Goal: Task Accomplishment & Management: Complete application form

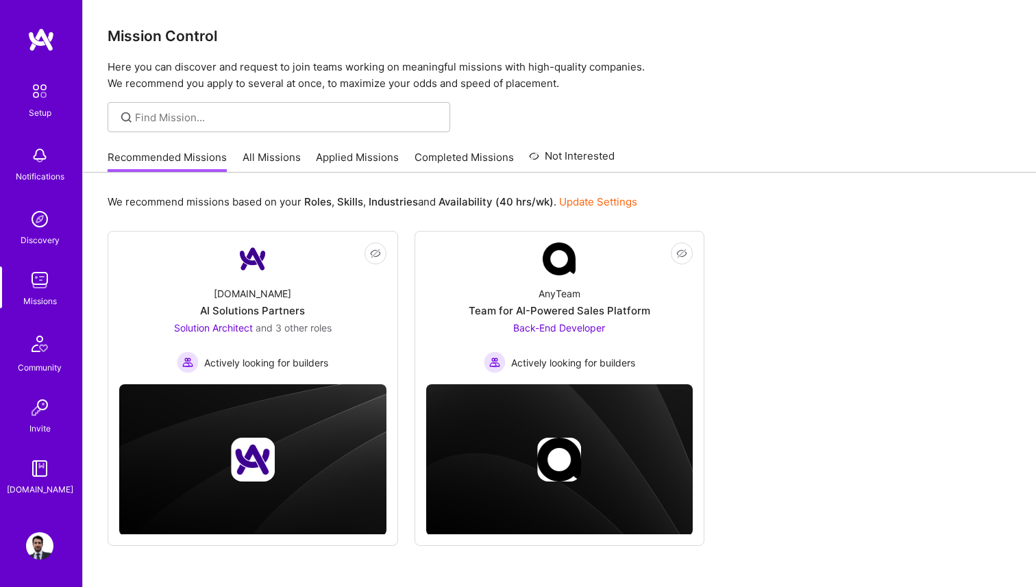
click at [283, 158] on link "All Missions" at bounding box center [272, 161] width 58 height 23
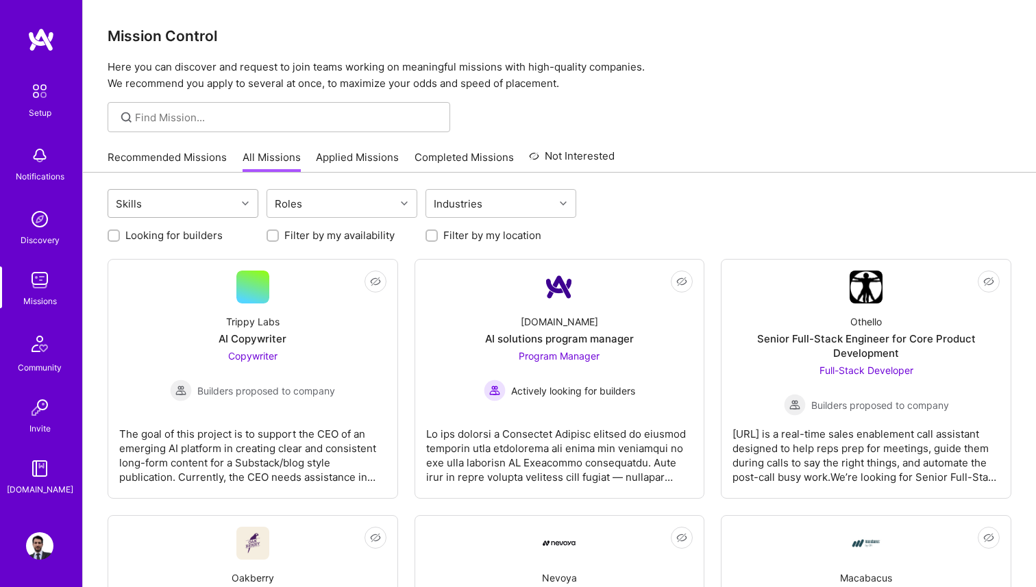
click at [203, 193] on div "Skills" at bounding box center [172, 203] width 128 height 27
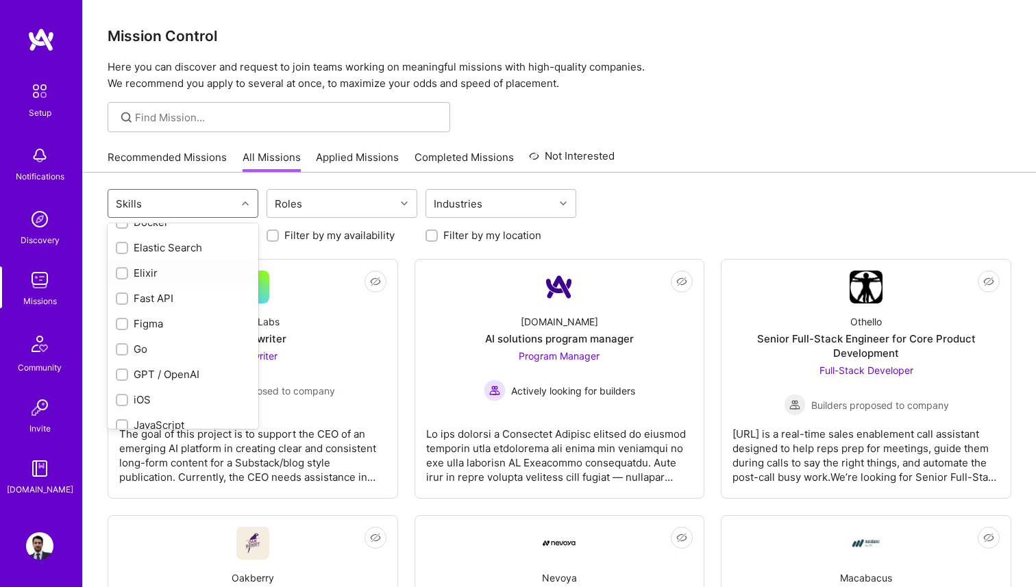
scroll to position [501, 0]
click at [128, 312] on div "Go" at bounding box center [183, 310] width 134 height 14
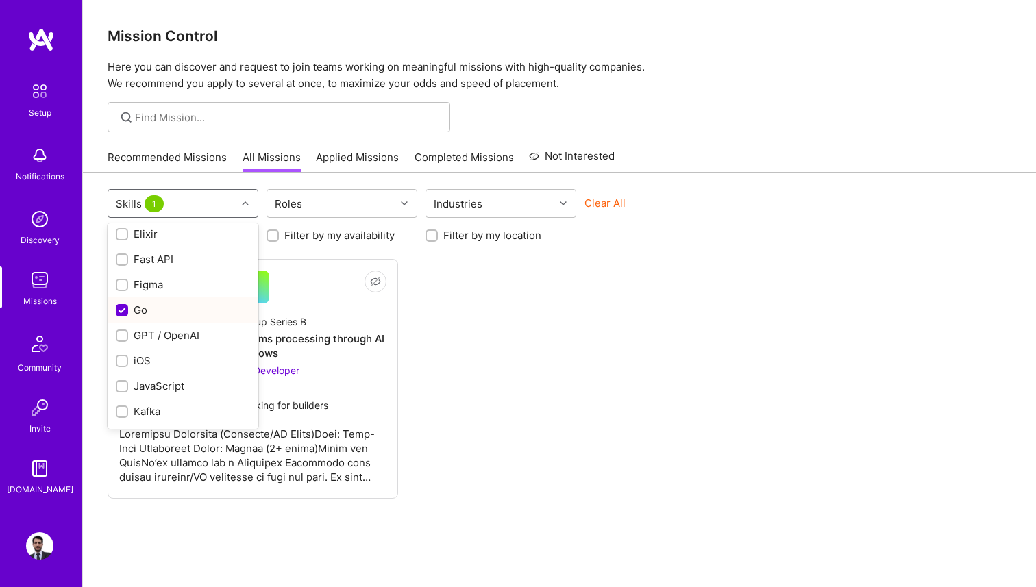
click at [140, 313] on div "Go" at bounding box center [183, 310] width 134 height 14
checkbox input "false"
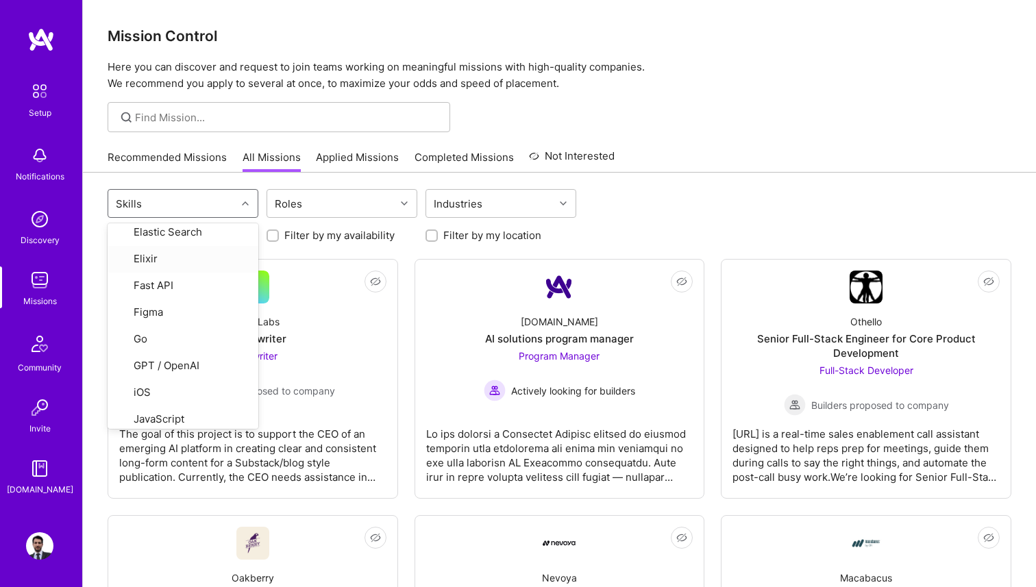
click at [151, 158] on link "Recommended Missions" at bounding box center [167, 161] width 119 height 23
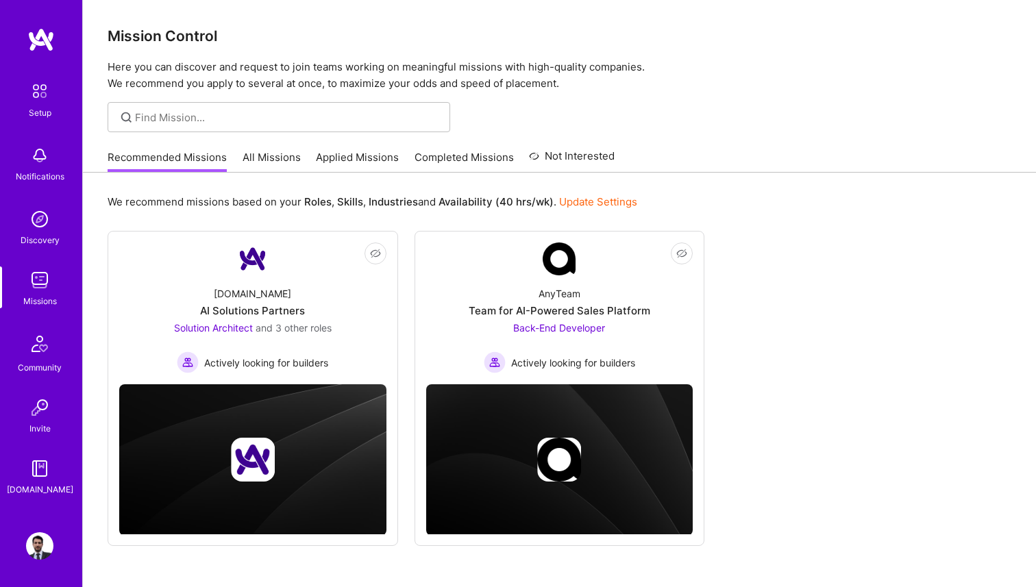
click at [377, 160] on link "Applied Missions" at bounding box center [357, 161] width 83 height 23
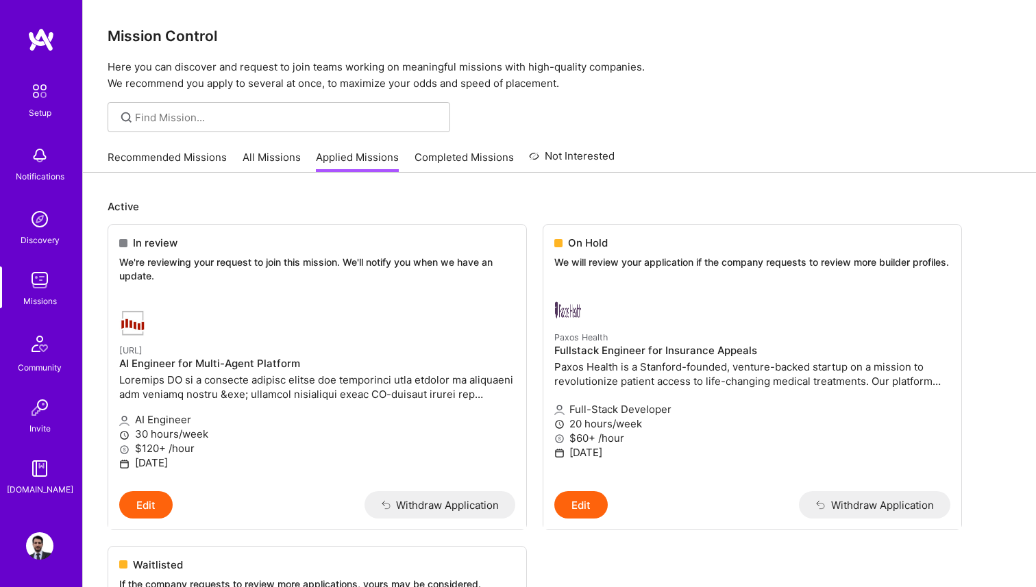
click at [177, 150] on link "Recommended Missions" at bounding box center [167, 161] width 119 height 23
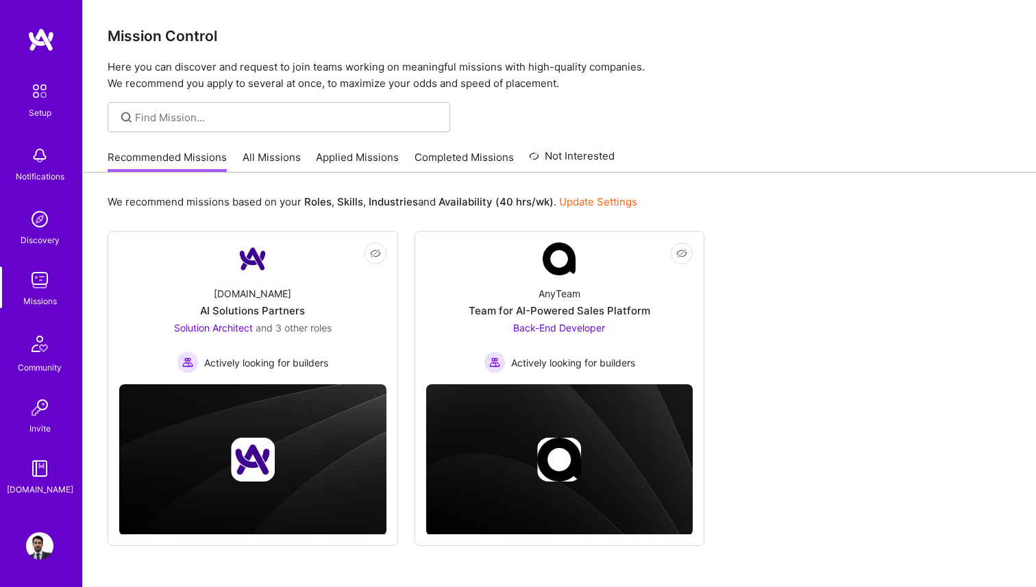
click at [735, 336] on div "Not Interested A.Team AI Solutions Partners Solution Architect and 3 other role…" at bounding box center [560, 388] width 904 height 315
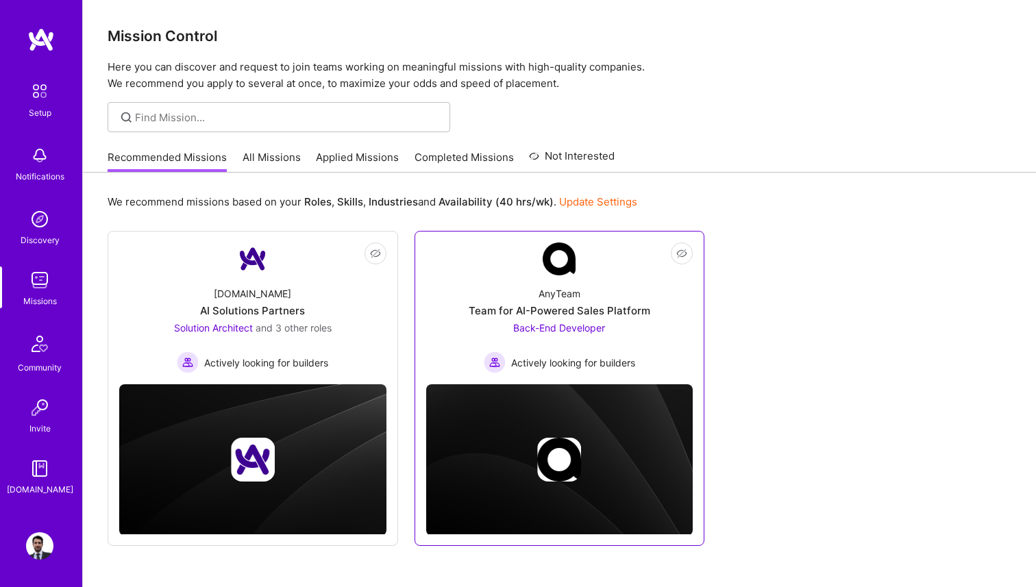
click at [585, 297] on div "AnyTeam Team for AI-Powered Sales Platform Back-End Developer Actively looking …" at bounding box center [559, 324] width 267 height 98
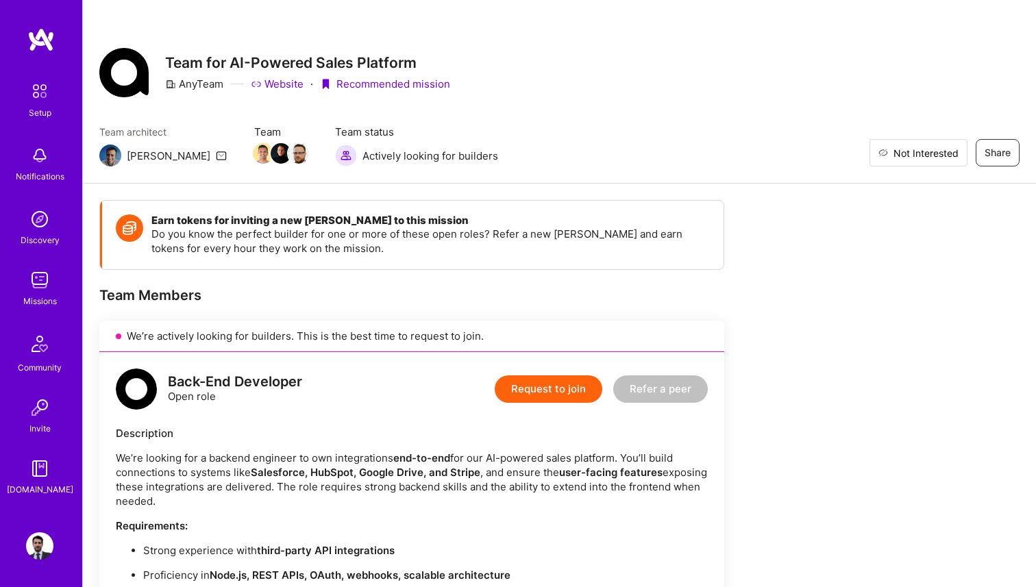
click at [956, 146] on span "Not Interested" at bounding box center [925, 153] width 65 height 14
click at [29, 288] on img at bounding box center [39, 280] width 27 height 27
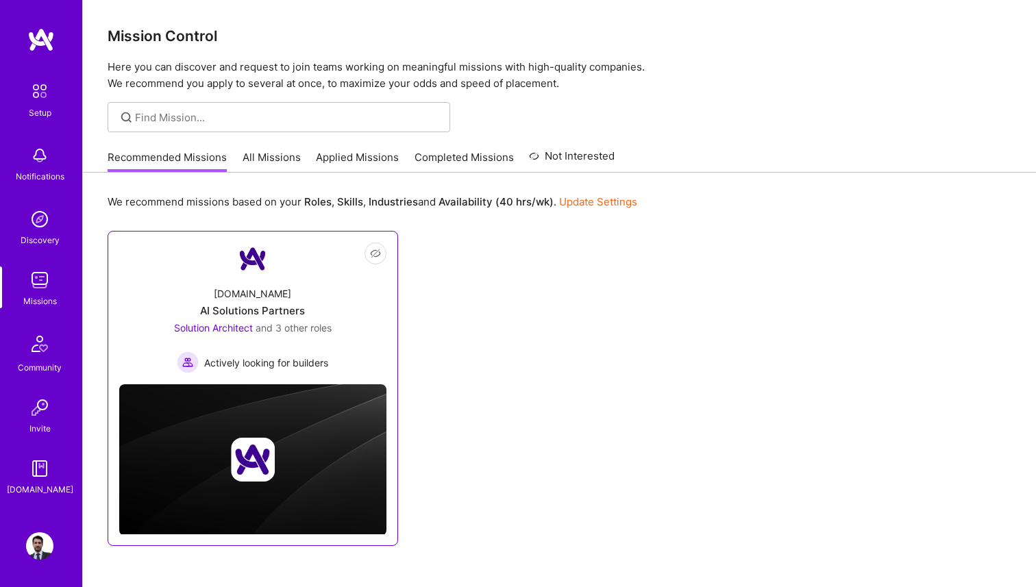
click at [268, 301] on div "A.Team AI Solutions Partners Solution Architect and 3 other roles Actively look…" at bounding box center [252, 324] width 267 height 98
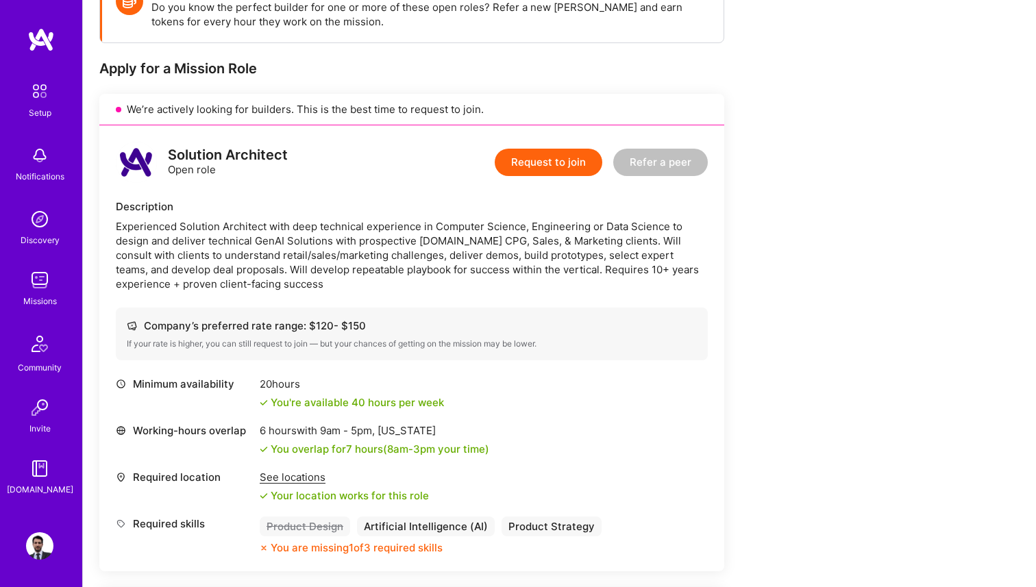
scroll to position [229, 0]
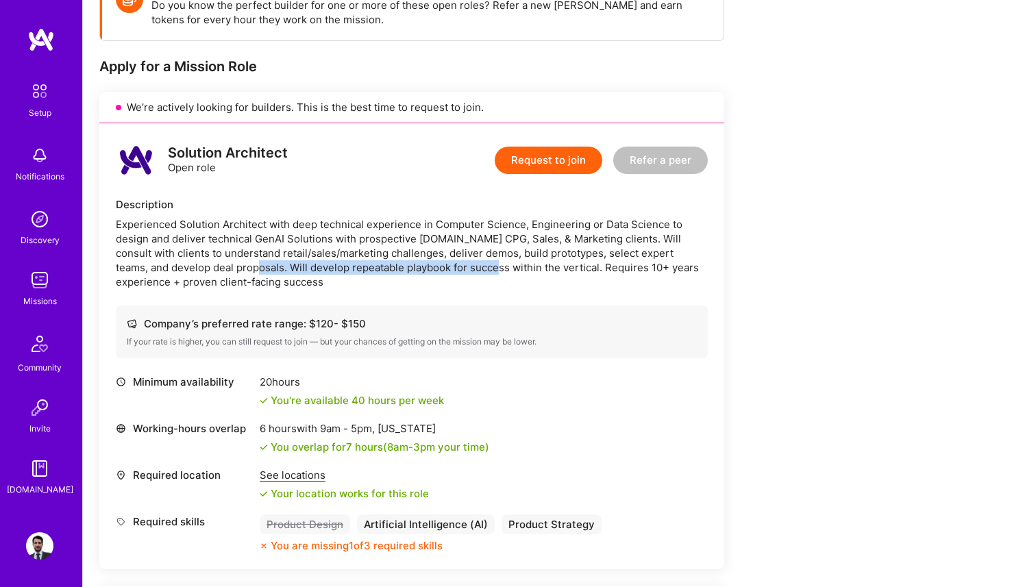
drag, startPoint x: 195, startPoint y: 267, endPoint x: 436, endPoint y: 266, distance: 241.8
click at [436, 266] on div "Experienced Solution Architect with deep technical experience in Computer Scien…" at bounding box center [412, 253] width 592 height 72
click at [488, 266] on div "Experienced Solution Architect with deep technical experience in Computer Scien…" at bounding box center [412, 253] width 592 height 72
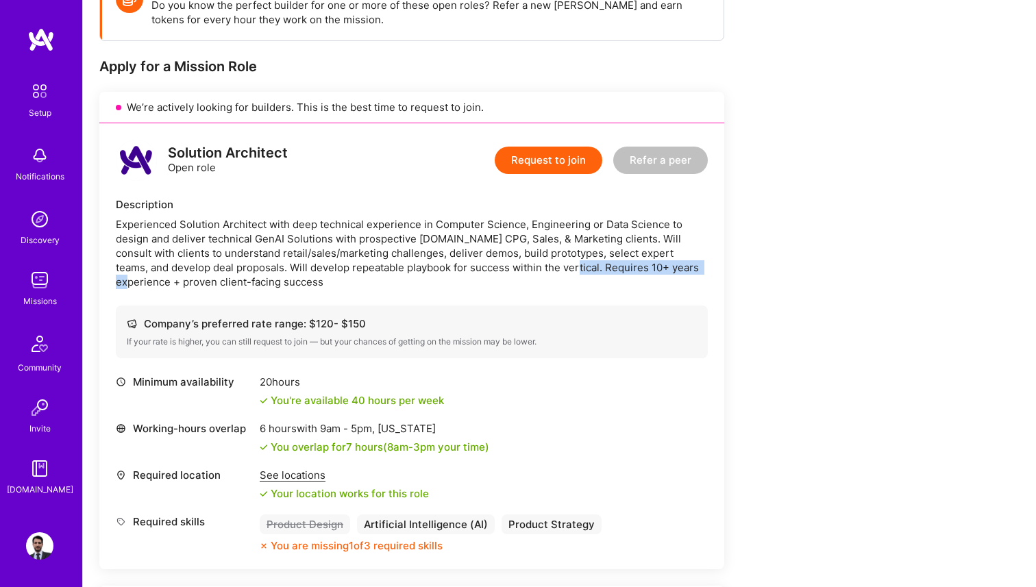
drag, startPoint x: 508, startPoint y: 267, endPoint x: 652, endPoint y: 262, distance: 144.6
click at [652, 262] on div "Experienced Solution Architect with deep technical experience in Computer Scien…" at bounding box center [412, 253] width 592 height 72
click at [136, 280] on div "Experienced Solution Architect with deep technical experience in Computer Scien…" at bounding box center [412, 253] width 592 height 72
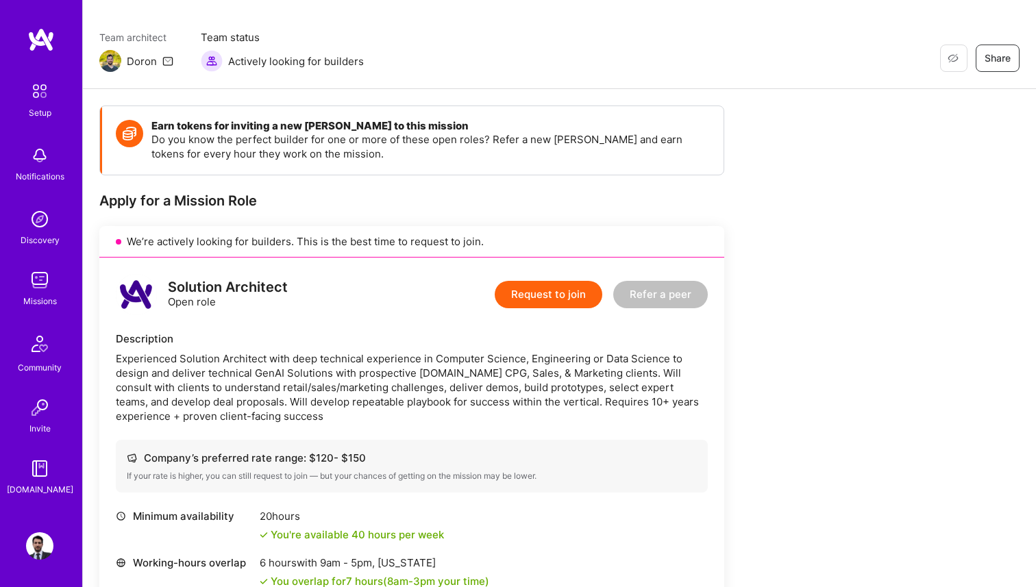
scroll to position [30, 0]
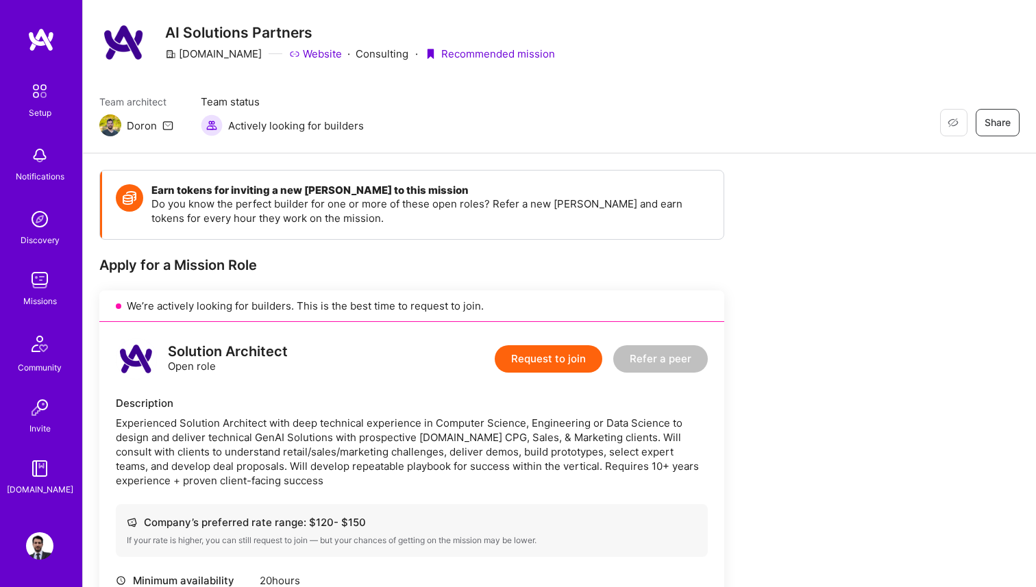
click at [537, 358] on button "Request to join" at bounding box center [549, 358] width 108 height 27
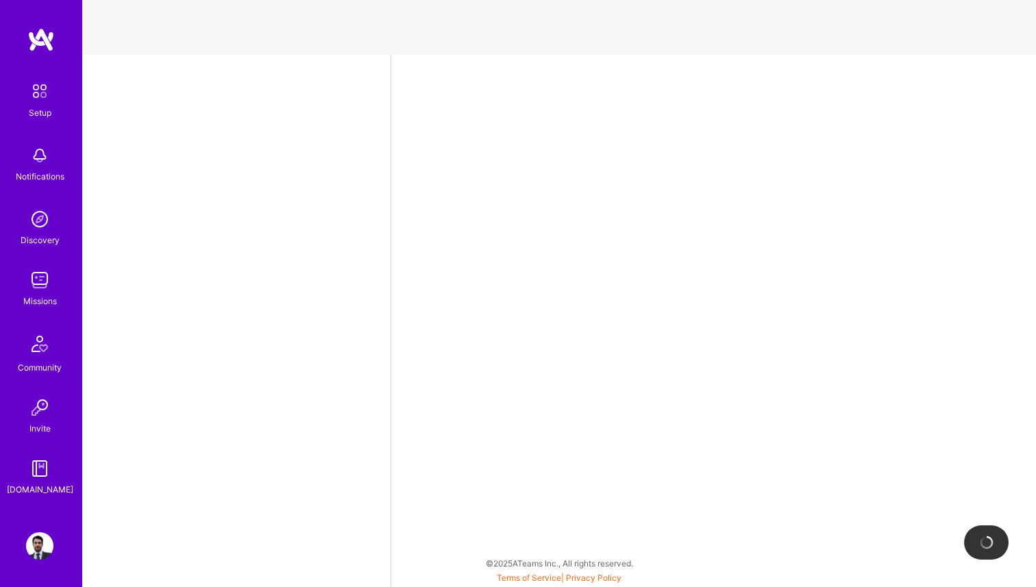
select select "MX"
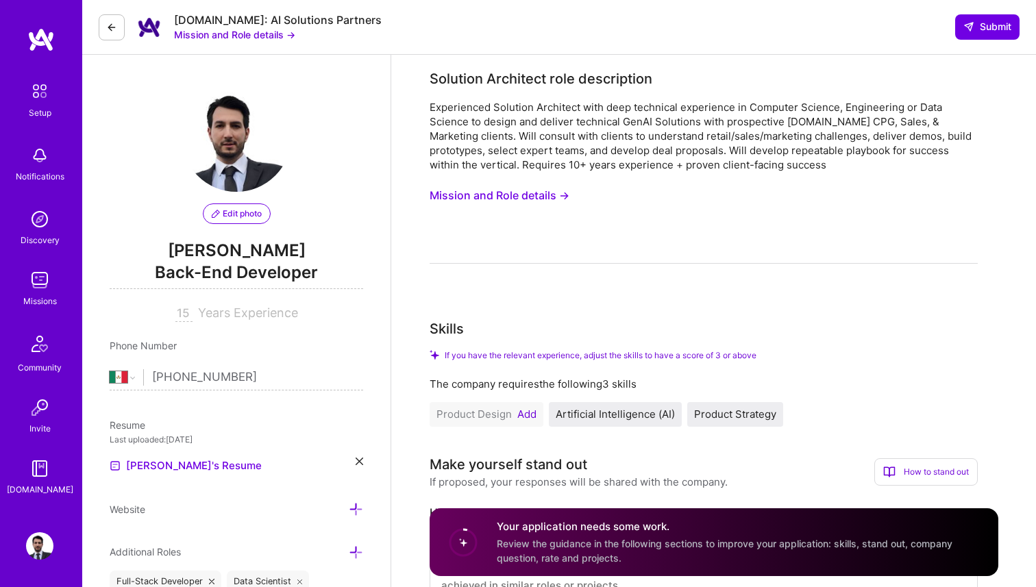
click at [541, 195] on button "Mission and Role details →" at bounding box center [500, 195] width 140 height 25
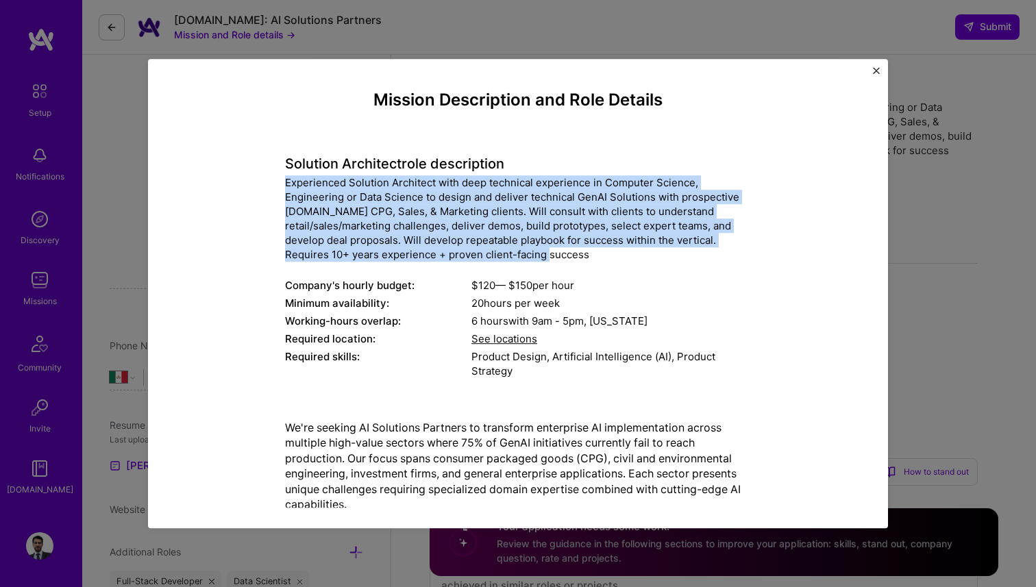
drag, startPoint x: 286, startPoint y: 182, endPoint x: 594, endPoint y: 254, distance: 316.6
click at [594, 254] on div "Experienced Solution Architect with deep technical experience in Computer Scien…" at bounding box center [518, 218] width 466 height 86
drag, startPoint x: 286, startPoint y: 165, endPoint x: 593, endPoint y: 251, distance: 318.8
click at [593, 251] on div "Solution Architect role description Experienced Solution Architect with deep te…" at bounding box center [518, 260] width 466 height 245
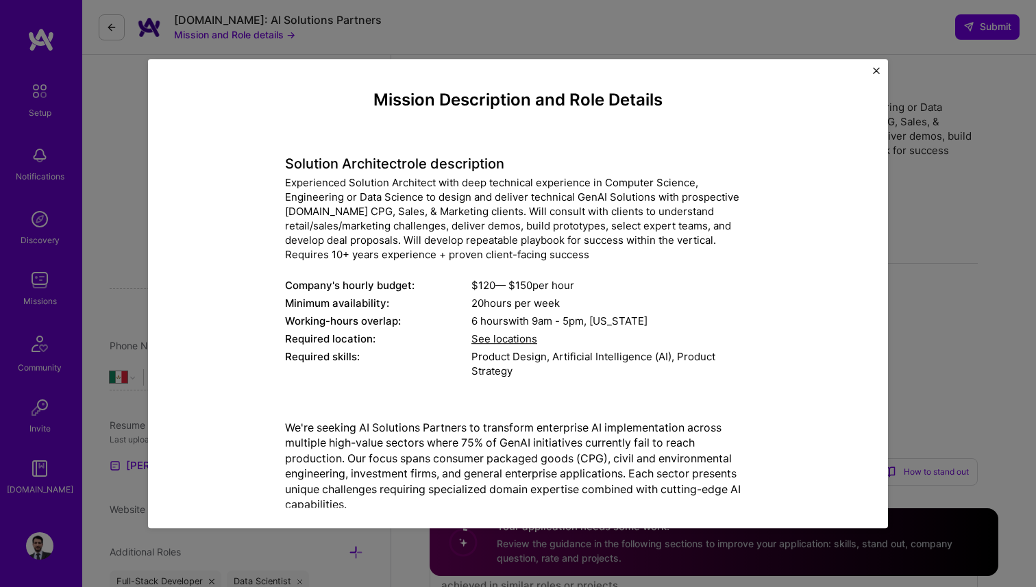
click at [453, 163] on h4 "Solution Architect role description" at bounding box center [518, 164] width 466 height 16
drag, startPoint x: 286, startPoint y: 163, endPoint x: 399, endPoint y: 163, distance: 112.4
click at [399, 163] on h4 "Solution Architect role description" at bounding box center [518, 164] width 466 height 16
drag, startPoint x: 403, startPoint y: 163, endPoint x: 288, endPoint y: 162, distance: 115.1
click at [288, 162] on h4 "Solution Architect role description" at bounding box center [518, 164] width 466 height 16
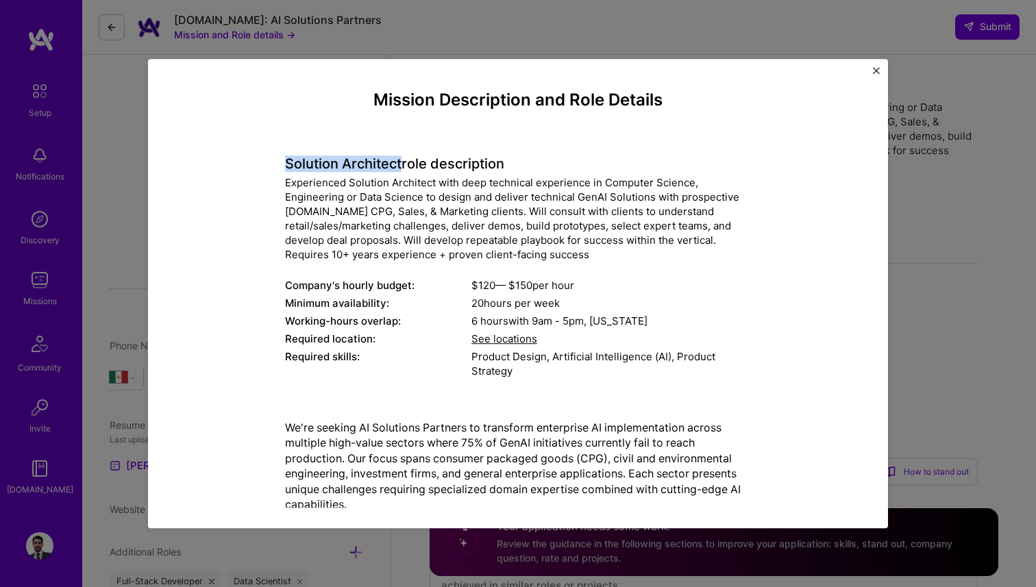
copy h4 "Solution Architect"
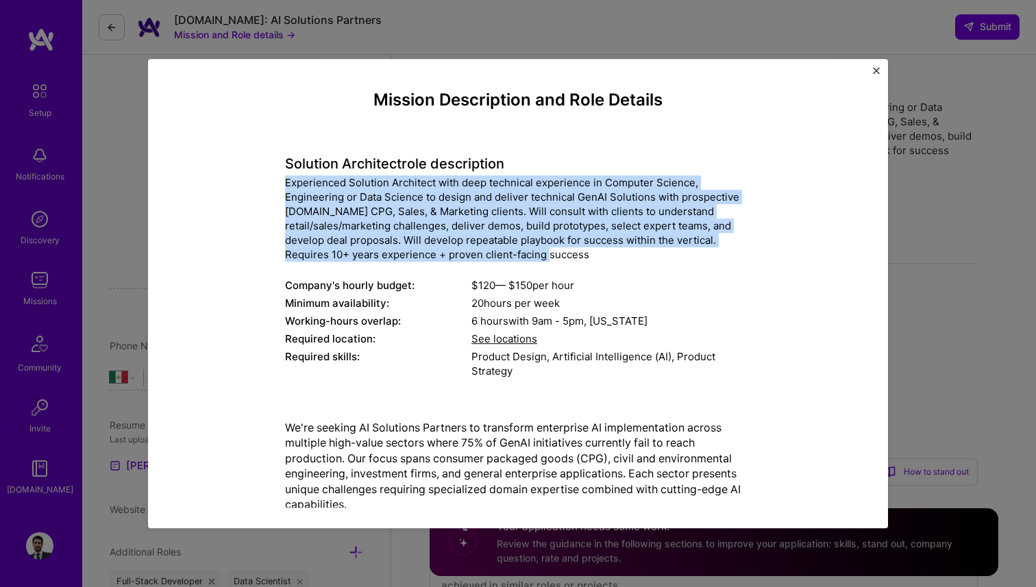
copy div "Experienced Solution Architect with deep technical experience in Computer Scien…"
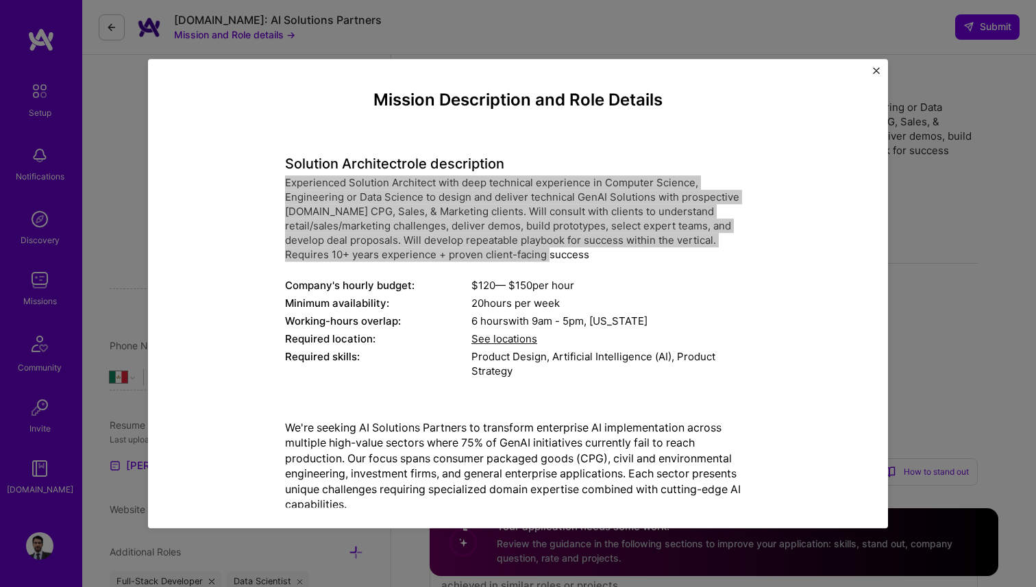
drag, startPoint x: 286, startPoint y: 183, endPoint x: 593, endPoint y: 251, distance: 314.5
click at [593, 251] on div "Experienced Solution Architect with deep technical experience in Computer Scien…" at bounding box center [518, 218] width 466 height 86
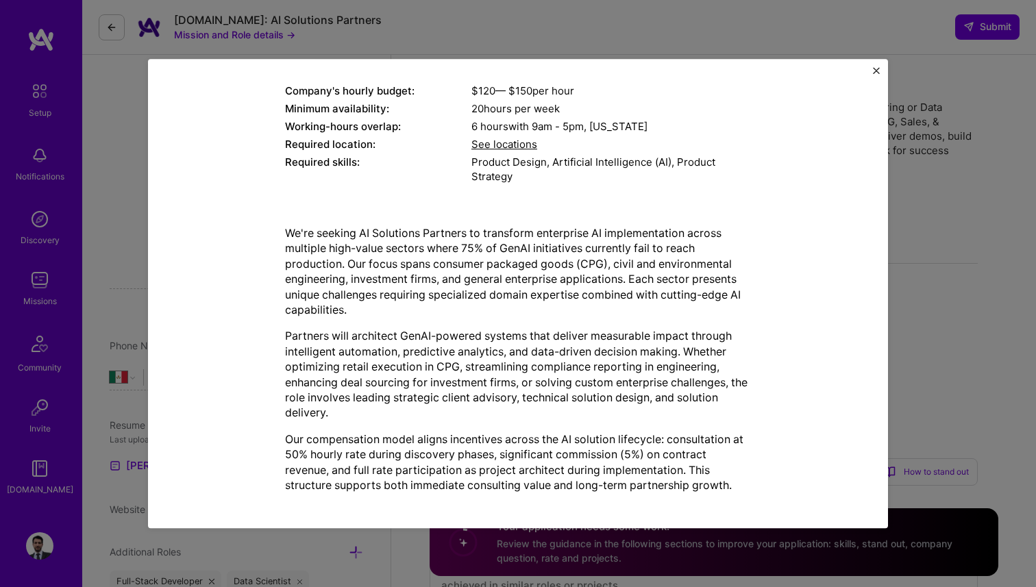
scroll to position [242, 0]
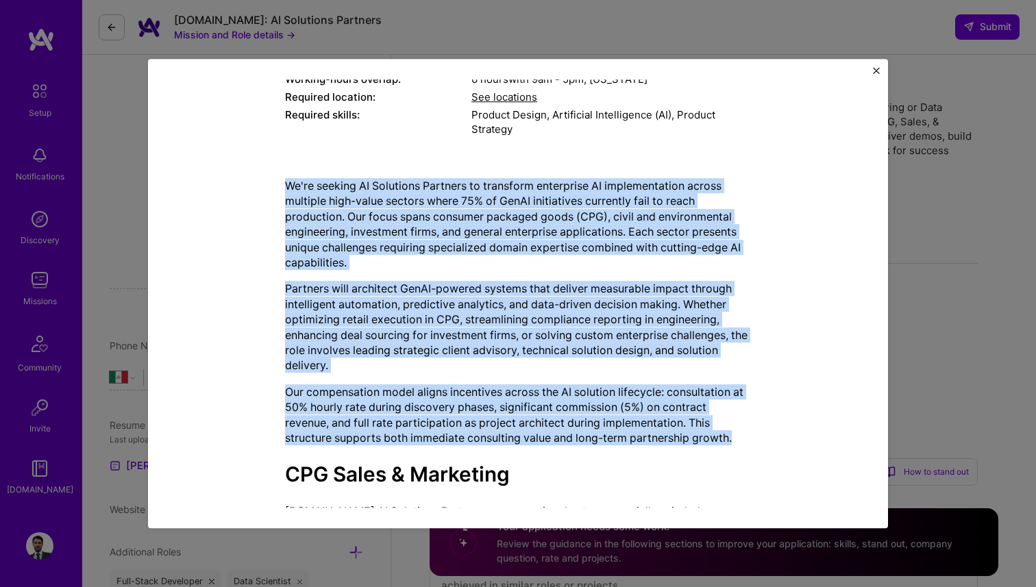
copy div "We're seeking AI Solutions Partners to transform enterprise AI implementation a…"
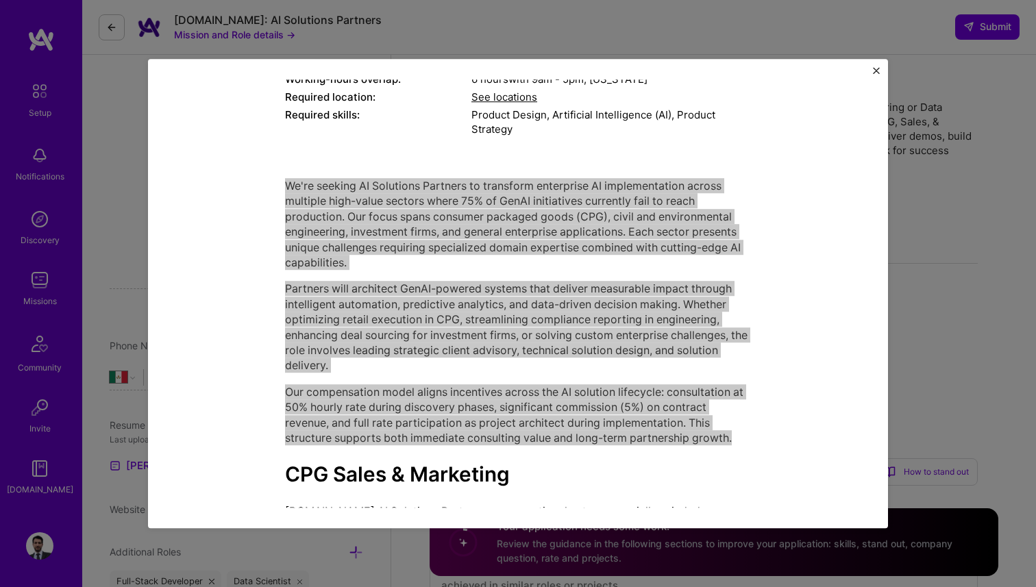
drag, startPoint x: 288, startPoint y: 186, endPoint x: 747, endPoint y: 435, distance: 522.7
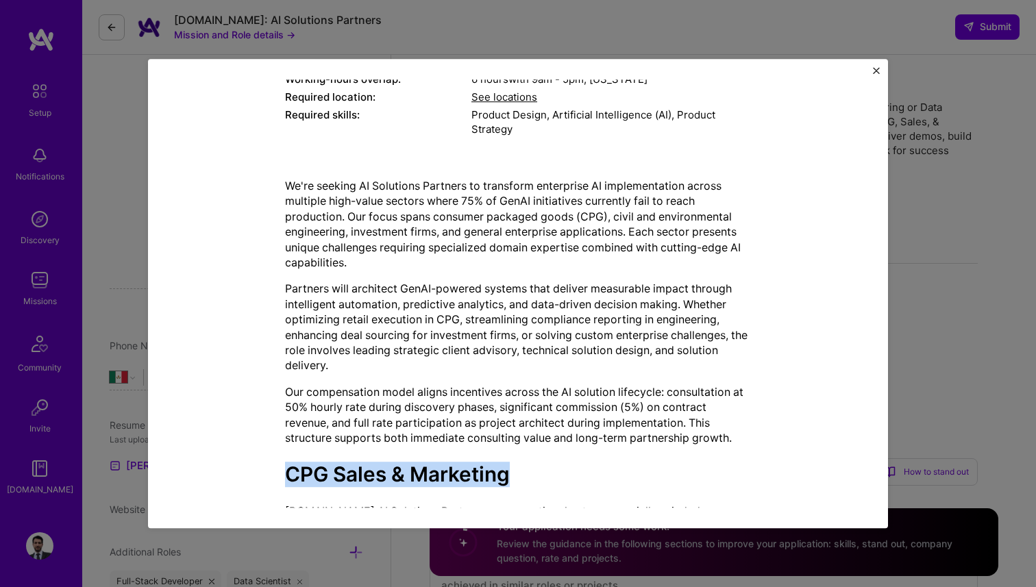
drag, startPoint x: 285, startPoint y: 477, endPoint x: 545, endPoint y: 477, distance: 260.3
click at [545, 477] on h2 "CPG Sales & Marketing" at bounding box center [518, 474] width 466 height 25
copy strong "CPG Sales & Marketing"
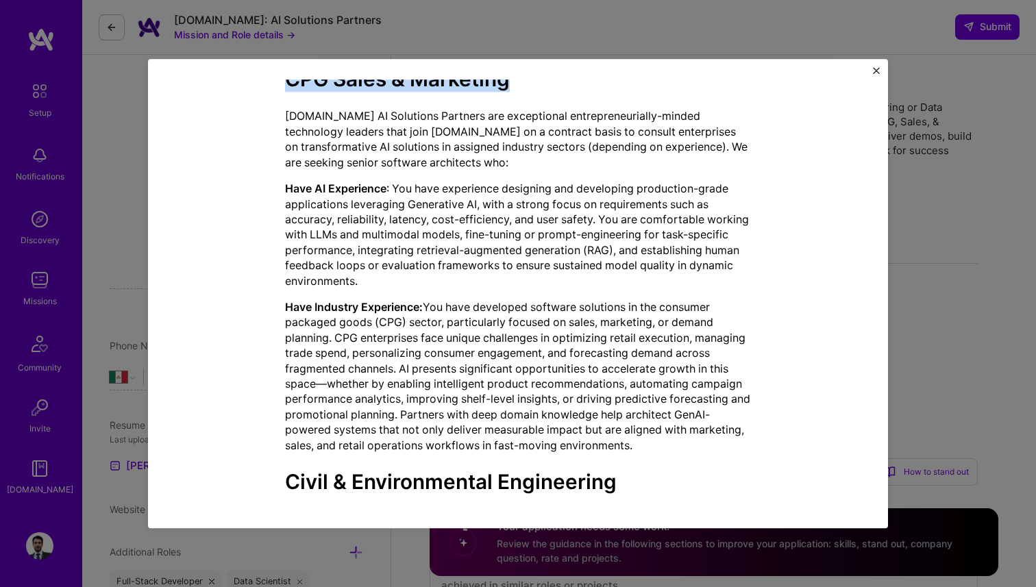
scroll to position [635, 0]
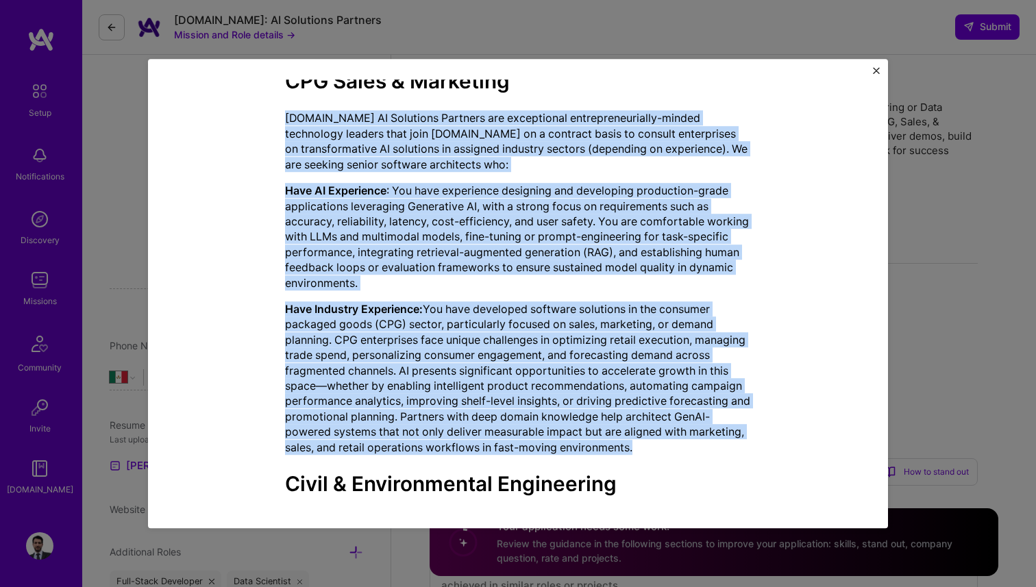
copy div "A.Team AI Solutions Partners are exceptional entrepreneurially-minded technolog…"
drag, startPoint x: 285, startPoint y: 117, endPoint x: 648, endPoint y: 445, distance: 489.4
click at [648, 445] on div "We're seeking AI Solutions Partners to transform enterprise AI implementation a…" at bounding box center [518, 525] width 466 height 1481
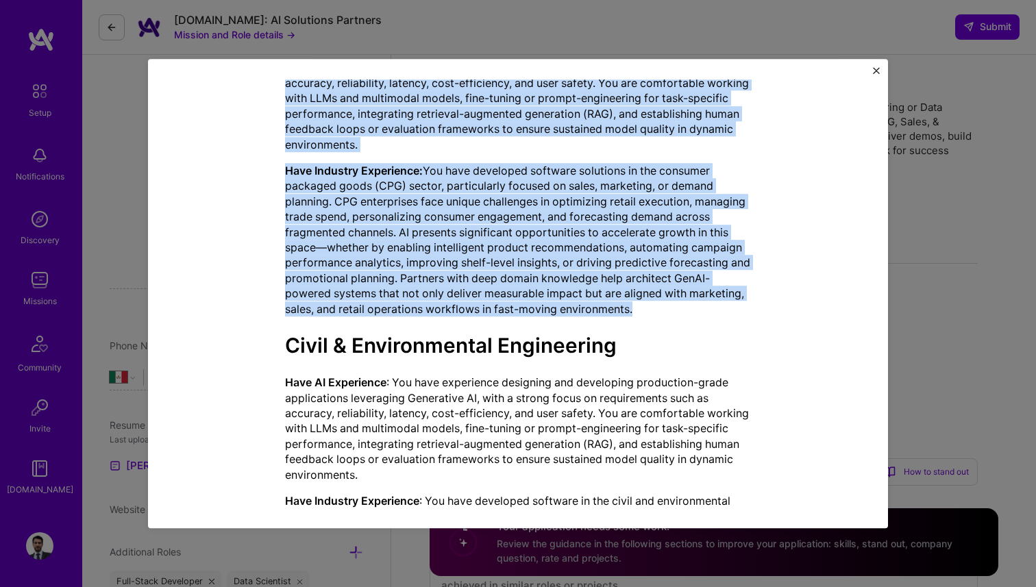
scroll to position [800, 0]
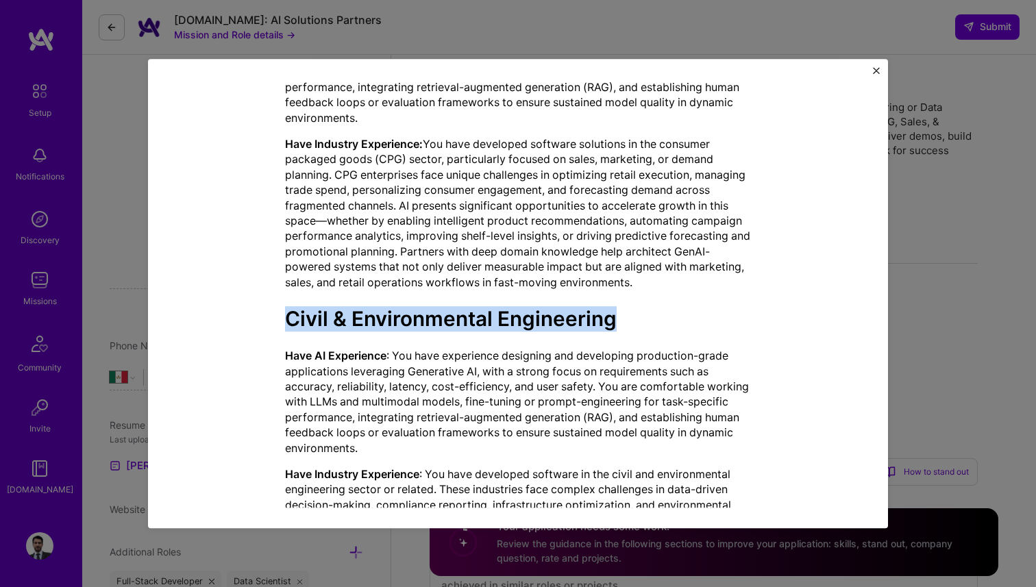
copy strong "Civil & Environmental Engineering"
drag, startPoint x: 287, startPoint y: 317, endPoint x: 615, endPoint y: 323, distance: 327.5
click at [615, 323] on strong "Civil & Environmental Engineering" at bounding box center [451, 318] width 332 height 25
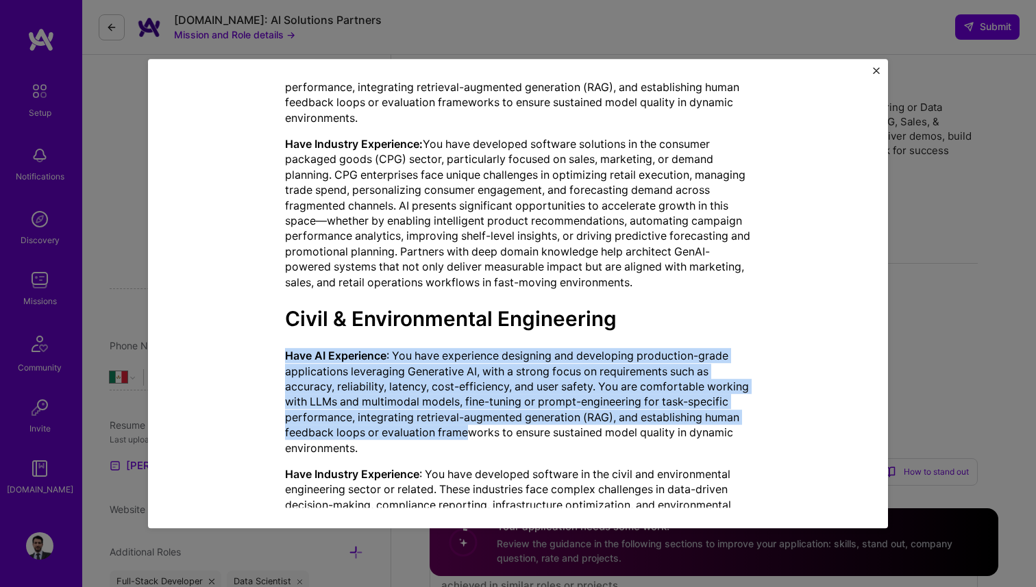
drag, startPoint x: 284, startPoint y: 356, endPoint x: 506, endPoint y: 425, distance: 232.5
click at [506, 425] on div "Mission Description and Role Details Solution Architect role description Experi…" at bounding box center [517, 212] width 677 height 1844
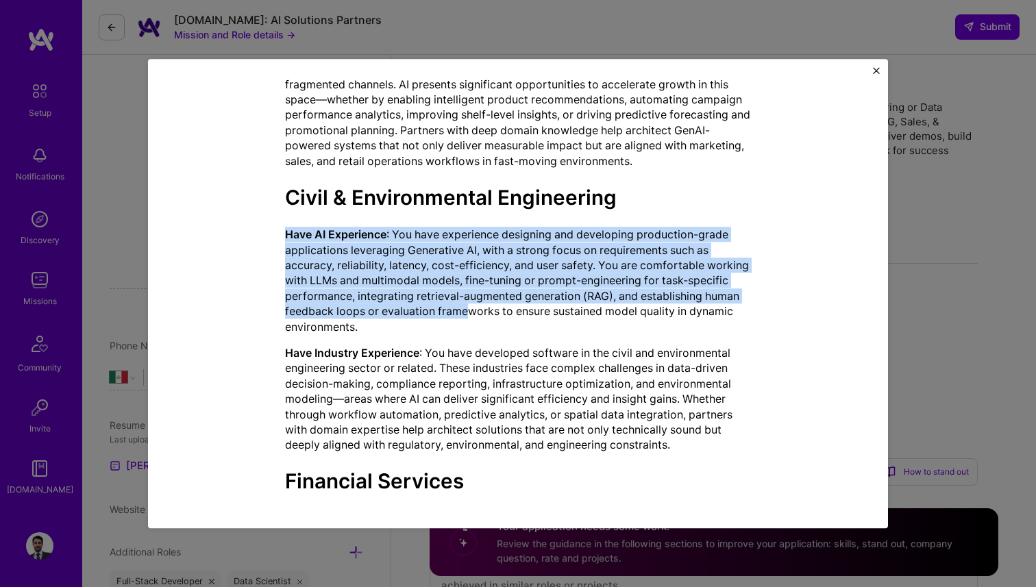
scroll to position [923, 0]
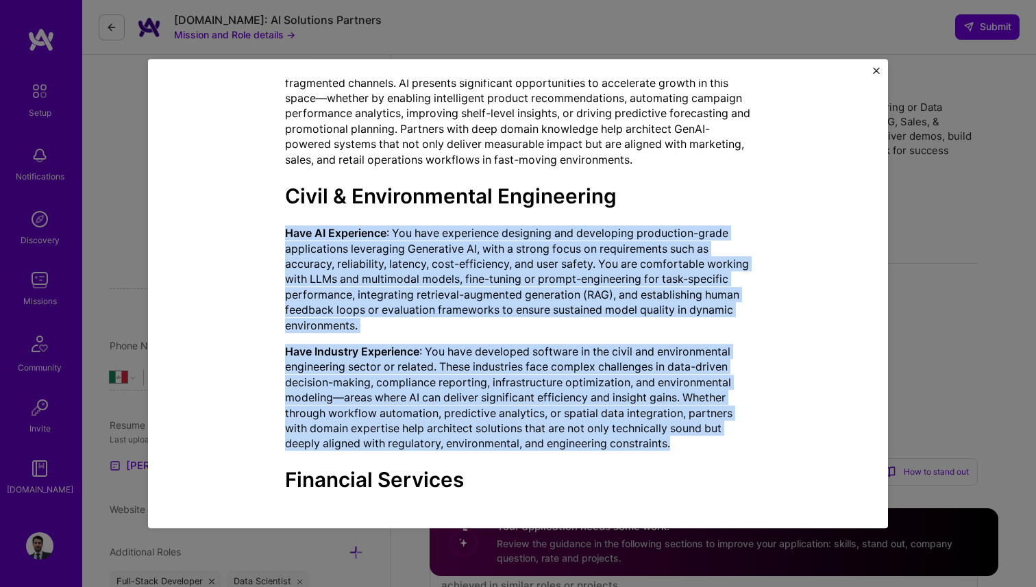
click at [677, 445] on p "Have Industry Experience : You have developed software in the civil and environ…" at bounding box center [518, 398] width 466 height 108
copy div "Have AI Experience : You have experience designing and developing production-gr…"
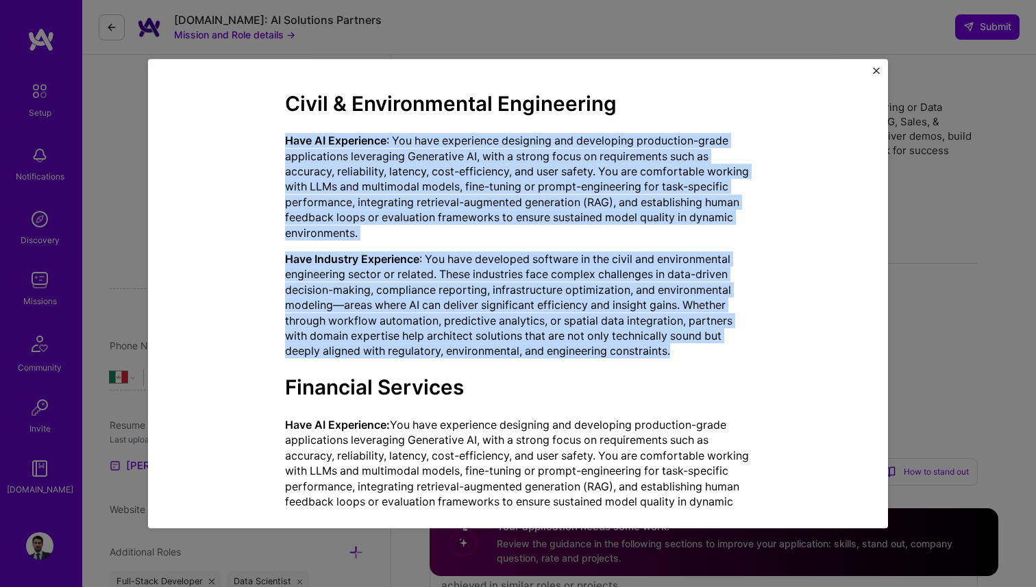
scroll to position [1108, 0]
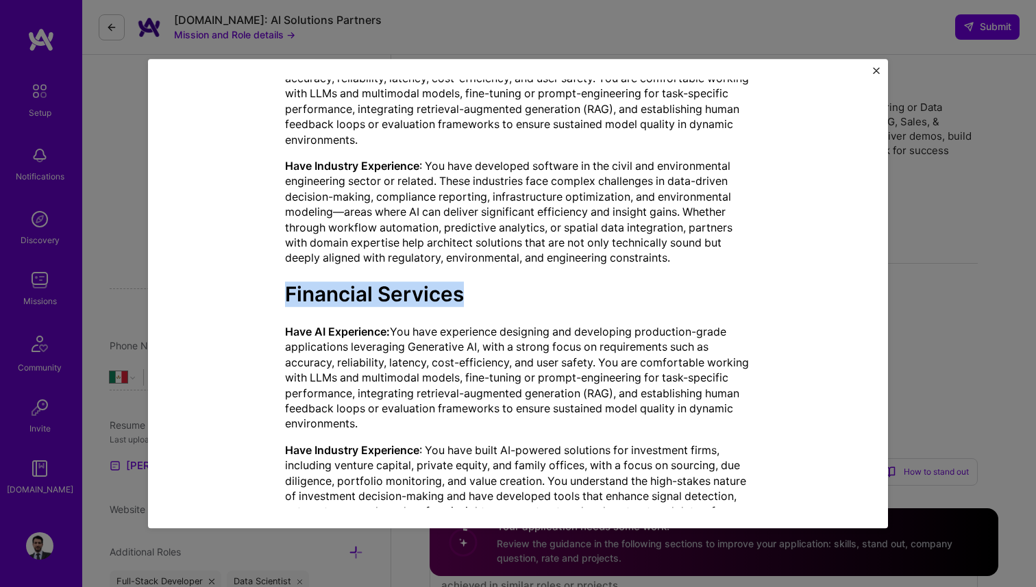
copy h2 "Financial Services"
drag, startPoint x: 285, startPoint y: 295, endPoint x: 481, endPoint y: 296, distance: 195.9
click at [481, 296] on h2 "Financial Services" at bounding box center [518, 295] width 466 height 25
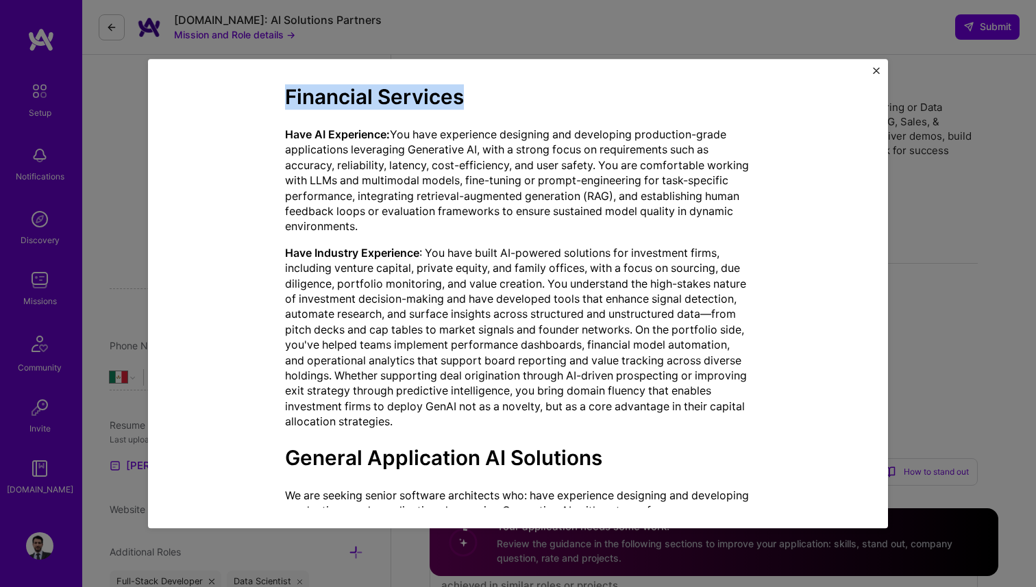
scroll to position [1317, 0]
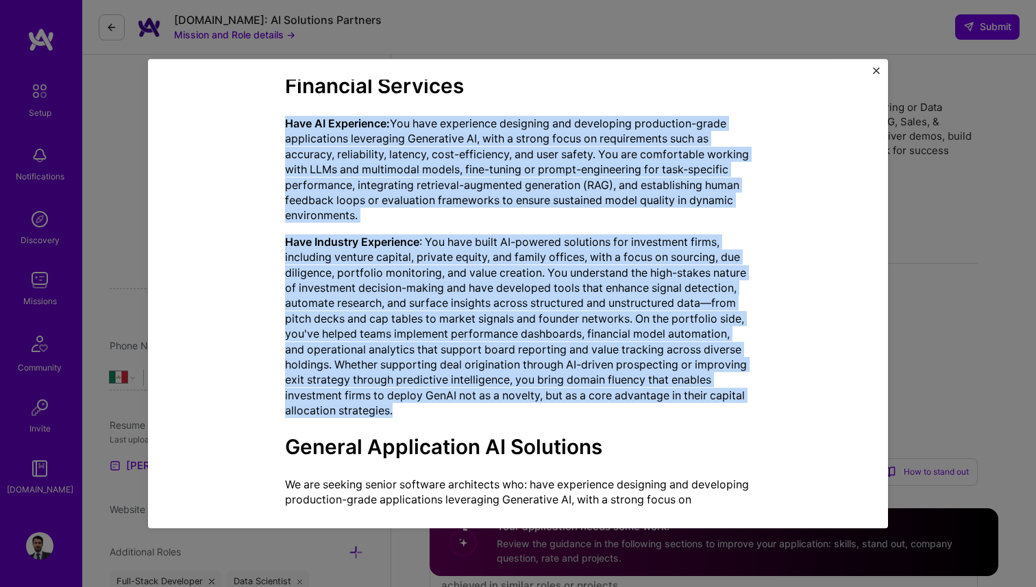
copy div "Have AI Experience: You have experience designing and developing production-gra…"
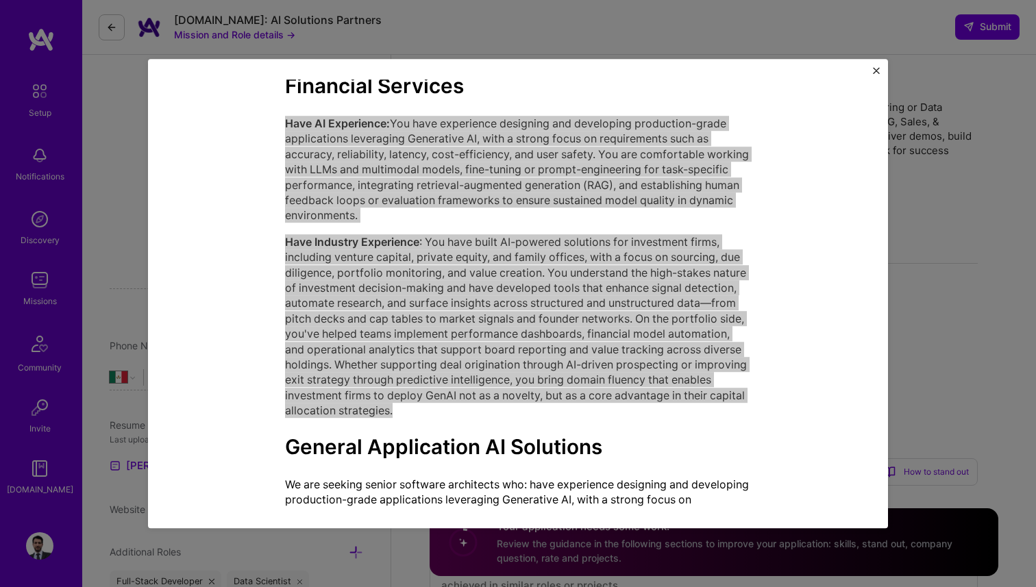
drag, startPoint x: 286, startPoint y: 125, endPoint x: 438, endPoint y: 414, distance: 327.3
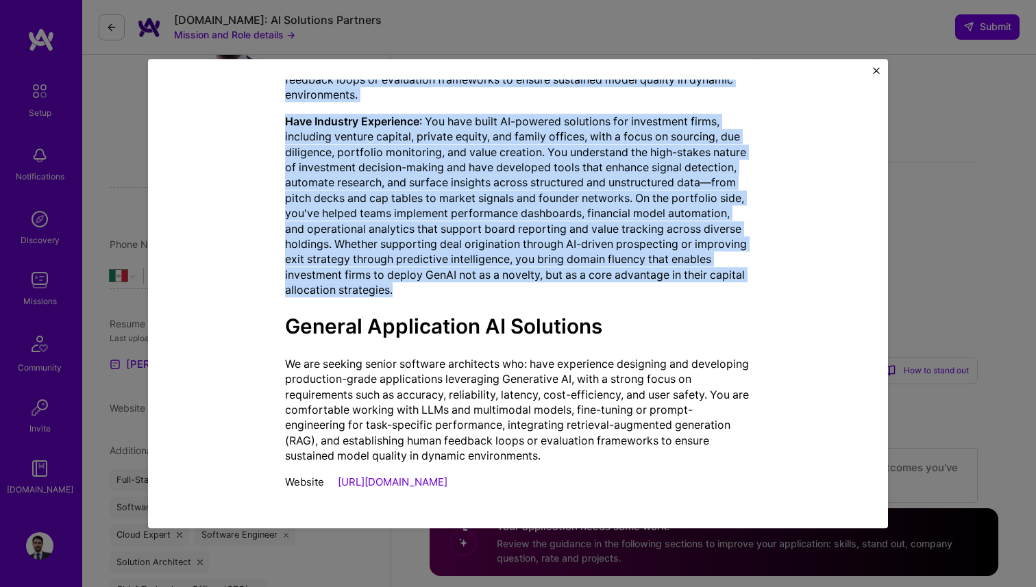
scroll to position [171, 0]
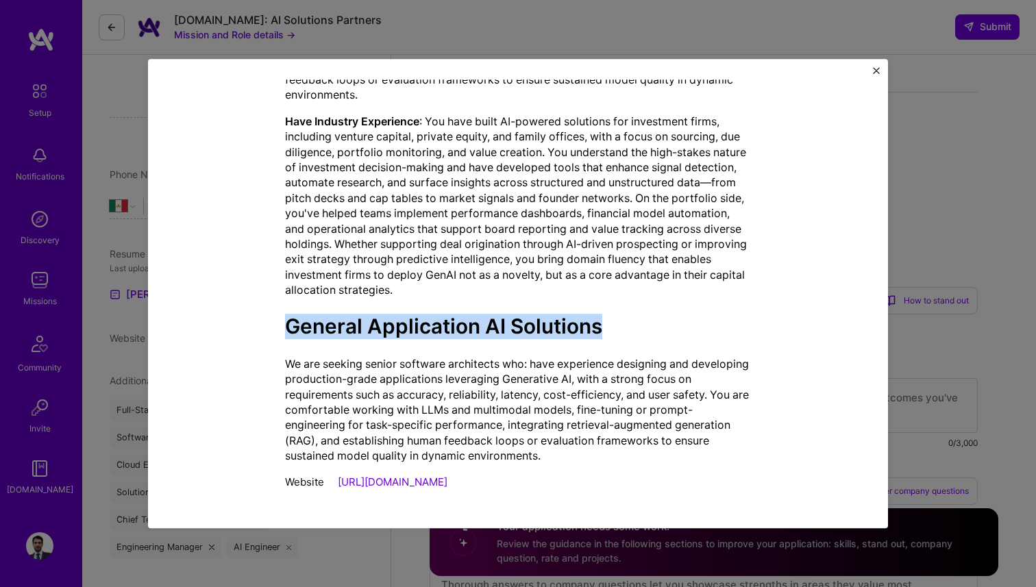
copy strong "General Application AI Solutions"
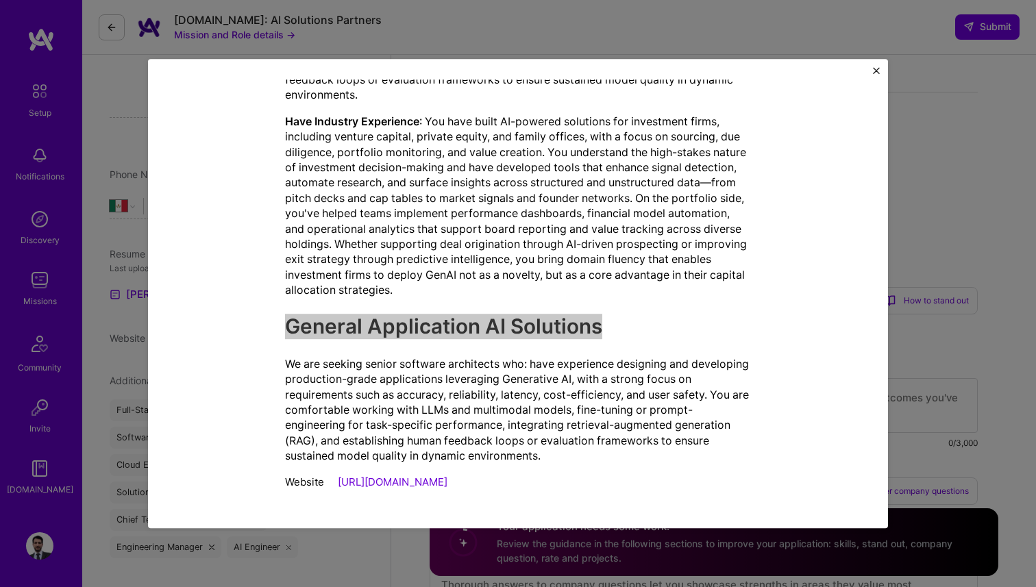
drag, startPoint x: 288, startPoint y: 332, endPoint x: 605, endPoint y: 322, distance: 317.3
click at [605, 322] on h2 "General Application AI Solutions" at bounding box center [518, 327] width 466 height 25
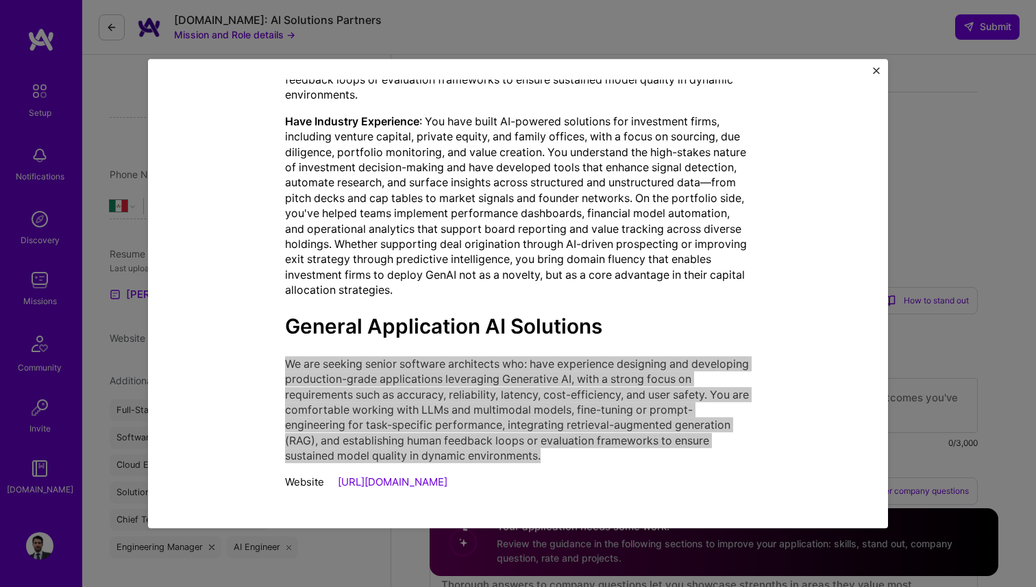
drag, startPoint x: 286, startPoint y: 363, endPoint x: 548, endPoint y: 457, distance: 278.7
click at [548, 457] on p "We are seeking senior software architects who: have experience designing and de…" at bounding box center [518, 410] width 466 height 108
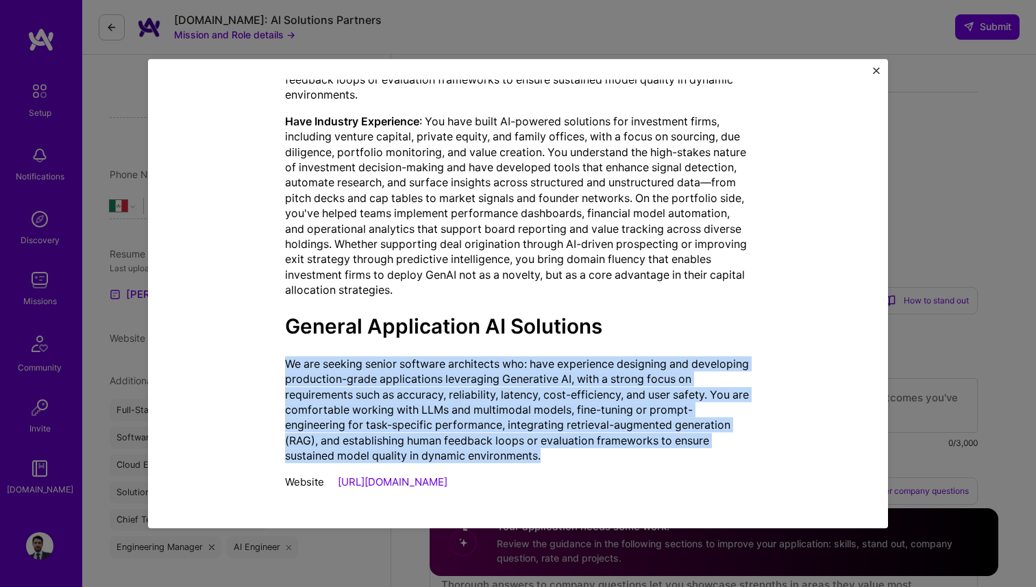
click at [878, 69] on img "Close" at bounding box center [876, 70] width 7 height 7
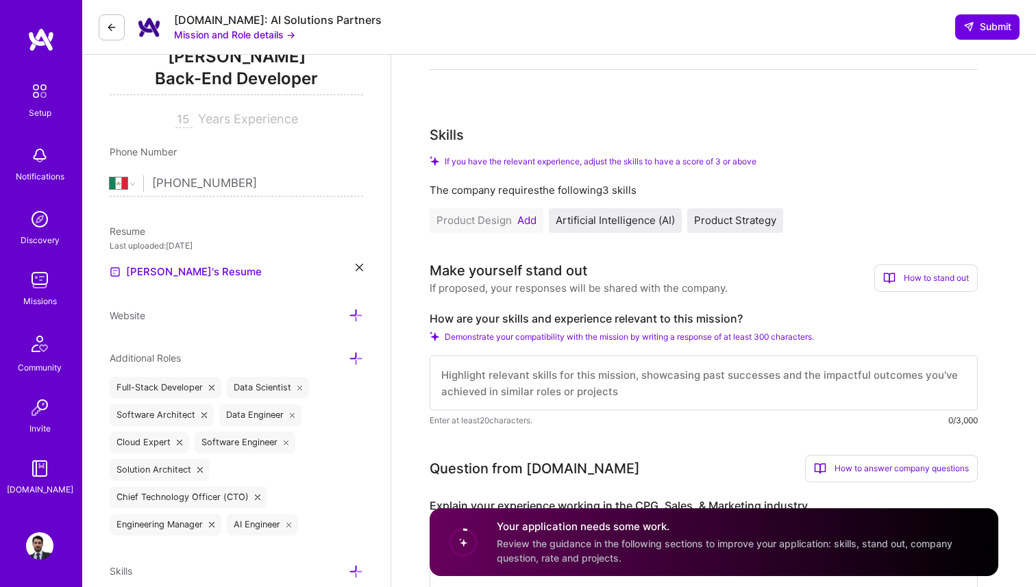
scroll to position [195, 0]
drag, startPoint x: 747, startPoint y: 317, endPoint x: 427, endPoint y: 318, distance: 320.6
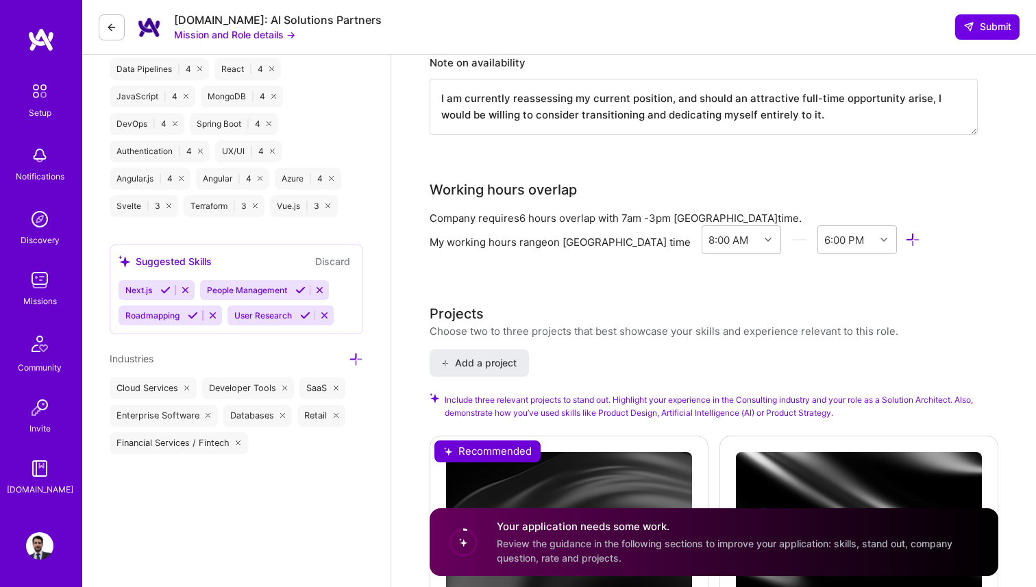
scroll to position [1378, 0]
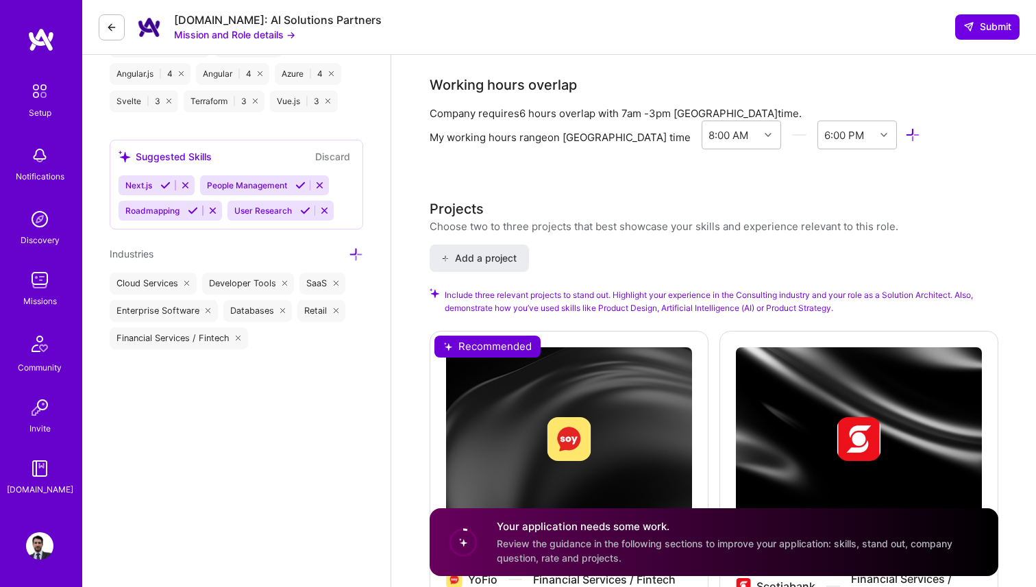
click at [143, 182] on span "Next.js" at bounding box center [138, 185] width 27 height 10
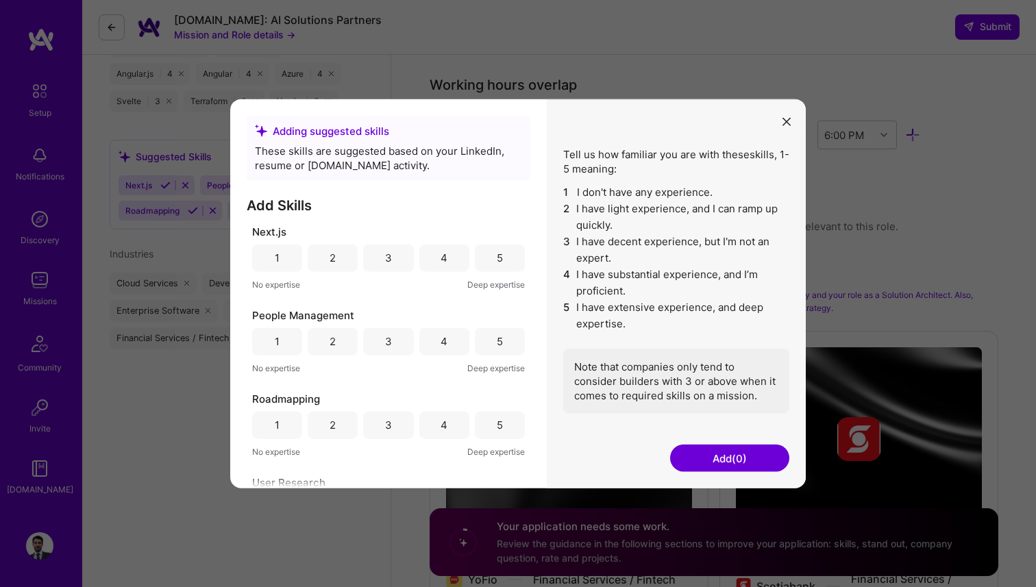
click at [441, 261] on div "4" at bounding box center [444, 258] width 7 height 14
click at [489, 346] on div "5" at bounding box center [500, 340] width 50 height 27
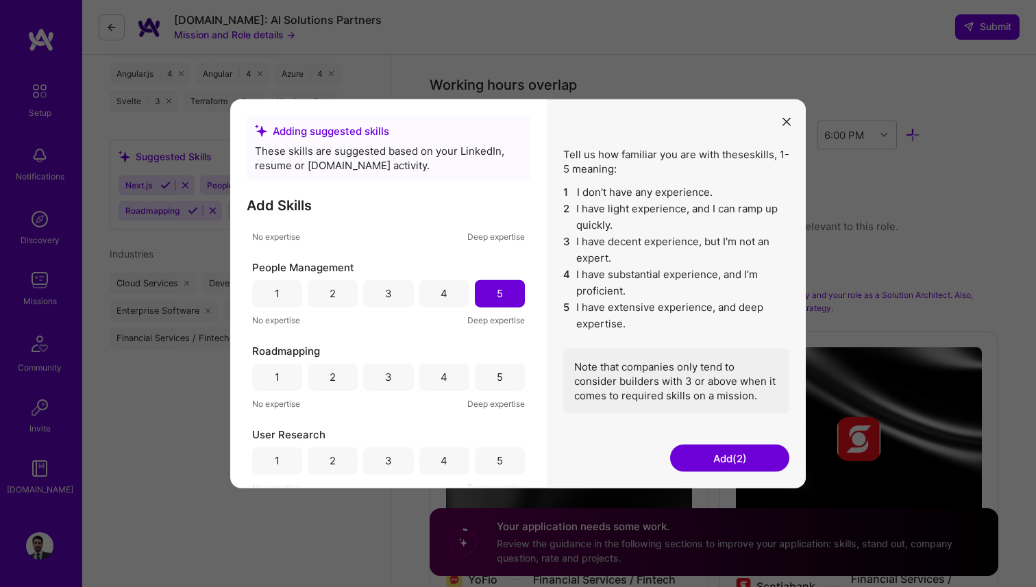
click at [477, 387] on div "5" at bounding box center [500, 376] width 50 height 27
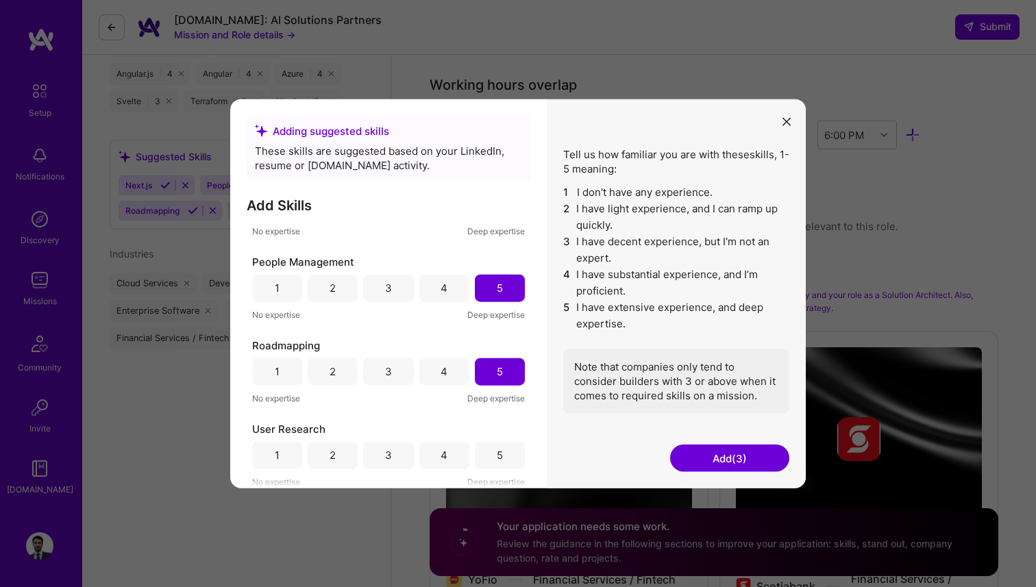
click at [446, 465] on div "4" at bounding box center [444, 454] width 50 height 27
click at [736, 461] on button "Add (4)" at bounding box center [729, 458] width 119 height 27
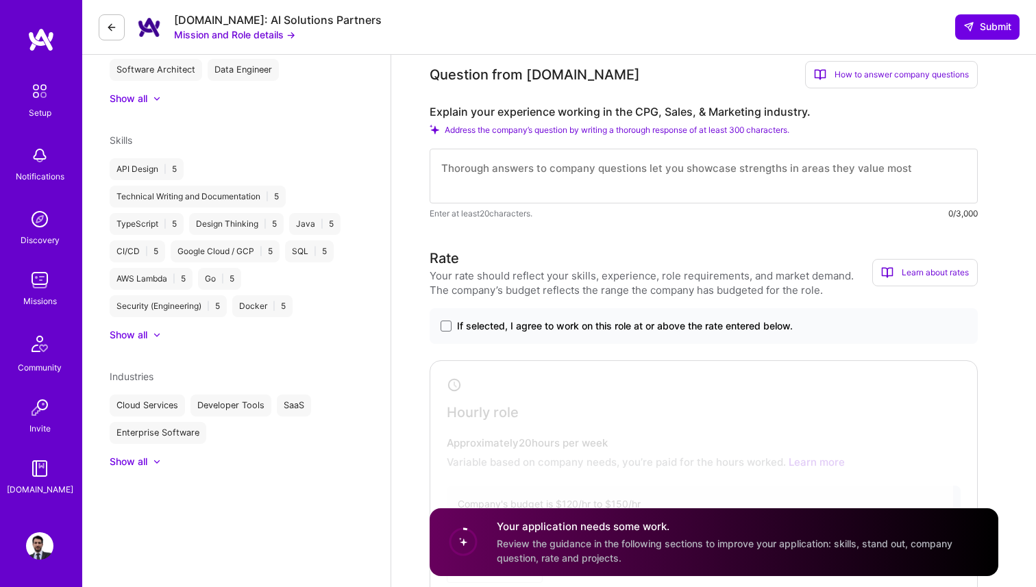
scroll to position [450, 0]
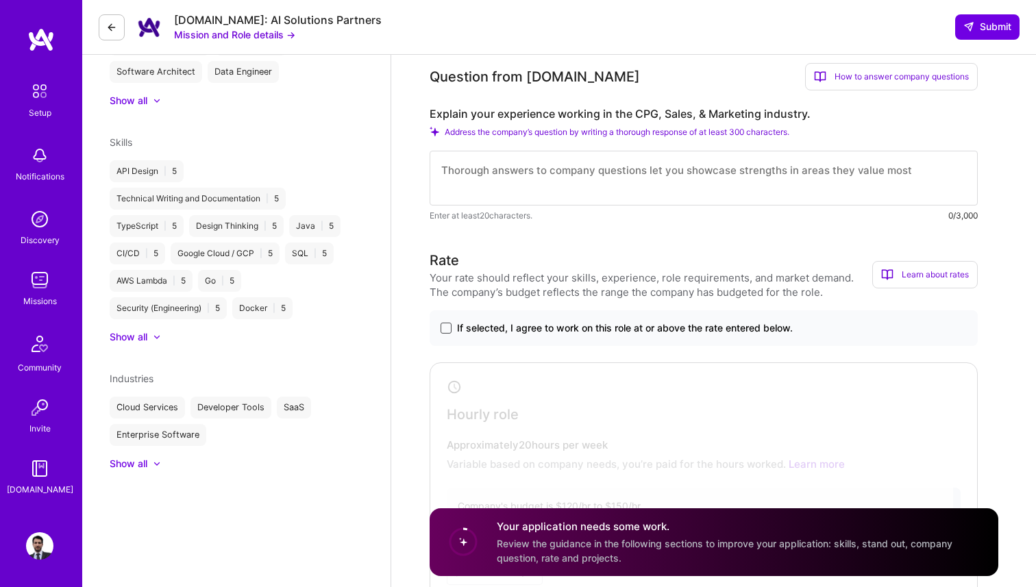
click at [445, 325] on span at bounding box center [446, 328] width 11 height 11
click at [0, 0] on input "If selected, I agree to work on this role at or above the rate entered below." at bounding box center [0, 0] width 0 height 0
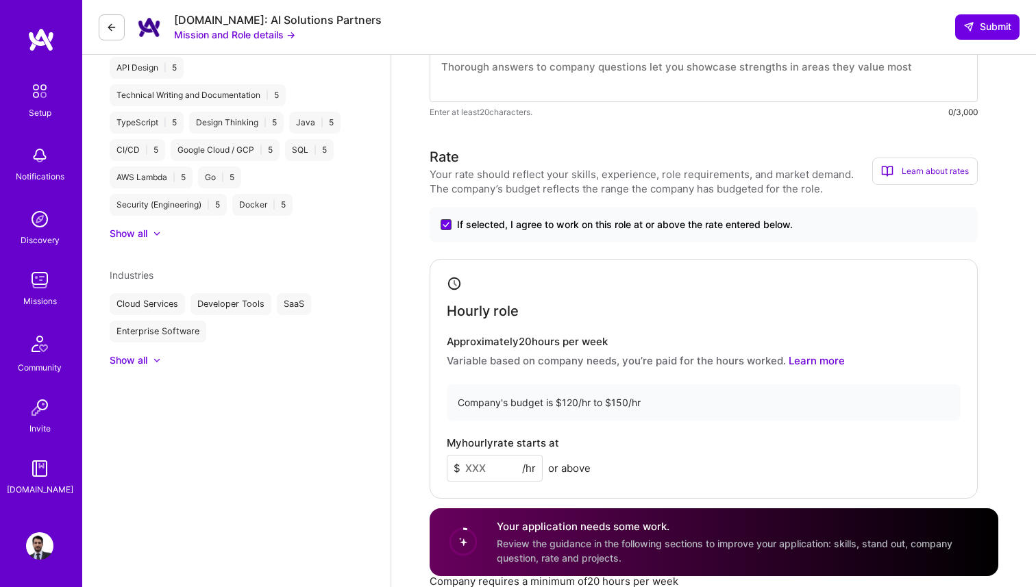
scroll to position [643, 0]
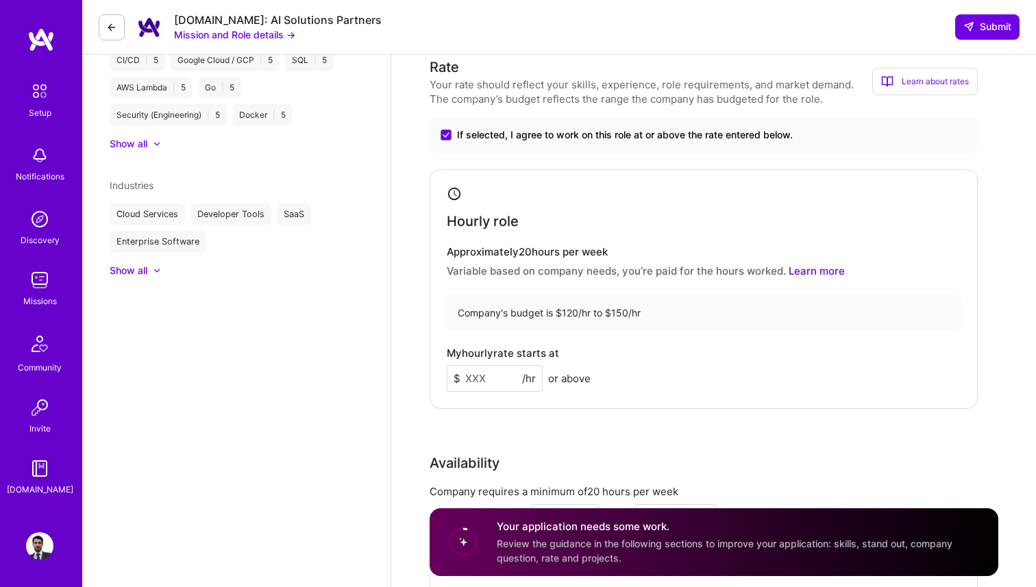
click at [478, 375] on input at bounding box center [495, 378] width 96 height 27
type input "130"
click at [715, 397] on div "Hourly role Approximately 20 hours per week Variable based on company needs, yo…" at bounding box center [704, 289] width 548 height 240
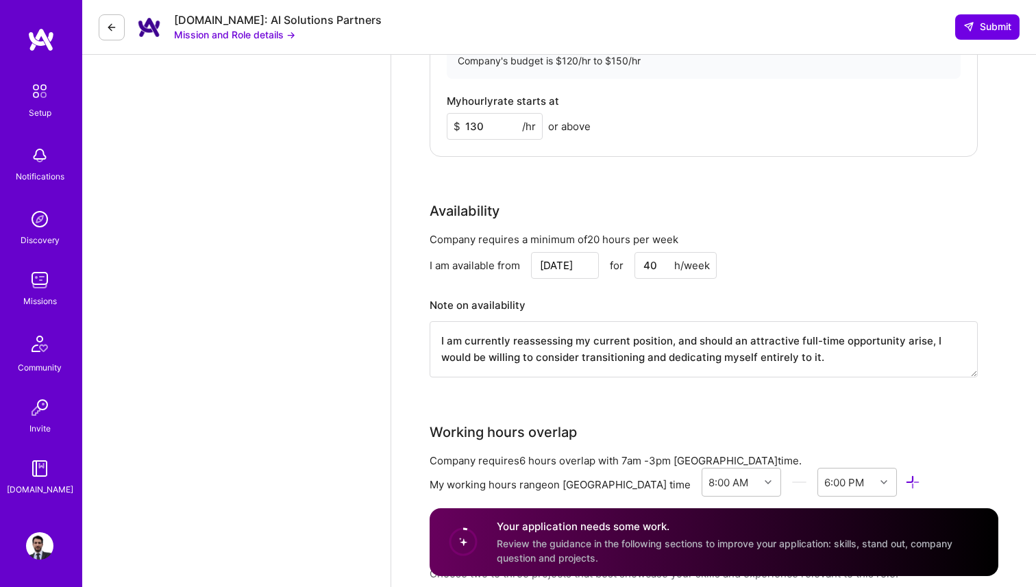
scroll to position [902, 0]
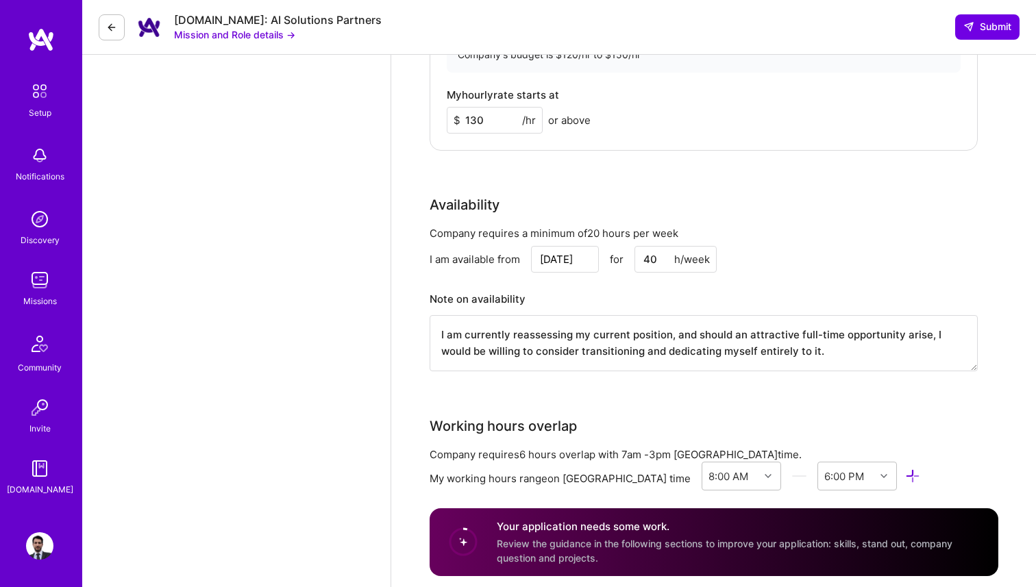
click at [562, 264] on input "[DATE]" at bounding box center [565, 259] width 68 height 27
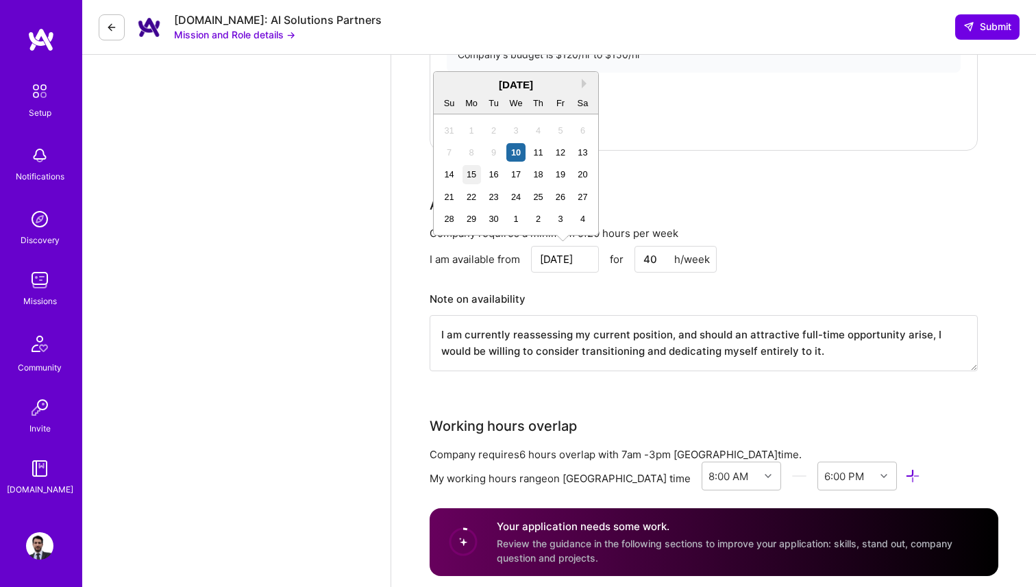
click at [467, 175] on div "15" at bounding box center [471, 174] width 18 height 18
type input "Sep 15"
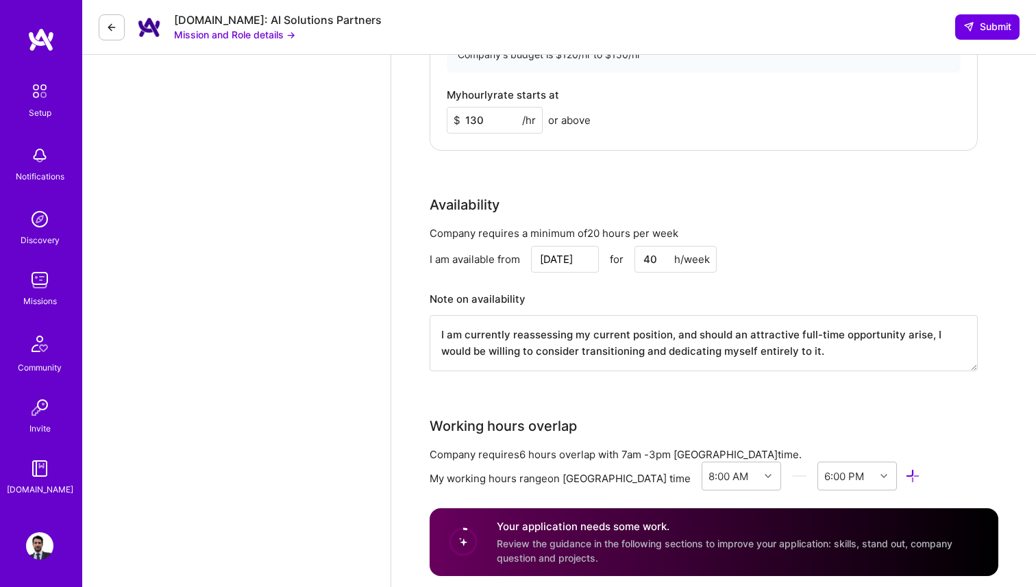
click at [659, 258] on input "40" at bounding box center [675, 259] width 82 height 27
click at [643, 297] on h3 "Note on availability" at bounding box center [704, 299] width 548 height 21
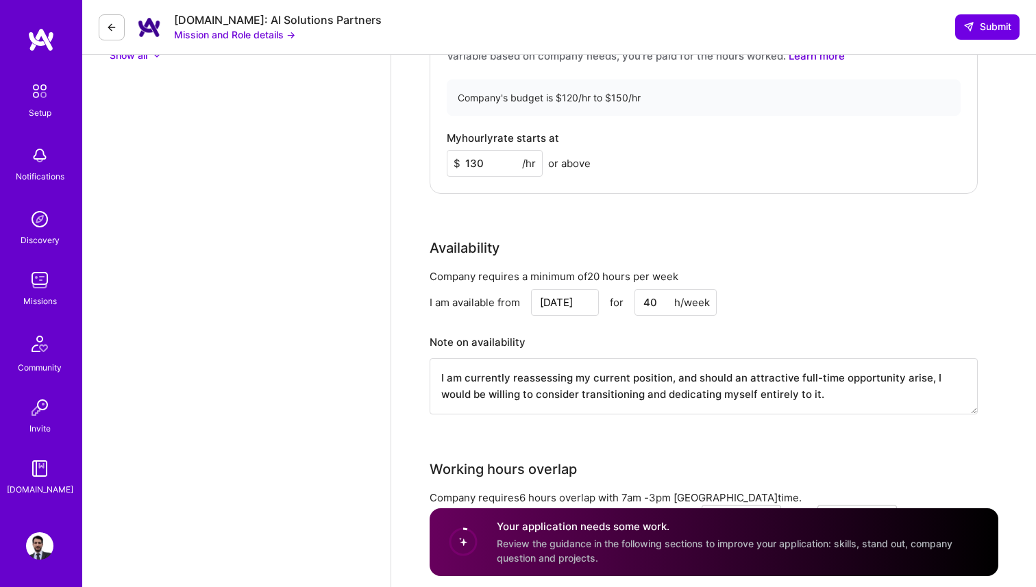
scroll to position [1057, 0]
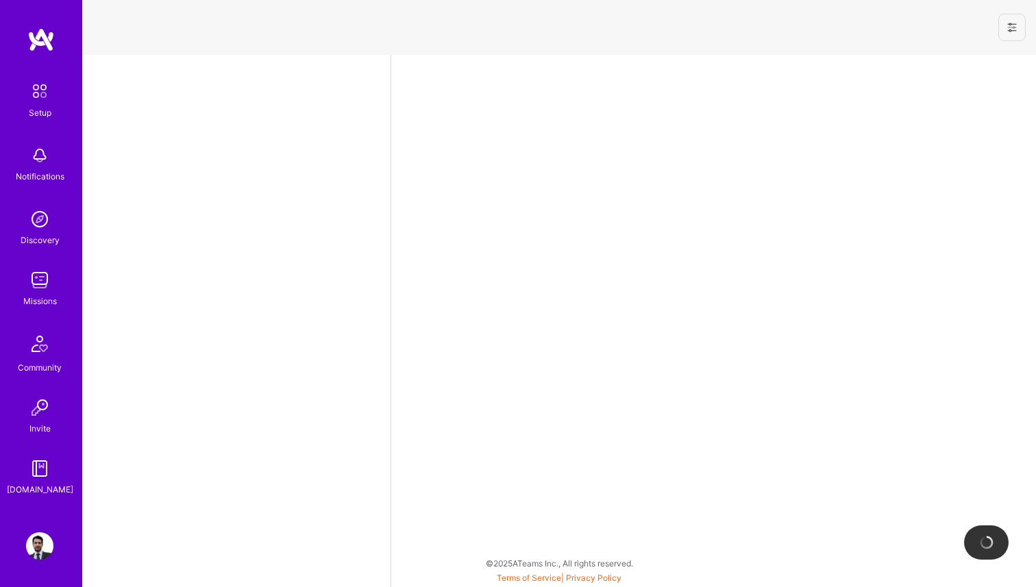
select select "MX"
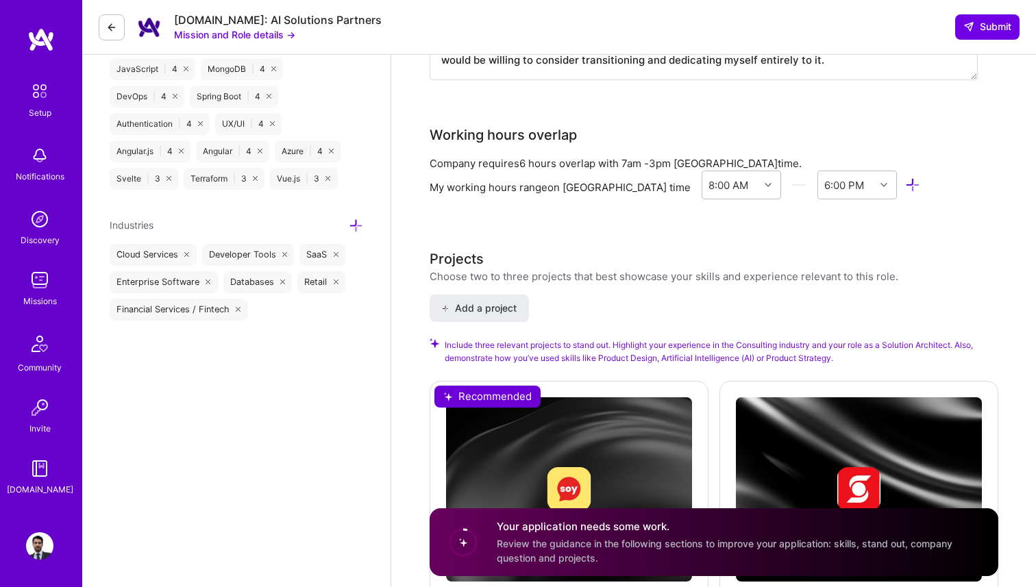
scroll to position [1578, 0]
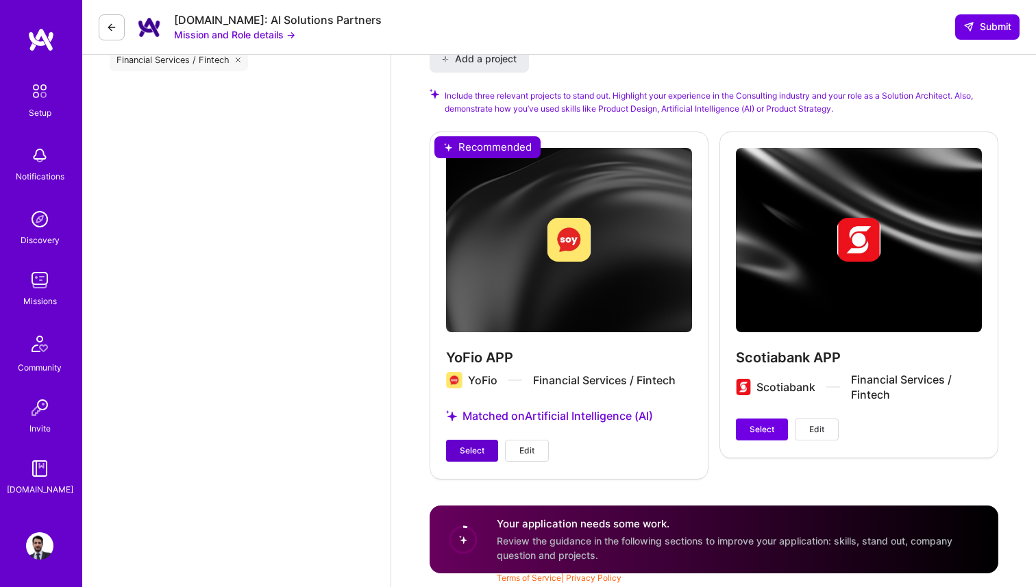
click at [475, 449] on span "Select" at bounding box center [472, 451] width 25 height 12
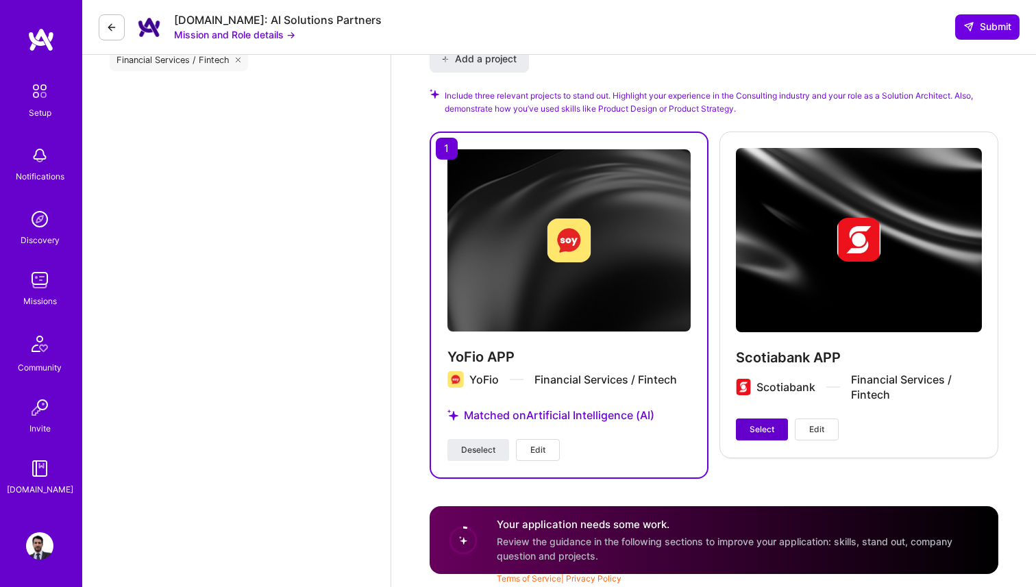
click at [762, 428] on span "Select" at bounding box center [762, 429] width 25 height 12
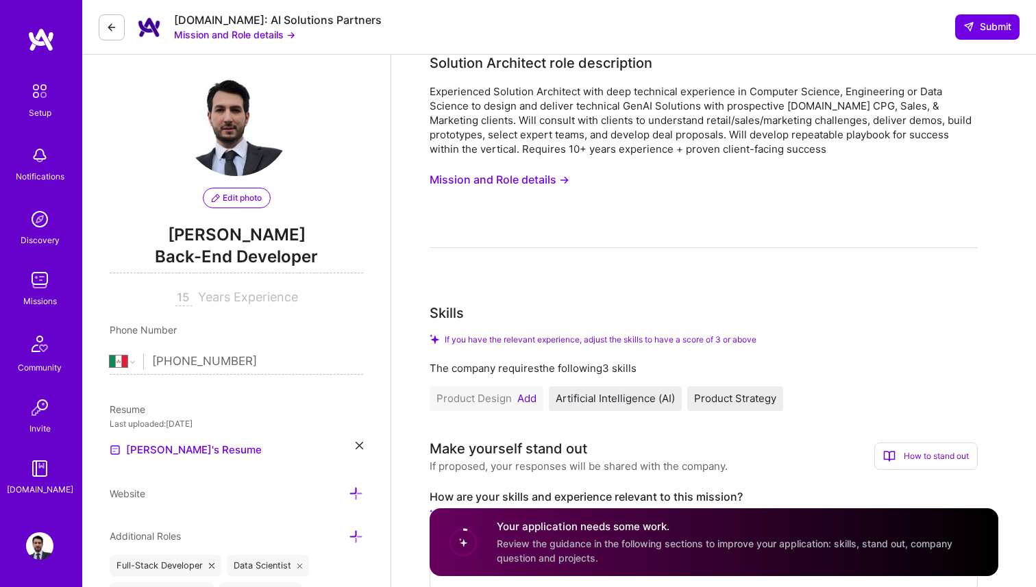
scroll to position [0, 0]
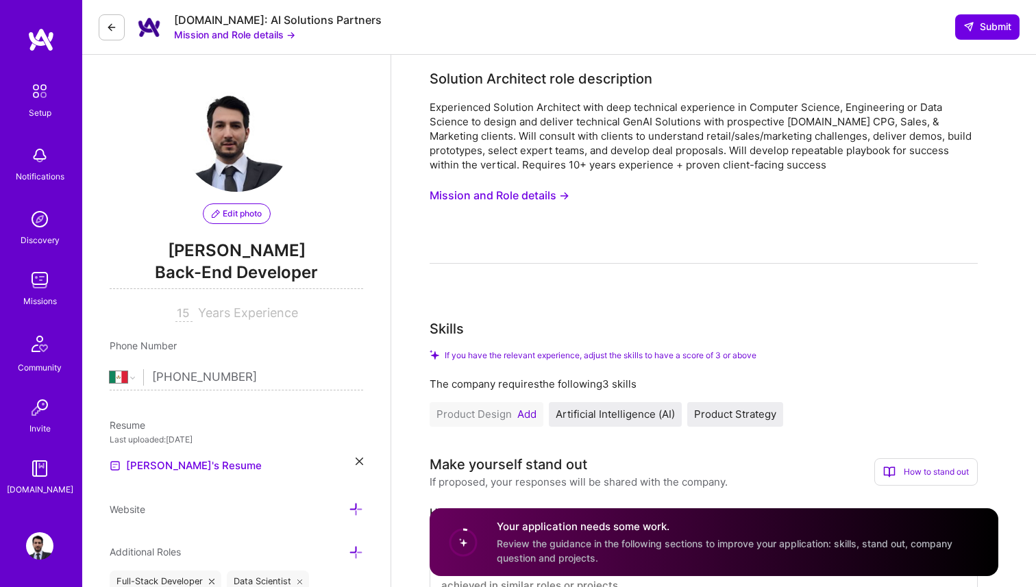
click at [34, 90] on img at bounding box center [39, 91] width 29 height 29
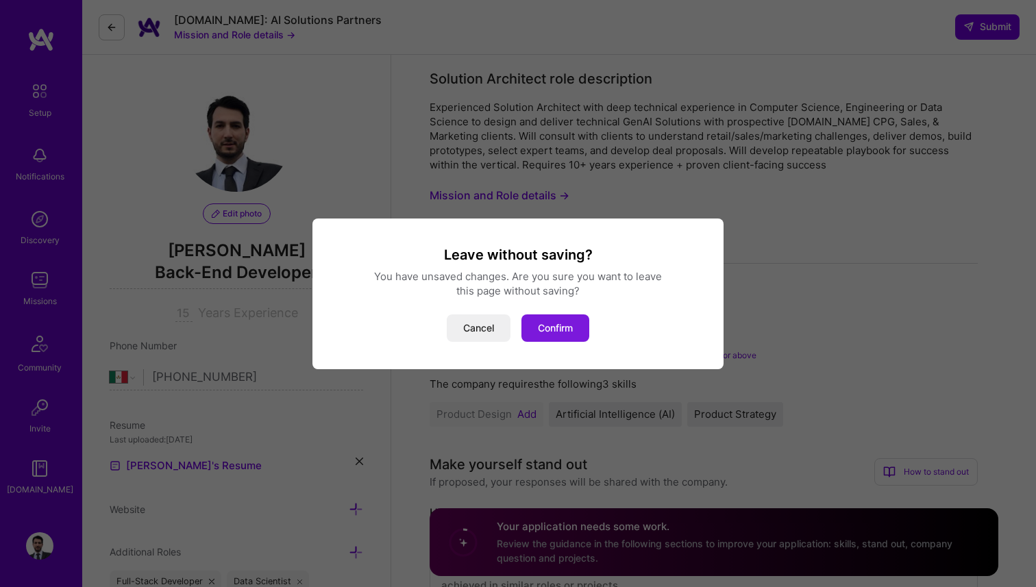
click at [564, 333] on button "Confirm" at bounding box center [555, 327] width 68 height 27
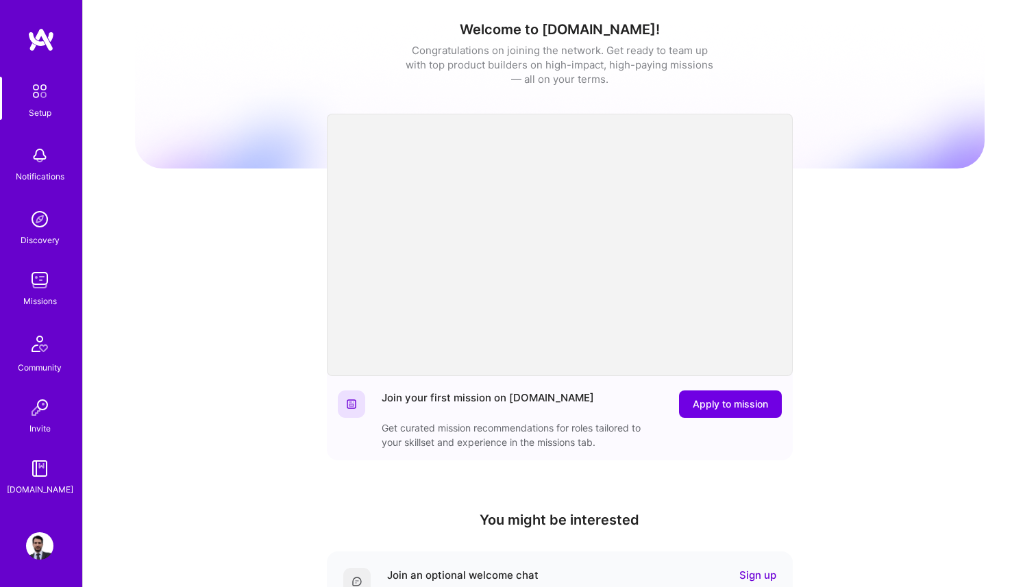
scroll to position [300, 0]
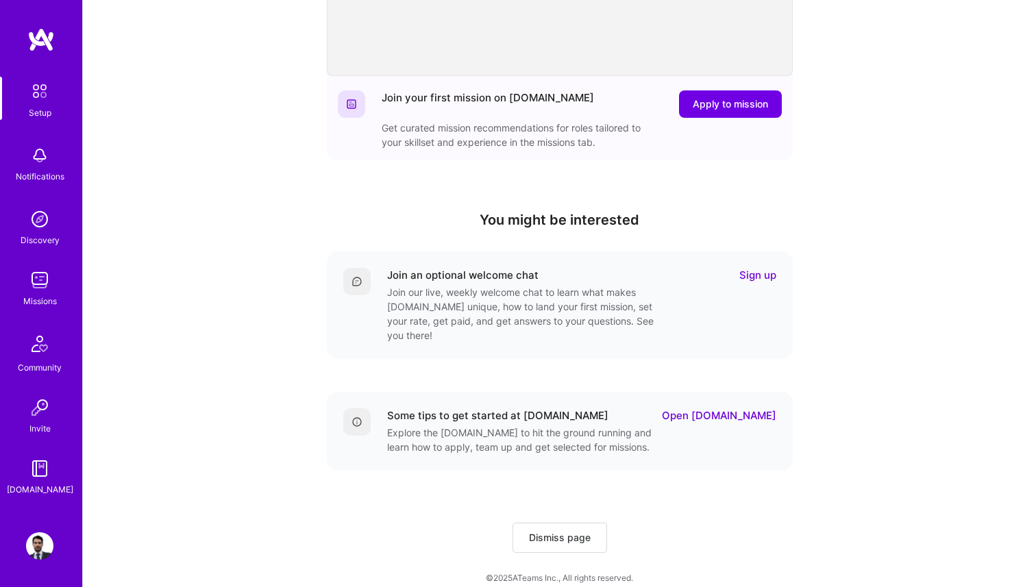
click at [48, 166] on img at bounding box center [39, 155] width 27 height 27
click at [41, 233] on div "Discovery" at bounding box center [40, 240] width 39 height 14
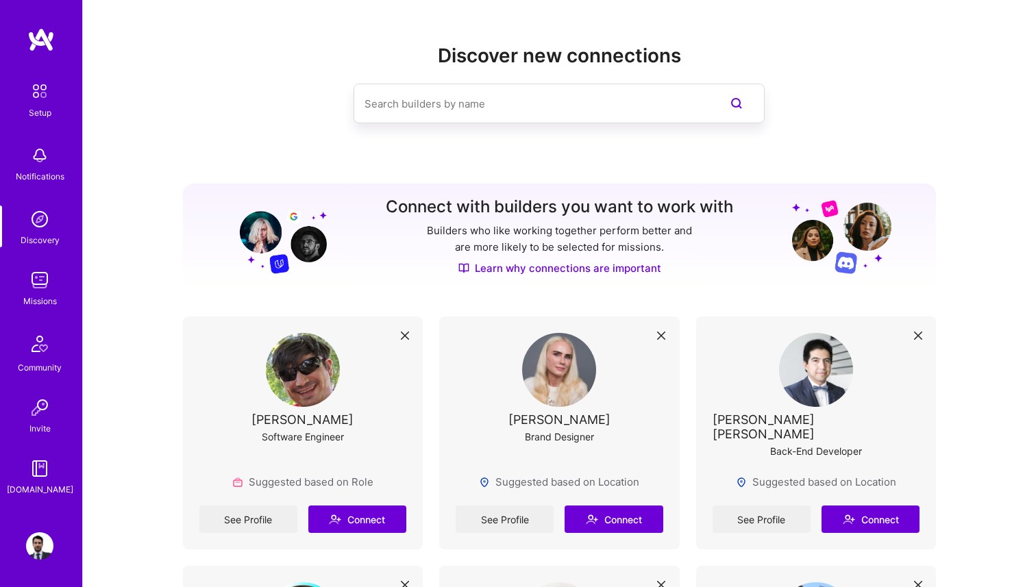
click at [31, 543] on img at bounding box center [39, 545] width 27 height 27
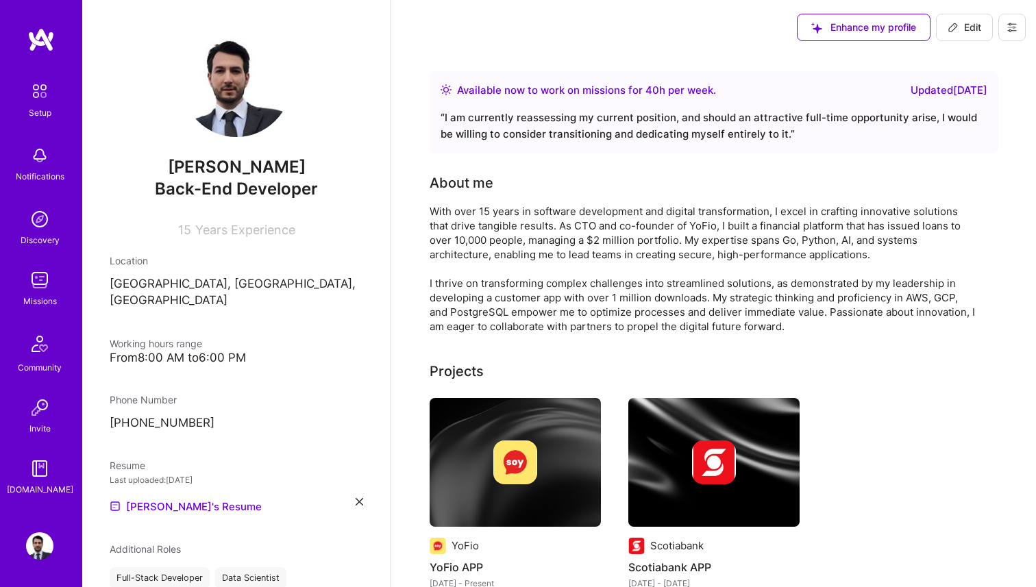
click at [863, 27] on span "Enhance my profile" at bounding box center [863, 28] width 105 height 14
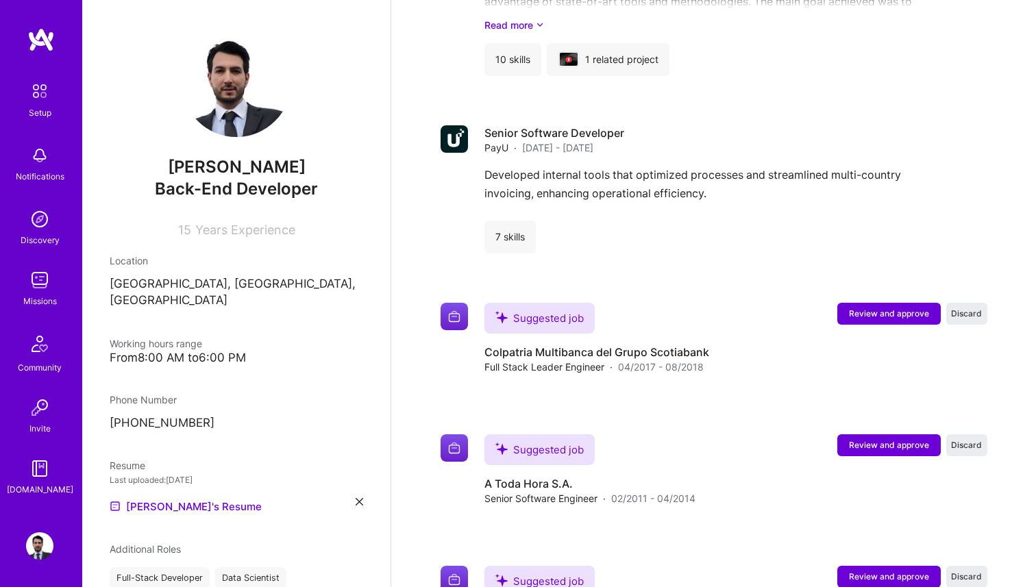
scroll to position [2155, 0]
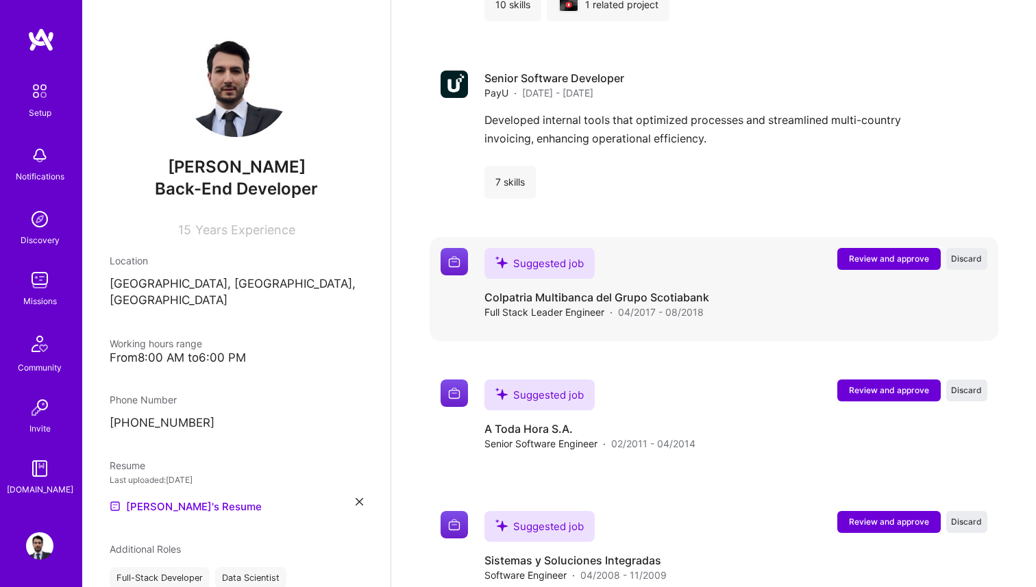
click at [902, 259] on span "Review and approve" at bounding box center [889, 259] width 80 height 12
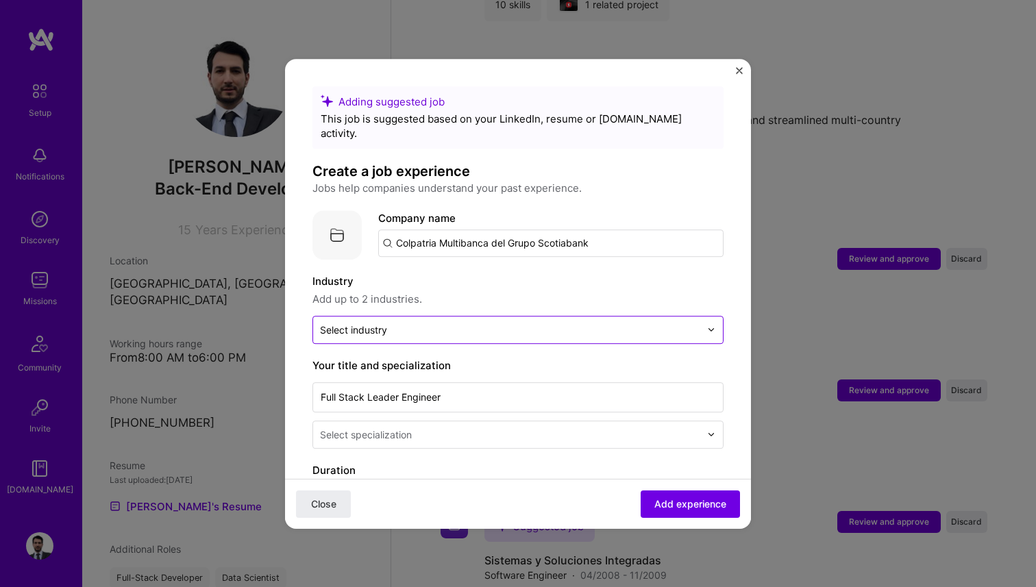
click at [554, 323] on input "text" at bounding box center [510, 330] width 380 height 14
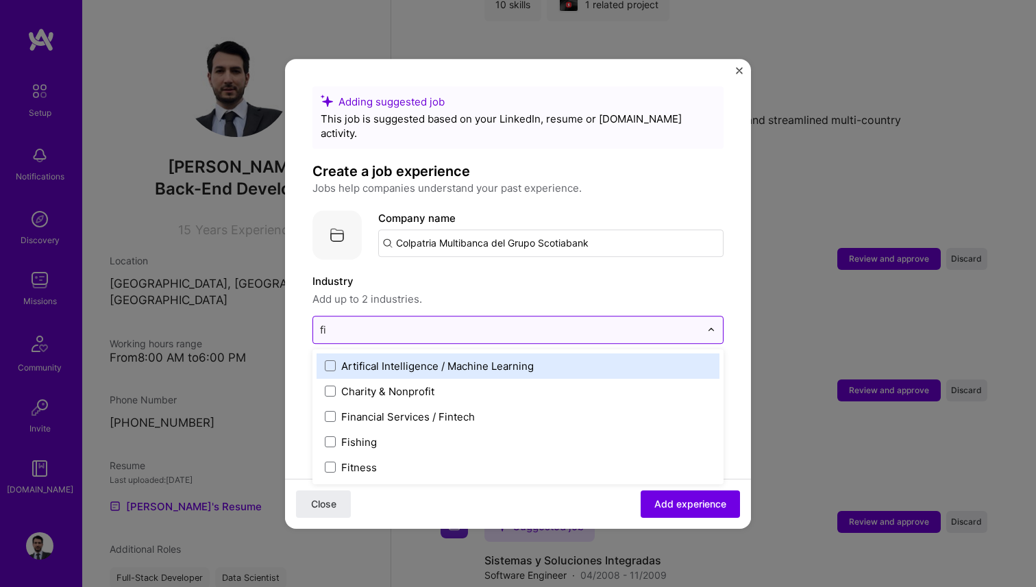
type input "fin"
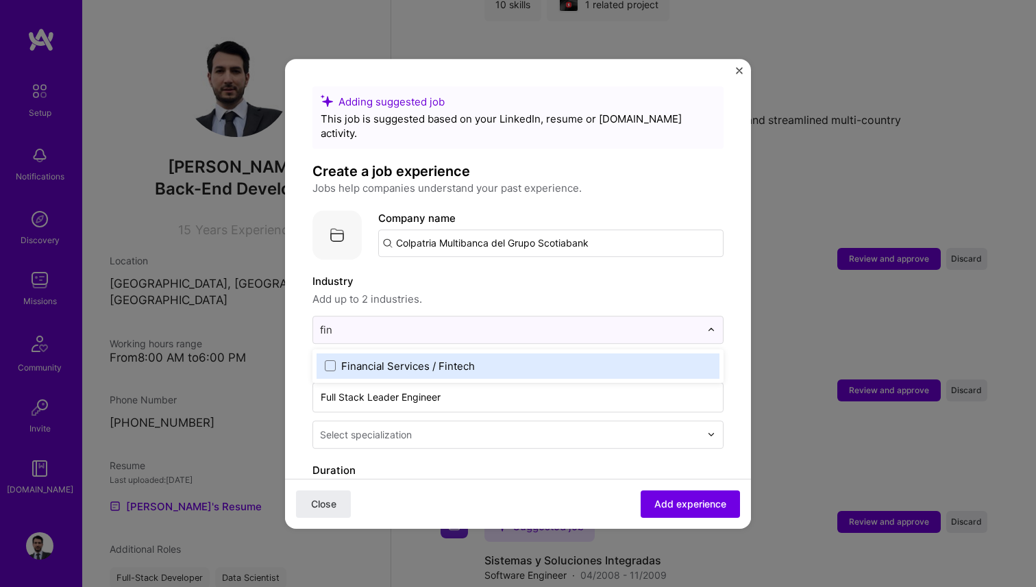
click at [474, 359] on label "Financial Services / Fintech" at bounding box center [518, 366] width 386 height 14
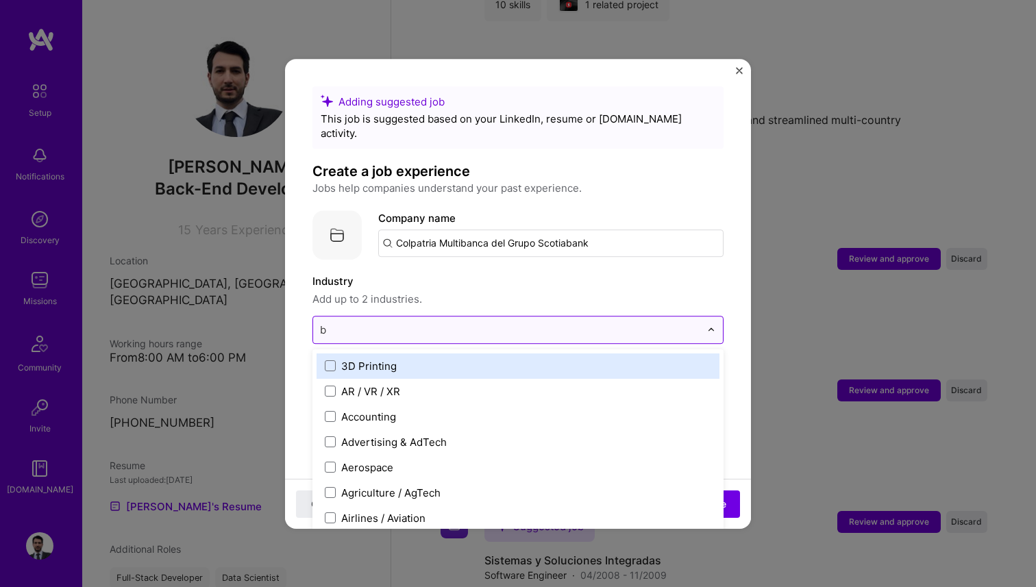
type input "ba"
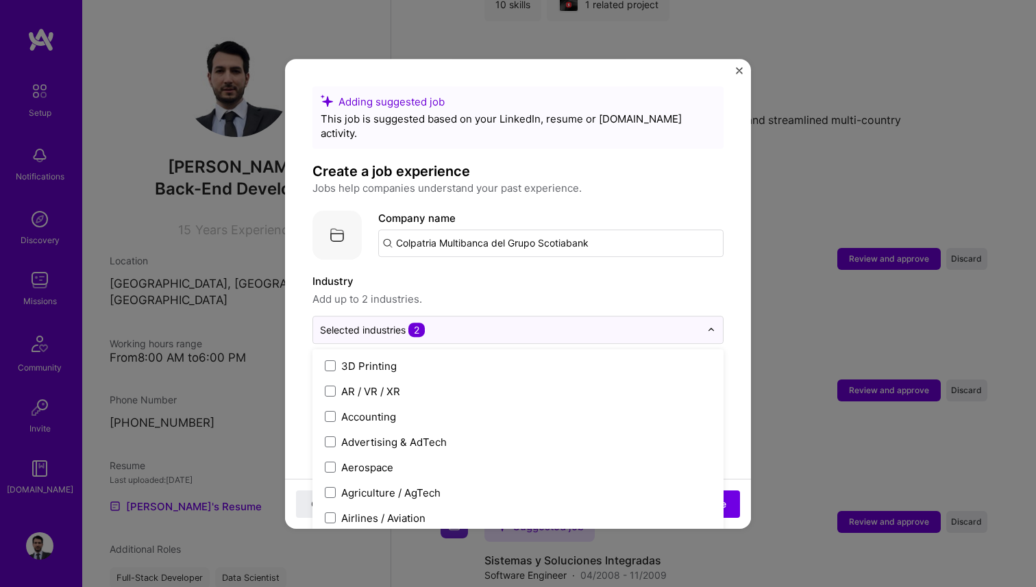
click at [419, 291] on span "Add up to 2 industries." at bounding box center [517, 299] width 411 height 16
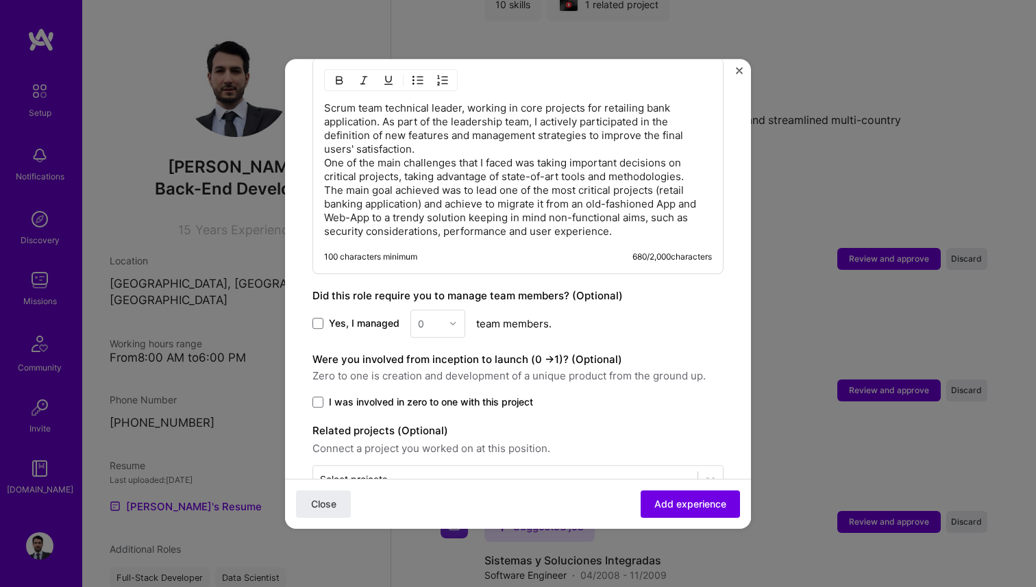
scroll to position [645, 0]
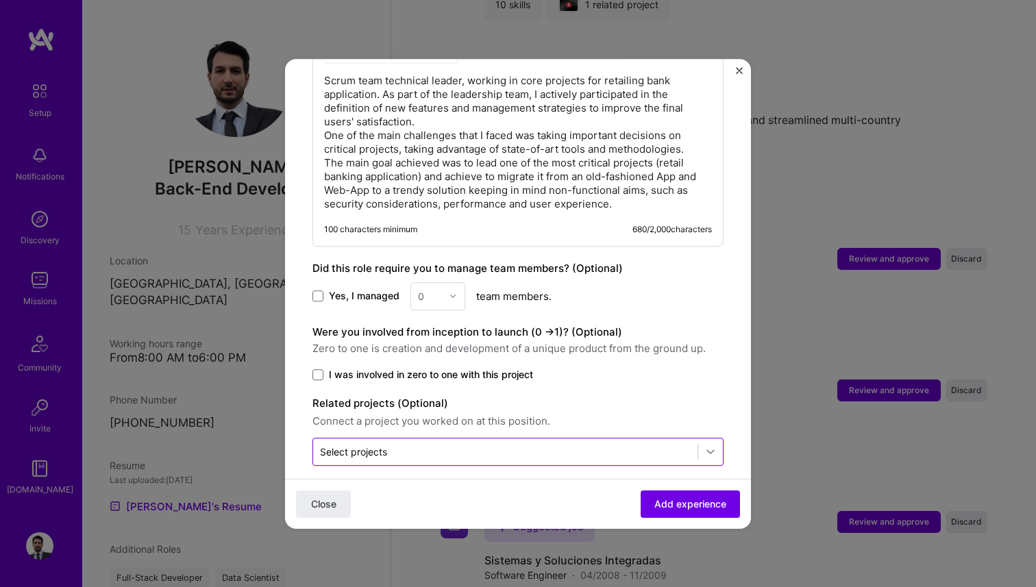
click at [708, 445] on icon at bounding box center [711, 452] width 14 height 14
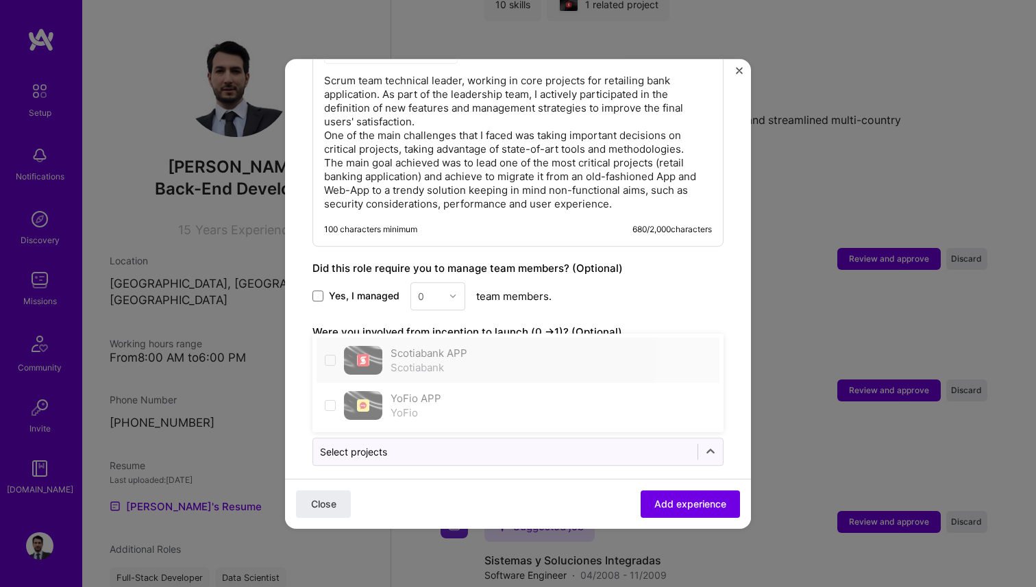
click at [436, 346] on div "Scotiabank APP Scotiabank" at bounding box center [429, 360] width 77 height 29
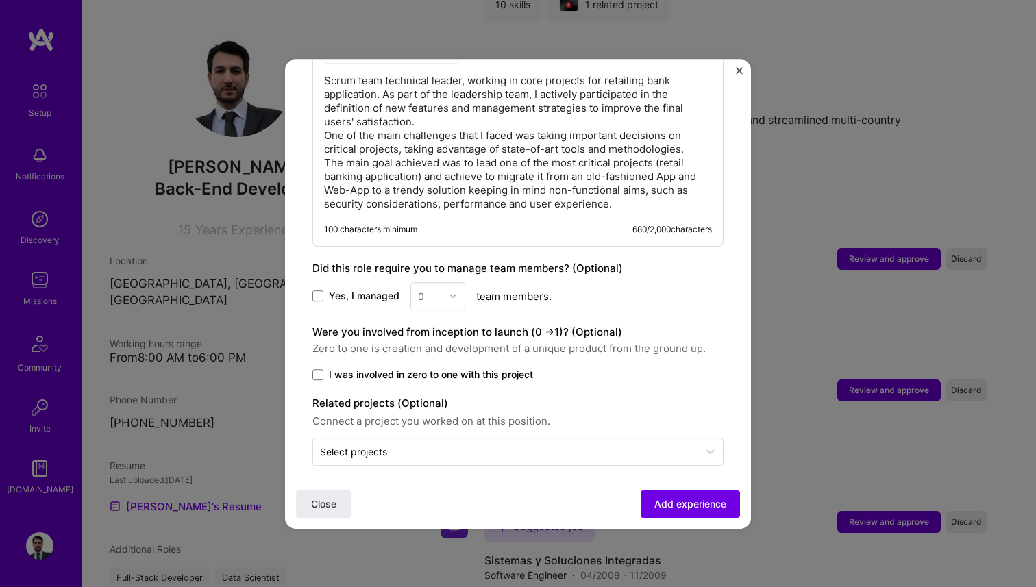
click at [473, 478] on div "Close Add experience" at bounding box center [518, 503] width 466 height 50
click at [649, 501] on button "Add experience" at bounding box center [690, 503] width 99 height 27
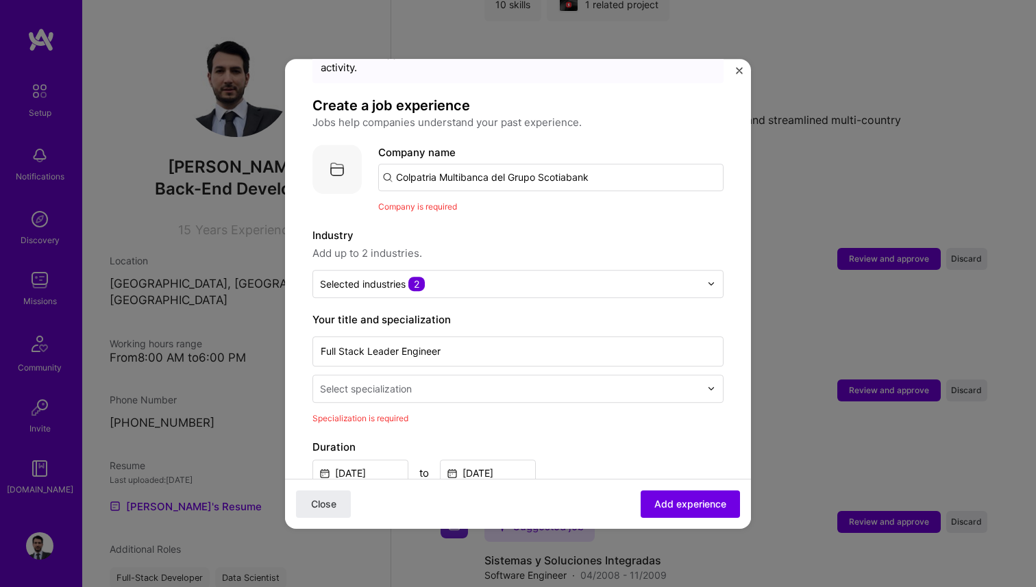
scroll to position [0, 0]
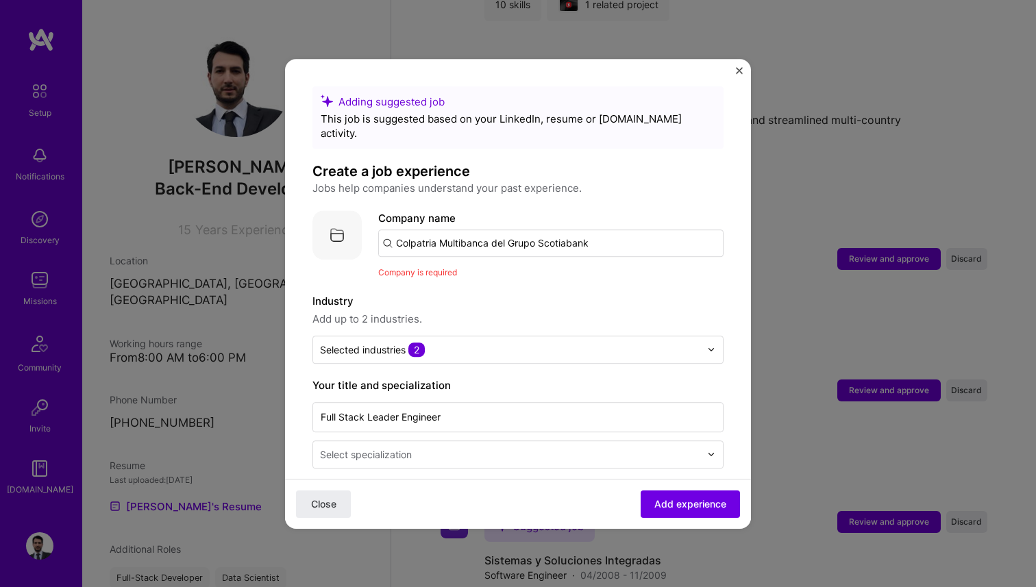
click at [593, 230] on input "Colpatria Multibanca del Grupo Scotiabank" at bounding box center [550, 243] width 345 height 27
type input "Scotiabank"
click at [526, 282] on div "Scotiabank scotiabank.com" at bounding box center [481, 283] width 206 height 38
click at [632, 293] on label "Industry" at bounding box center [517, 301] width 411 height 16
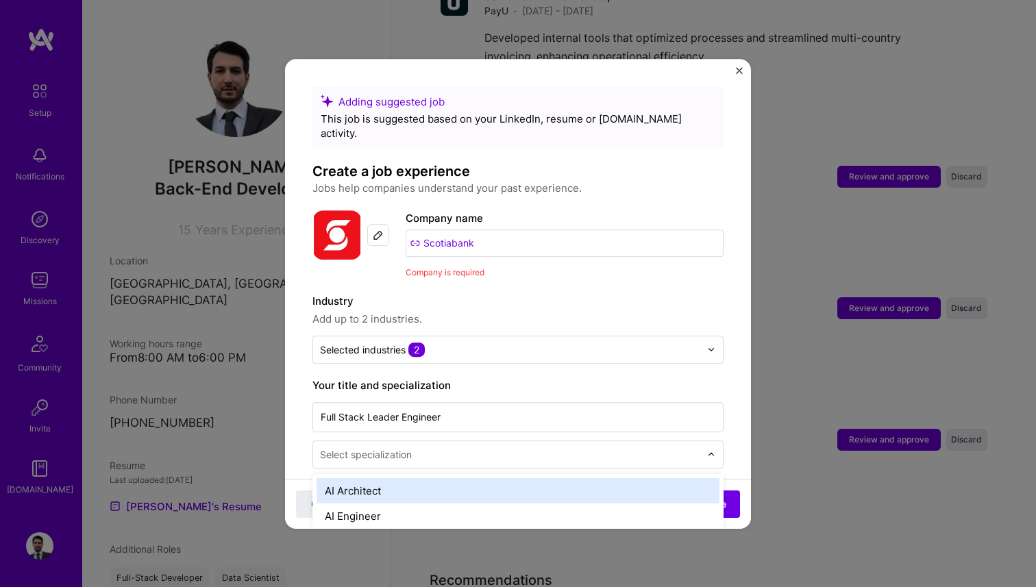
click at [660, 447] on input "text" at bounding box center [511, 454] width 383 height 14
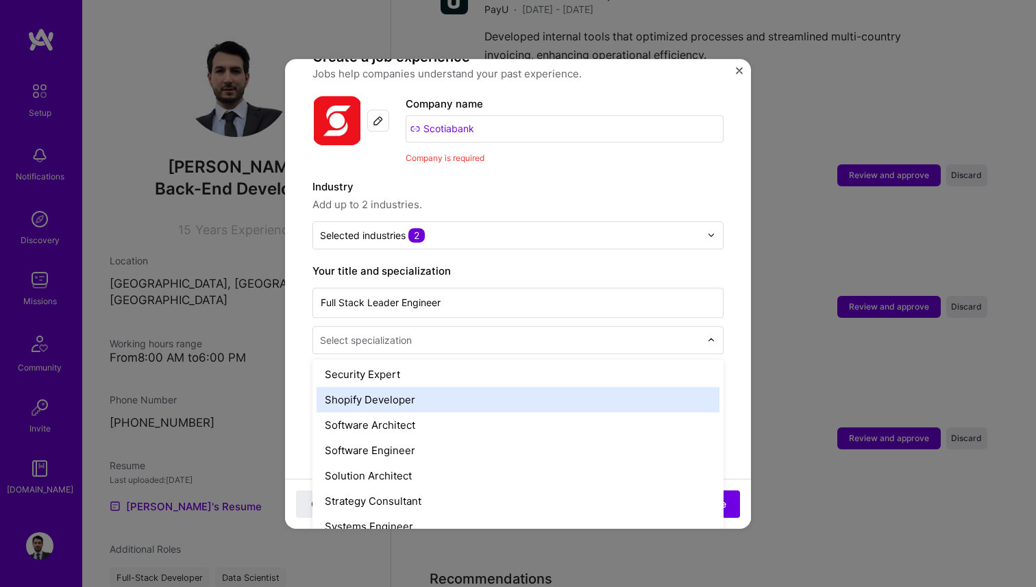
scroll to position [1455, 0]
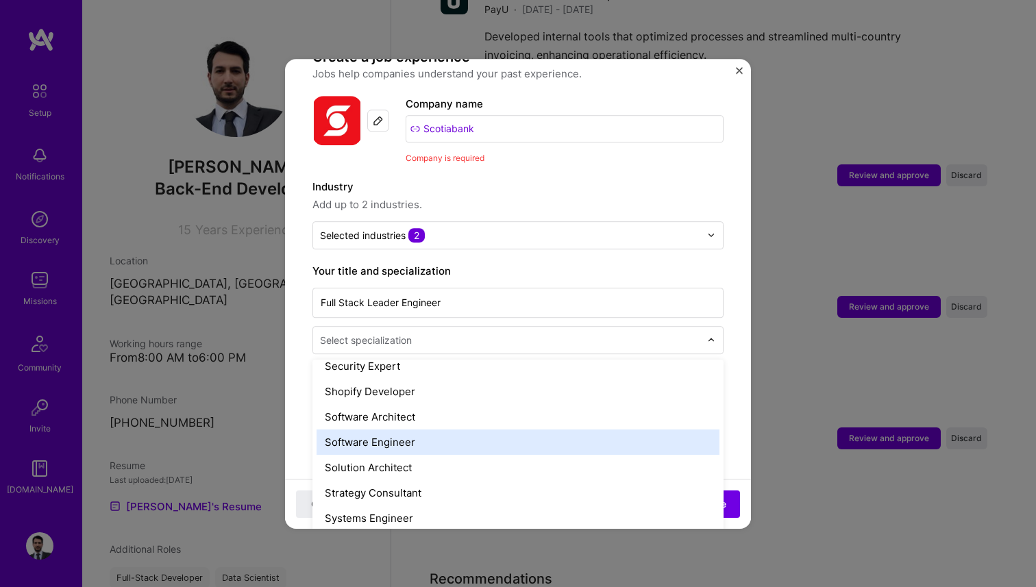
click at [500, 430] on div "Software Engineer" at bounding box center [518, 442] width 403 height 25
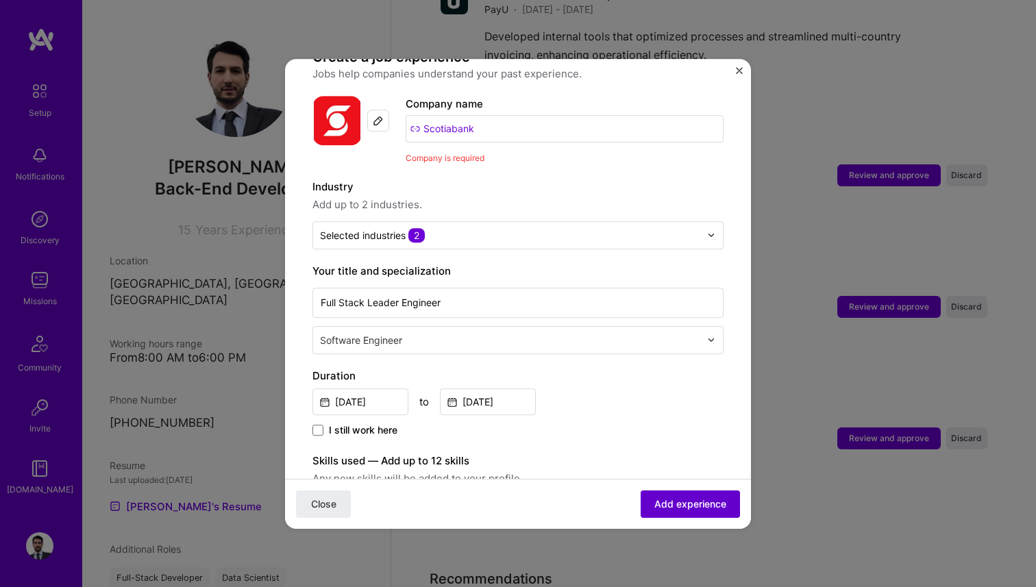
click at [647, 502] on button "Add experience" at bounding box center [690, 503] width 99 height 27
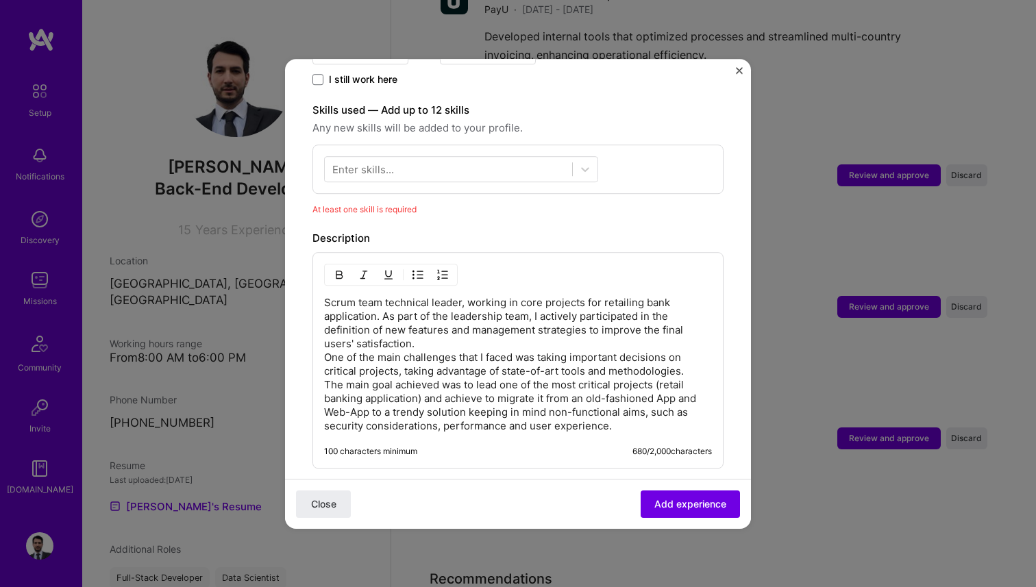
scroll to position [446, 0]
click at [734, 68] on form "Adding suggested job This job is suggested based on your LinkedIn, resume or A.…" at bounding box center [518, 202] width 466 height 1124
click at [739, 68] on img "Close" at bounding box center [739, 70] width 7 height 7
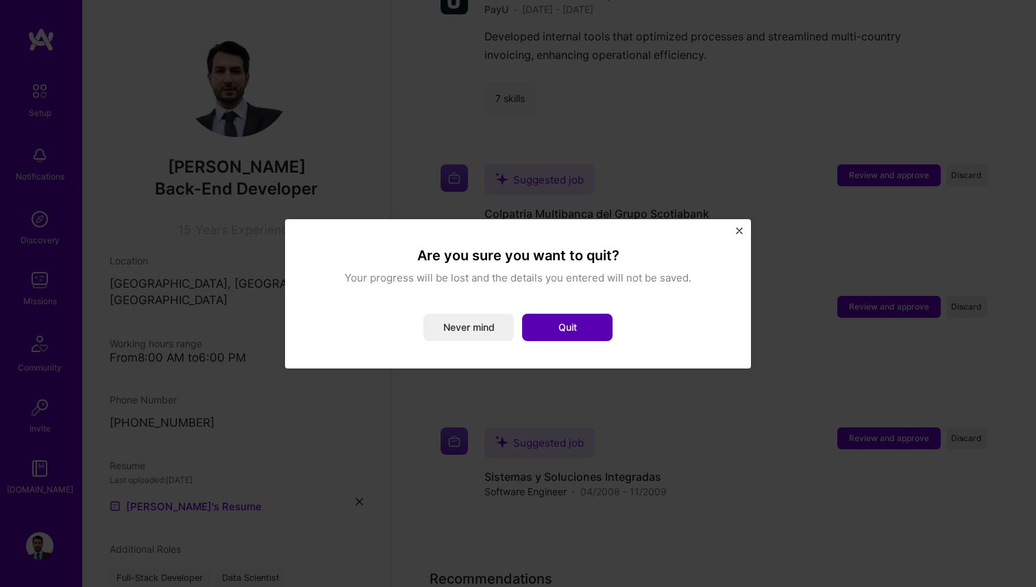
click at [556, 325] on button "Quit" at bounding box center [567, 327] width 90 height 27
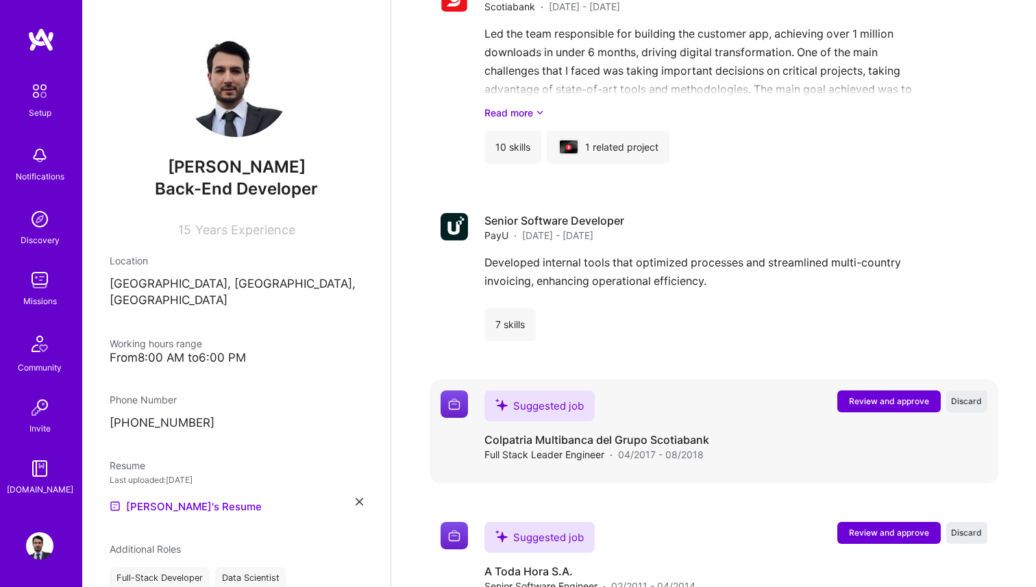
scroll to position [2029, 0]
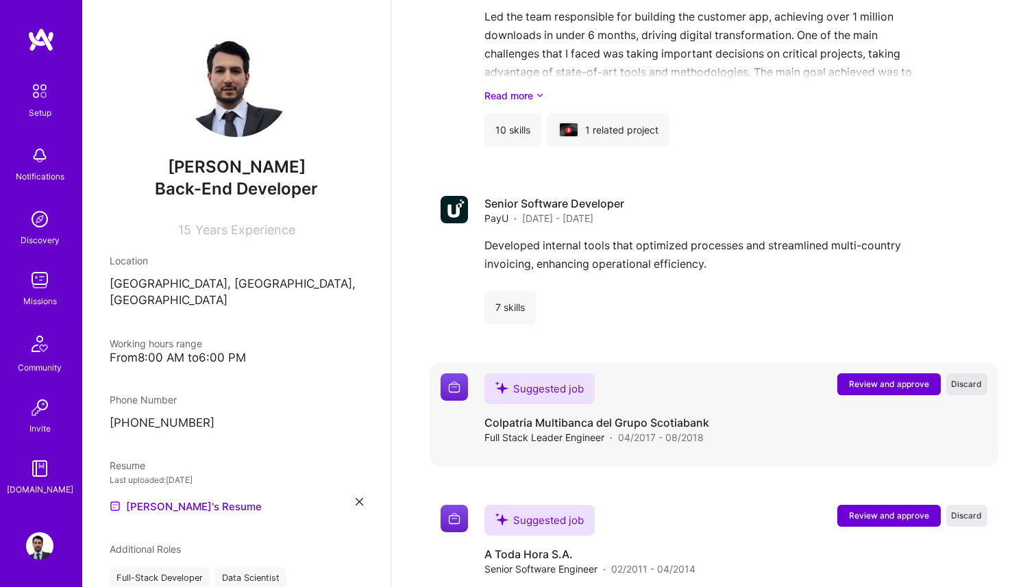
click at [974, 387] on span "Discard" at bounding box center [966, 384] width 31 height 12
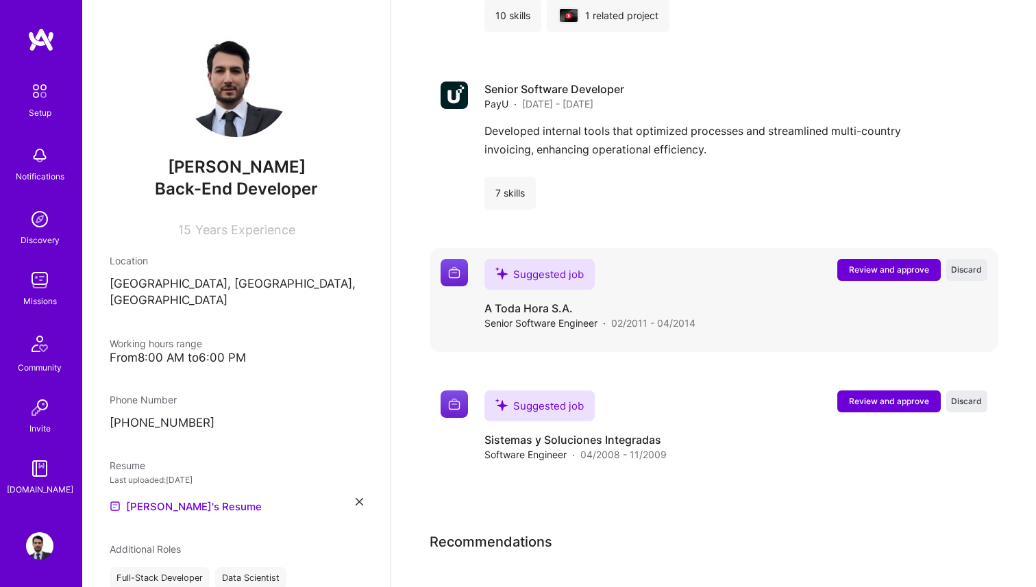
scroll to position [2138, 0]
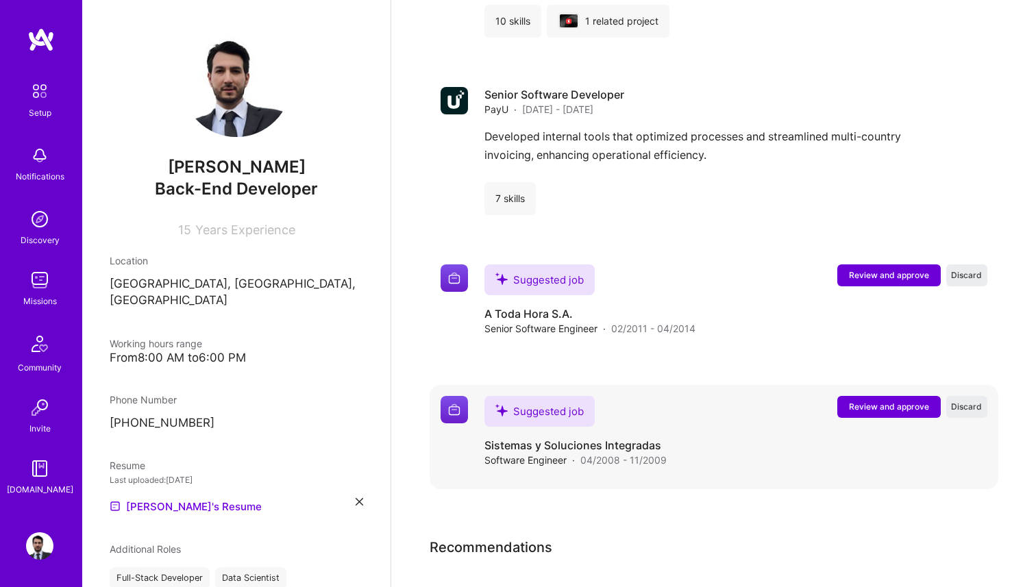
click at [971, 425] on div "Suggested job Sistemas y Soluciones Integradas Software Engineer · 04/2008 - 11…" at bounding box center [735, 431] width 503 height 71
click at [971, 404] on span "Discard" at bounding box center [966, 407] width 31 height 12
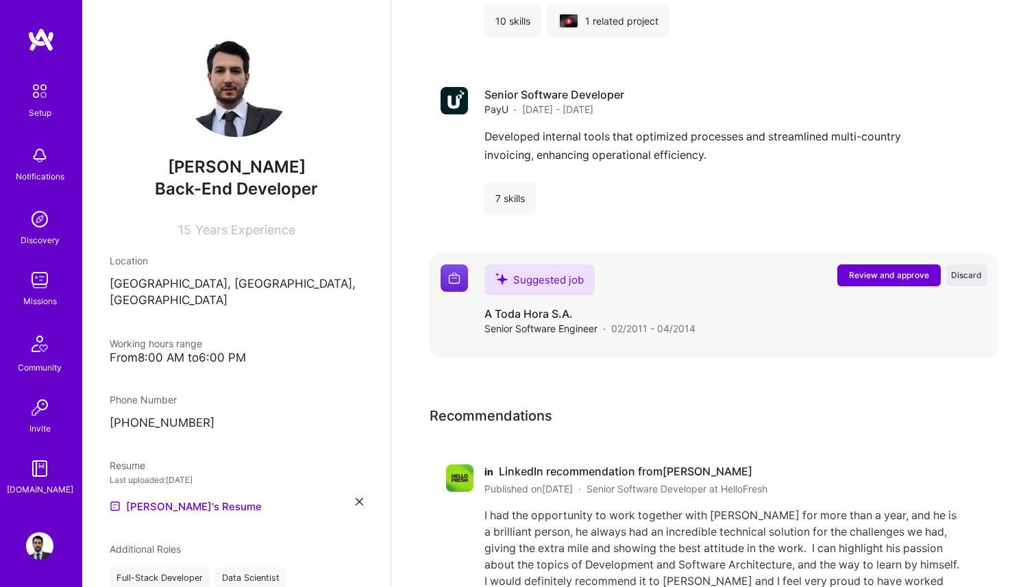
click at [886, 278] on span "Review and approve" at bounding box center [889, 275] width 80 height 12
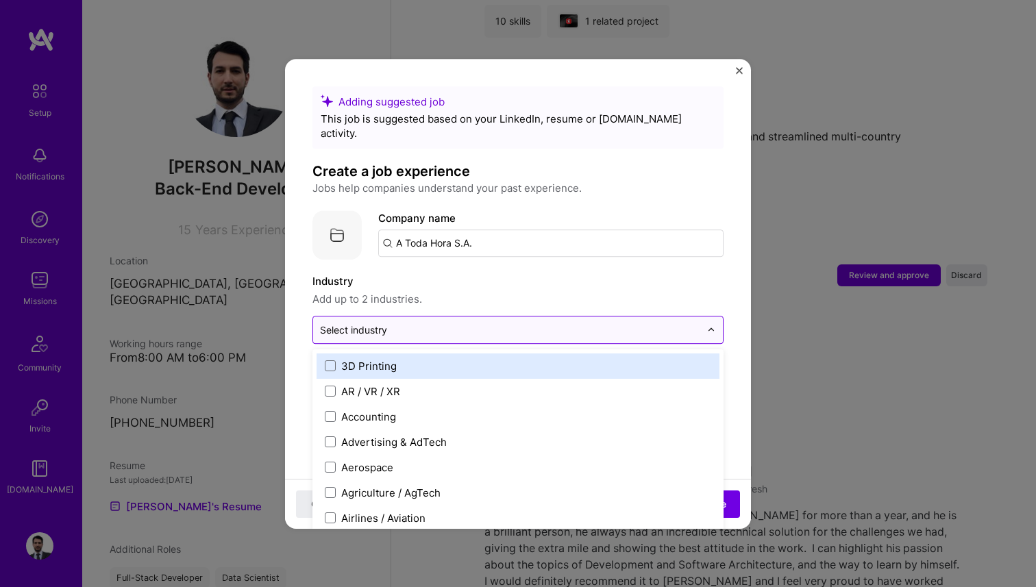
click at [442, 323] on input "text" at bounding box center [510, 330] width 380 height 14
type input "ba"
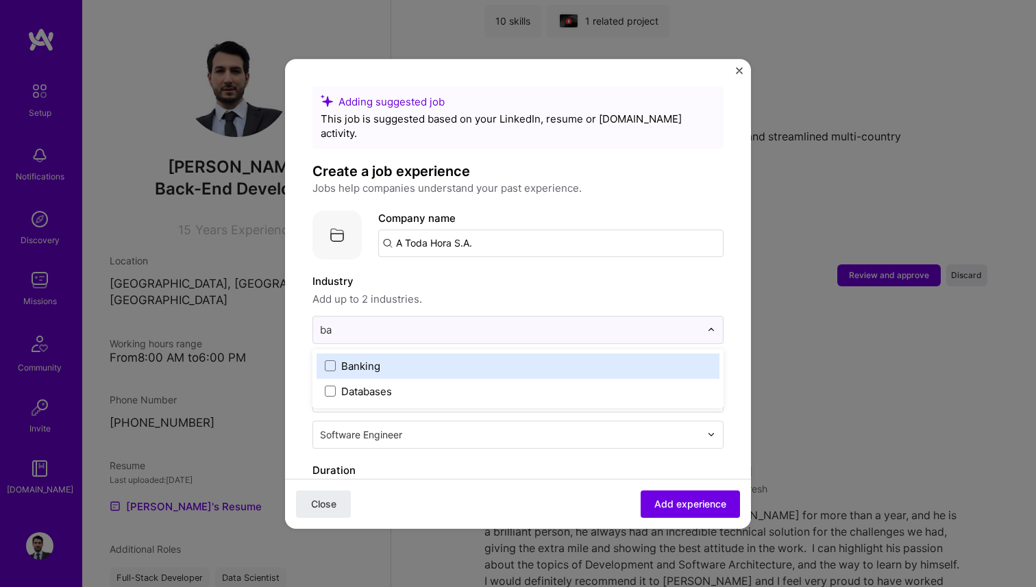
click at [415, 354] on div "Banking" at bounding box center [518, 366] width 403 height 25
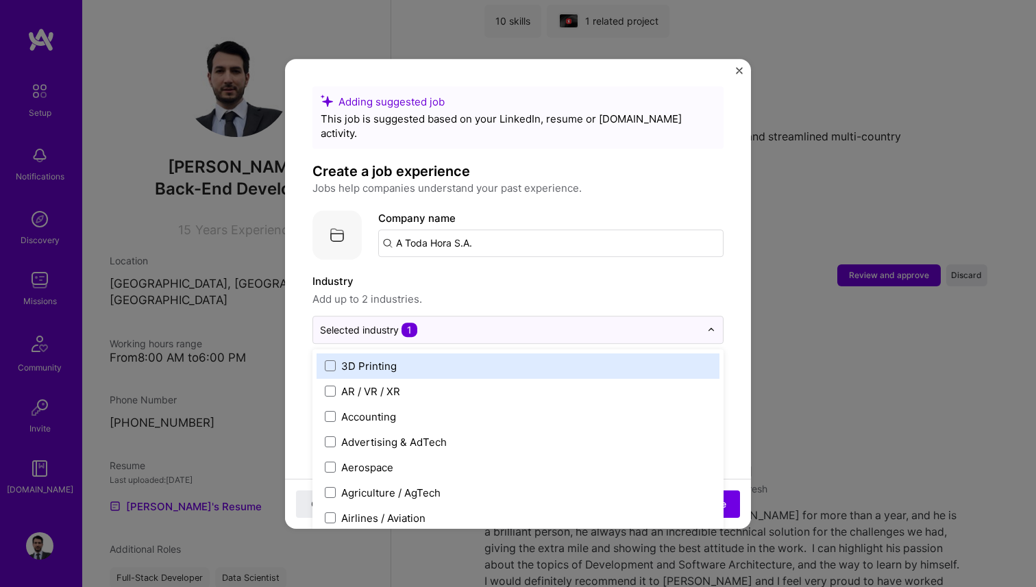
click at [448, 273] on label "Industry" at bounding box center [517, 281] width 411 height 16
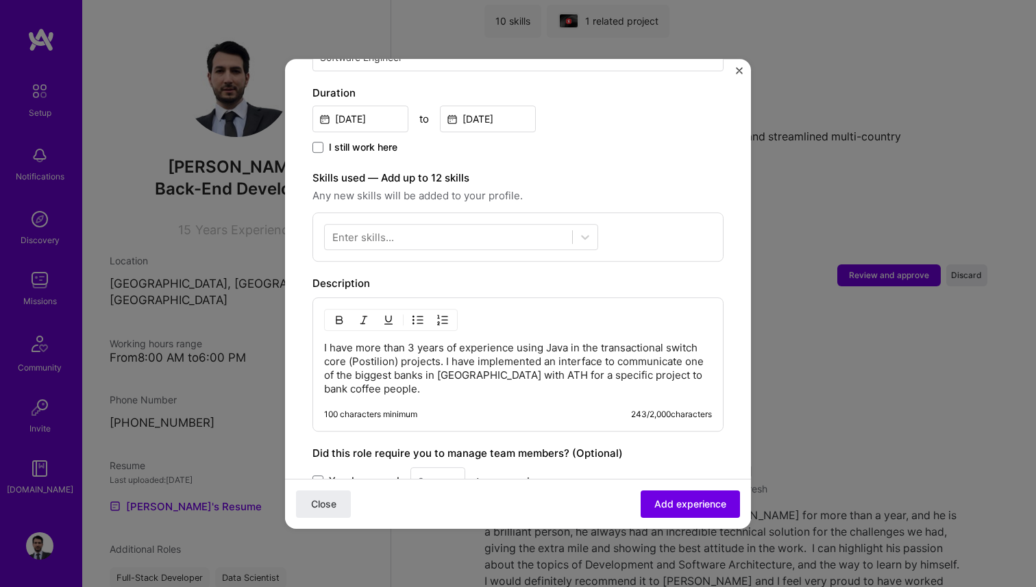
scroll to position [387, 0]
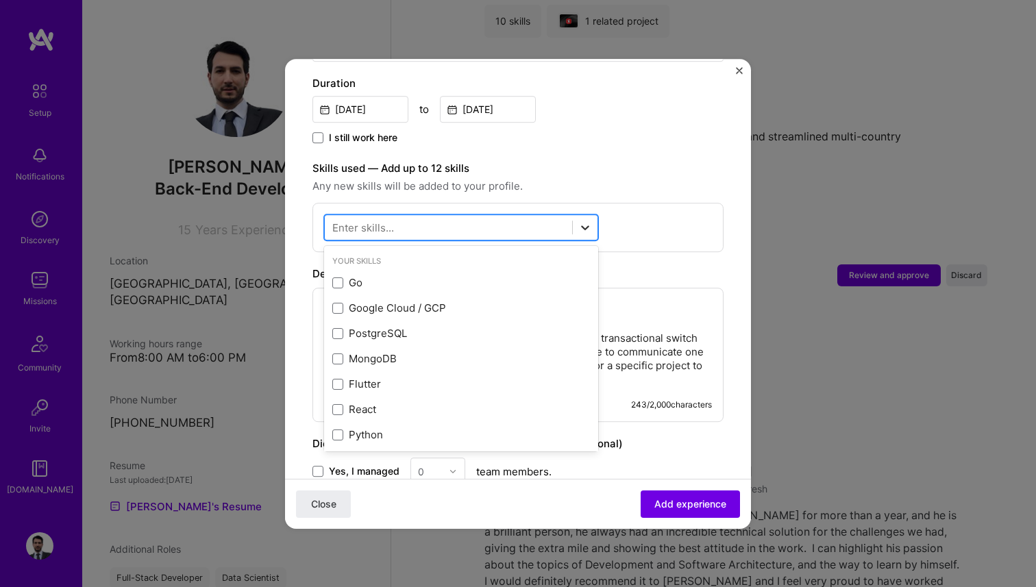
click at [585, 221] on icon at bounding box center [585, 228] width 14 height 14
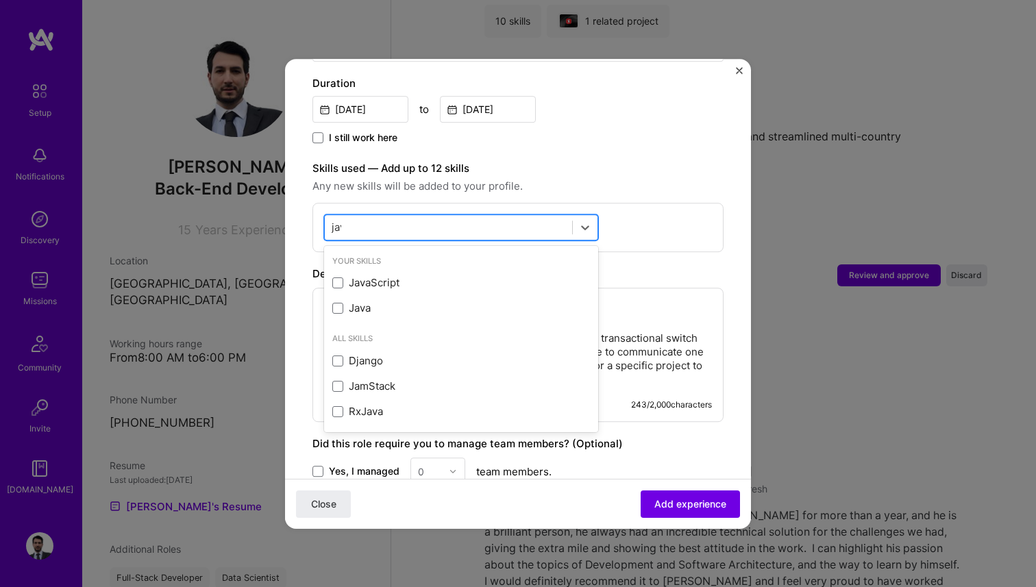
type input "java"
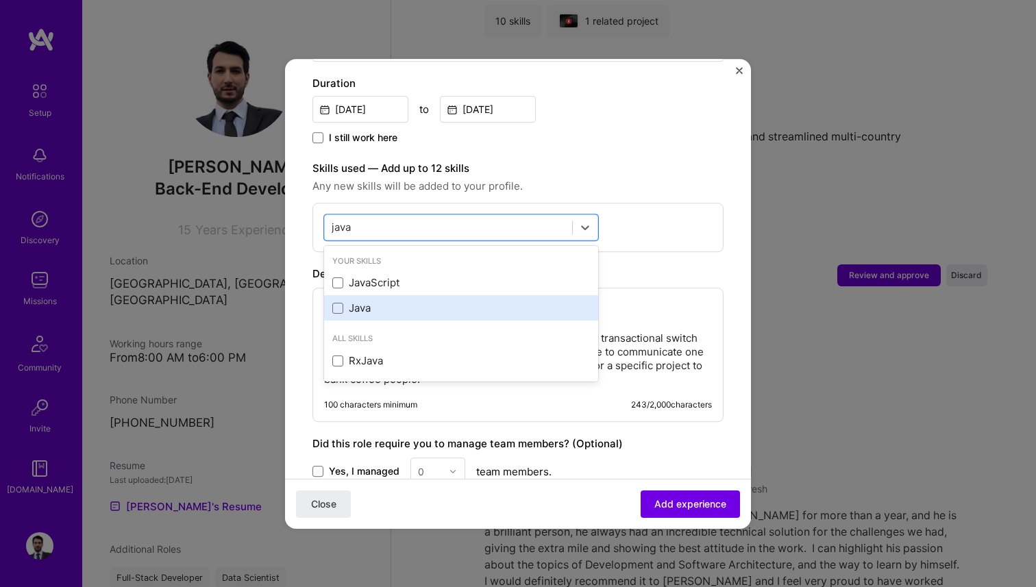
click at [343, 301] on div "Java" at bounding box center [461, 308] width 258 height 14
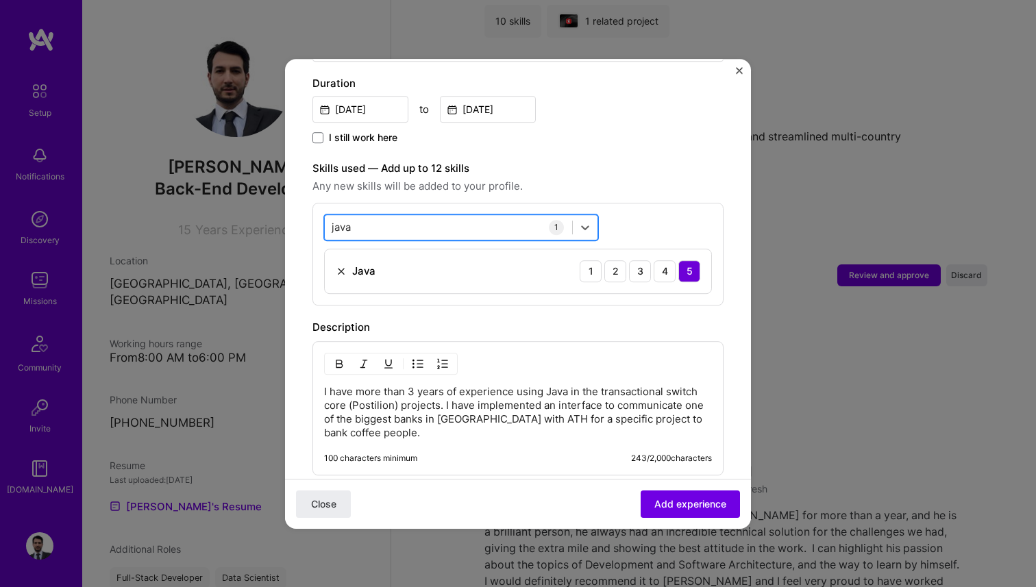
click at [391, 216] on div "java java" at bounding box center [448, 227] width 247 height 23
type input "post"
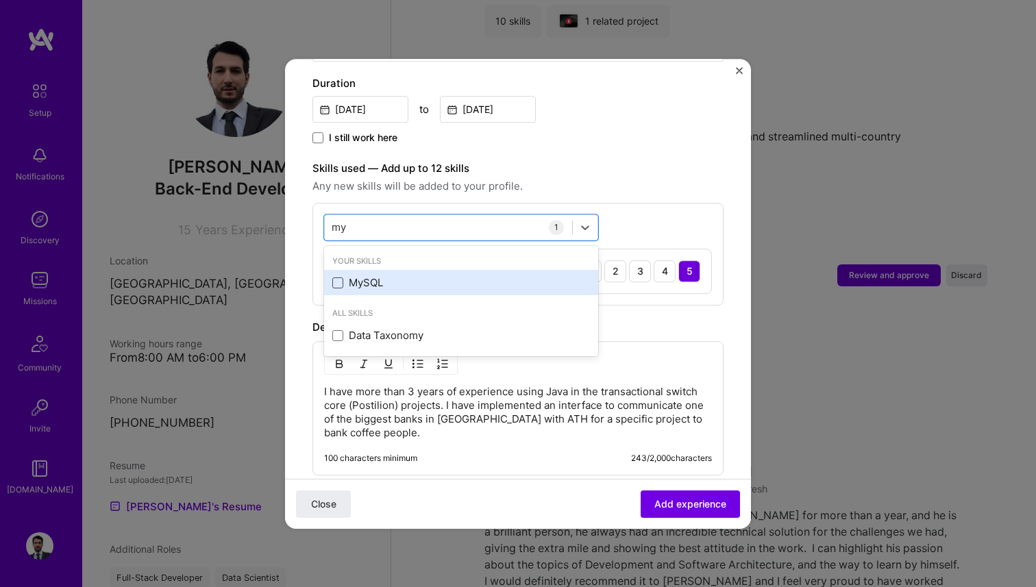
click at [342, 277] on span at bounding box center [337, 282] width 11 height 11
click at [0, 0] on input "checkbox" at bounding box center [0, 0] width 0 height 0
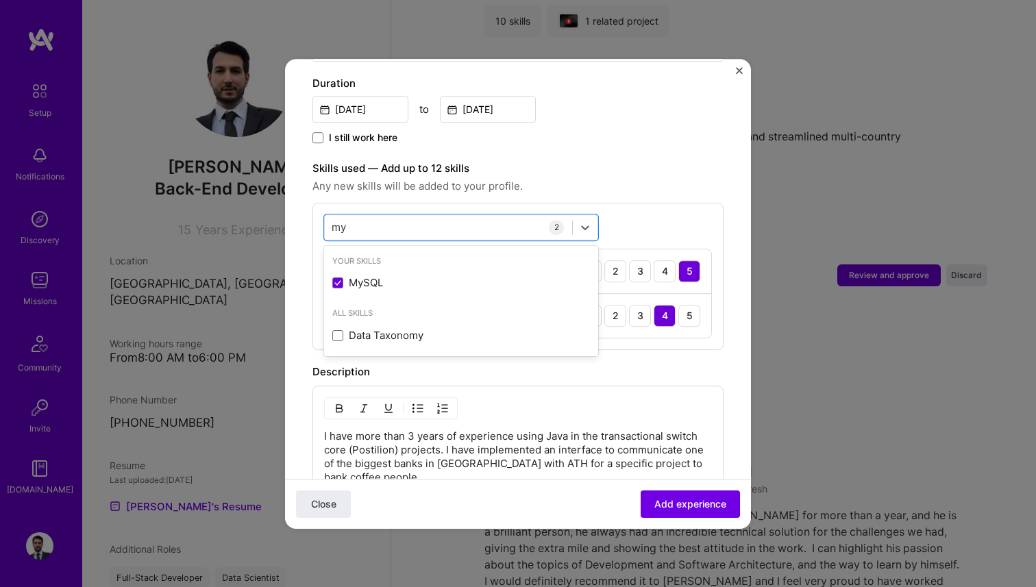
type input "my"
click at [495, 185] on div "Skills used — Add up to 12 skills Any new skills will be added to your profile.…" at bounding box center [517, 255] width 411 height 190
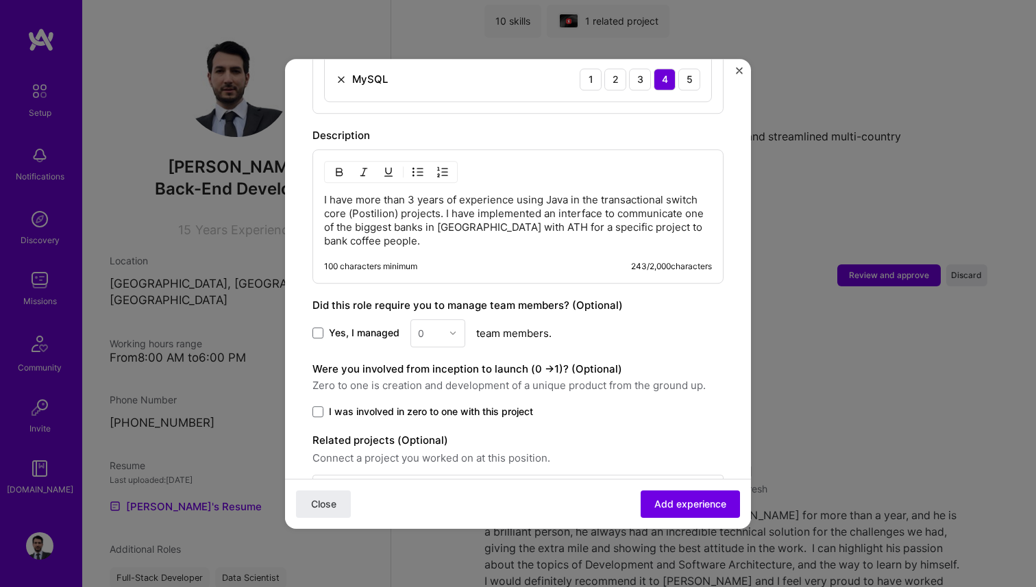
scroll to position [660, 0]
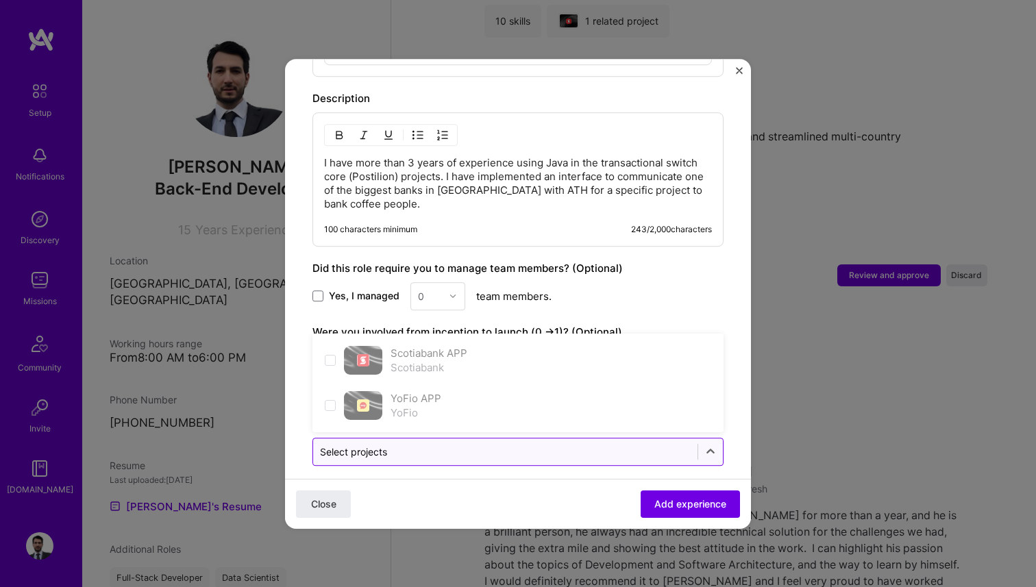
click at [555, 445] on input "text" at bounding box center [505, 452] width 371 height 14
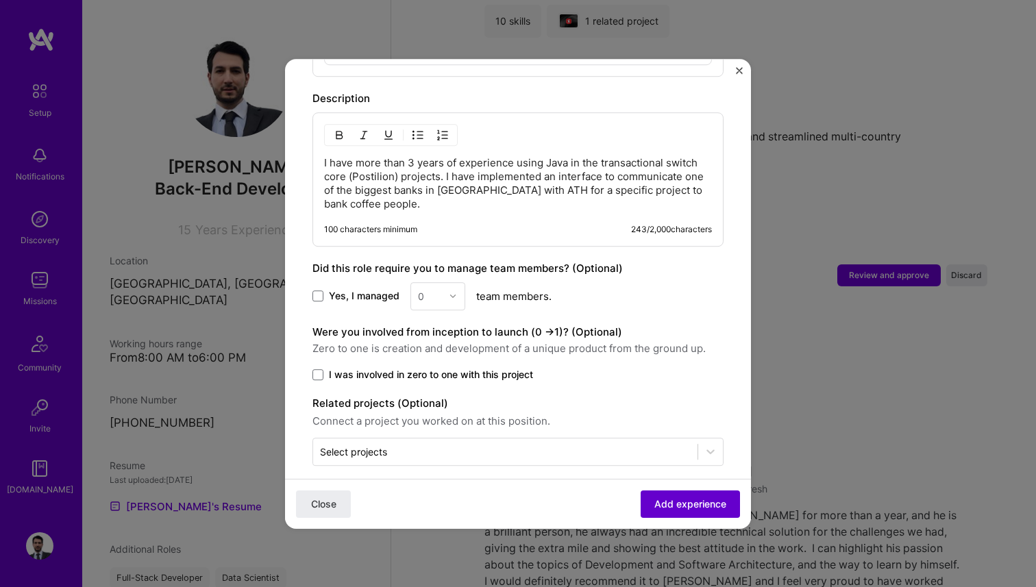
click at [667, 493] on button "Add experience" at bounding box center [690, 503] width 99 height 27
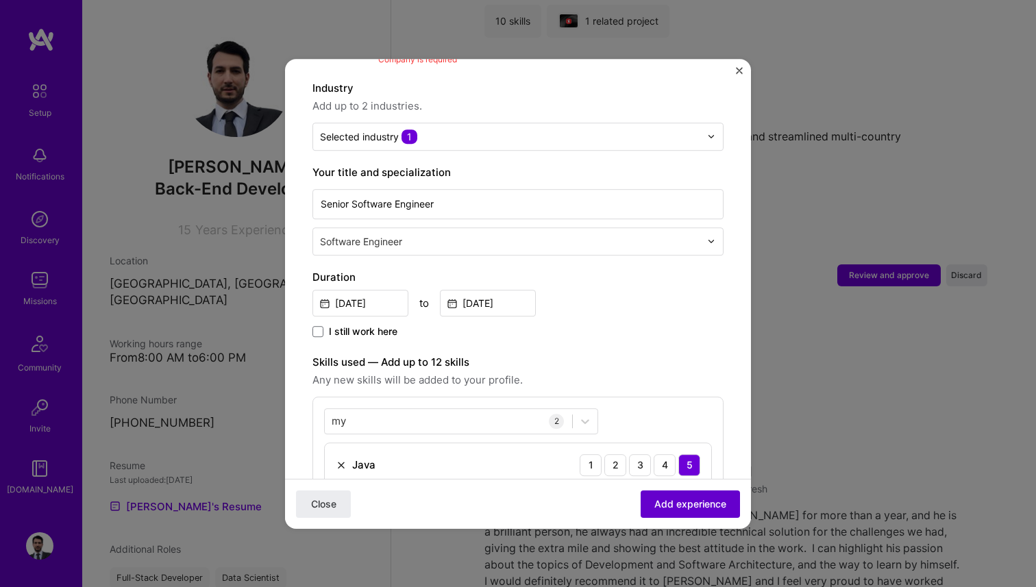
scroll to position [137, 0]
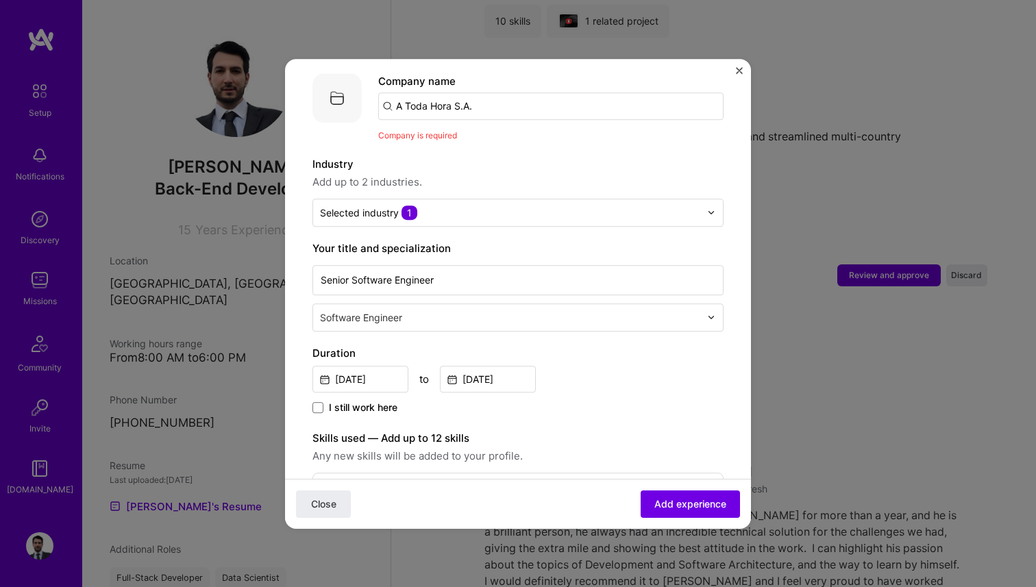
click at [515, 92] on input "A Toda Hora S.A." at bounding box center [550, 105] width 345 height 27
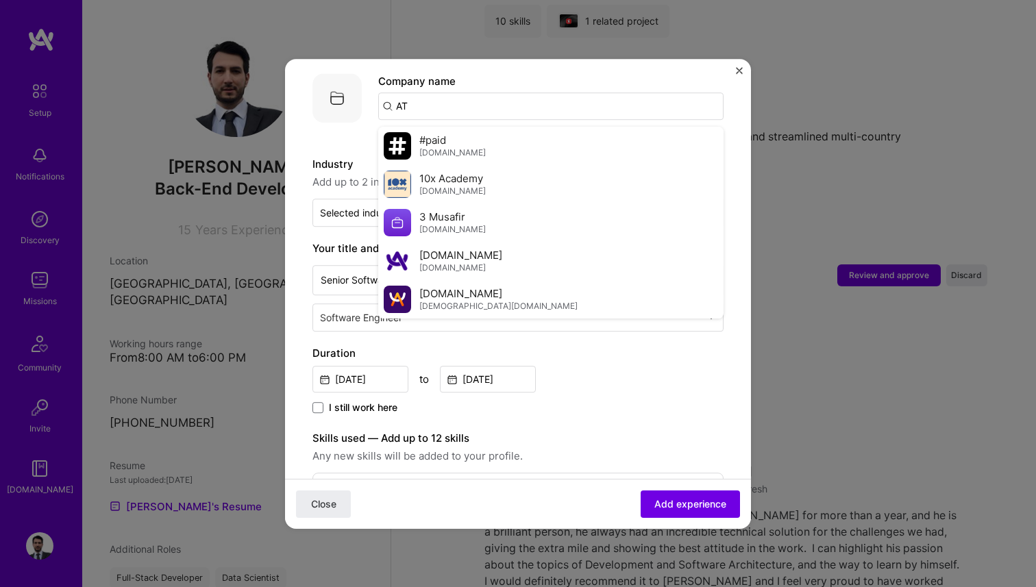
type input "ATH"
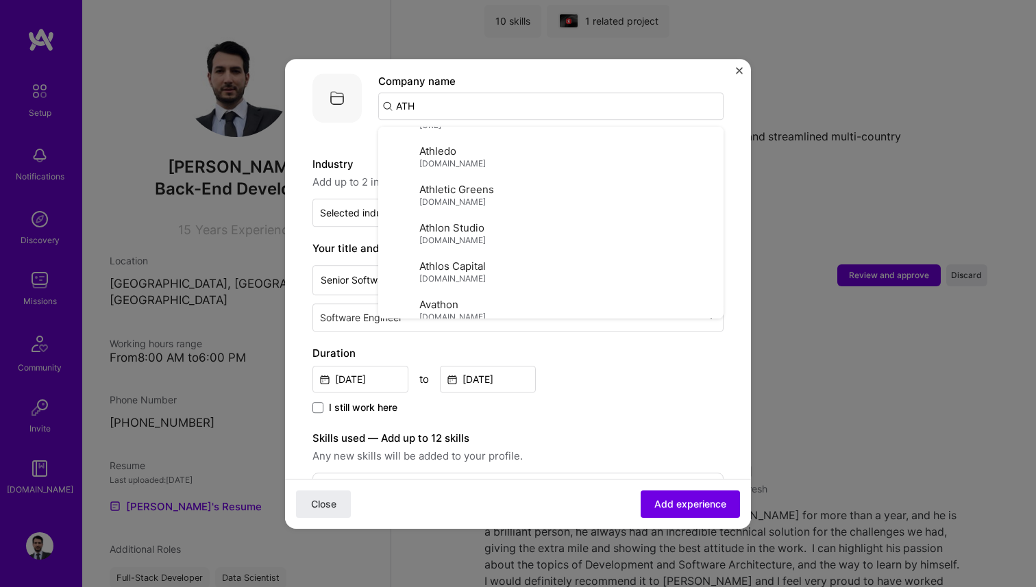
scroll to position [543, 0]
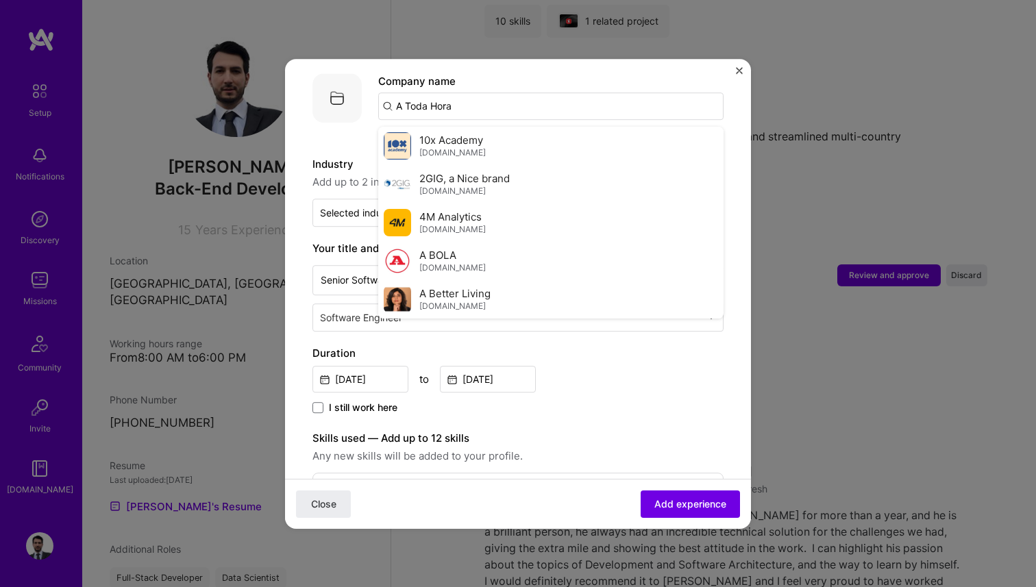
type input "A Toda Hora"
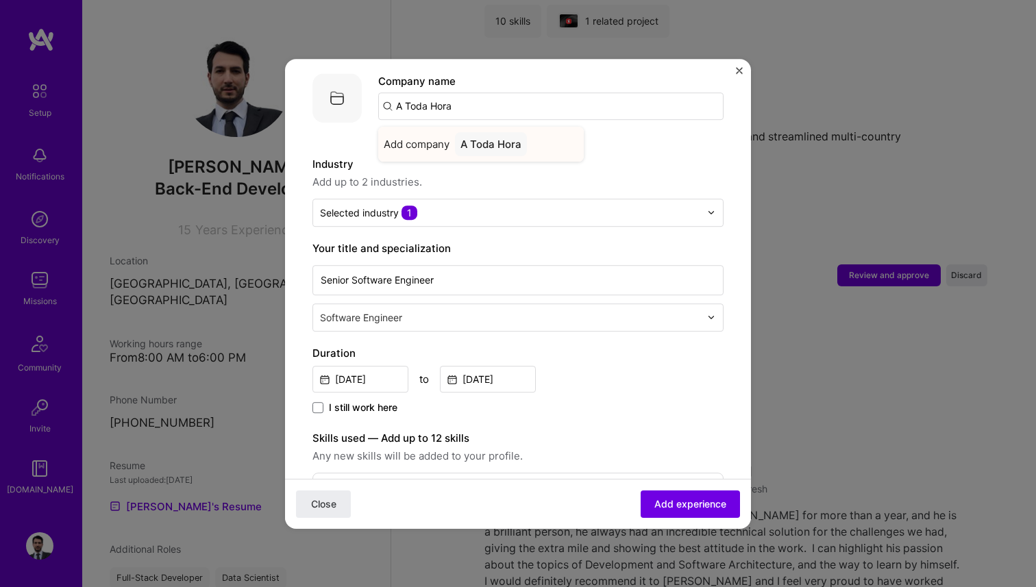
click at [464, 132] on div "A Toda Hora" at bounding box center [491, 144] width 72 height 24
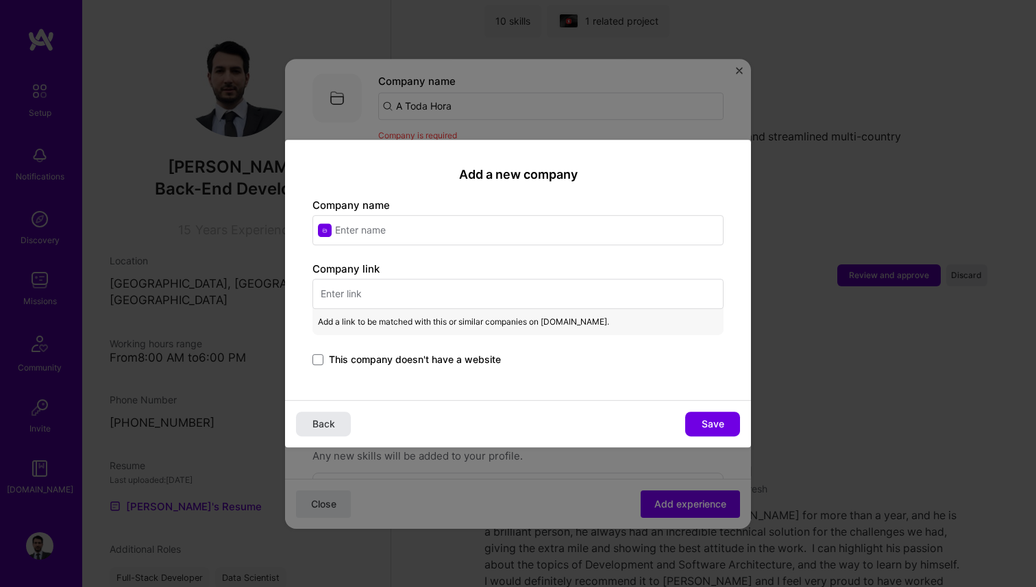
click at [324, 434] on button "Back" at bounding box center [323, 424] width 55 height 25
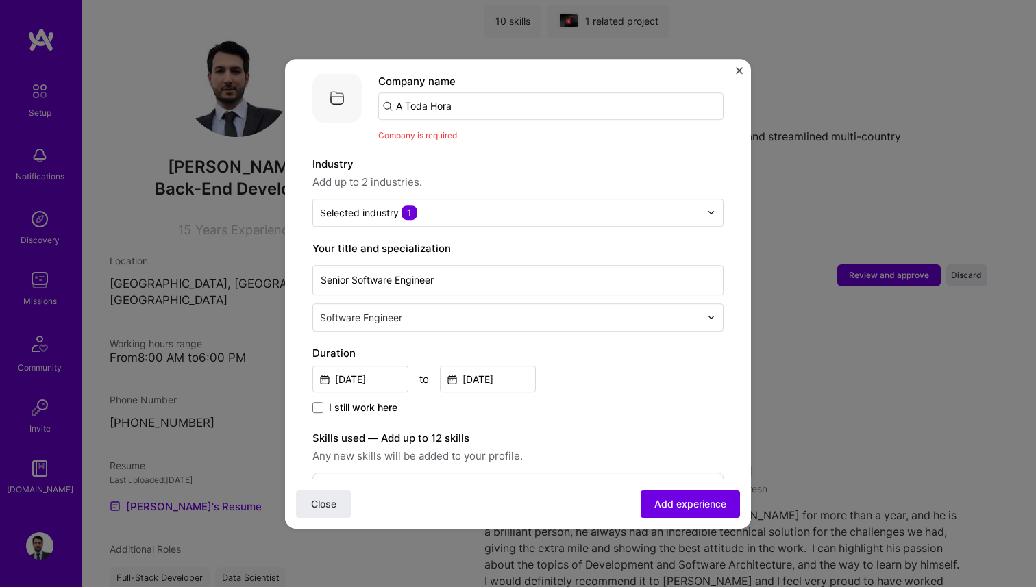
click at [484, 92] on input "A Toda Hora" at bounding box center [550, 105] width 345 height 27
type input "Grupo Aval"
click at [499, 134] on div "Grupo Aval" at bounding box center [487, 144] width 64 height 24
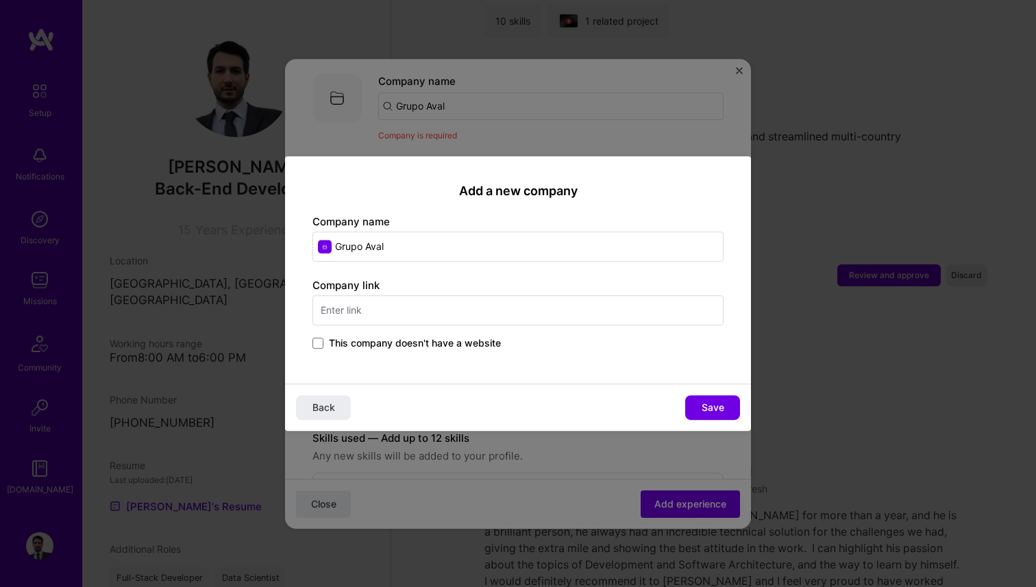
click at [404, 314] on input "text" at bounding box center [517, 310] width 411 height 30
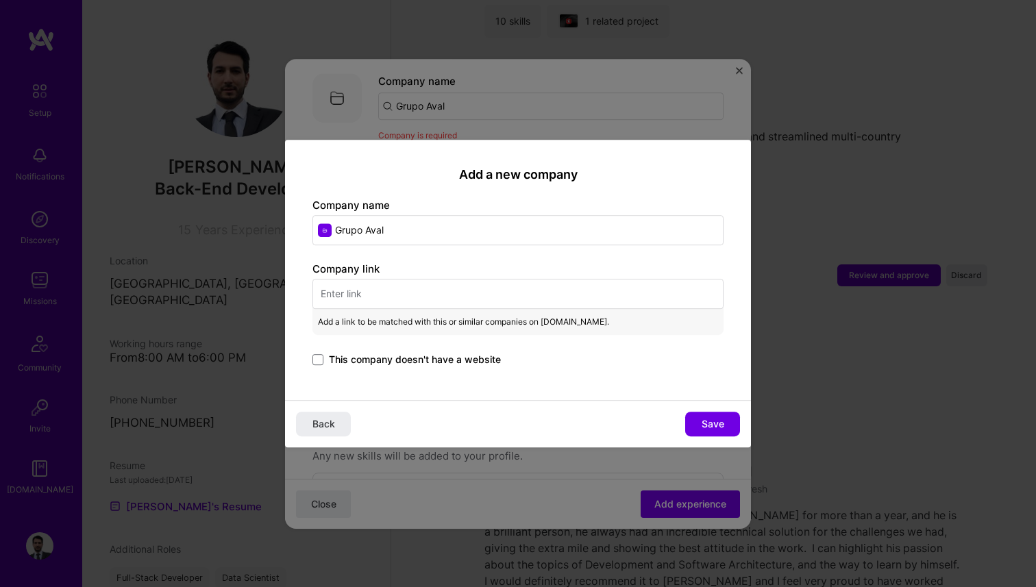
paste input "https://www.grupoaval.com/home"
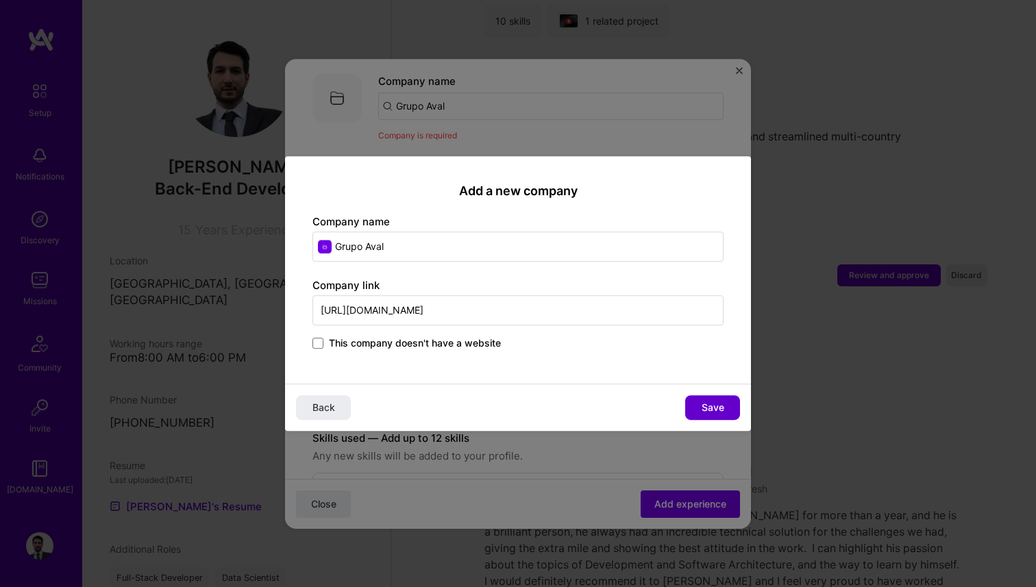
type input "https://www.grupoaval.com/"
click at [711, 408] on span "Save" at bounding box center [713, 408] width 23 height 14
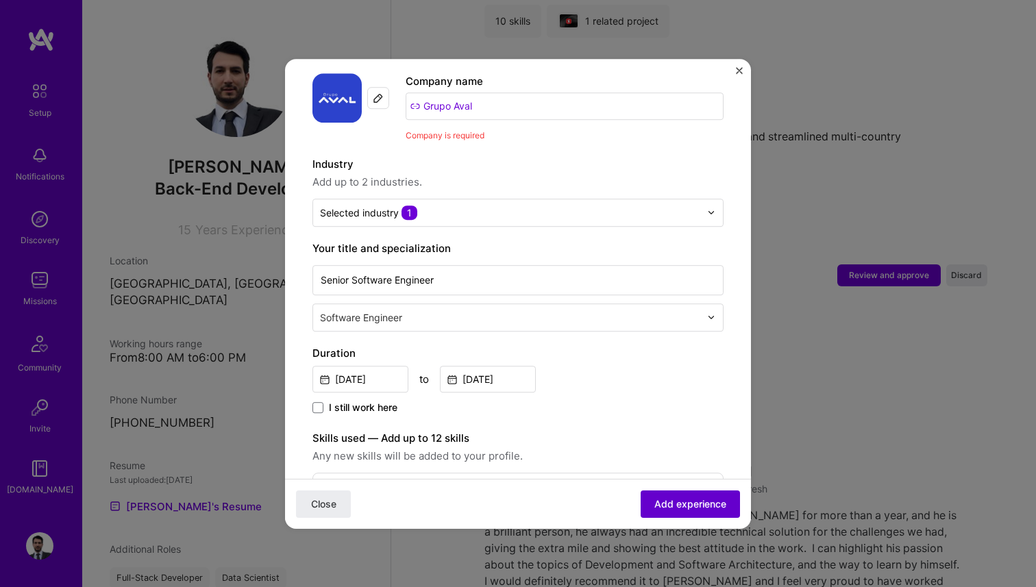
click at [703, 506] on span "Add experience" at bounding box center [690, 504] width 72 height 14
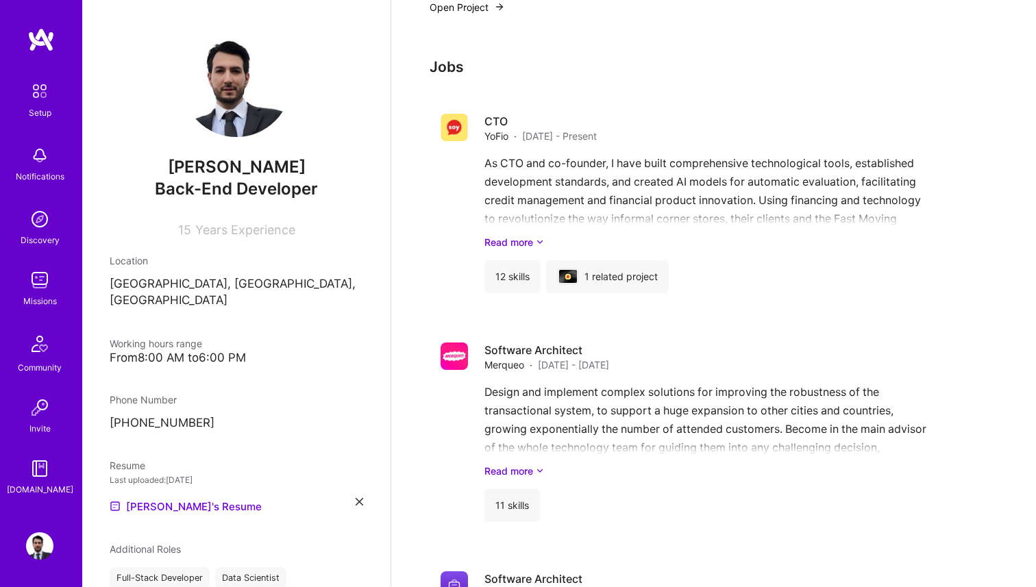
scroll to position [1185, 0]
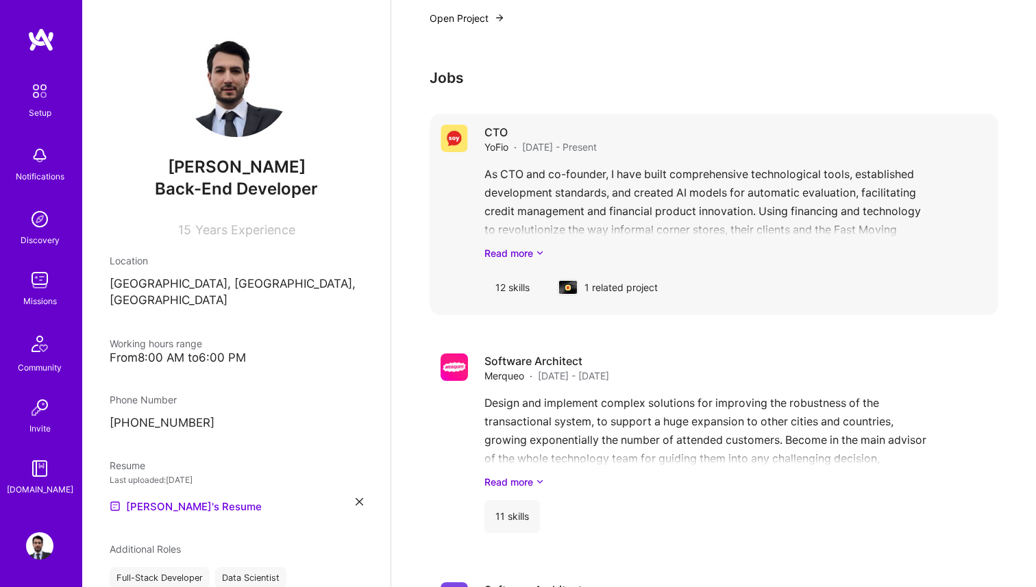
click at [650, 185] on div "As CTO and co-founder, I have built comprehensive technological tools, establis…" at bounding box center [735, 212] width 503 height 95
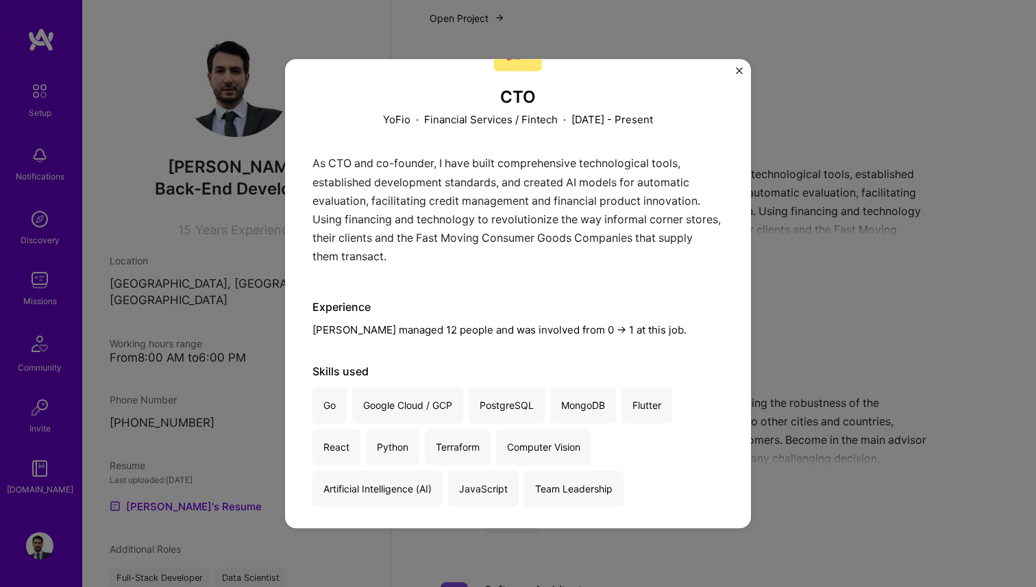
scroll to position [186, 0]
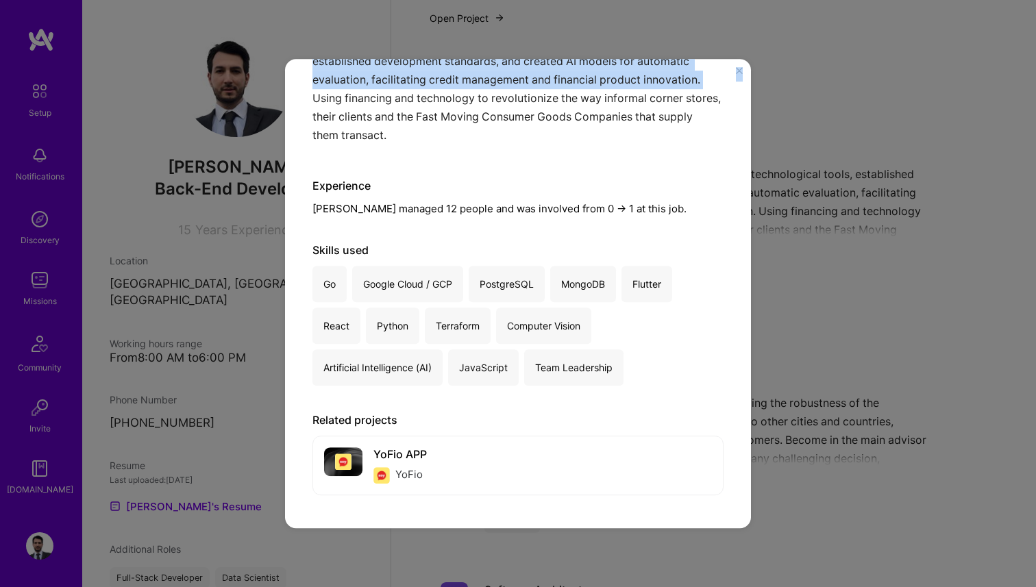
click at [742, 77] on div "CTO YoFio · Financial Services / Fintech · February 2020 - Present As CTO and c…" at bounding box center [518, 294] width 466 height 470
click at [741, 64] on div "CTO YoFio · Financial Services / Fintech · February 2020 - Present As CTO and c…" at bounding box center [518, 294] width 466 height 470
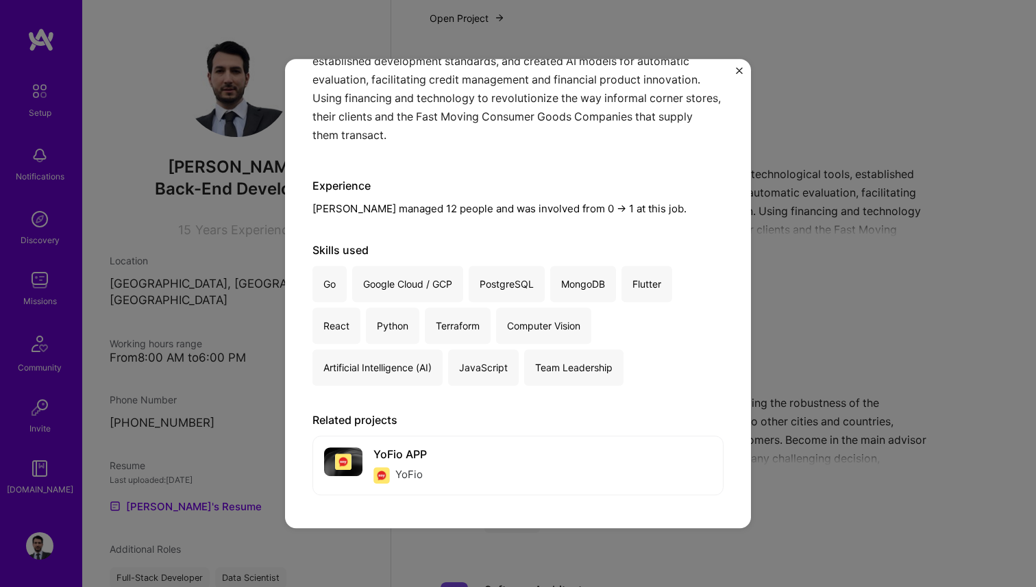
click at [741, 64] on div "CTO YoFio · Financial Services / Fintech · February 2020 - Present As CTO and c…" at bounding box center [518, 294] width 466 height 470
click at [737, 69] on img "Close" at bounding box center [739, 70] width 7 height 7
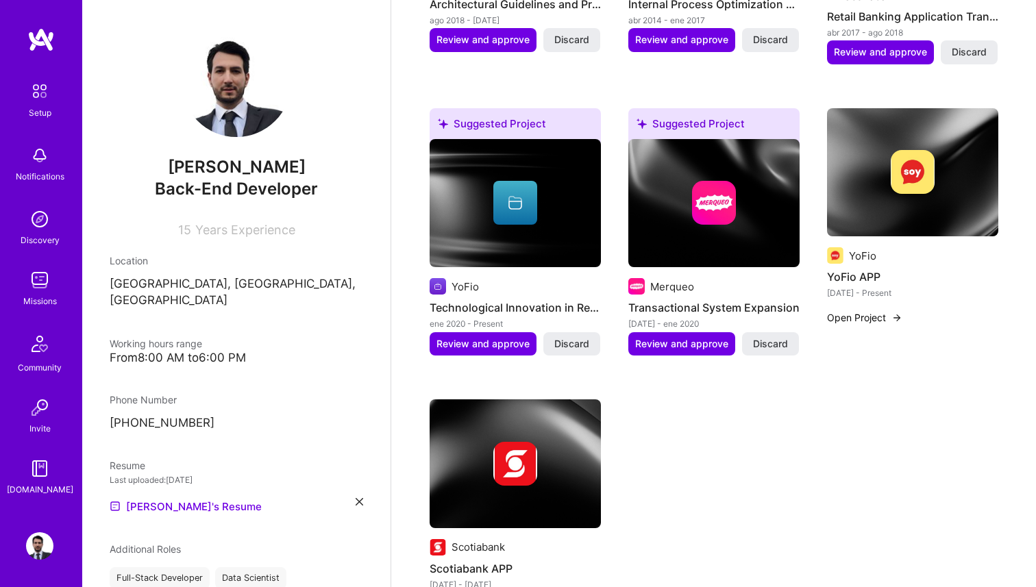
scroll to position [565, 0]
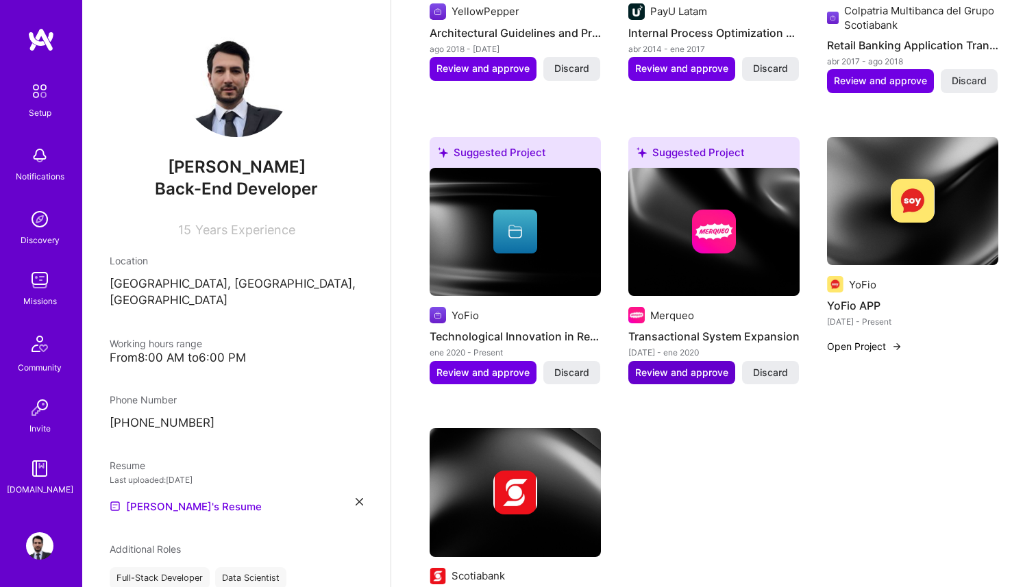
click at [710, 380] on button "Review and approve" at bounding box center [681, 372] width 107 height 23
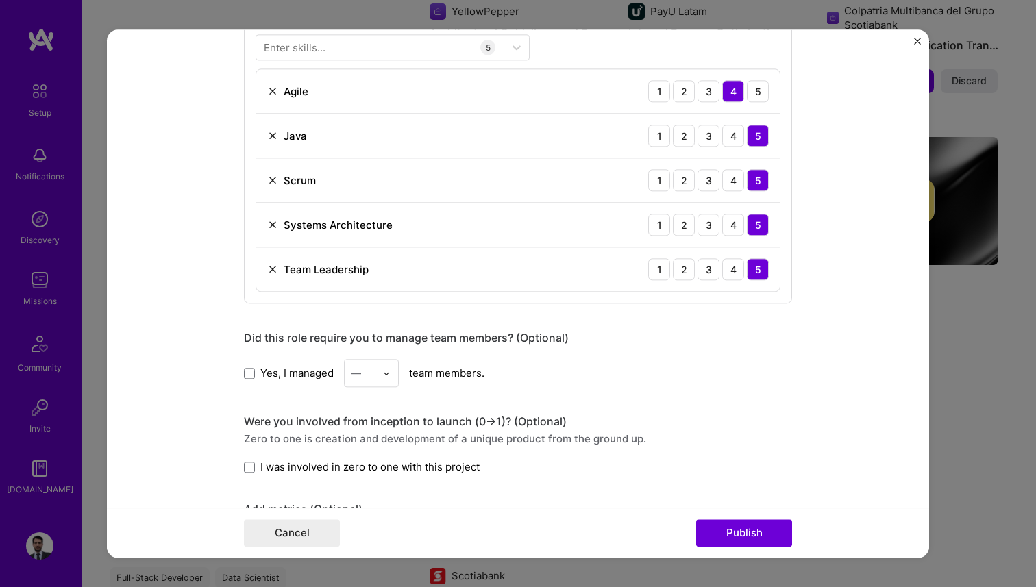
scroll to position [718, 0]
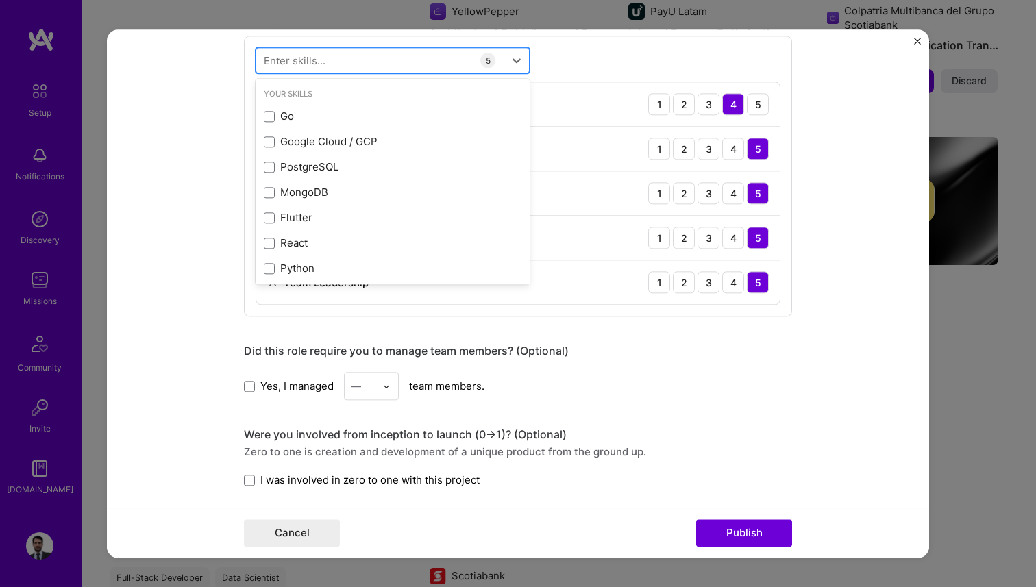
click at [346, 61] on div at bounding box center [379, 60] width 247 height 23
type input "g"
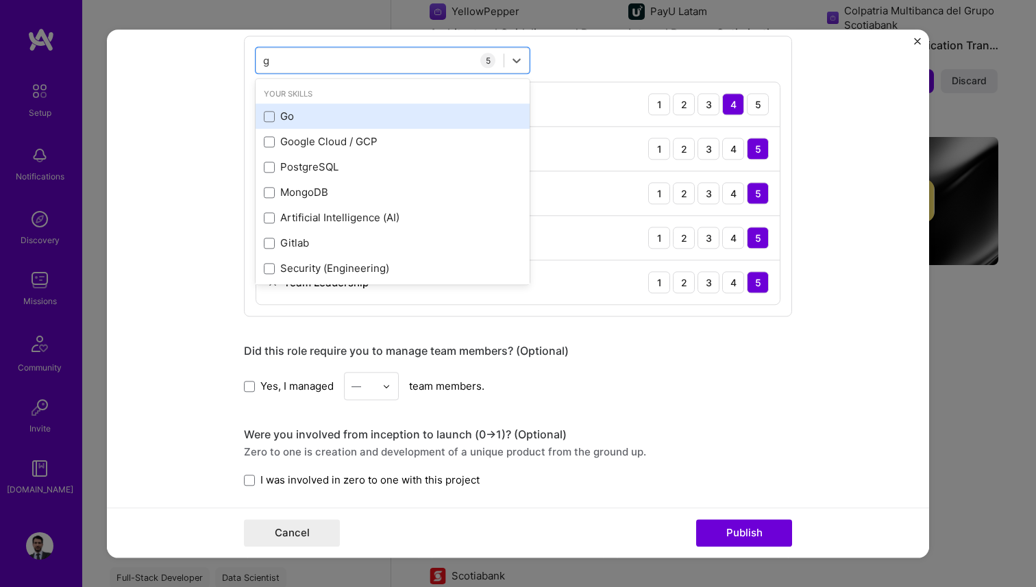
click at [285, 121] on div "Go" at bounding box center [393, 117] width 258 height 14
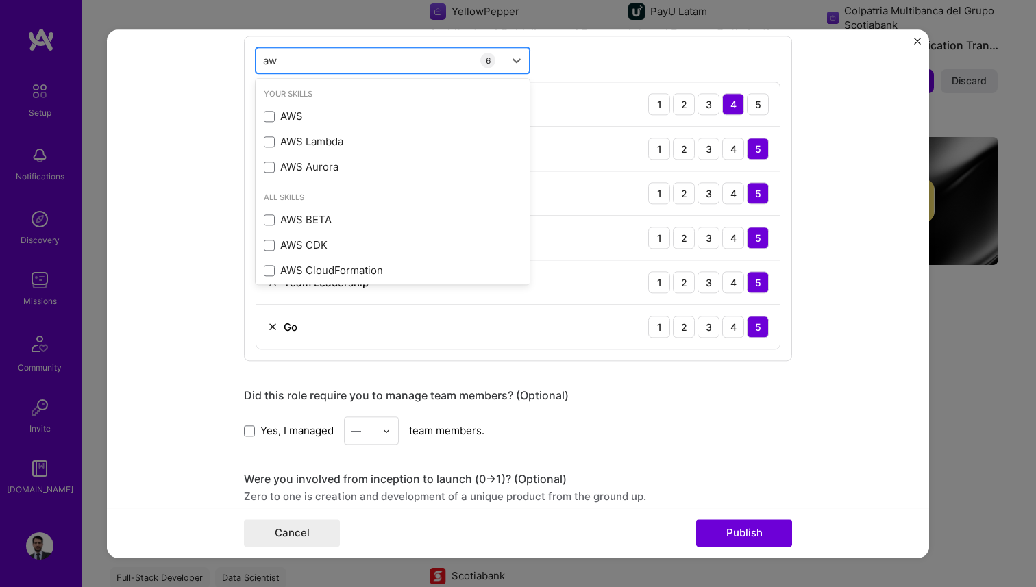
type input "aws"
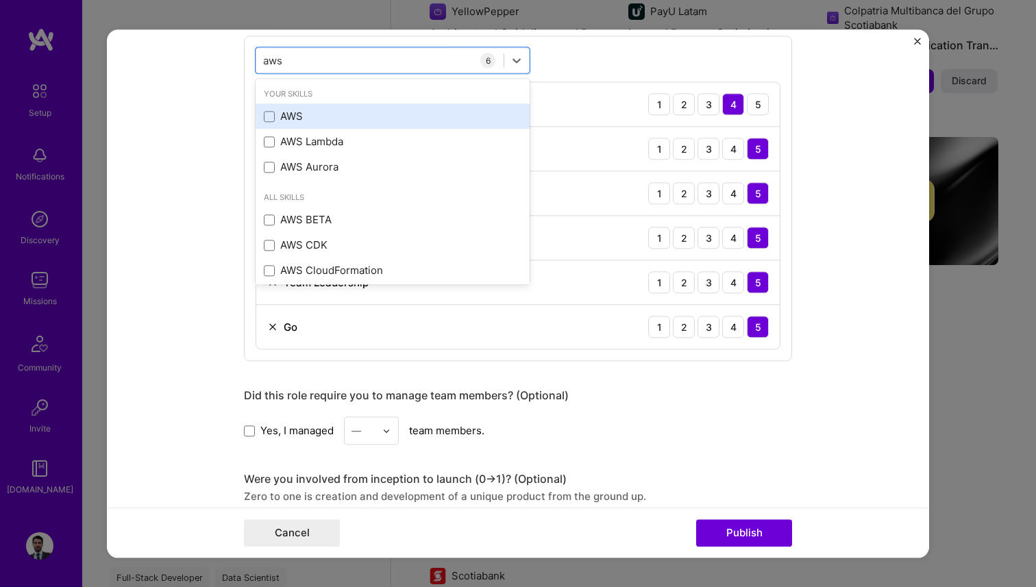
click at [277, 117] on div "AWS" at bounding box center [393, 117] width 258 height 14
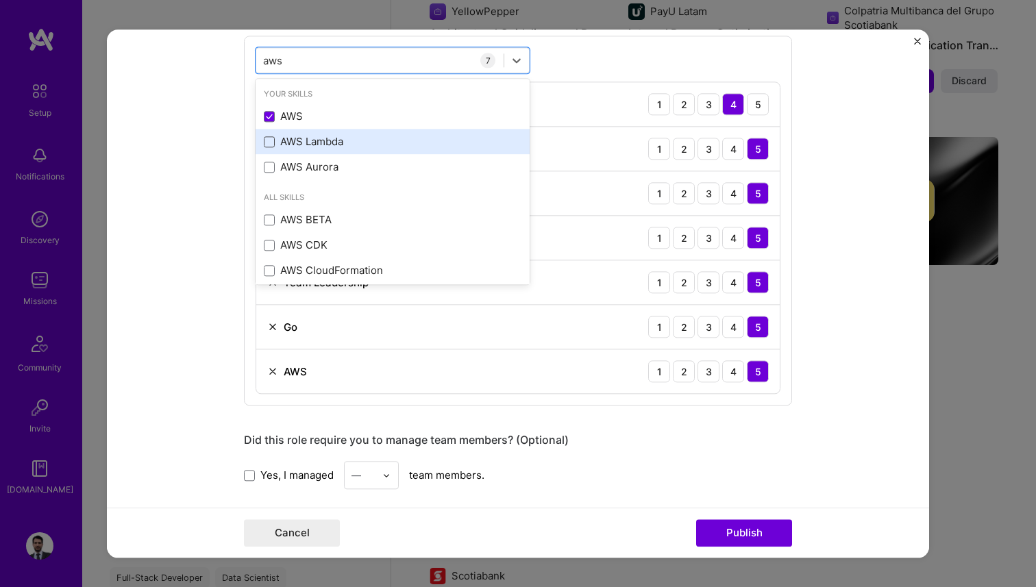
click at [273, 140] on span at bounding box center [269, 141] width 11 height 11
click at [0, 0] on input "checkbox" at bounding box center [0, 0] width 0 height 0
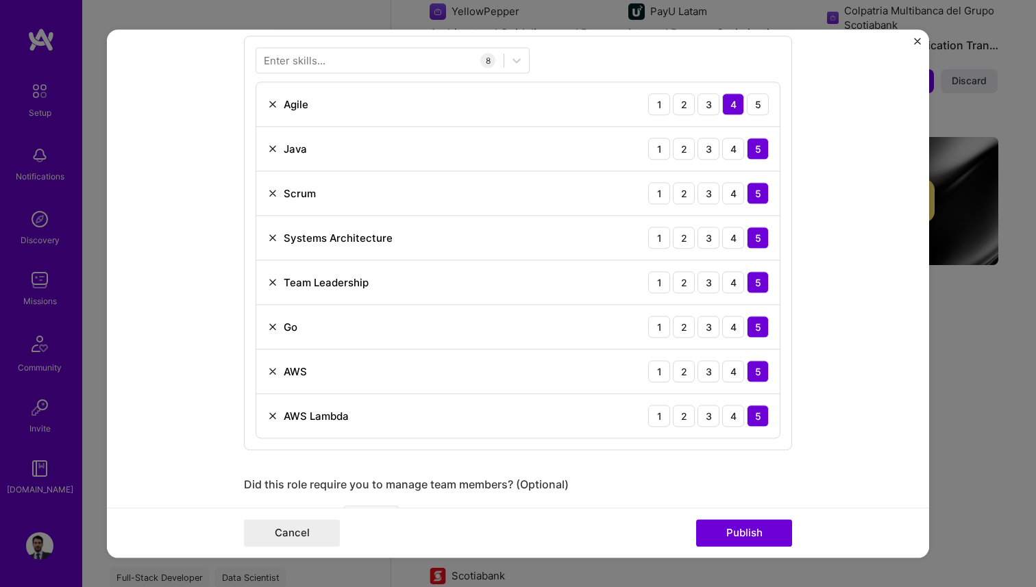
click at [150, 238] on form "Editing suggested project This project is suggested based on your LinkedIn, res…" at bounding box center [518, 293] width 822 height 528
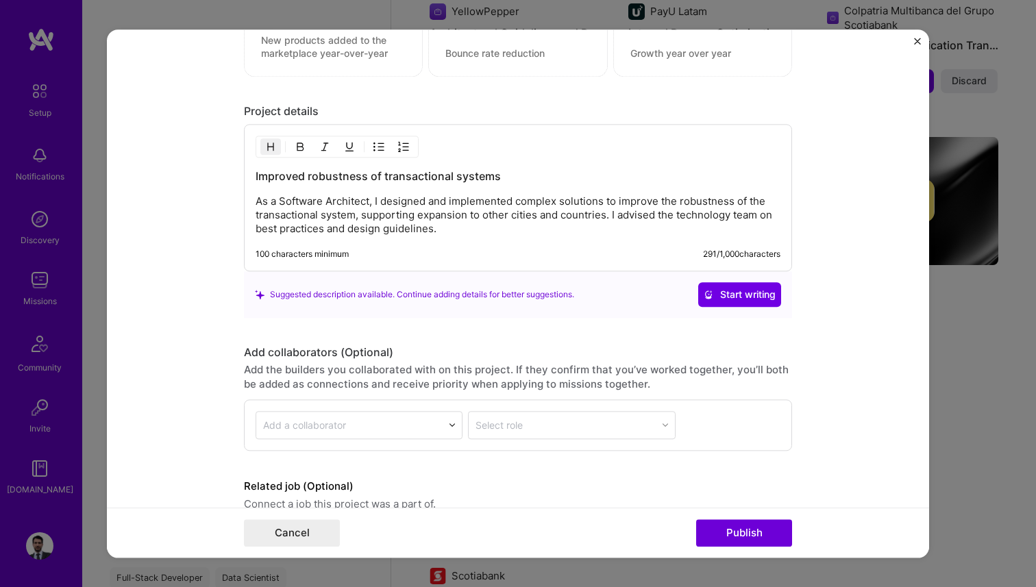
scroll to position [1508, 0]
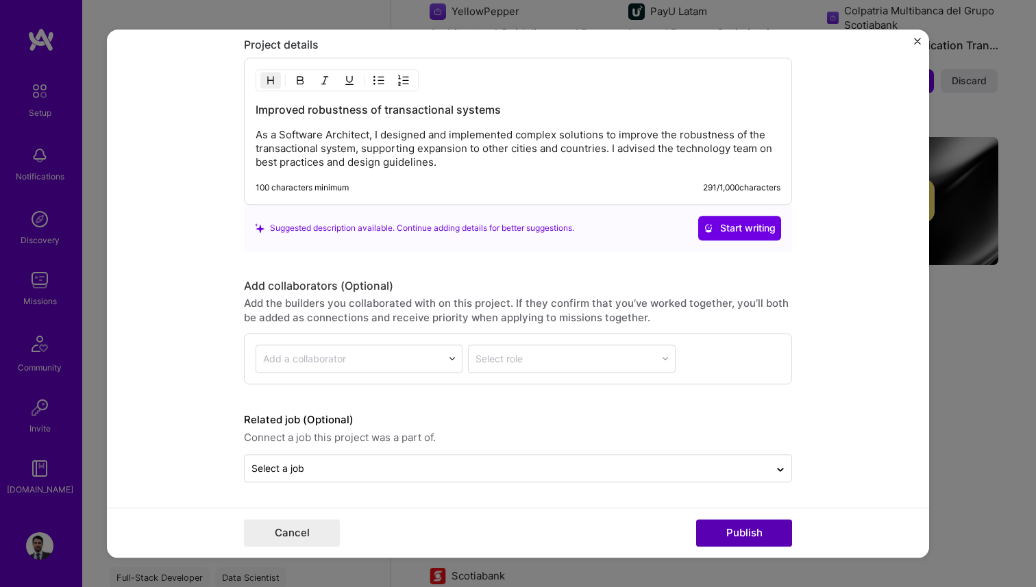
click at [732, 521] on button "Publish" at bounding box center [744, 532] width 96 height 27
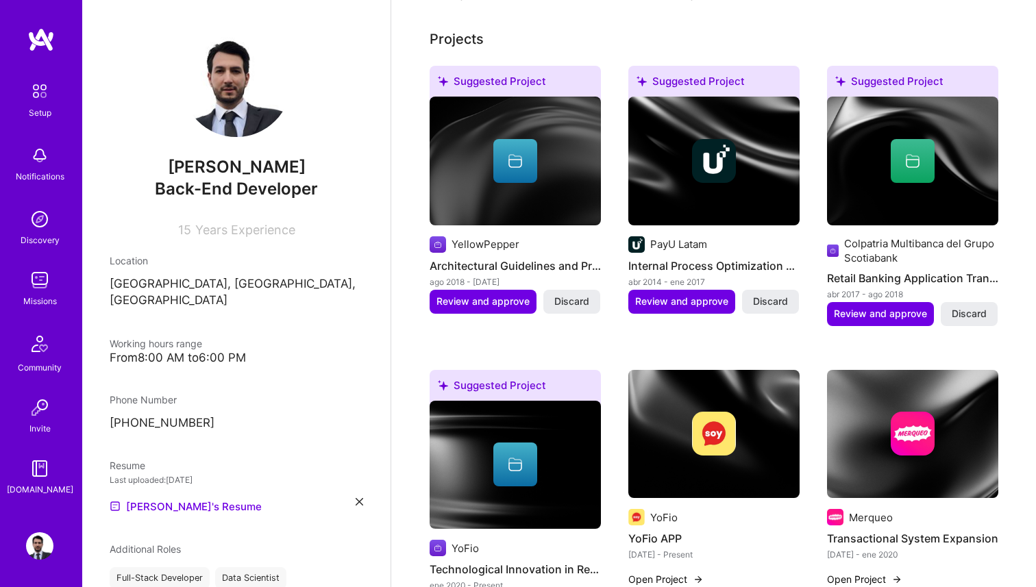
scroll to position [334, 0]
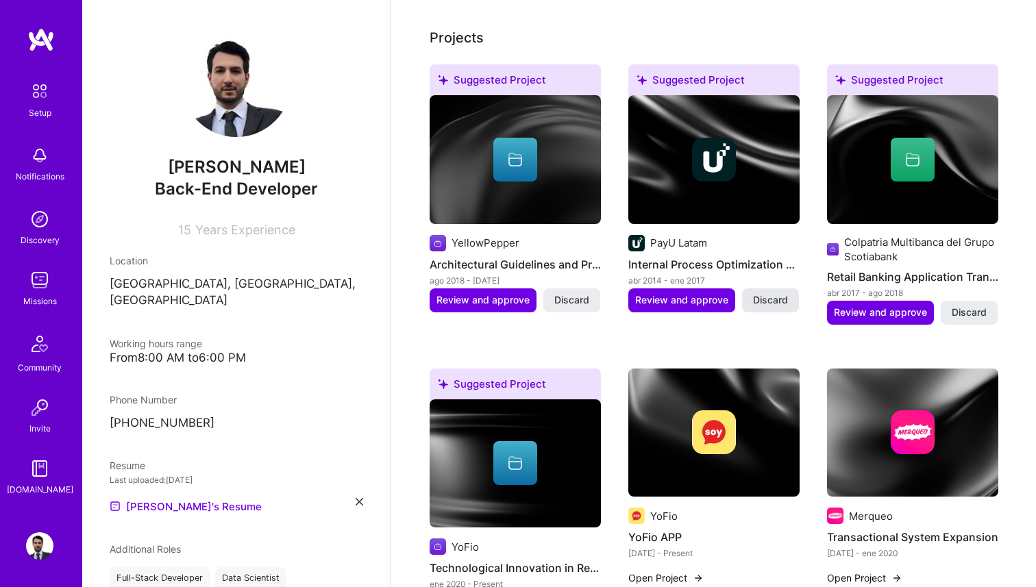
click at [793, 302] on button "Discard" at bounding box center [770, 299] width 57 height 23
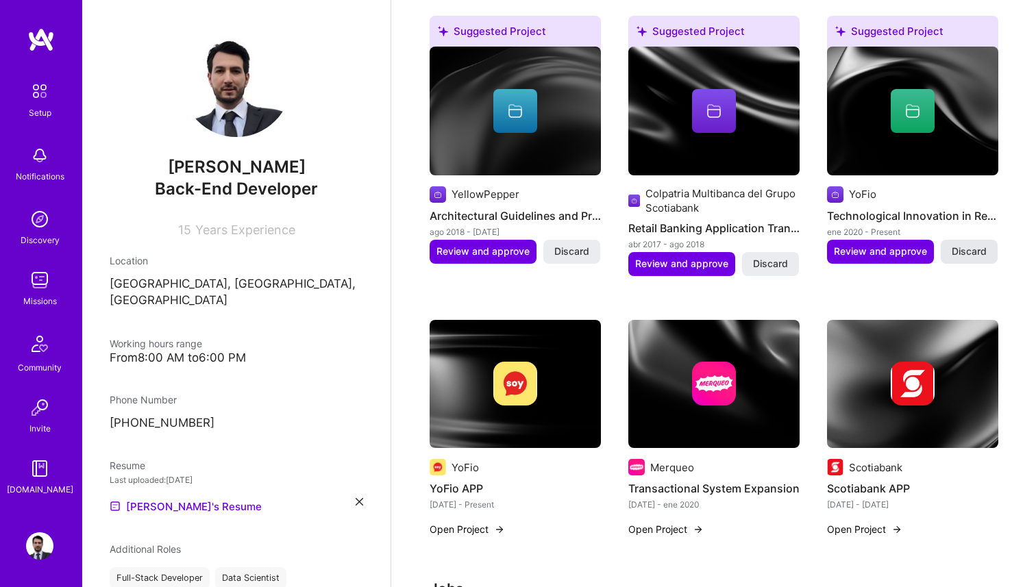
scroll to position [382, 0]
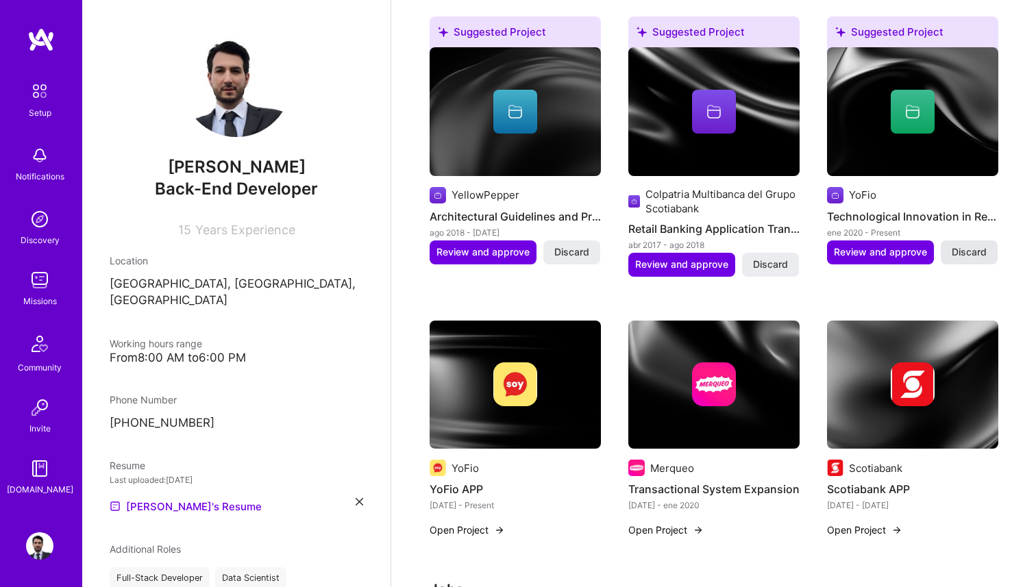
click at [980, 251] on span "Discard" at bounding box center [969, 252] width 35 height 14
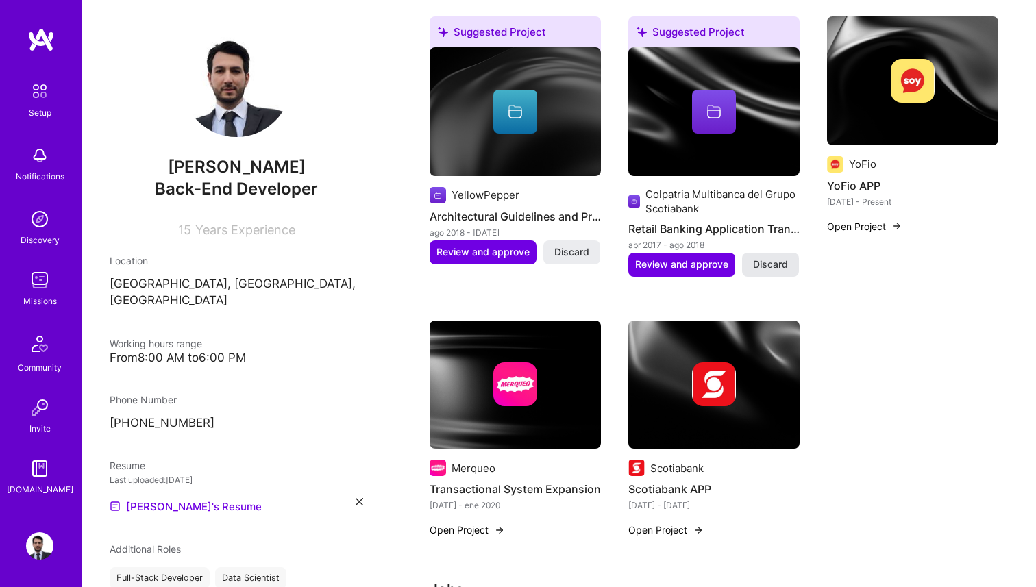
click at [782, 266] on span "Discard" at bounding box center [770, 265] width 35 height 14
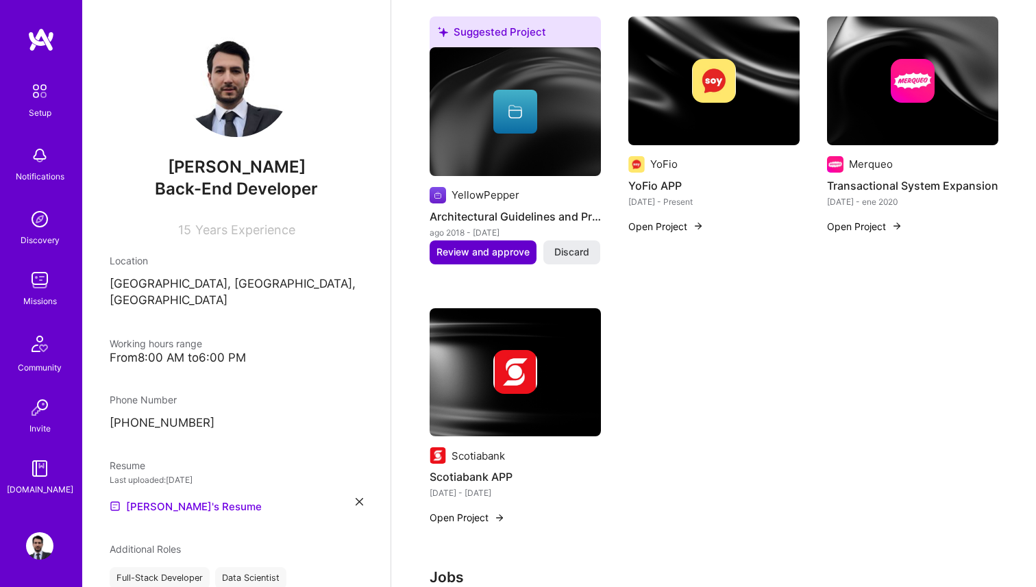
click at [497, 252] on span "Review and approve" at bounding box center [482, 252] width 93 height 14
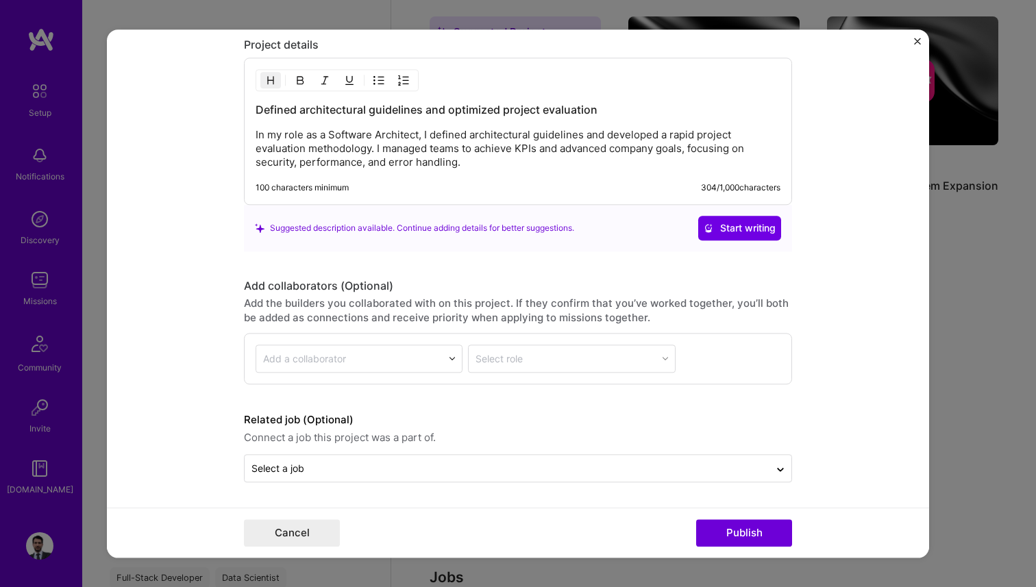
scroll to position [1374, 0]
click at [739, 529] on button "Publish" at bounding box center [744, 532] width 96 height 27
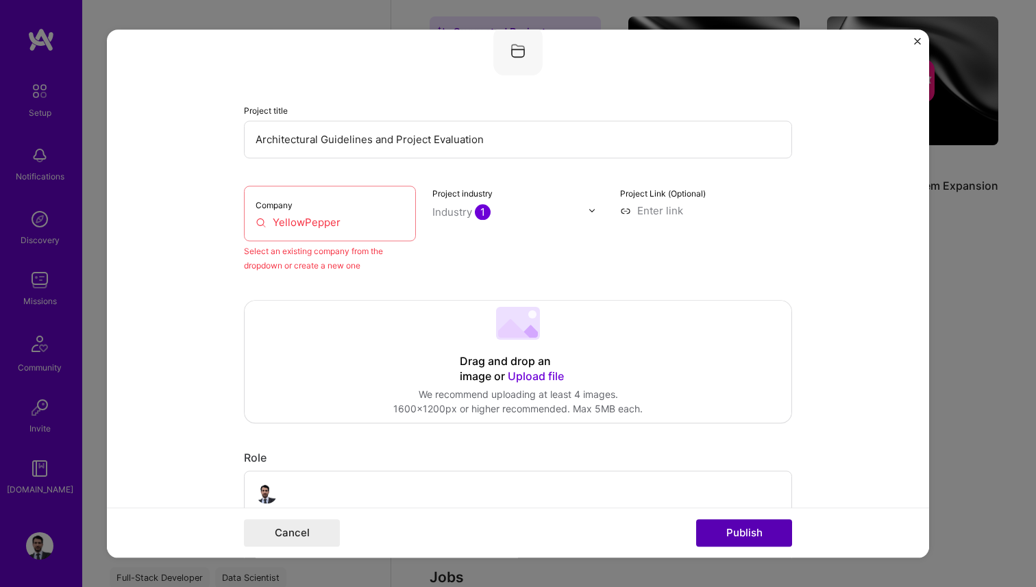
scroll to position [90, 0]
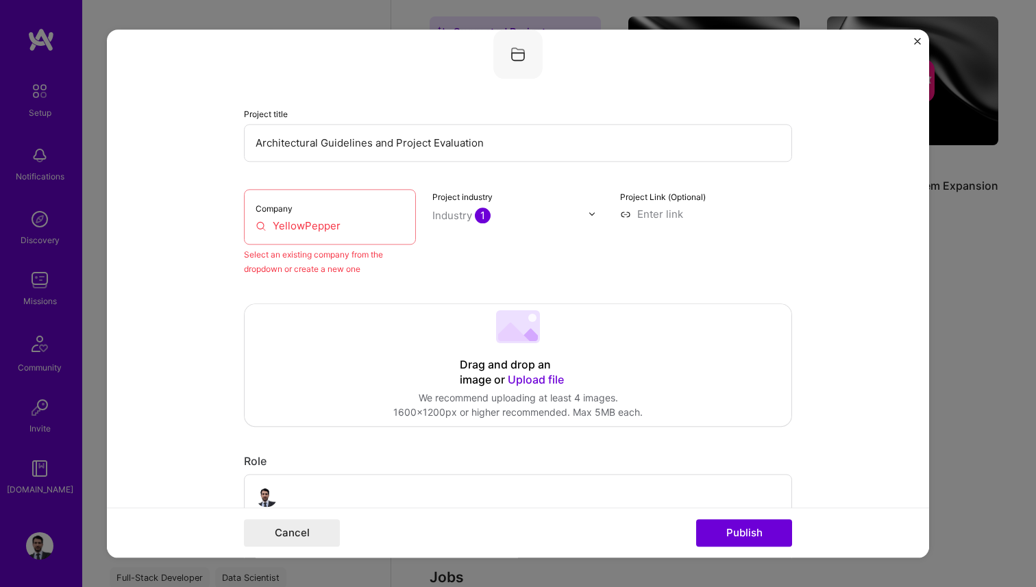
click at [351, 235] on div "Company YellowPepper" at bounding box center [330, 216] width 172 height 55
click at [307, 214] on div "Company YellowPepper" at bounding box center [330, 216] width 172 height 55
click at [273, 221] on input "YellowPepper" at bounding box center [330, 226] width 149 height 14
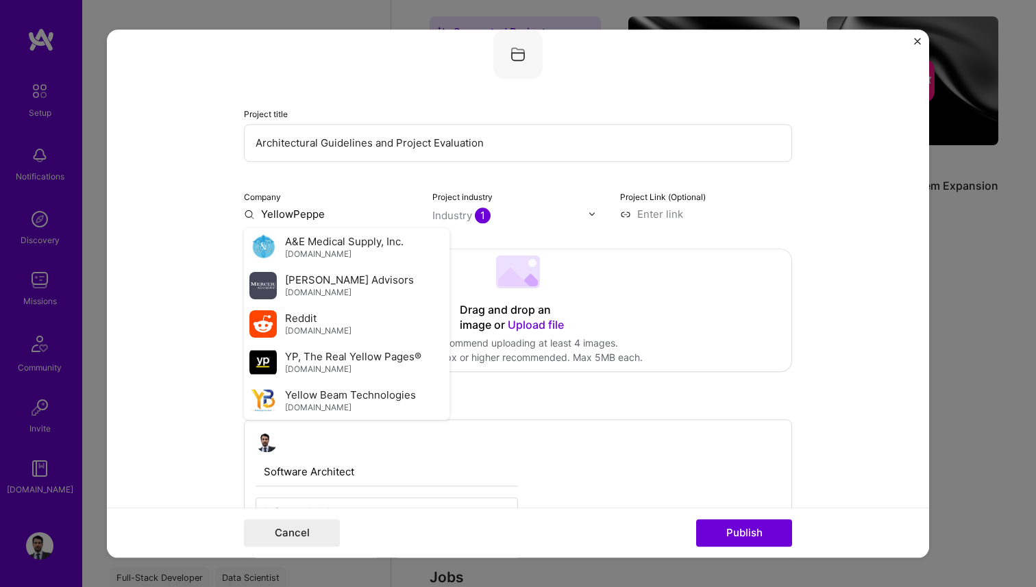
type input "YellowPepper"
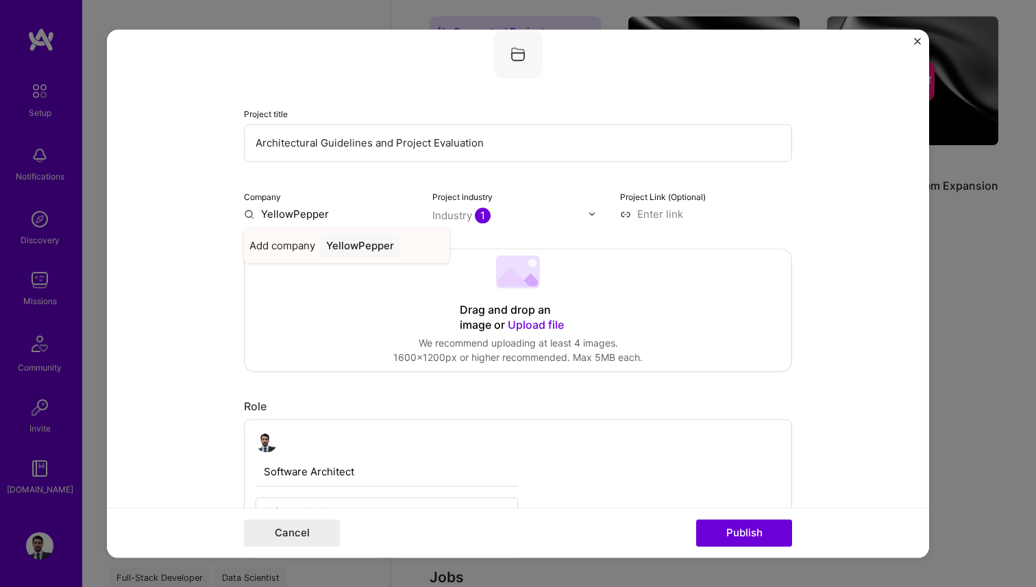
click at [384, 248] on div "YellowPepper" at bounding box center [360, 246] width 79 height 24
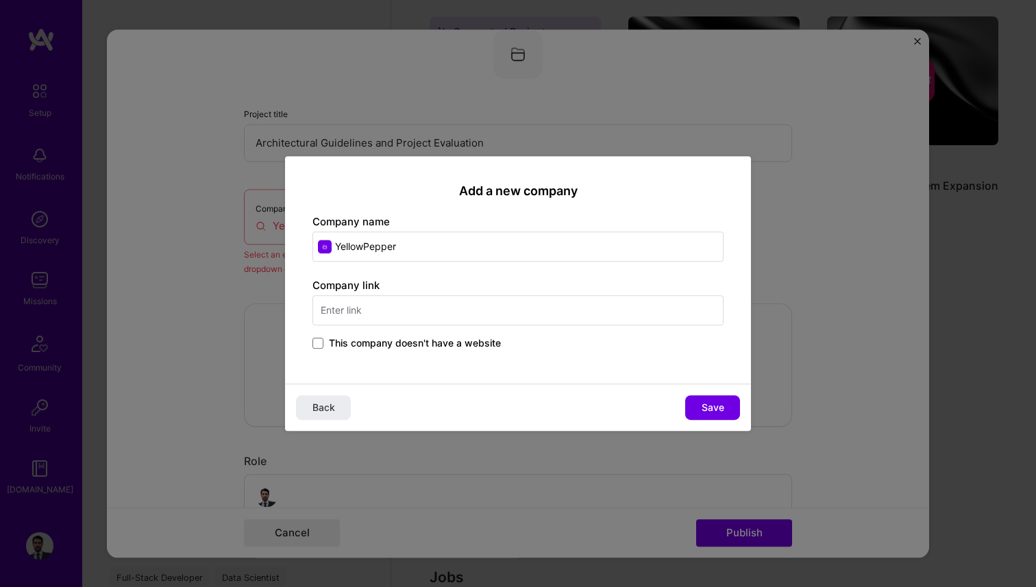
click at [384, 304] on input "text" at bounding box center [517, 310] width 411 height 30
paste input "https://www.visa.com.pe/legal/yellowpepper.html"
type input "https://www.visa.com.pe/legal/yellowpepper.html"
click at [708, 403] on span "Save" at bounding box center [713, 408] width 23 height 14
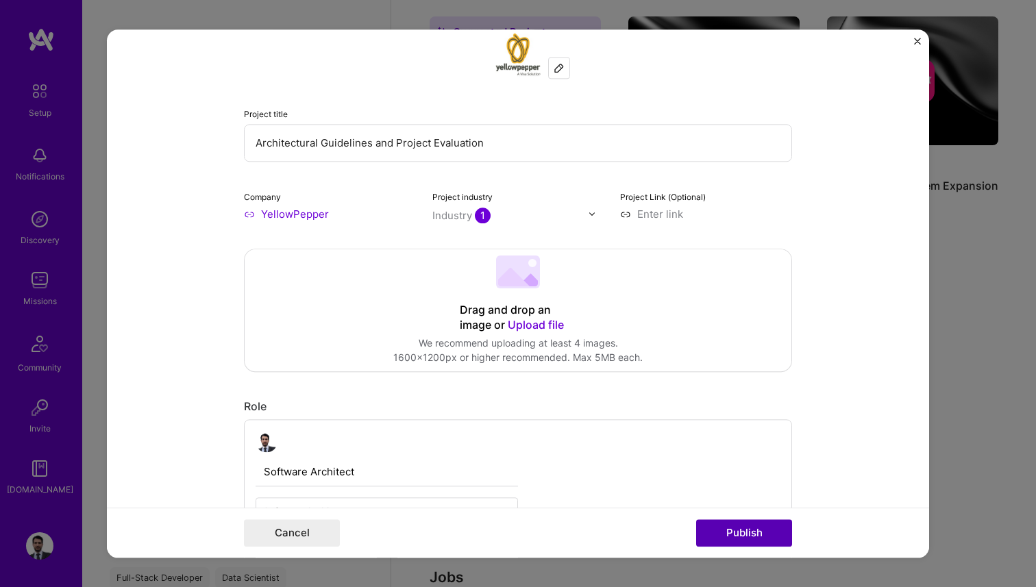
click at [741, 531] on button "Publish" at bounding box center [744, 532] width 96 height 27
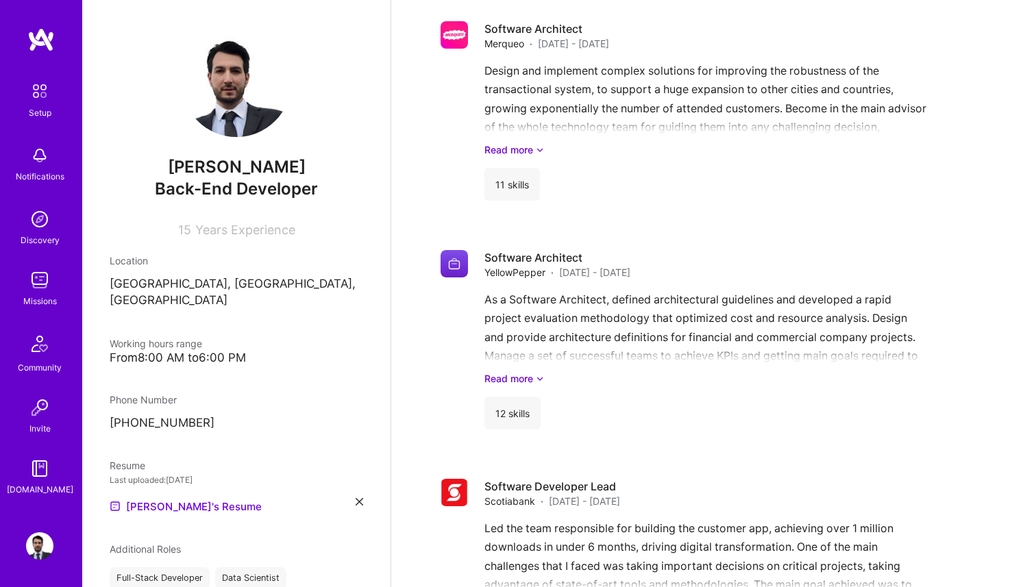
scroll to position [1202, 0]
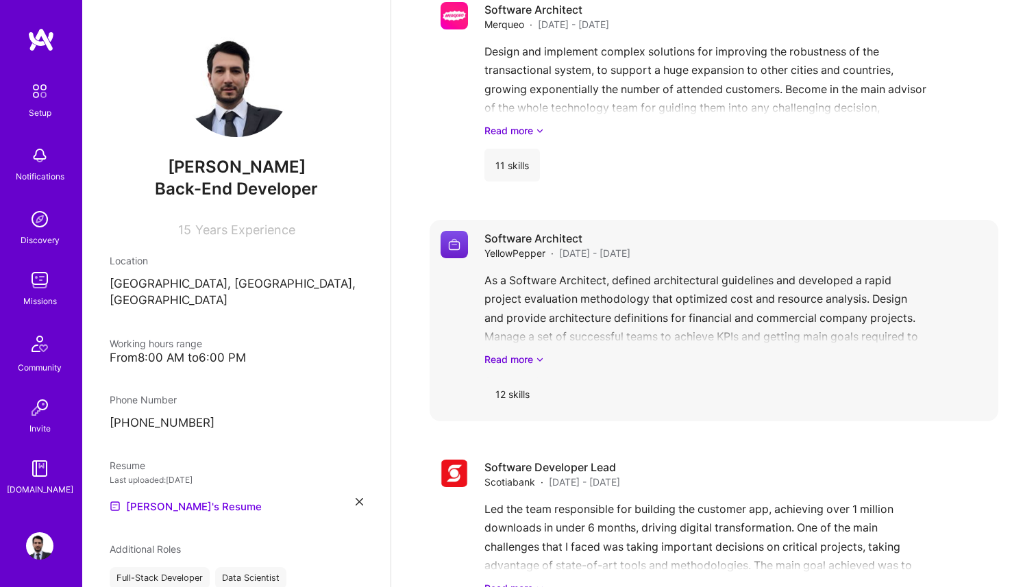
click at [545, 293] on div "As a Software Architect, defined architectural guidelines and developed a rapid…" at bounding box center [735, 318] width 503 height 95
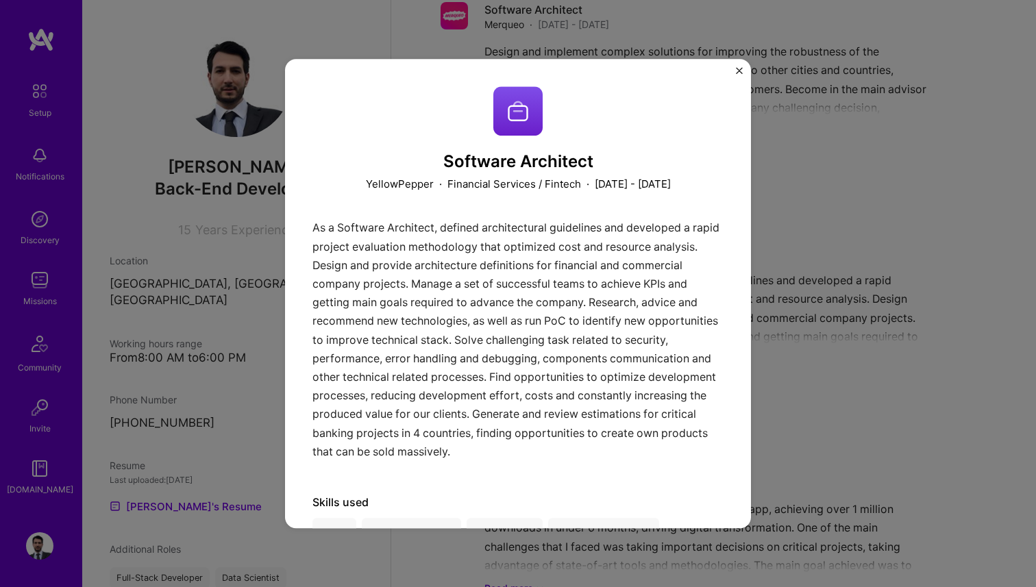
click at [743, 70] on div "Software Architect YellowPepper · Financial Services / Fintech · September 2018…" at bounding box center [518, 294] width 466 height 470
click at [741, 70] on img "Close" at bounding box center [739, 70] width 7 height 7
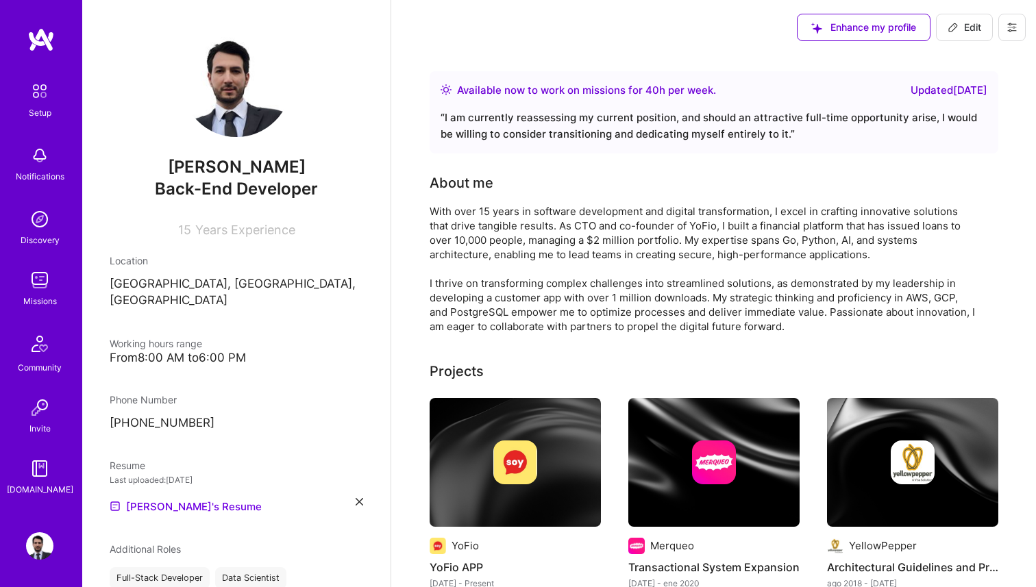
click at [971, 27] on span "Edit" at bounding box center [964, 28] width 34 height 14
select select "MX"
select select "Right Now"
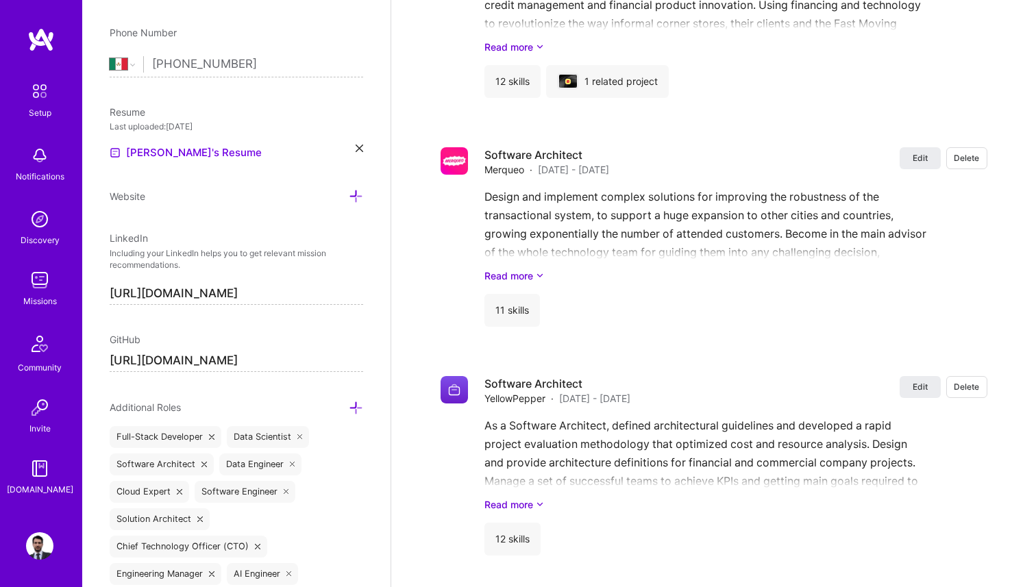
scroll to position [1714, 0]
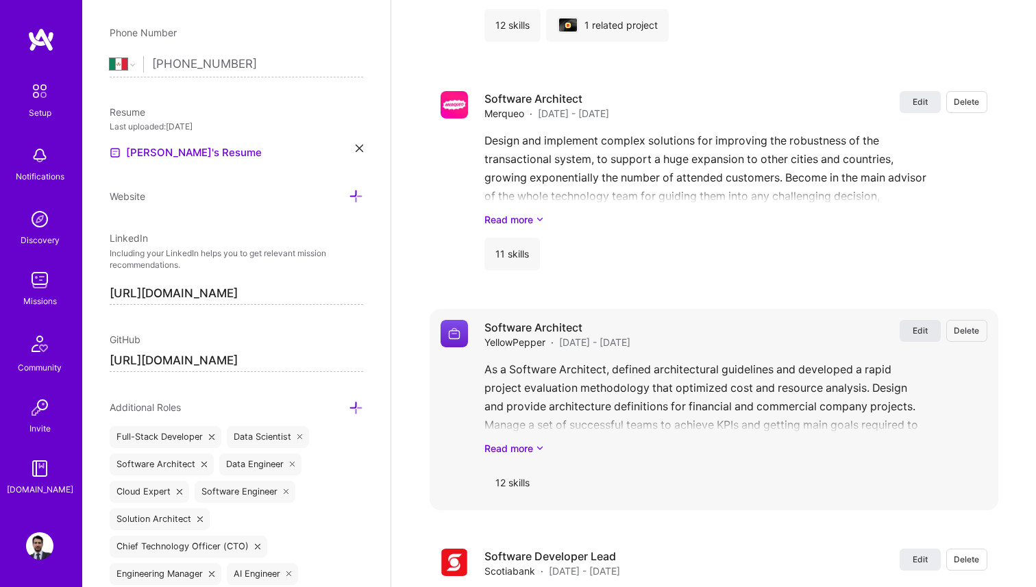
click at [921, 325] on span "Edit" at bounding box center [920, 331] width 15 height 12
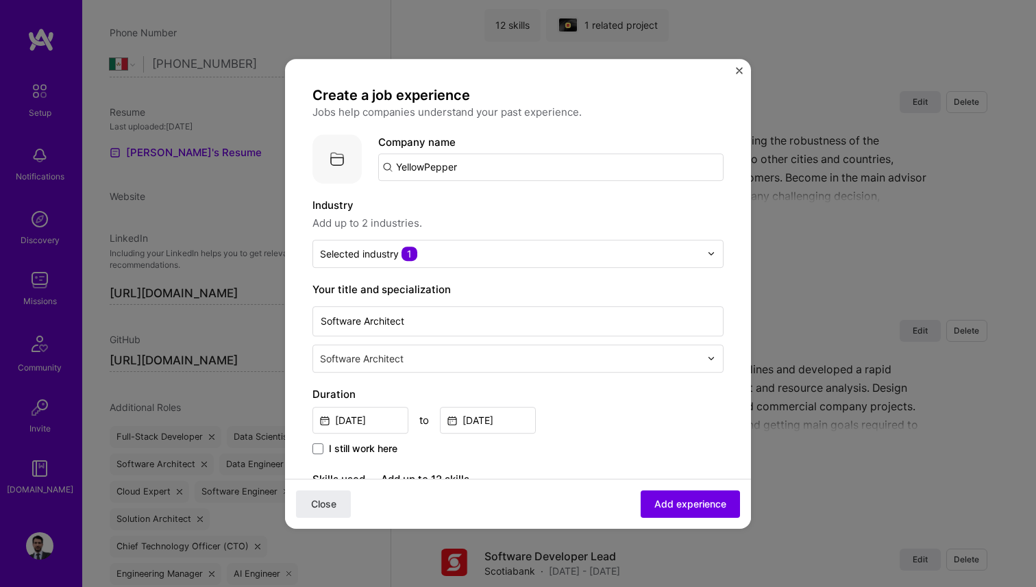
click at [485, 166] on input "YellowPepper" at bounding box center [550, 166] width 345 height 27
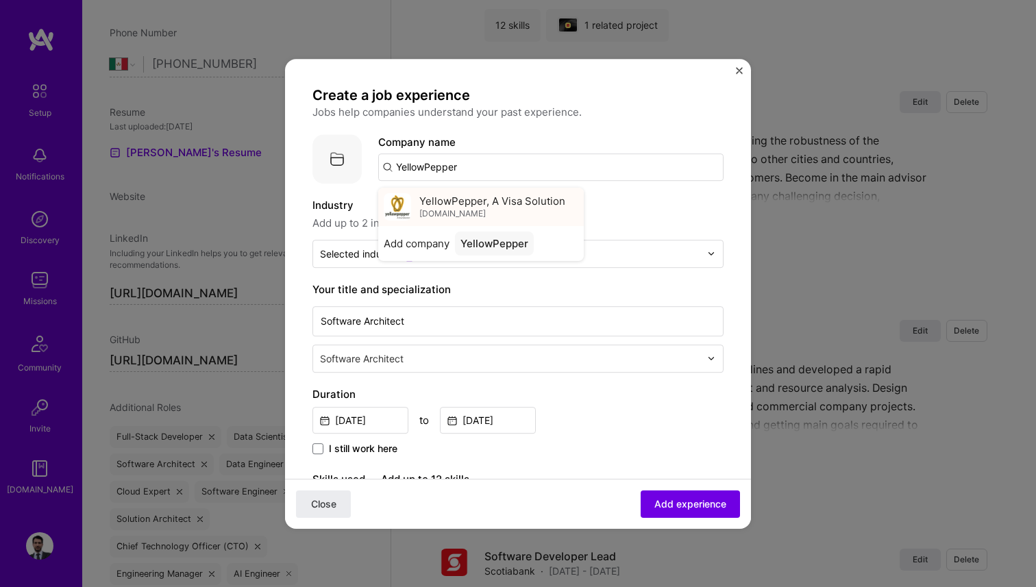
click at [478, 194] on span "YellowPepper, A Visa Solution" at bounding box center [492, 201] width 146 height 14
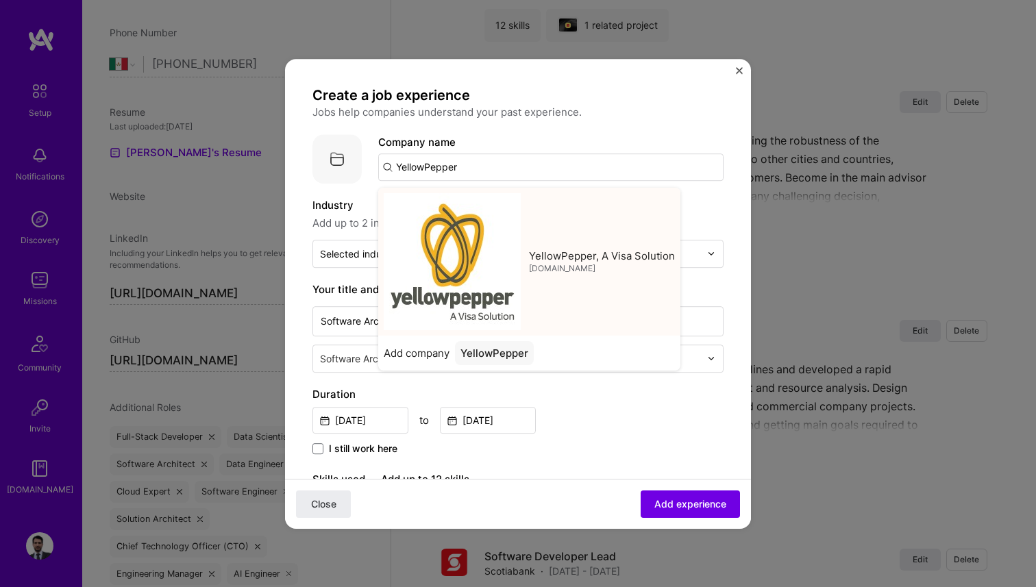
type input "YellowPepper, A Visa Solution"
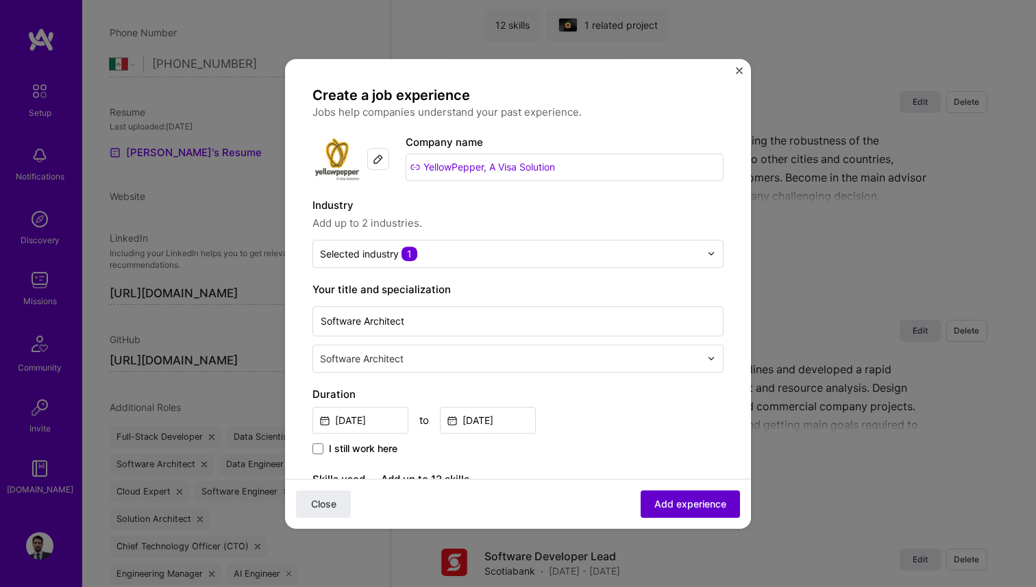
click at [668, 501] on span "Add experience" at bounding box center [690, 504] width 72 height 14
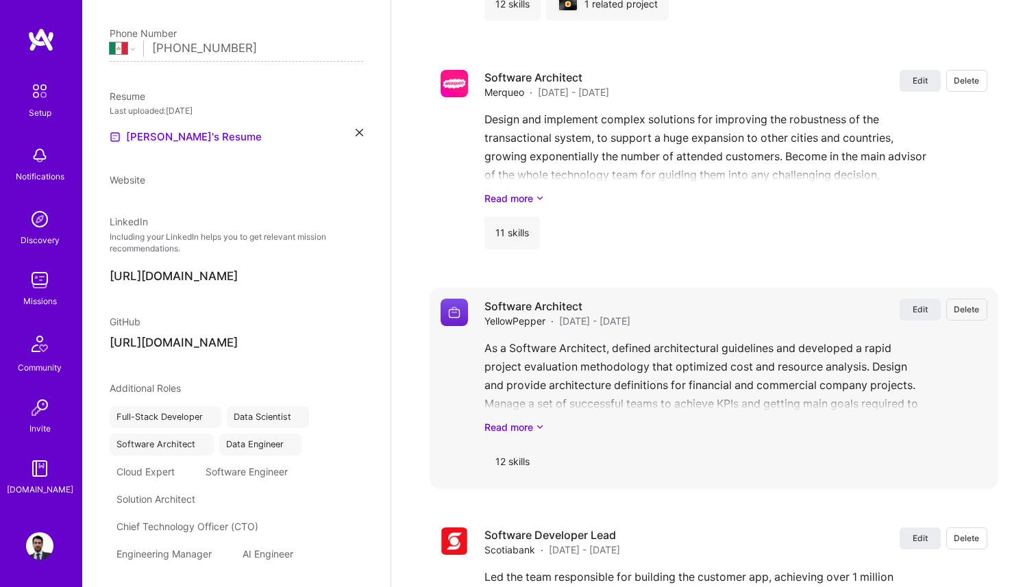
scroll to position [0, 0]
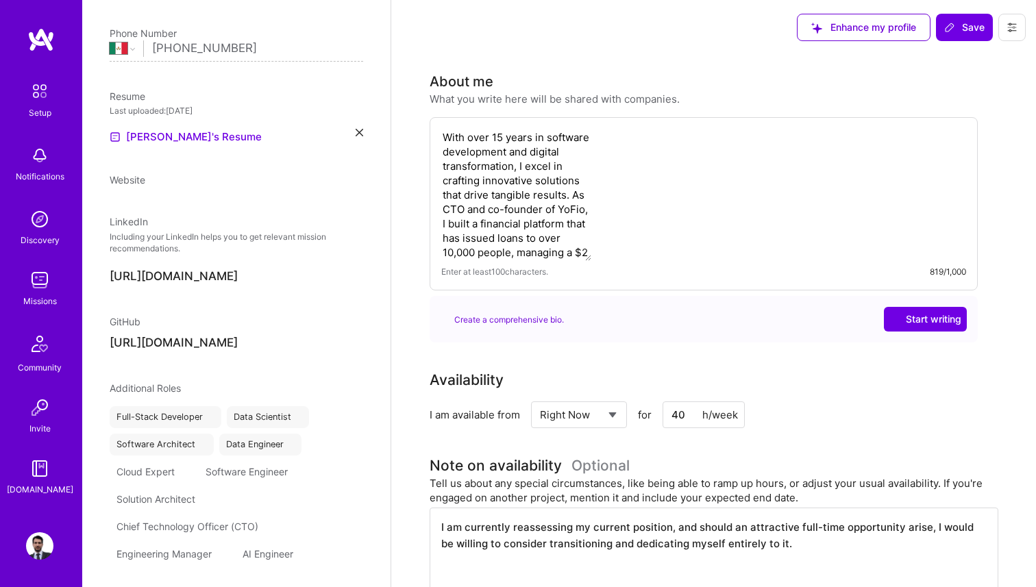
select select "MX"
select select "Right Now"
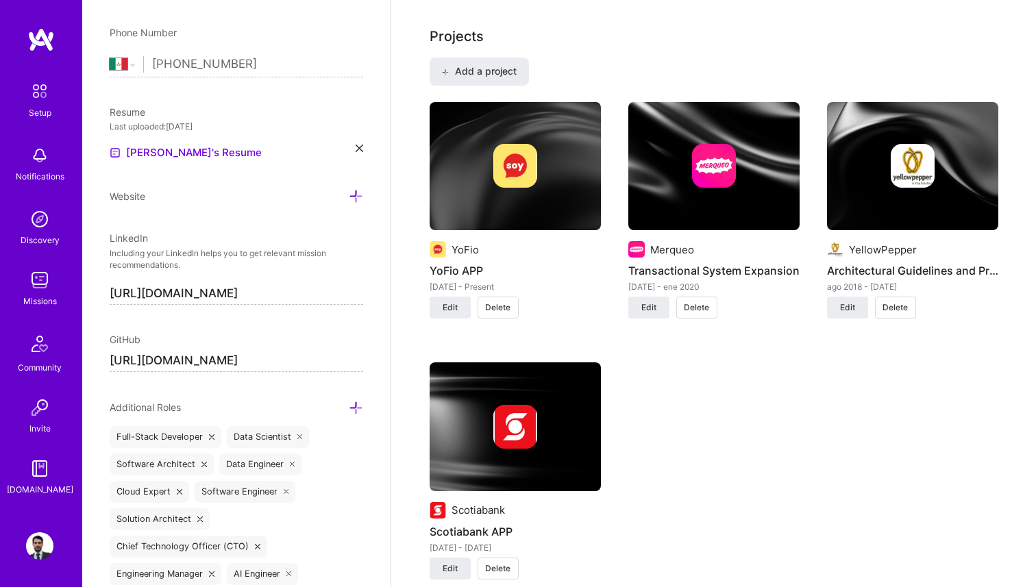
scroll to position [847, 0]
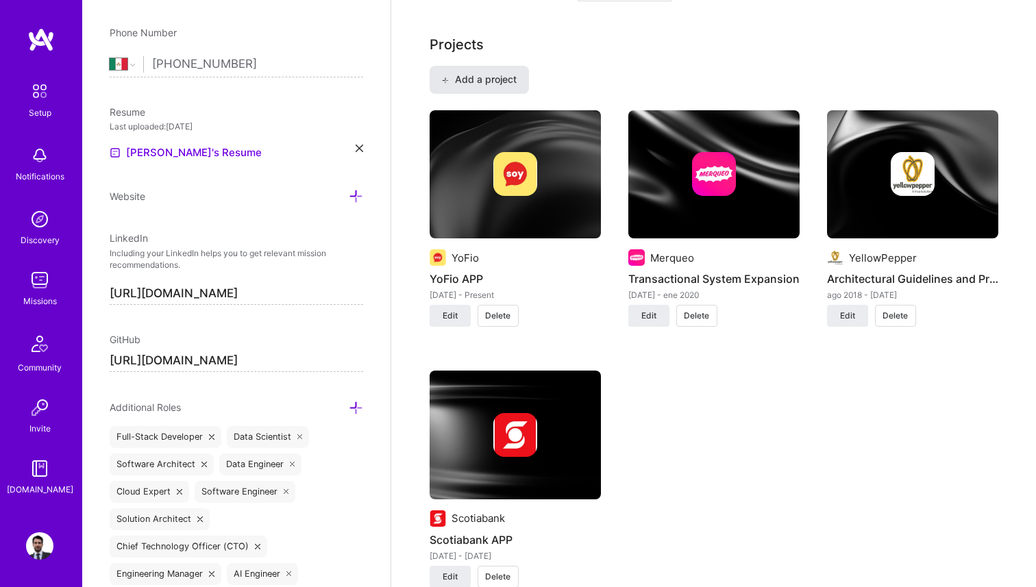
click at [489, 72] on button "Add a project" at bounding box center [479, 79] width 99 height 27
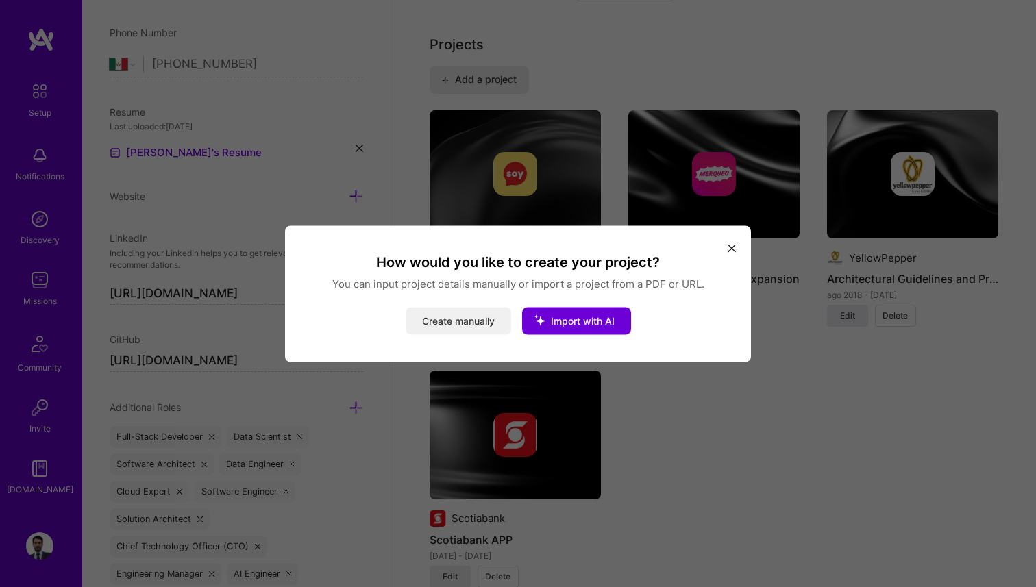
click at [484, 323] on button "Create manually" at bounding box center [459, 320] width 106 height 27
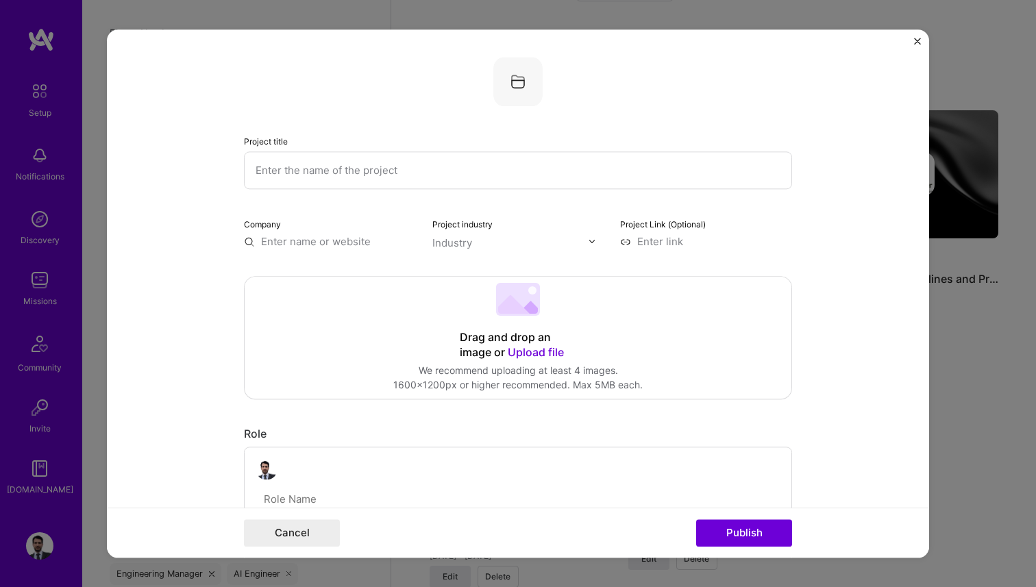
click at [336, 172] on input "text" at bounding box center [518, 170] width 548 height 38
type input "Nolin.ai"
click at [349, 238] on input "text" at bounding box center [330, 241] width 172 height 14
type input "nolin.ai"
click at [332, 269] on div "nolin.ai" at bounding box center [382, 279] width 124 height 37
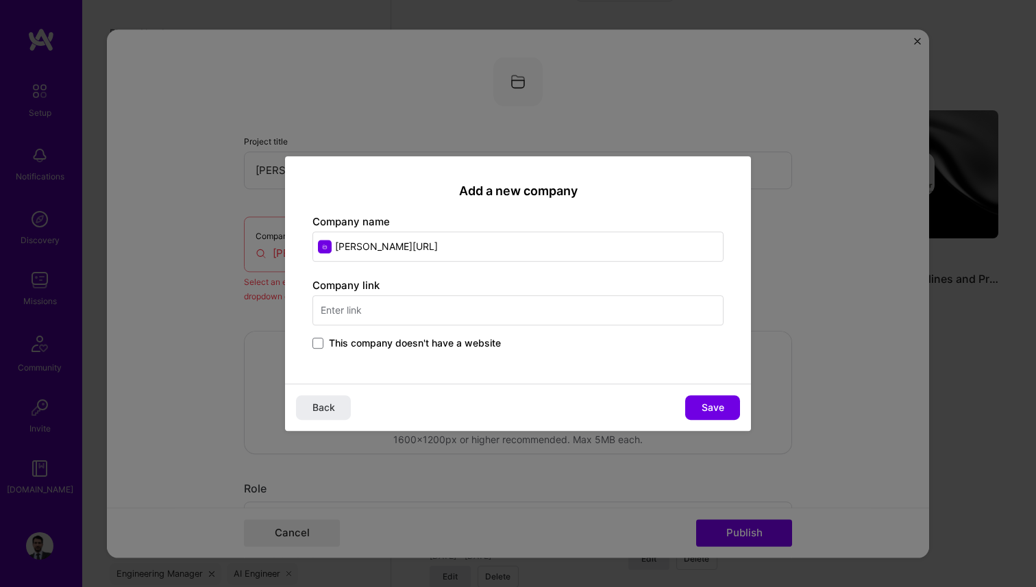
type input "Nolin.ai"
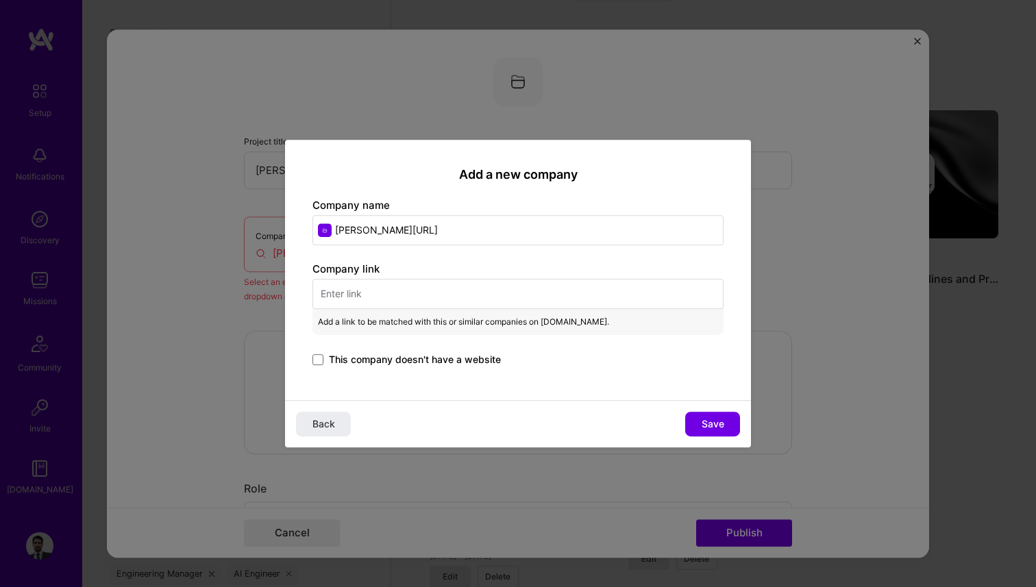
click at [460, 293] on input "text" at bounding box center [517, 294] width 411 height 30
paste input "https://www.nolin.ai/"
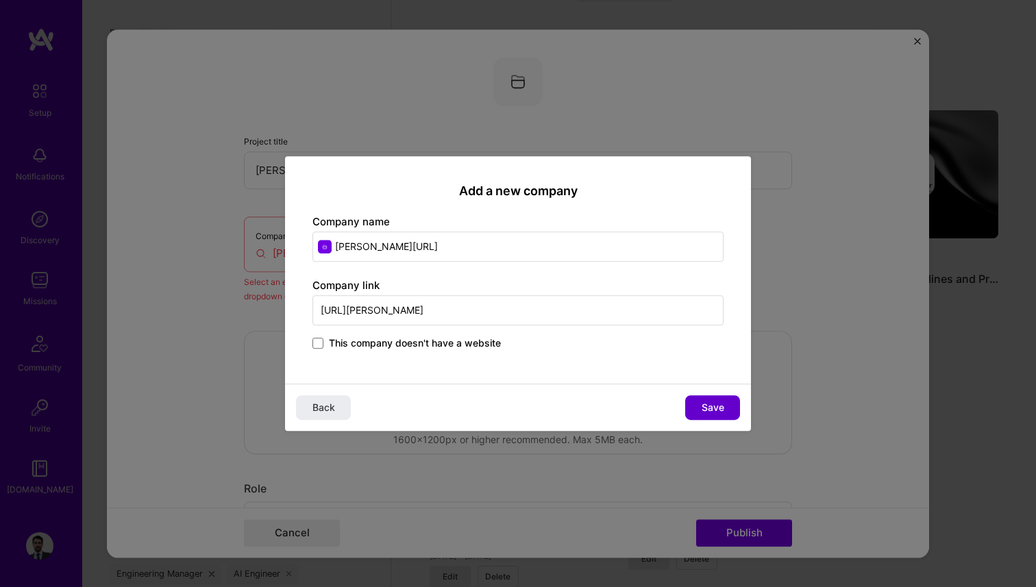
type input "https://www.nolin.ai/"
click at [702, 403] on span "Save" at bounding box center [713, 408] width 23 height 14
type input "Nolin.ai"
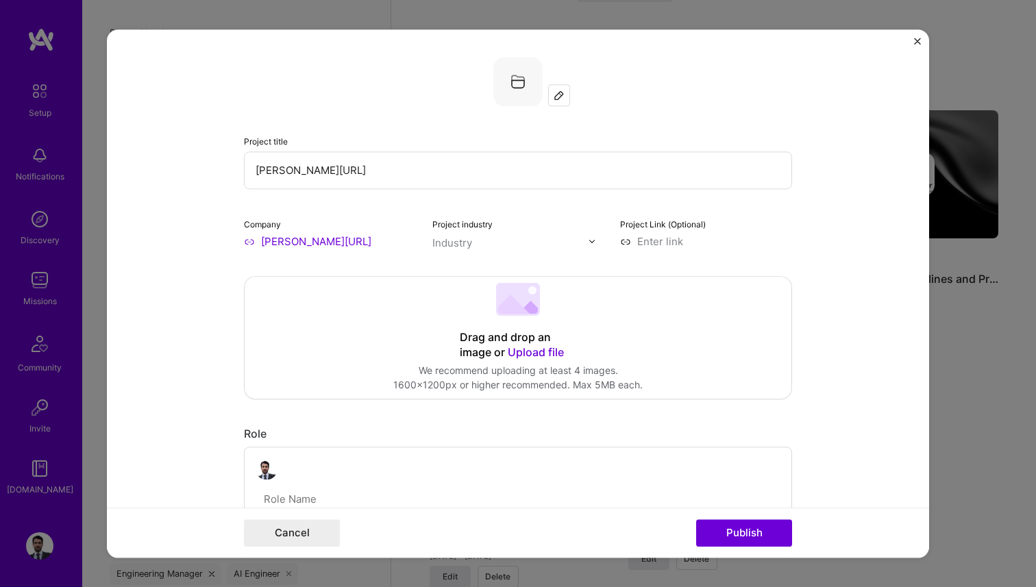
click at [493, 243] on input "text" at bounding box center [510, 243] width 156 height 14
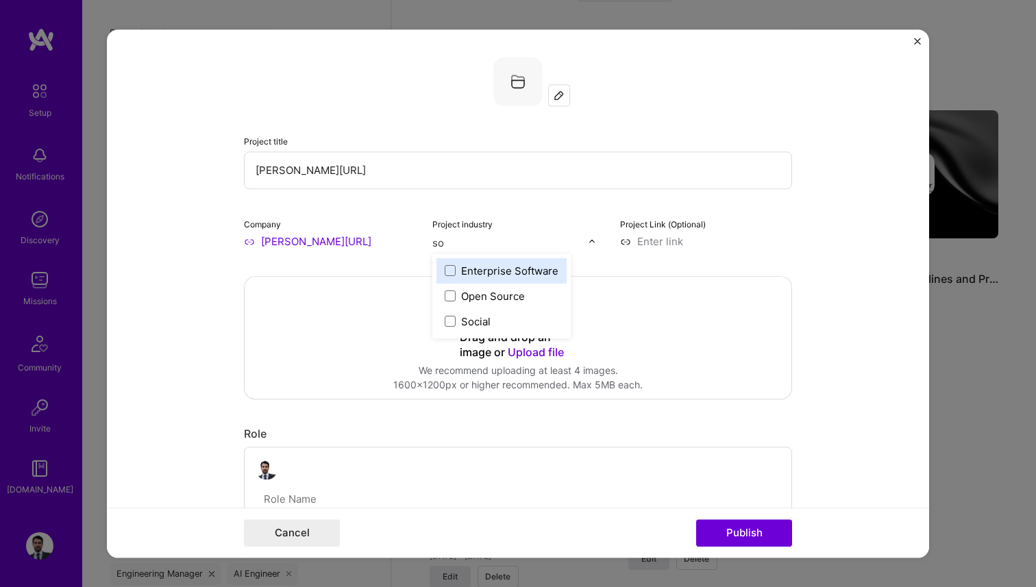
type input "soc"
click at [451, 274] on span at bounding box center [450, 270] width 11 height 11
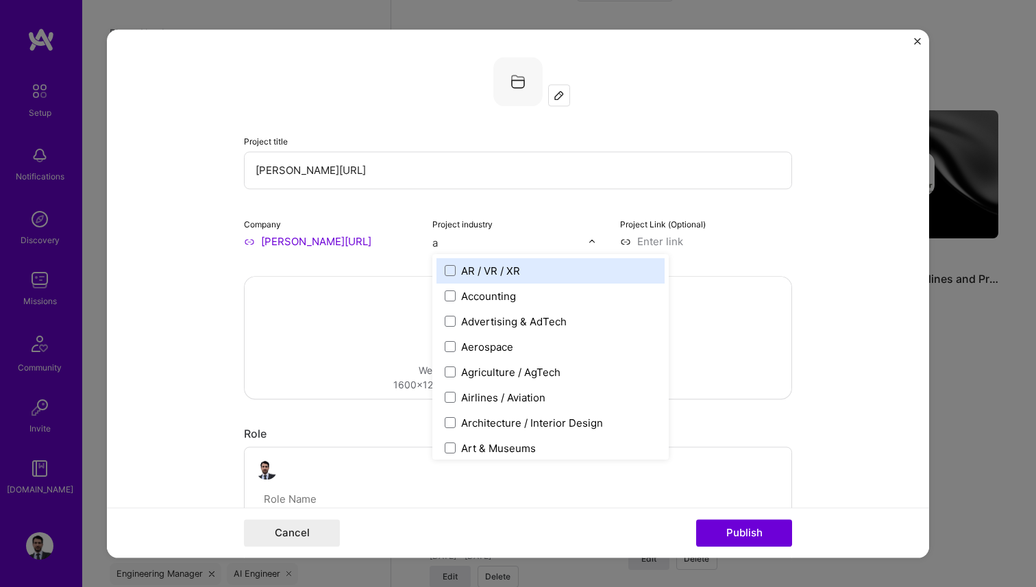
type input "au"
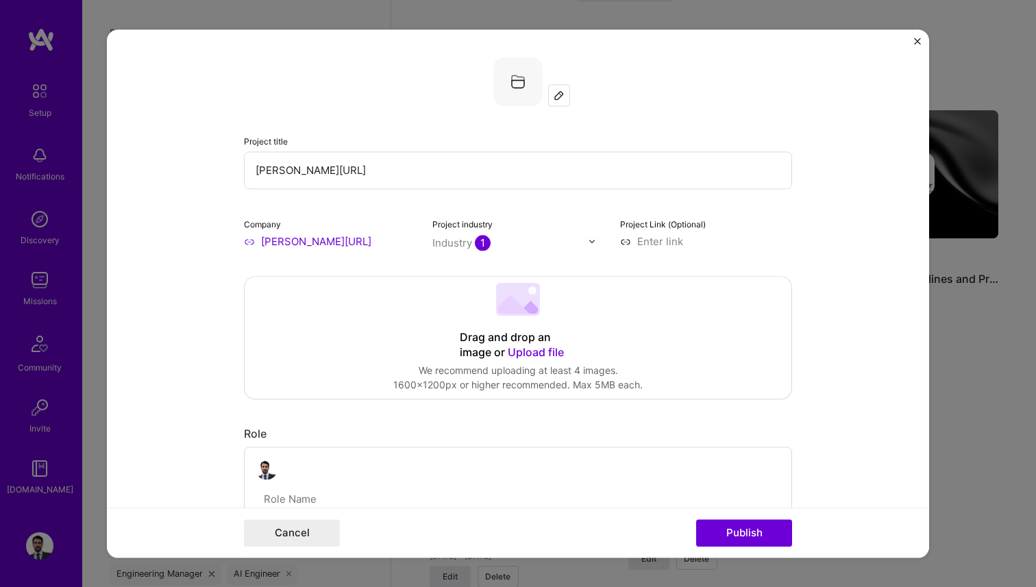
click at [654, 243] on input at bounding box center [706, 241] width 172 height 14
paste input "https://www.nolin.ai/"
type input "https://www.nolin.ai/"
click at [803, 264] on form "Project title Nolin.ai Company Nolin.ai Project industry Industry 1 Project Lin…" at bounding box center [518, 293] width 822 height 528
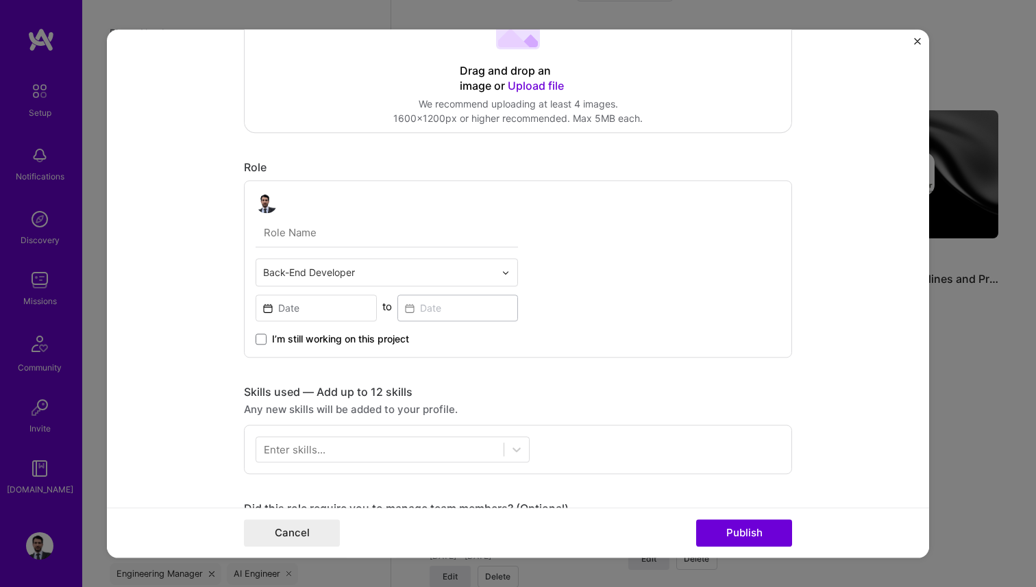
scroll to position [192, 0]
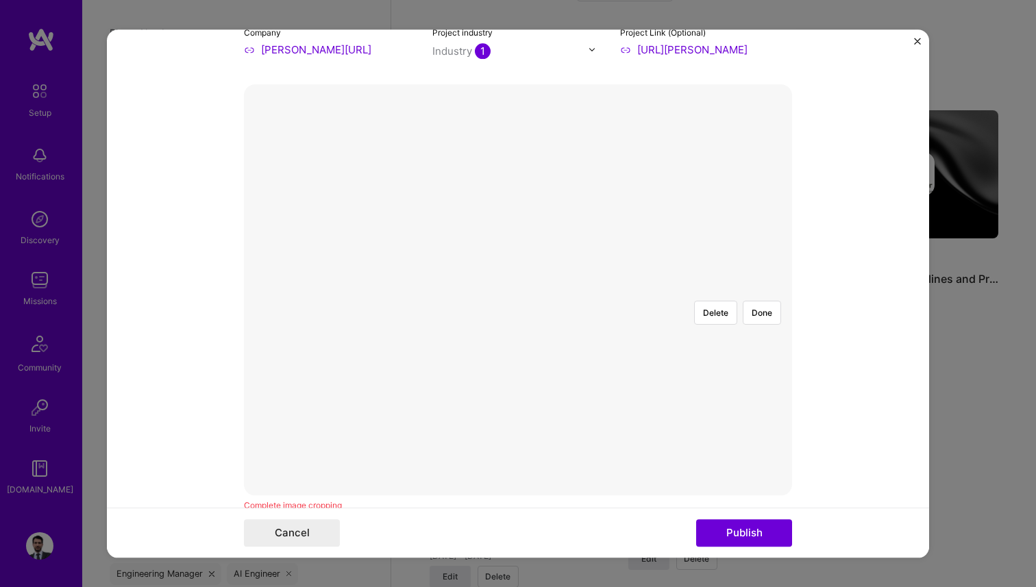
click at [187, 281] on form "Project title Nolin.ai Company Nolin.ai Project industry Industry 1 Project Lin…" at bounding box center [518, 293] width 822 height 528
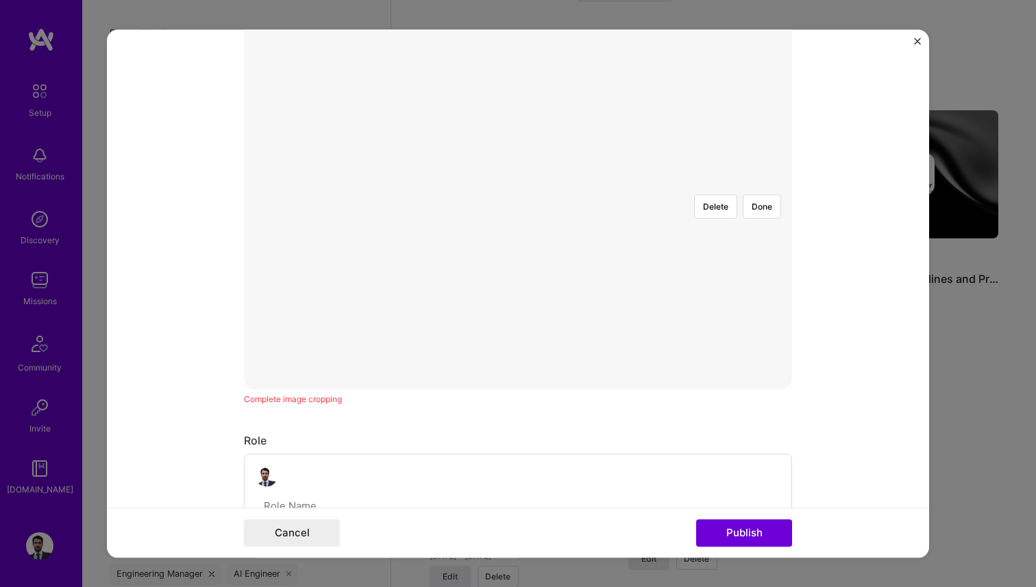
scroll to position [262, 0]
click at [544, 243] on div at bounding box center [709, 362] width 382 height 287
click at [725, 230] on button "Delete" at bounding box center [715, 242] width 43 height 24
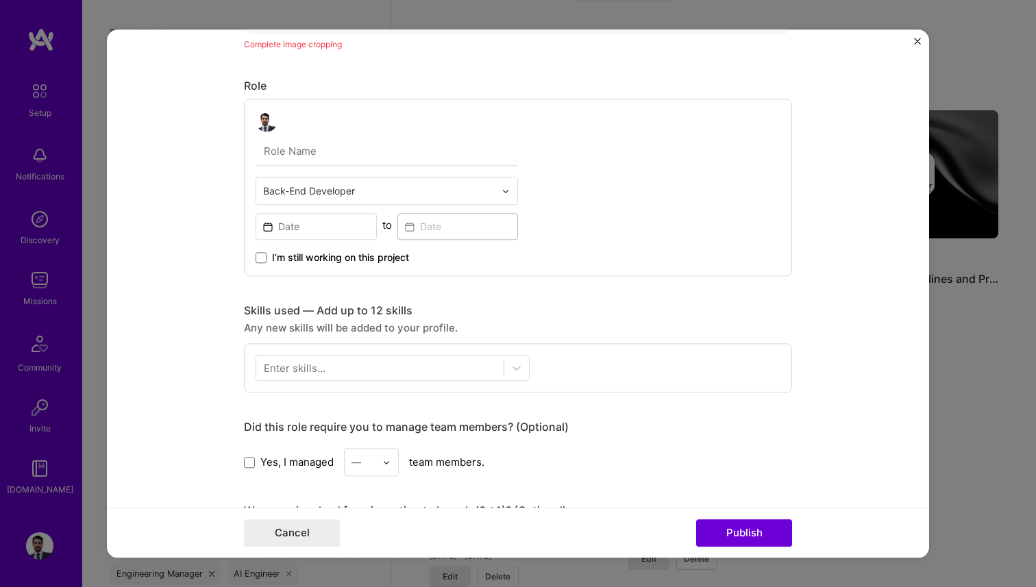
scroll to position [676, 0]
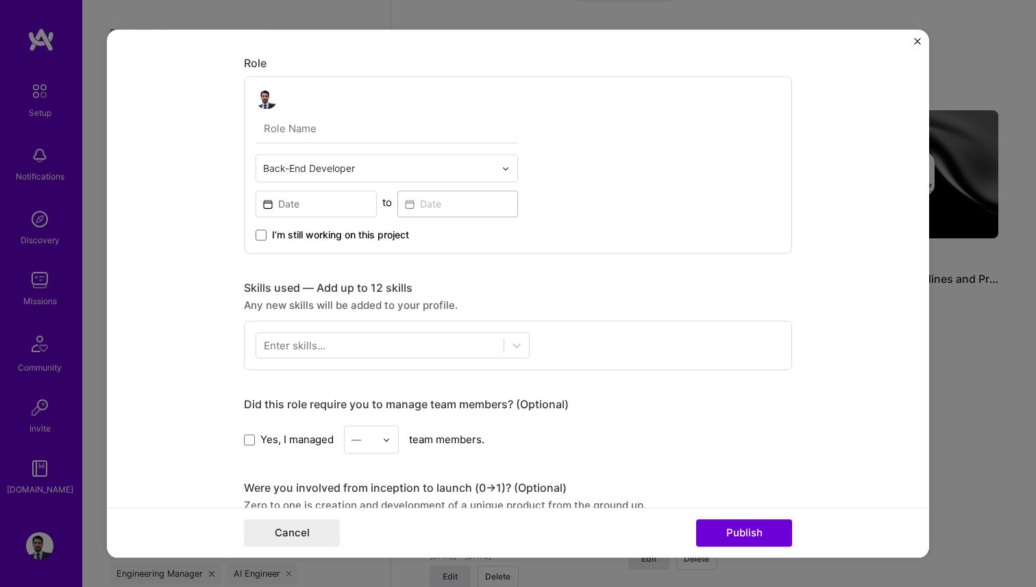
click at [310, 134] on input "text" at bounding box center [387, 129] width 262 height 29
type input "D"
type input "Freelance Developer"
click at [295, 162] on div at bounding box center [379, 168] width 232 height 17
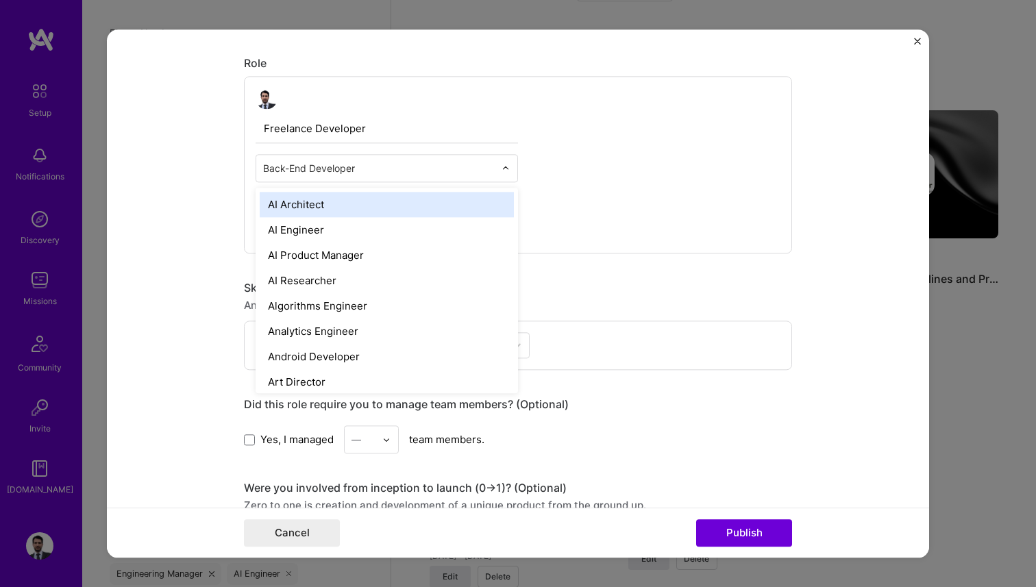
type input "d"
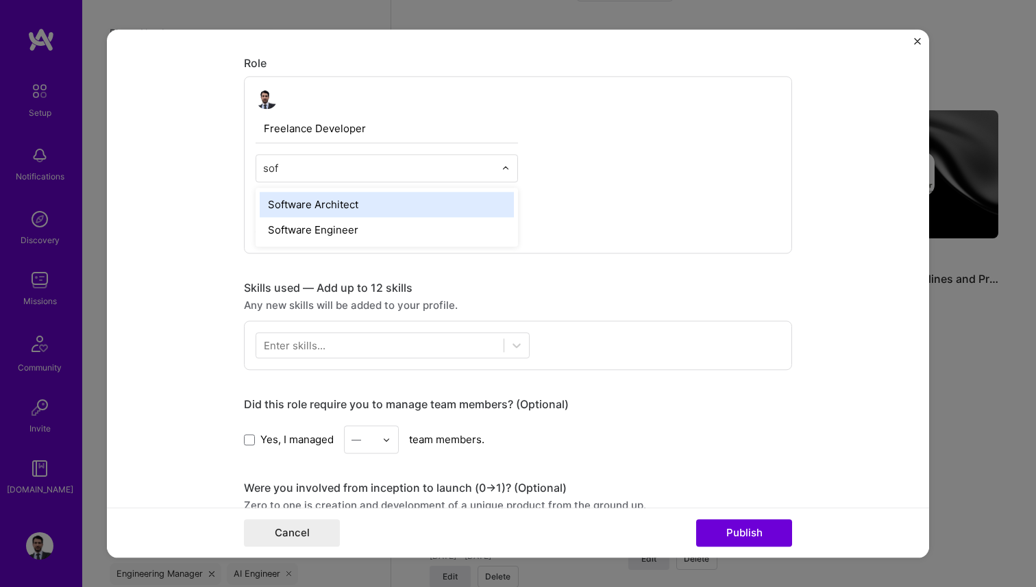
type input "soft"
click at [333, 212] on div "Software Architect" at bounding box center [387, 205] width 254 height 25
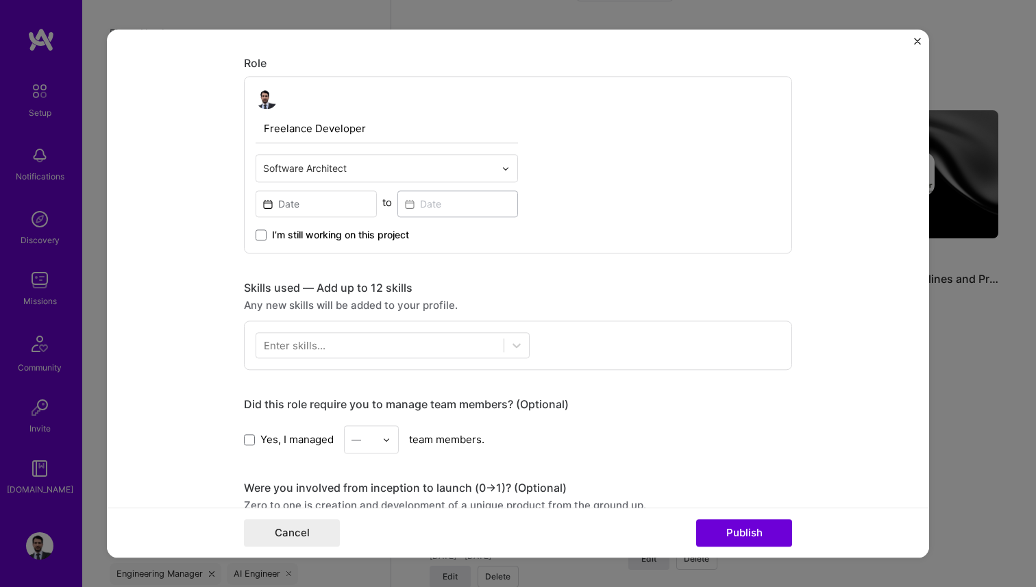
click at [311, 238] on span "I’m still working on this project" at bounding box center [340, 236] width 137 height 14
click at [0, 0] on input "I’m still working on this project" at bounding box center [0, 0] width 0 height 0
click at [300, 208] on input at bounding box center [316, 204] width 121 height 27
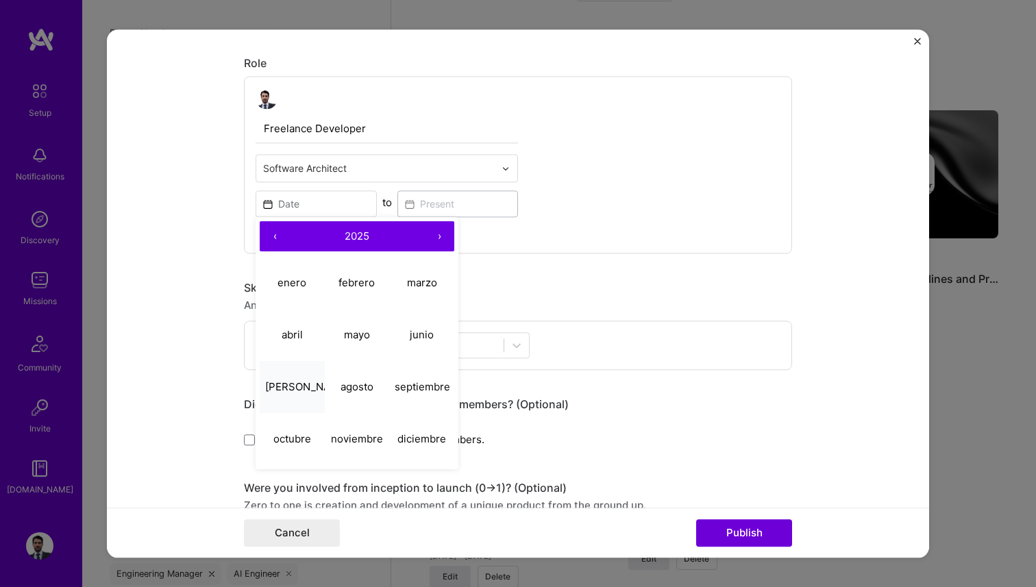
click at [290, 394] on button "julio" at bounding box center [292, 387] width 65 height 52
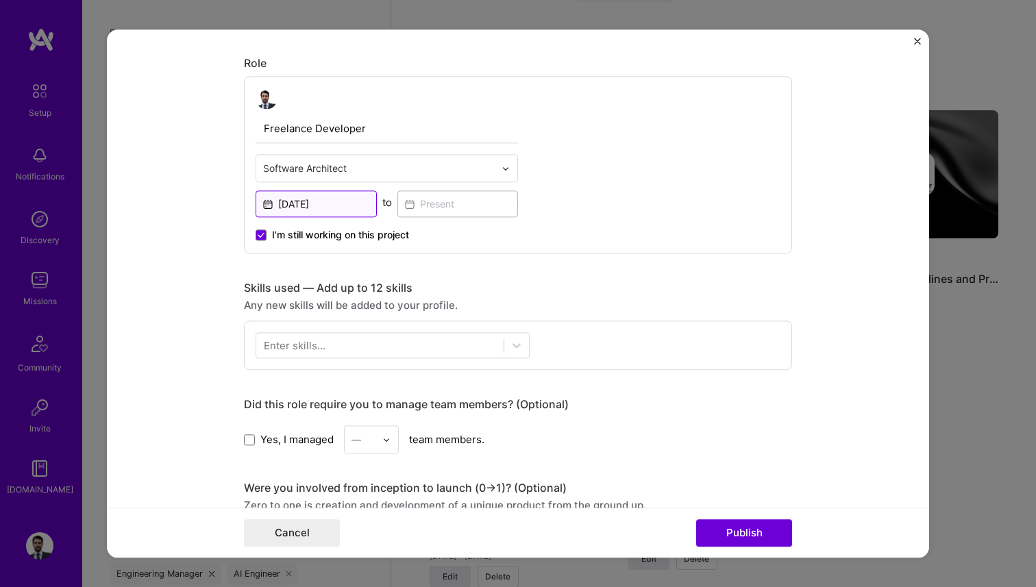
click at [346, 206] on input "Jul, 2025" at bounding box center [316, 204] width 121 height 27
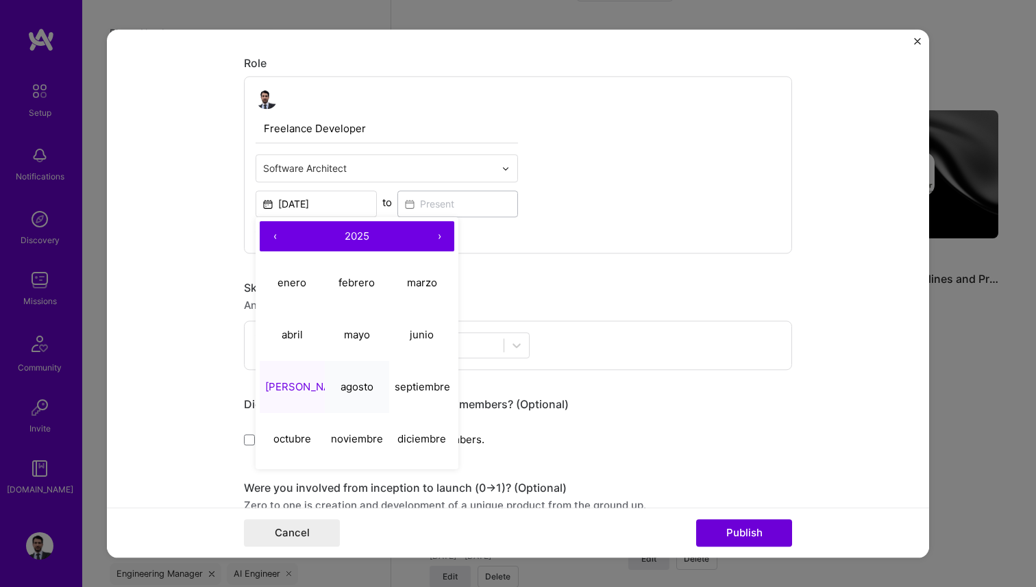
click at [364, 385] on abbr "agosto" at bounding box center [356, 386] width 33 height 13
type input "Aug, 2025"
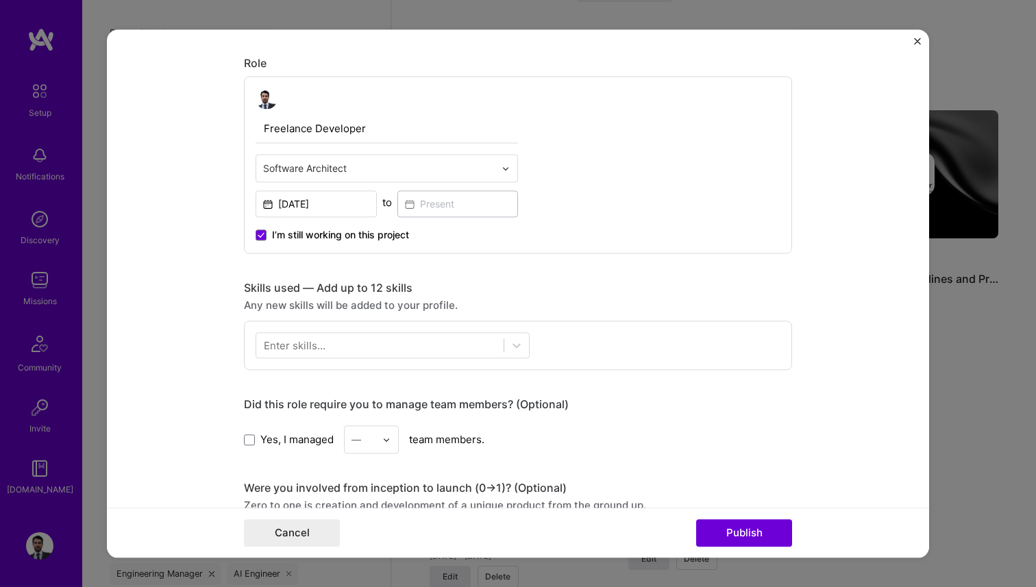
click at [583, 255] on div "Project title Nolin.ai Company Nolin.ai Project industry Industry 1 Project Lin…" at bounding box center [518, 267] width 548 height 1772
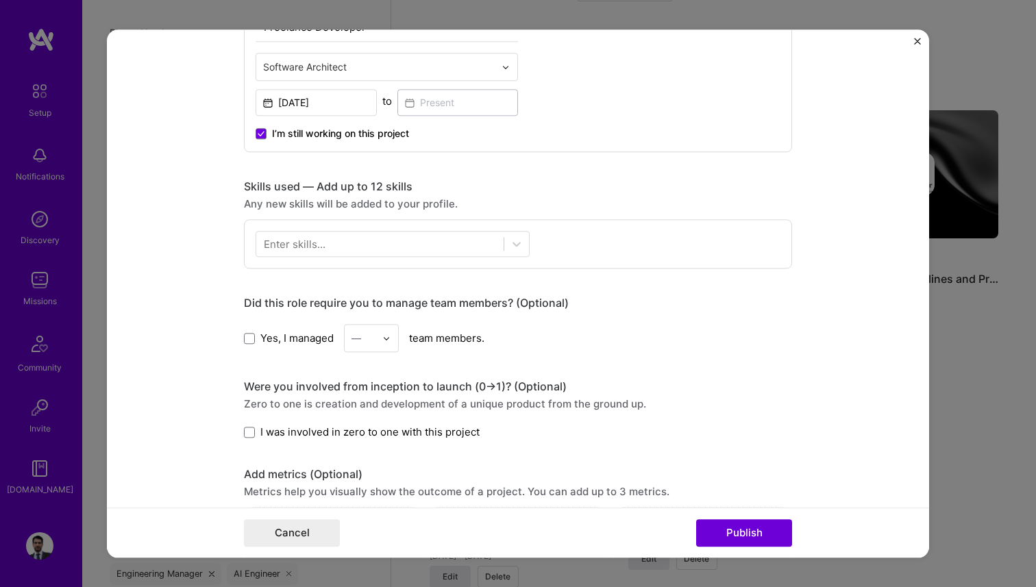
scroll to position [782, 0]
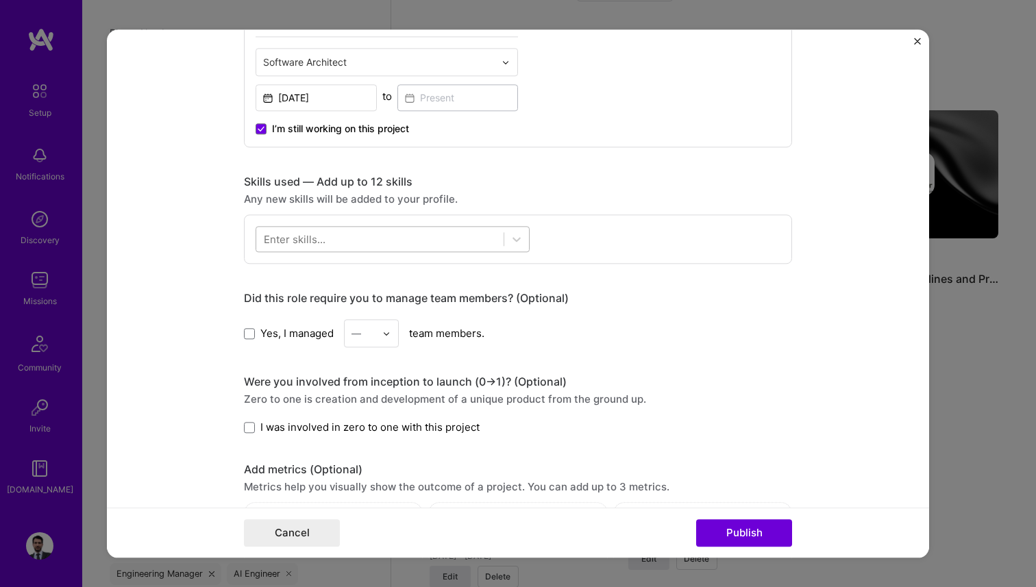
click at [408, 236] on div at bounding box center [379, 239] width 247 height 23
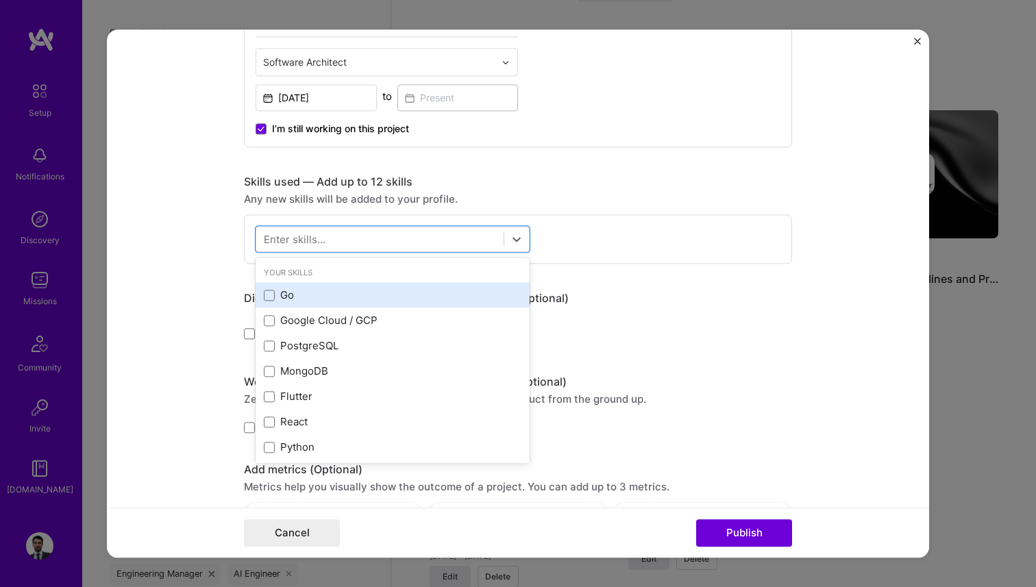
click at [299, 293] on div "Go" at bounding box center [393, 295] width 258 height 14
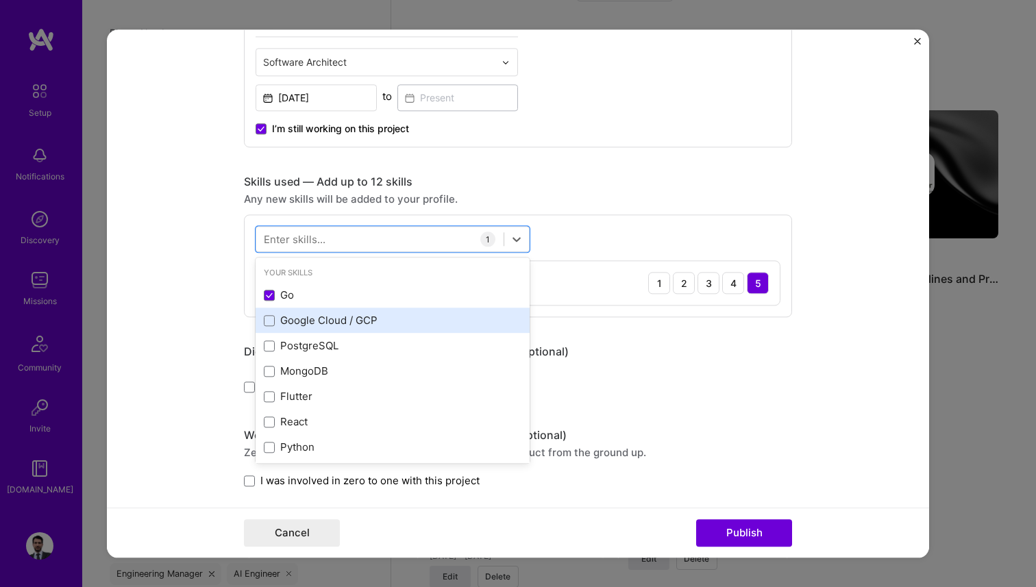
click at [317, 325] on div "Google Cloud / GCP" at bounding box center [393, 321] width 258 height 14
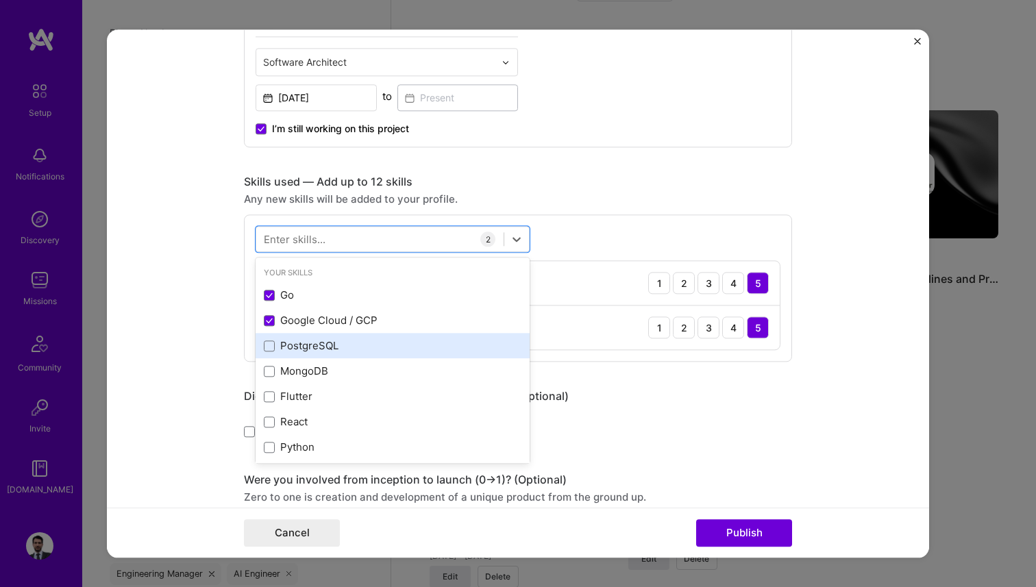
click at [313, 348] on div "PostgreSQL" at bounding box center [393, 346] width 258 height 14
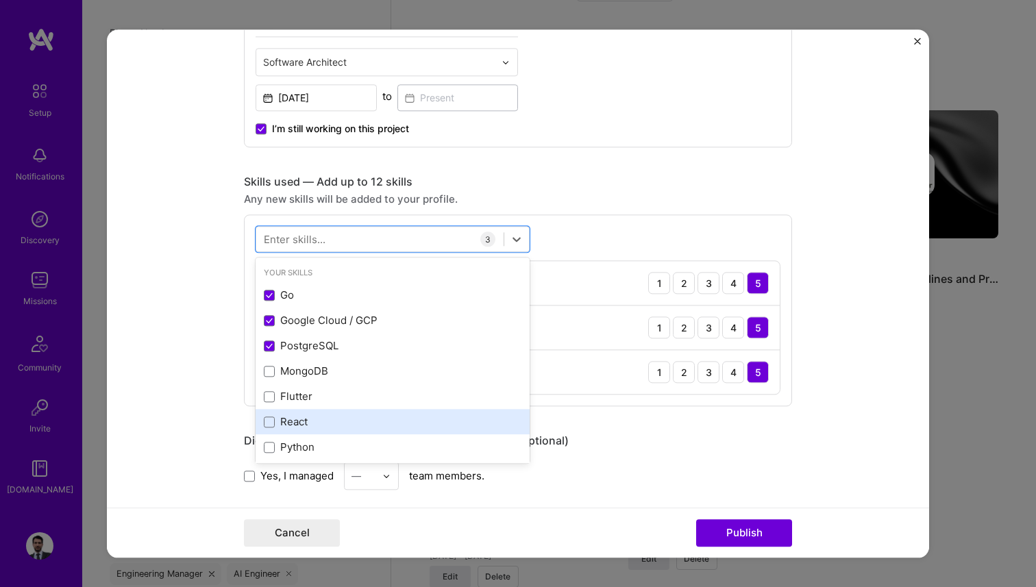
click at [301, 422] on div "React" at bounding box center [393, 422] width 258 height 14
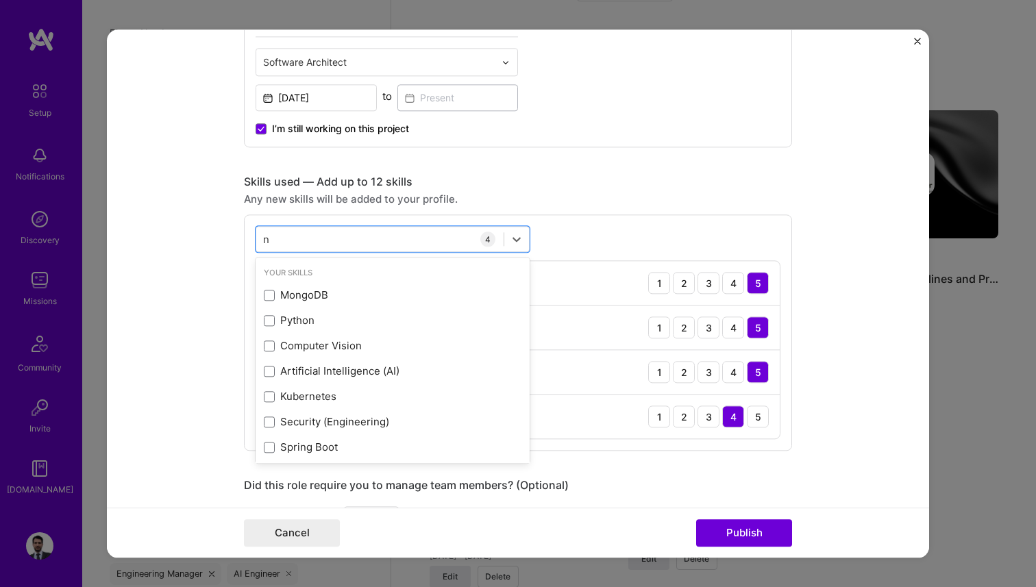
type input "no"
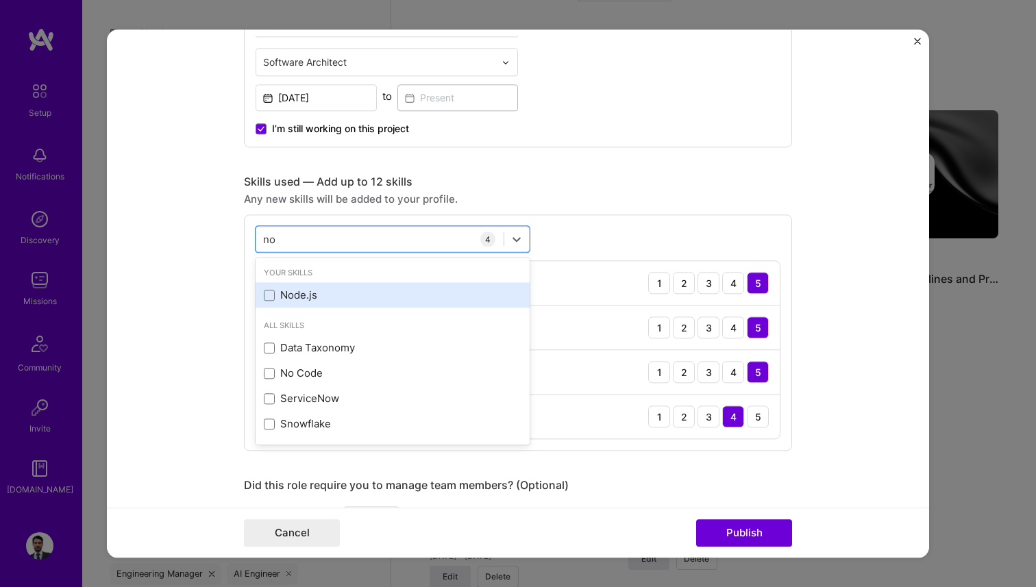
click at [314, 290] on div "Node.js" at bounding box center [393, 295] width 258 height 14
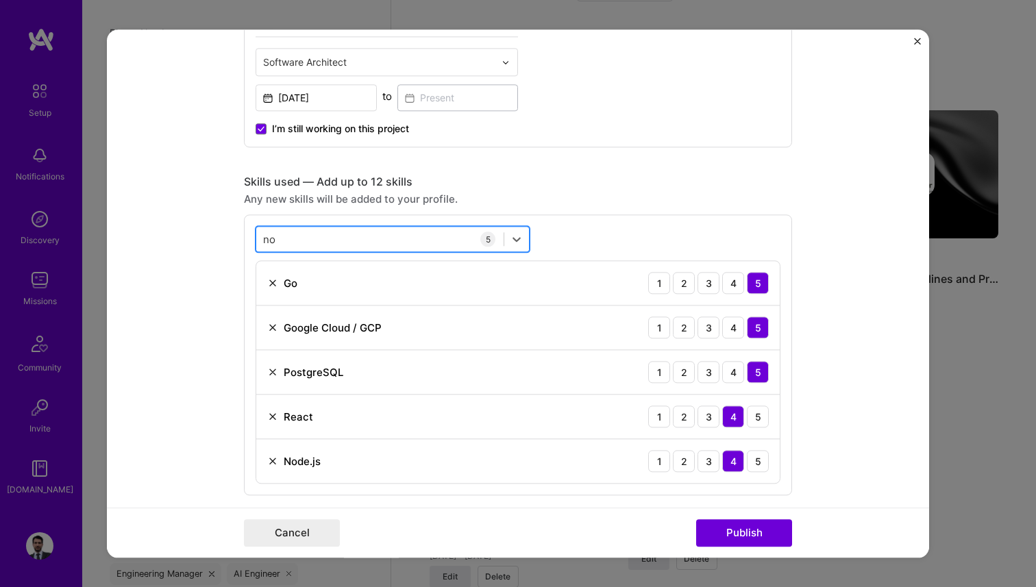
click at [301, 245] on div "no no" at bounding box center [379, 239] width 247 height 23
type input "s"
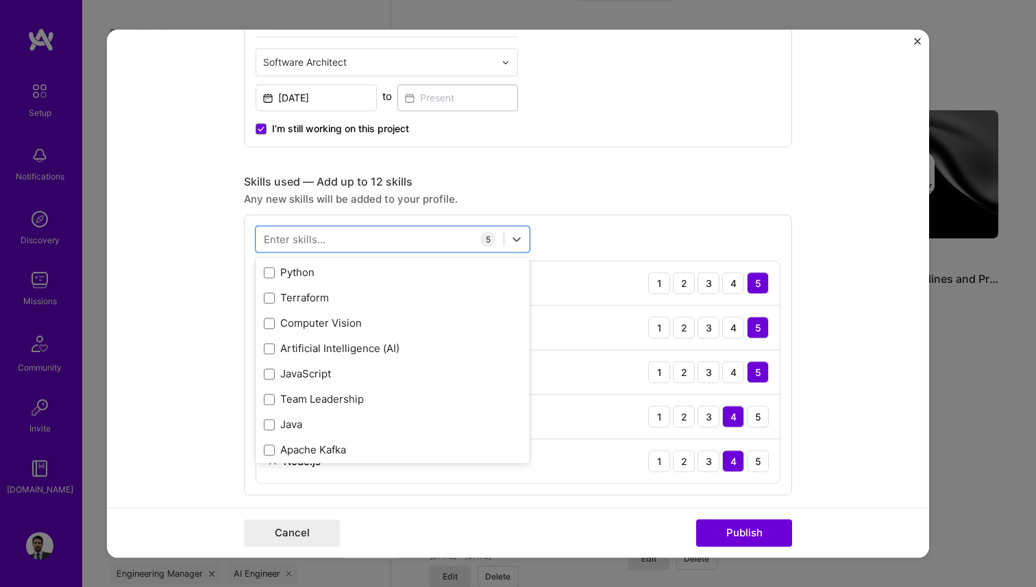
scroll to position [187, 0]
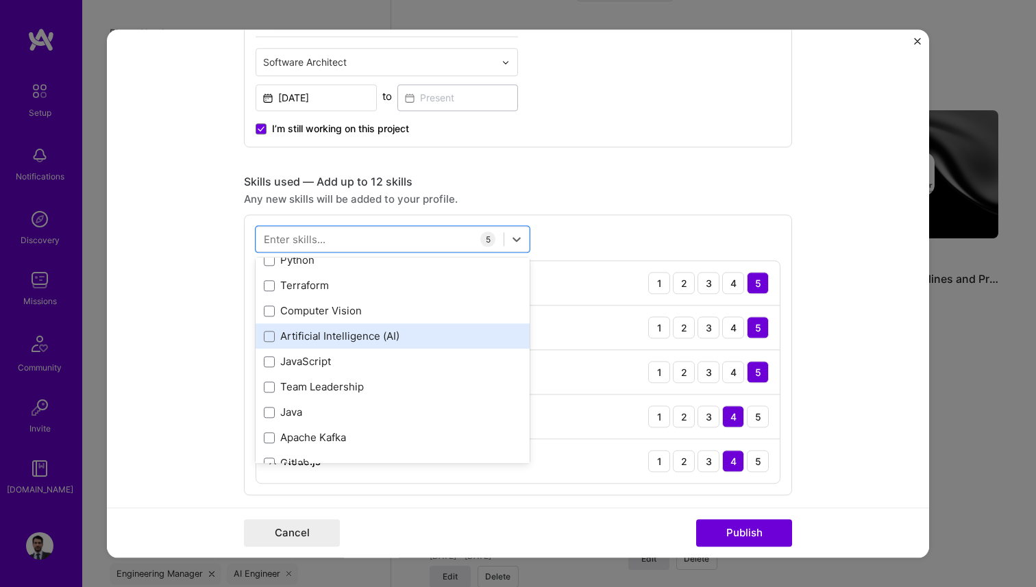
click at [360, 330] on div "Artificial Intelligence (AI)" at bounding box center [393, 337] width 258 height 14
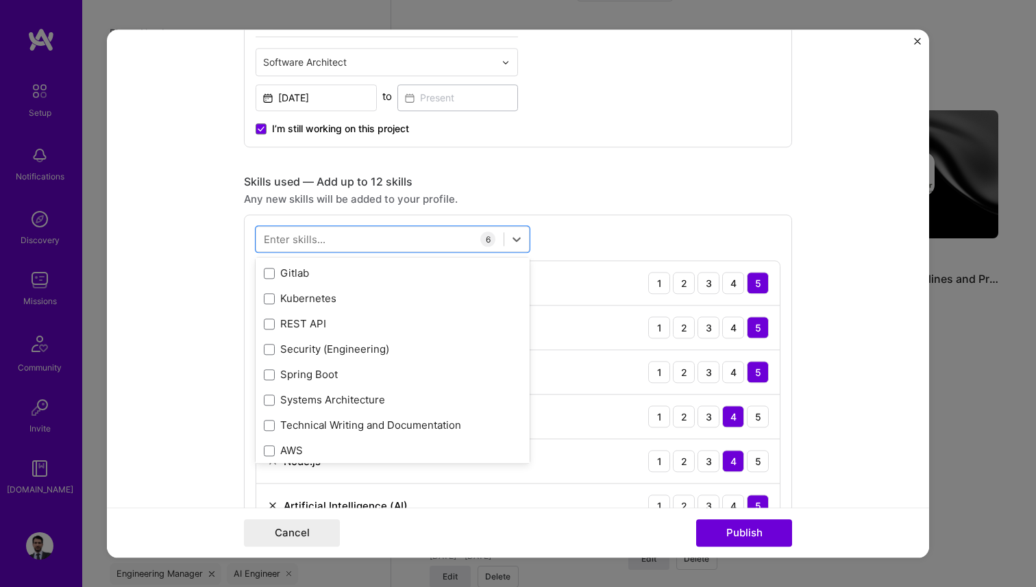
scroll to position [378, 0]
click at [345, 340] on div "Security (Engineering)" at bounding box center [393, 348] width 274 height 25
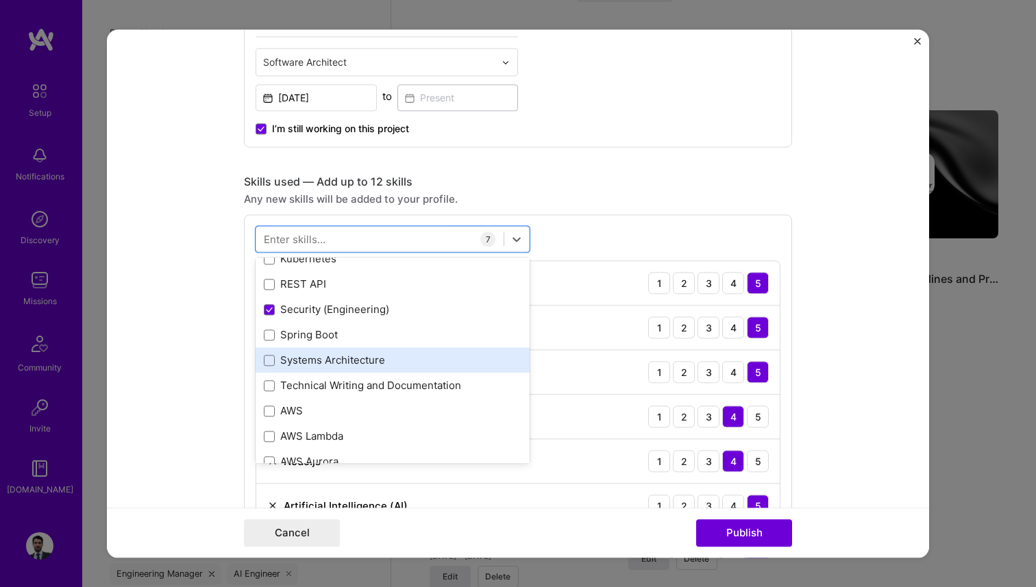
click at [338, 362] on div "Systems Architecture" at bounding box center [393, 361] width 258 height 14
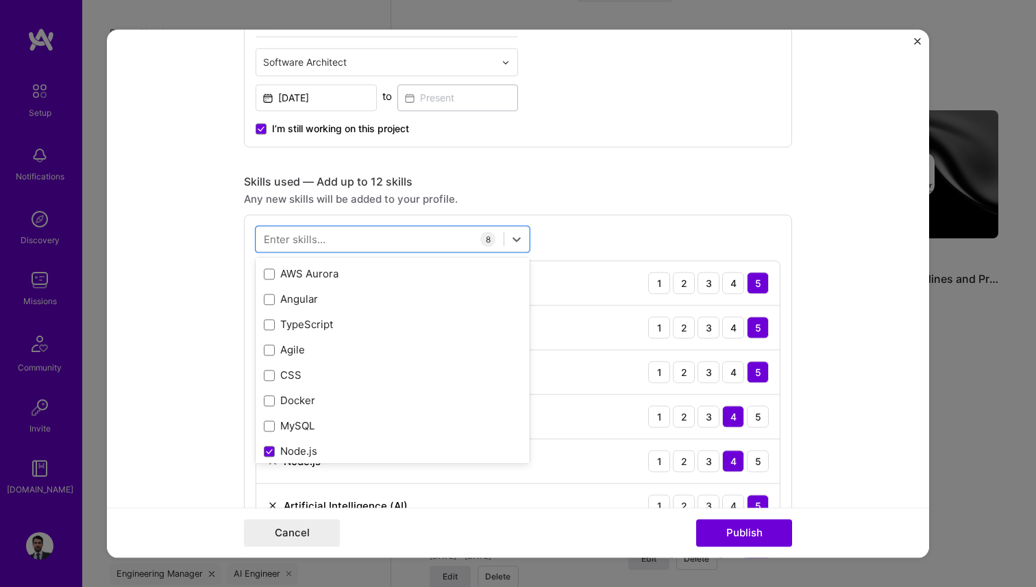
scroll to position [616, 0]
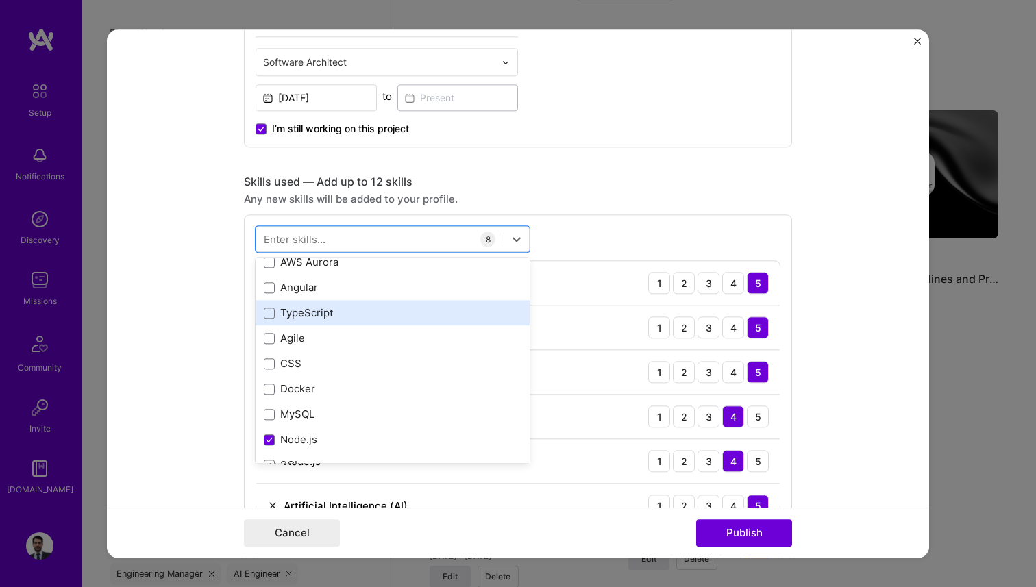
click at [324, 312] on div "TypeScript" at bounding box center [393, 313] width 258 height 14
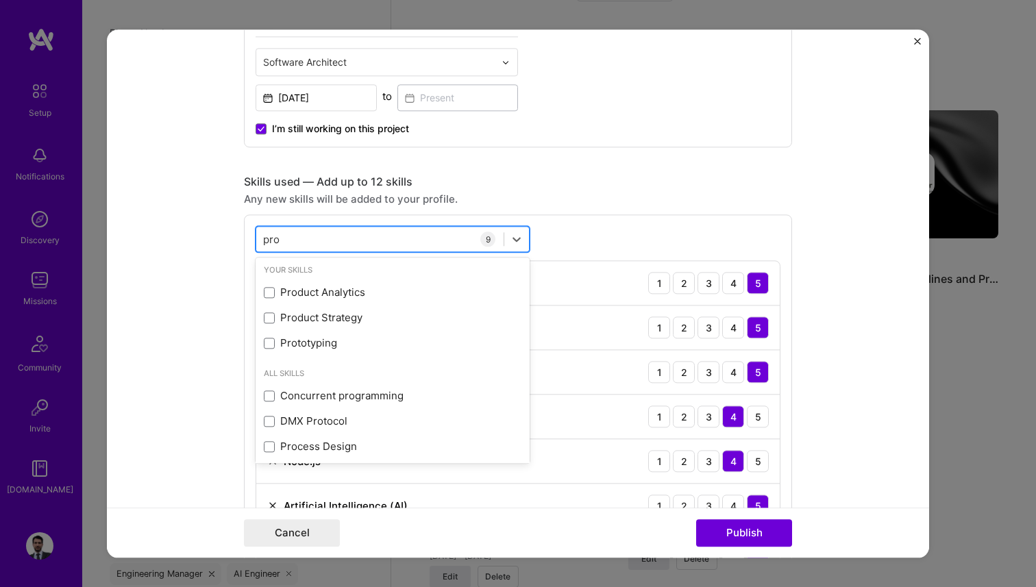
scroll to position [0, 0]
type input "produ"
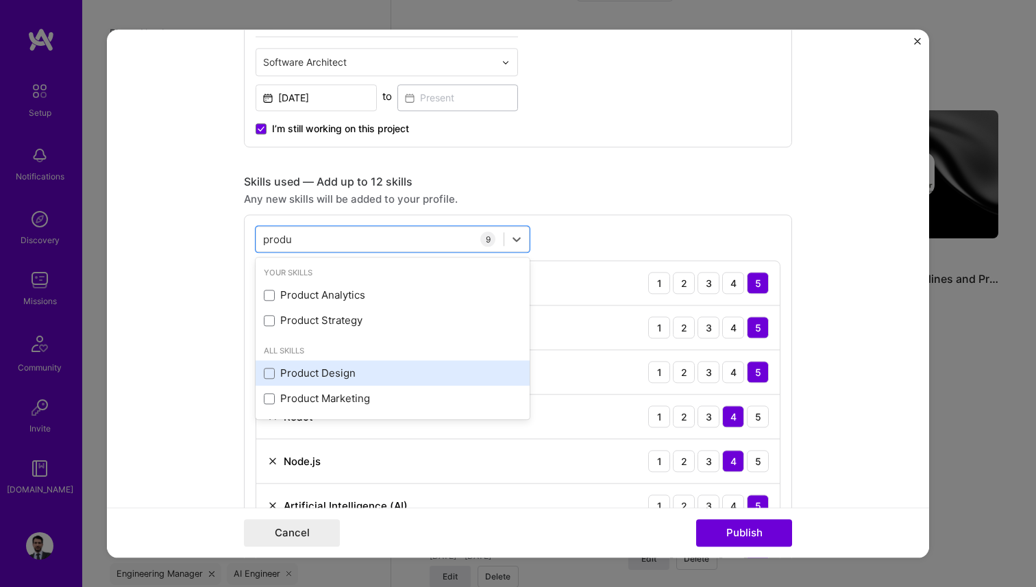
click at [307, 369] on div "Product Design" at bounding box center [393, 373] width 258 height 14
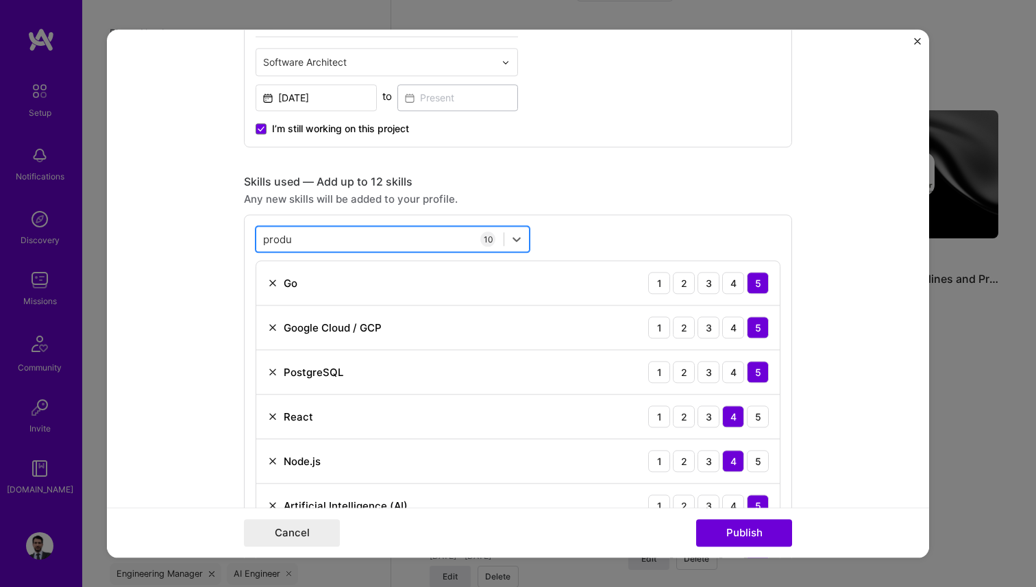
click at [317, 235] on div "produ produ" at bounding box center [379, 239] width 247 height 23
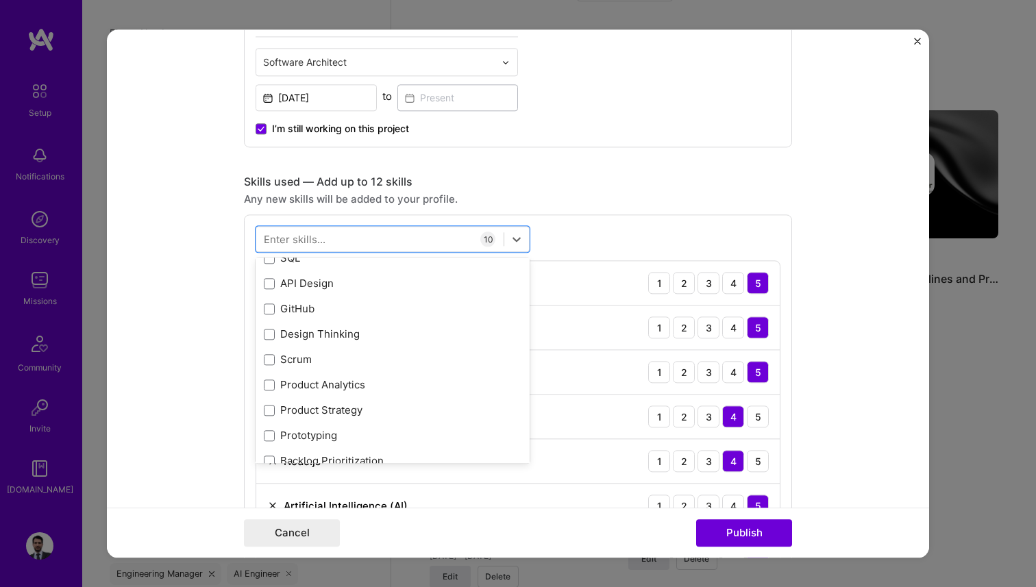
scroll to position [817, 0]
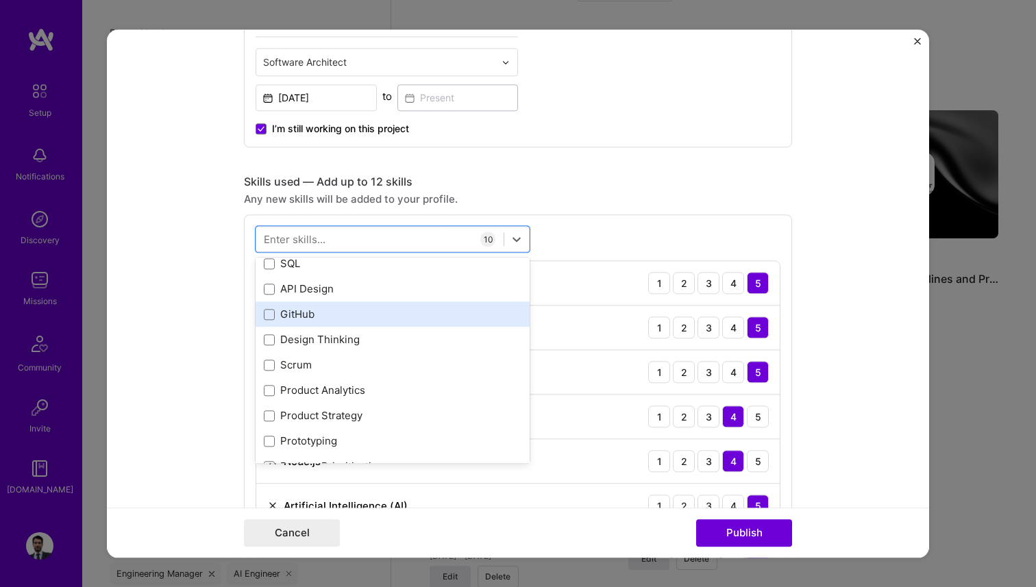
click at [307, 314] on div "GitHub" at bounding box center [393, 315] width 258 height 14
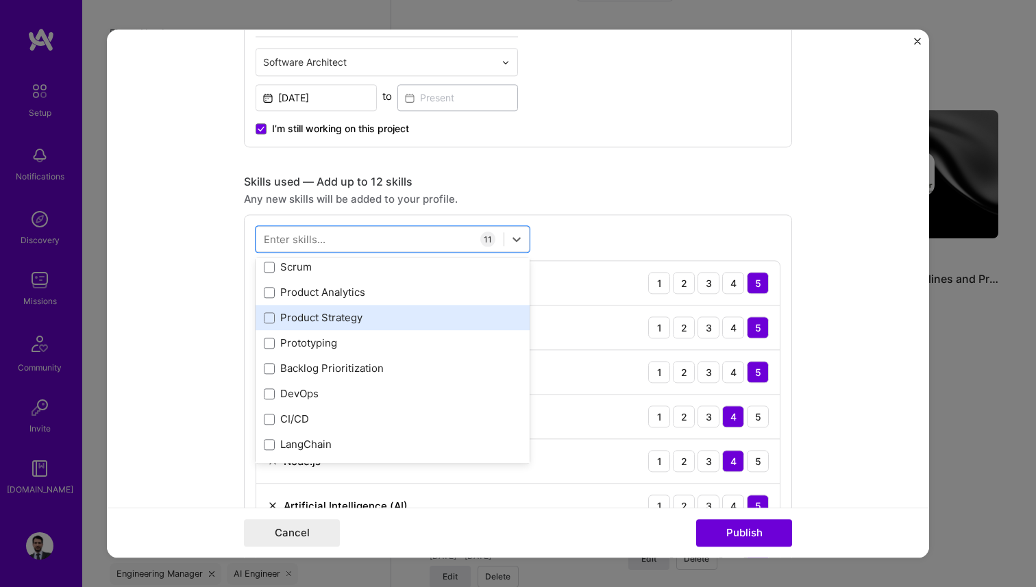
scroll to position [918, 0]
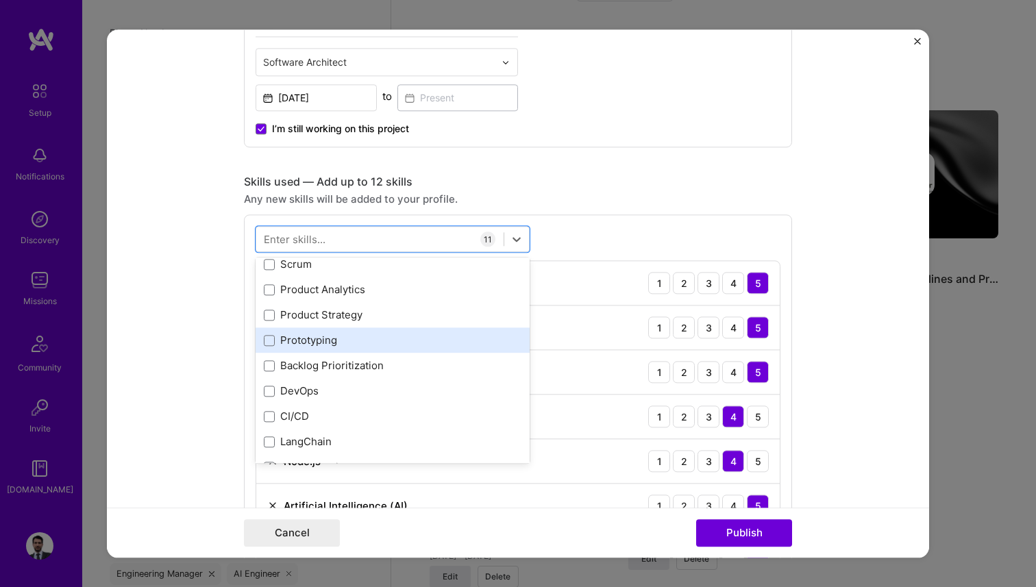
click at [325, 338] on div "Prototyping" at bounding box center [393, 341] width 258 height 14
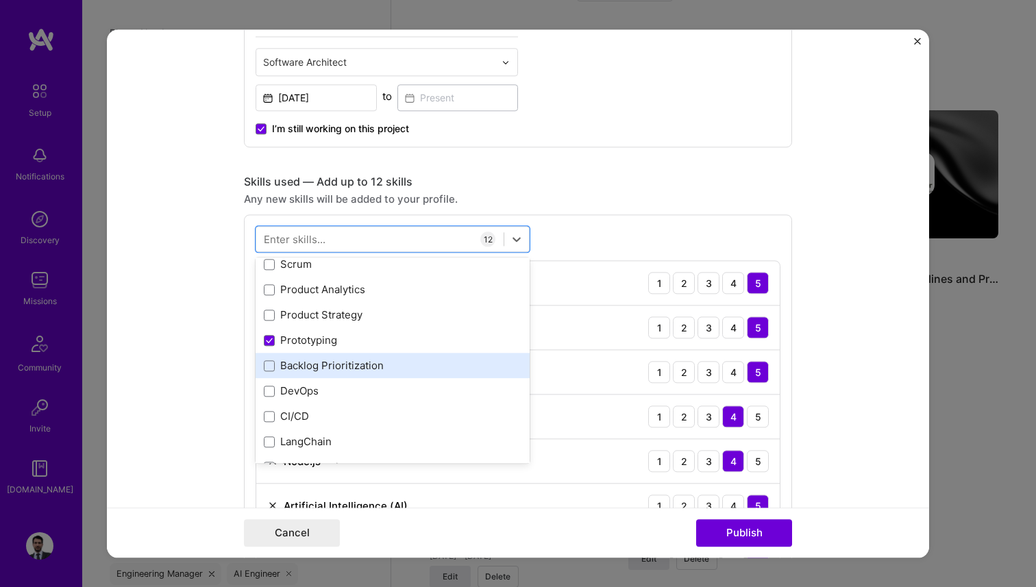
click at [327, 367] on div "Backlog Prioritization" at bounding box center [393, 366] width 258 height 14
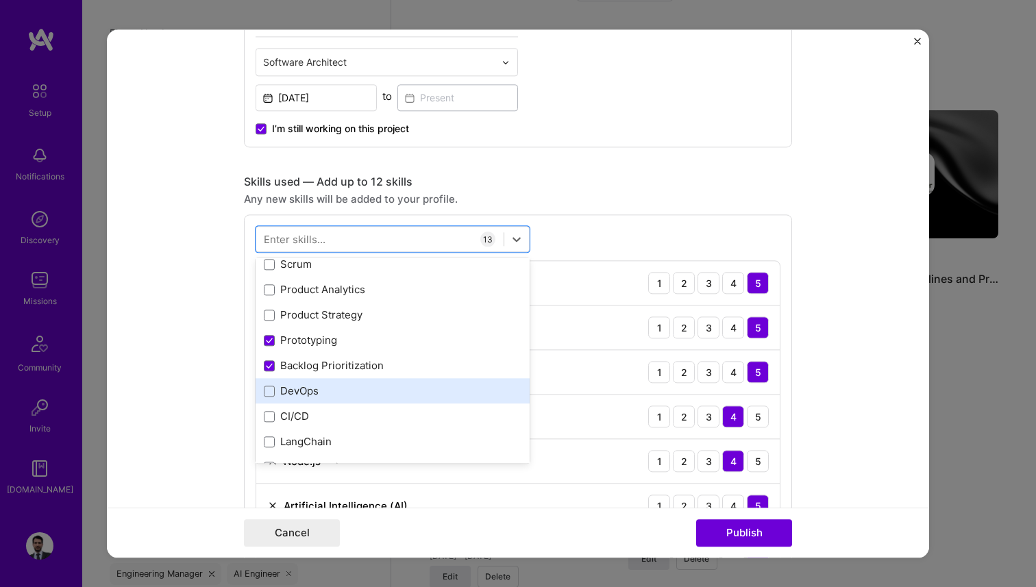
click at [312, 392] on div "DevOps" at bounding box center [393, 391] width 258 height 14
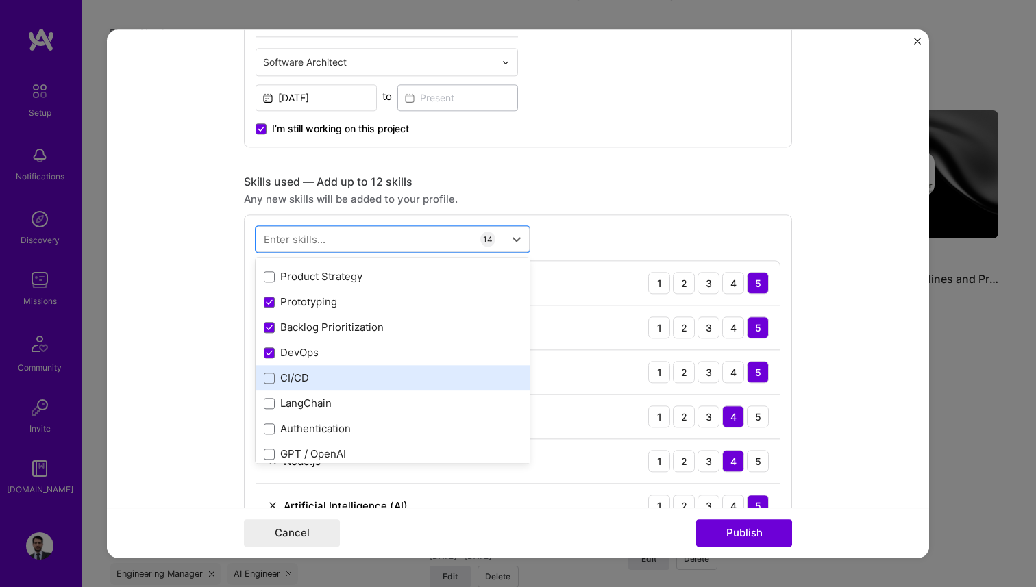
click at [299, 380] on div "CI/CD" at bounding box center [393, 378] width 258 height 14
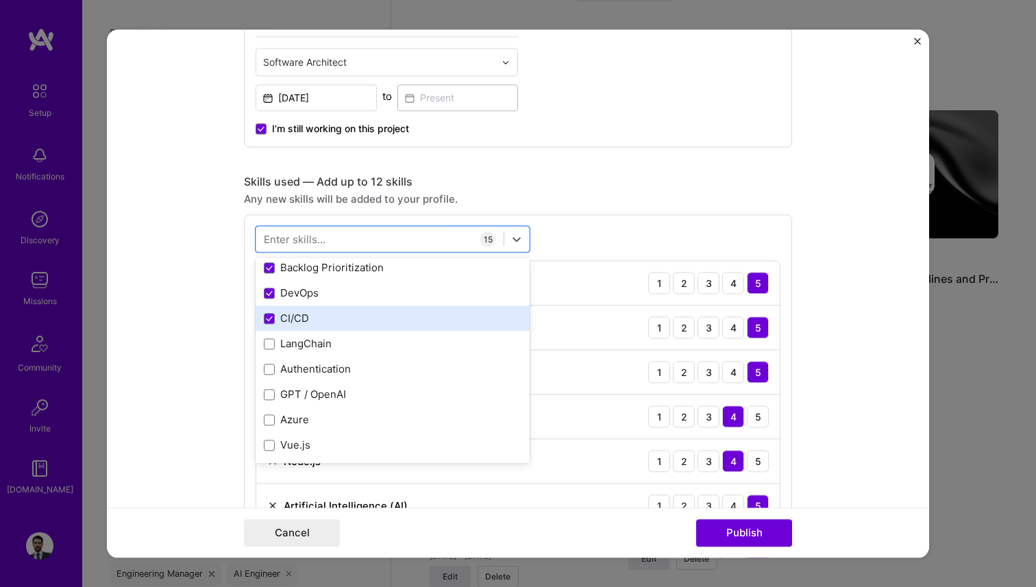
scroll to position [1055, 0]
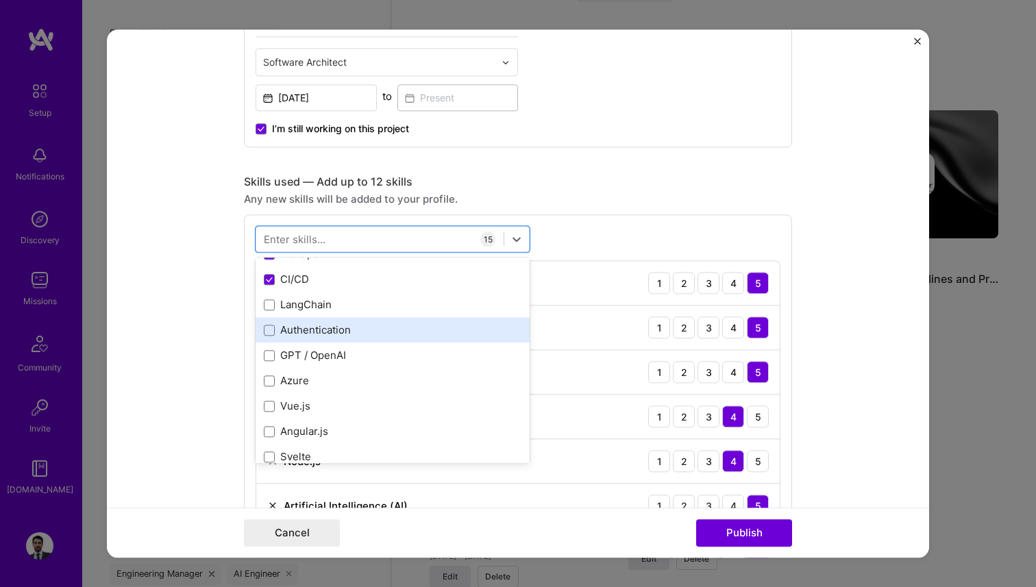
click at [306, 338] on div "Authentication" at bounding box center [393, 330] width 274 height 25
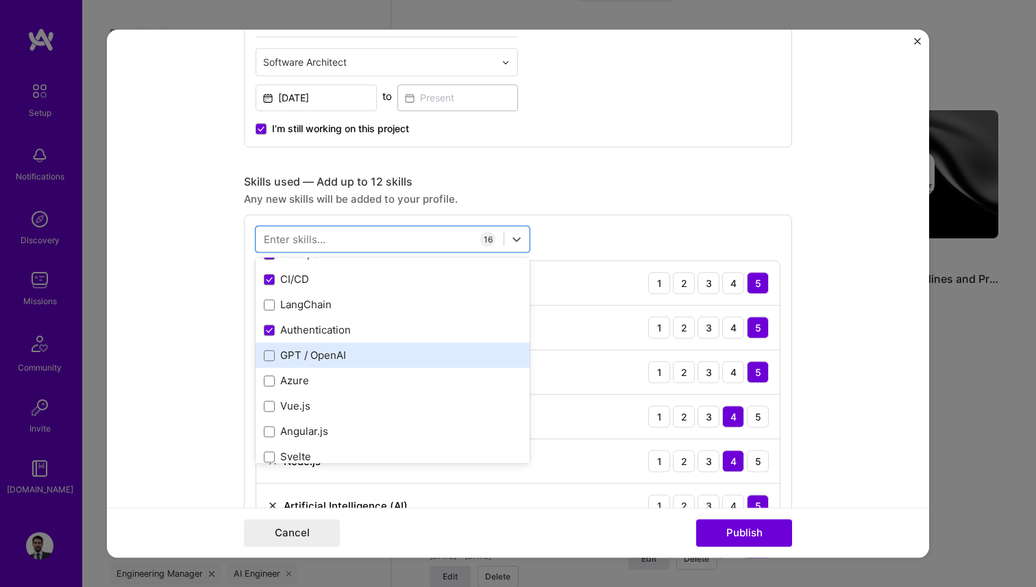
click at [315, 360] on div "GPT / OpenAI" at bounding box center [393, 356] width 258 height 14
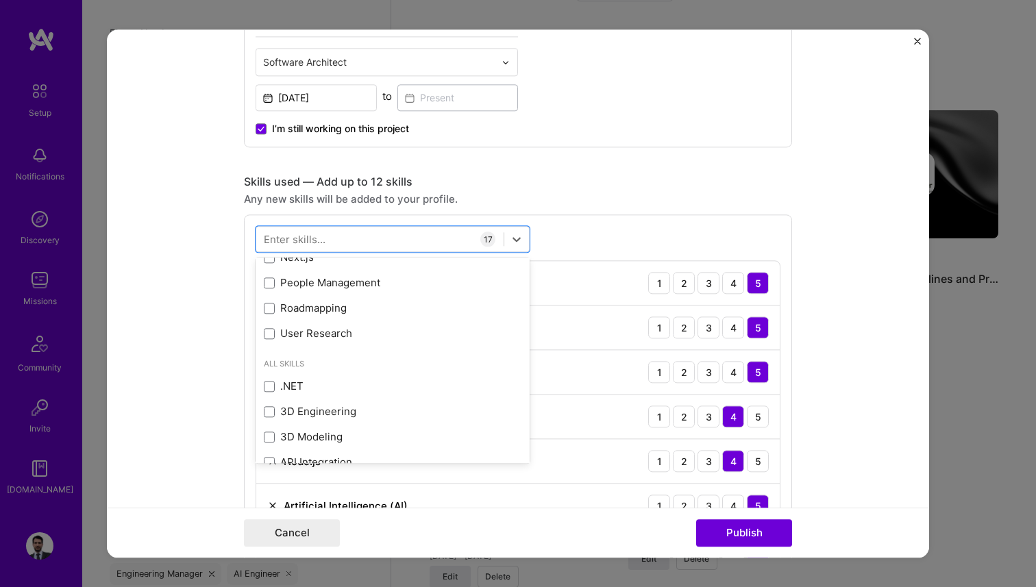
scroll to position [1424, 0]
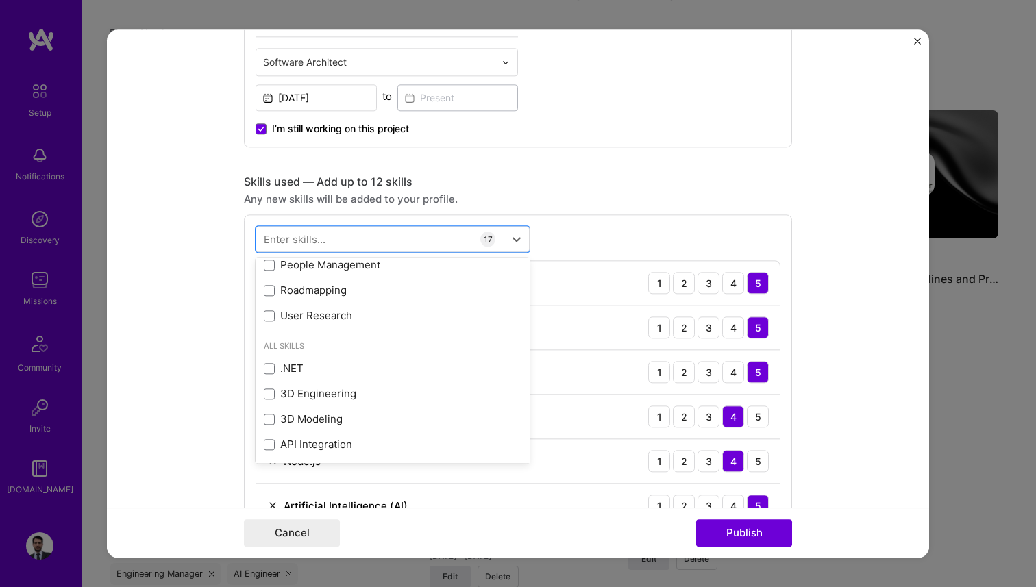
click at [193, 352] on form "Project title Nolin.ai Company Nolin.ai Project industry Industry 1 Project Lin…" at bounding box center [518, 293] width 822 height 528
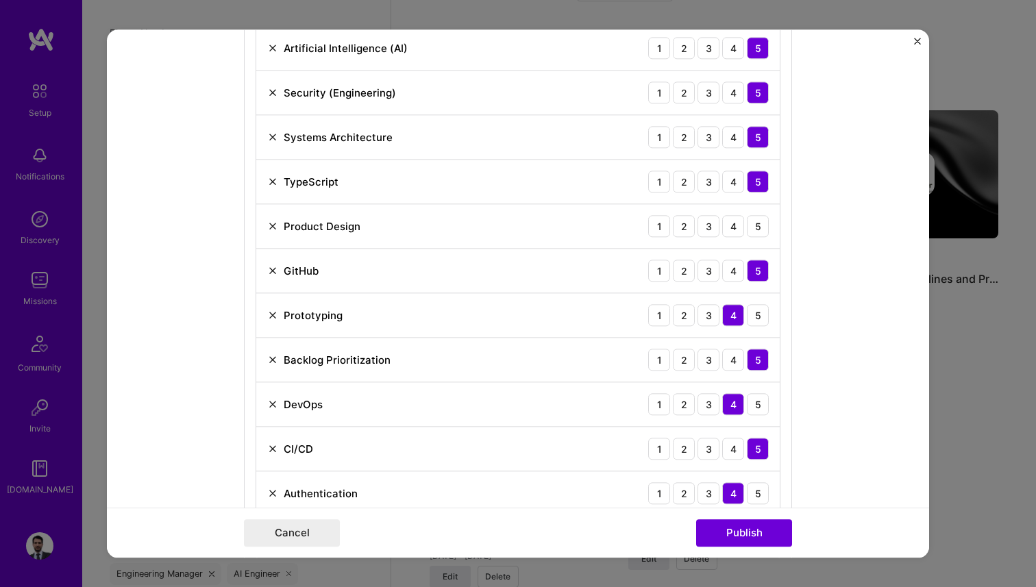
scroll to position [1235, 0]
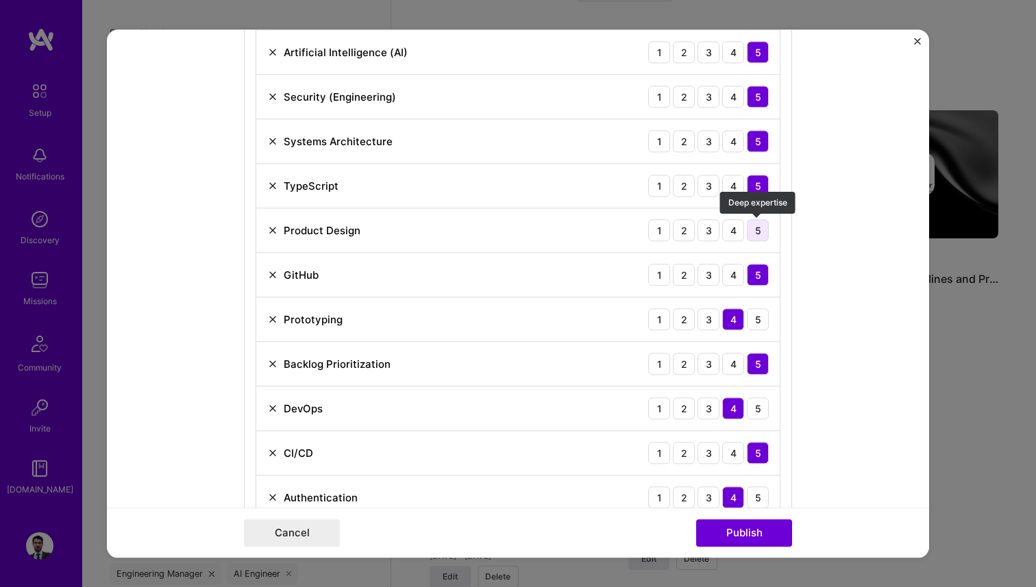
click at [758, 231] on div "5" at bounding box center [758, 231] width 22 height 22
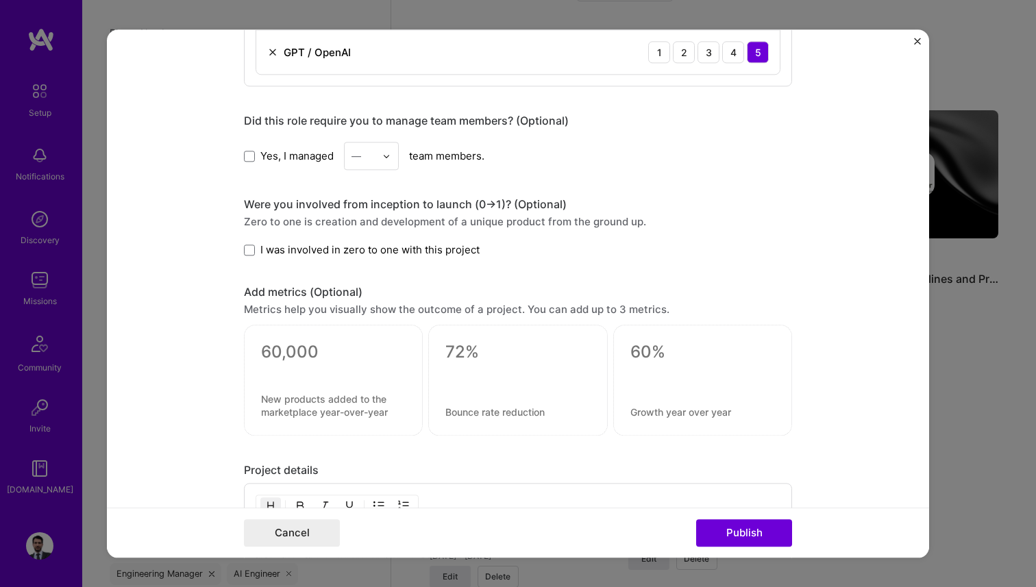
scroll to position [1728, 0]
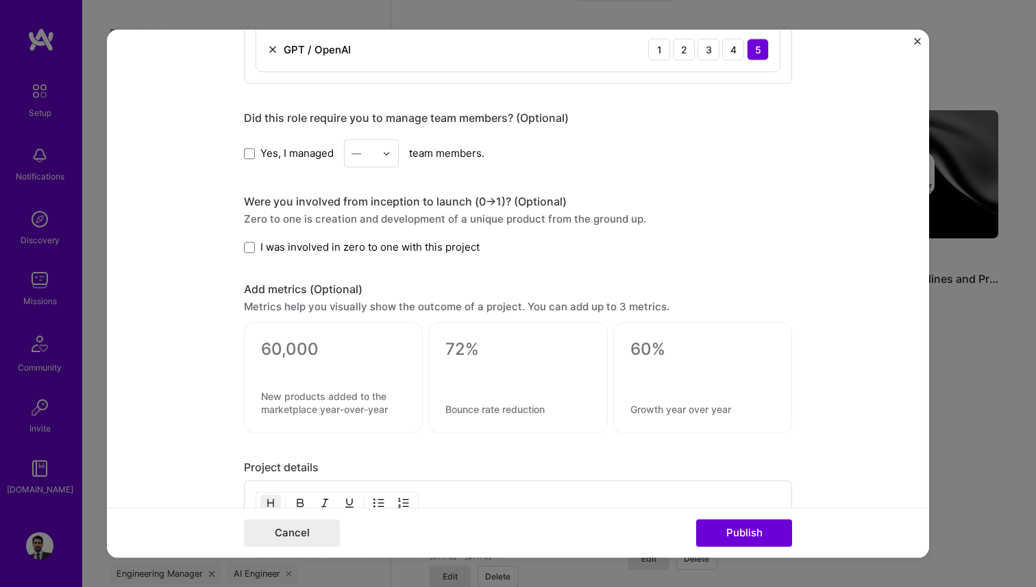
click at [255, 245] on label "I was involved in zero to one with this project" at bounding box center [362, 247] width 236 height 14
click at [0, 0] on input "I was involved in zero to one with this project" at bounding box center [0, 0] width 0 height 0
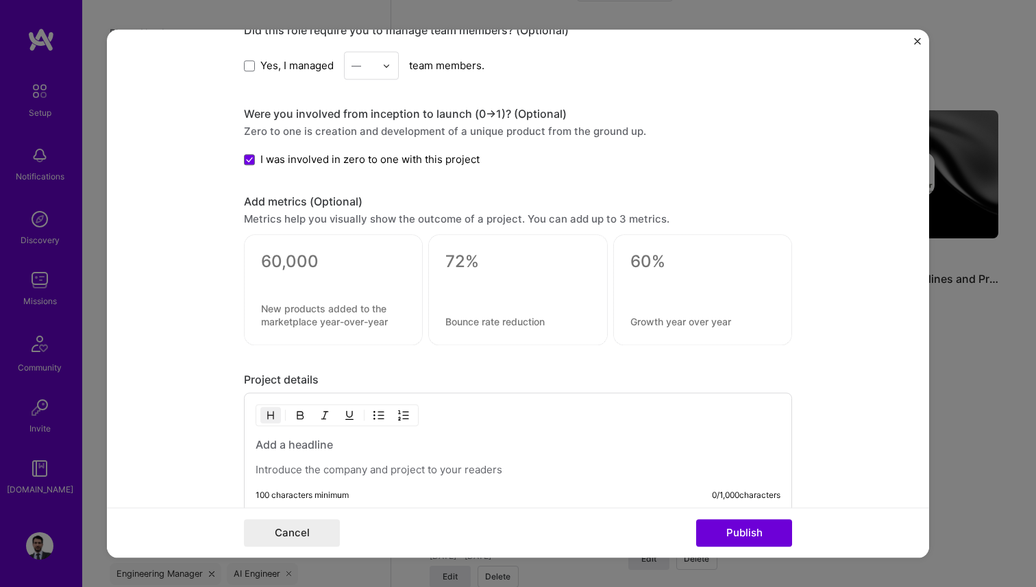
scroll to position [1828, 0]
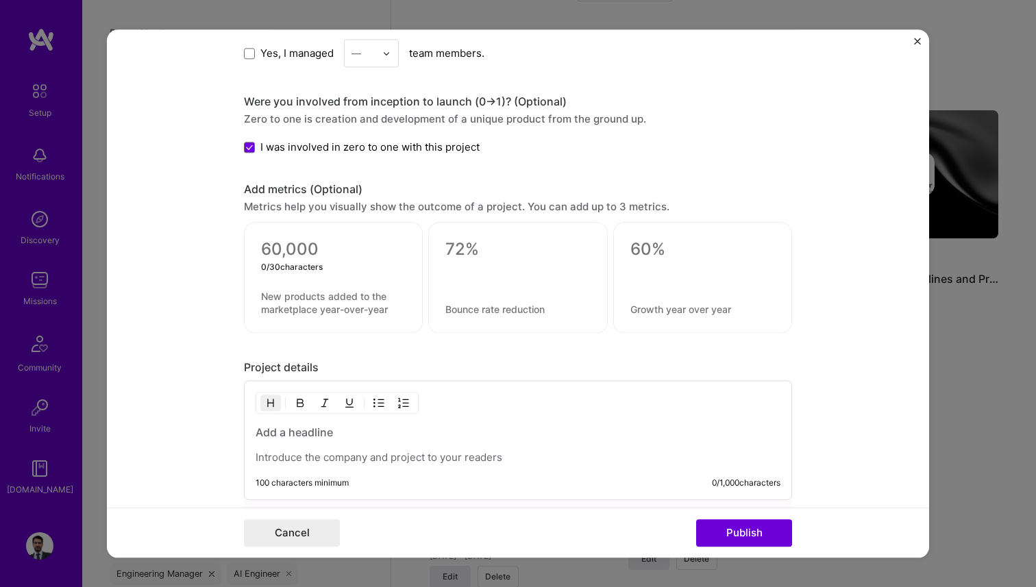
click at [306, 256] on textarea at bounding box center [333, 249] width 145 height 21
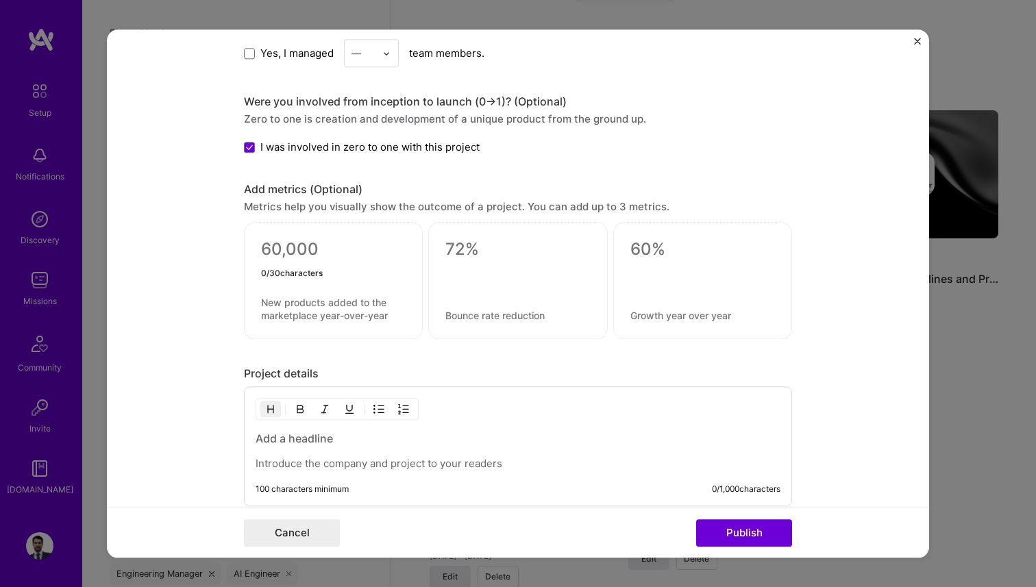
type textarea "p"
type textarea "1"
click at [221, 318] on form "Project title Nolin.ai Company Nolin.ai Project industry Industry 1 Project Lin…" at bounding box center [518, 293] width 822 height 528
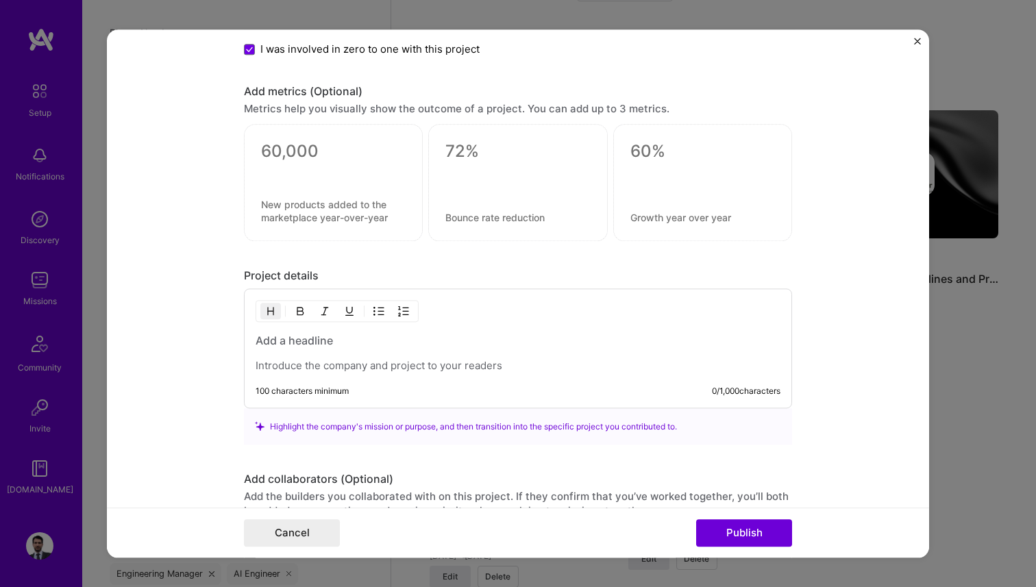
scroll to position [1934, 0]
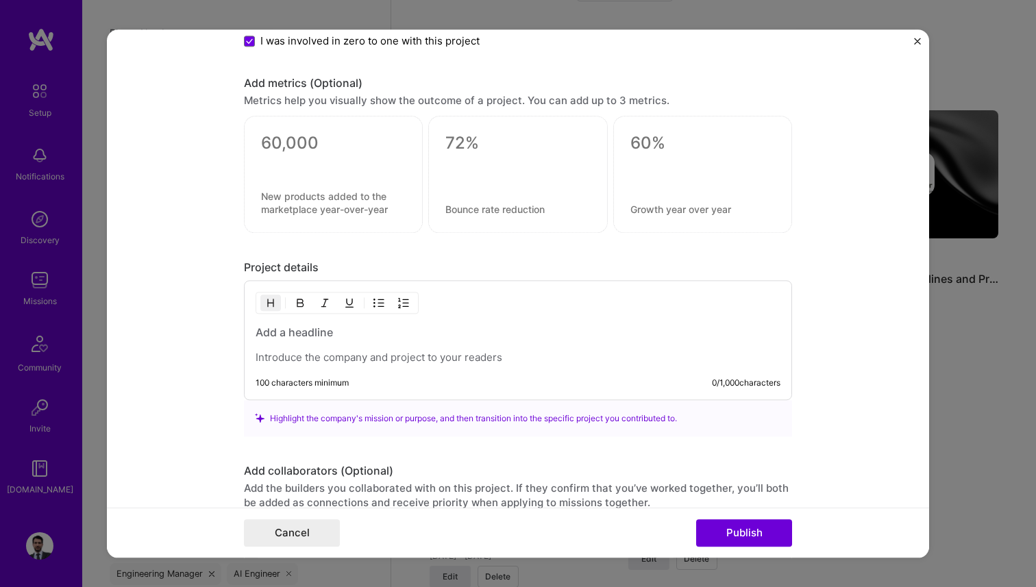
click at [388, 423] on div "Highlight the company's mission or purpose, and then transition into the specif…" at bounding box center [518, 418] width 526 height 14
click at [339, 352] on p at bounding box center [518, 358] width 525 height 14
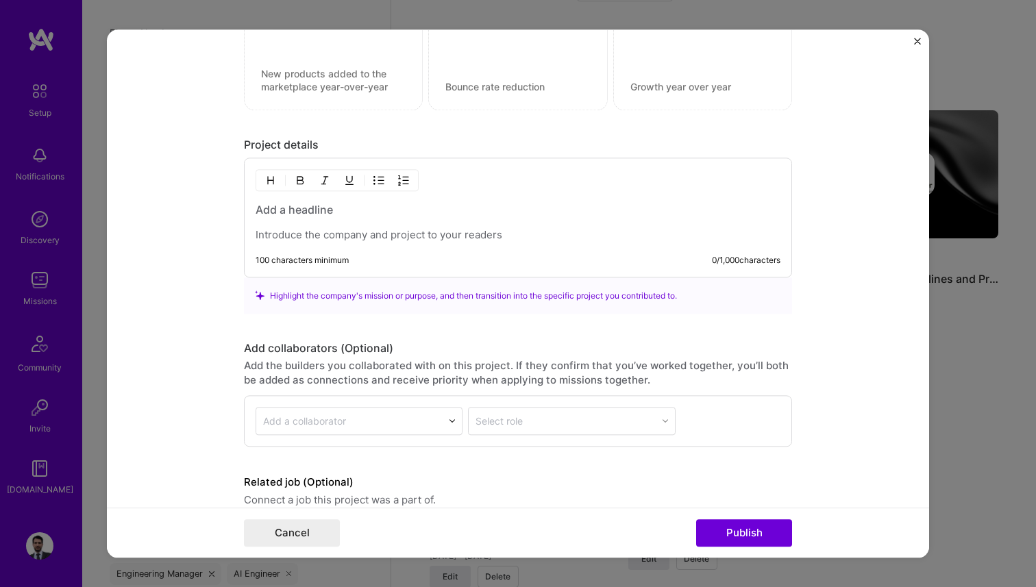
scroll to position [2001, 0]
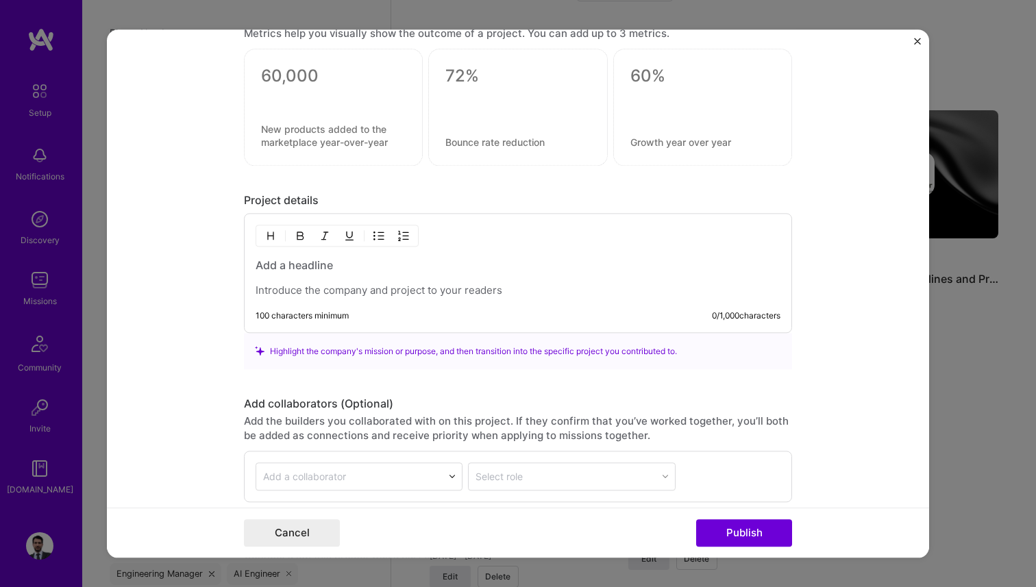
click at [330, 268] on h3 at bounding box center [518, 265] width 525 height 15
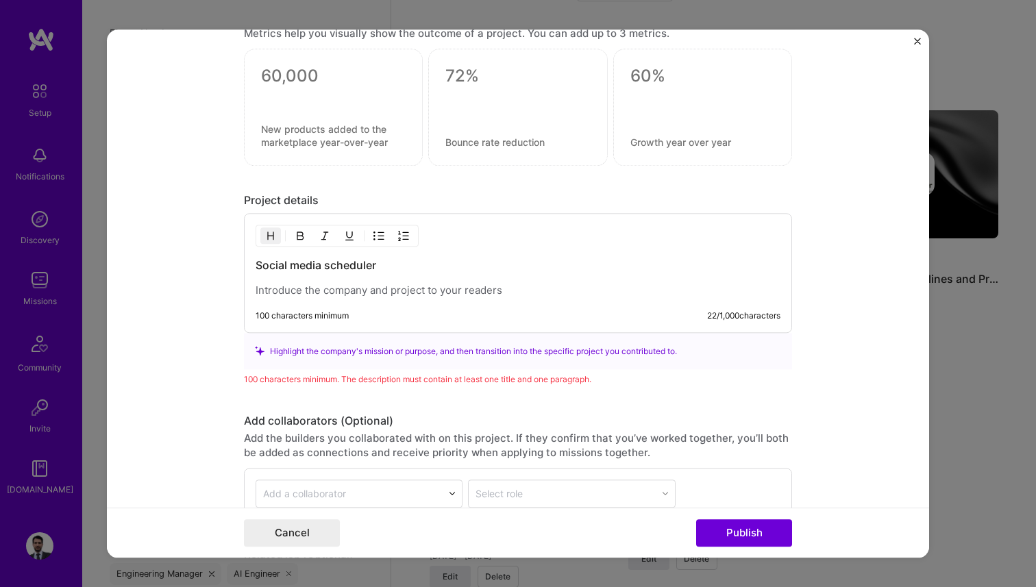
click at [422, 295] on p at bounding box center [518, 291] width 525 height 14
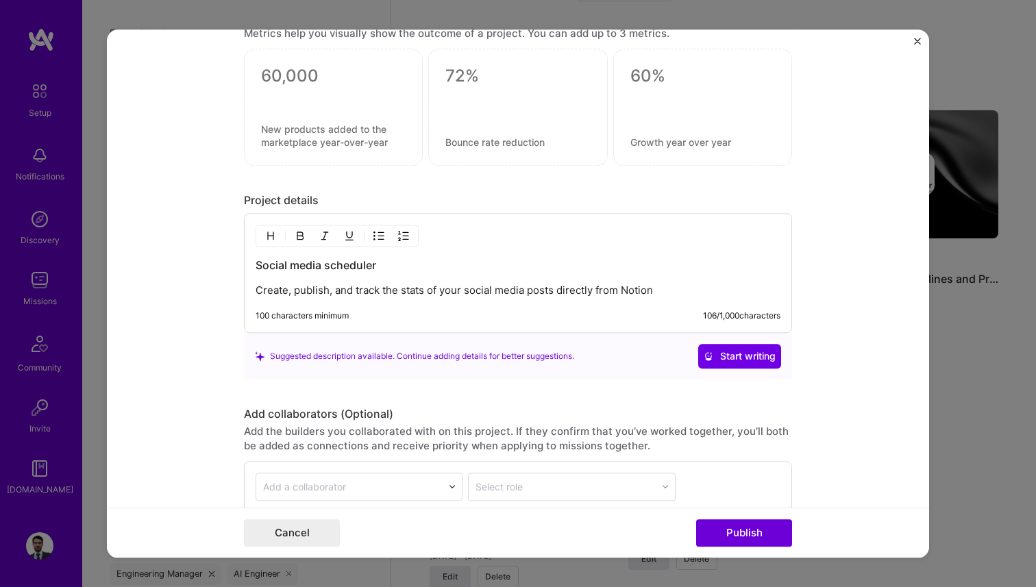
click at [287, 292] on p "Create, publish, and track the stats of your social media posts directly from N…" at bounding box center [518, 291] width 525 height 14
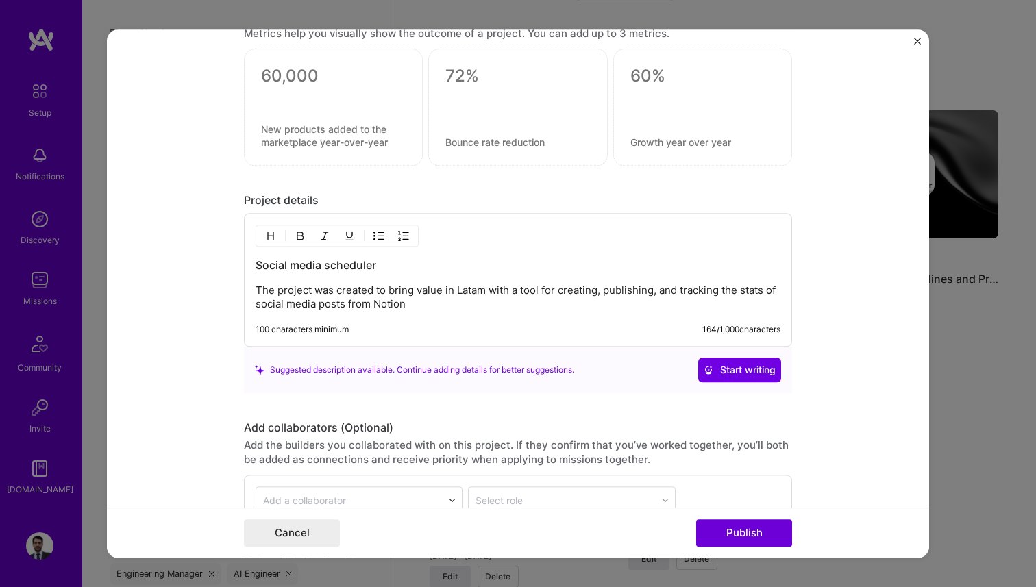
click at [419, 308] on p "The project was created to bring value in Latam with a tool for creating, publi…" at bounding box center [518, 297] width 525 height 27
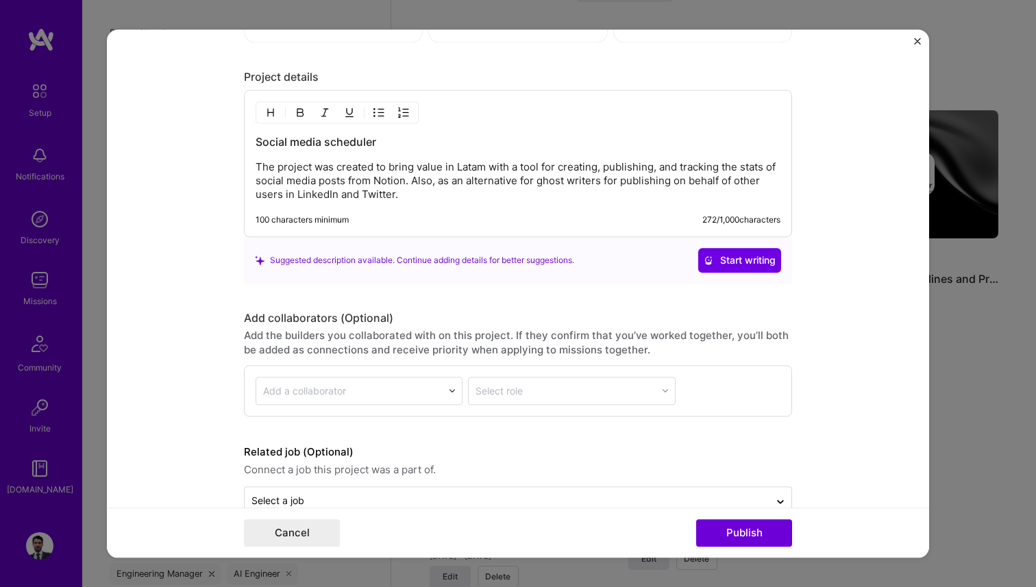
scroll to position [2157, 0]
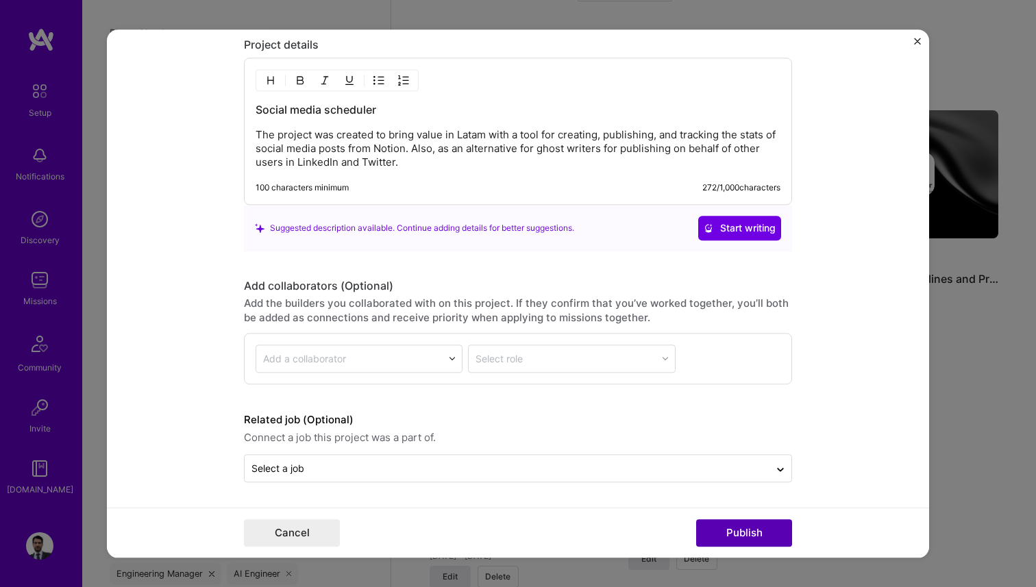
click at [732, 530] on button "Publish" at bounding box center [744, 532] width 96 height 27
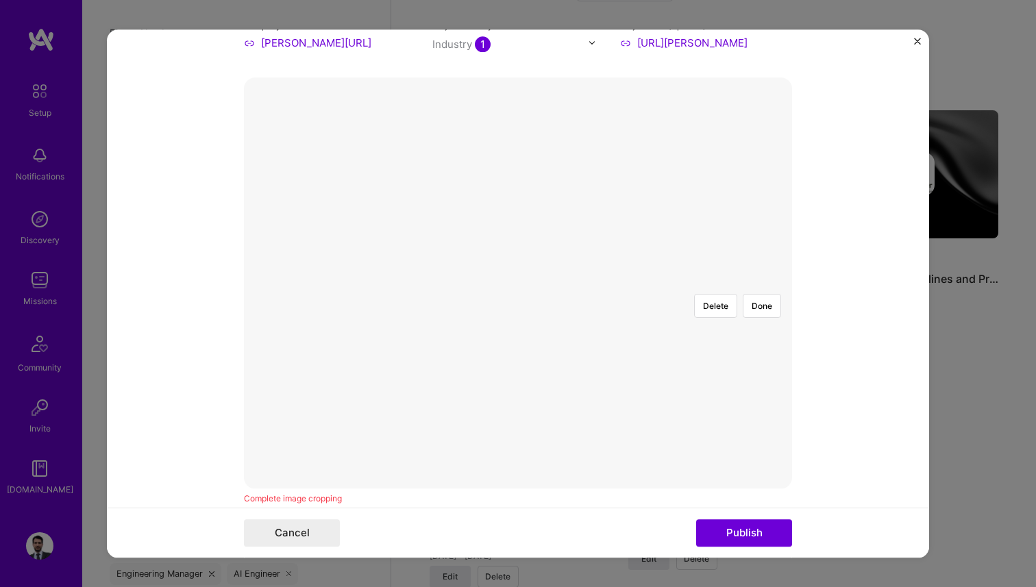
scroll to position [199, 0]
click at [716, 355] on div at bounding box center [790, 487] width 545 height 410
click at [765, 293] on button "Done" at bounding box center [762, 305] width 38 height 24
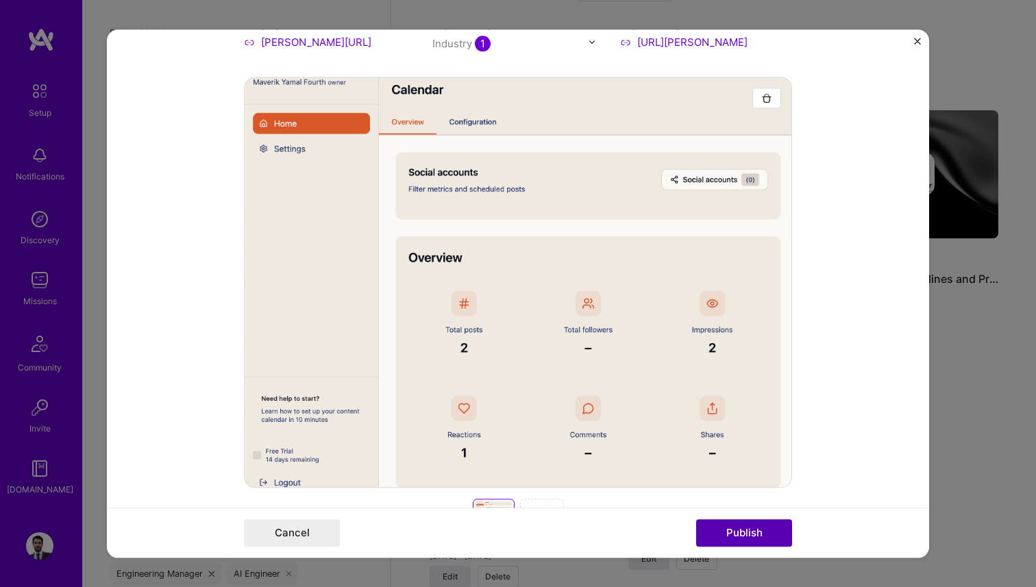
click at [758, 532] on button "Publish" at bounding box center [744, 532] width 96 height 27
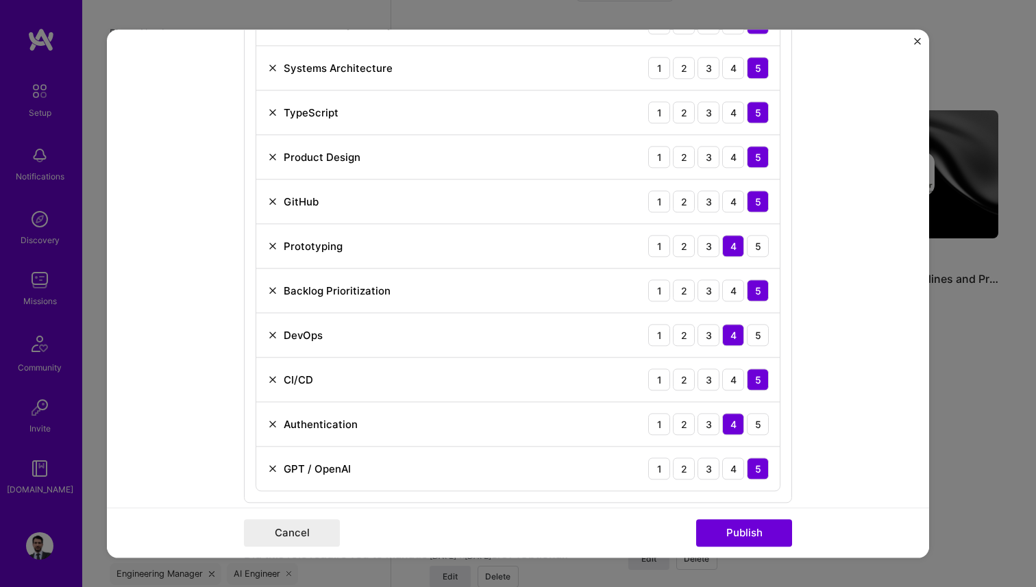
scroll to position [1346, 0]
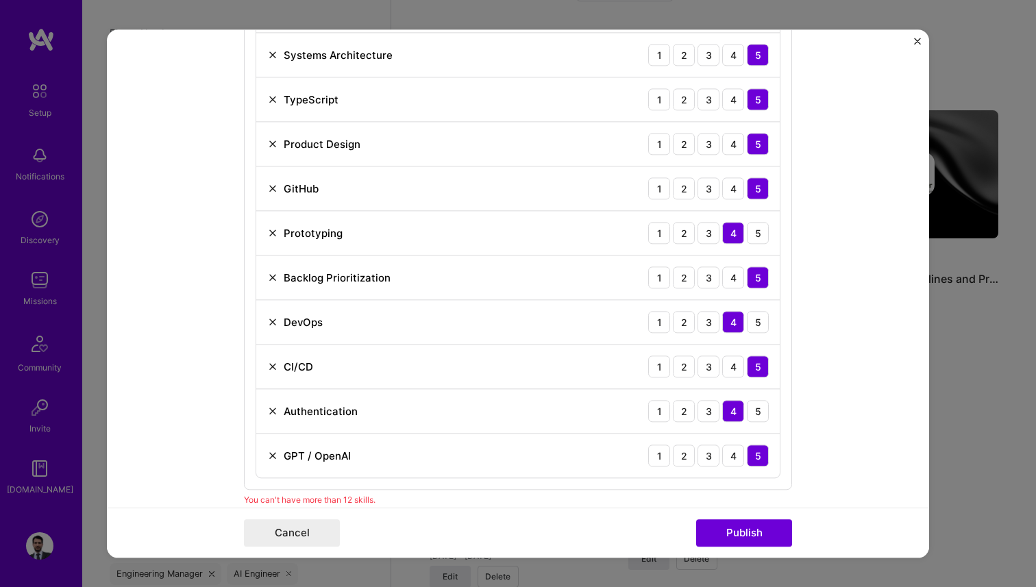
click at [272, 456] on img at bounding box center [272, 456] width 11 height 11
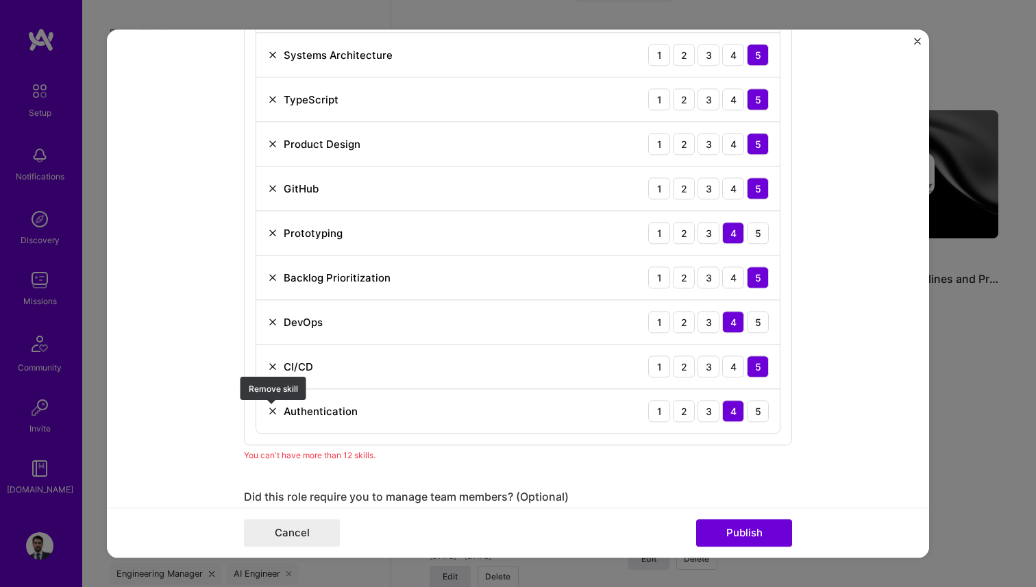
click at [271, 412] on img at bounding box center [272, 411] width 11 height 11
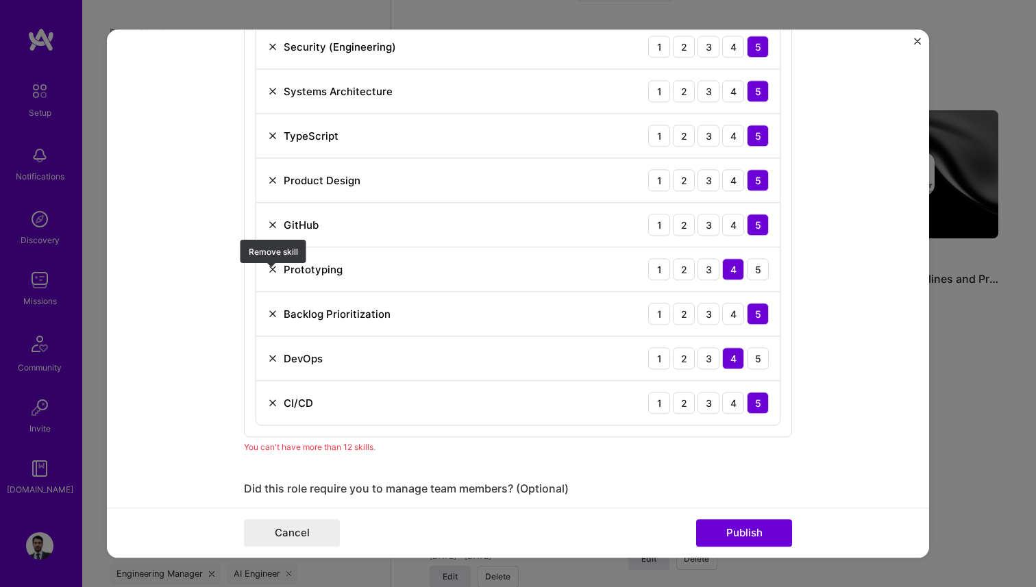
scroll to position [1303, 0]
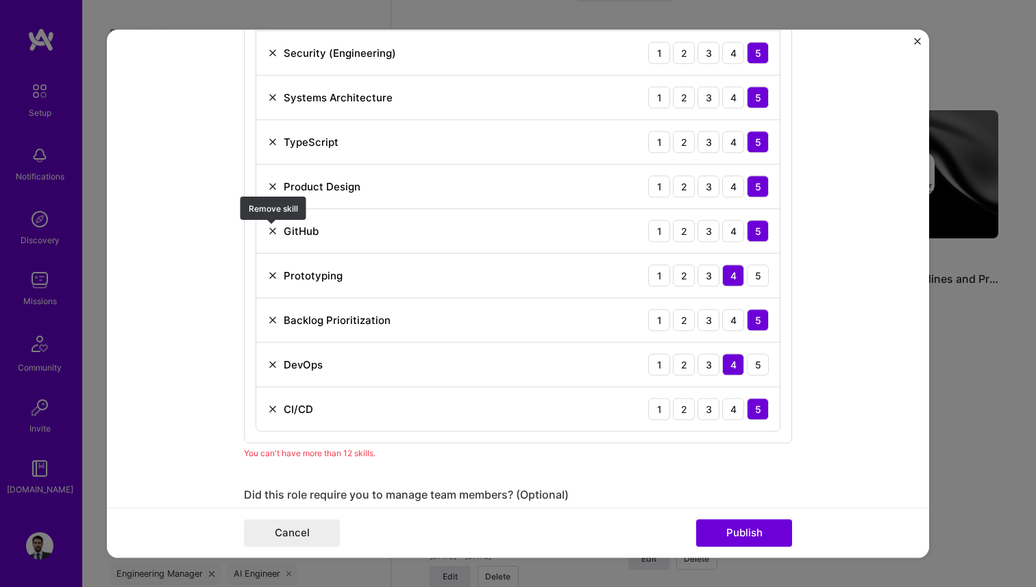
click at [269, 233] on img at bounding box center [272, 231] width 11 height 11
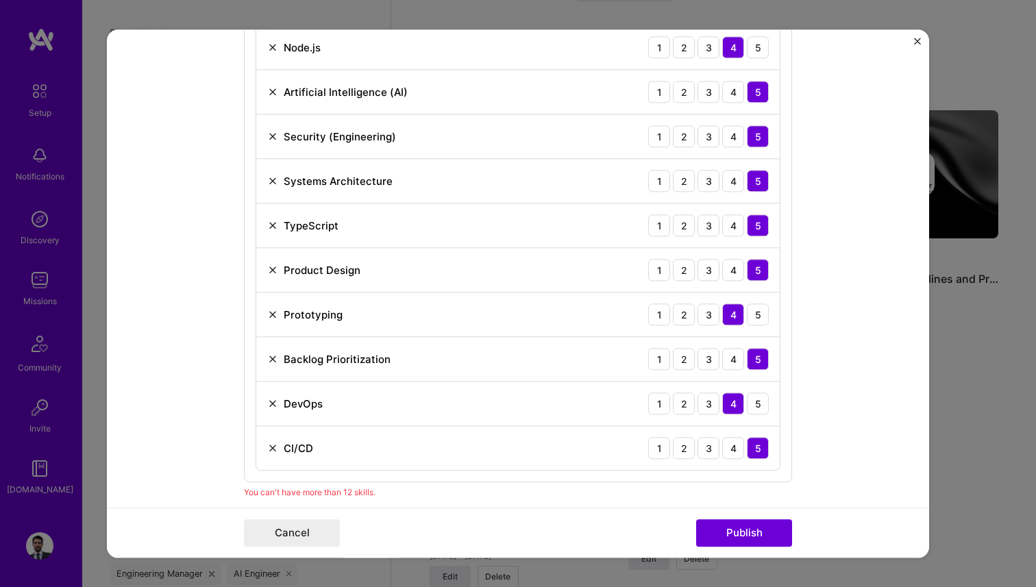
scroll to position [1208, 0]
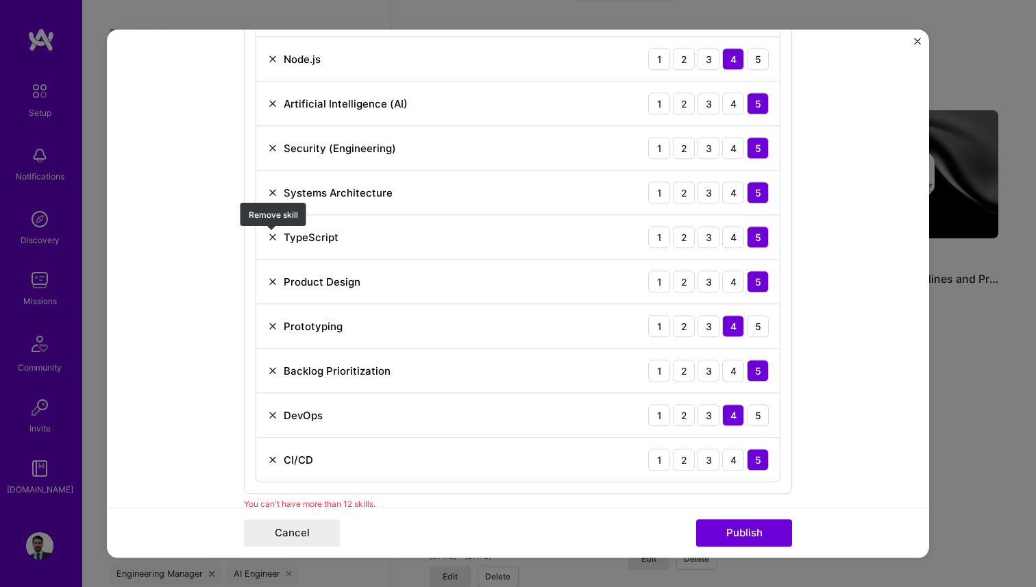
click at [274, 238] on img at bounding box center [272, 237] width 11 height 11
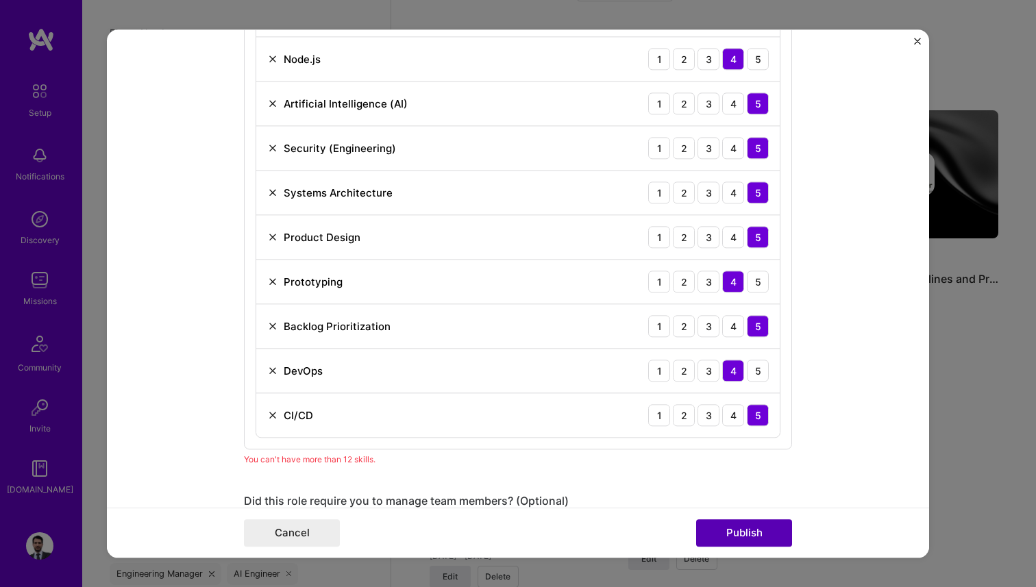
click at [733, 535] on button "Publish" at bounding box center [744, 532] width 96 height 27
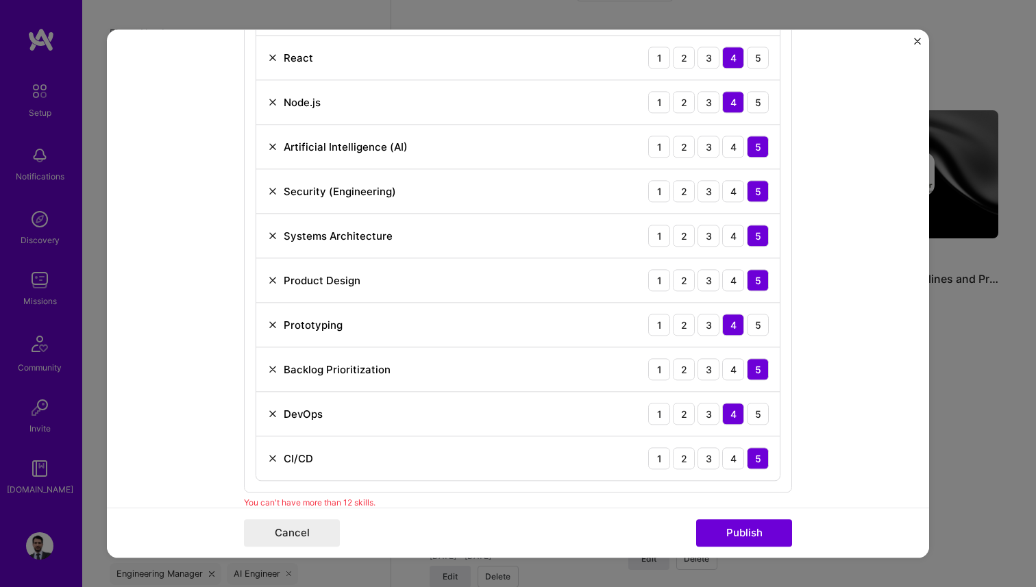
scroll to position [1169, 0]
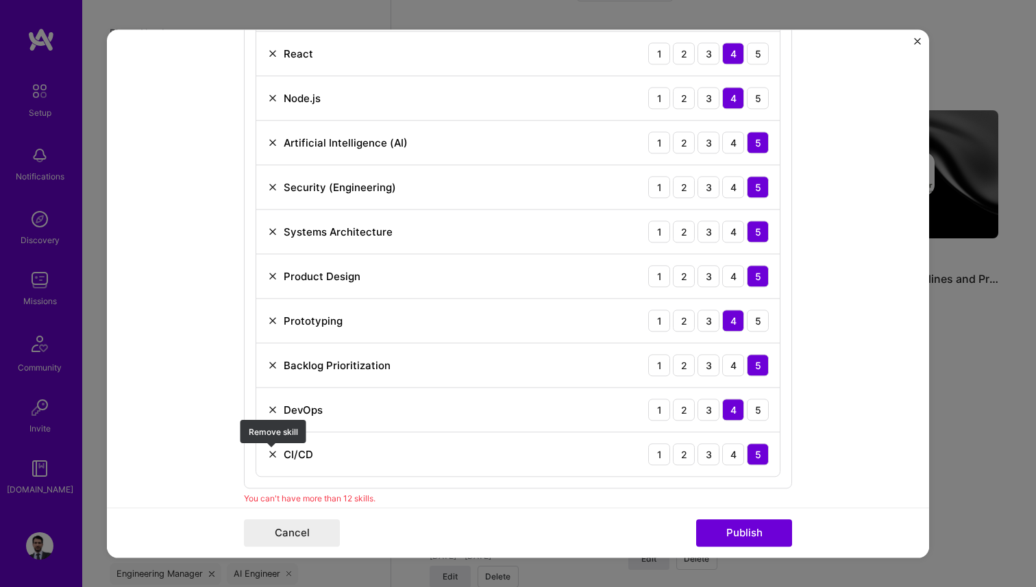
click at [272, 458] on img at bounding box center [272, 454] width 11 height 11
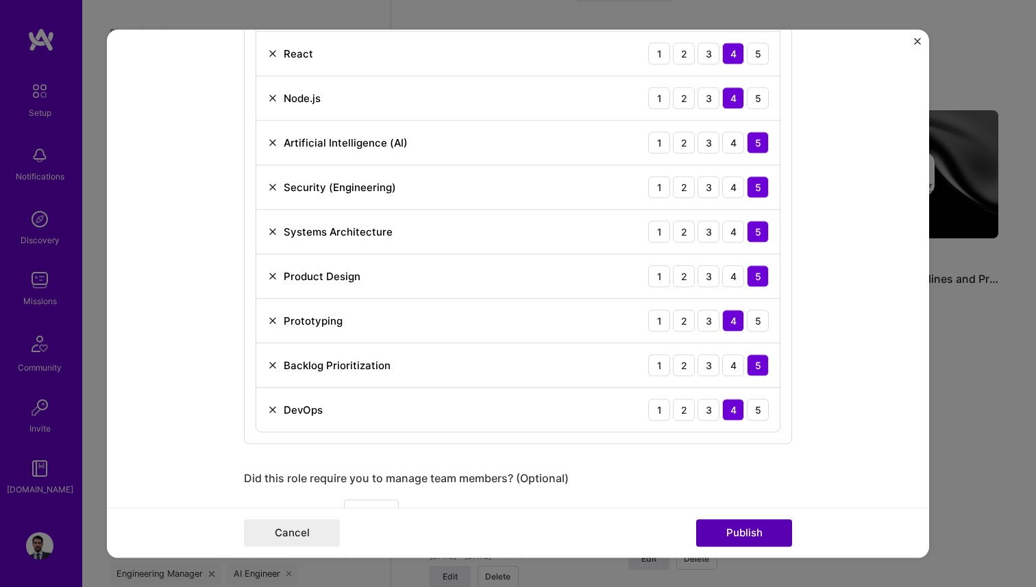
click at [725, 532] on button "Publish" at bounding box center [744, 532] width 96 height 27
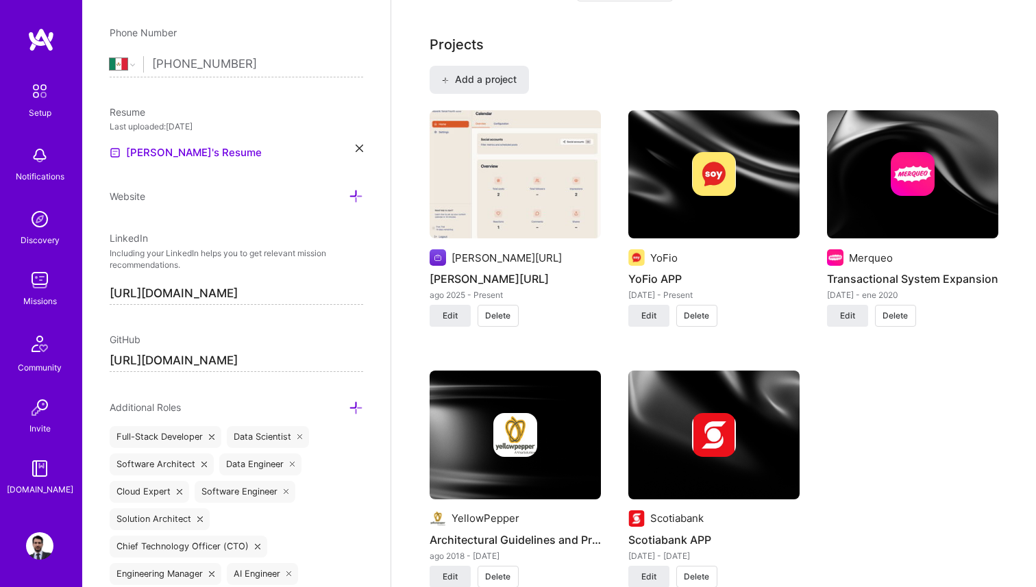
click at [38, 292] on img at bounding box center [39, 280] width 27 height 27
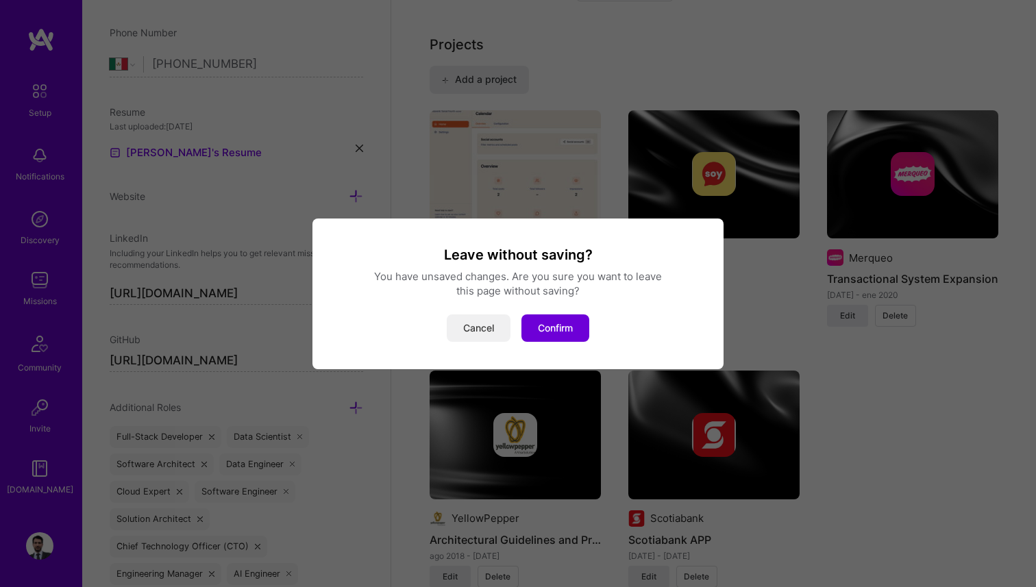
click at [482, 324] on button "Cancel" at bounding box center [479, 327] width 64 height 27
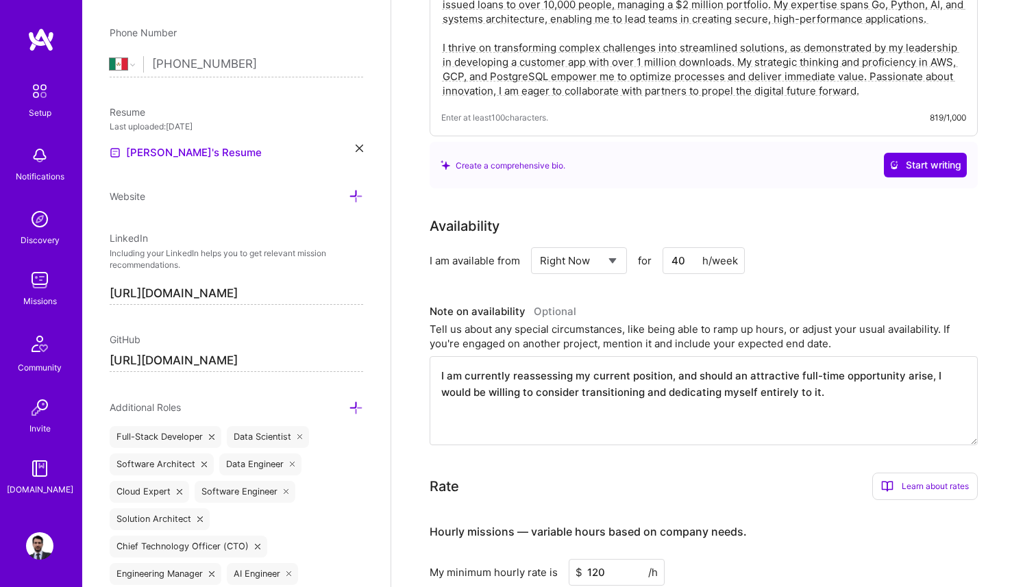
scroll to position [0, 0]
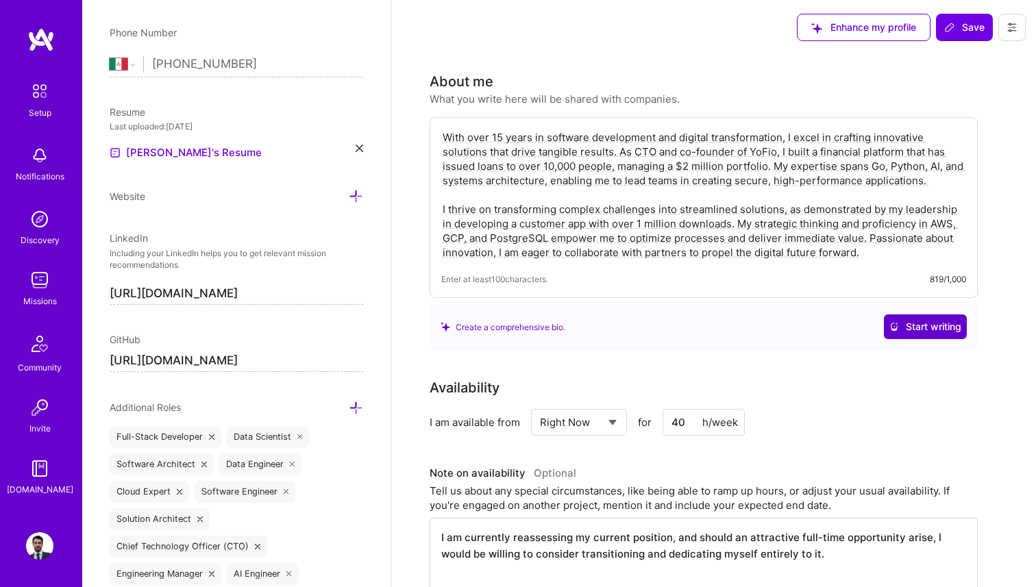
click at [923, 335] on button "Start writing" at bounding box center [925, 326] width 83 height 25
click at [866, 251] on textarea "With over 15 years in software development and digital transformation, I excel …" at bounding box center [703, 195] width 525 height 132
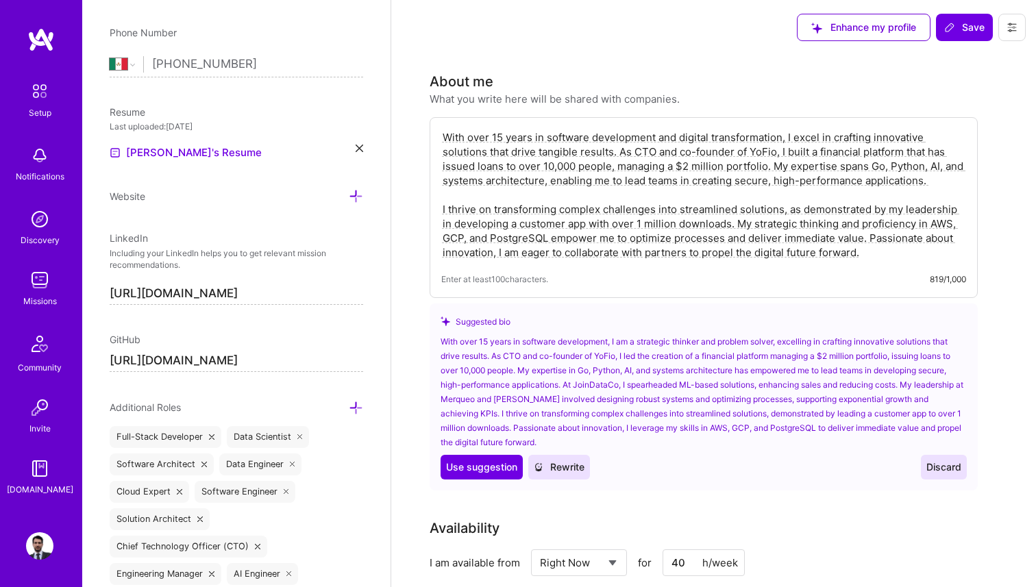
click at [952, 467] on span "Discard" at bounding box center [943, 467] width 35 height 14
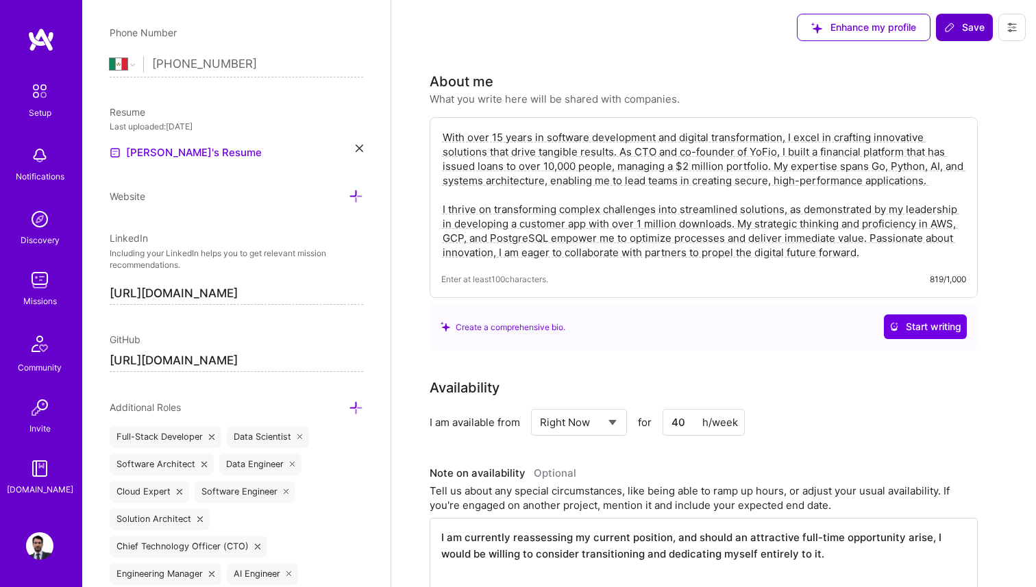
click at [965, 28] on span "Save" at bounding box center [964, 28] width 40 height 14
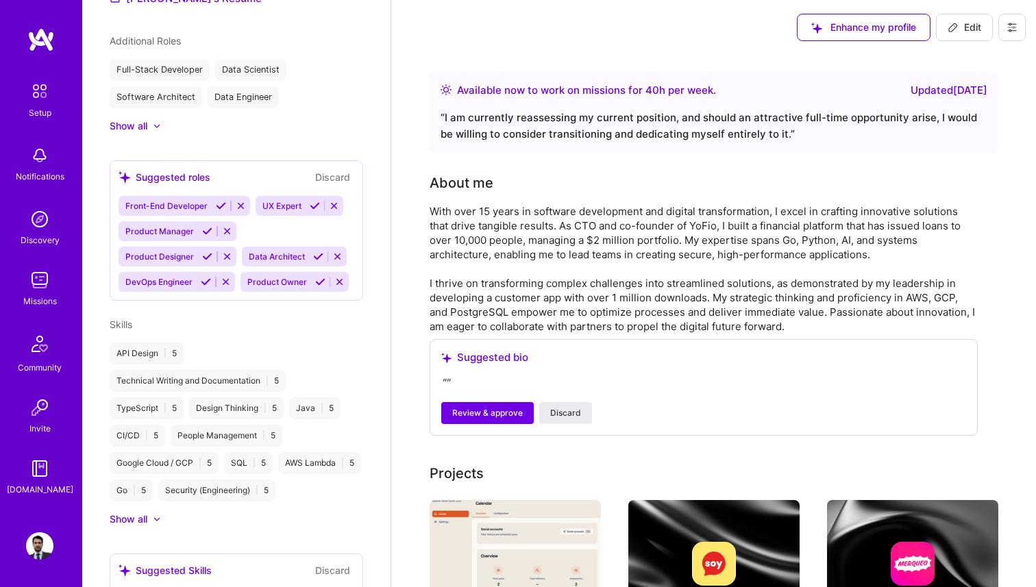
scroll to position [351, 0]
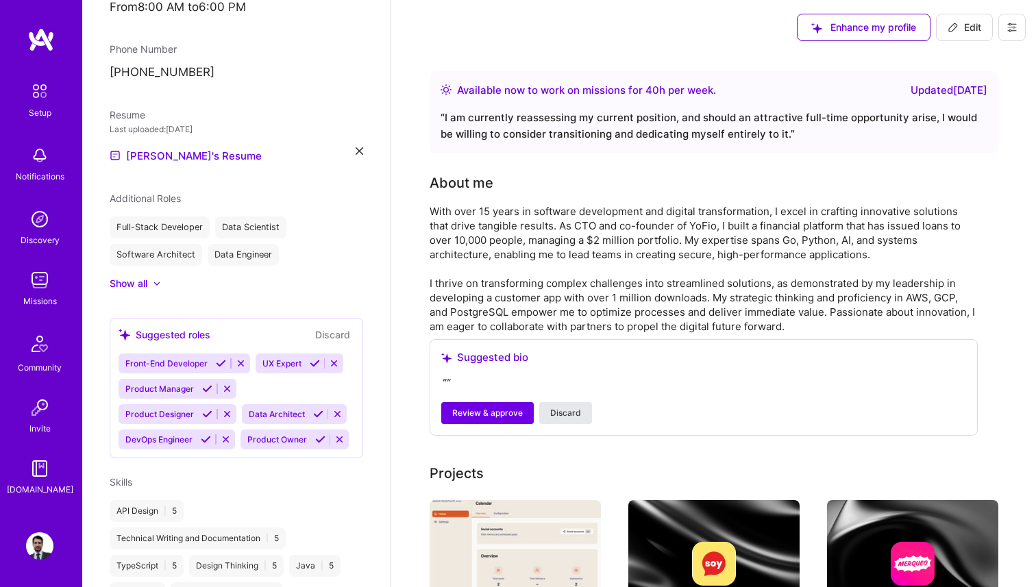
click at [572, 414] on span "Discard" at bounding box center [565, 413] width 31 height 12
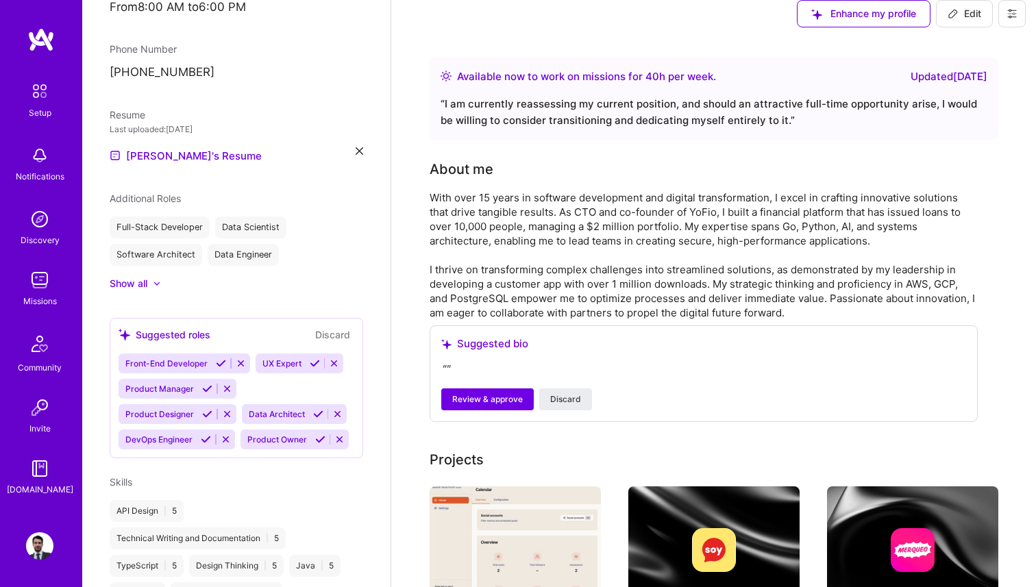
scroll to position [0, 0]
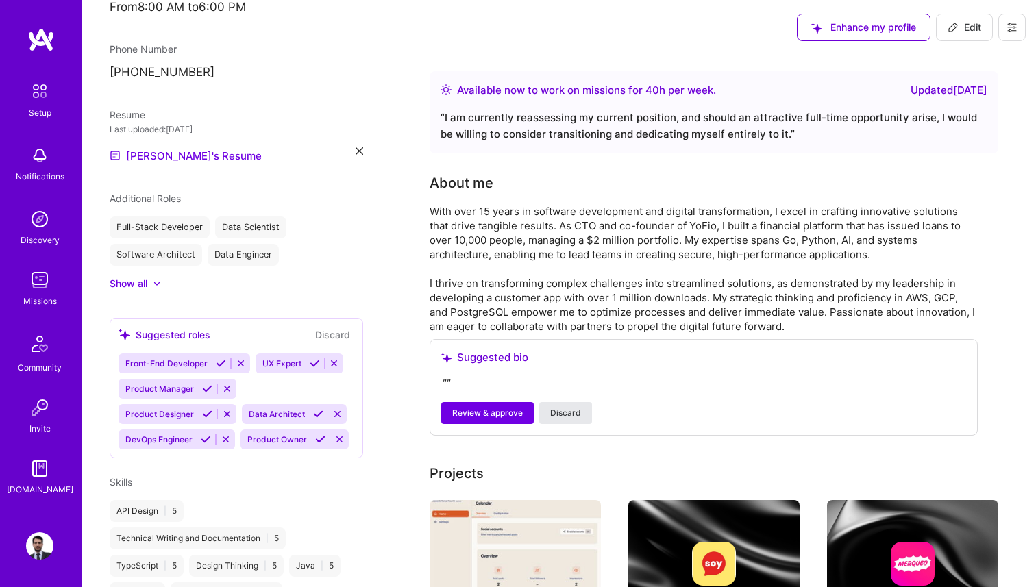
click at [567, 409] on span "Discard" at bounding box center [565, 413] width 31 height 12
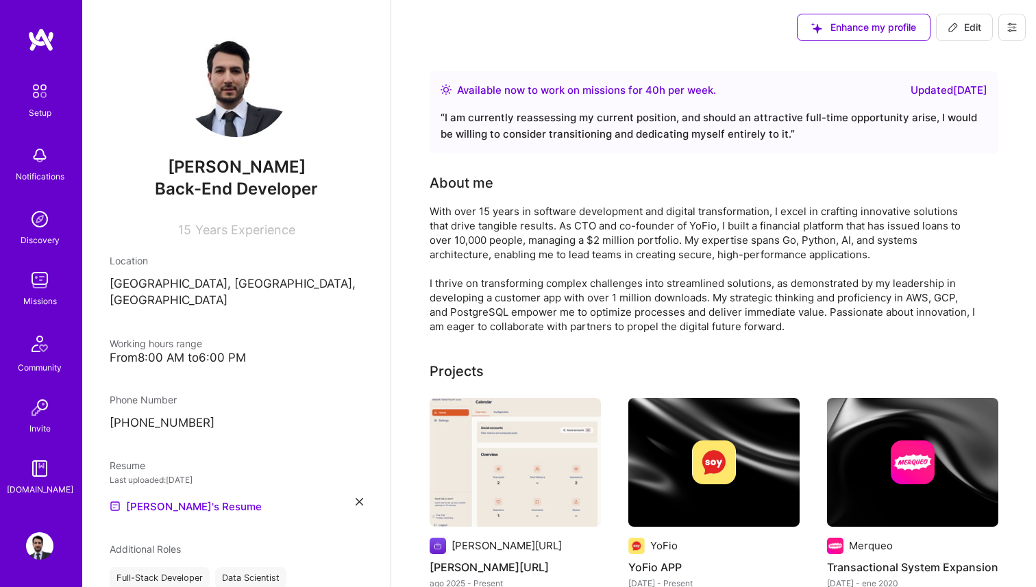
click at [44, 275] on img at bounding box center [39, 280] width 27 height 27
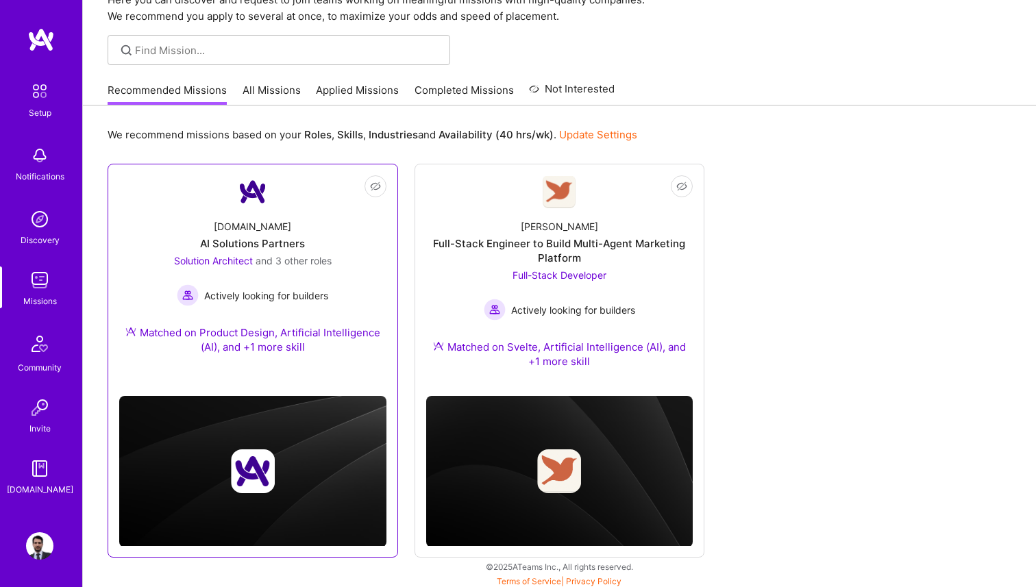
scroll to position [69, 0]
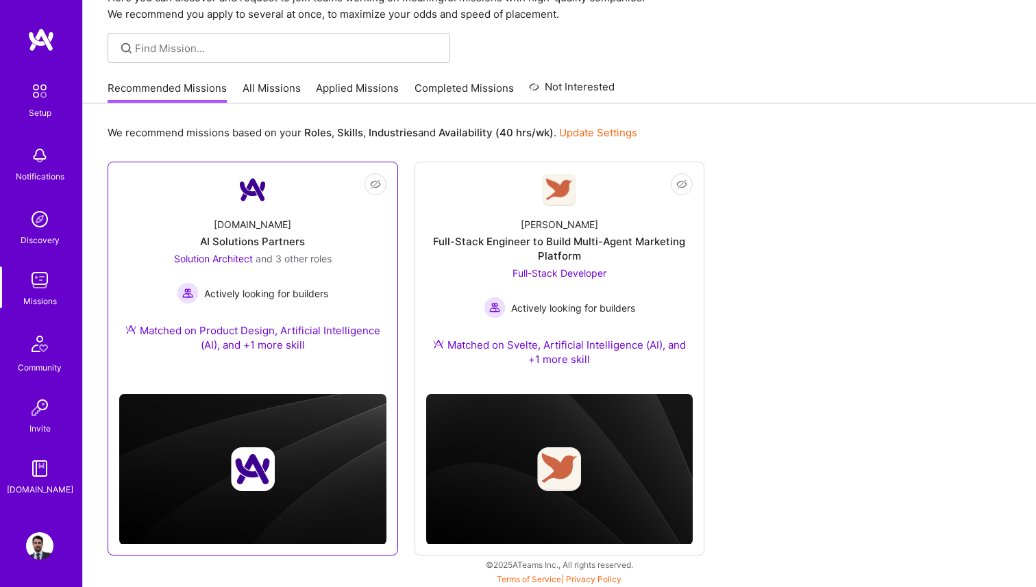
click at [258, 232] on div "A.Team AI Solutions Partners Solution Architect and 3 other roles Actively look…" at bounding box center [252, 287] width 267 height 162
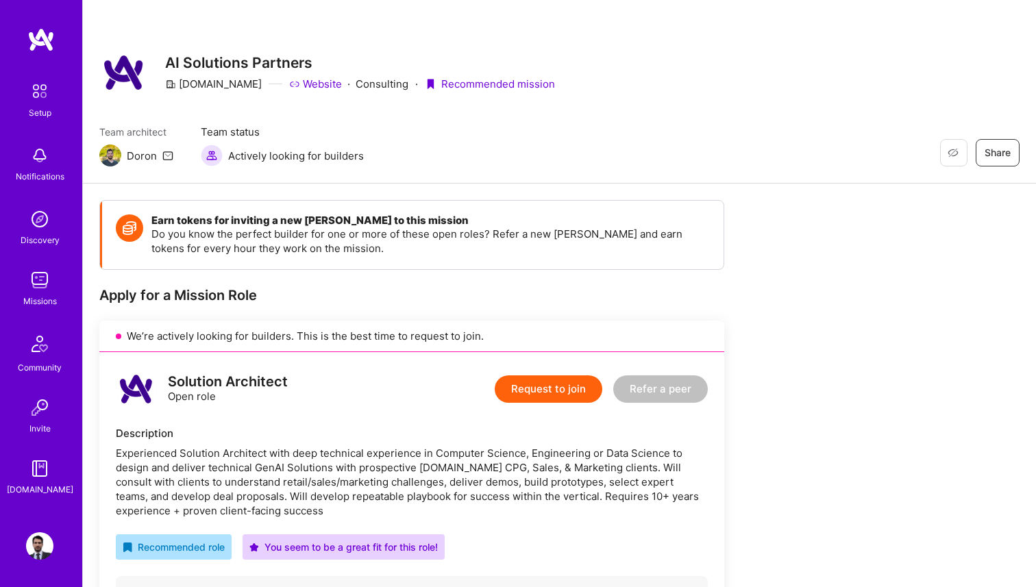
click at [531, 386] on button "Request to join" at bounding box center [549, 388] width 108 height 27
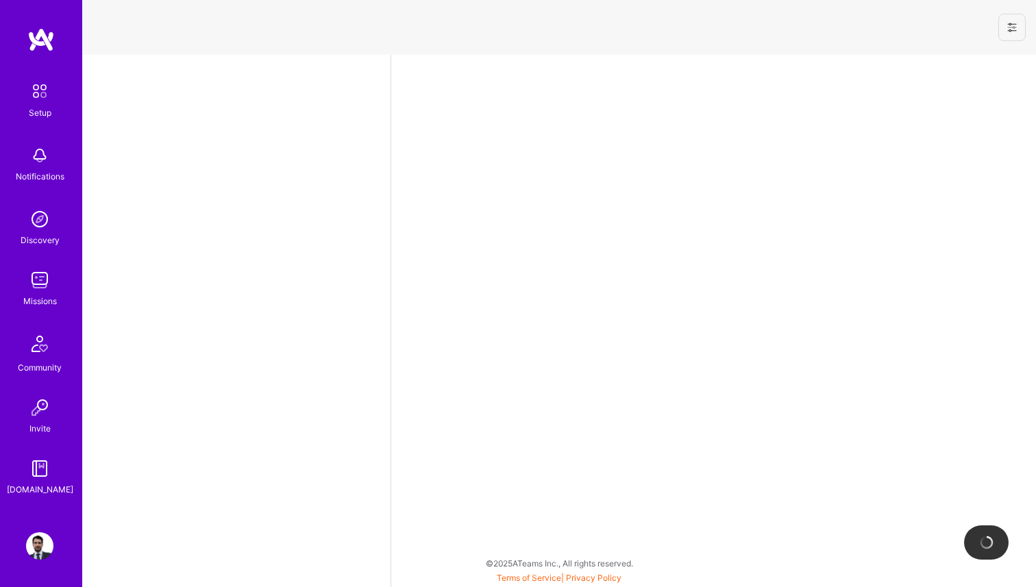
select select "MX"
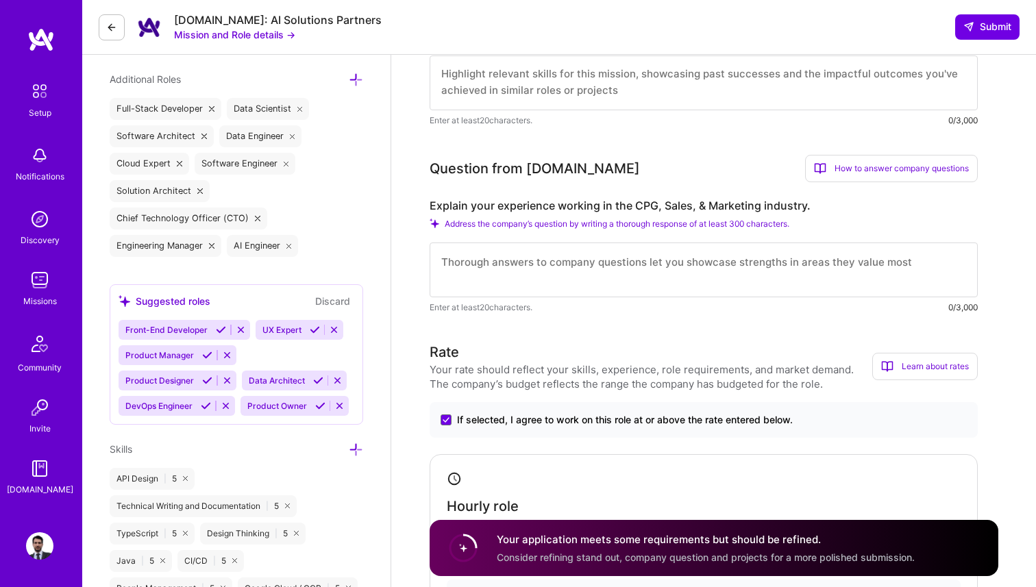
scroll to position [489, 0]
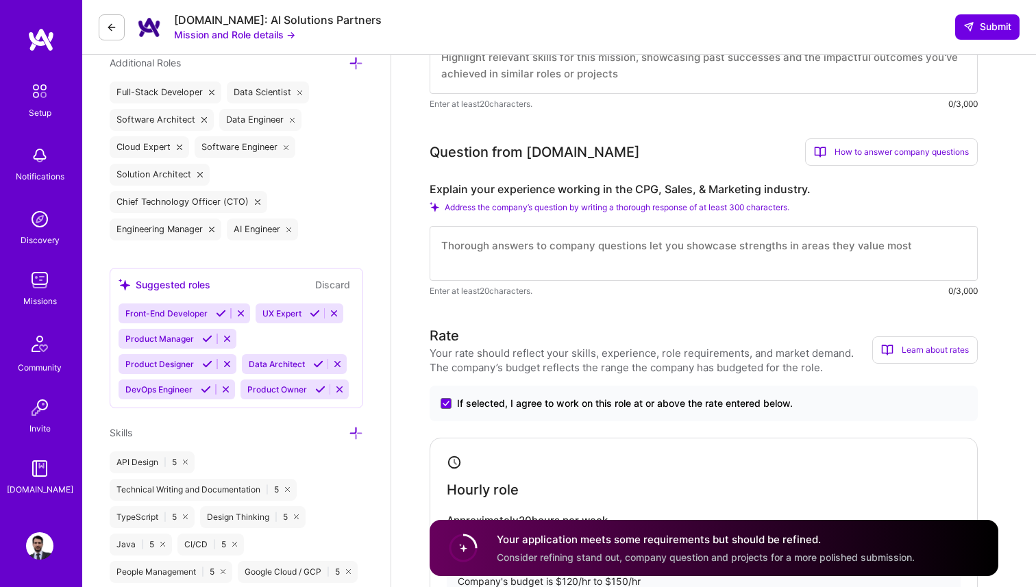
click at [183, 311] on span "Front-End Developer" at bounding box center [166, 313] width 82 height 10
click at [220, 308] on icon at bounding box center [221, 313] width 10 height 10
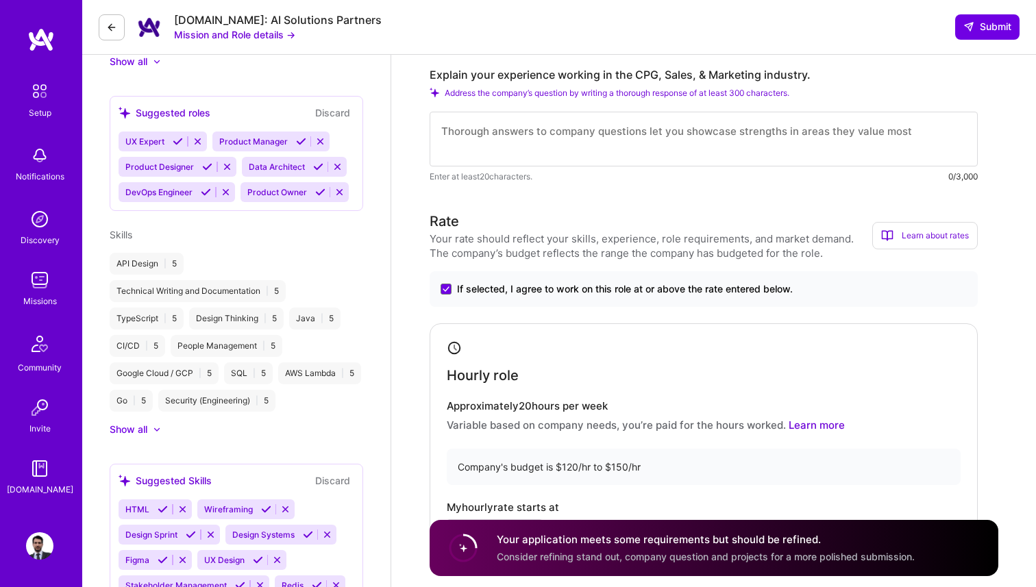
scroll to position [404, 0]
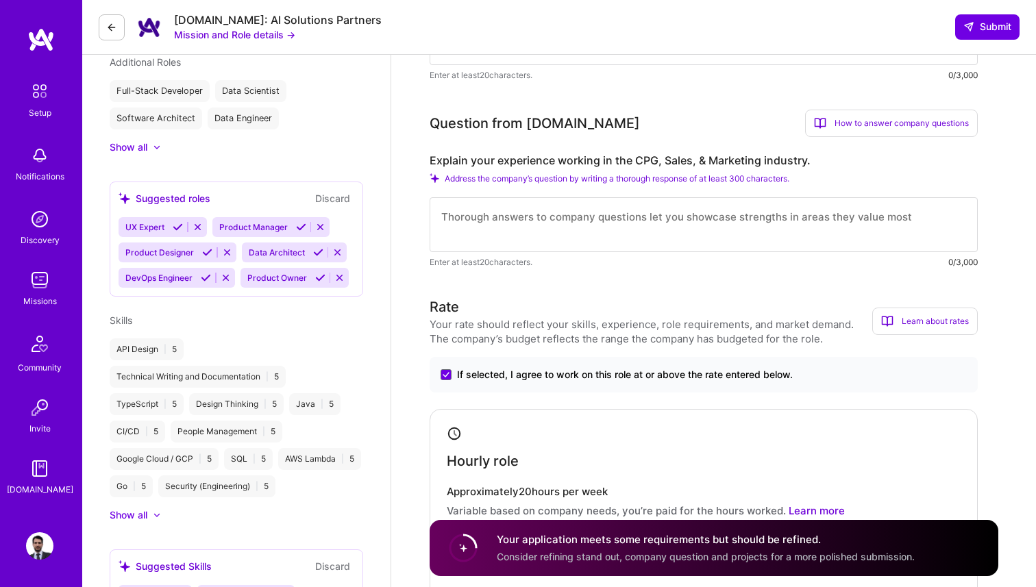
click at [315, 253] on icon at bounding box center [318, 252] width 10 height 10
click at [201, 225] on icon at bounding box center [198, 227] width 10 height 10
click at [227, 226] on icon at bounding box center [227, 227] width 10 height 10
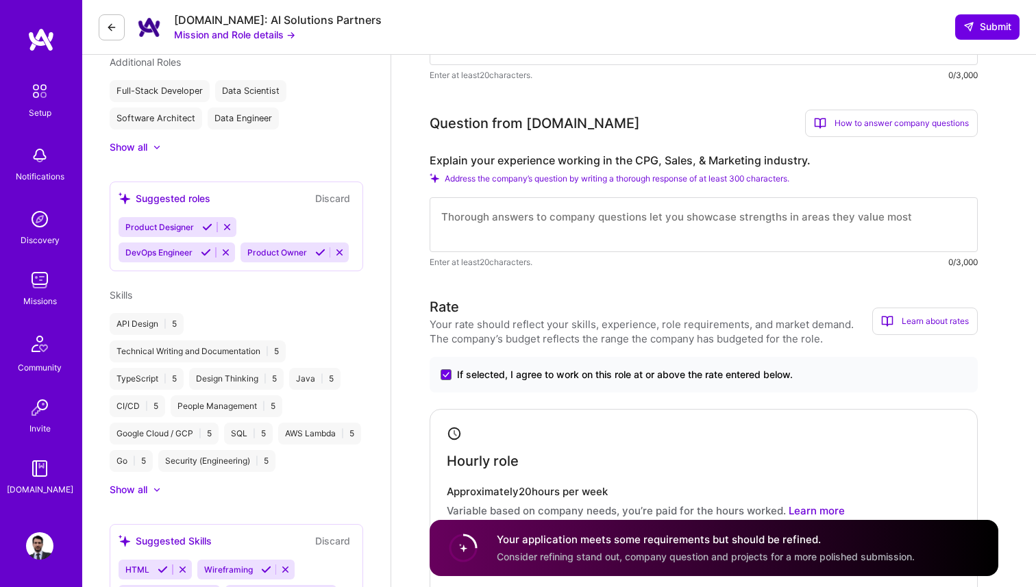
click at [226, 229] on icon at bounding box center [227, 227] width 10 height 10
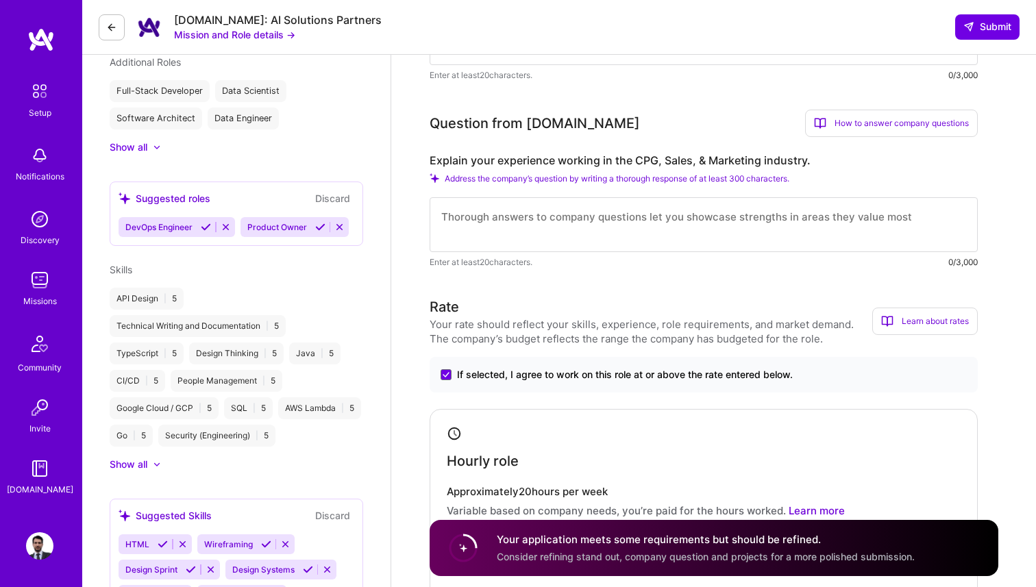
click at [226, 228] on icon at bounding box center [226, 227] width 10 height 10
click at [221, 227] on icon at bounding box center [218, 227] width 10 height 10
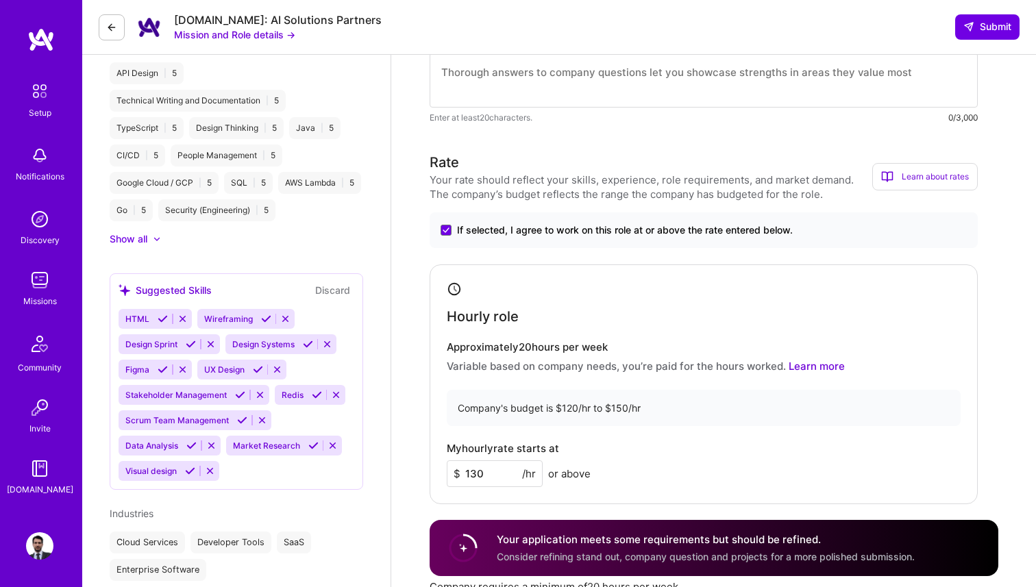
scroll to position [592, 0]
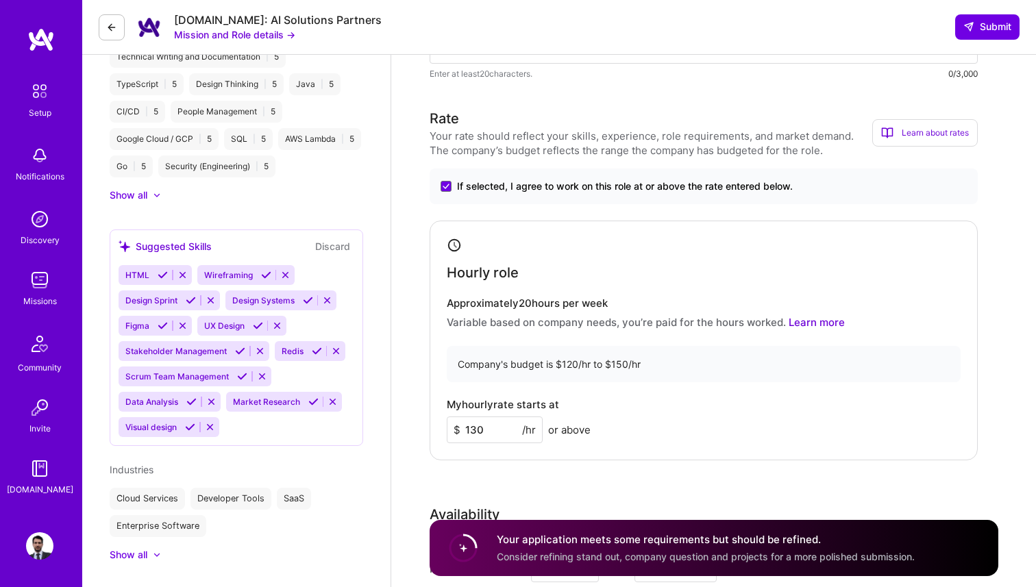
click at [317, 350] on icon at bounding box center [317, 351] width 10 height 10
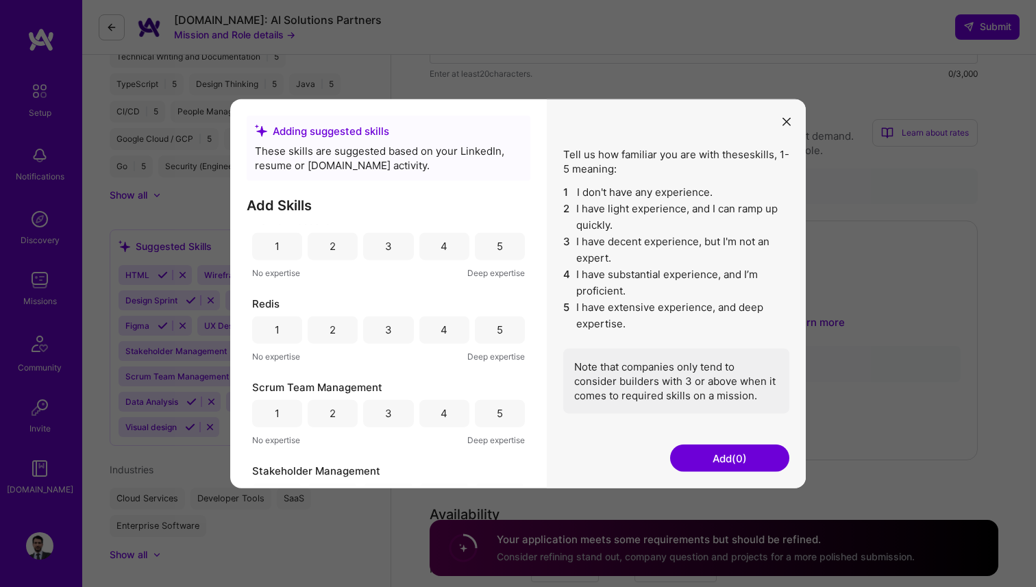
scroll to position [428, 0]
click at [441, 332] on div "4" at bounding box center [444, 331] width 7 height 14
click at [727, 453] on button "Add (1)" at bounding box center [729, 458] width 119 height 27
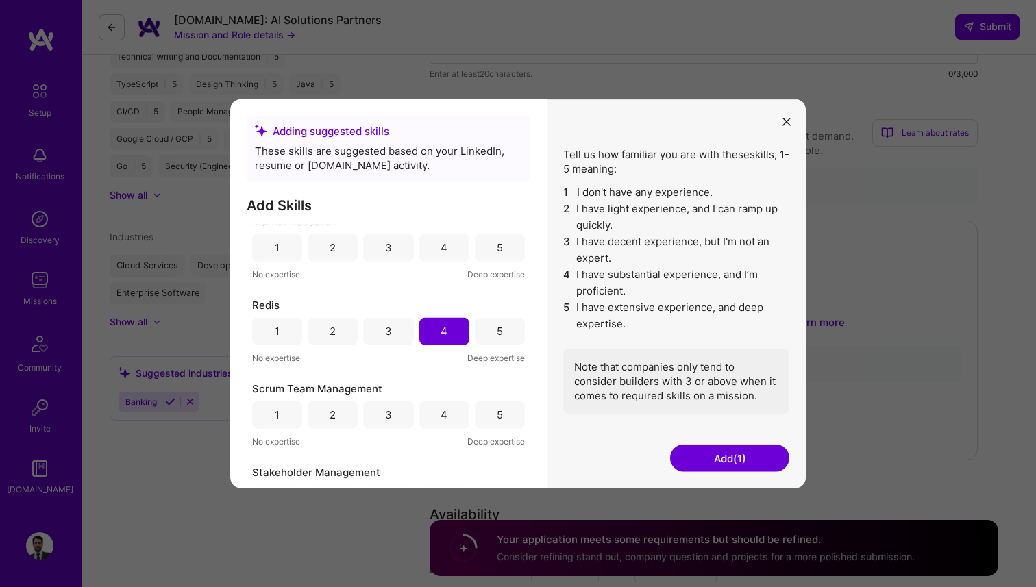
click at [781, 116] on button "modal" at bounding box center [786, 121] width 16 height 23
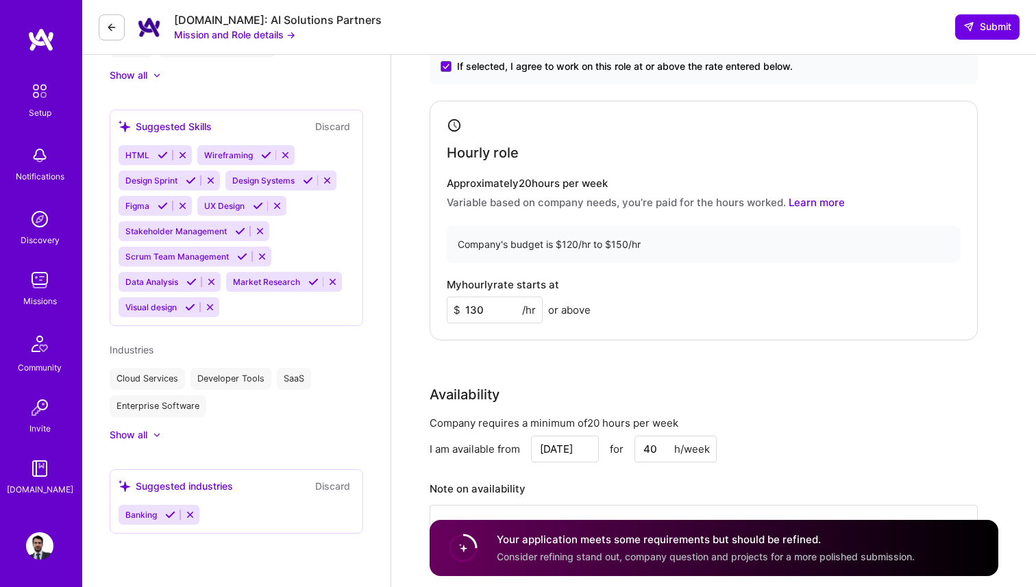
scroll to position [773, 0]
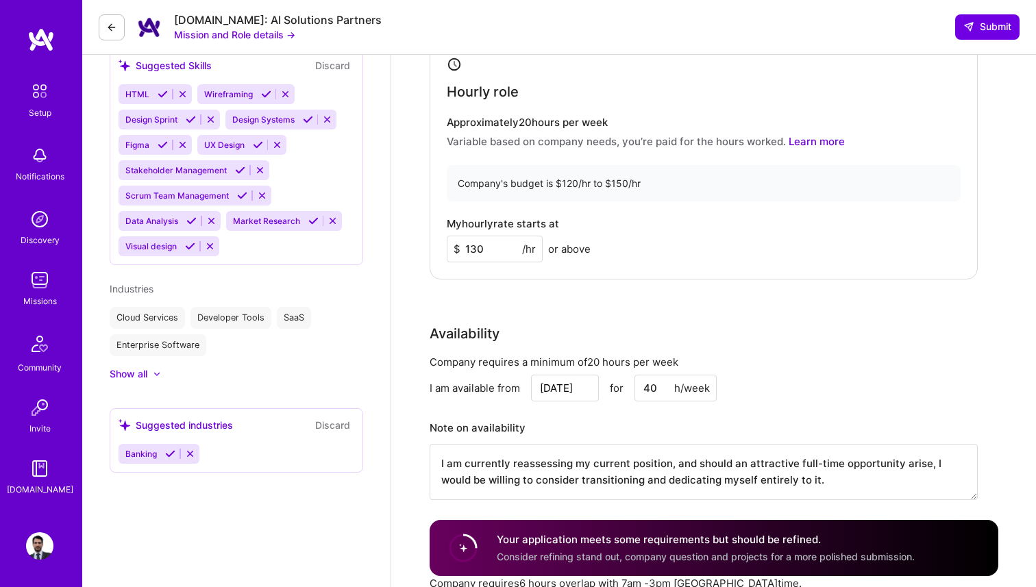
click at [166, 453] on icon at bounding box center [170, 454] width 10 height 10
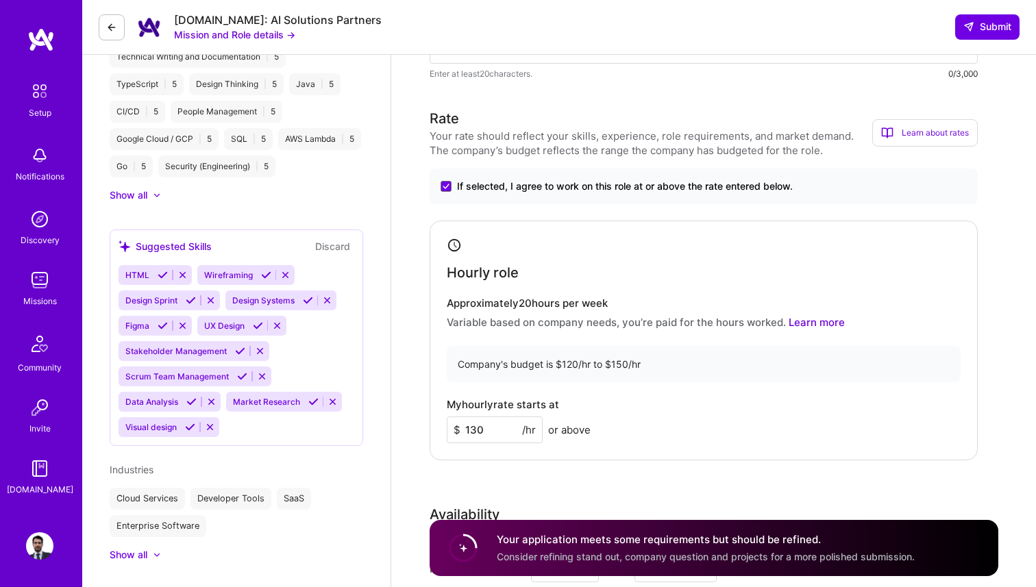
scroll to position [591, 0]
click at [286, 275] on icon at bounding box center [285, 276] width 10 height 10
click at [301, 298] on icon at bounding box center [299, 302] width 10 height 10
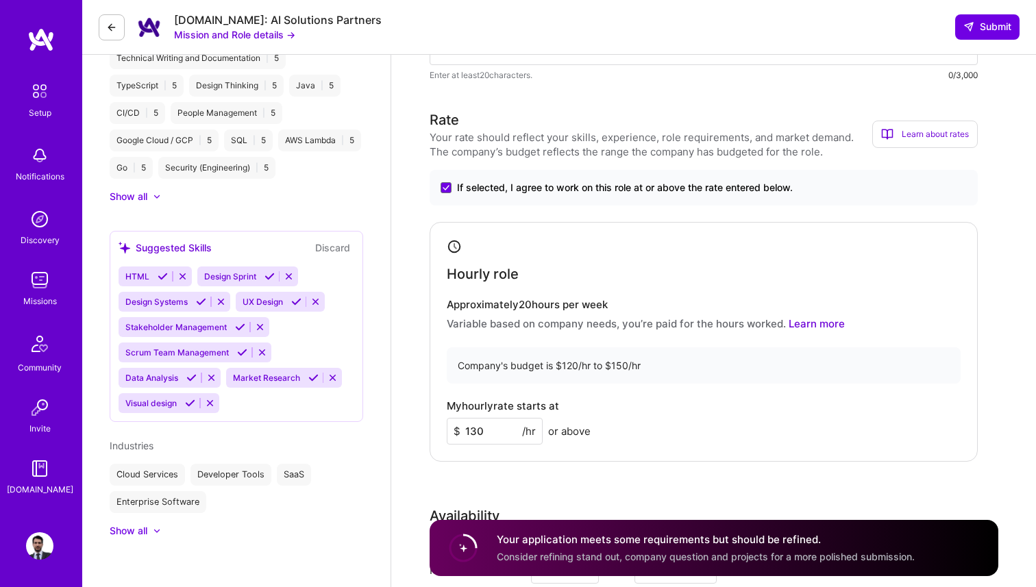
click at [319, 300] on icon at bounding box center [315, 302] width 10 height 10
click at [332, 375] on icon at bounding box center [332, 378] width 10 height 10
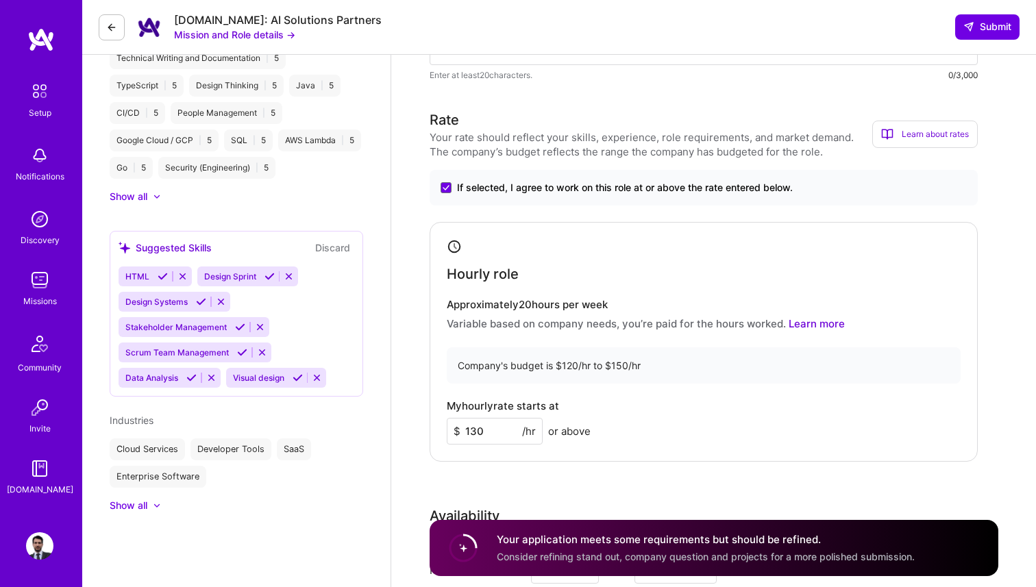
click at [321, 376] on icon at bounding box center [317, 378] width 10 height 10
click at [162, 279] on icon at bounding box center [163, 276] width 10 height 10
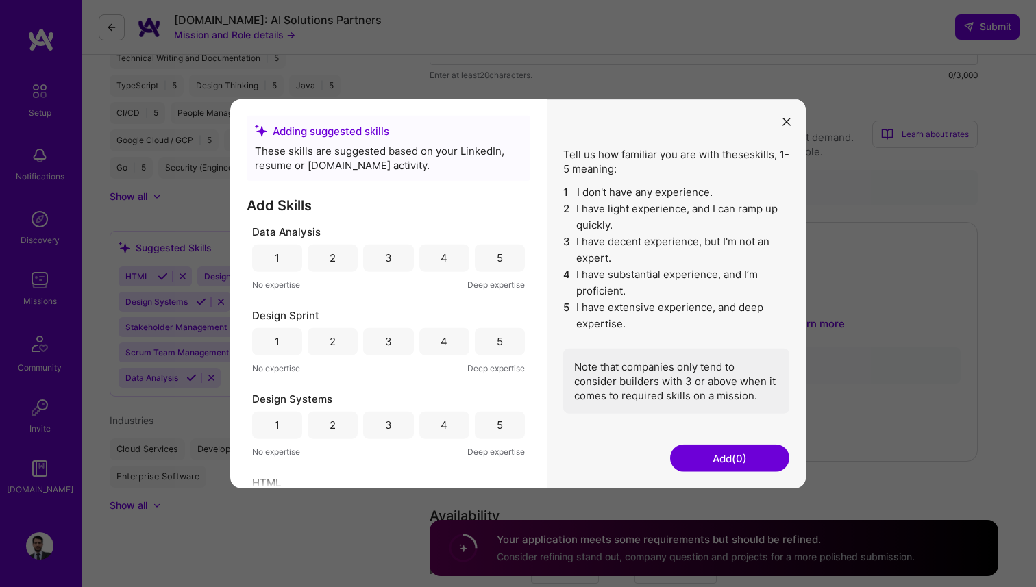
click at [434, 261] on div "4" at bounding box center [444, 257] width 50 height 27
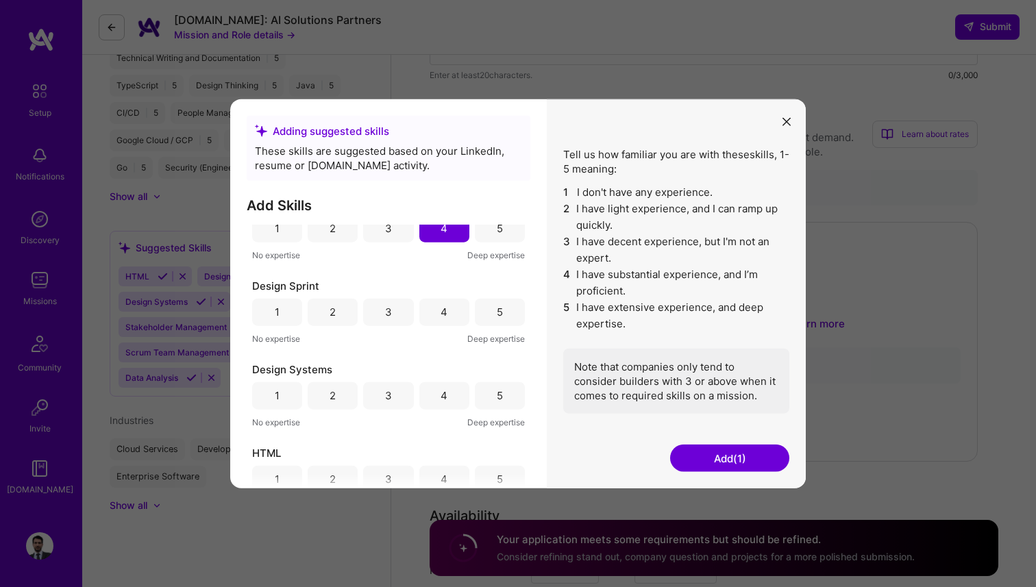
scroll to position [32, 0]
click at [447, 313] on div "4" at bounding box center [444, 309] width 50 height 27
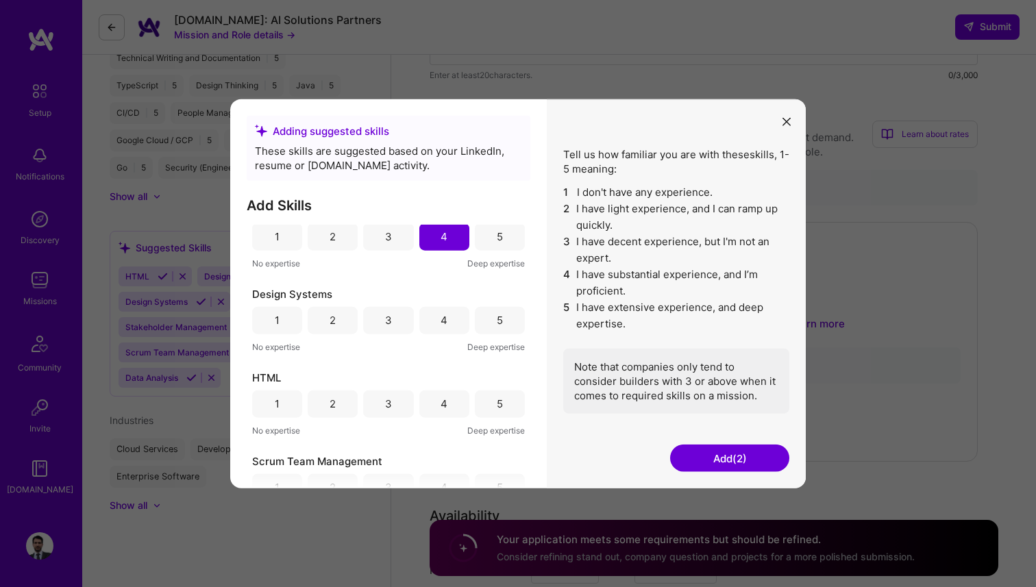
click at [487, 320] on div "5" at bounding box center [500, 319] width 50 height 27
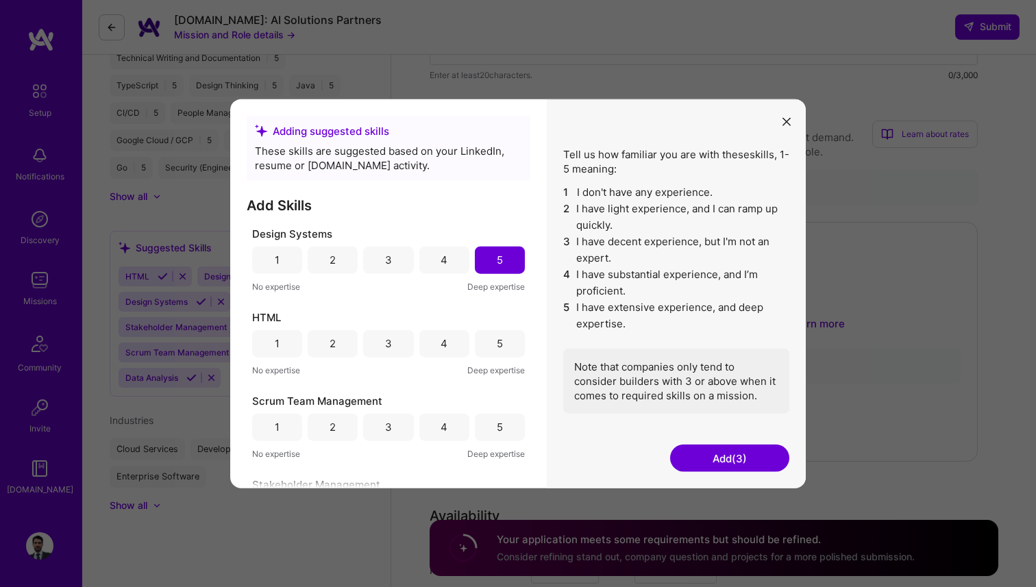
click at [482, 334] on div "5" at bounding box center [500, 343] width 50 height 27
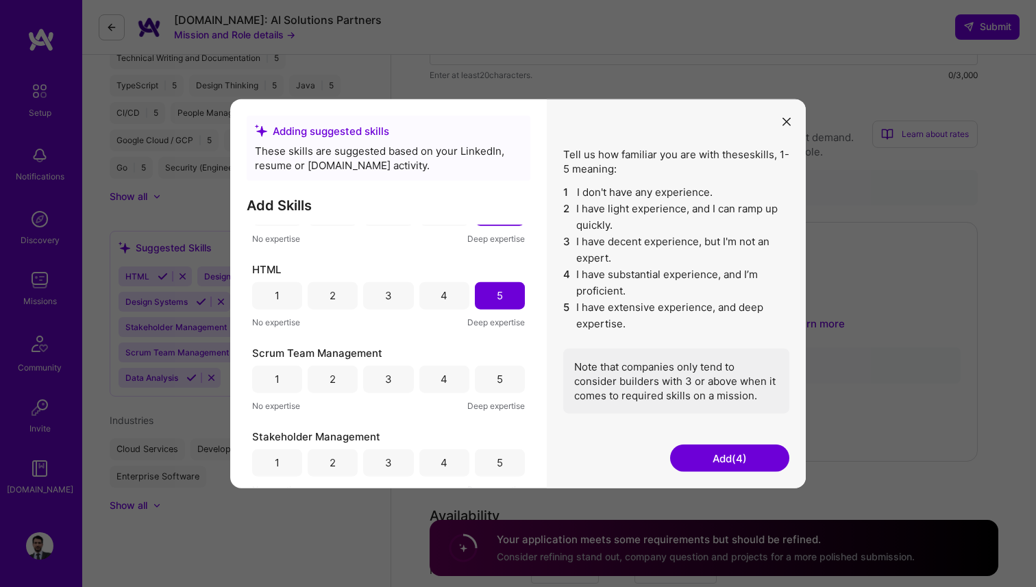
scroll to position [221, 0]
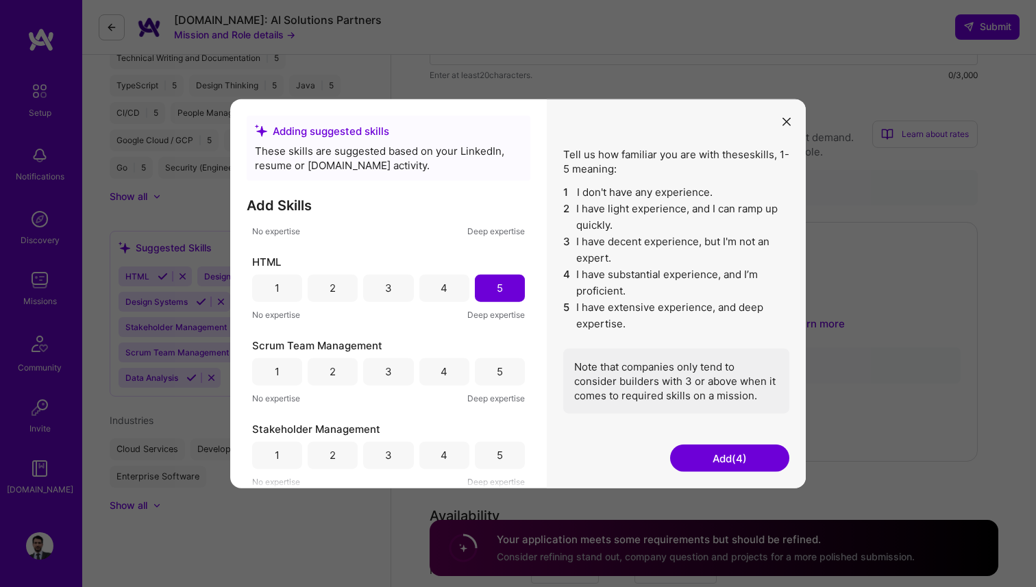
click at [450, 373] on div "4" at bounding box center [444, 371] width 50 height 27
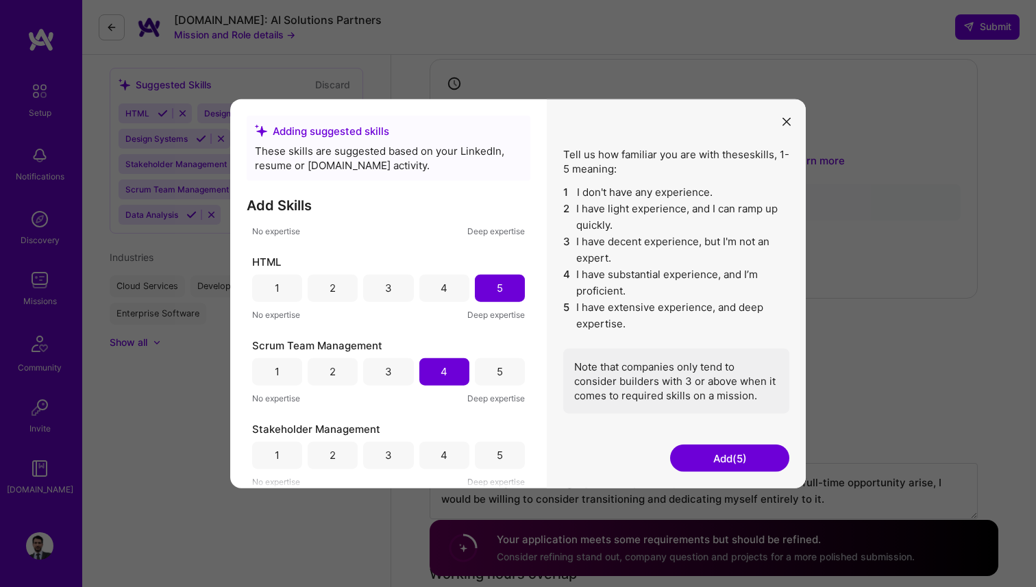
scroll to position [758, 0]
click at [482, 452] on div "5" at bounding box center [500, 454] width 50 height 27
click at [449, 456] on div "4" at bounding box center [444, 454] width 50 height 27
click at [721, 458] on button "Add (6)" at bounding box center [729, 458] width 119 height 27
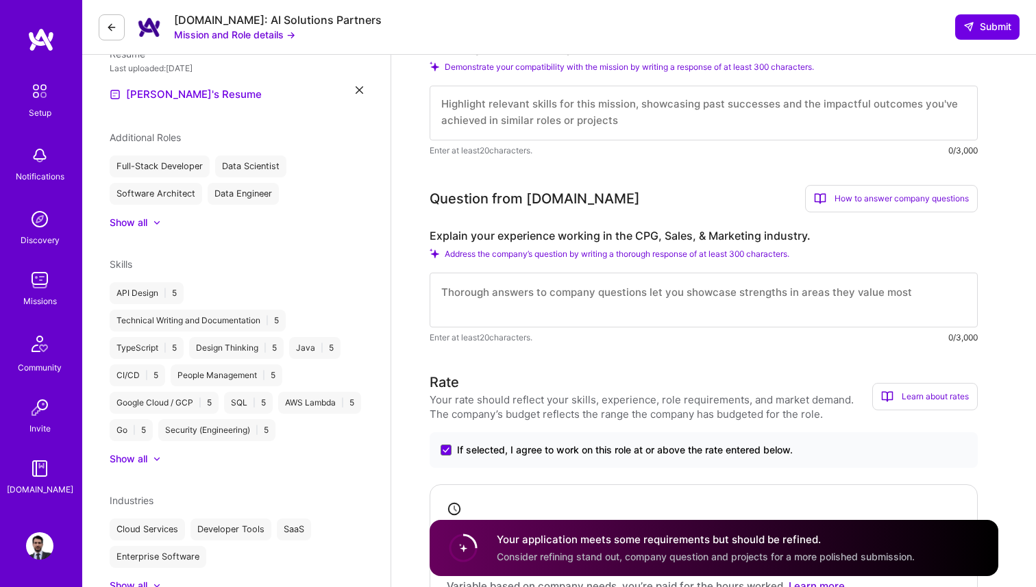
scroll to position [330, 0]
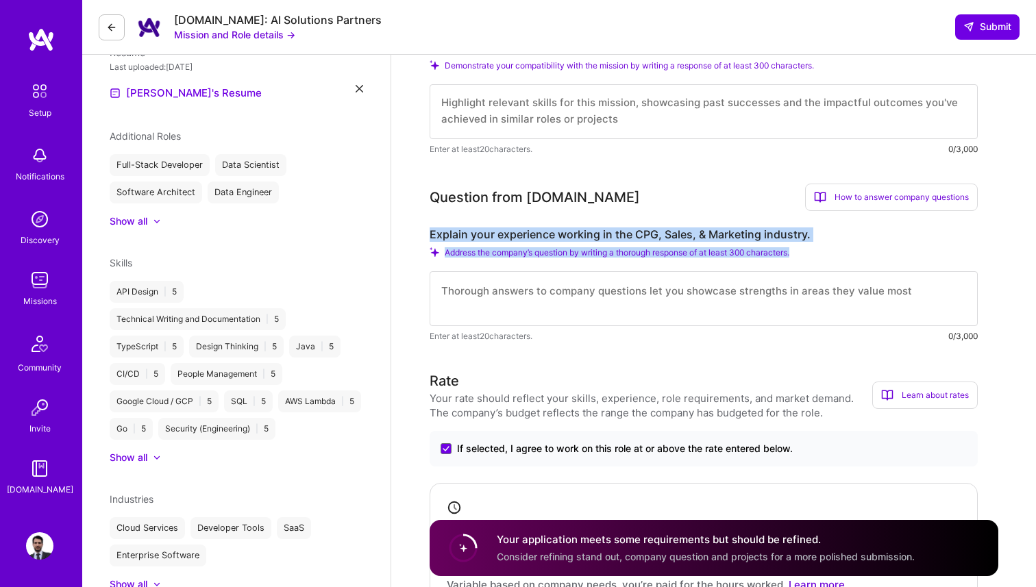
drag, startPoint x: 802, startPoint y: 252, endPoint x: 425, endPoint y: 234, distance: 377.2
copy div "Explain your experience working in the CPG, Sales, & Marketing industry. Addres…"
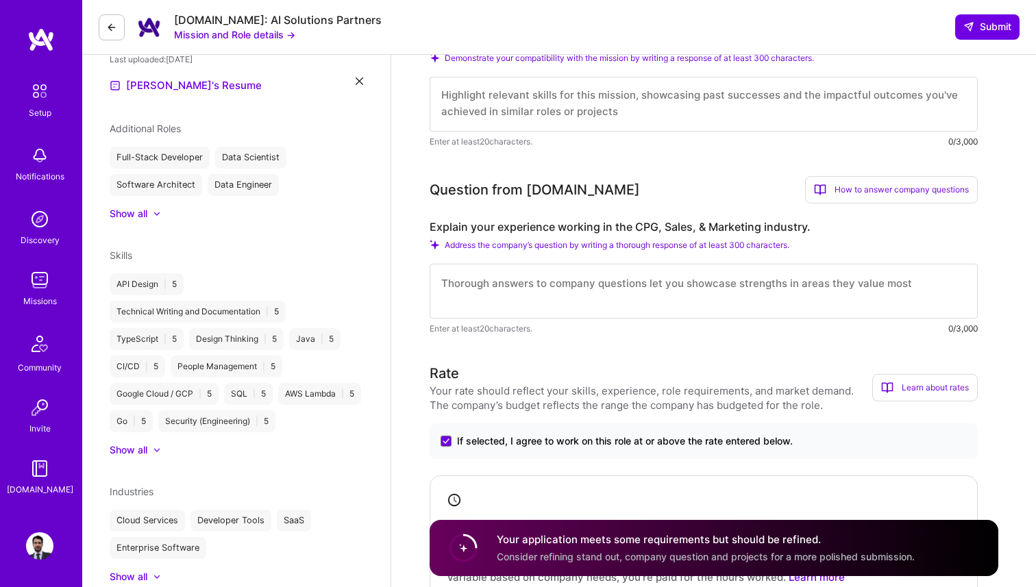
scroll to position [345, 0]
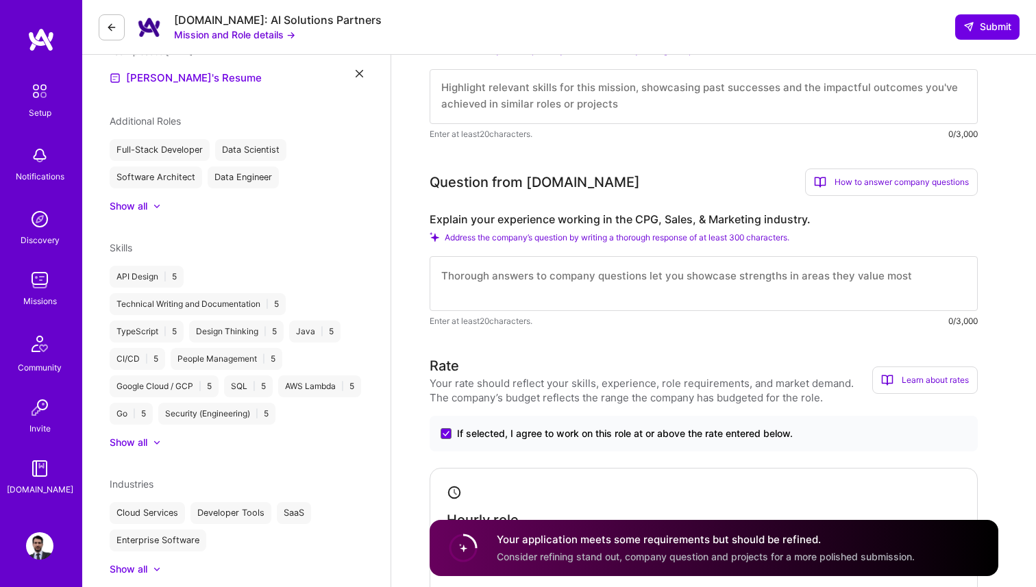
click at [881, 174] on div "How to answer company questions" at bounding box center [891, 182] width 173 height 27
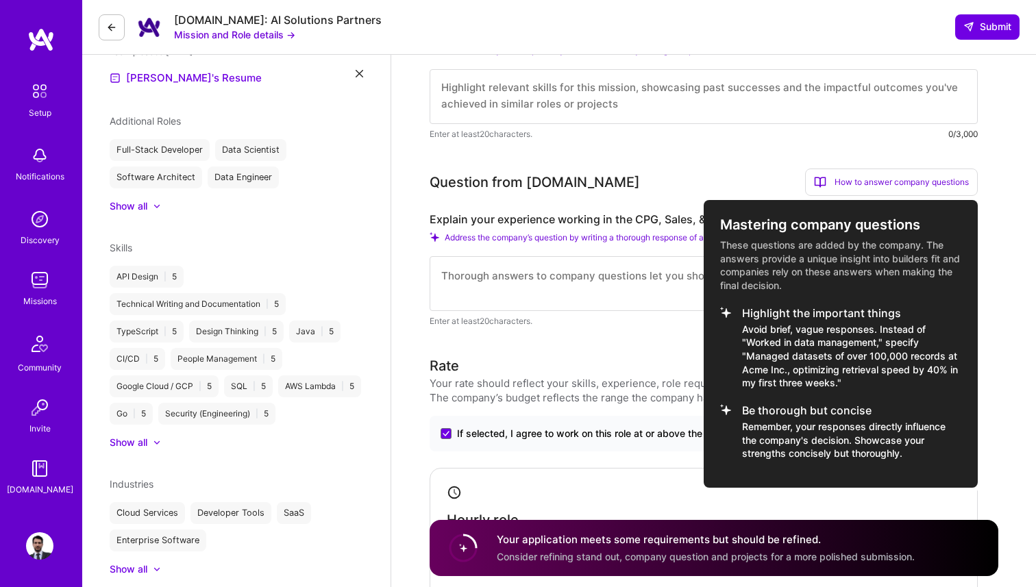
click at [589, 382] on div at bounding box center [518, 293] width 1036 height 587
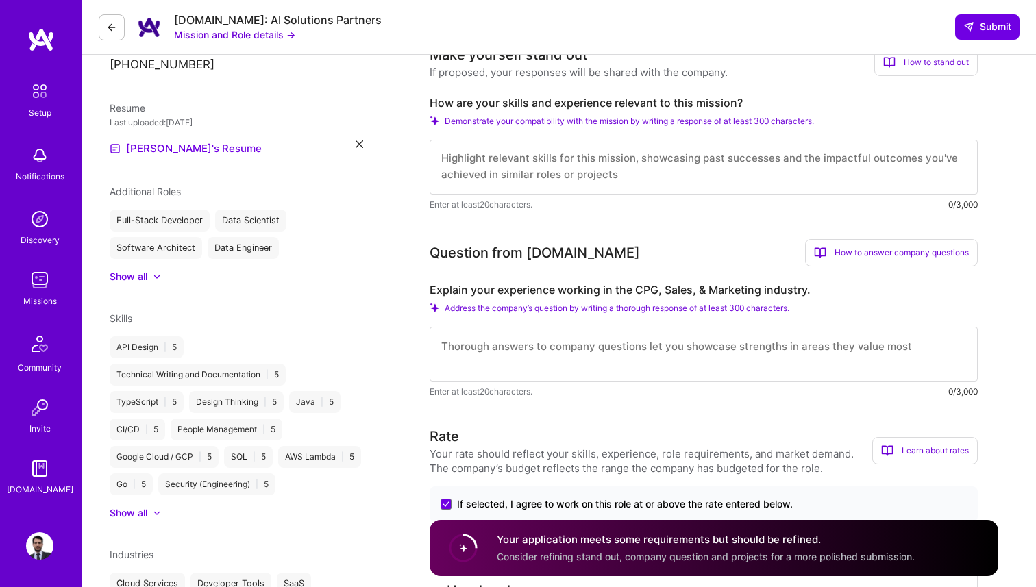
scroll to position [266, 0]
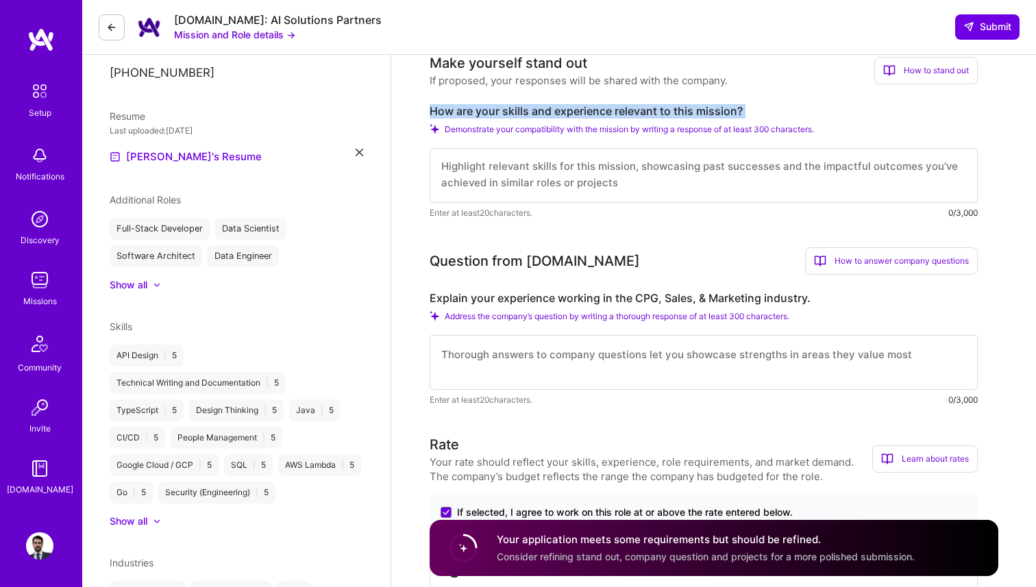
drag, startPoint x: 429, startPoint y: 109, endPoint x: 746, endPoint y: 120, distance: 317.4
click at [746, 120] on div "How are your skills and experience relevant to this mission? Demonstrate your c…" at bounding box center [704, 162] width 548 height 116
copy div "How are your skills and experience relevant to this mission?"
click at [602, 177] on textarea at bounding box center [704, 175] width 548 height 55
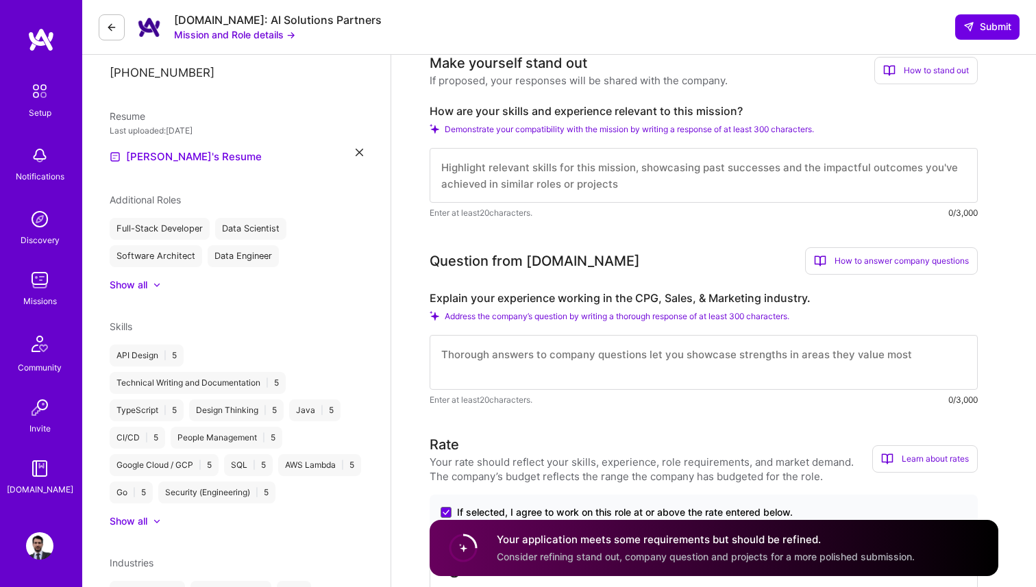
paste textarea "My background blends strong foundations in software architecture and applied AI…"
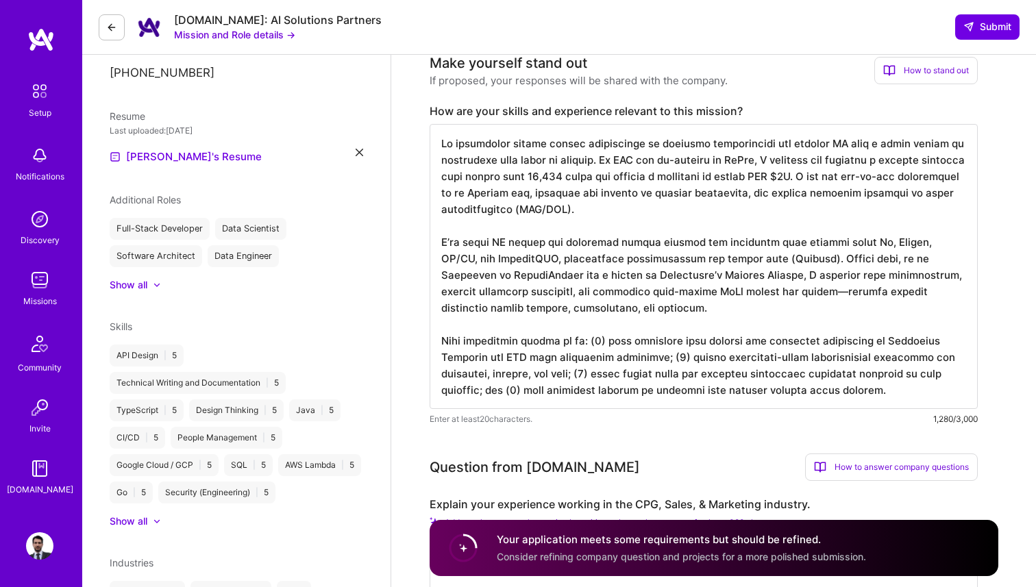
click at [594, 315] on textarea at bounding box center [704, 266] width 548 height 285
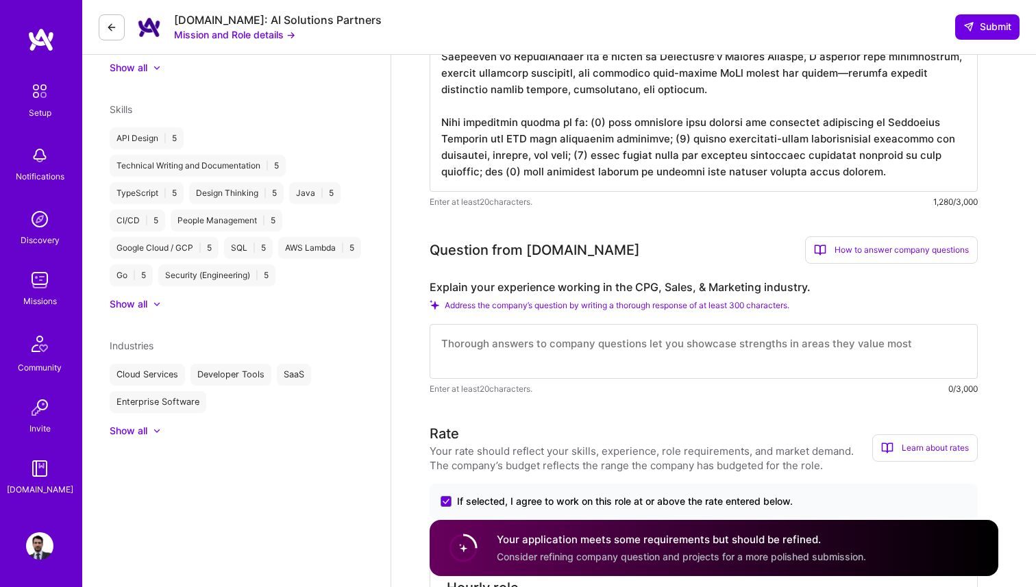
scroll to position [516, 0]
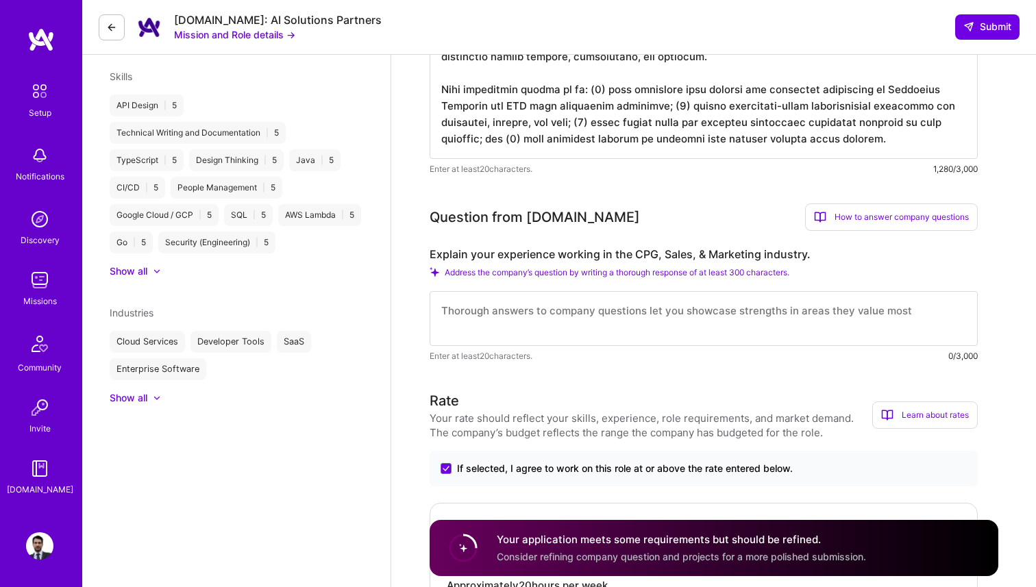
type textarea "My background blends strong foundations in software architecture and applied AI…"
click at [593, 314] on textarea at bounding box center [704, 318] width 548 height 55
paste textarea "In the CPG space, I have direct and hands-on experience with neighborhood retai…"
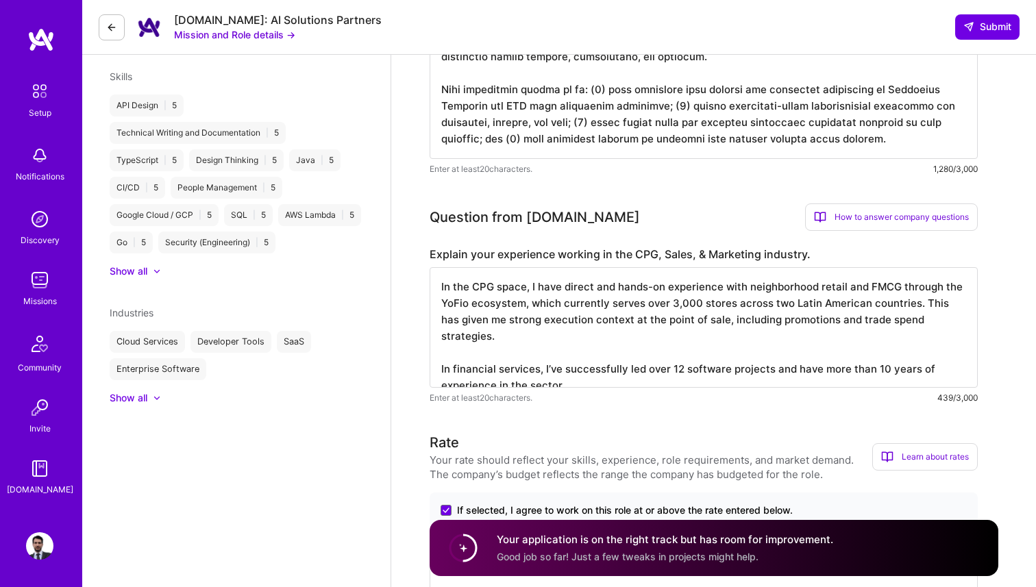
click at [523, 306] on textarea "In the CPG space, I have direct and hands-on experience with neighborhood retai…" at bounding box center [704, 327] width 548 height 121
click at [913, 306] on textarea "In the CPG space, I have direct and hands-on experience with neighborhood retai…" at bounding box center [704, 327] width 548 height 121
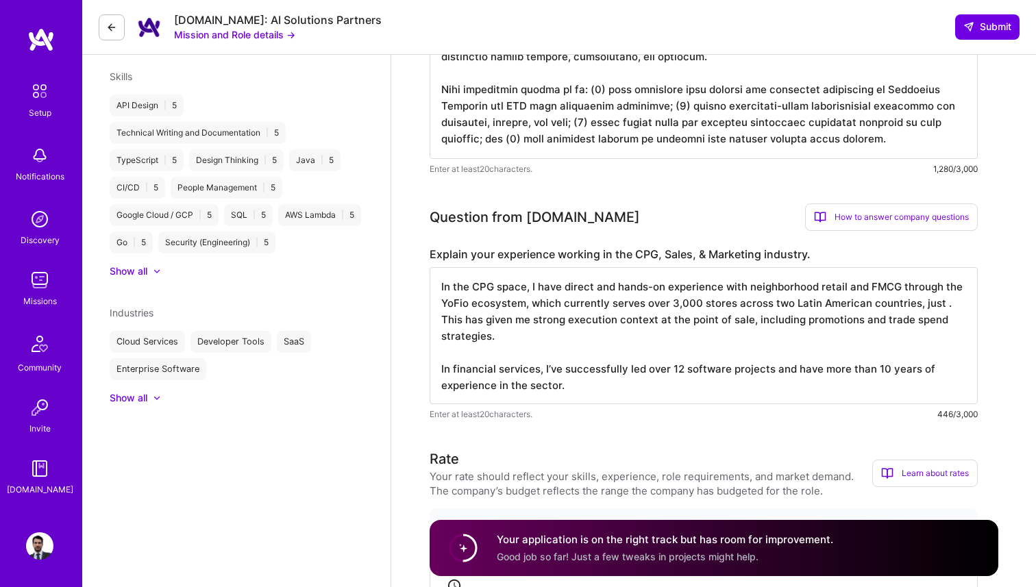
paste textarea "worked at the intersection of fintech and CPG retail"
type textarea "In the CPG space, I have direct and hands-on experience with neighborhood retai…"
click at [612, 384] on textarea "In the CPG space, I have direct and hands-on experience with neighborhood retai…" at bounding box center [704, 335] width 548 height 137
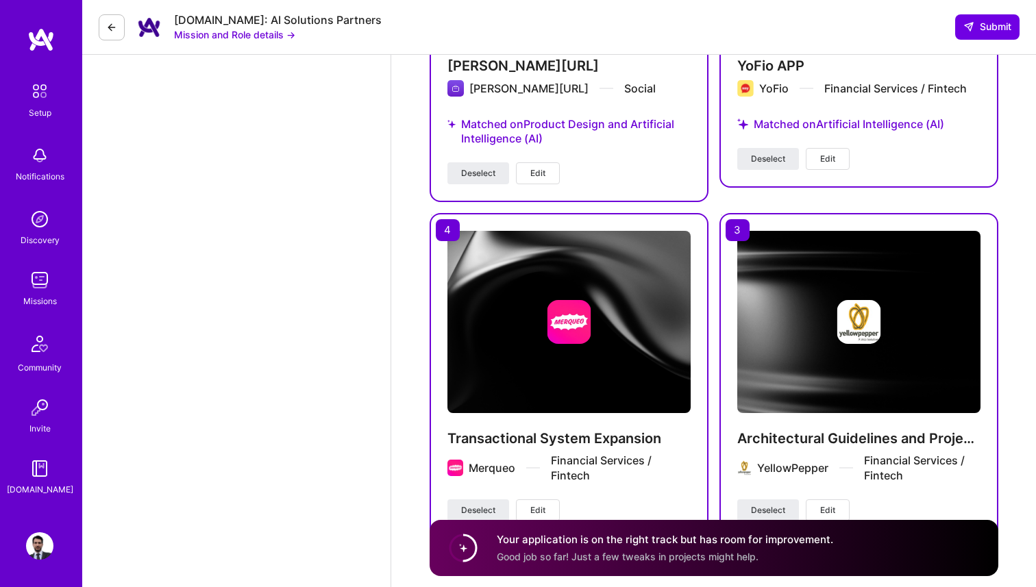
scroll to position [2009, 0]
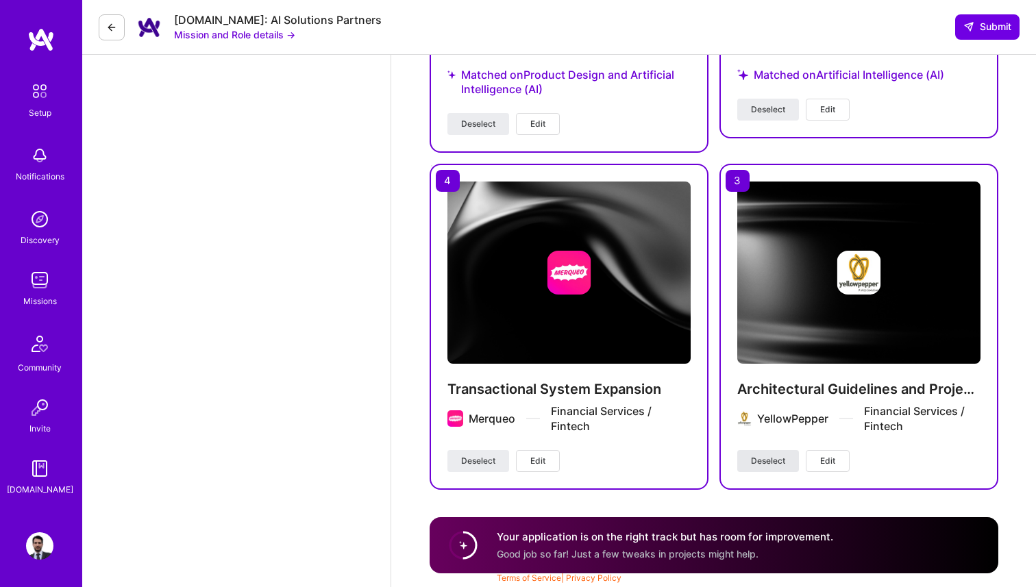
click at [784, 464] on span "Deselect" at bounding box center [768, 461] width 34 height 12
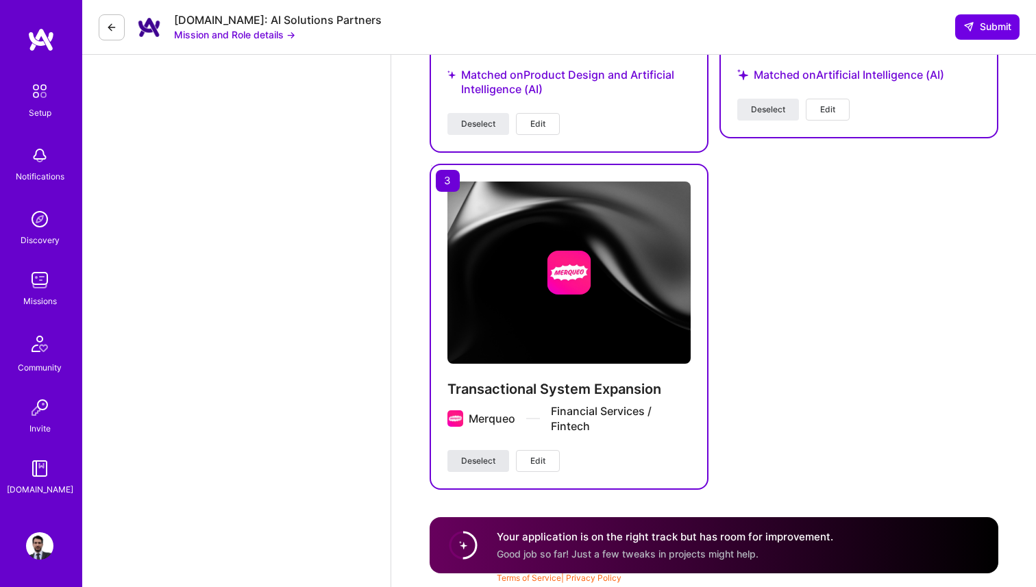
click at [468, 465] on span "Deselect" at bounding box center [478, 461] width 34 height 12
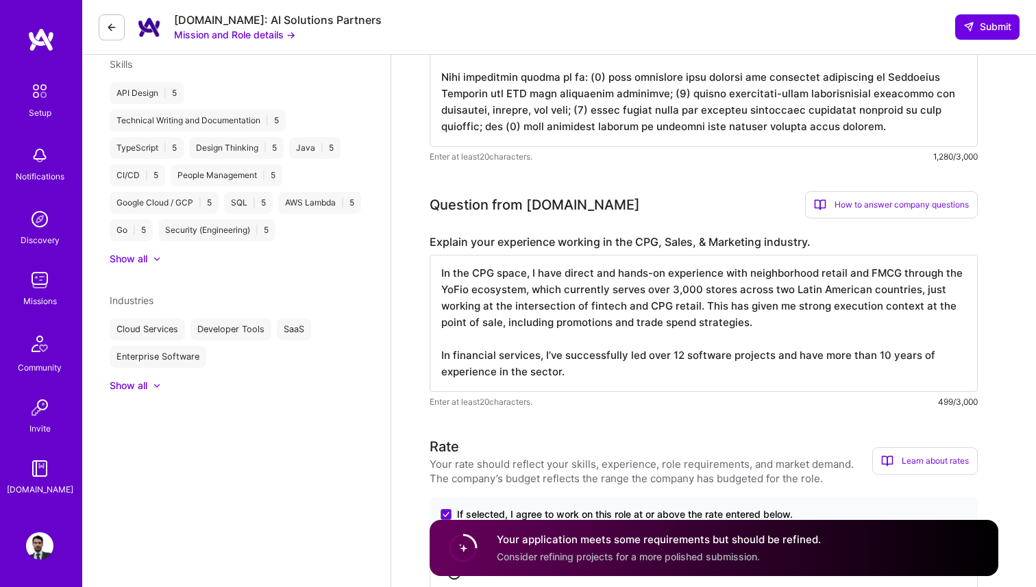
scroll to position [530, 0]
click at [569, 330] on textarea "In the CPG space, I have direct and hands-on experience with neighborhood retai…" at bounding box center [704, 321] width 548 height 137
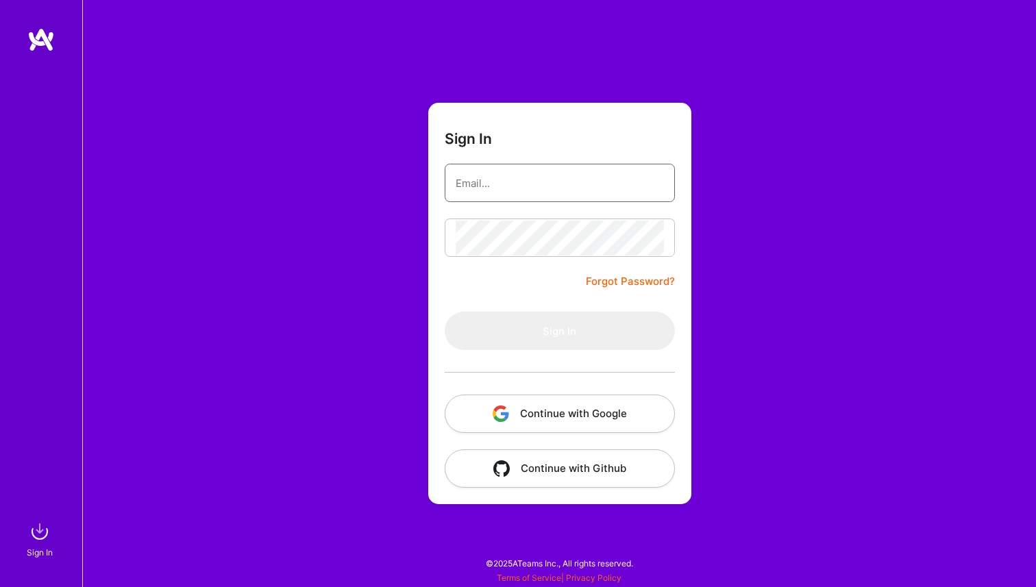
type input "[EMAIL_ADDRESS][DOMAIN_NAME]"
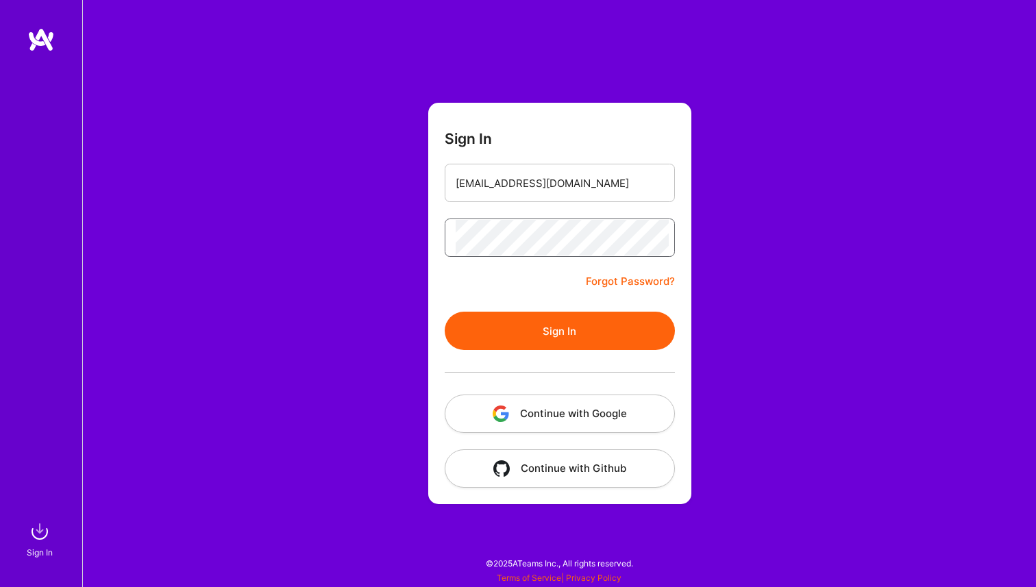
click at [445, 312] on button "Sign In" at bounding box center [560, 331] width 230 height 38
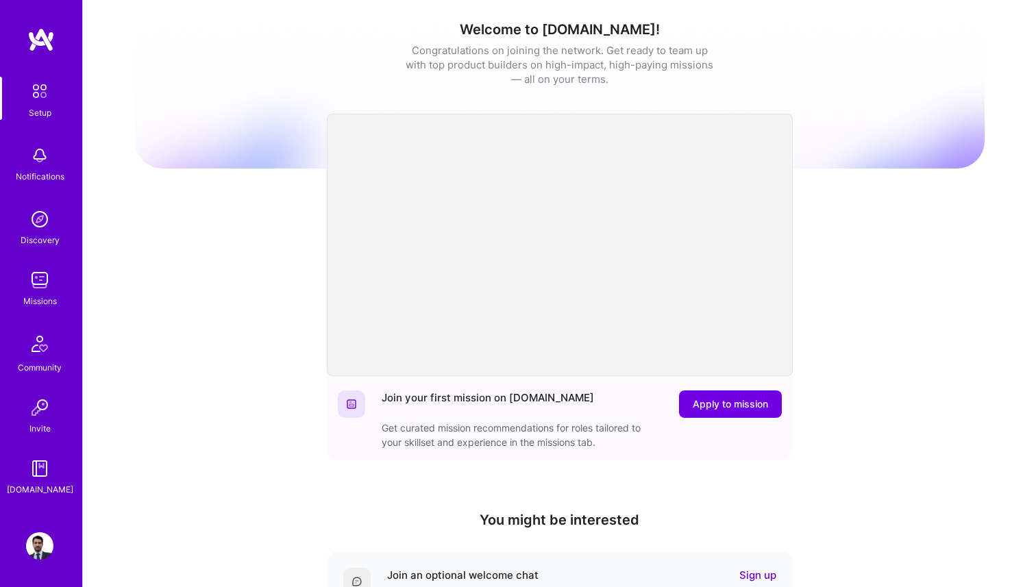
click at [34, 294] on div "Missions" at bounding box center [40, 301] width 34 height 14
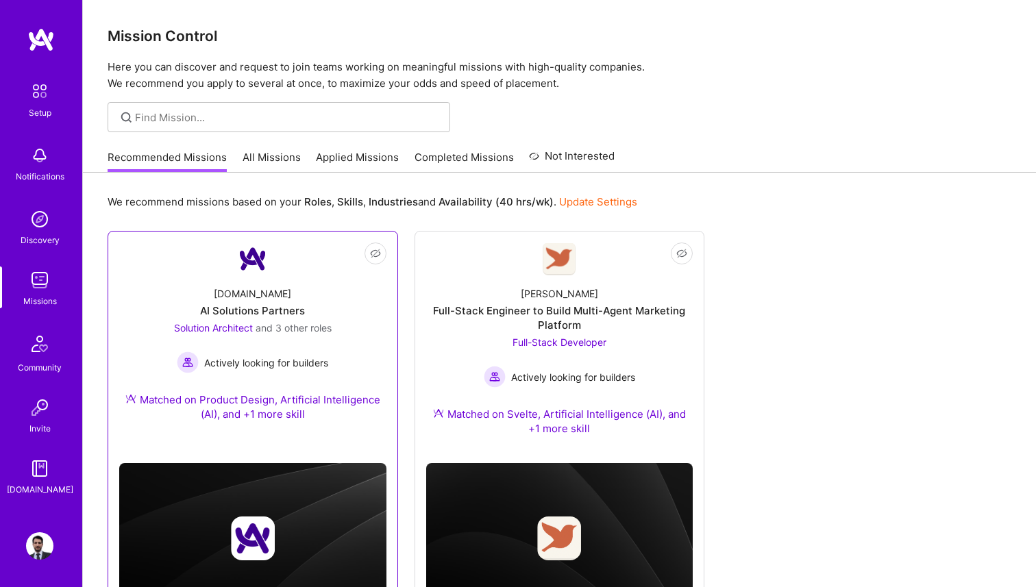
click at [278, 308] on div "AI Solutions Partners" at bounding box center [252, 311] width 105 height 14
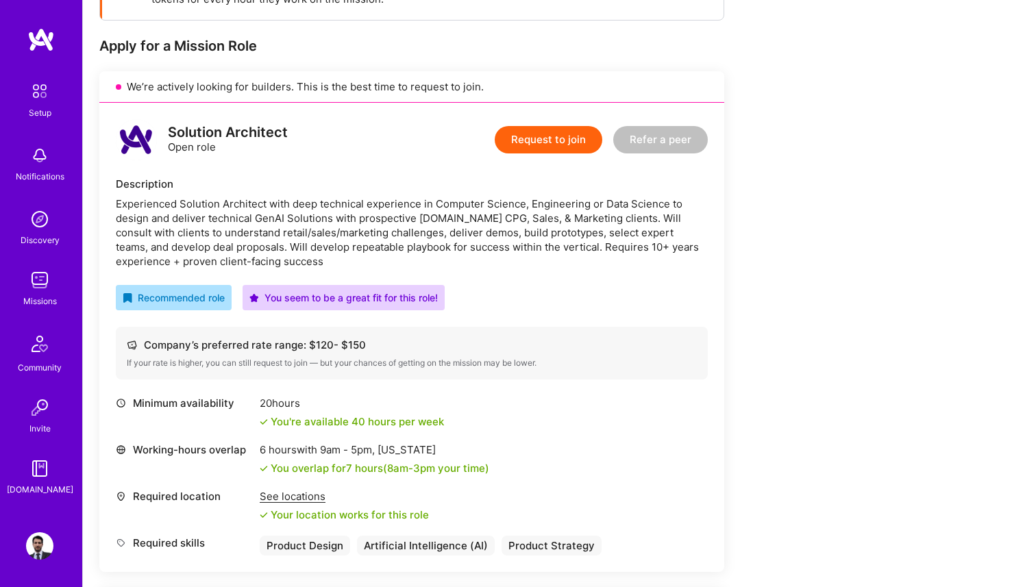
scroll to position [260, 0]
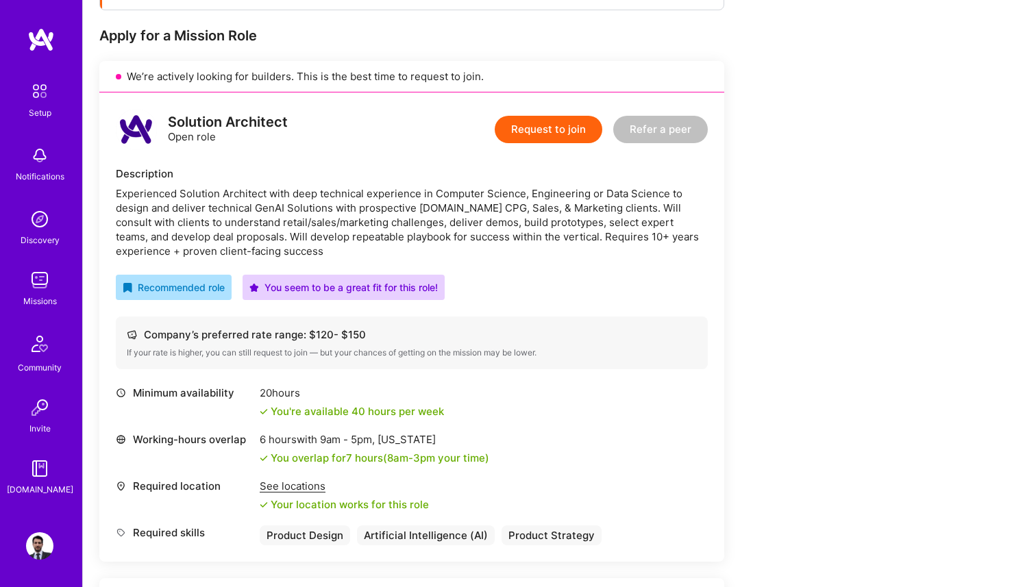
click at [558, 130] on button "Request to join" at bounding box center [549, 129] width 108 height 27
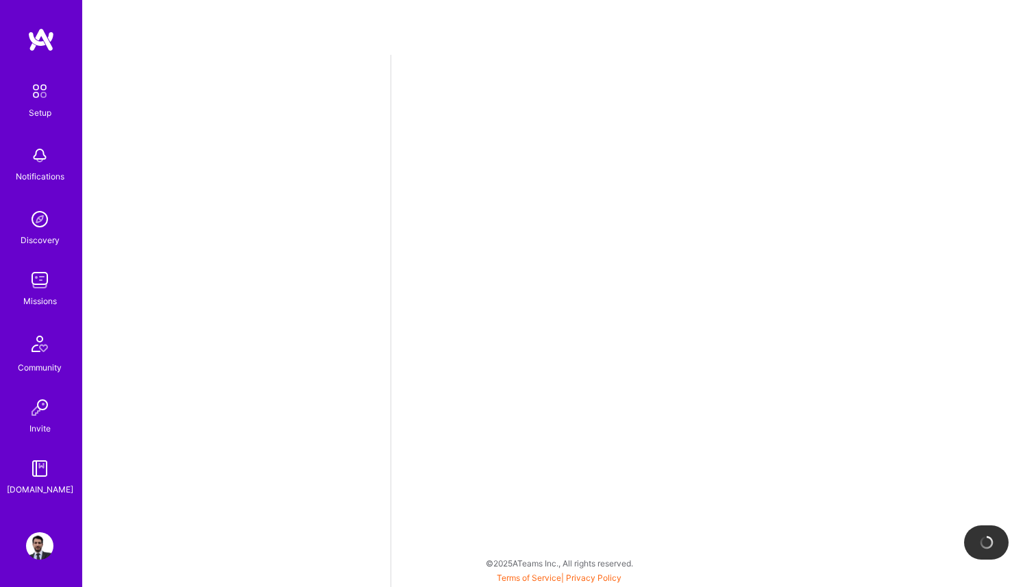
select select "MX"
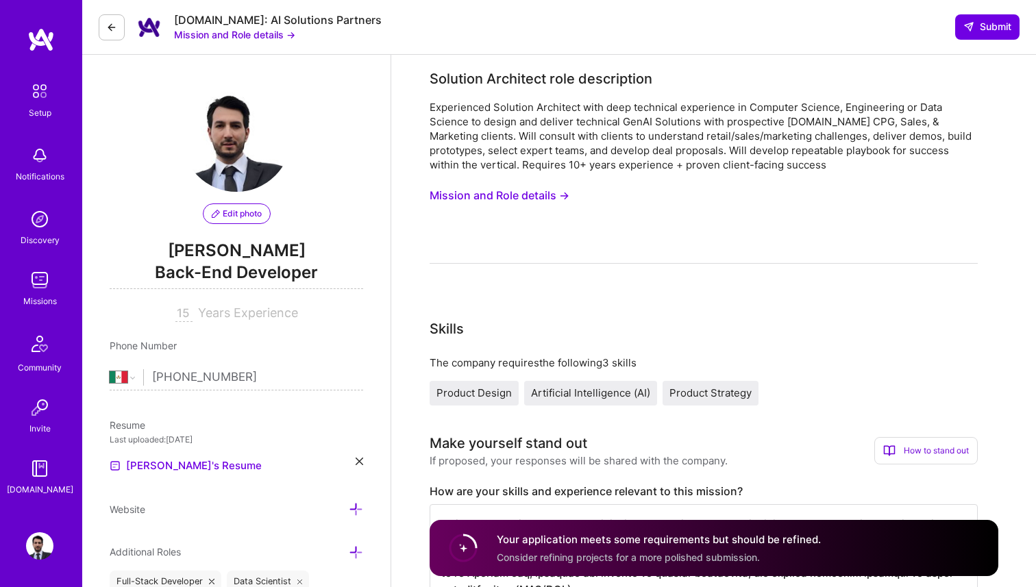
click at [114, 34] on button at bounding box center [112, 27] width 26 height 26
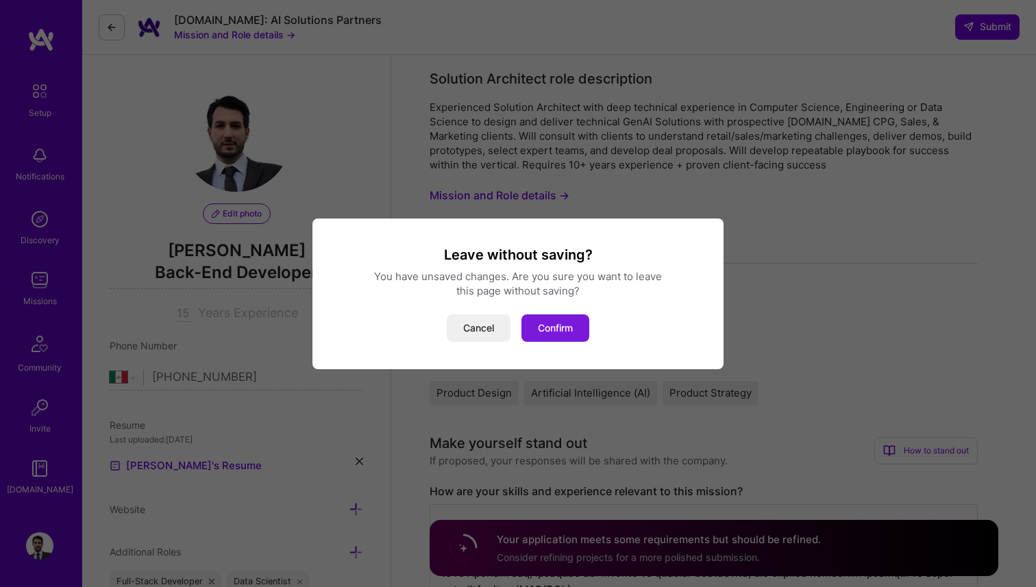
click at [547, 328] on button "Confirm" at bounding box center [555, 327] width 68 height 27
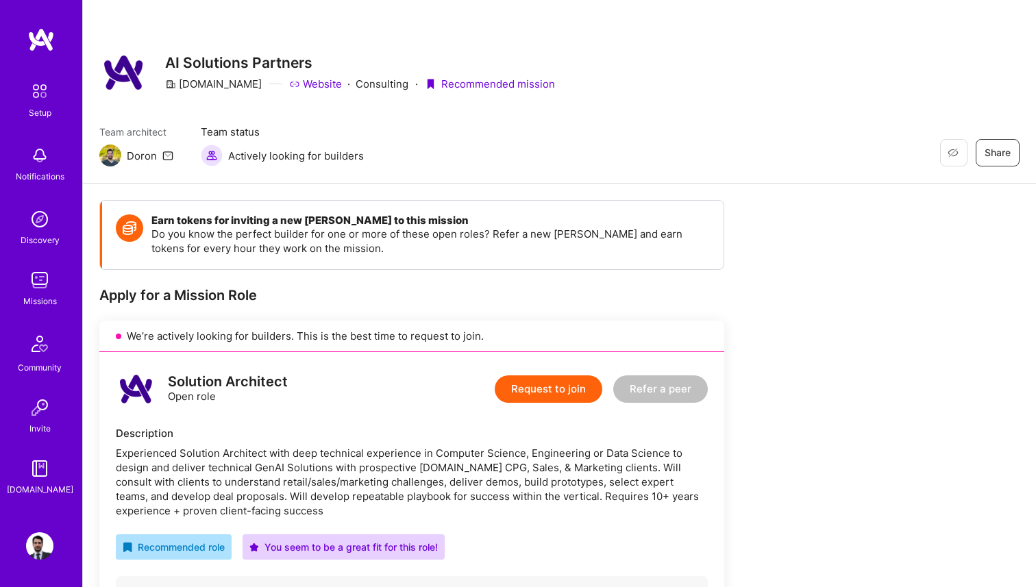
click at [508, 370] on div "Request to join Refer a peer" at bounding box center [601, 389] width 213 height 41
click at [510, 378] on button "Request to join" at bounding box center [549, 388] width 108 height 27
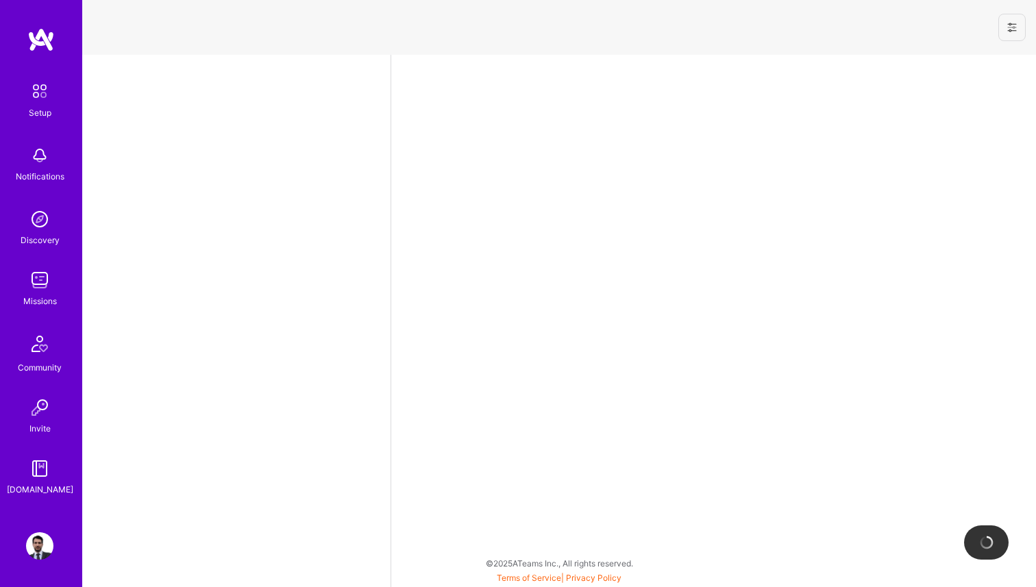
select select "MX"
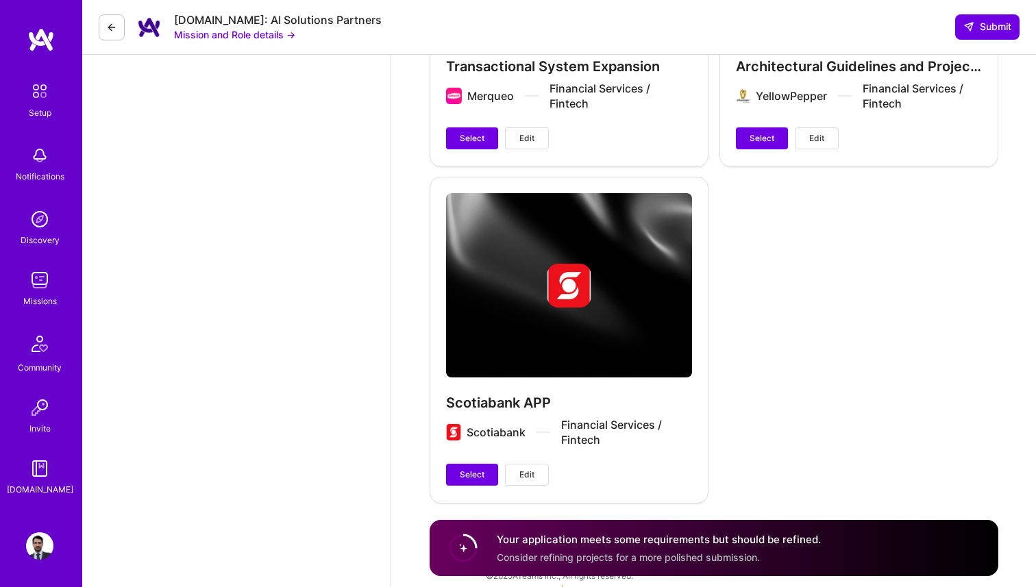
scroll to position [2497, 0]
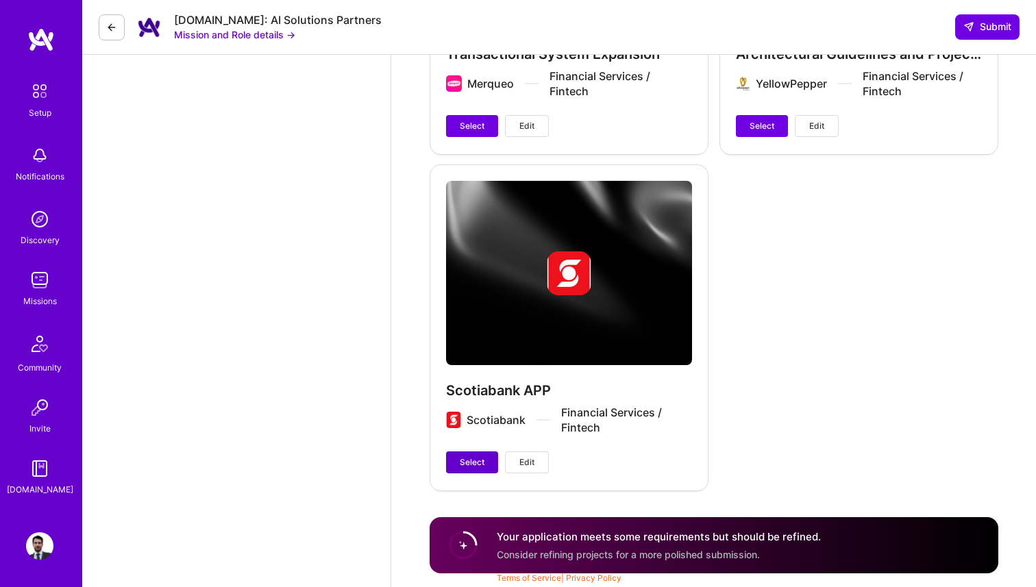
click at [478, 461] on span "Select" at bounding box center [472, 462] width 25 height 12
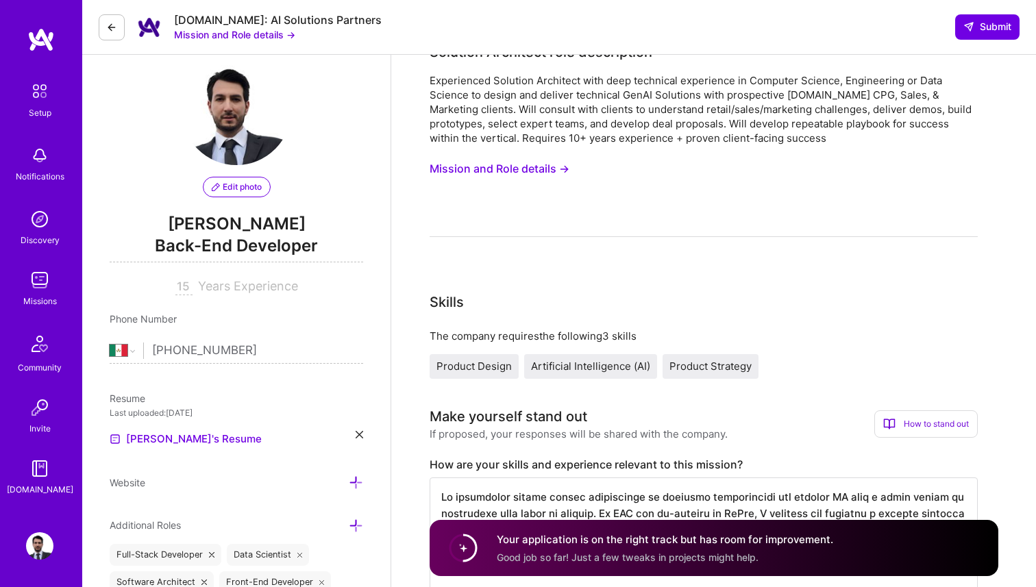
scroll to position [0, 0]
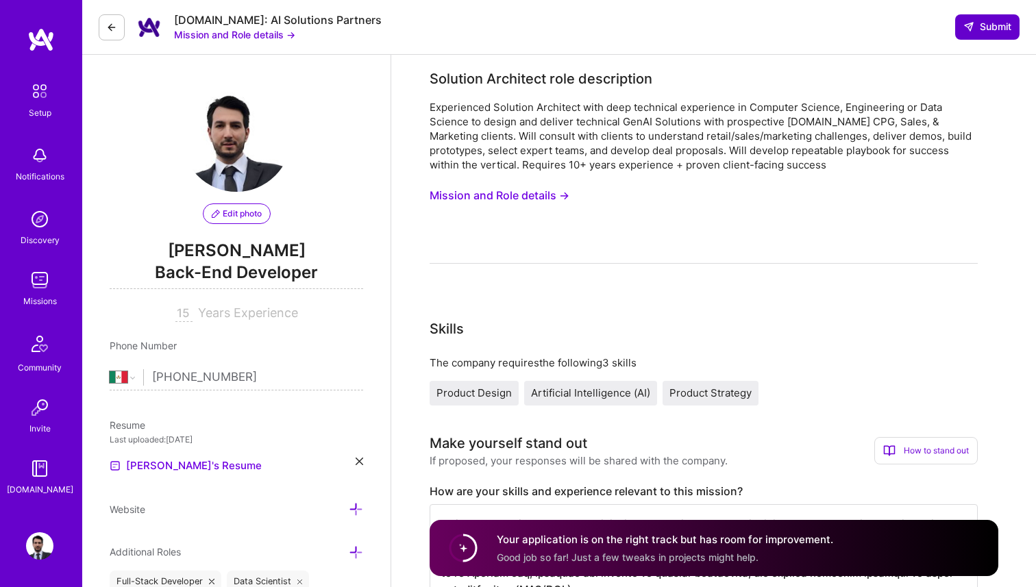
click at [978, 29] on span "Submit" at bounding box center [987, 27] width 48 height 14
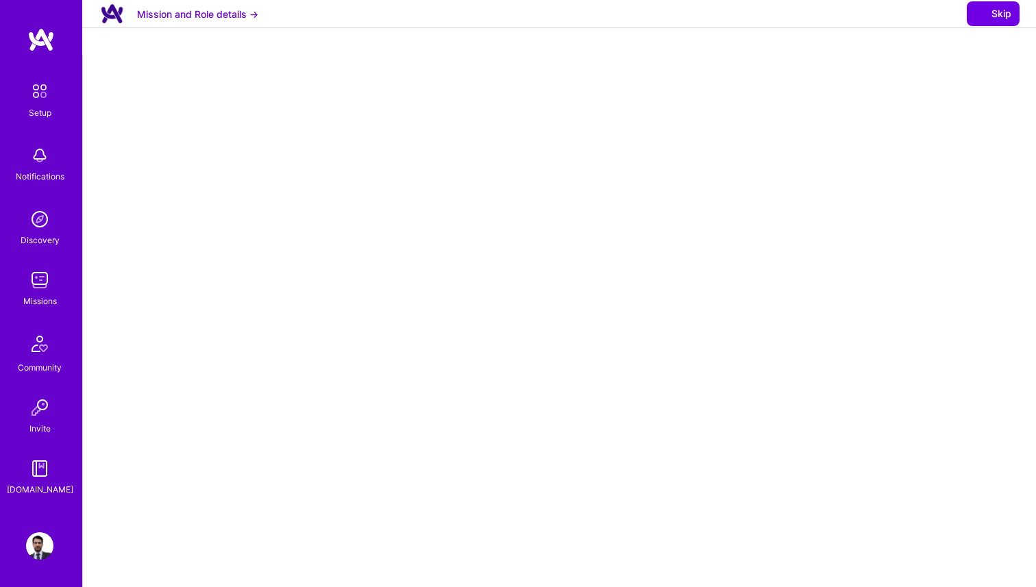
select select "MX"
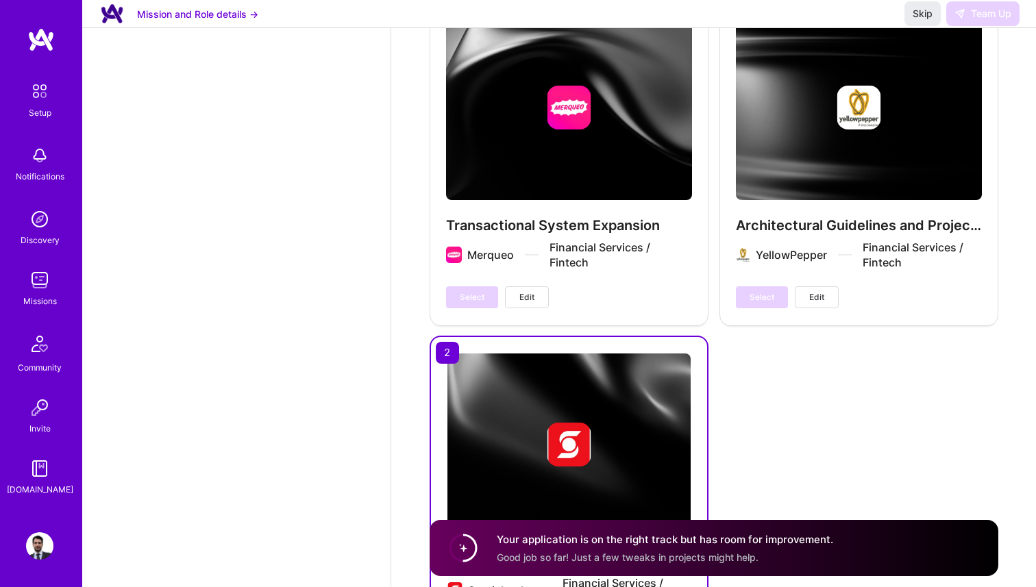
scroll to position [2449, 0]
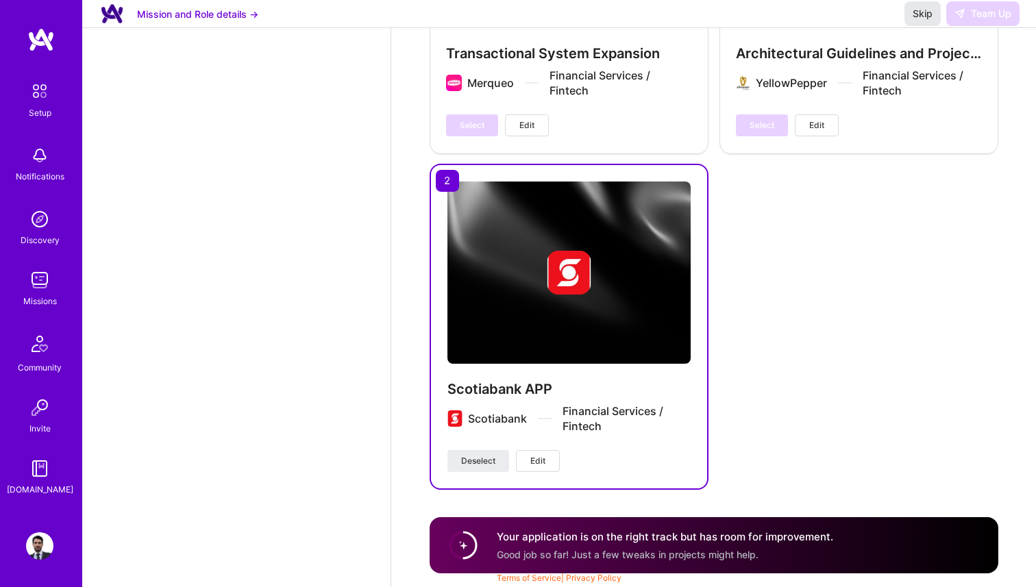
click at [926, 21] on span "Skip" at bounding box center [923, 14] width 20 height 14
click at [53, 271] on link "Missions" at bounding box center [39, 288] width 85 height 42
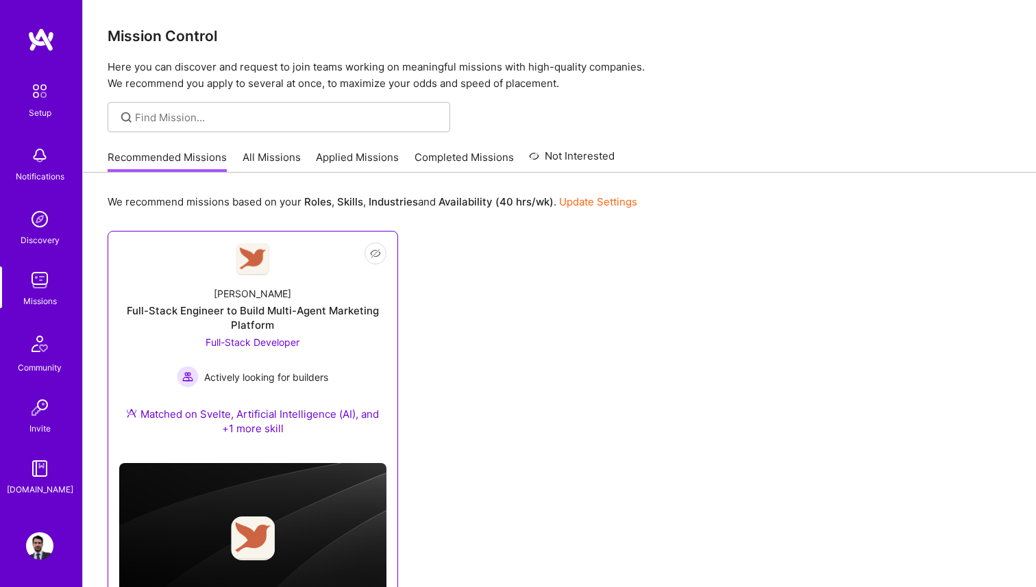
click at [256, 281] on div "Robynn AI Full-Stack Engineer to Build Multi-Agent Marketing Platform Full-Stac…" at bounding box center [252, 363] width 267 height 177
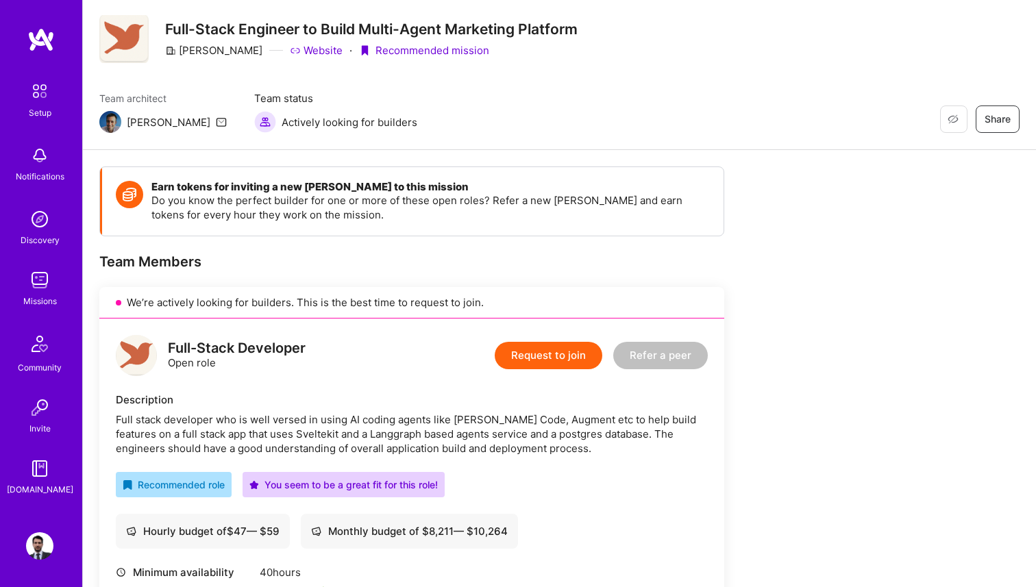
scroll to position [51, 0]
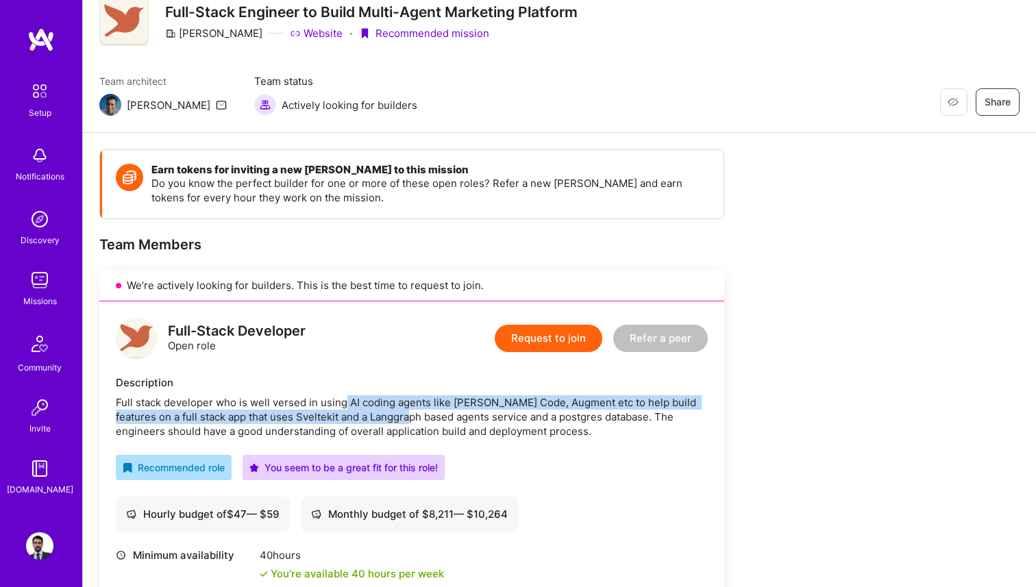
drag, startPoint x: 343, startPoint y: 401, endPoint x: 393, endPoint y: 423, distance: 54.3
click at [393, 423] on div "Full stack developer who is well versed in using AI coding agents like Claude C…" at bounding box center [412, 416] width 592 height 43
click at [430, 418] on div "Full stack developer who is well versed in using AI coding agents like Claude C…" at bounding box center [412, 416] width 592 height 43
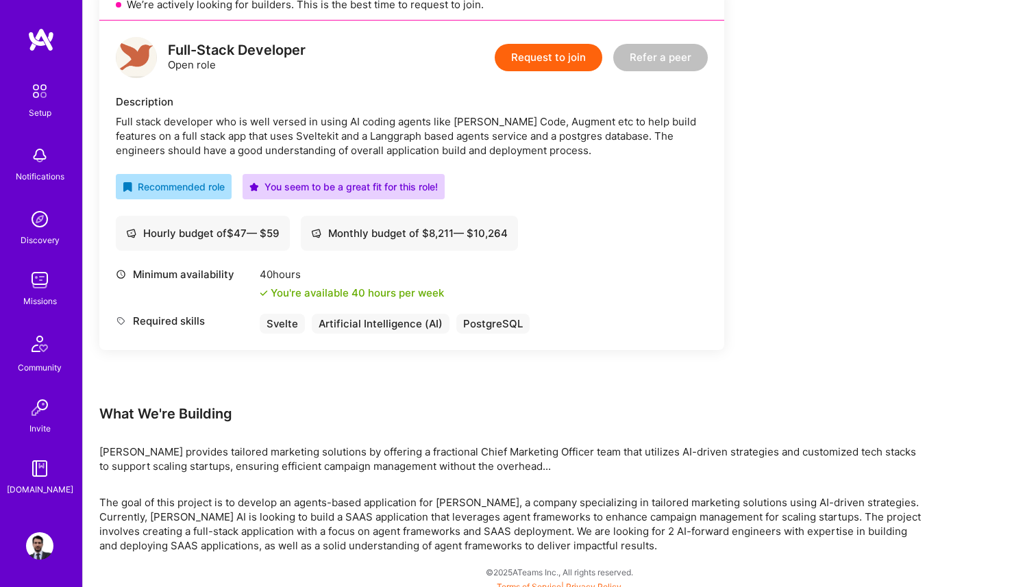
scroll to position [340, 0]
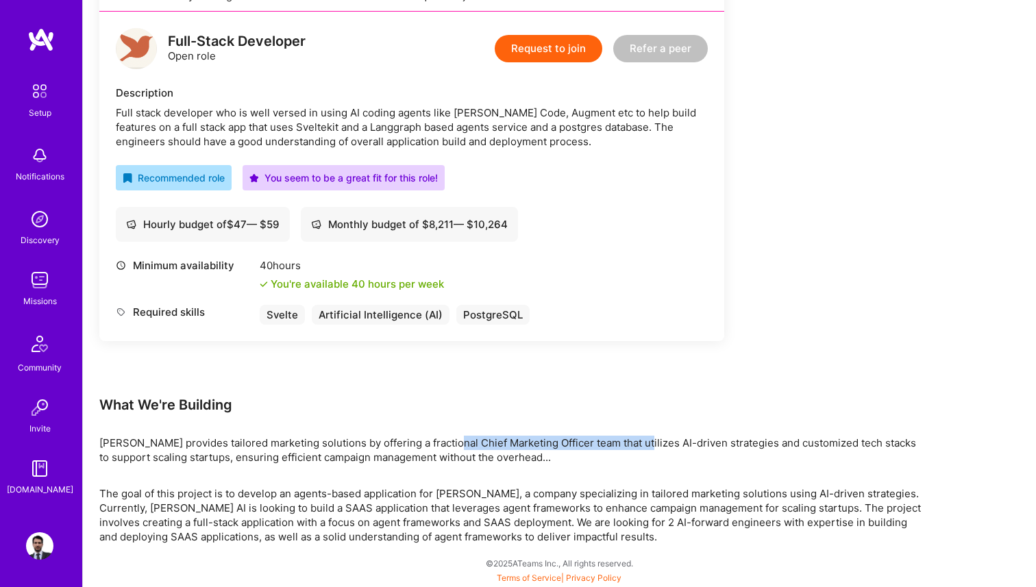
drag, startPoint x: 447, startPoint y: 443, endPoint x: 636, endPoint y: 445, distance: 189.8
click at [636, 445] on div "Robynn AI provides tailored marketing solutions by offering a fractional Chief …" at bounding box center [510, 450] width 822 height 29
click at [321, 453] on div "Robynn AI provides tailored marketing solutions by offering a fractional Chief …" at bounding box center [510, 450] width 822 height 29
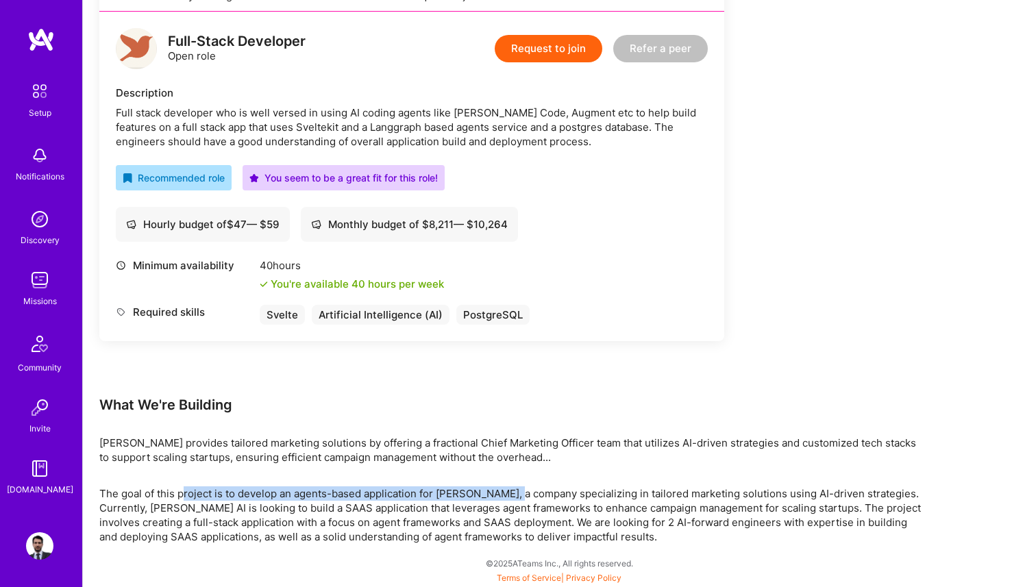
drag, startPoint x: 182, startPoint y: 494, endPoint x: 515, endPoint y: 497, distance: 333.0
click at [515, 498] on p "The goal of this project is to develop an agents-based application for Robynn A…" at bounding box center [510, 515] width 822 height 58
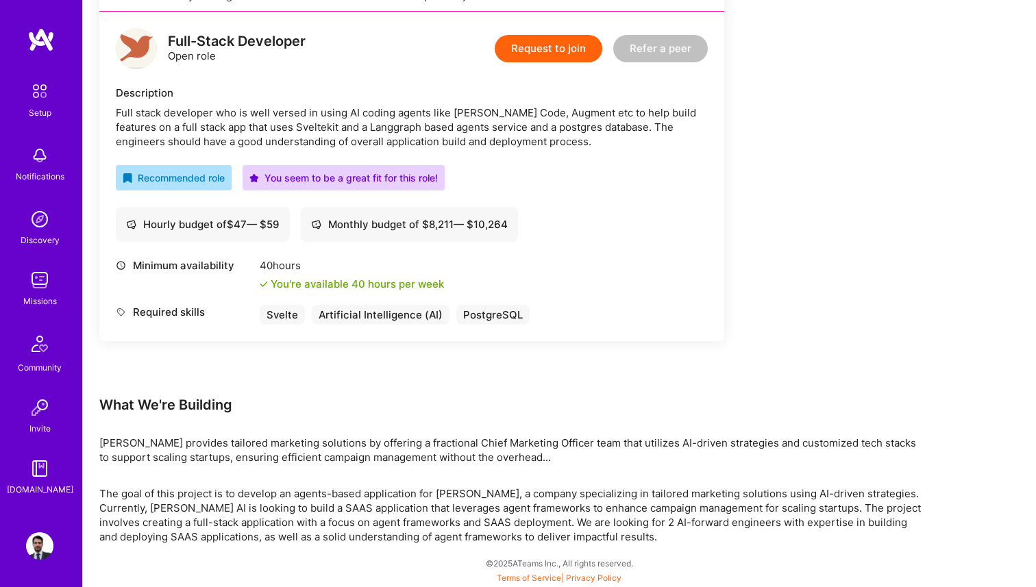
click at [542, 499] on p "The goal of this project is to develop an agents-based application for Robynn A…" at bounding box center [510, 515] width 822 height 58
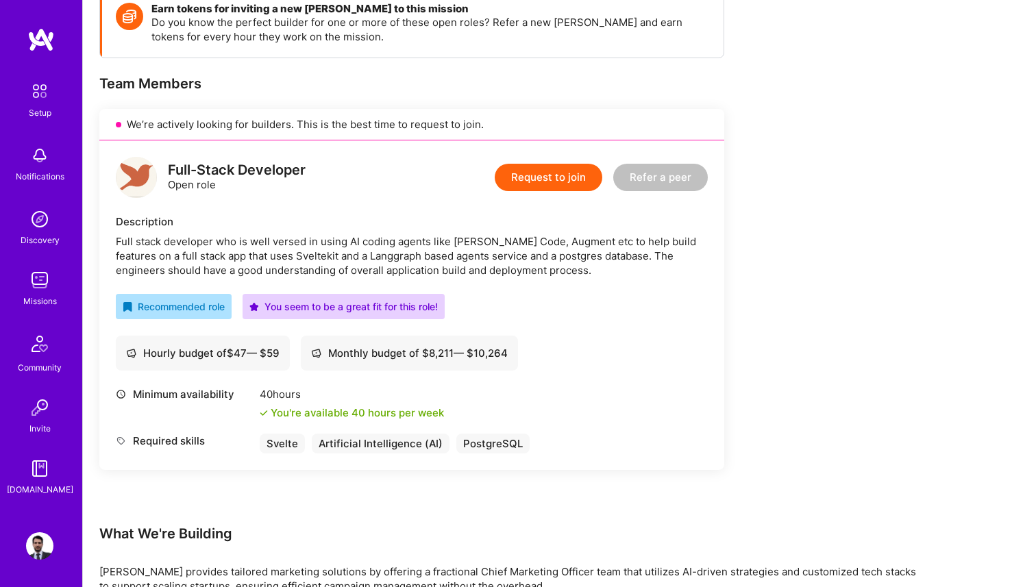
scroll to position [179, 0]
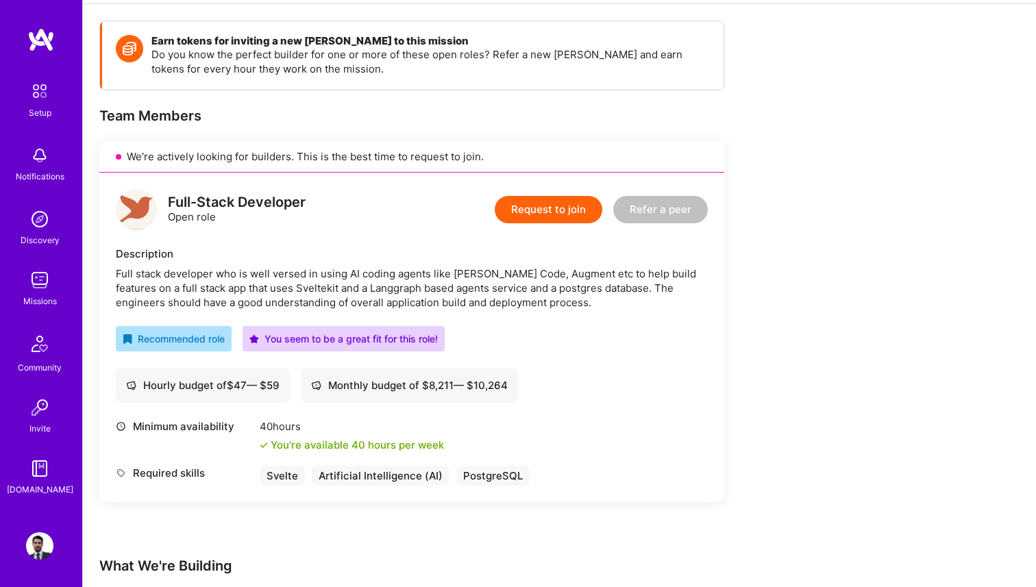
click at [569, 211] on button "Request to join" at bounding box center [549, 209] width 108 height 27
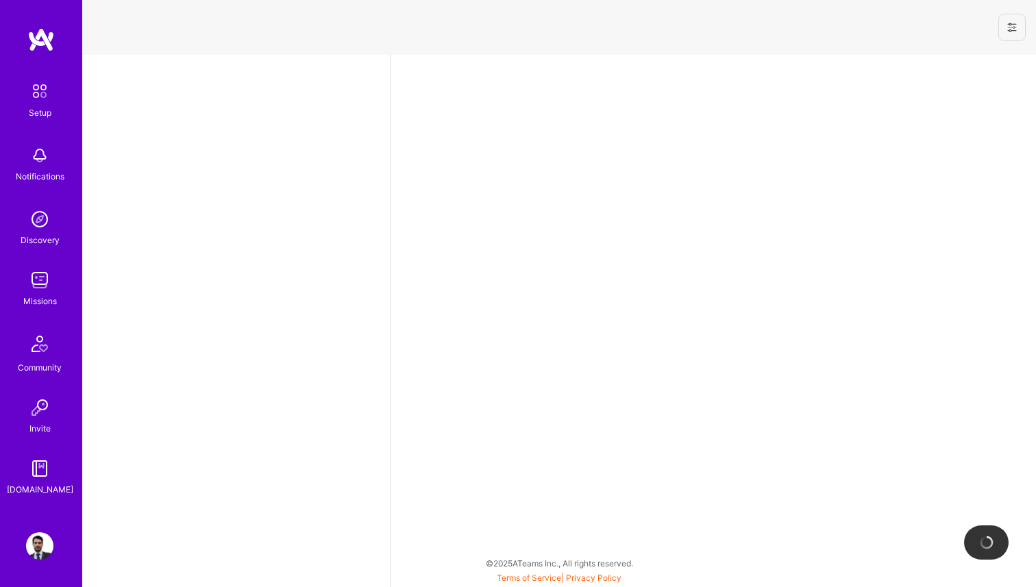
select select "MX"
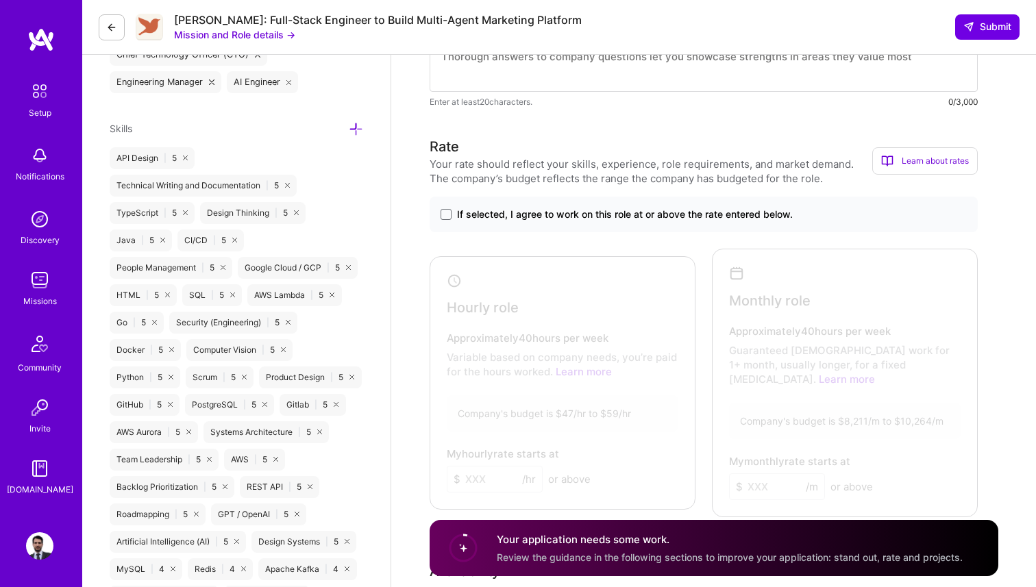
scroll to position [669, 0]
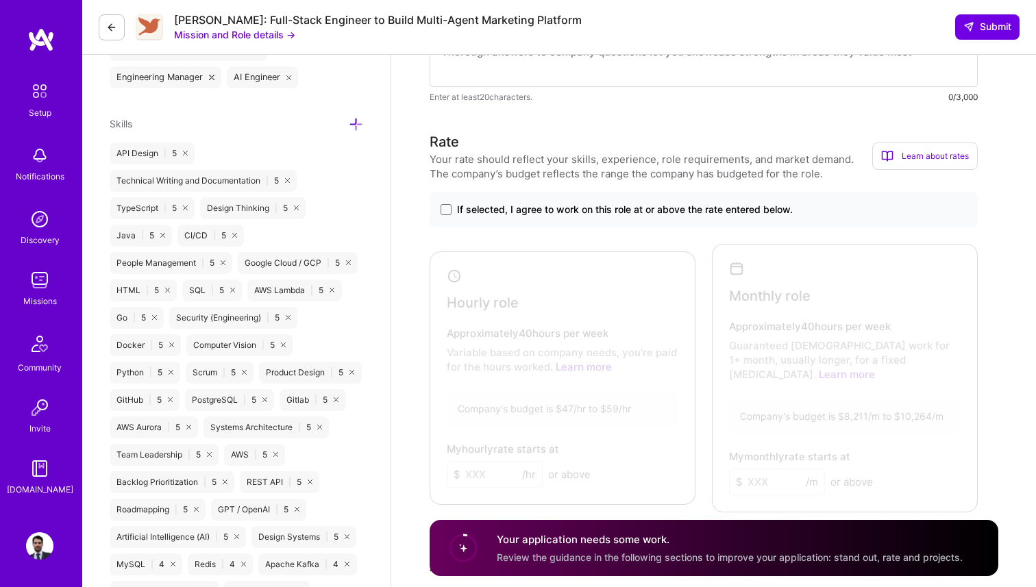
click at [444, 215] on label "If selected, I agree to work on this role at or above the rate entered below." at bounding box center [704, 210] width 526 height 14
click at [0, 0] on input "If selected, I agree to work on this role at or above the rate entered below." at bounding box center [0, 0] width 0 height 0
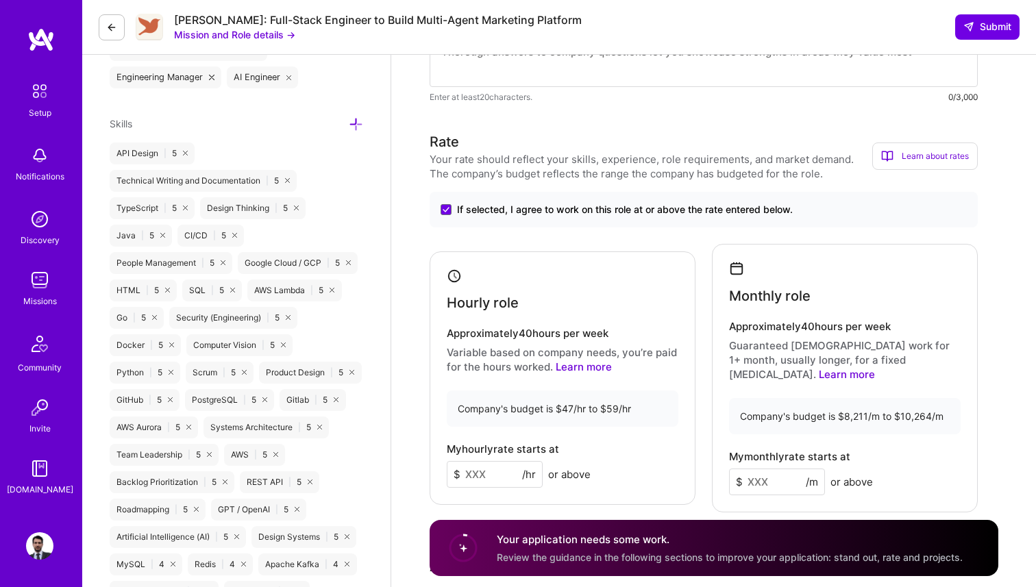
click at [482, 472] on input at bounding box center [495, 474] width 96 height 27
type input "60"
click at [770, 470] on input at bounding box center [777, 482] width 96 height 27
type input "9000"
click at [915, 451] on div "My monthly rate starts at $ 9000 /m or above" at bounding box center [845, 473] width 232 height 45
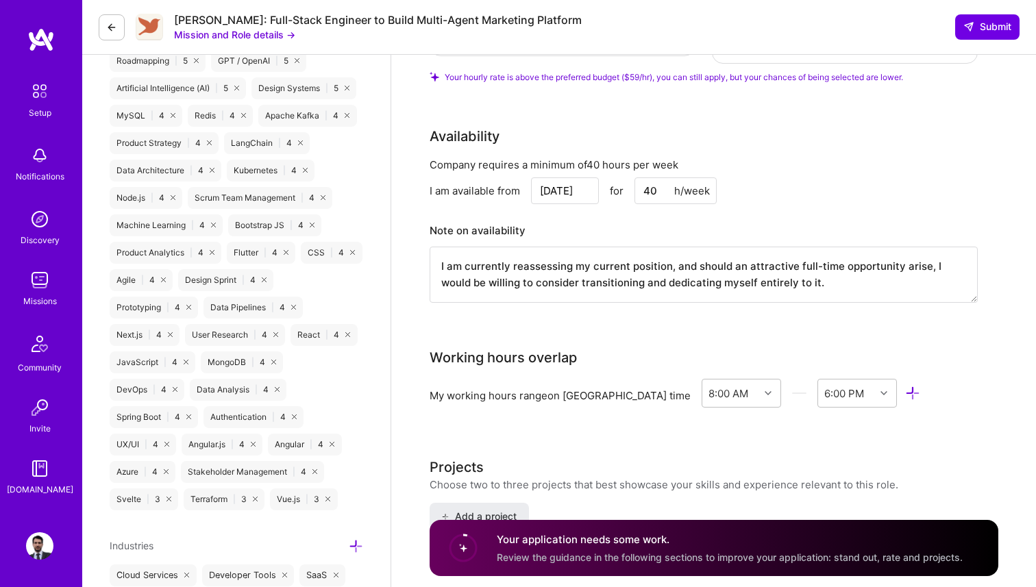
scroll to position [1132, 0]
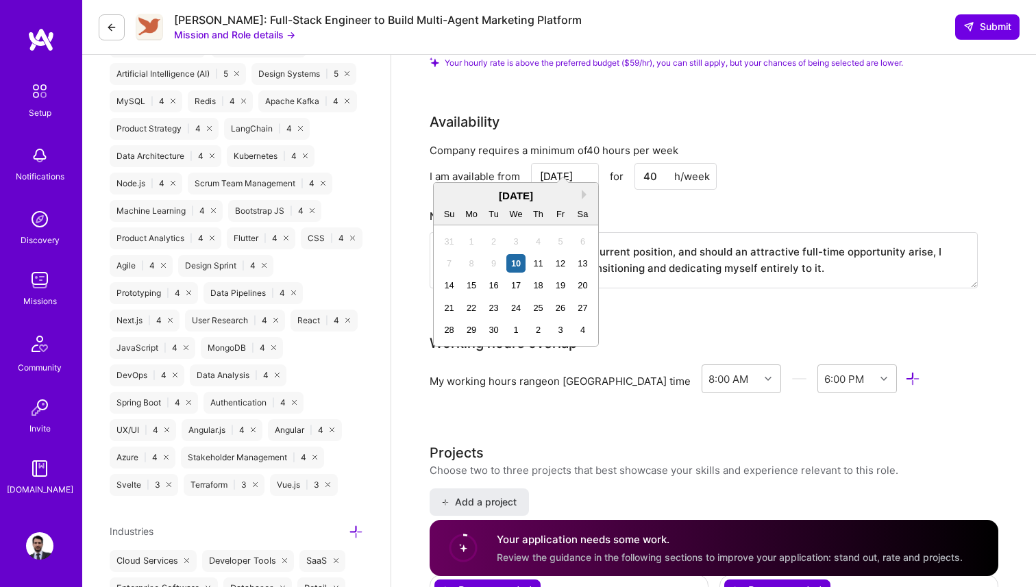
click at [575, 163] on input "[DATE]" at bounding box center [565, 176] width 68 height 27
click at [447, 286] on div "14" at bounding box center [449, 285] width 18 height 18
type input "Sep 14"
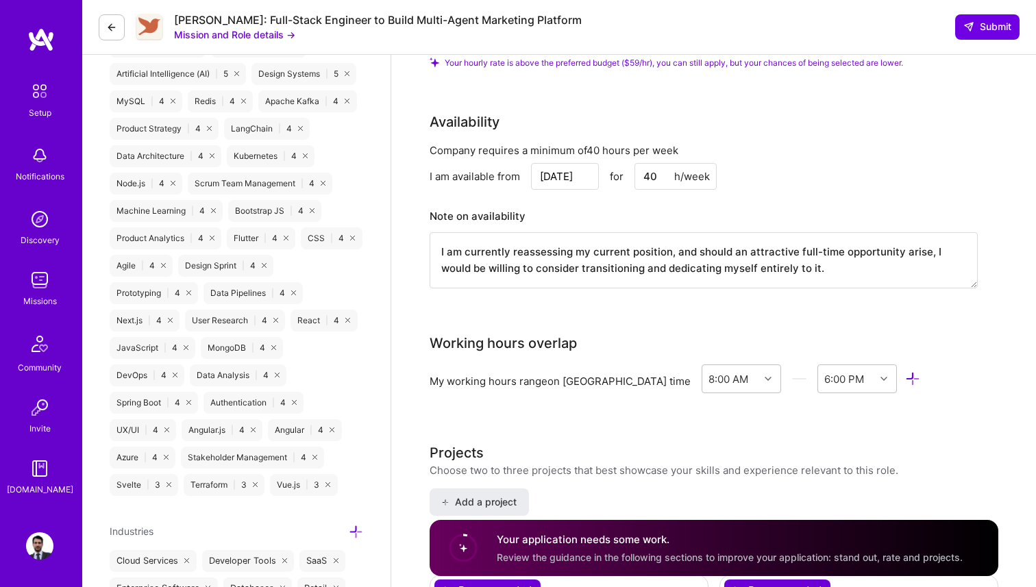
click at [558, 294] on div "Full-Stack Developer role description Full stack developer who is well versed i…" at bounding box center [714, 332] width 569 height 2790
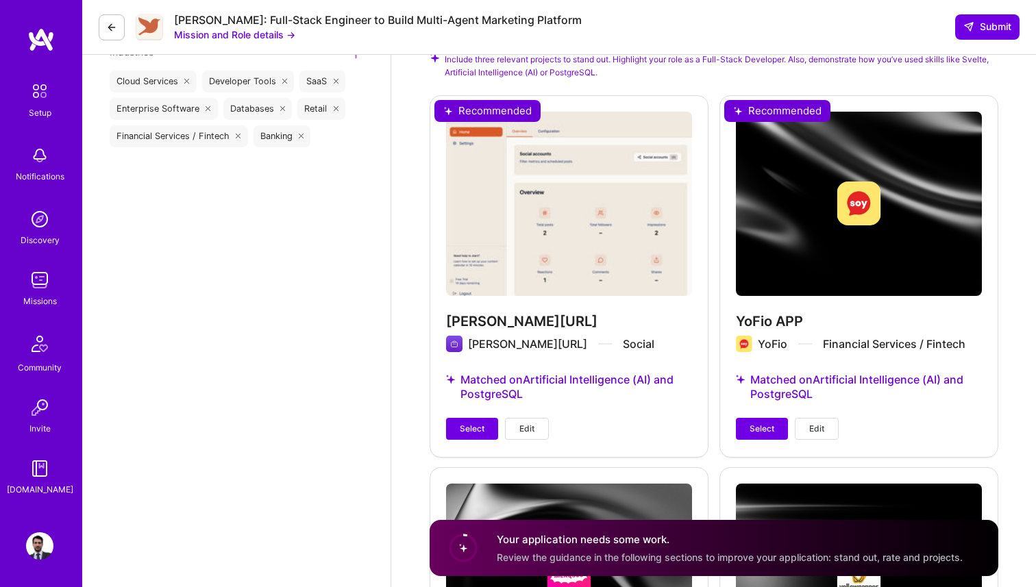
scroll to position [1620, 0]
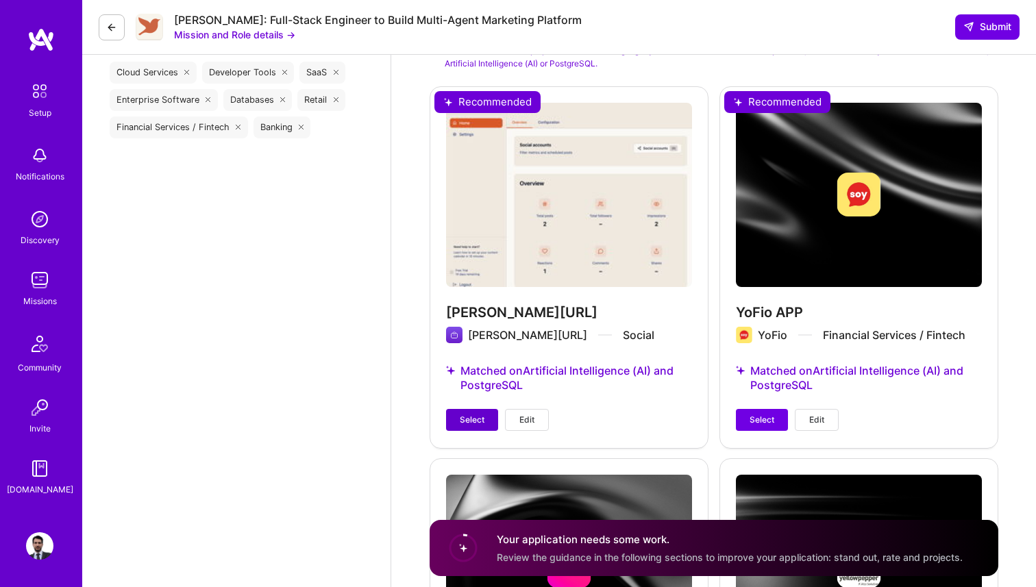
click at [473, 414] on span "Select" at bounding box center [472, 420] width 25 height 12
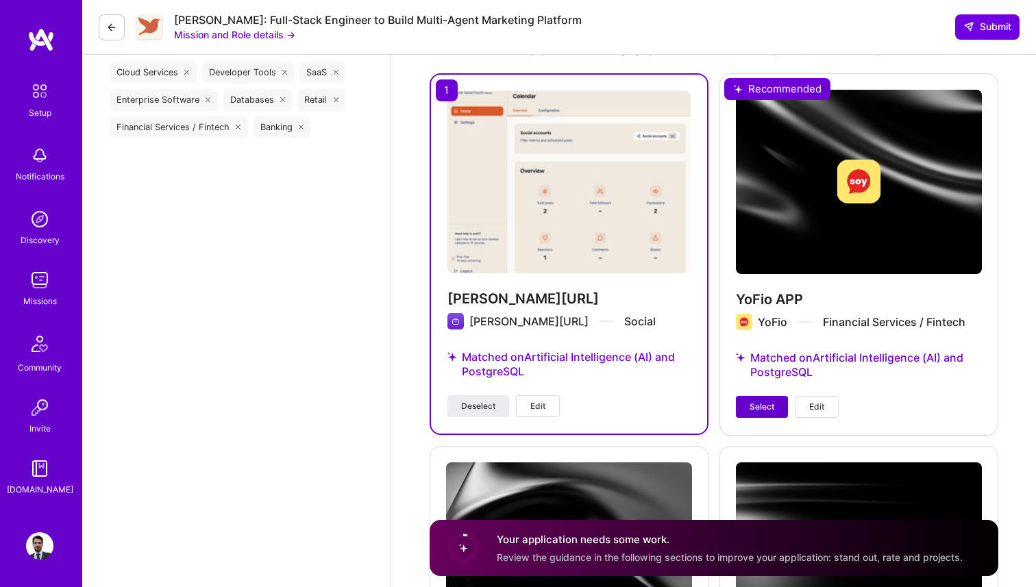
click at [756, 401] on span "Select" at bounding box center [762, 407] width 25 height 12
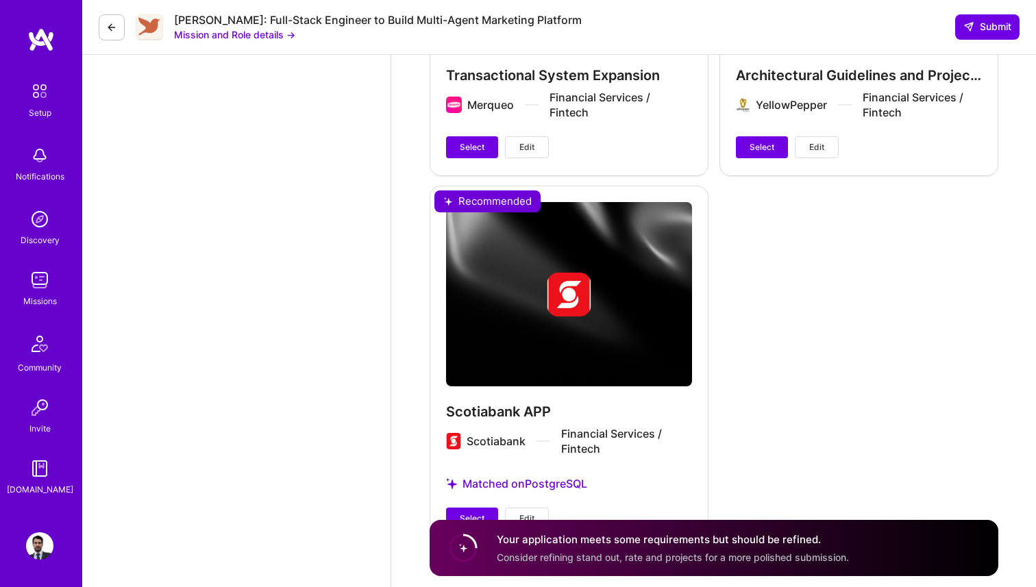
scroll to position [2259, 0]
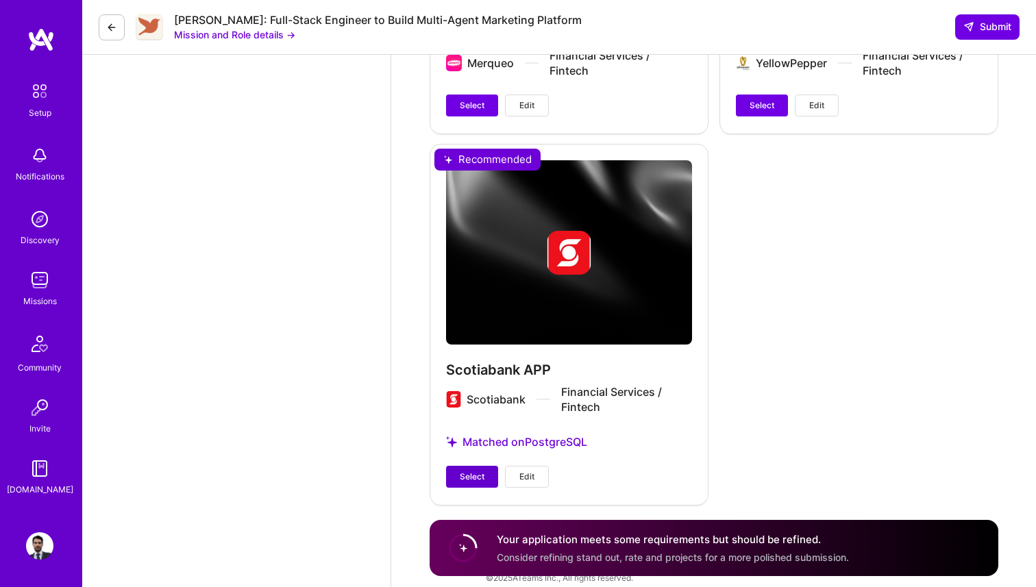
click at [472, 471] on span "Select" at bounding box center [472, 477] width 25 height 12
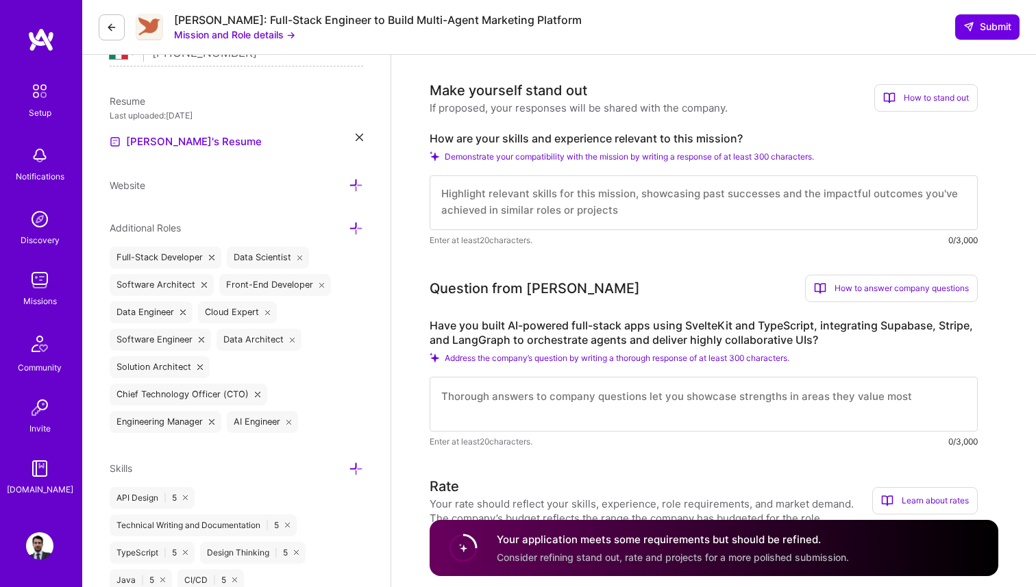
scroll to position [0, 0]
click at [624, 200] on textarea at bounding box center [704, 202] width 548 height 55
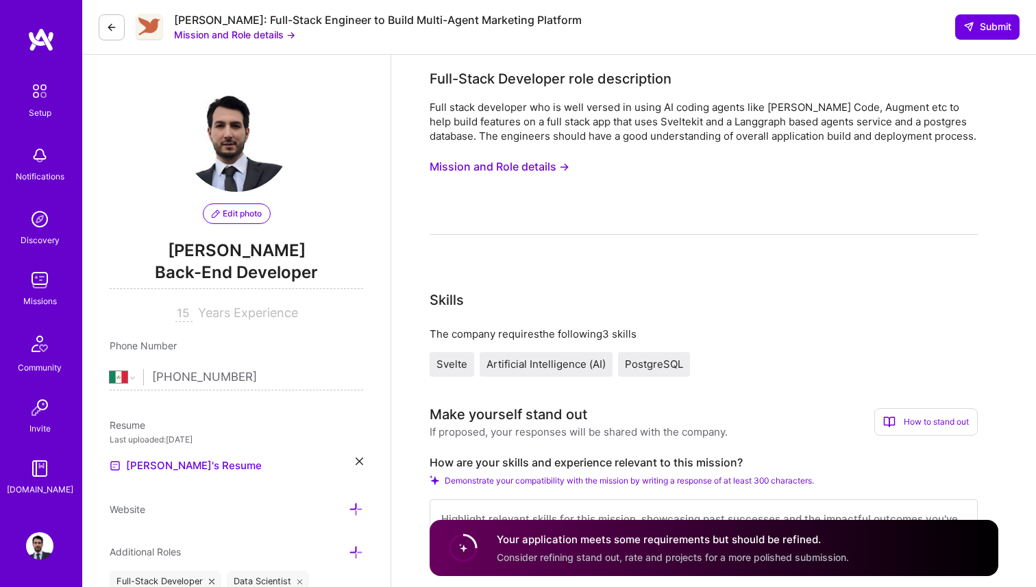
click at [559, 168] on button "Mission and Role details →" at bounding box center [500, 166] width 140 height 25
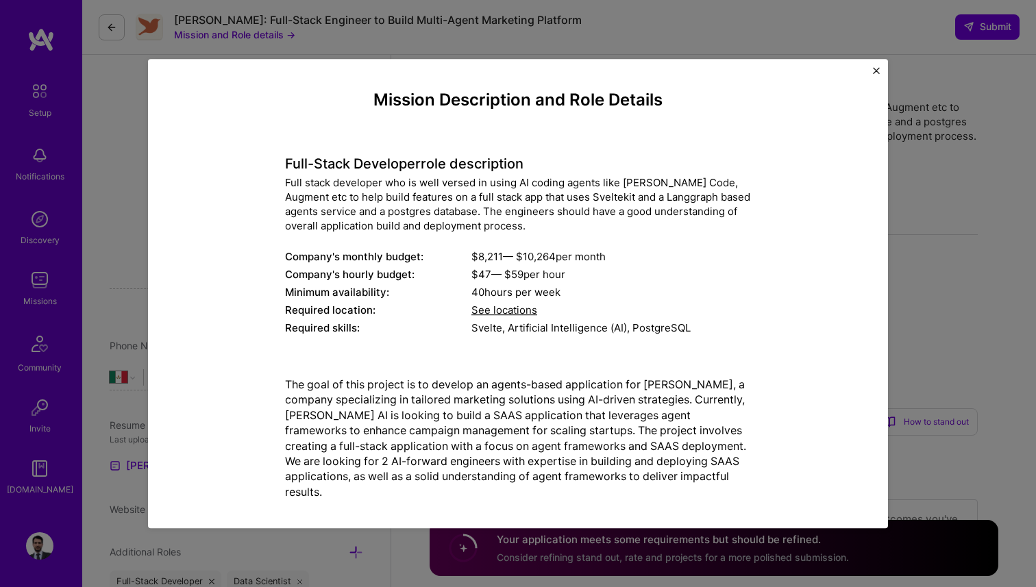
scroll to position [14, 0]
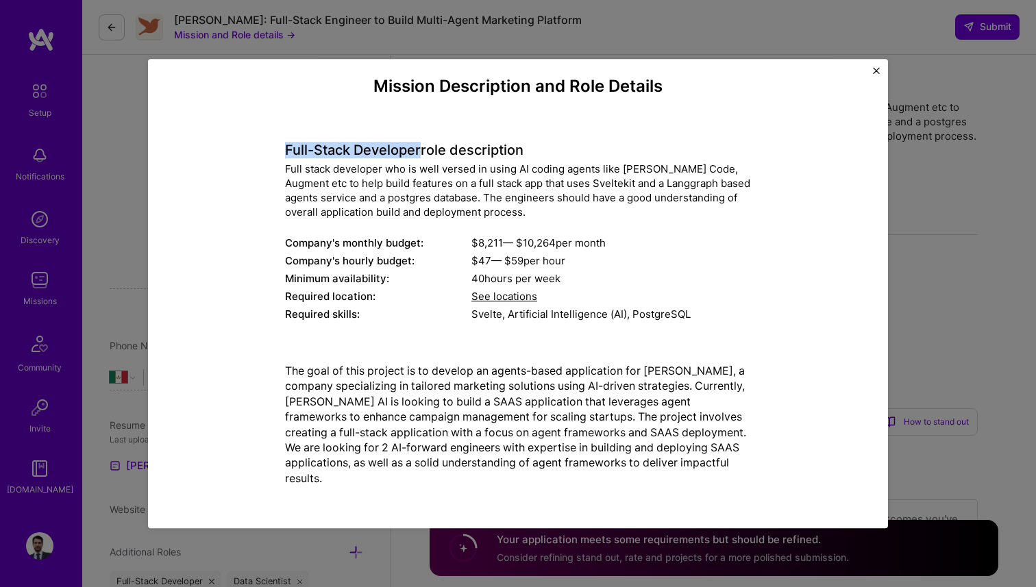
copy h4 "Full-Stack Developer"
drag, startPoint x: 286, startPoint y: 151, endPoint x: 421, endPoint y: 147, distance: 135.0
click at [421, 147] on h4 "Full-Stack Developer role description" at bounding box center [518, 150] width 466 height 16
click at [877, 72] on img "Close" at bounding box center [876, 70] width 7 height 7
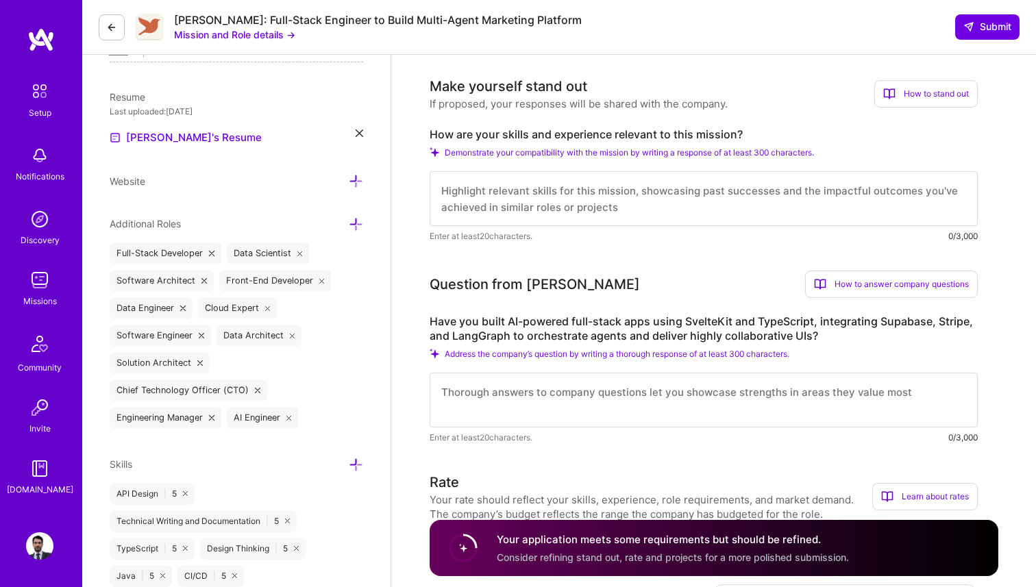
scroll to position [331, 0]
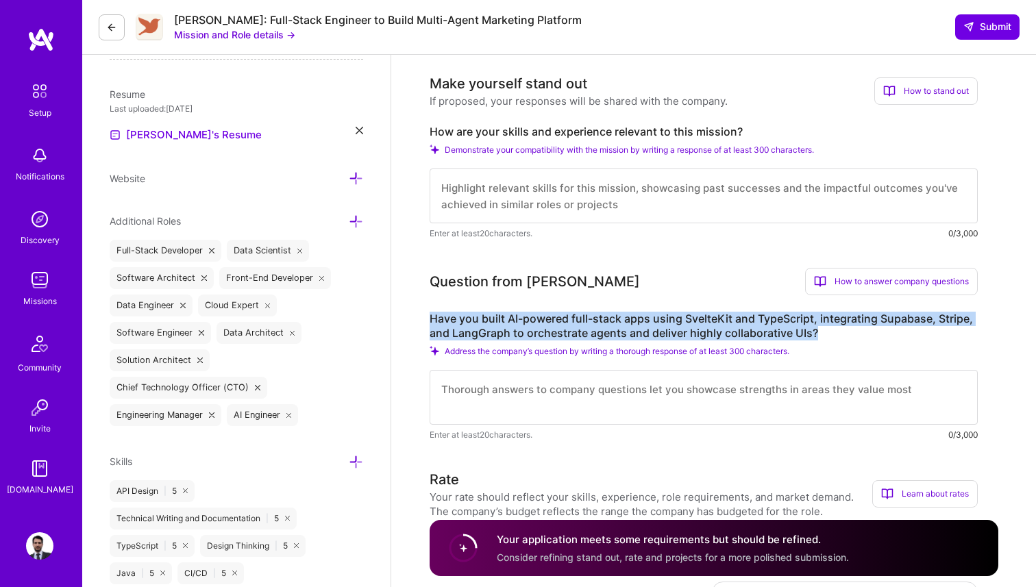
copy label "Have you built AI-powered full-stack apps using SvelteKit and TypeScript, integ…"
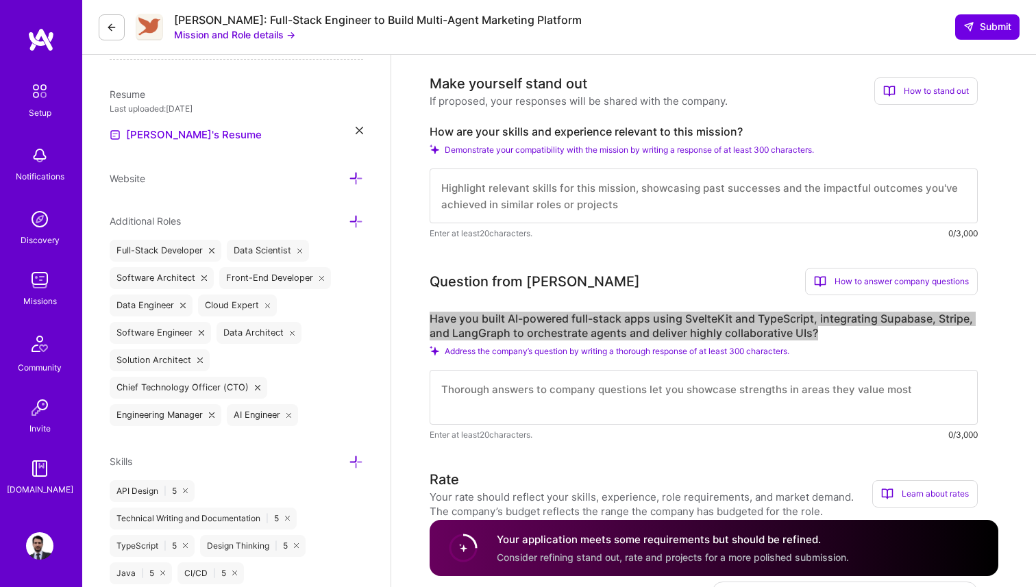
drag, startPoint x: 429, startPoint y: 317, endPoint x: 817, endPoint y: 339, distance: 388.4
click at [817, 339] on label "Have you built AI-powered full-stack apps using SvelteKit and TypeScript, integ…" at bounding box center [704, 326] width 548 height 29
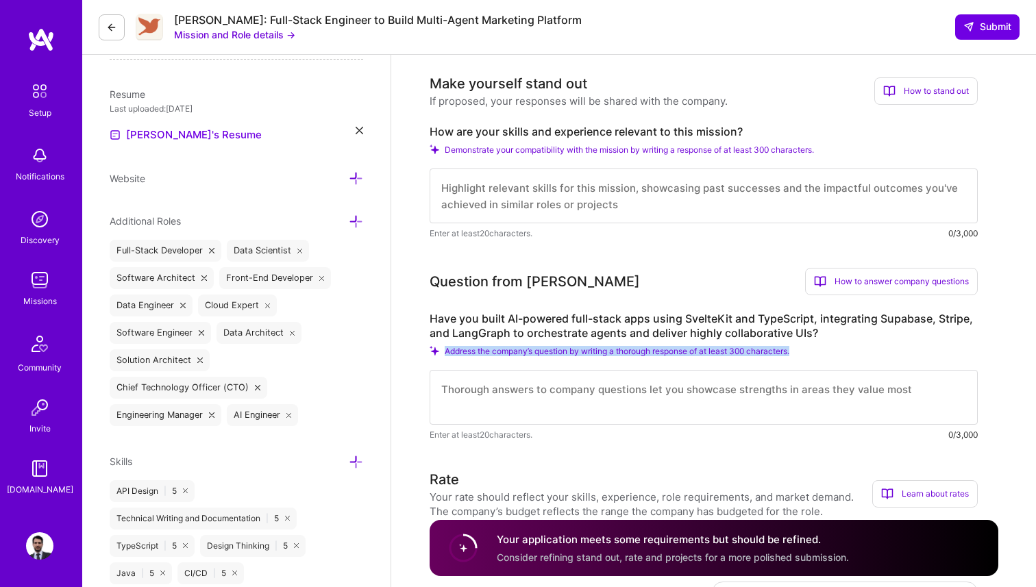
copy span "Address the company’s question by writing a thorough response of at least 300 c…"
drag, startPoint x: 445, startPoint y: 353, endPoint x: 801, endPoint y: 353, distance: 356.3
click at [801, 353] on div "Address the company’s question by writing a thorough response of at least 300 c…" at bounding box center [704, 351] width 548 height 10
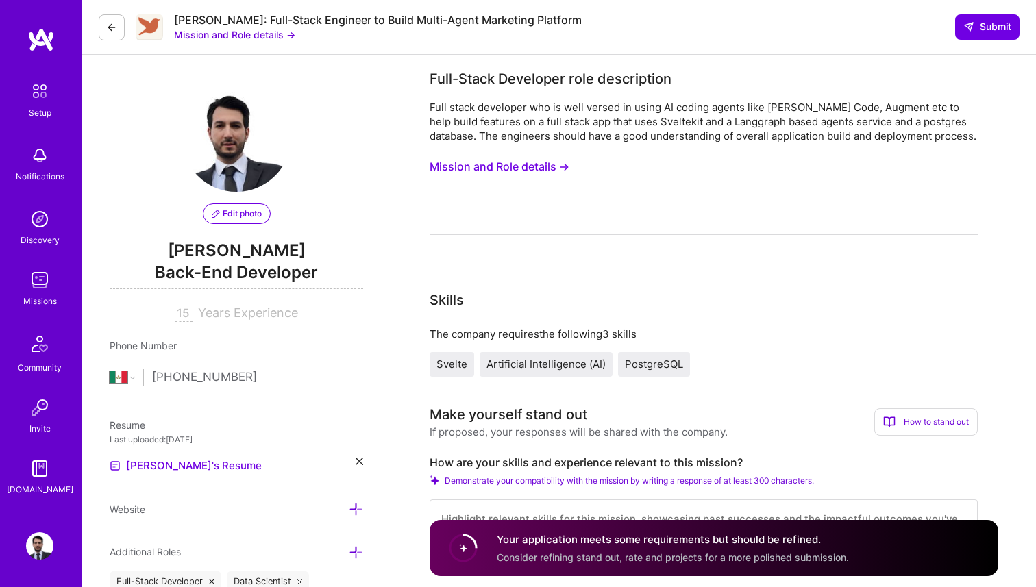
click at [528, 166] on button "Mission and Role details →" at bounding box center [500, 166] width 140 height 25
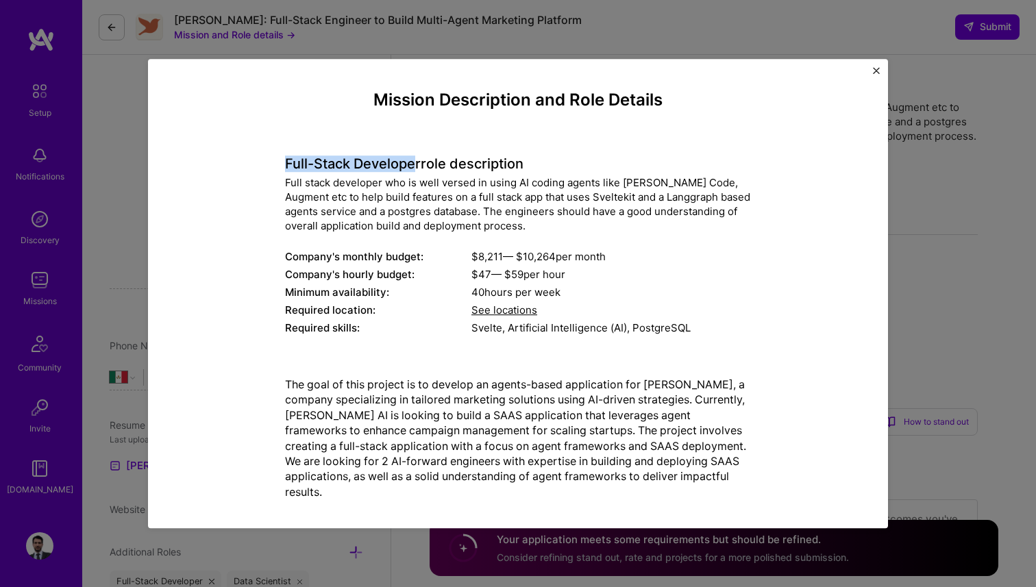
drag, startPoint x: 286, startPoint y: 164, endPoint x: 419, endPoint y: 164, distance: 132.9
click at [419, 164] on h4 "Full-Stack Developer role description" at bounding box center [518, 164] width 466 height 16
drag, startPoint x: 422, startPoint y: 164, endPoint x: 280, endPoint y: 164, distance: 142.5
click at [280, 164] on div "Mission Description and Role Details Full-Stack Developer role description Full…" at bounding box center [517, 300] width 677 height 421
copy h4 "Full-Stack Developer"
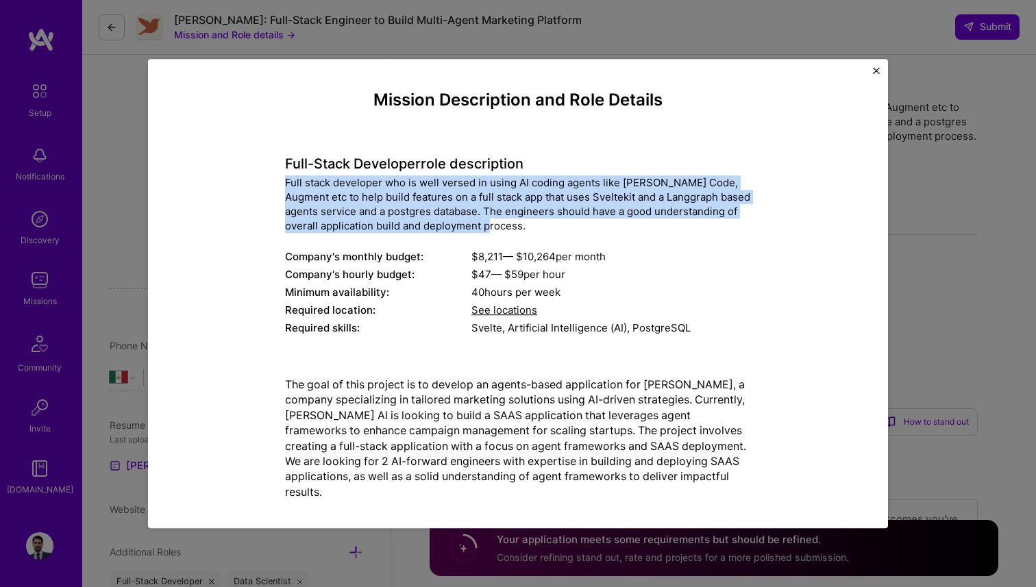
copy div "Full stack developer who is well versed in using AI coding agents like Claude C…"
drag, startPoint x: 286, startPoint y: 184, endPoint x: 563, endPoint y: 227, distance: 280.1
click at [563, 227] on div "Full stack developer who is well versed in using AI coding agents like Claude C…" at bounding box center [518, 204] width 466 height 58
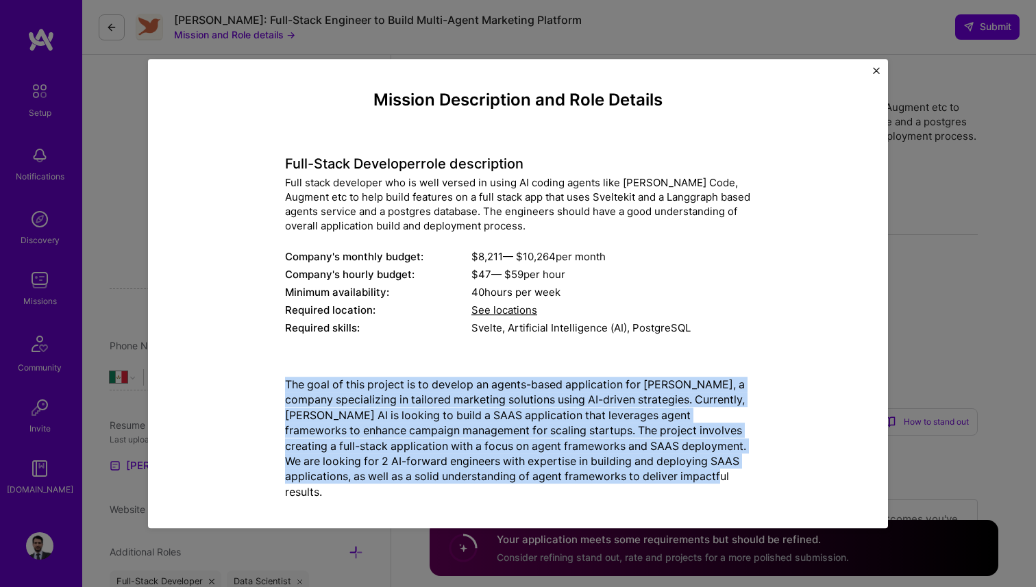
scroll to position [14, 0]
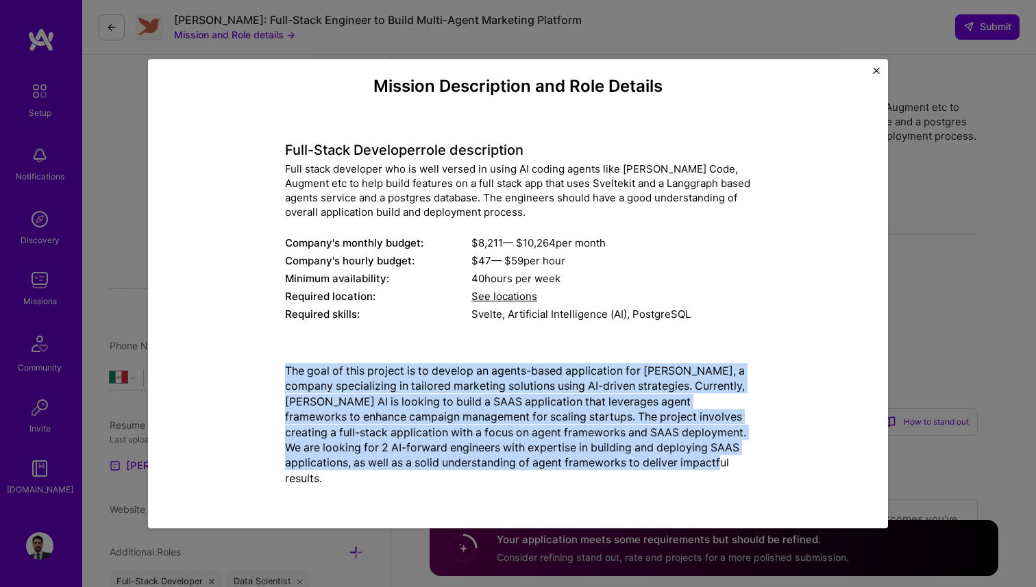
copy p "The goal of this project is to develop an agents-based application for [PERSON_…"
drag, startPoint x: 285, startPoint y: 383, endPoint x: 333, endPoint y: 476, distance: 104.8
click at [333, 476] on p "The goal of this project is to develop an agents-based application for [PERSON_…" at bounding box center [518, 424] width 466 height 123
click at [603, 388] on p "The goal of this project is to develop an agents-based application for [PERSON_…" at bounding box center [518, 424] width 466 height 123
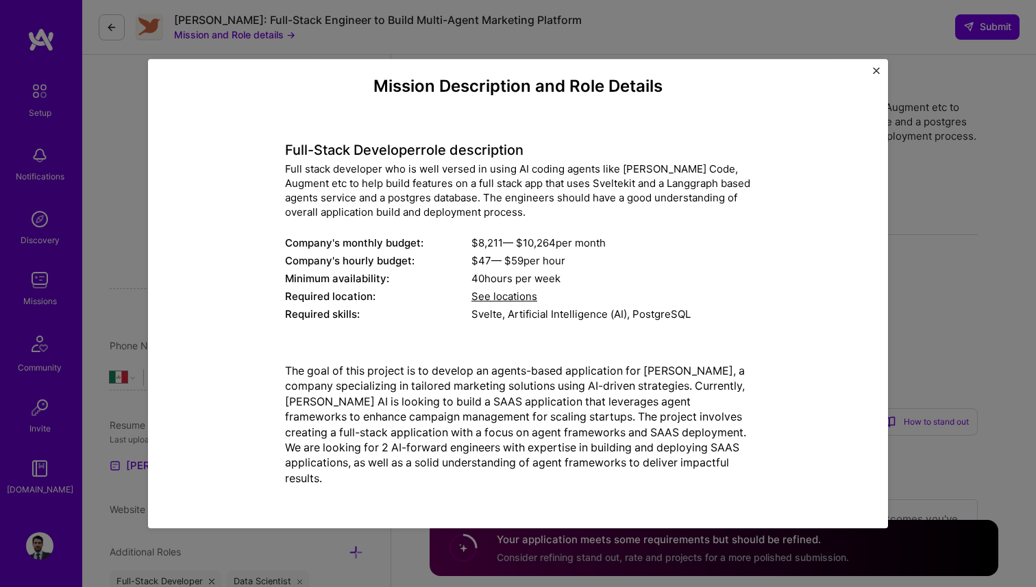
click at [876, 72] on img "Close" at bounding box center [876, 70] width 7 height 7
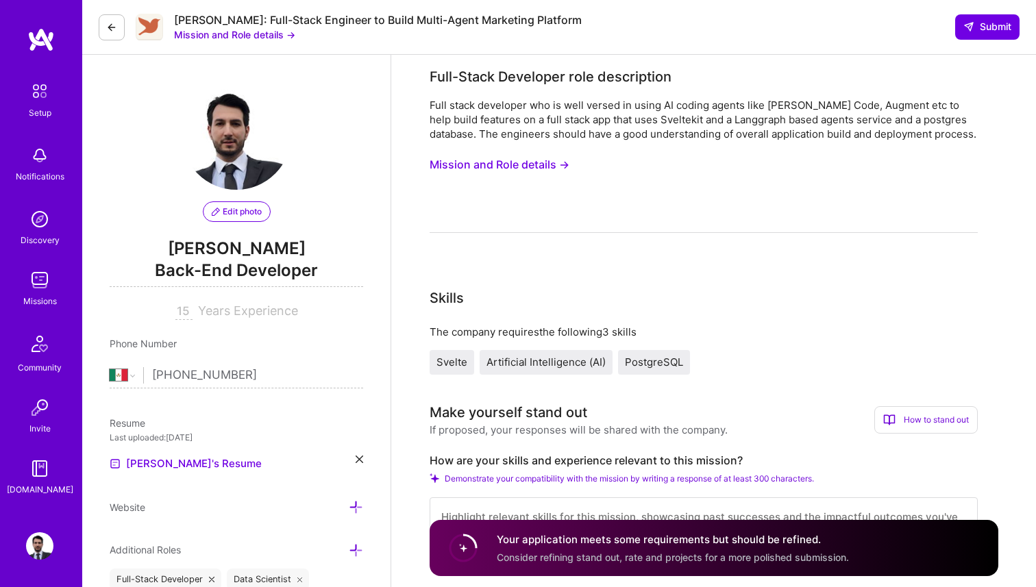
scroll to position [4, 0]
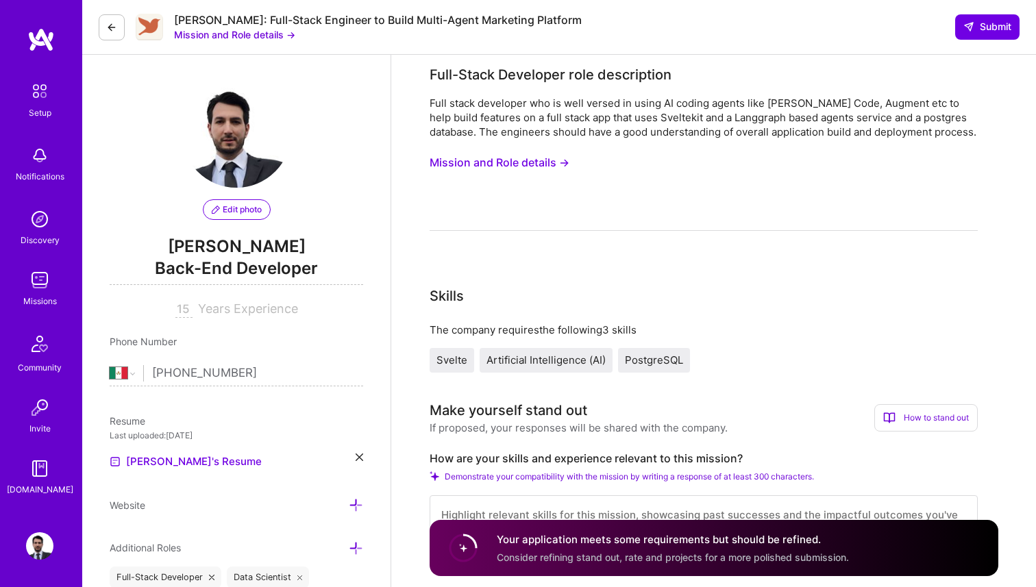
click at [536, 162] on button "Mission and Role details →" at bounding box center [500, 162] width 140 height 25
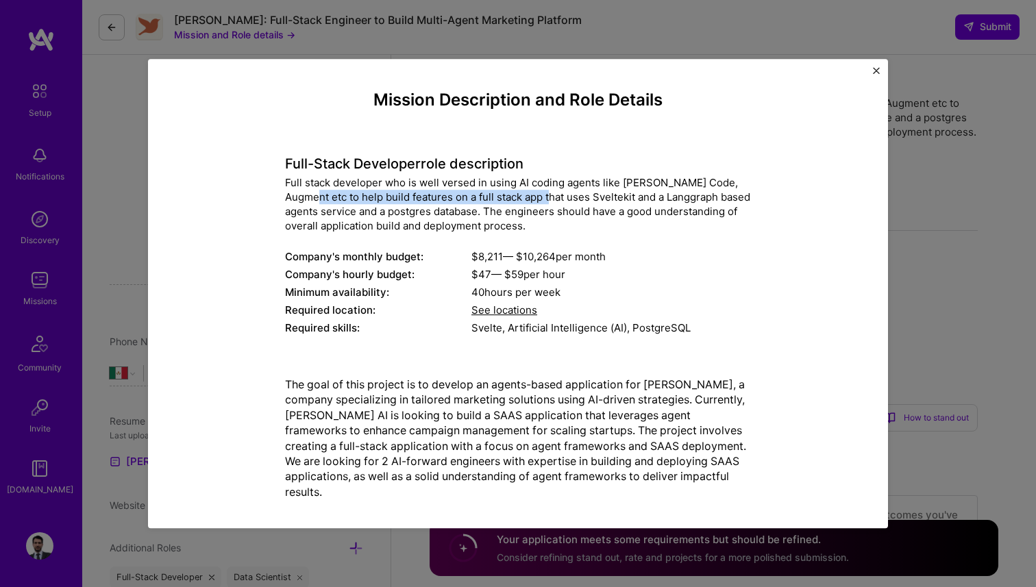
drag, startPoint x: 303, startPoint y: 197, endPoint x: 542, endPoint y: 199, distance: 239.1
click at [542, 199] on div "Full stack developer who is well versed in using AI coding agents like Claude C…" at bounding box center [518, 204] width 466 height 58
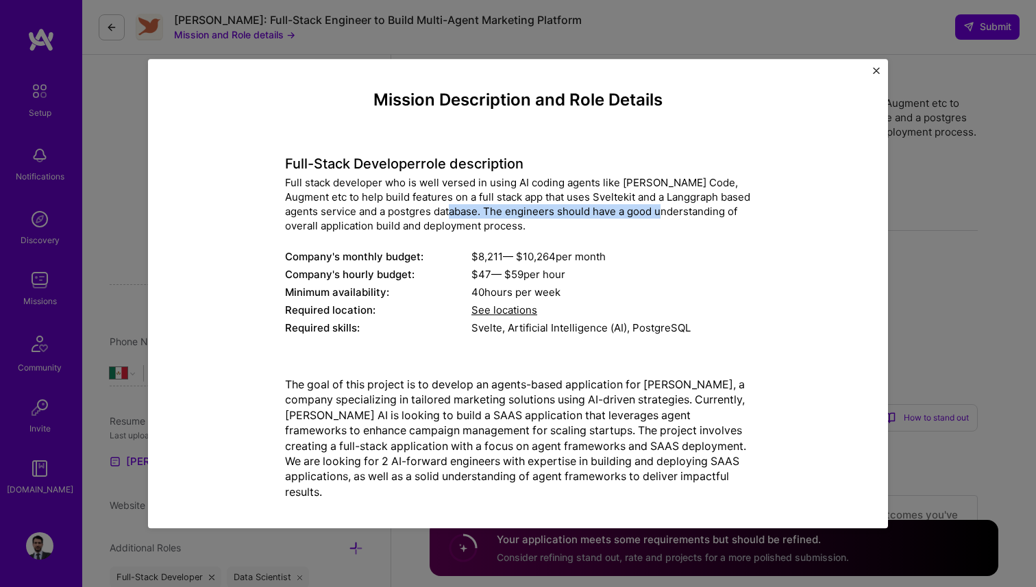
drag, startPoint x: 451, startPoint y: 211, endPoint x: 660, endPoint y: 206, distance: 208.3
click at [660, 206] on div "Full stack developer who is well versed in using AI coding agents like Claude C…" at bounding box center [518, 204] width 466 height 58
click at [428, 231] on div "Full stack developer who is well versed in using AI coding agents like Claude C…" at bounding box center [518, 204] width 466 height 58
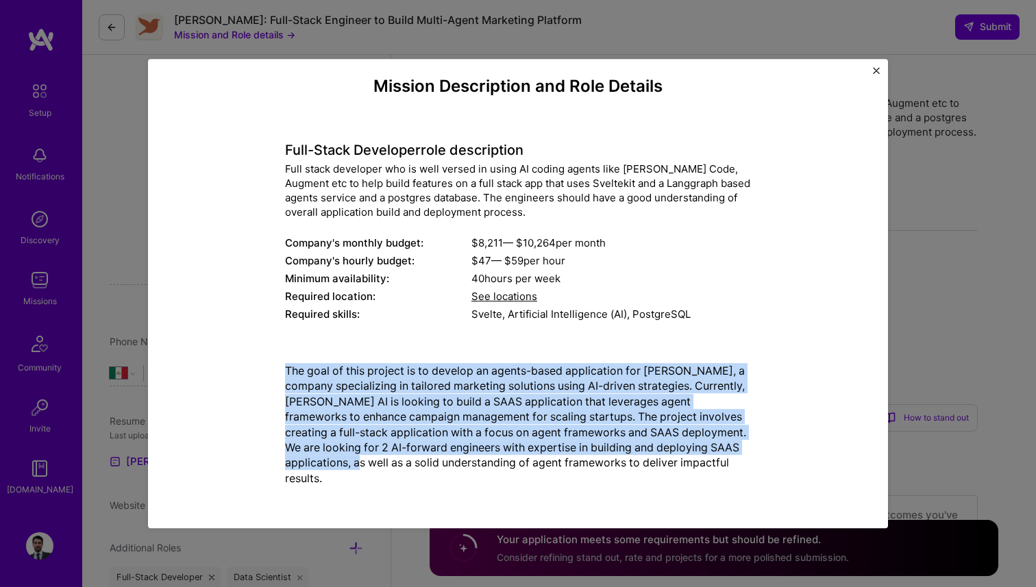
drag, startPoint x: 287, startPoint y: 373, endPoint x: 411, endPoint y: 463, distance: 153.1
click at [411, 463] on p "The goal of this project is to develop an agents-based application for [PERSON_…" at bounding box center [518, 424] width 466 height 123
click at [561, 409] on p "The goal of this project is to develop an agents-based application for [PERSON_…" at bounding box center [518, 424] width 466 height 123
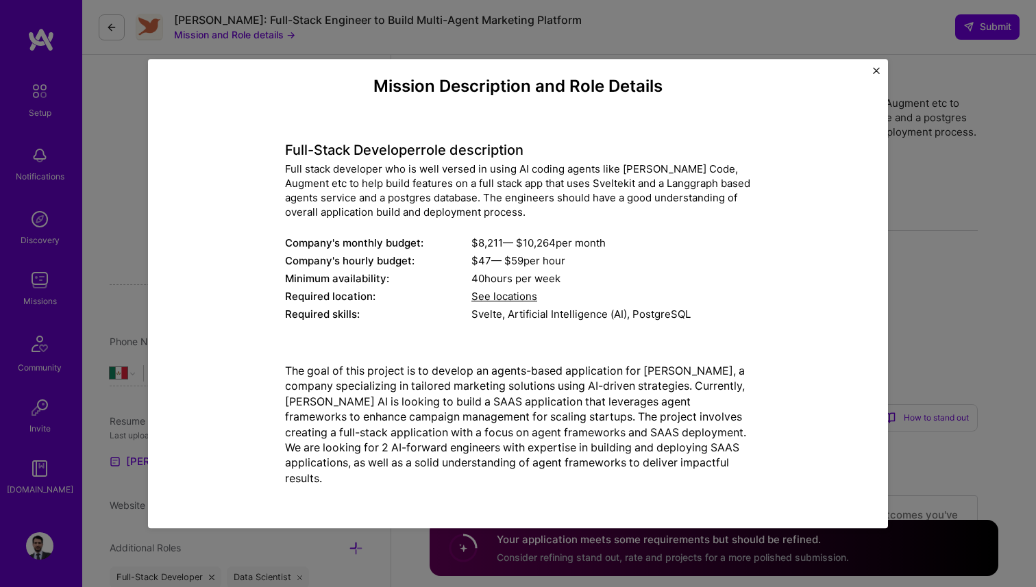
click at [873, 75] on button "Close" at bounding box center [876, 74] width 7 height 14
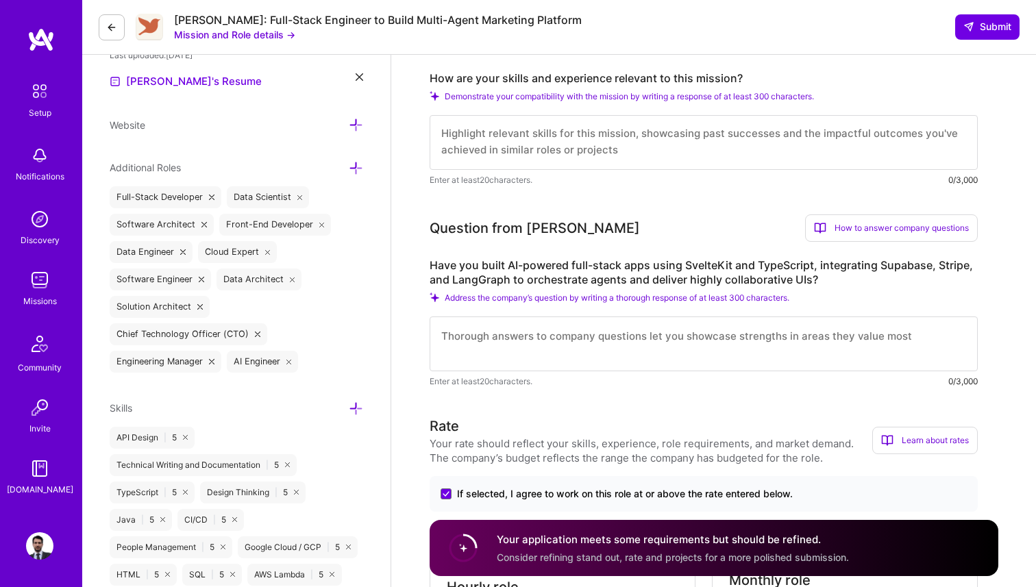
scroll to position [432, 0]
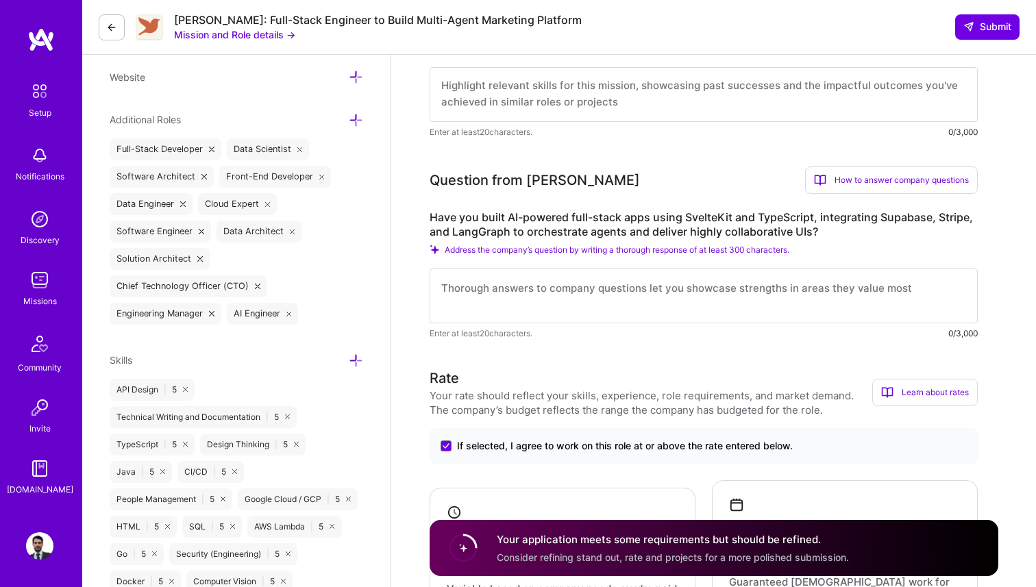
click at [532, 296] on textarea at bounding box center [704, 296] width 548 height 55
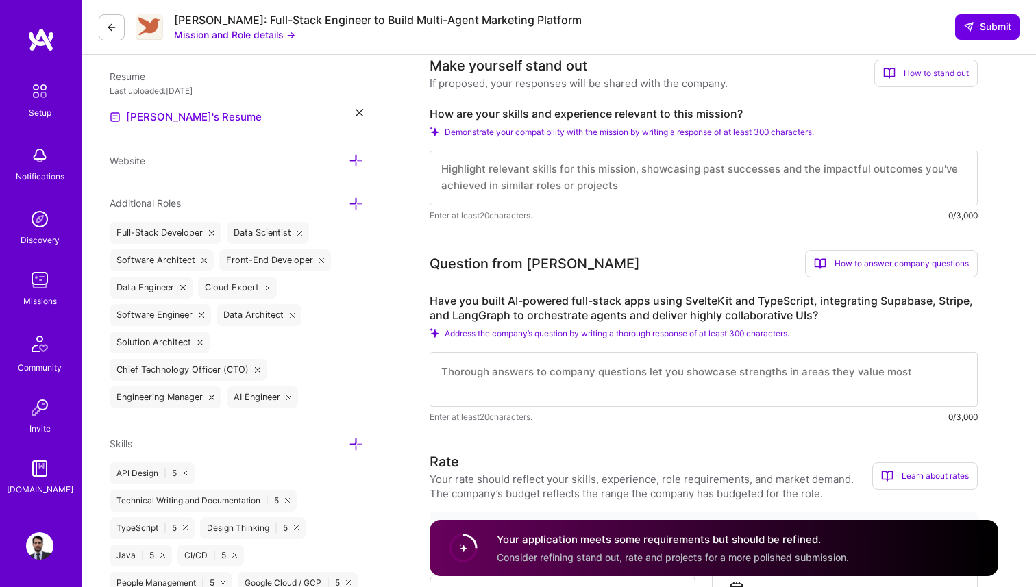
scroll to position [0, 0]
click at [531, 177] on textarea at bounding box center [704, 178] width 548 height 55
paste textarea "For over 15 years, I’ve been building and deploying full-stack products and Saa…"
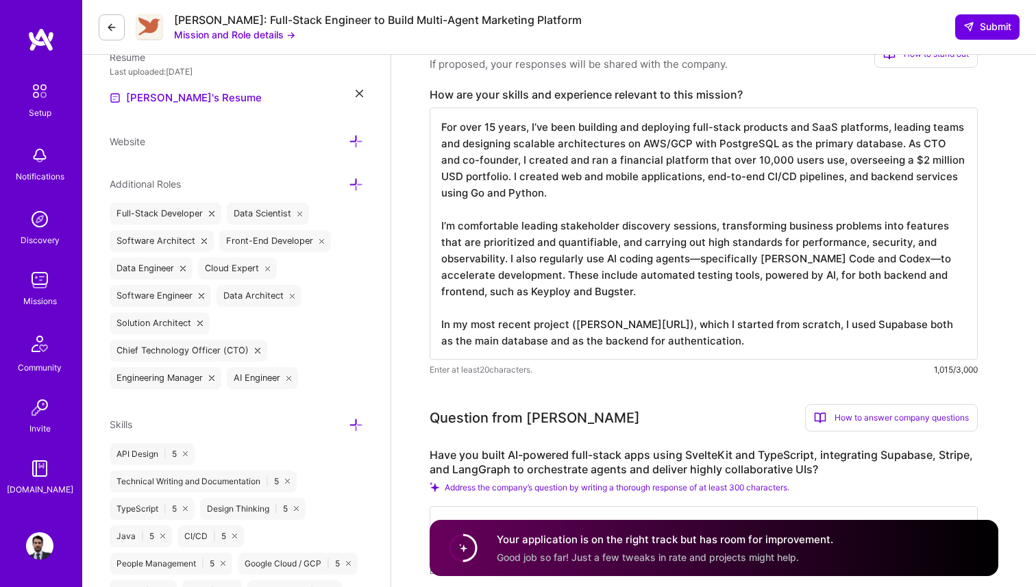
scroll to position [369, 0]
type textarea "For over 15 years, I’ve been building and deploying full-stack products and Saa…"
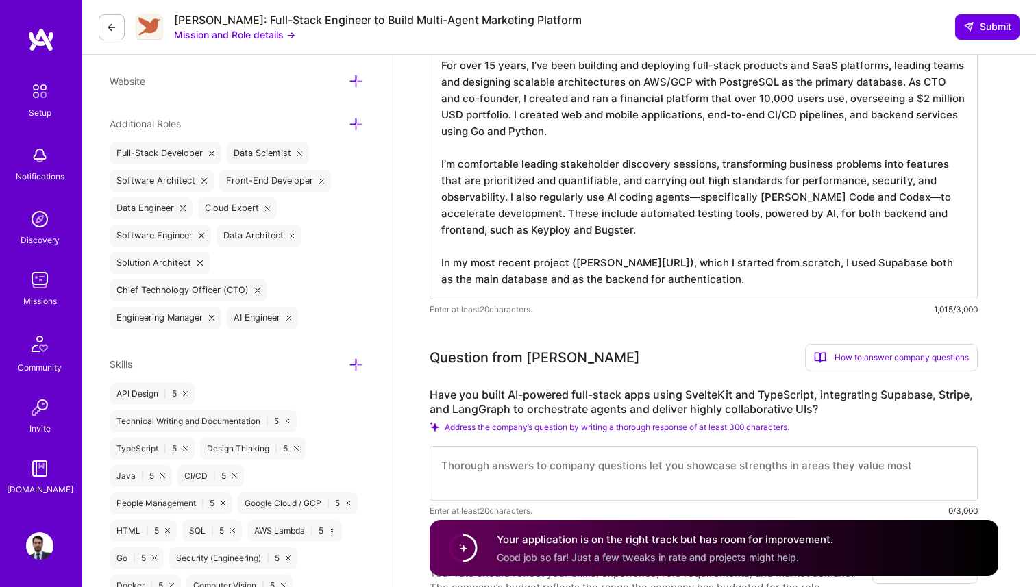
scroll to position [436, 0]
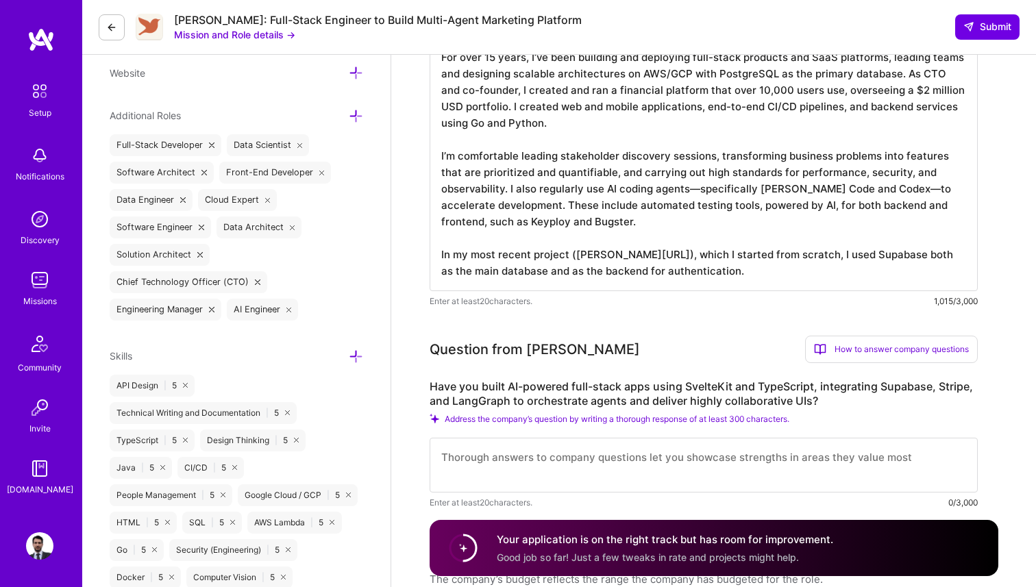
click at [595, 445] on textarea at bounding box center [704, 465] width 548 height 55
paste textarea "I’ve built full-stack applications powered by AI (using Anthropic/AWS Bedrock a…"
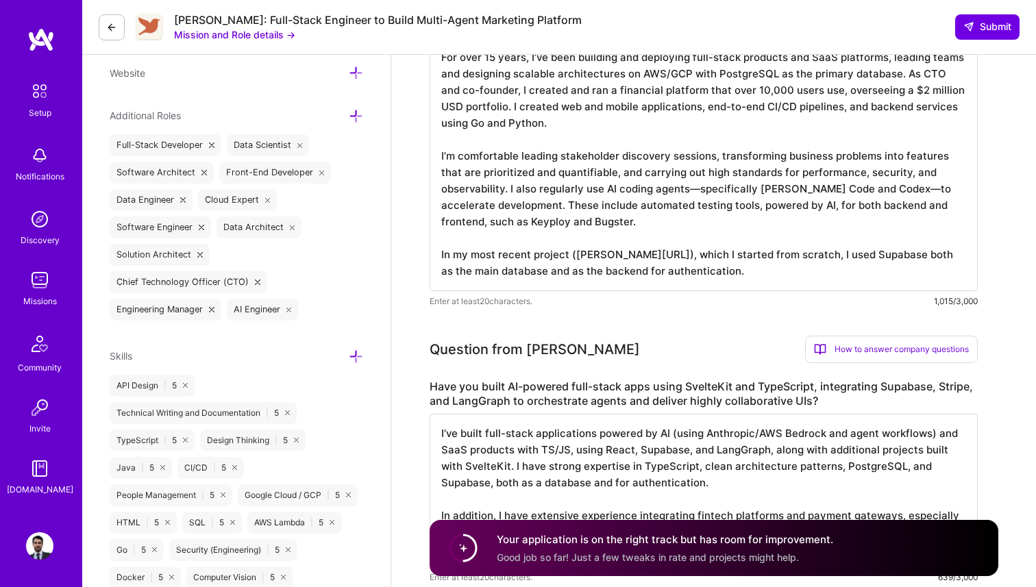
type textarea "I’ve built full-stack applications powered by AI (using Anthropic/AWS Bedrock a…"
click at [608, 381] on label "Have you built AI-powered full-stack apps using SvelteKit and TypeScript, integ…" at bounding box center [704, 394] width 548 height 29
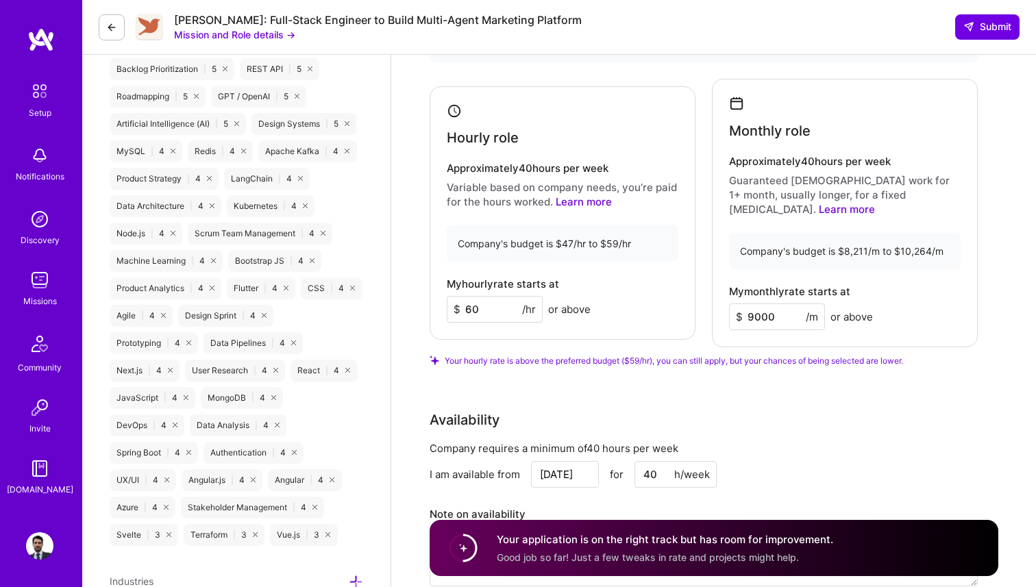
scroll to position [1034, 0]
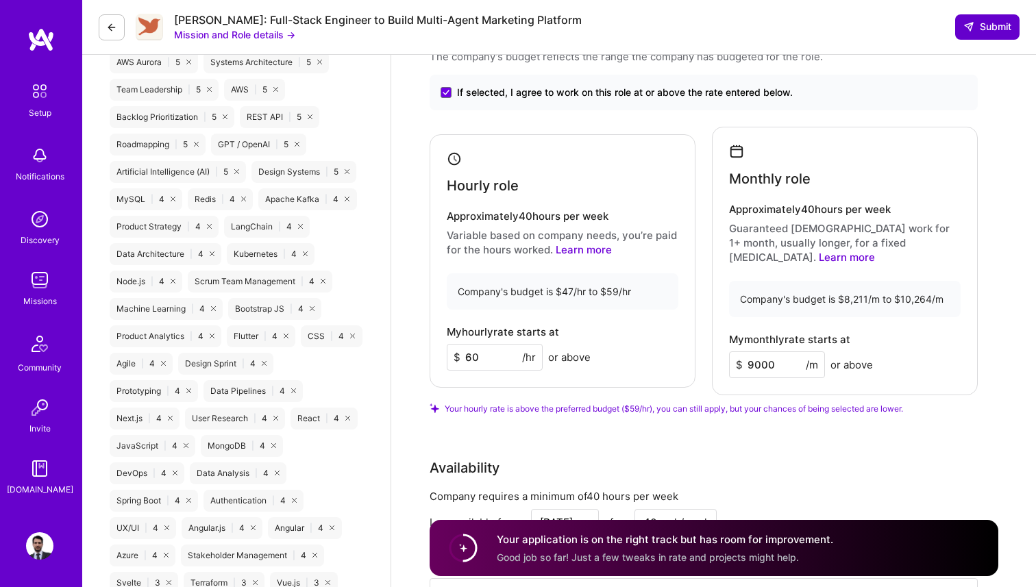
click at [973, 31] on icon at bounding box center [968, 26] width 11 height 11
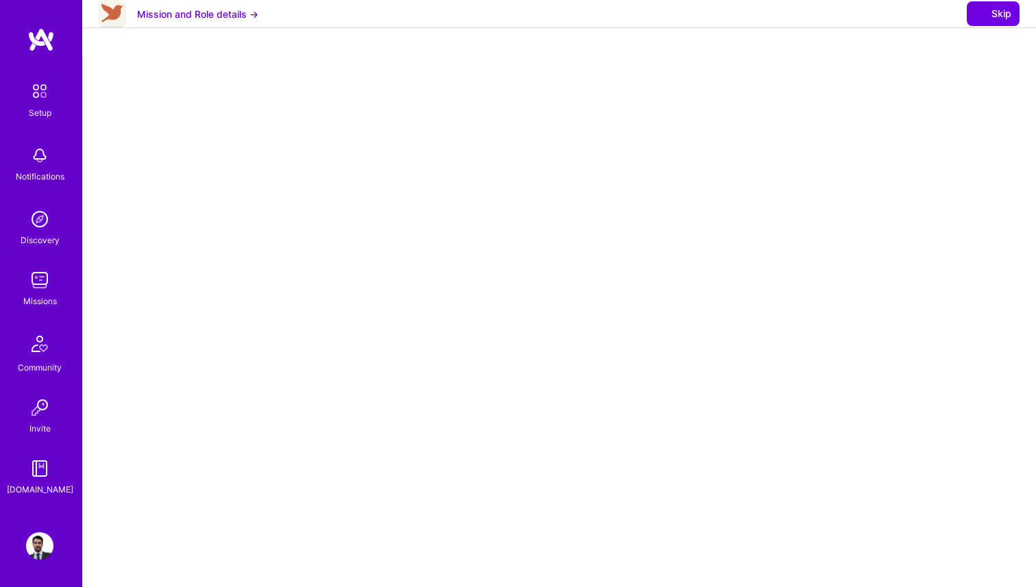
select select "MX"
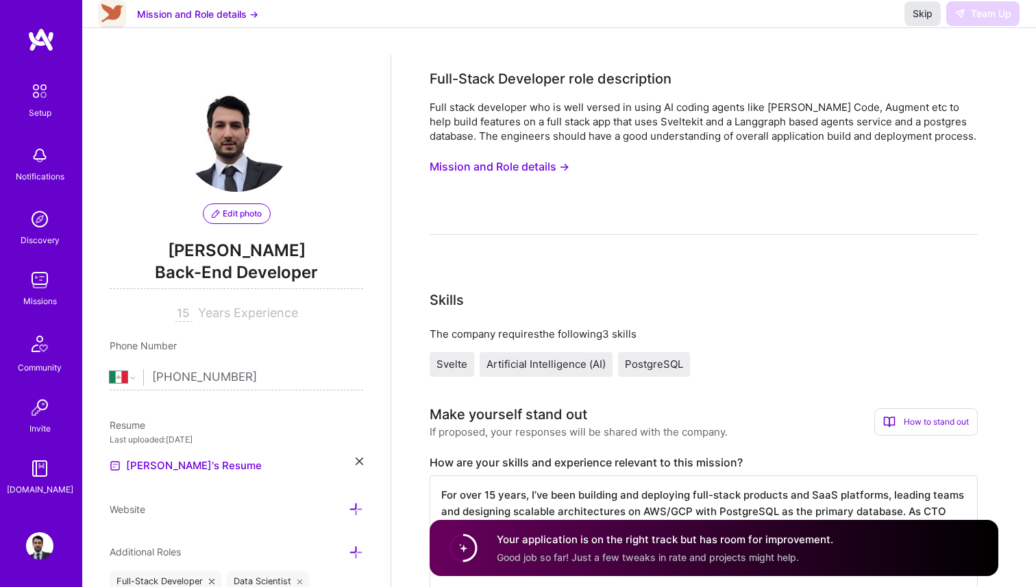
click at [913, 21] on span "Skip" at bounding box center [923, 14] width 20 height 14
click at [35, 279] on img at bounding box center [39, 280] width 27 height 27
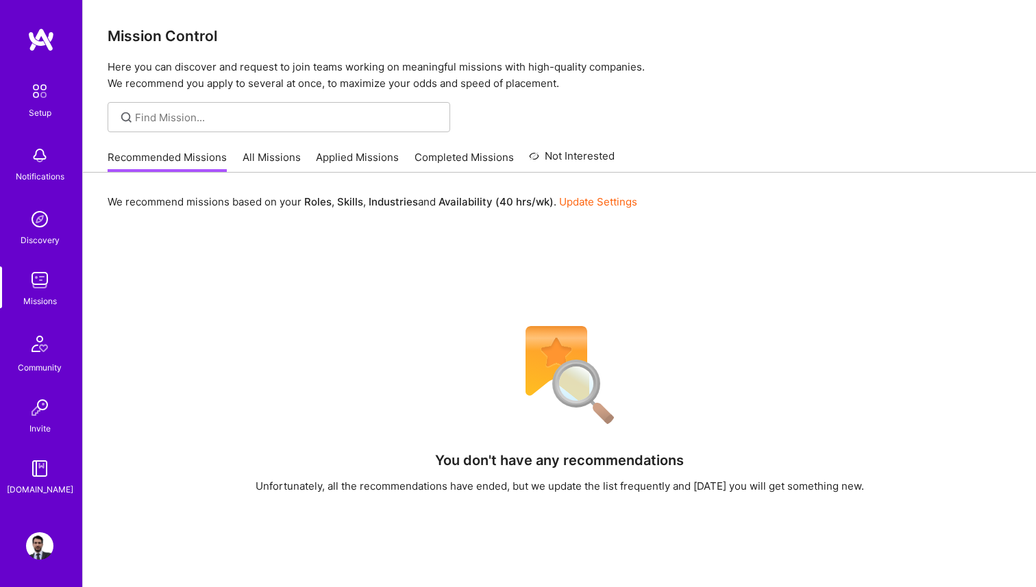
click at [283, 159] on link "All Missions" at bounding box center [272, 161] width 58 height 23
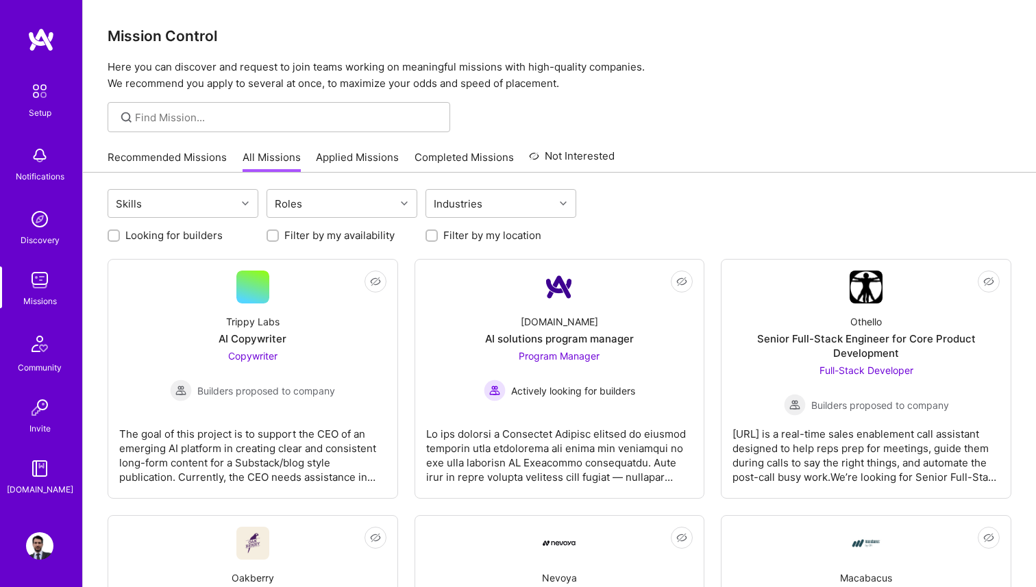
click at [385, 153] on link "Applied Missions" at bounding box center [357, 161] width 83 height 23
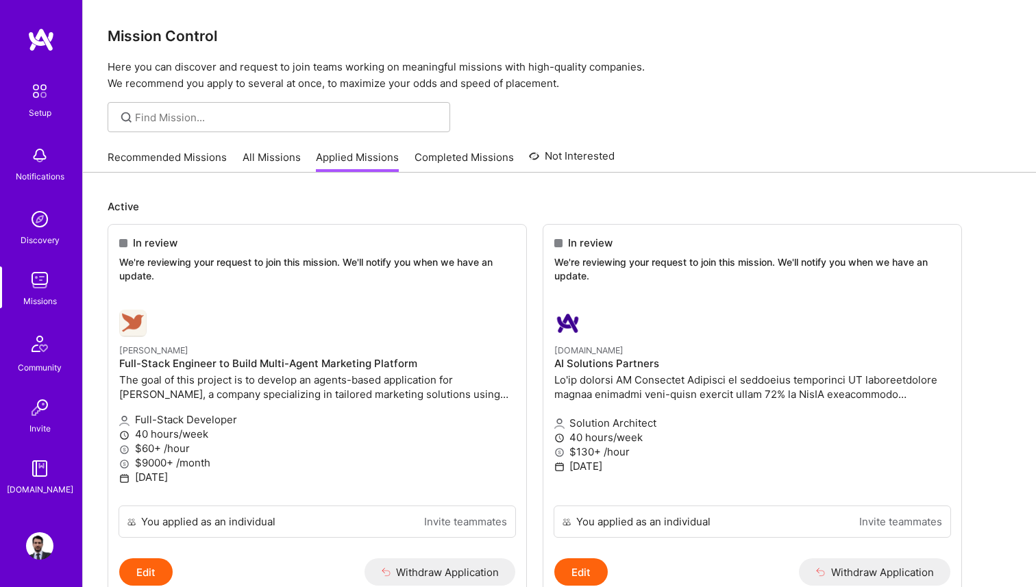
click at [267, 151] on link "All Missions" at bounding box center [272, 161] width 58 height 23
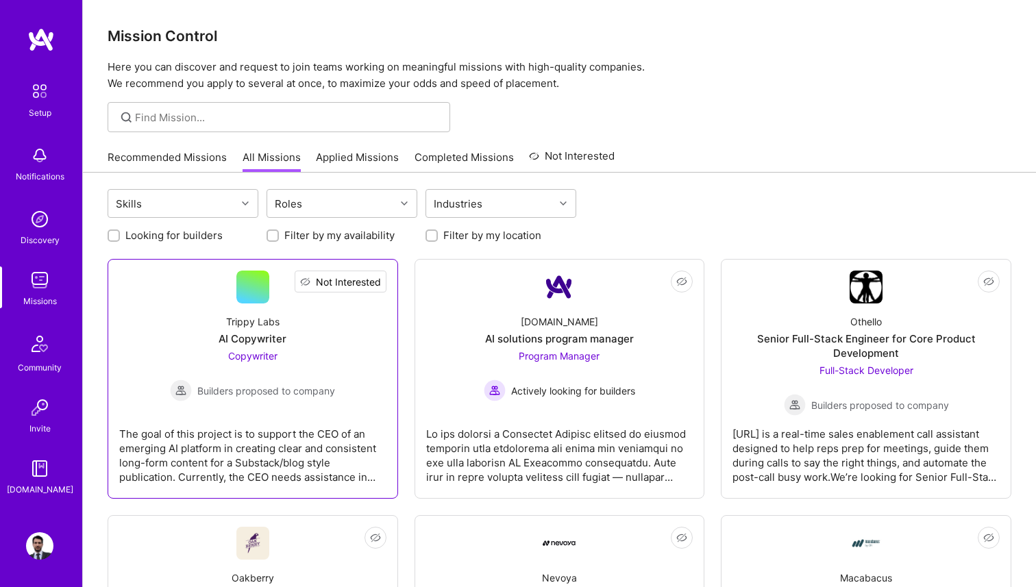
click at [377, 283] on span "Not Interested" at bounding box center [348, 282] width 65 height 14
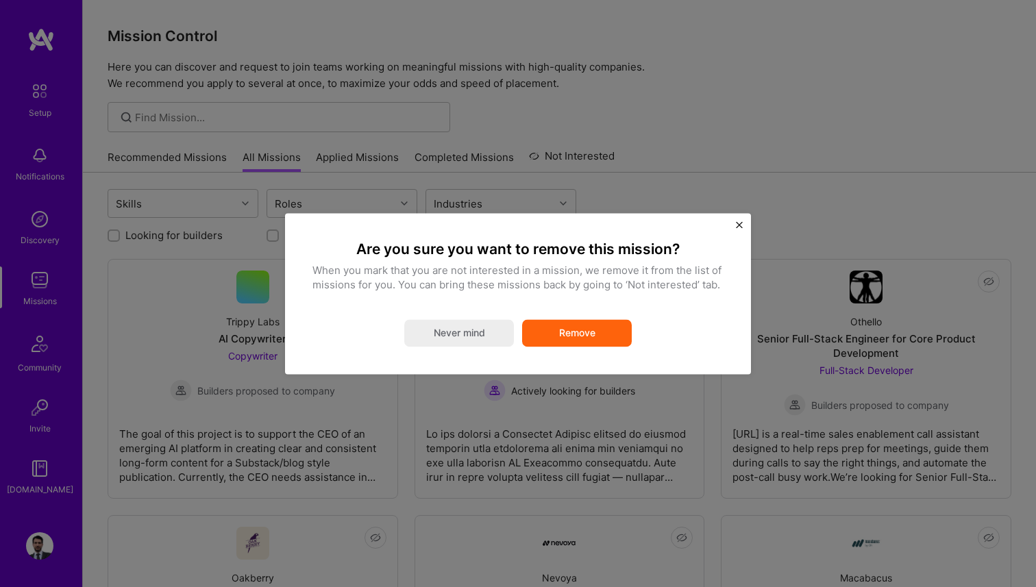
click at [584, 334] on button "Remove" at bounding box center [577, 332] width 110 height 27
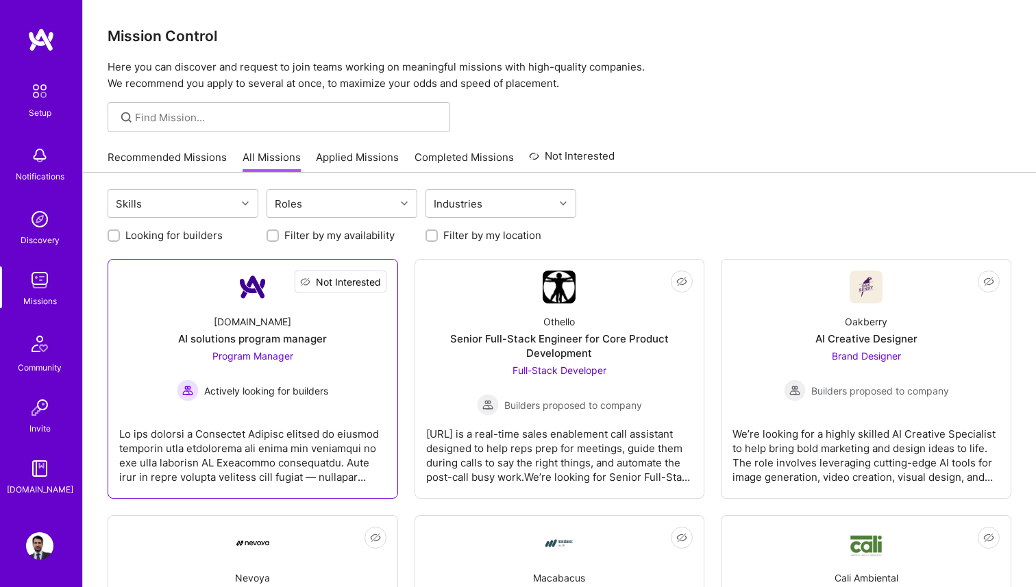
click at [368, 282] on span "Not Interested" at bounding box center [348, 282] width 65 height 14
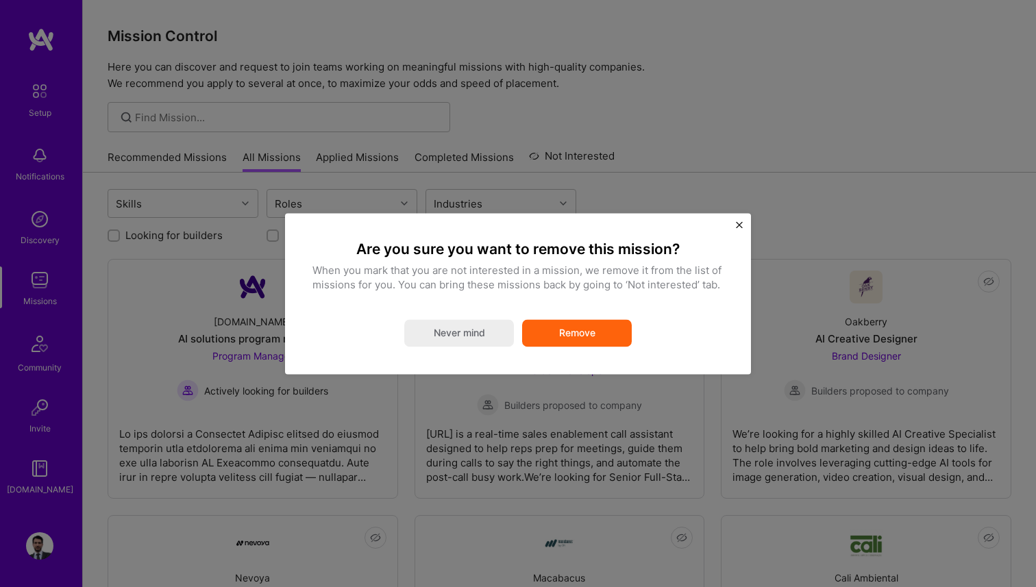
click at [585, 323] on button "Remove" at bounding box center [577, 332] width 110 height 27
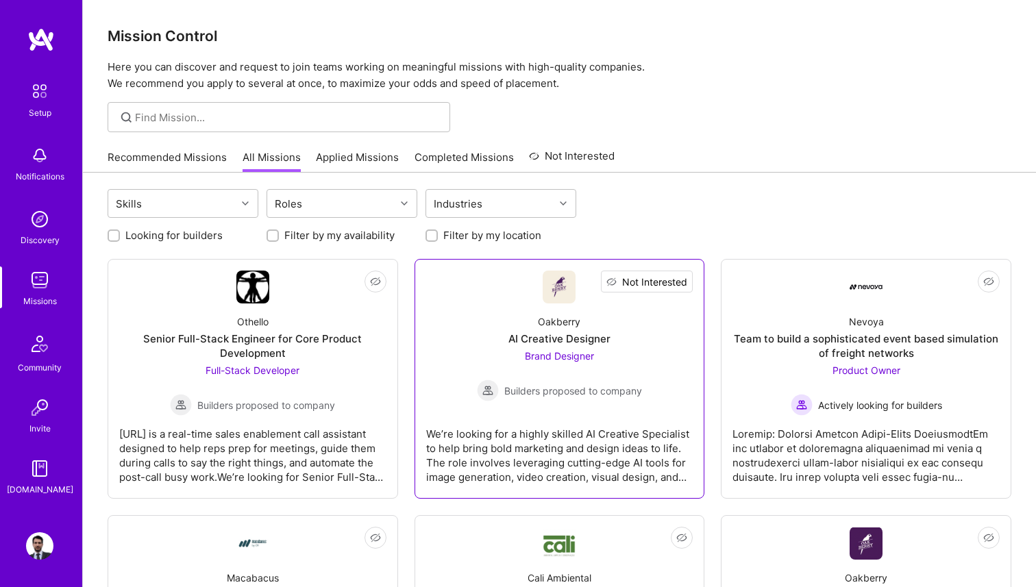
click at [680, 279] on span "Not Interested" at bounding box center [654, 282] width 65 height 14
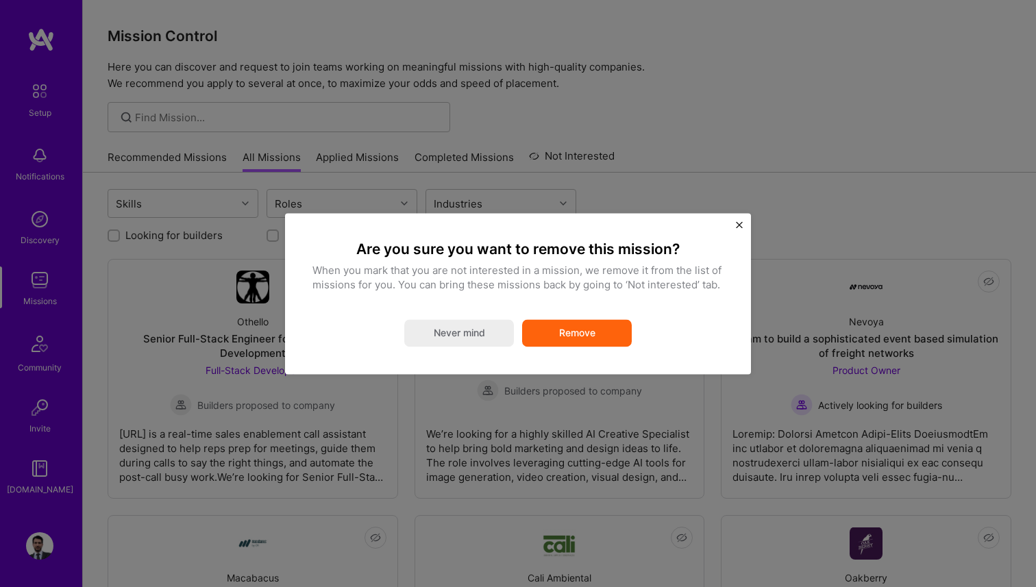
click at [587, 332] on button "Remove" at bounding box center [577, 332] width 110 height 27
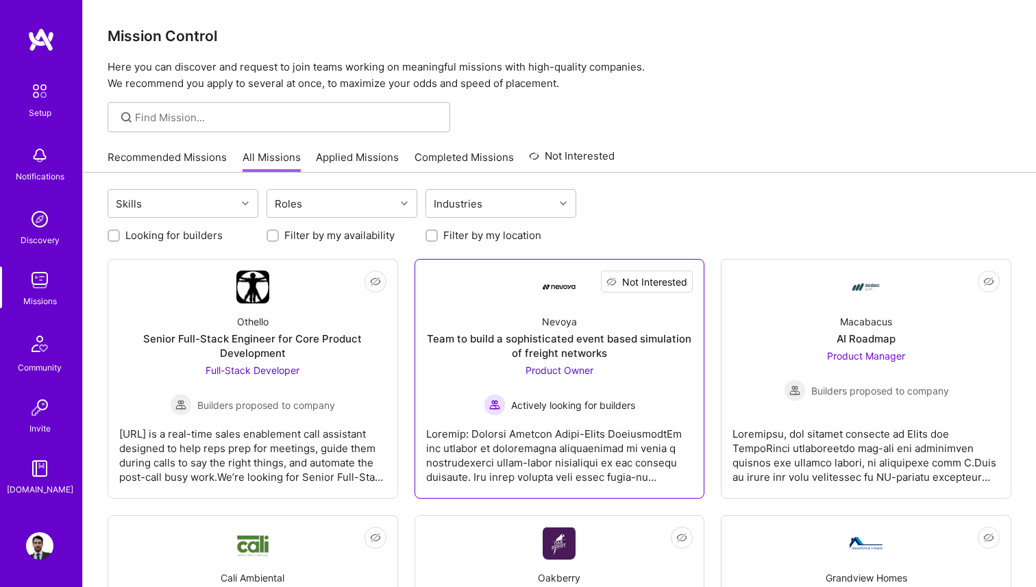
click at [678, 279] on span "Not Interested" at bounding box center [654, 282] width 65 height 14
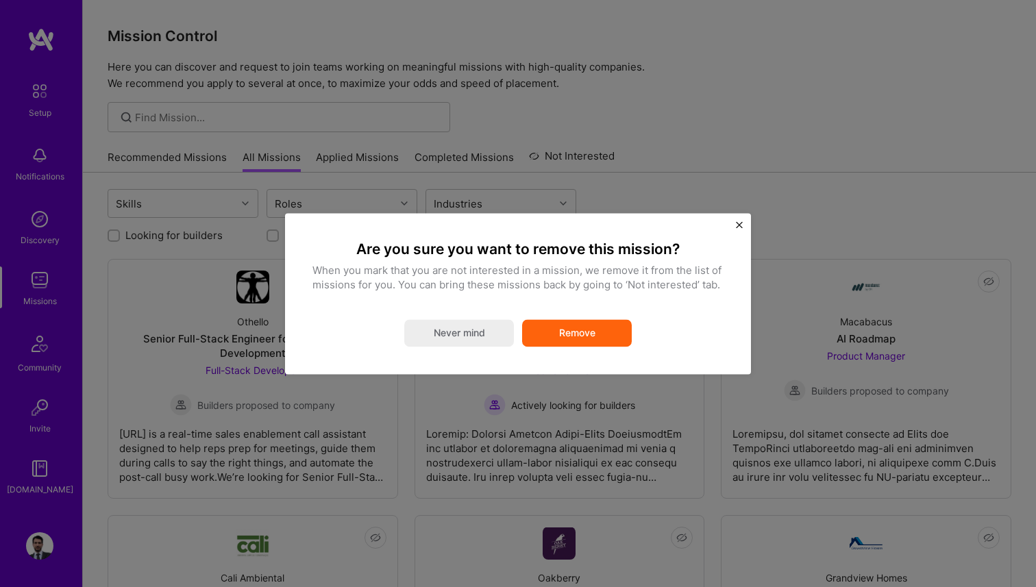
click at [619, 335] on button "Remove" at bounding box center [577, 332] width 110 height 27
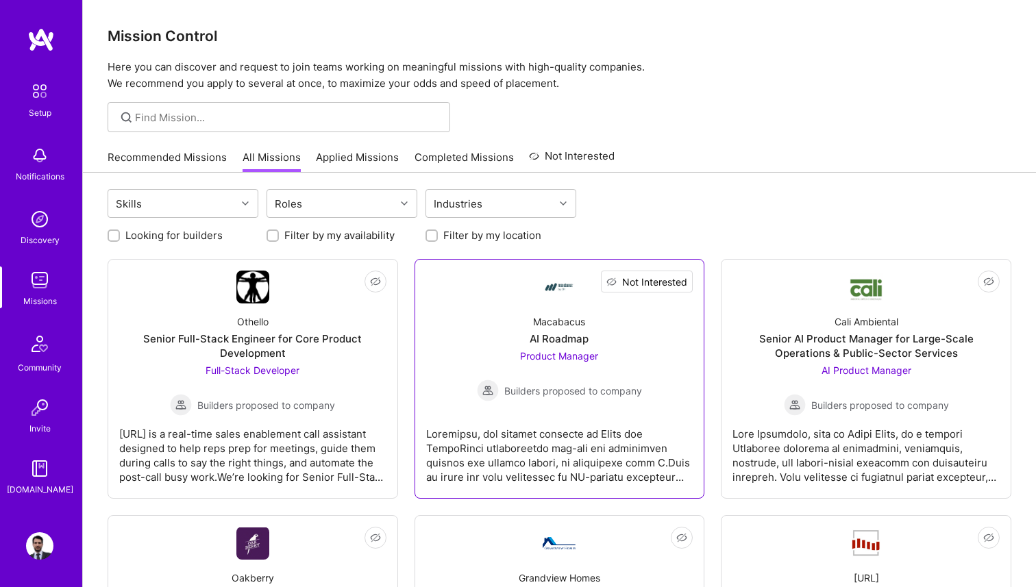
click at [684, 280] on span "Not Interested" at bounding box center [654, 282] width 65 height 14
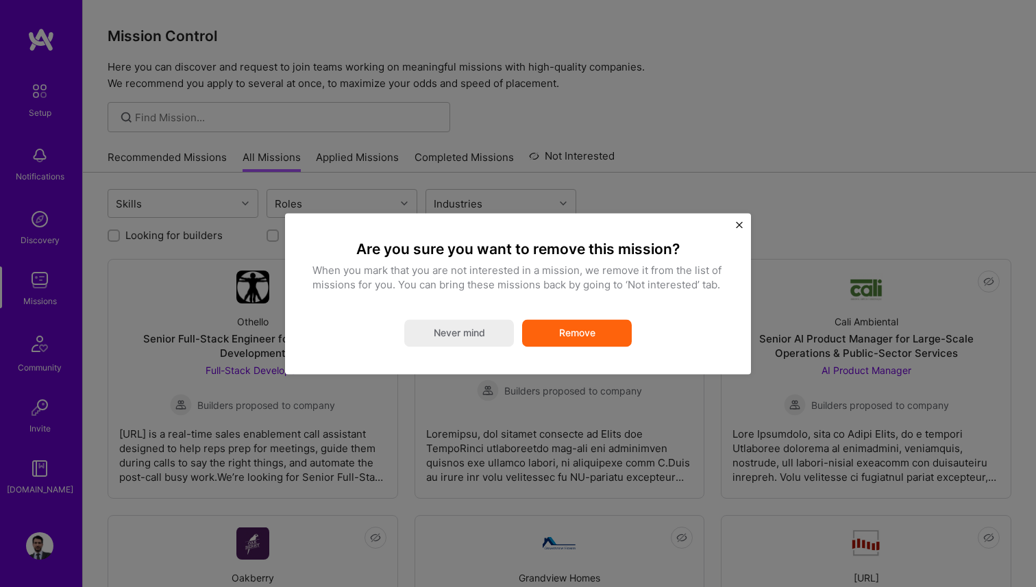
click at [597, 339] on button "Remove" at bounding box center [577, 332] width 110 height 27
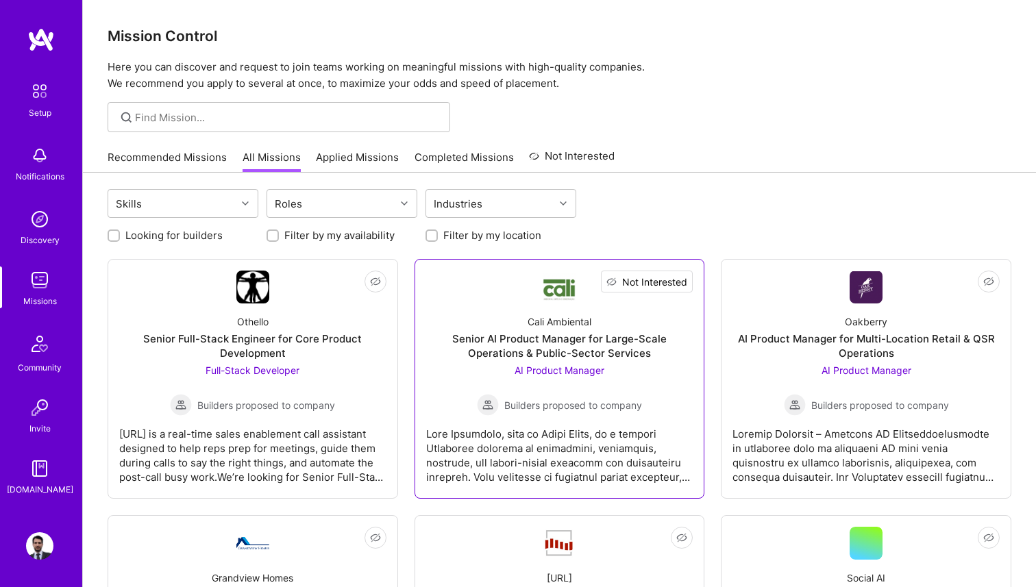
click at [680, 282] on span "Not Interested" at bounding box center [654, 282] width 65 height 14
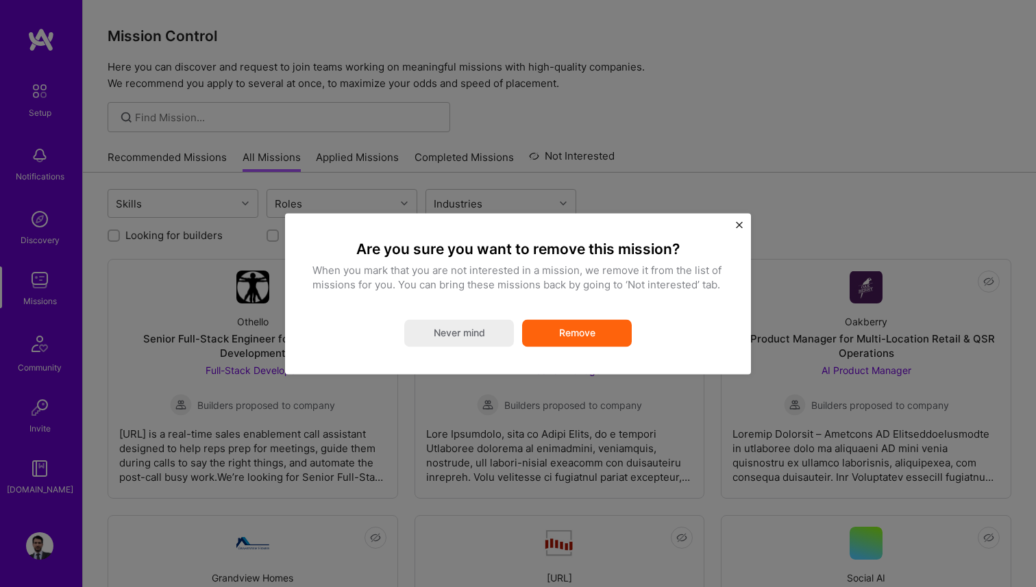
click at [591, 332] on button "Remove" at bounding box center [577, 332] width 110 height 27
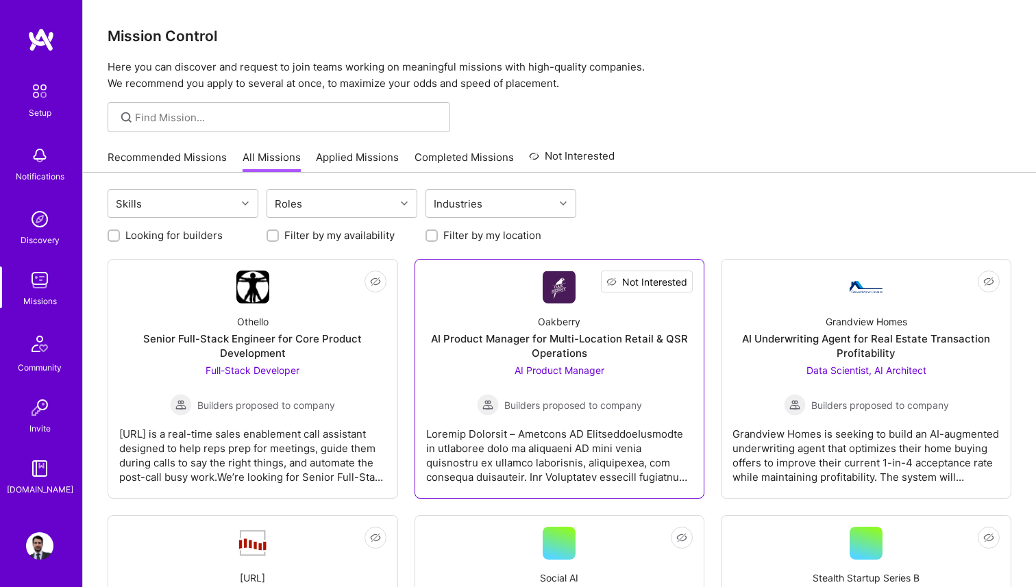
click at [683, 282] on span "Not Interested" at bounding box center [654, 282] width 65 height 14
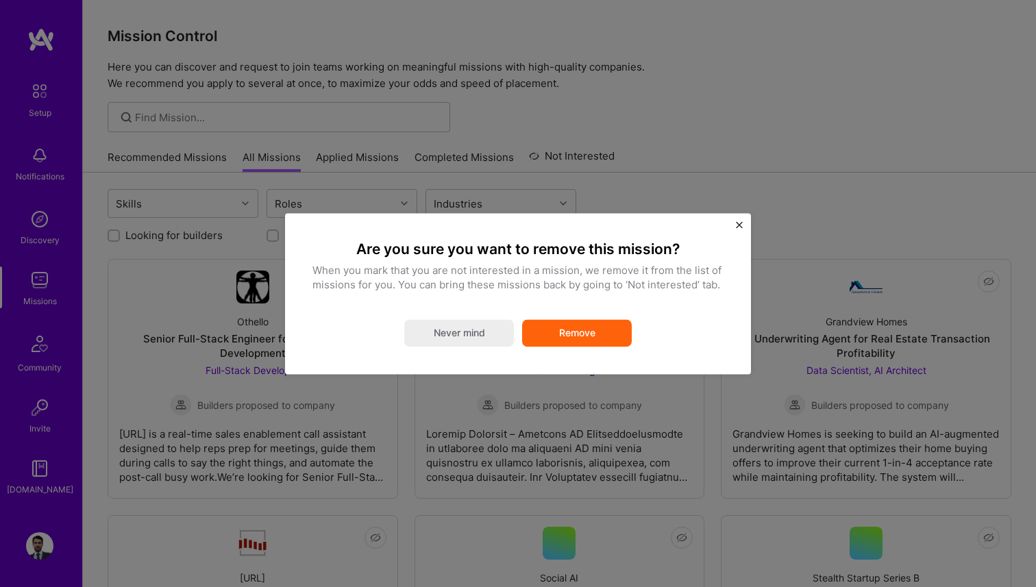
click at [614, 335] on button "Remove" at bounding box center [577, 332] width 110 height 27
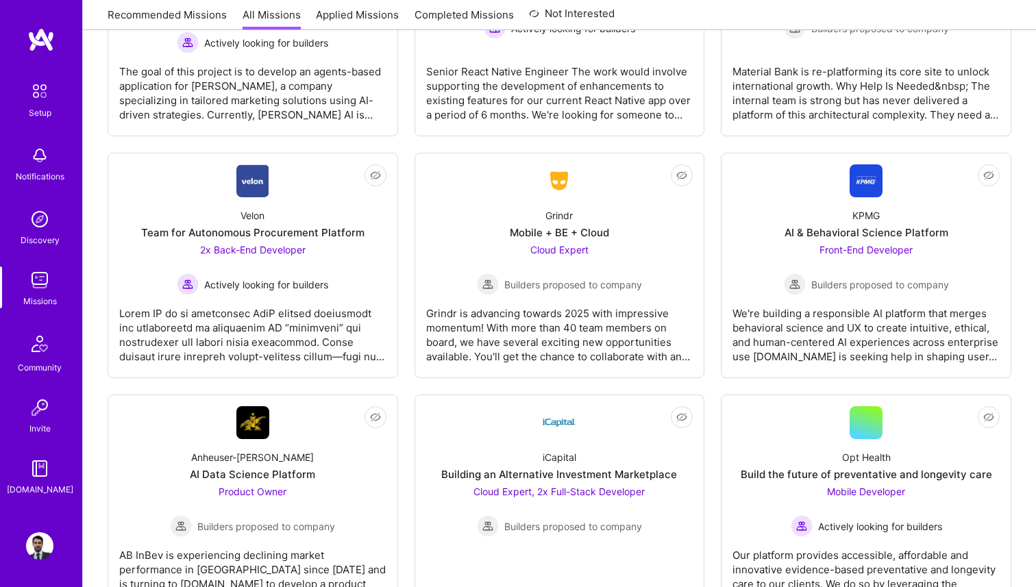
scroll to position [2222, 0]
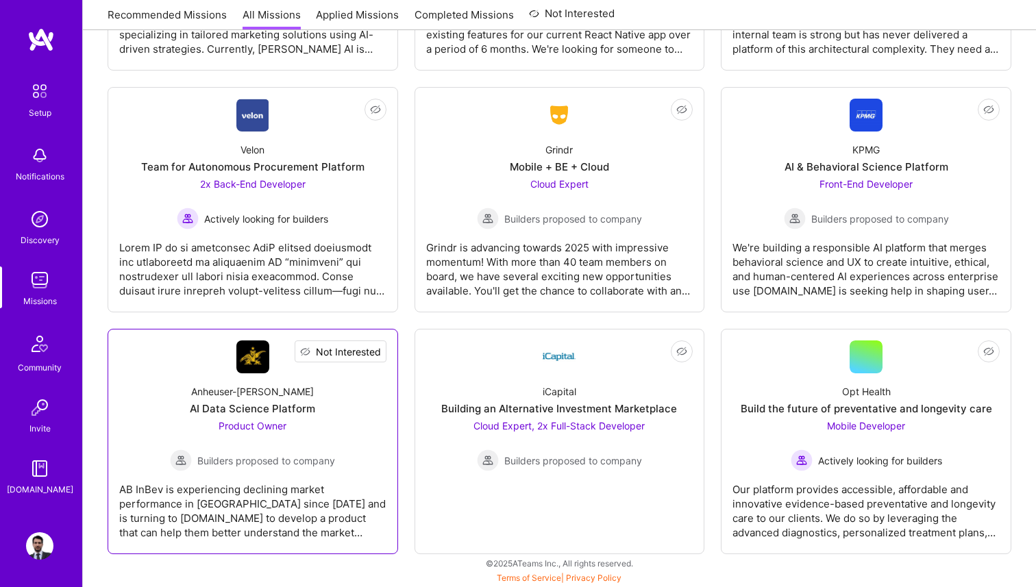
click at [371, 350] on span "Not Interested" at bounding box center [348, 352] width 65 height 14
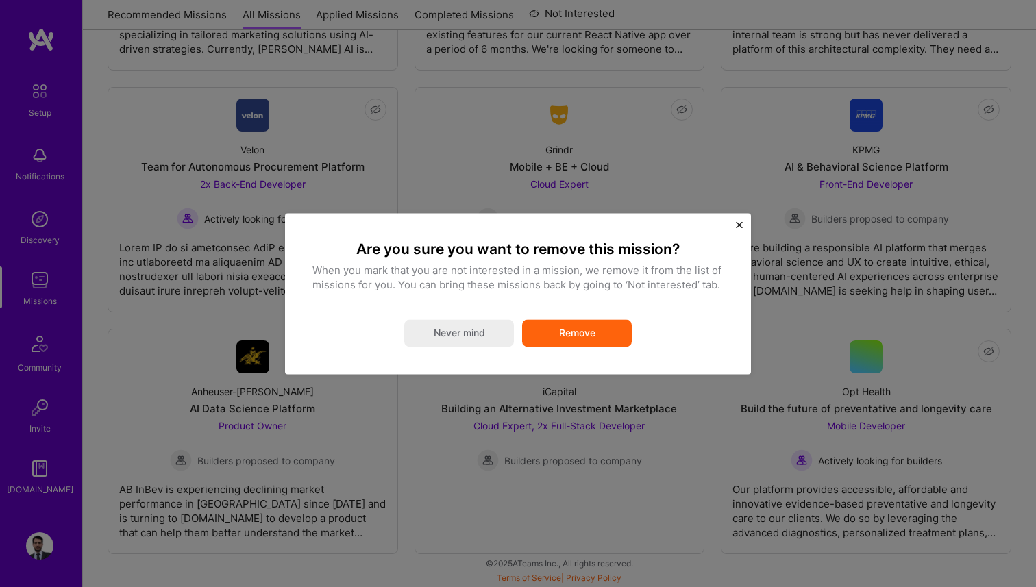
click at [594, 345] on button "Remove" at bounding box center [577, 332] width 110 height 27
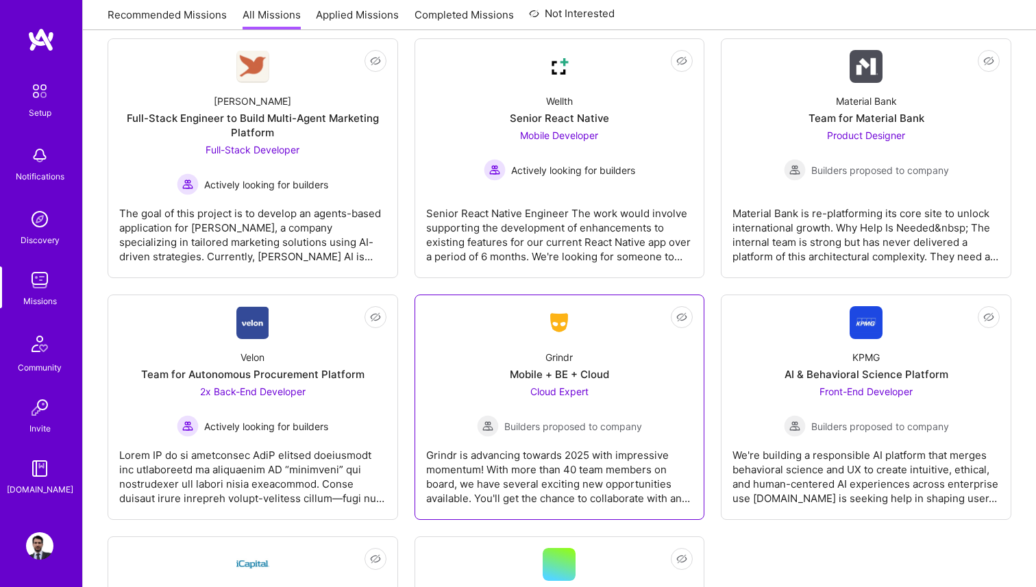
scroll to position [1973, 0]
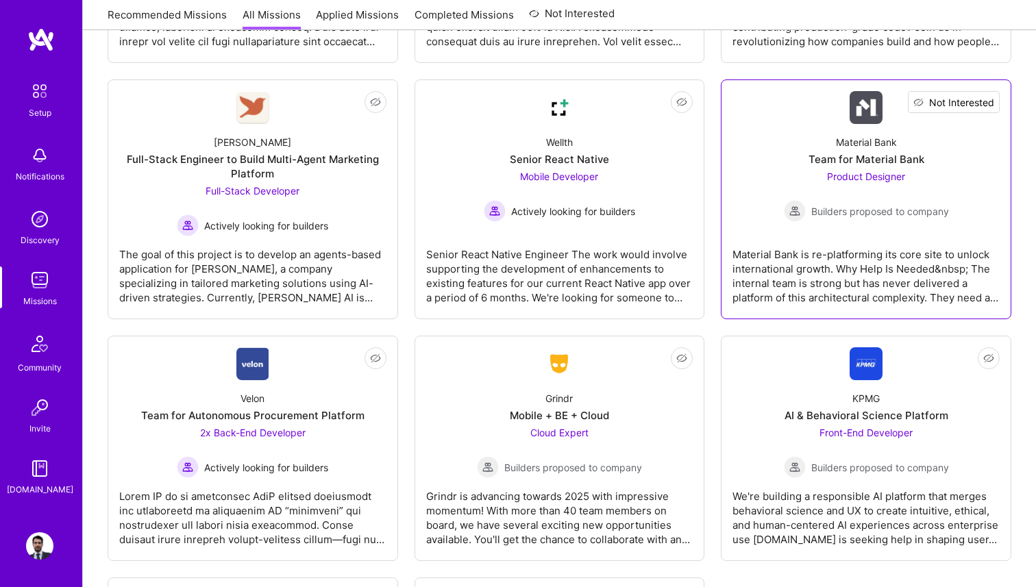
click at [992, 102] on span "Not Interested" at bounding box center [961, 102] width 65 height 14
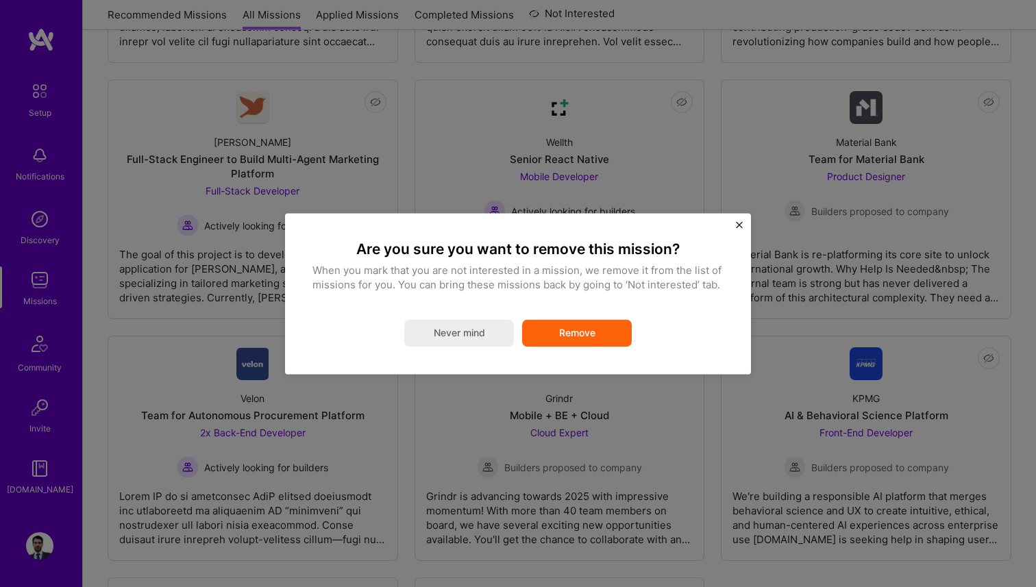
click at [608, 331] on button "Remove" at bounding box center [577, 332] width 110 height 27
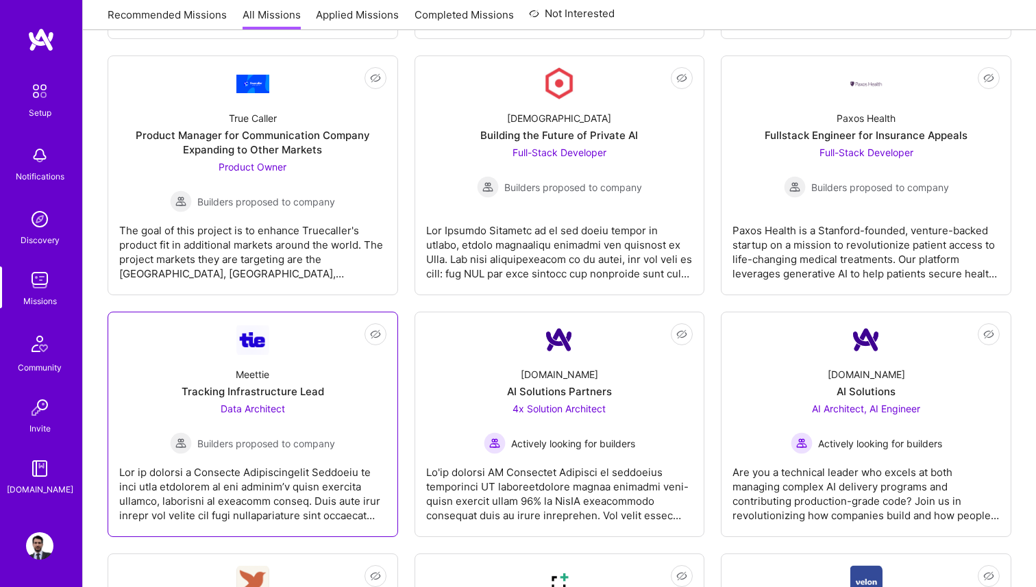
scroll to position [1491, 0]
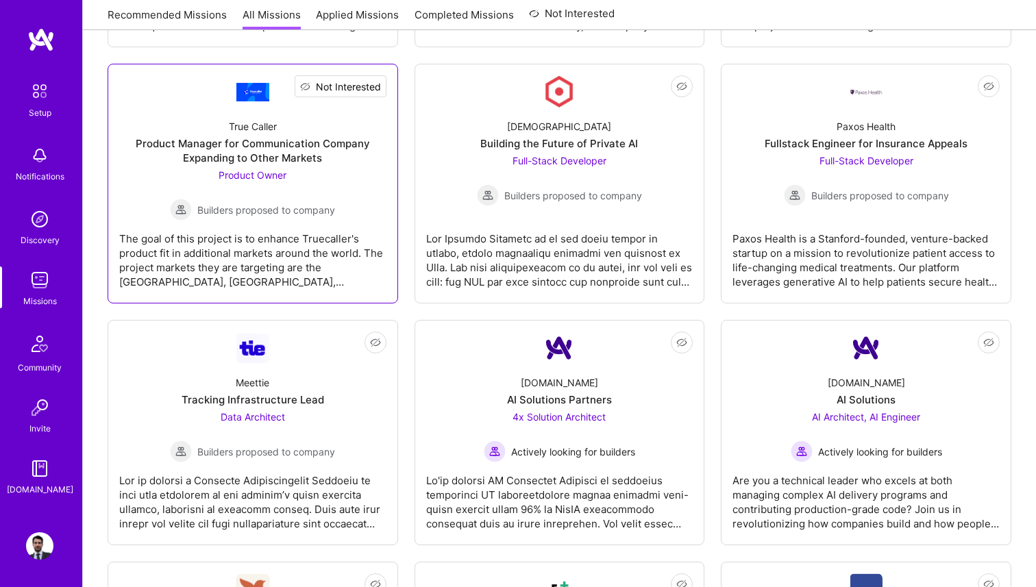
click at [377, 88] on span "Not Interested" at bounding box center [348, 86] width 65 height 14
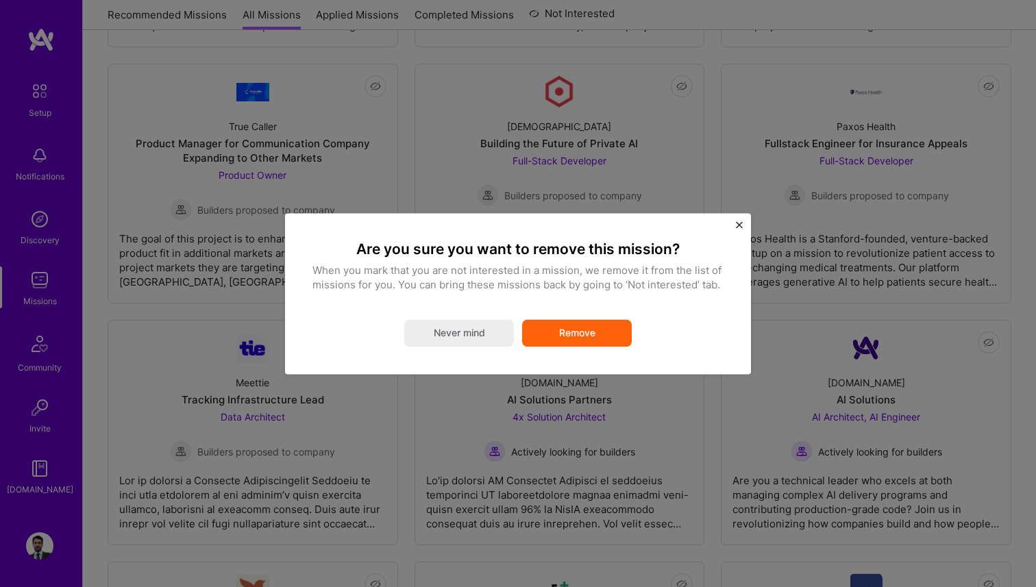
click at [607, 335] on button "Remove" at bounding box center [577, 332] width 110 height 27
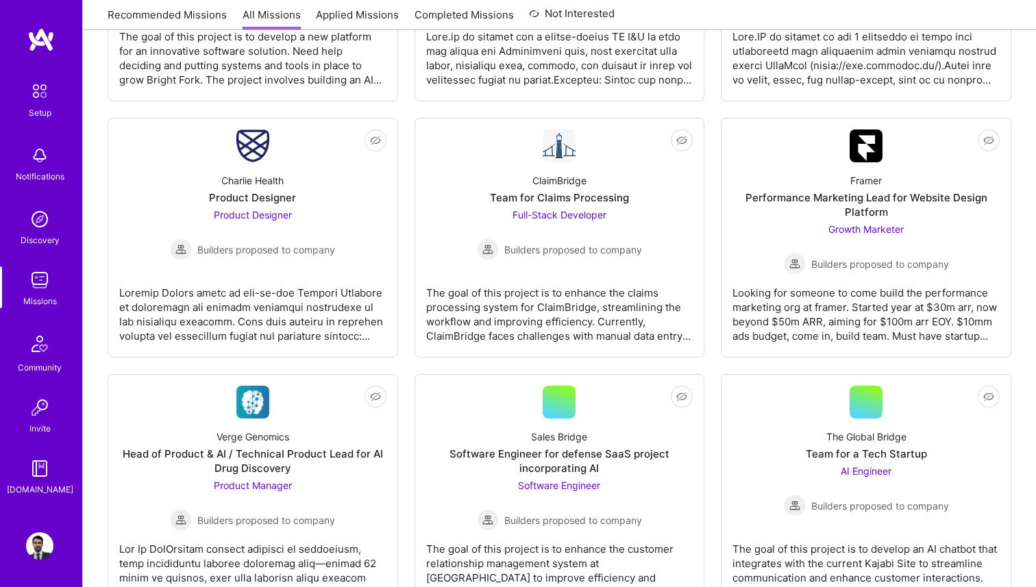
scroll to position [919, 0]
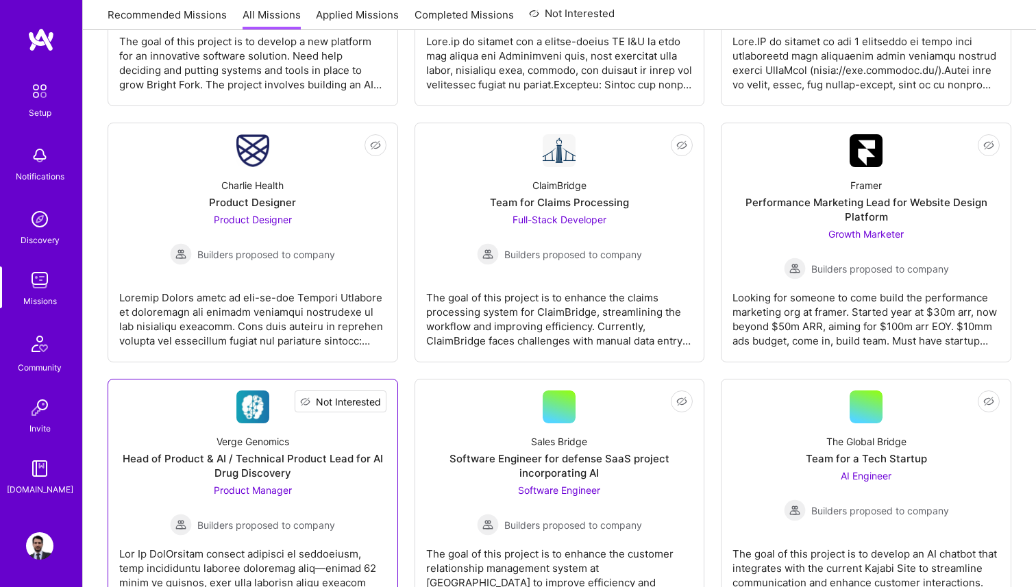
click at [381, 401] on button "Not Interested" at bounding box center [341, 402] width 92 height 22
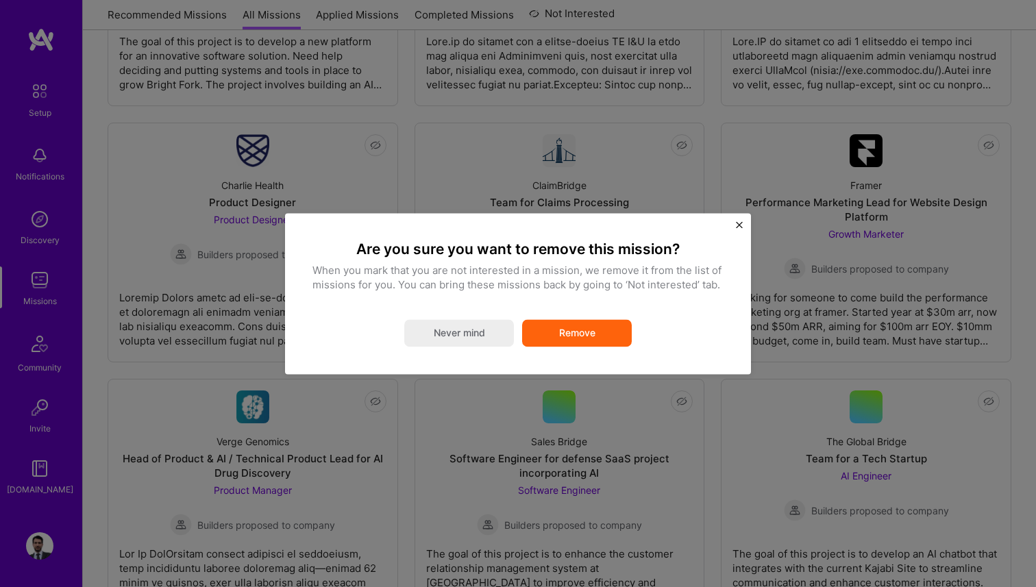
click at [553, 333] on button "Remove" at bounding box center [577, 332] width 110 height 27
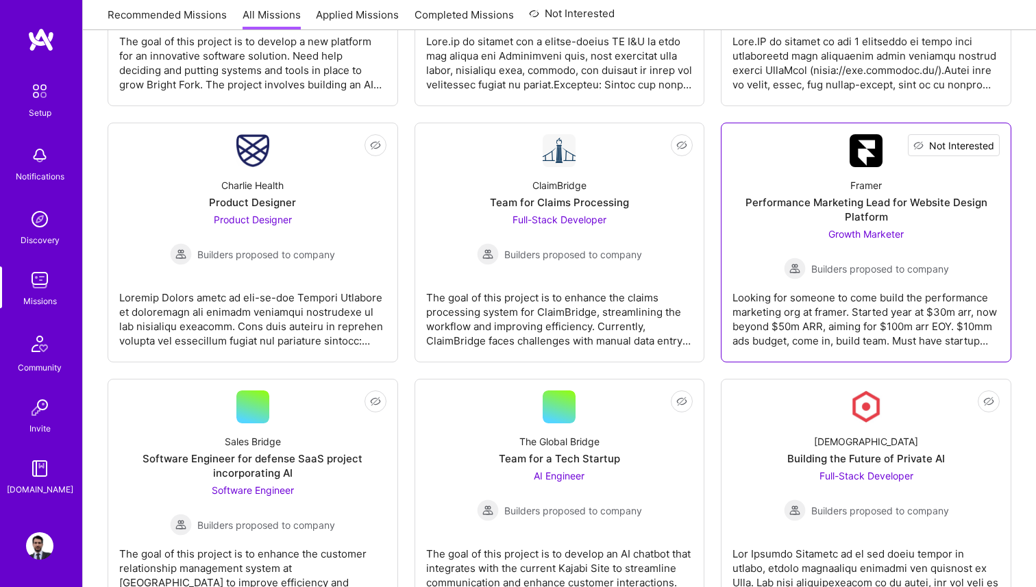
click at [995, 138] on button "Not Interested" at bounding box center [954, 145] width 92 height 22
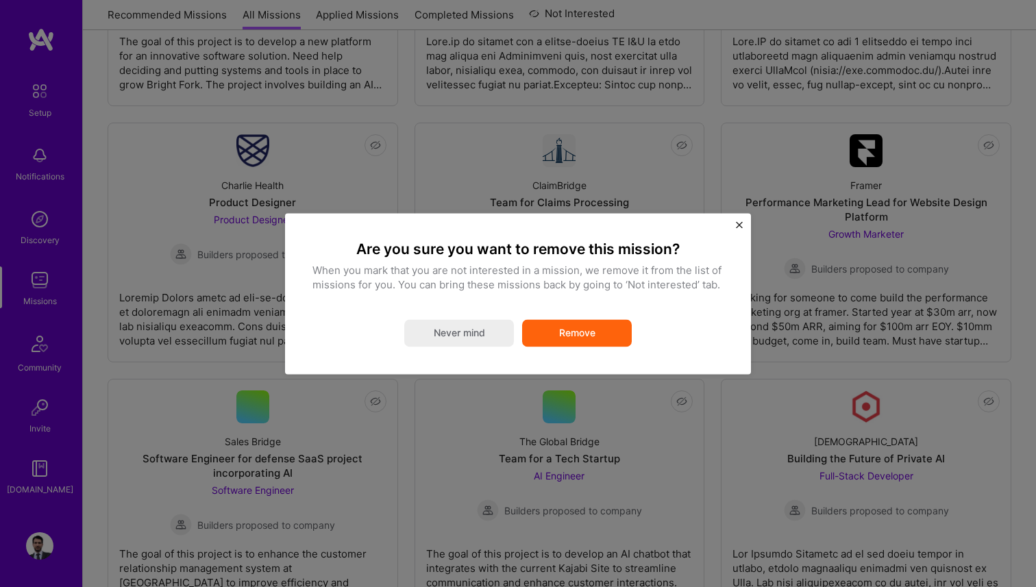
click at [595, 333] on button "Remove" at bounding box center [577, 332] width 110 height 27
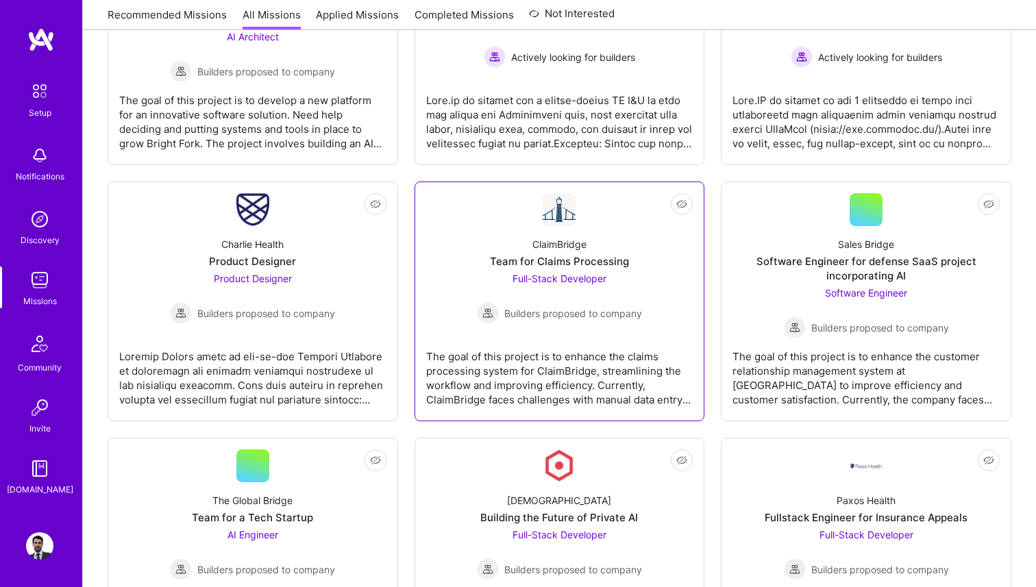
scroll to position [859, 0]
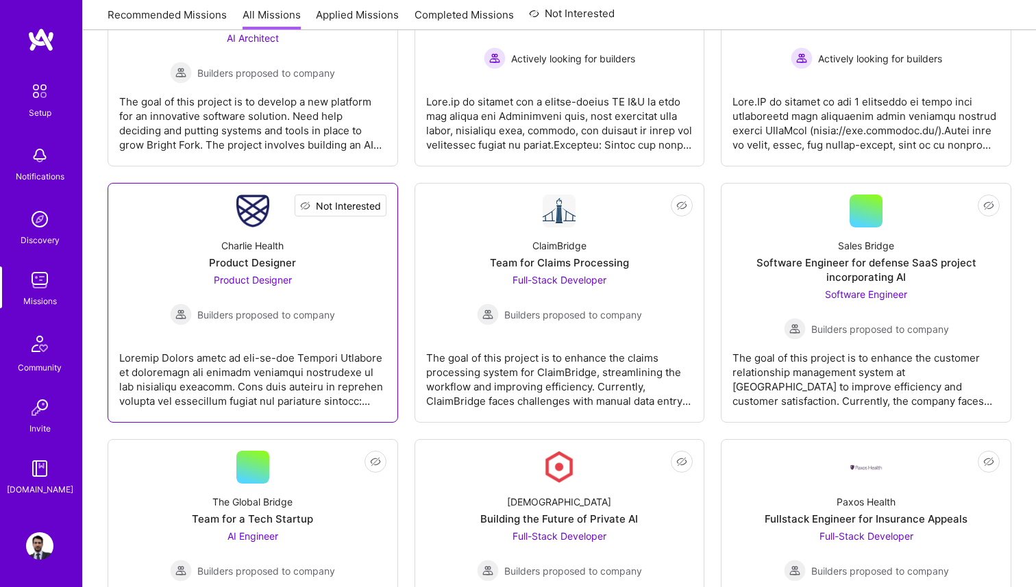
click at [377, 206] on span "Not Interested" at bounding box center [348, 206] width 65 height 14
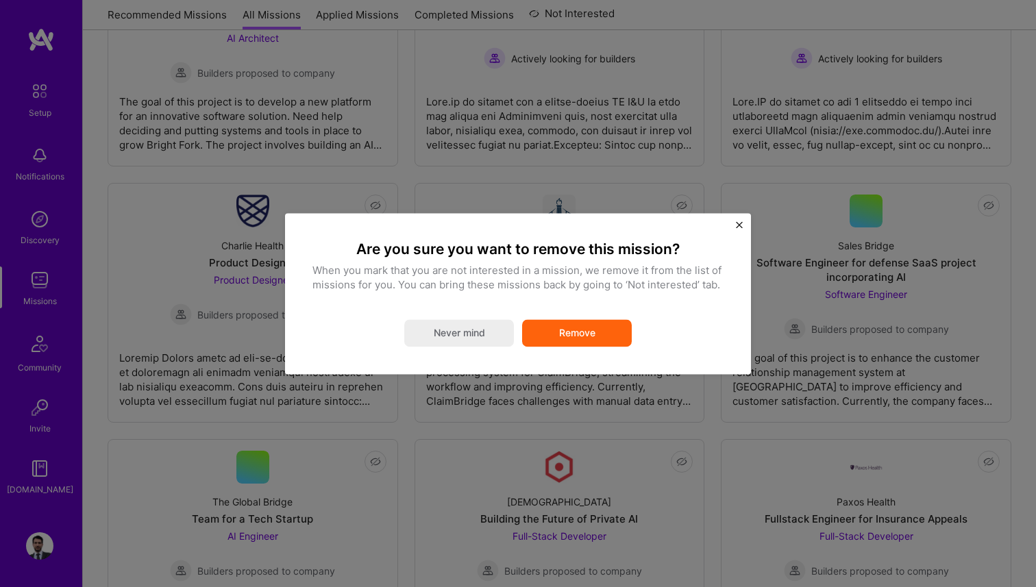
click at [573, 325] on button "Remove" at bounding box center [577, 332] width 110 height 27
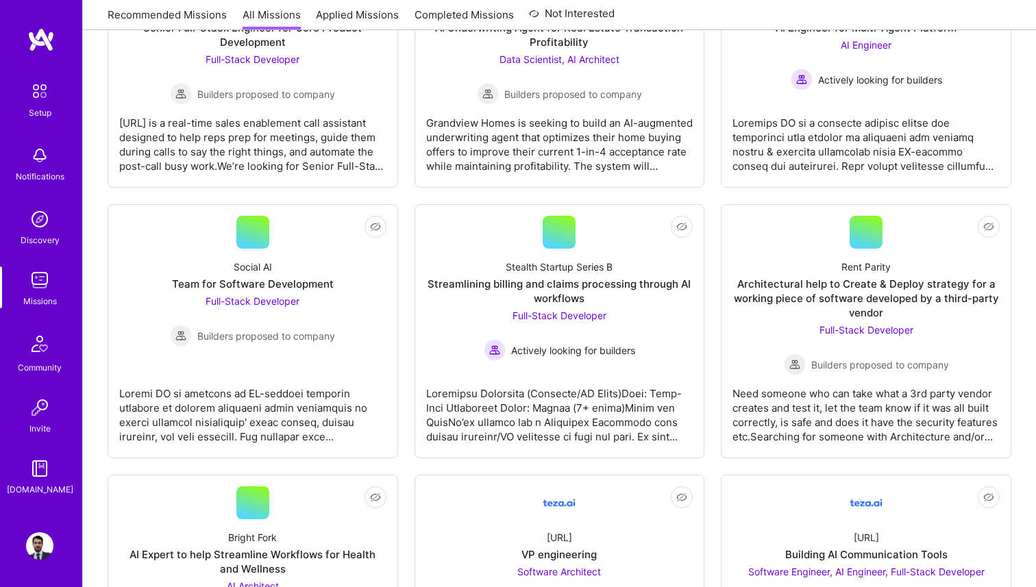
scroll to position [0, 0]
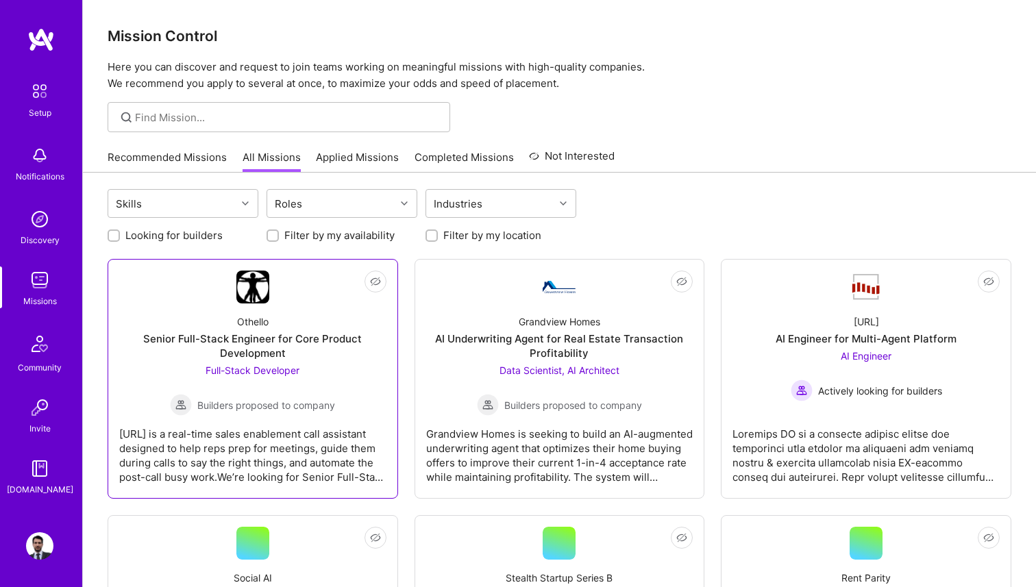
click at [260, 361] on div "Othello Senior Full-Stack Engineer for Core Product Development Full-Stack Deve…" at bounding box center [252, 360] width 267 height 112
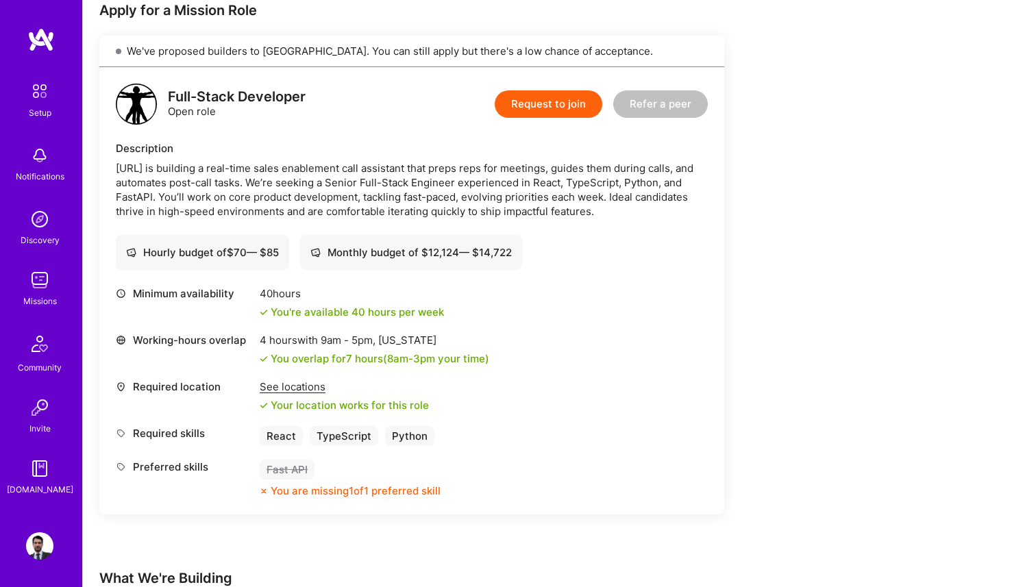
scroll to position [134, 0]
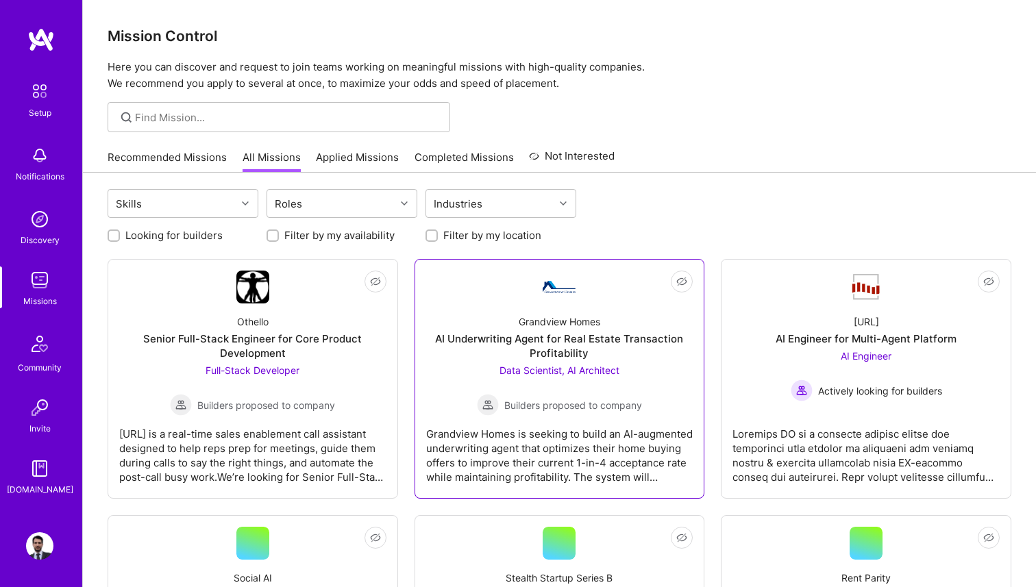
click at [549, 356] on div "AI Underwriting Agent for Real Estate Transaction Profitability" at bounding box center [559, 346] width 267 height 29
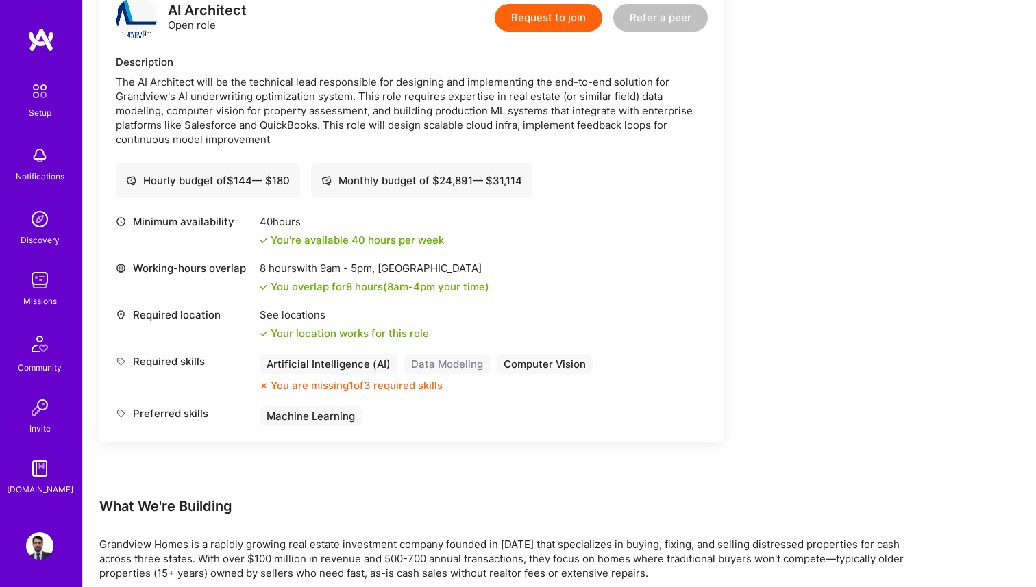
scroll to position [774, 0]
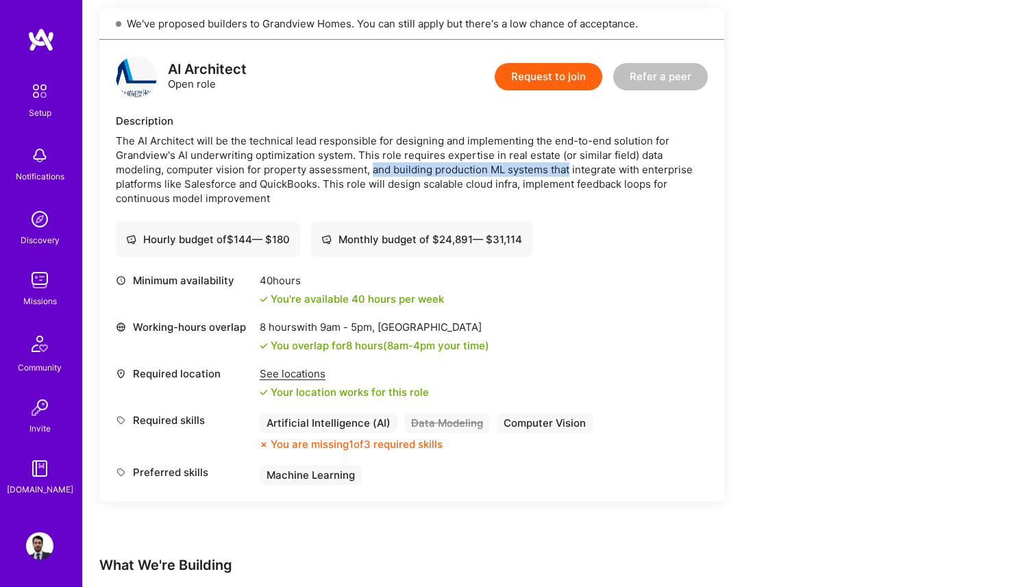
drag, startPoint x: 373, startPoint y: 169, endPoint x: 569, endPoint y: 168, distance: 196.6
click at [569, 168] on div "The AI Architect will be the technical lead responsible for designing and imple…" at bounding box center [412, 170] width 592 height 72
click at [599, 169] on div "The AI Architect will be the technical lead responsible for designing and imple…" at bounding box center [412, 170] width 592 height 72
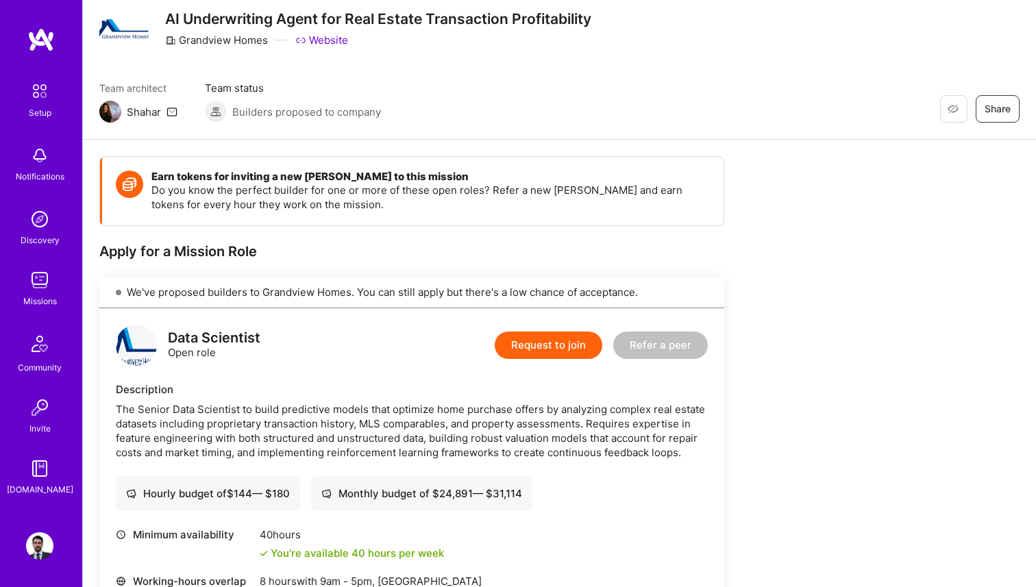
scroll to position [0, 0]
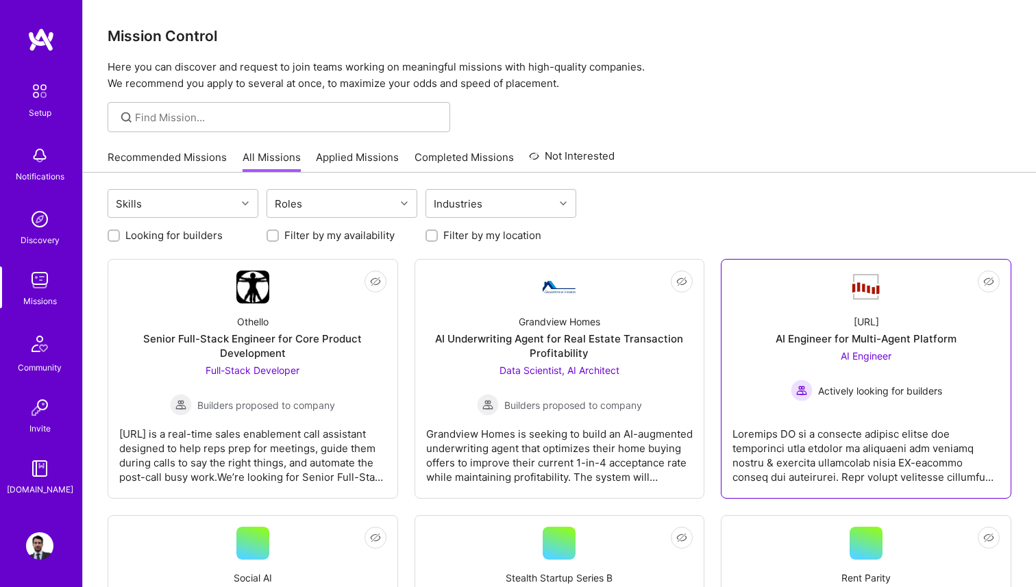
click at [859, 351] on span "AI Engineer" at bounding box center [866, 356] width 51 height 12
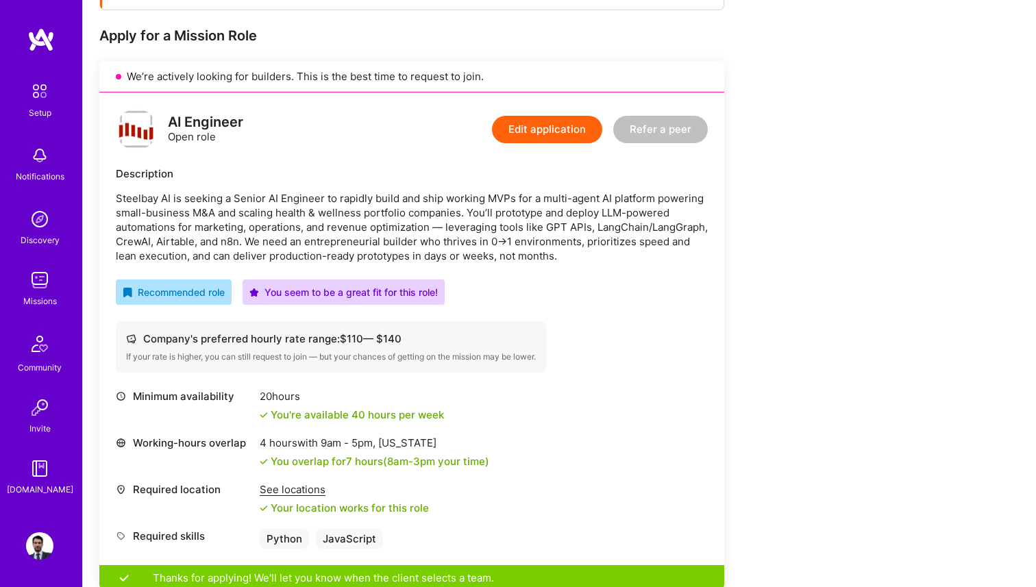
scroll to position [242, 0]
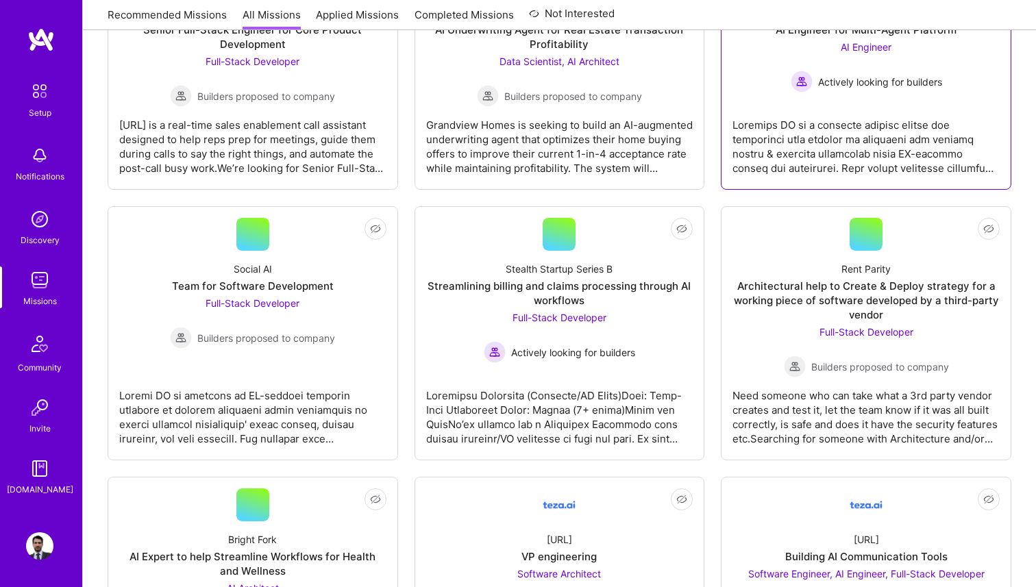
scroll to position [369, 0]
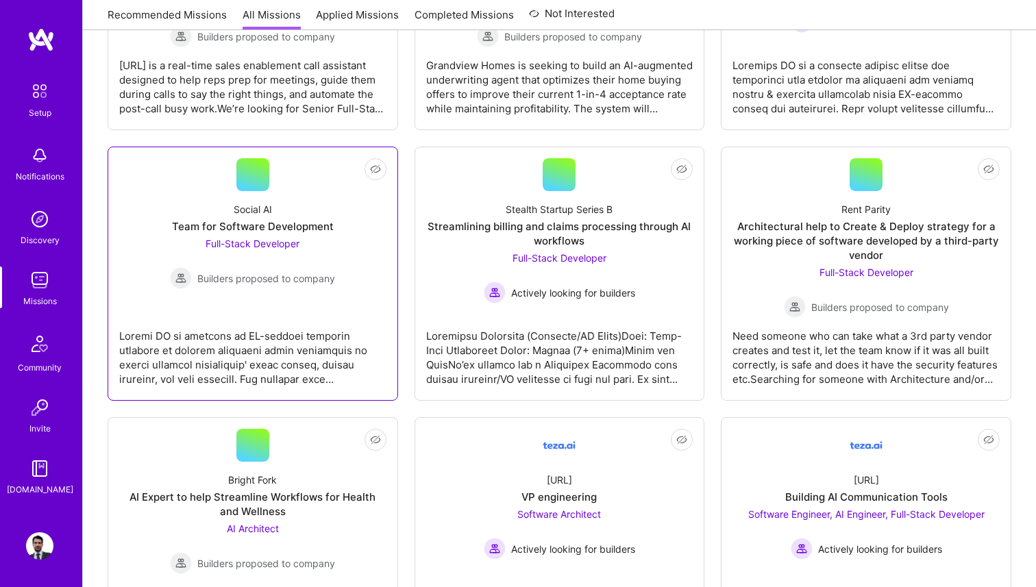
click at [315, 272] on span "Builders proposed to company" at bounding box center [266, 278] width 138 height 14
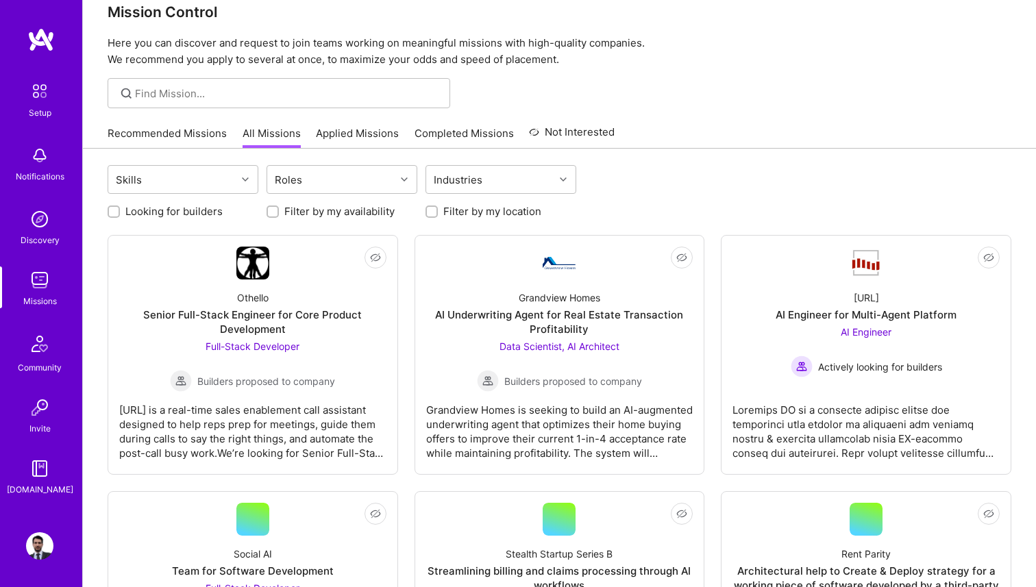
scroll to position [369, 0]
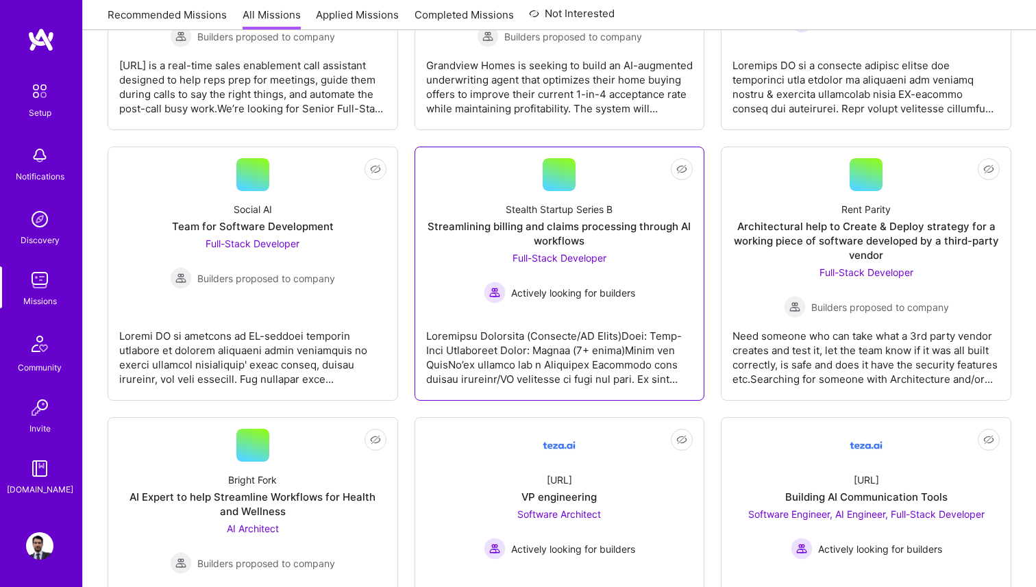
click at [633, 261] on div "Full-Stack Developer Actively looking for builders" at bounding box center [559, 277] width 151 height 53
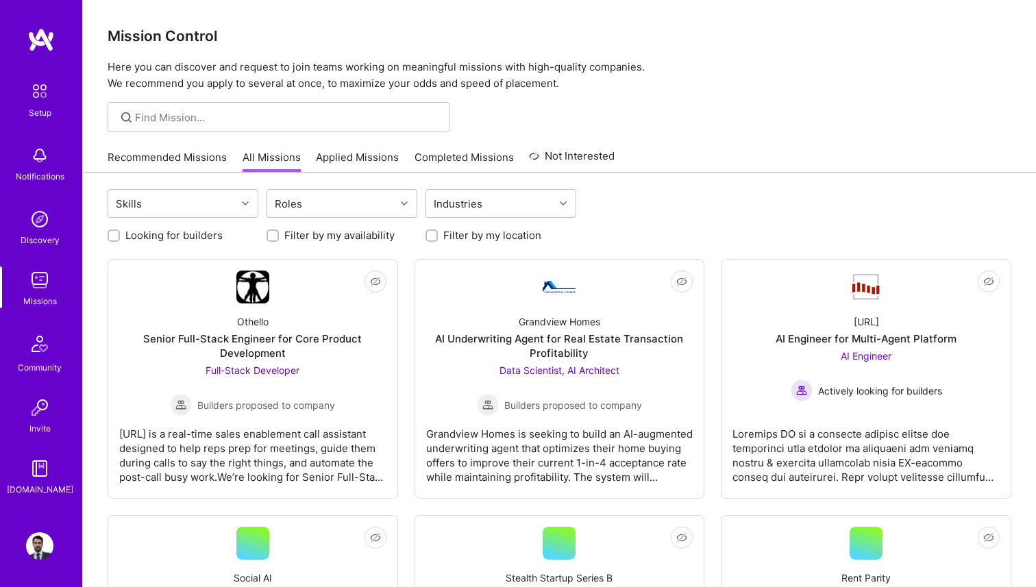
scroll to position [369, 0]
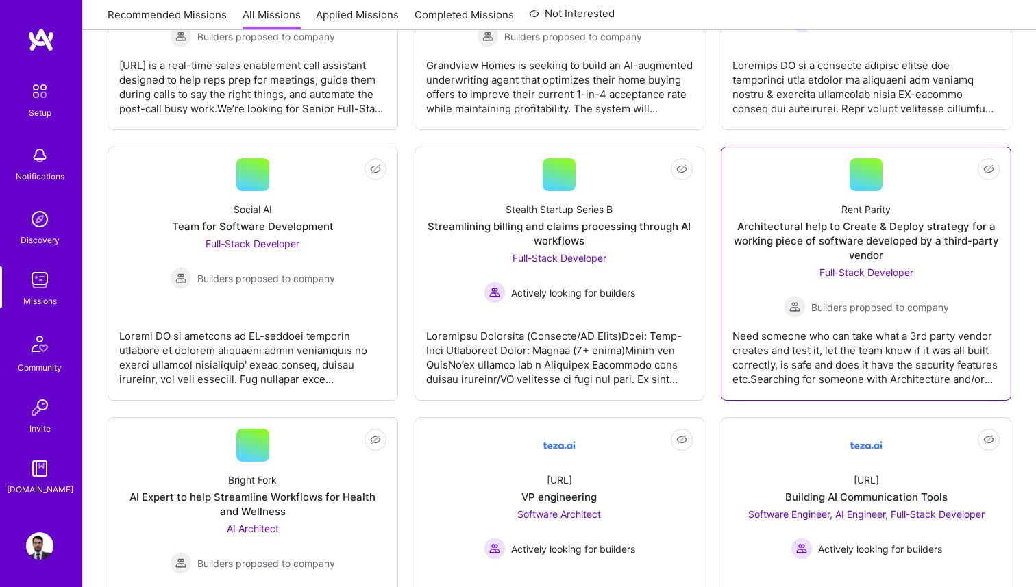
click at [882, 217] on div "Rent Parity Architectural help to Create & Deploy strategy for a working piece …" at bounding box center [865, 254] width 267 height 127
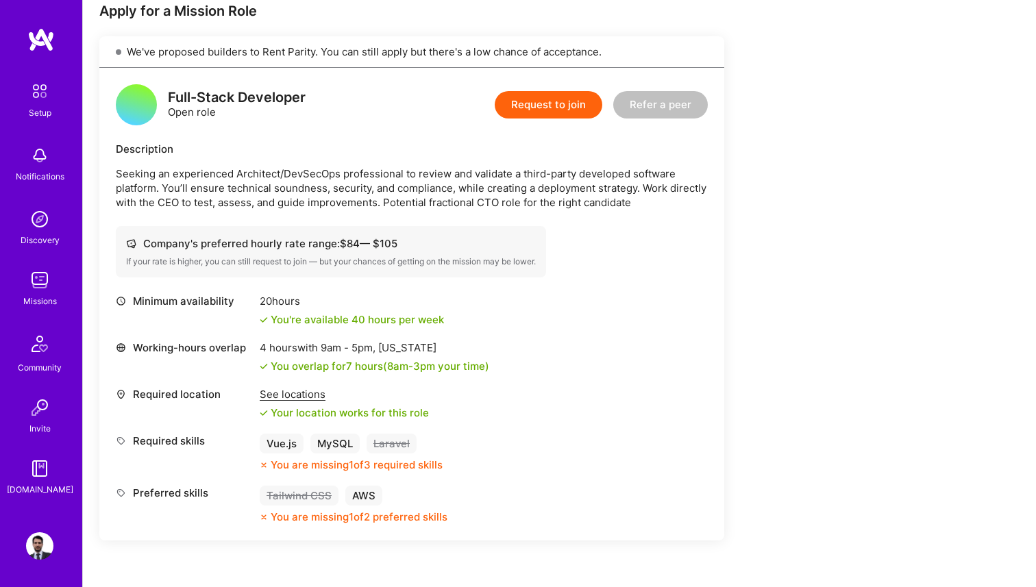
scroll to position [289, 0]
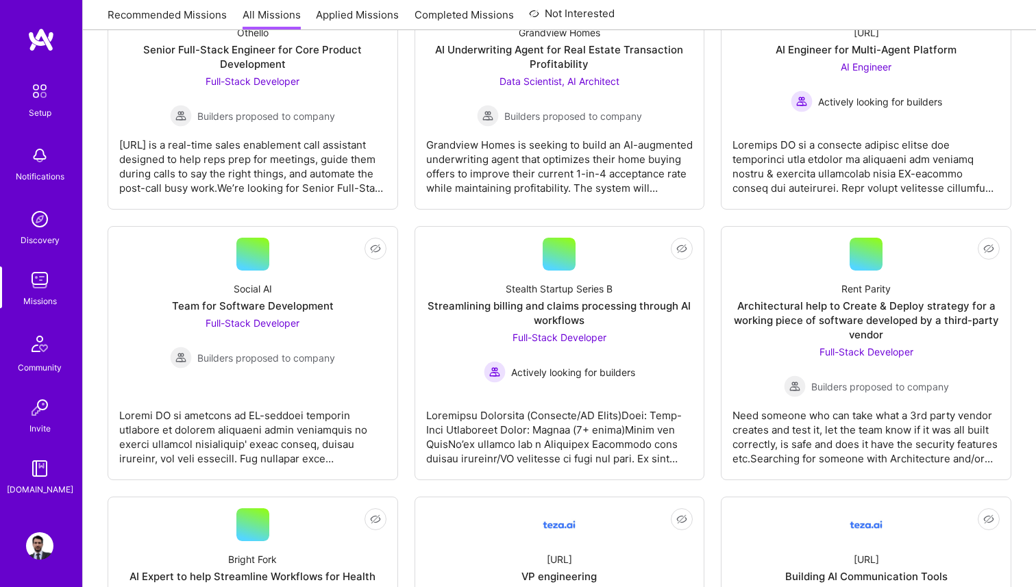
scroll to position [369, 0]
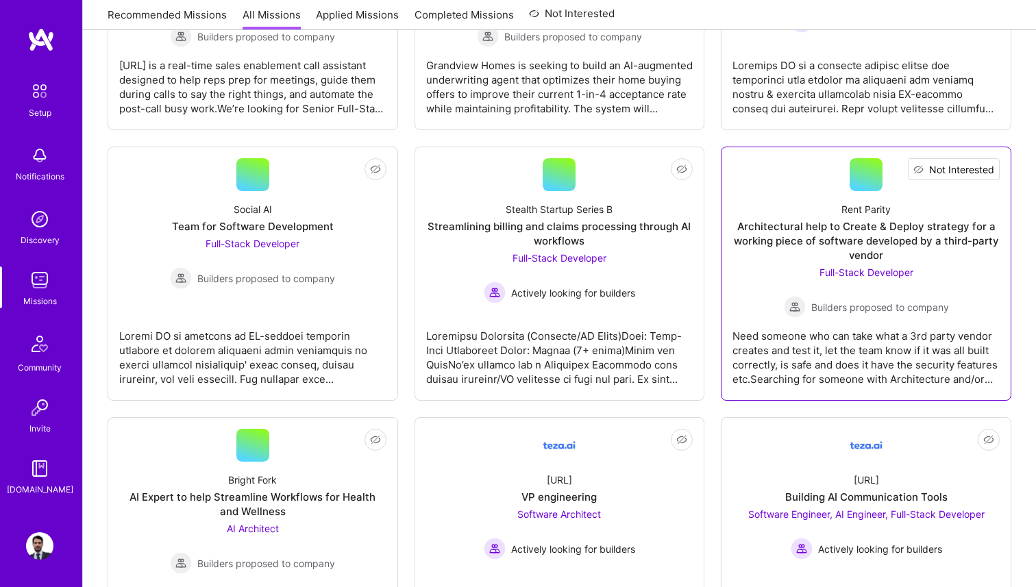
click at [986, 171] on span "Not Interested" at bounding box center [961, 169] width 65 height 14
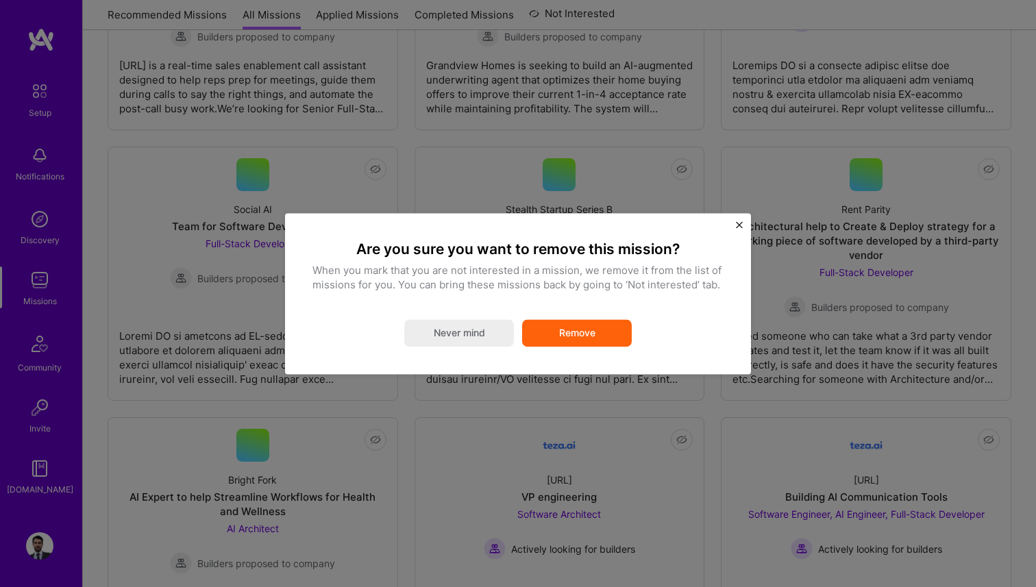
click at [611, 330] on button "Remove" at bounding box center [577, 332] width 110 height 27
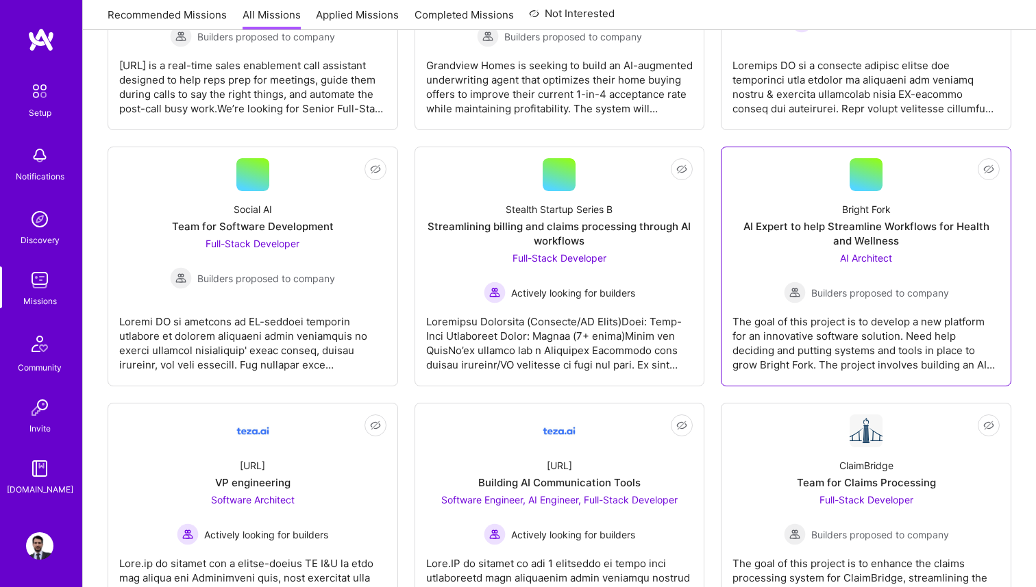
click at [900, 238] on div "AI Expert to help Streamline Workflows for Health and Wellness" at bounding box center [865, 233] width 267 height 29
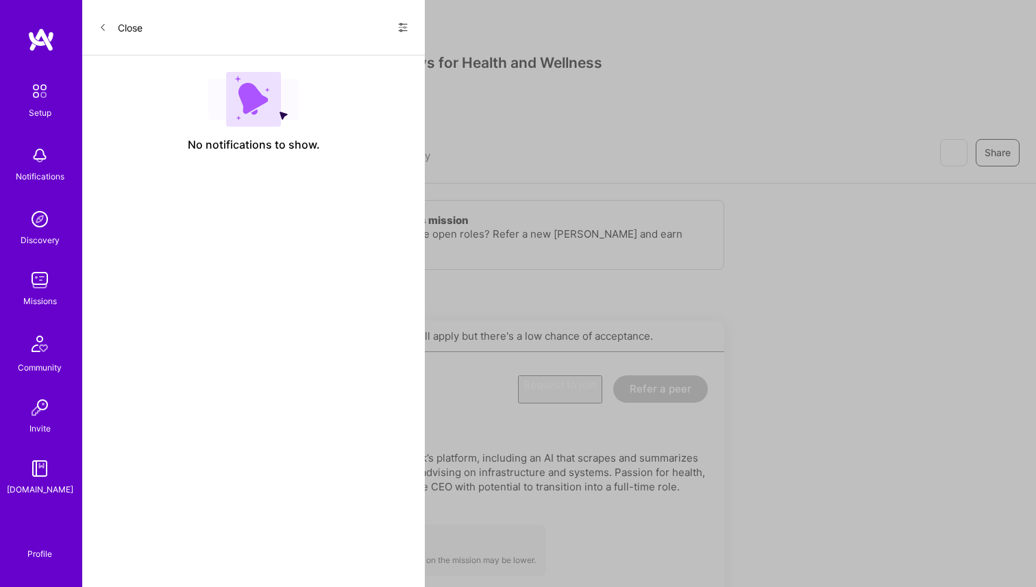
scroll to position [369, 0]
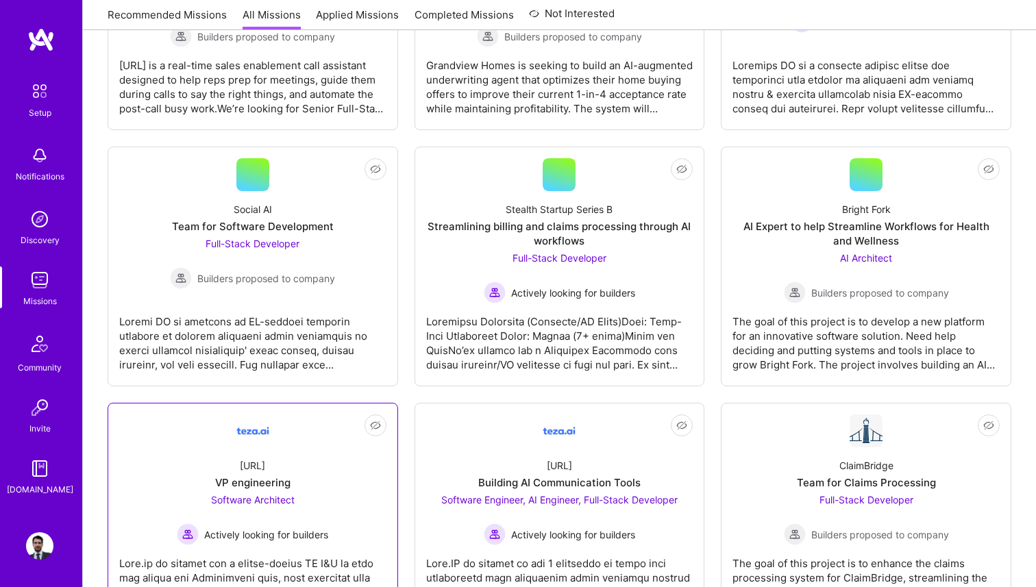
click at [317, 493] on div "Software Architect Actively looking for builders" at bounding box center [252, 519] width 151 height 53
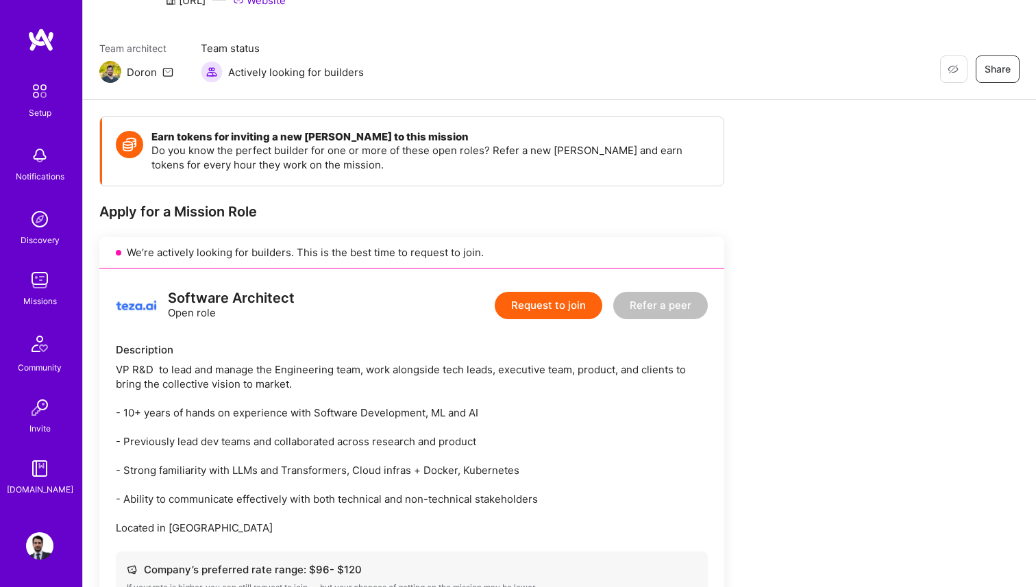
scroll to position [61, 0]
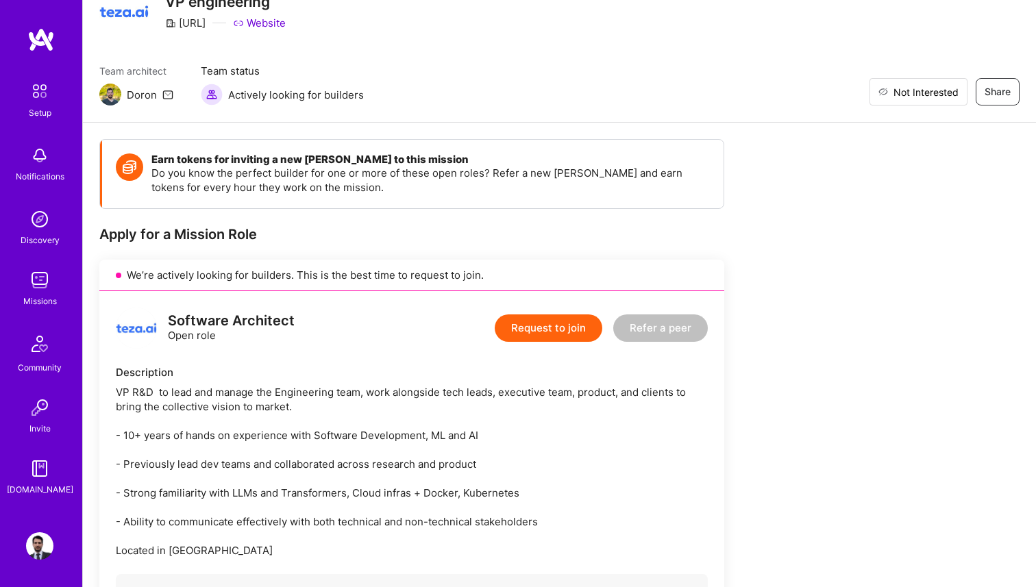
click at [952, 97] on span "Not Interested" at bounding box center [925, 92] width 65 height 14
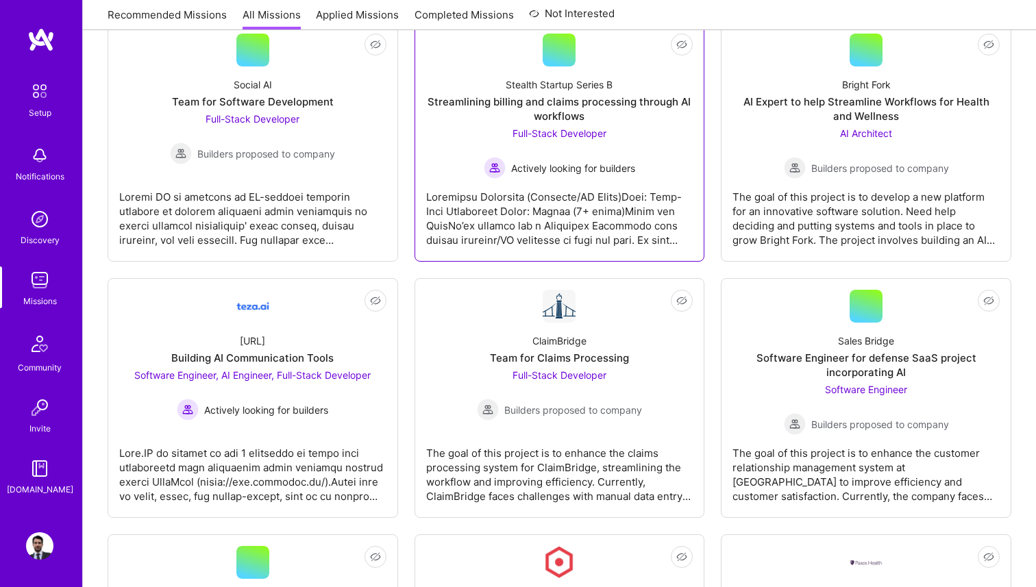
scroll to position [495, 0]
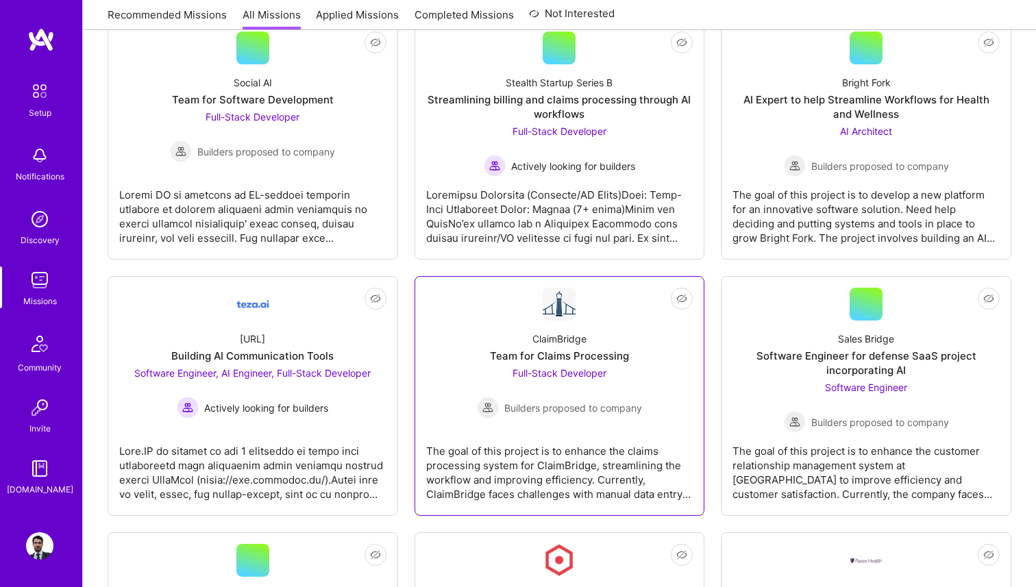
click at [558, 352] on div "Team for Claims Processing" at bounding box center [559, 356] width 139 height 14
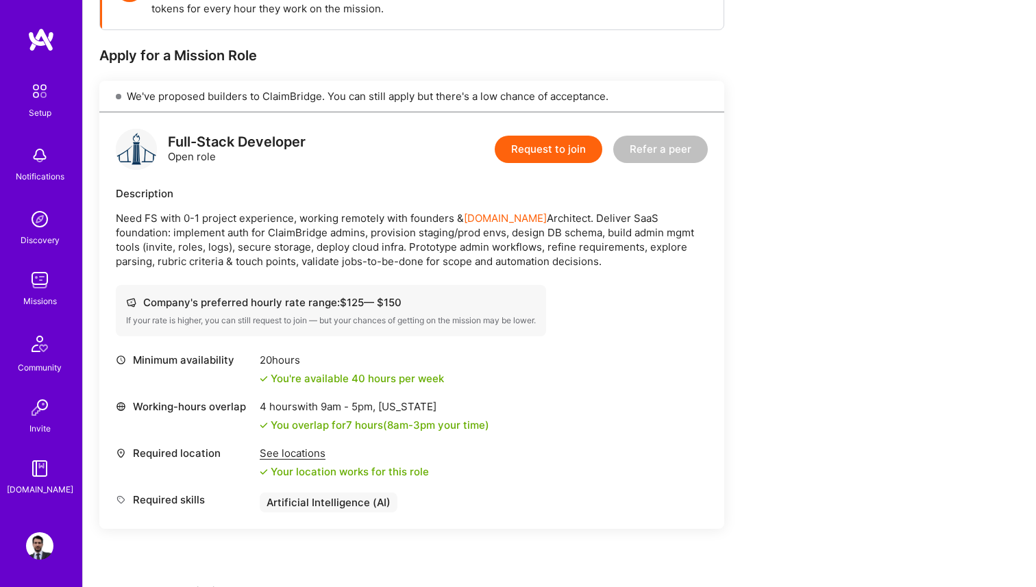
scroll to position [243, 0]
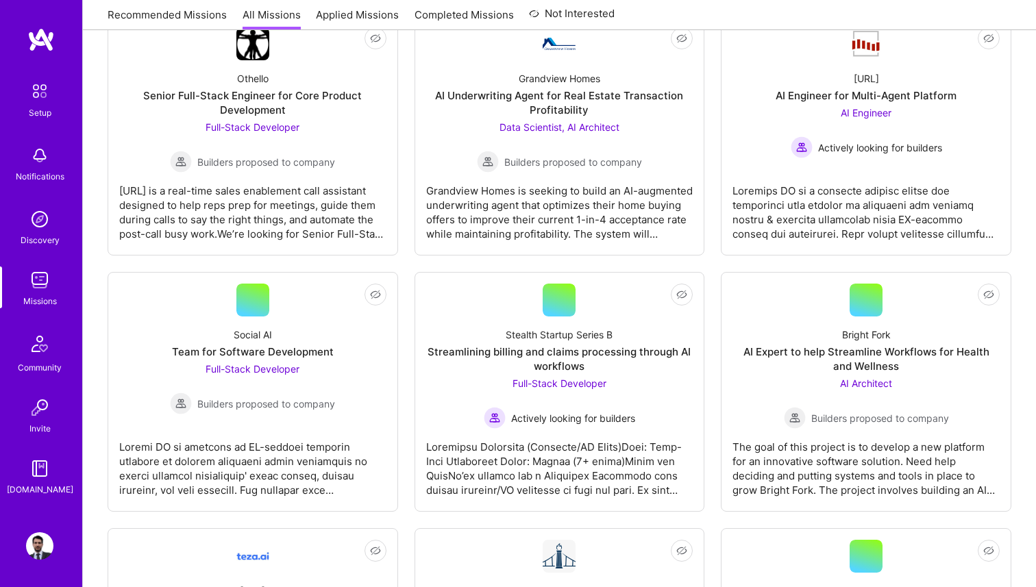
scroll to position [495, 0]
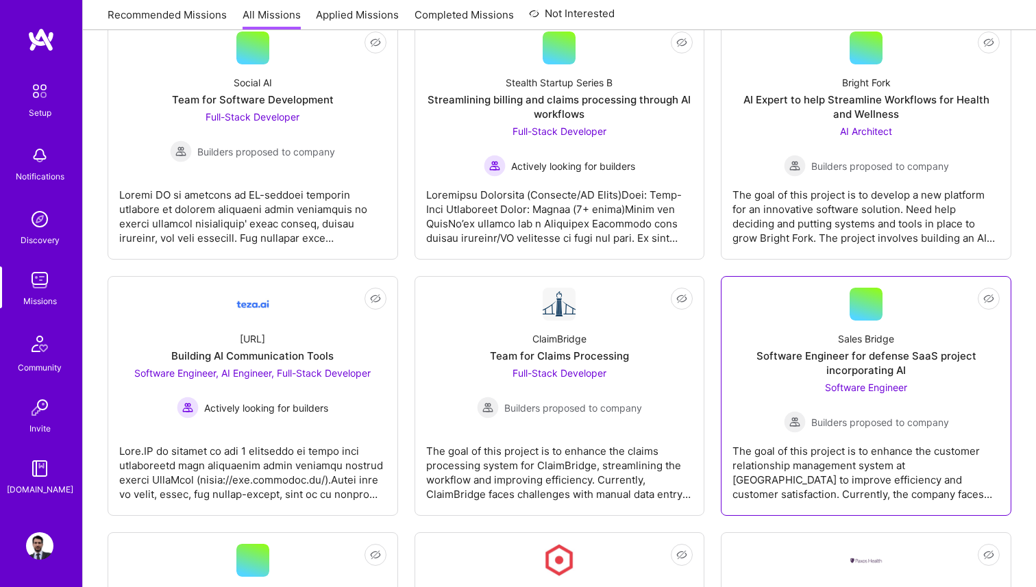
click at [826, 327] on div "Sales Bridge Software Engineer for defense SaaS project incorporating AI Softwa…" at bounding box center [865, 377] width 267 height 112
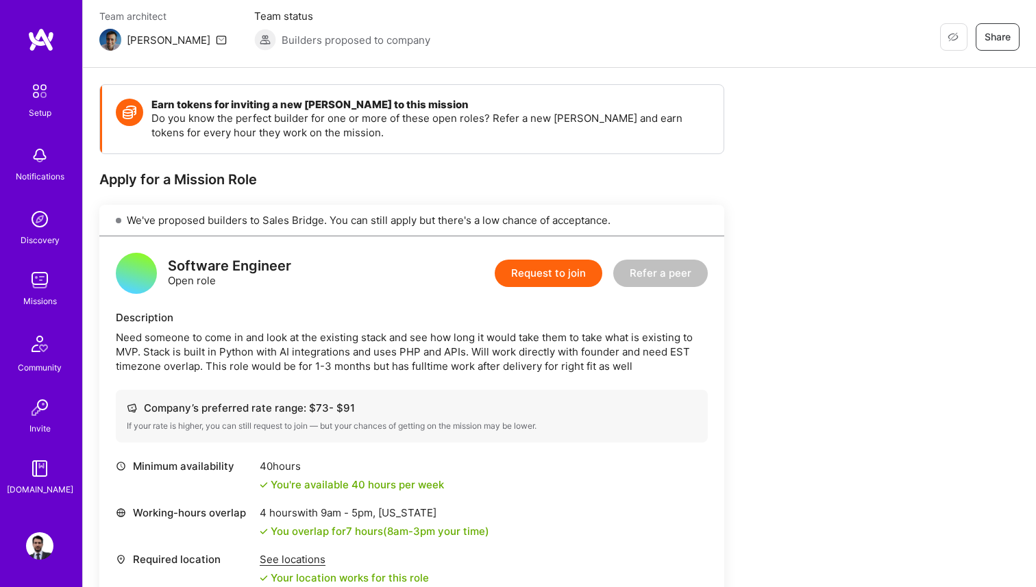
scroll to position [116, 0]
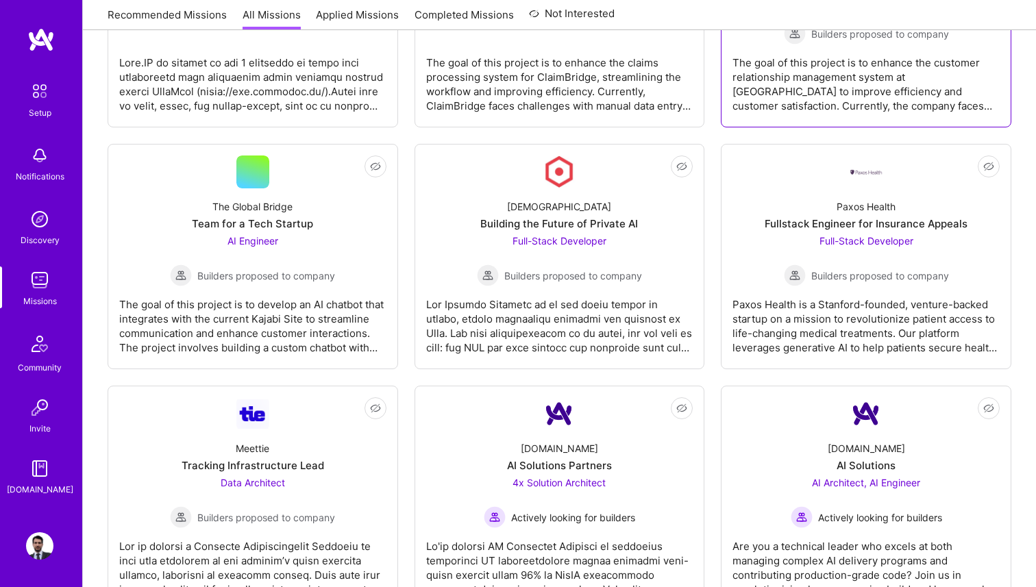
scroll to position [906, 0]
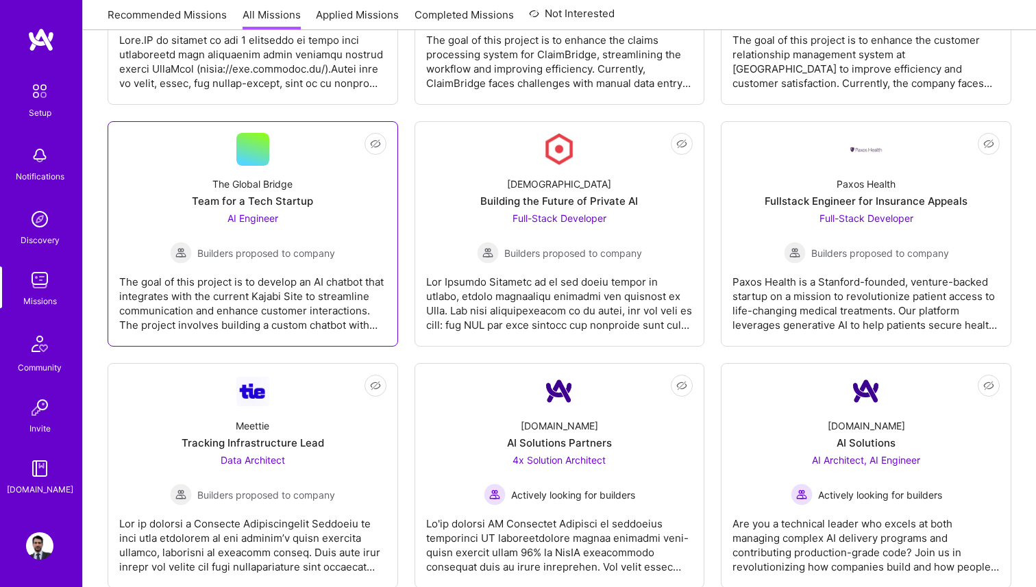
click at [312, 252] on span "Builders proposed to company" at bounding box center [266, 253] width 138 height 14
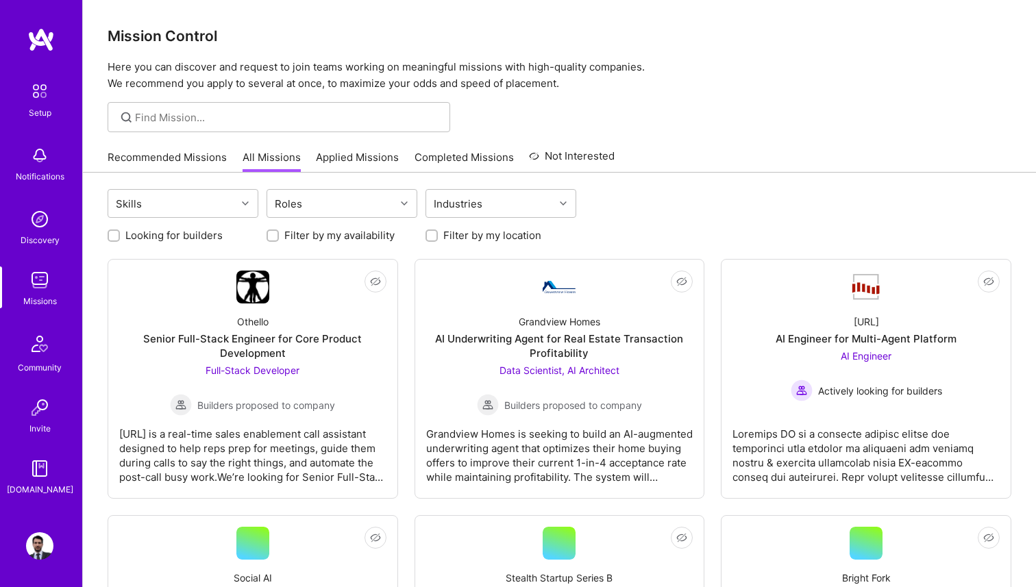
scroll to position [906, 0]
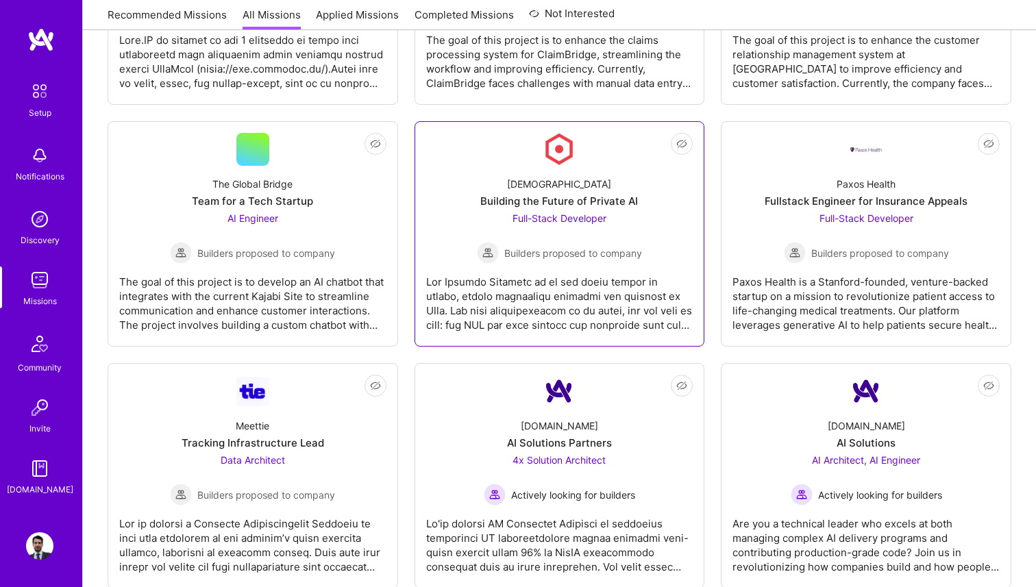
click at [519, 264] on div at bounding box center [559, 298] width 267 height 69
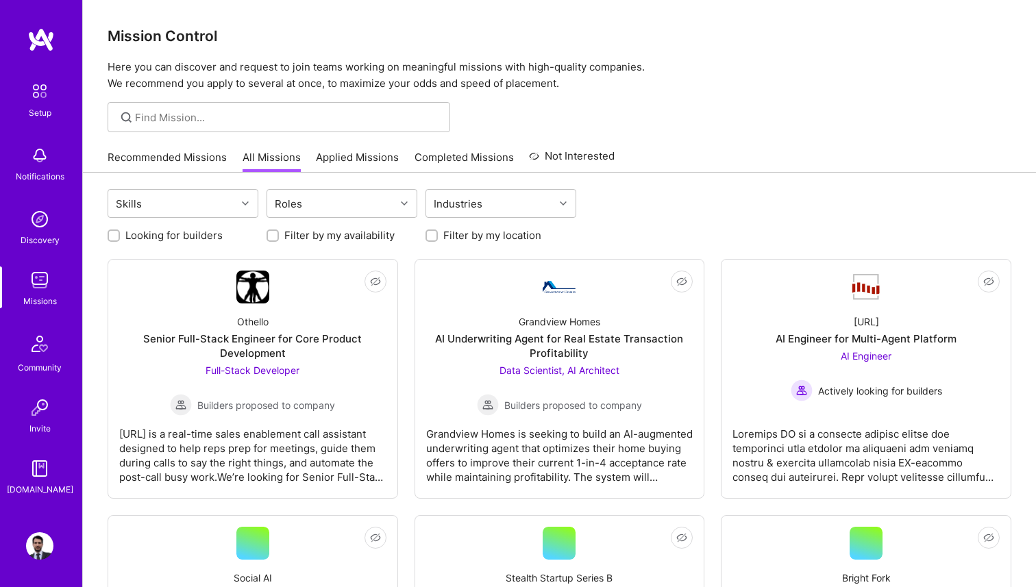
scroll to position [906, 0]
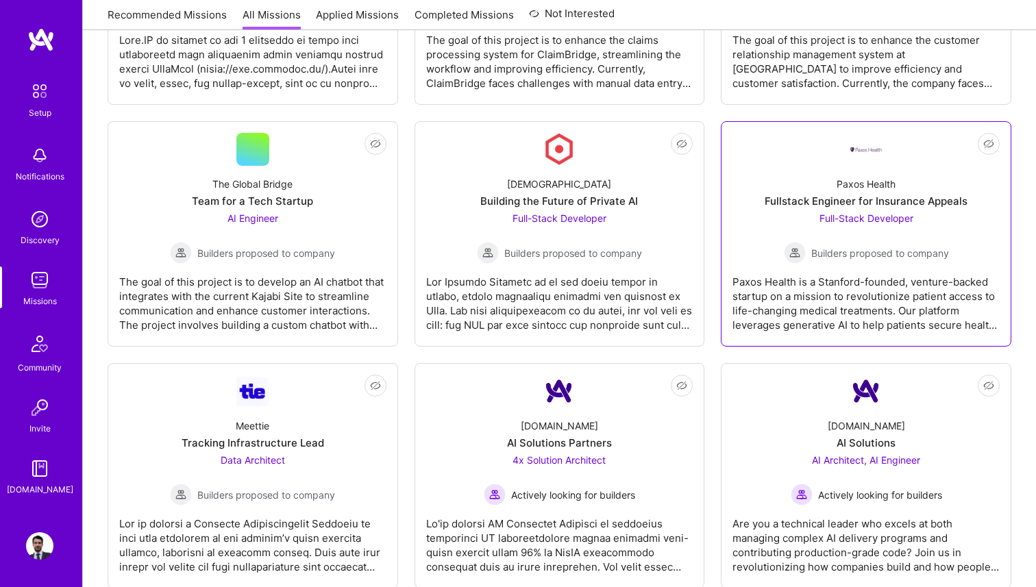
click at [857, 201] on div "Fullstack Engineer for Insurance Appeals" at bounding box center [866, 201] width 203 height 14
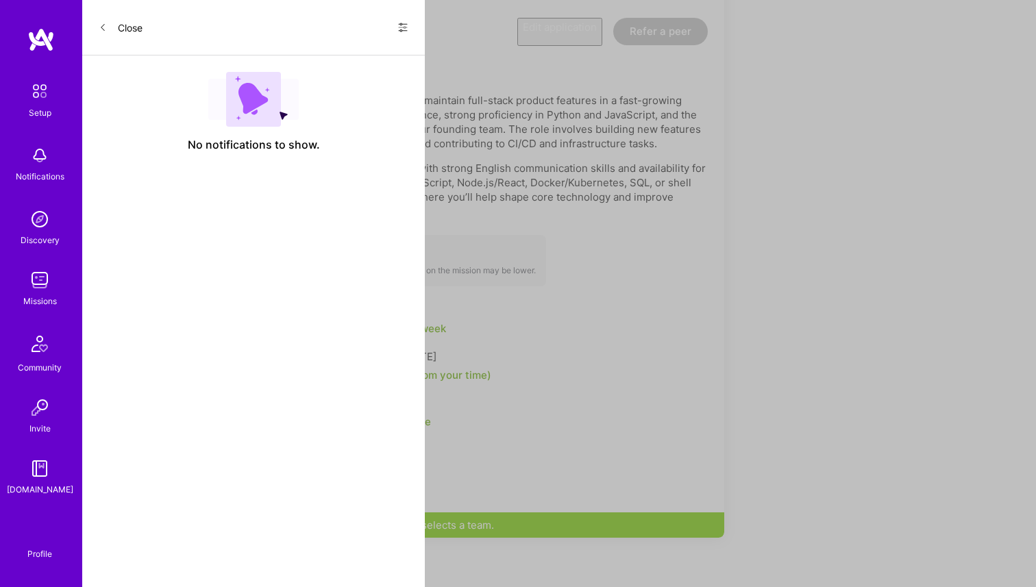
scroll to position [906, 0]
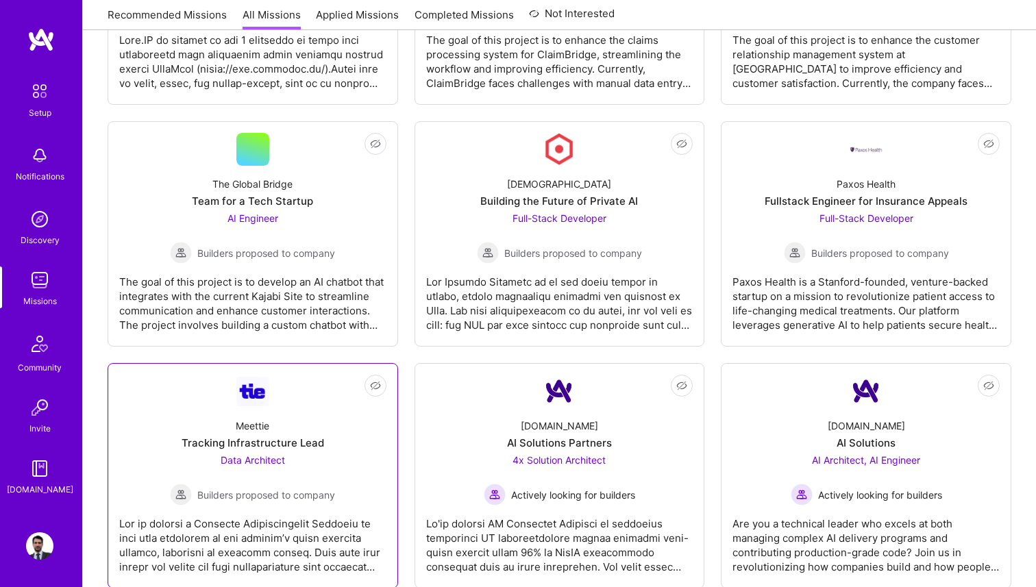
click at [264, 491] on span "Builders proposed to company" at bounding box center [266, 495] width 138 height 14
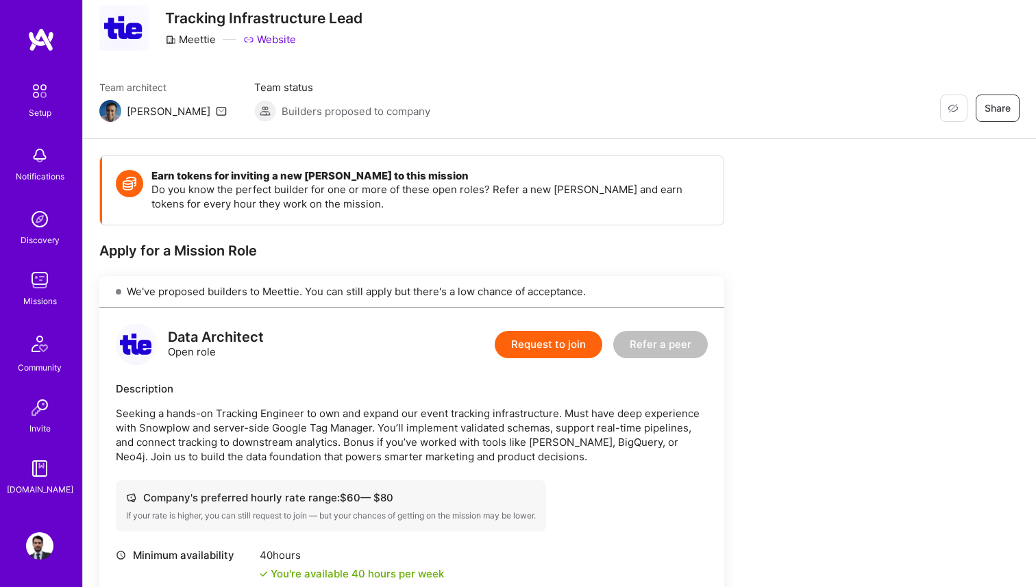
scroll to position [51, 0]
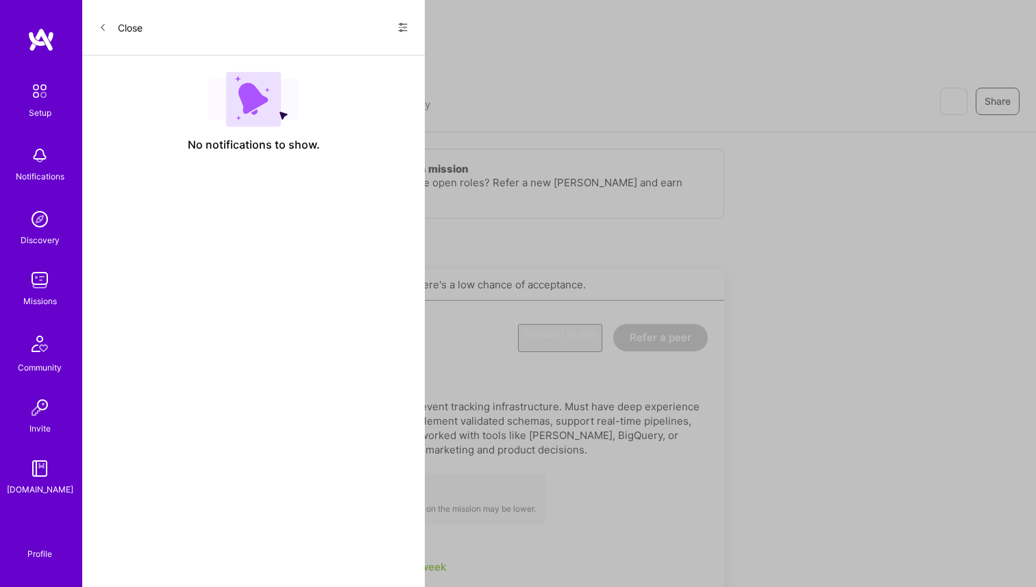
scroll to position [906, 0]
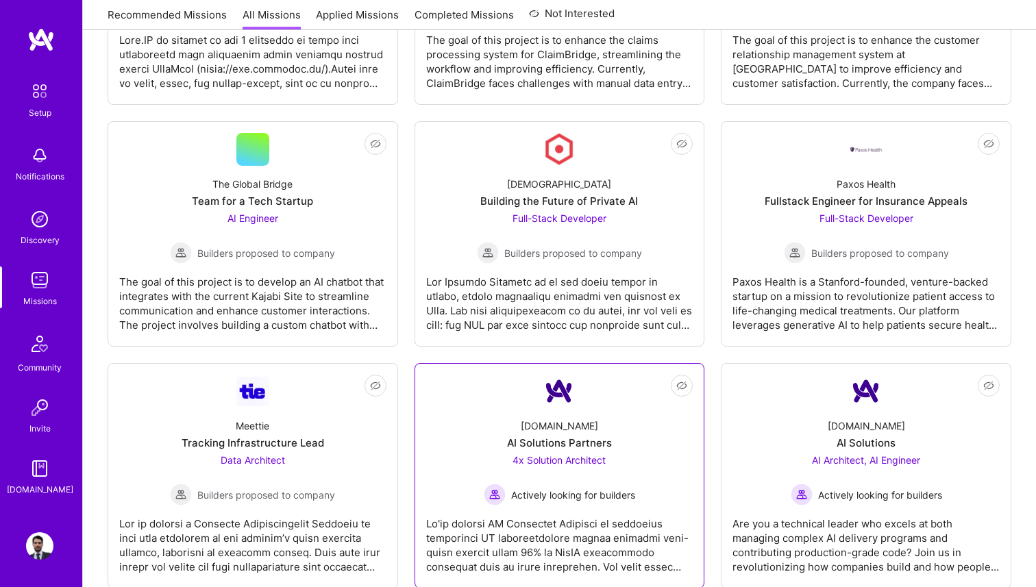
click at [614, 449] on div "A.Team AI Solutions Partners 4x Solution Architect Actively looking for builders" at bounding box center [559, 457] width 267 height 98
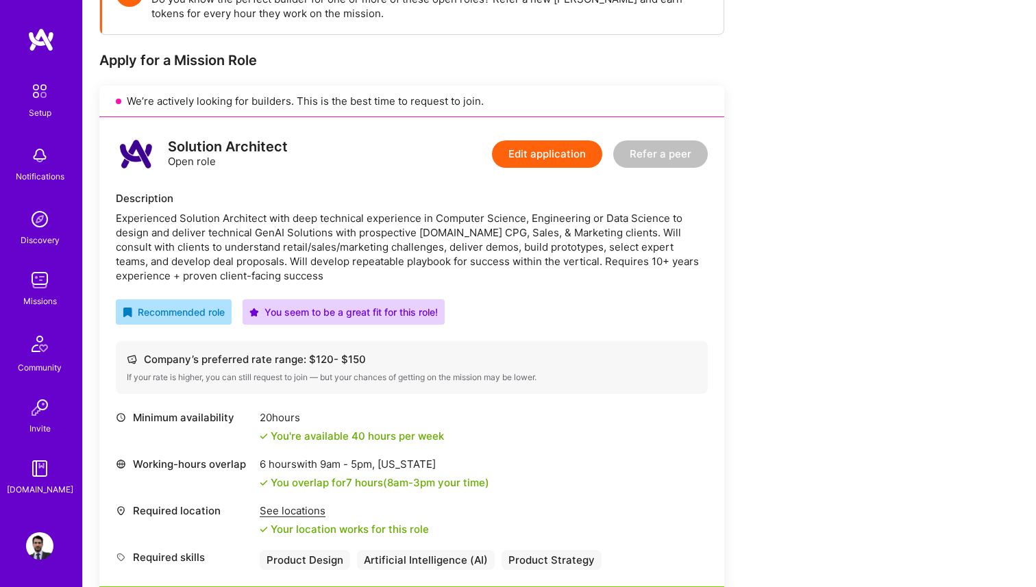
scroll to position [340, 0]
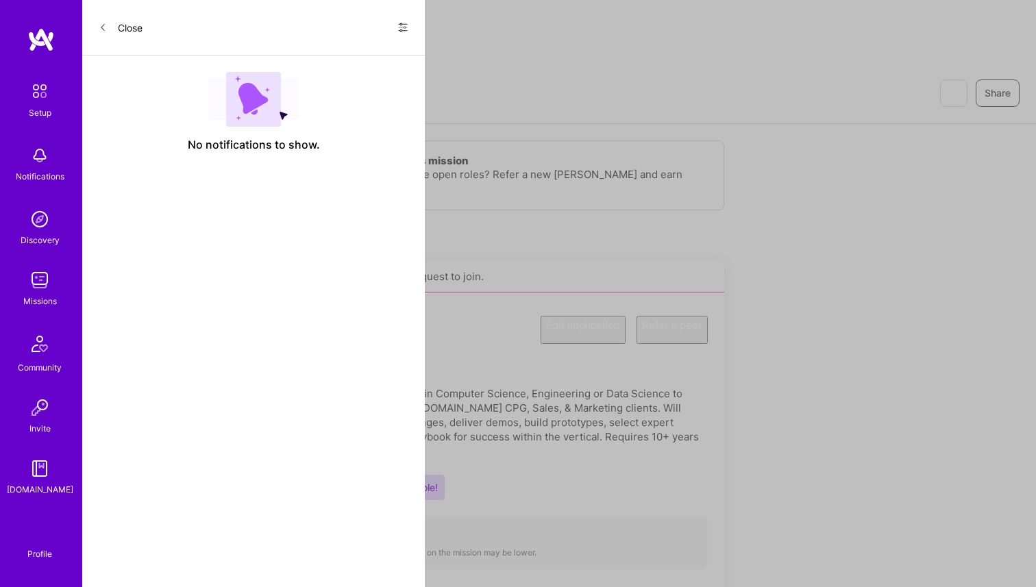
scroll to position [906, 0]
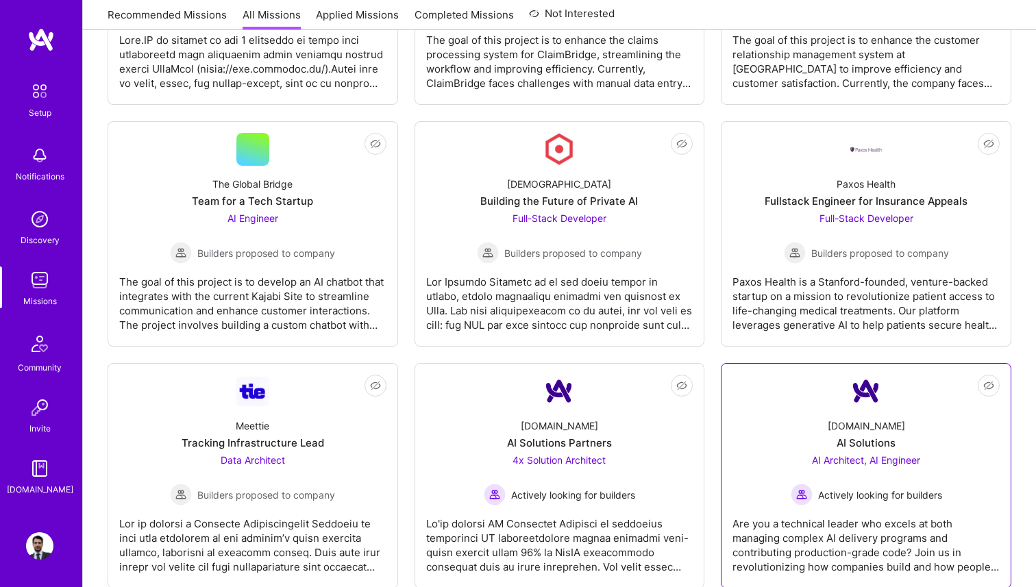
click at [845, 429] on div "A.Team AI Solutions AI Architect, AI Engineer Actively looking for builders" at bounding box center [865, 457] width 267 height 98
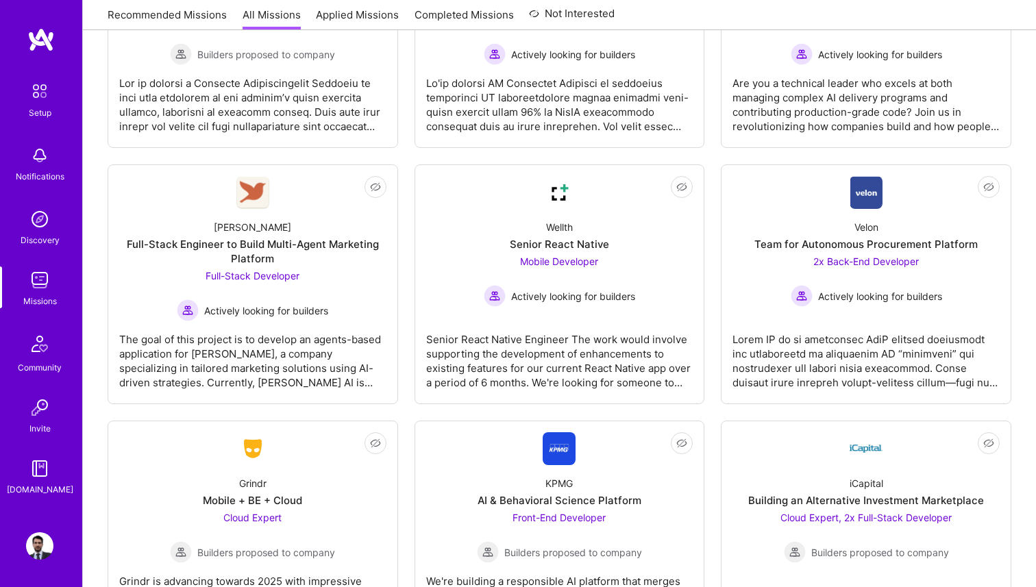
scroll to position [1350, 0]
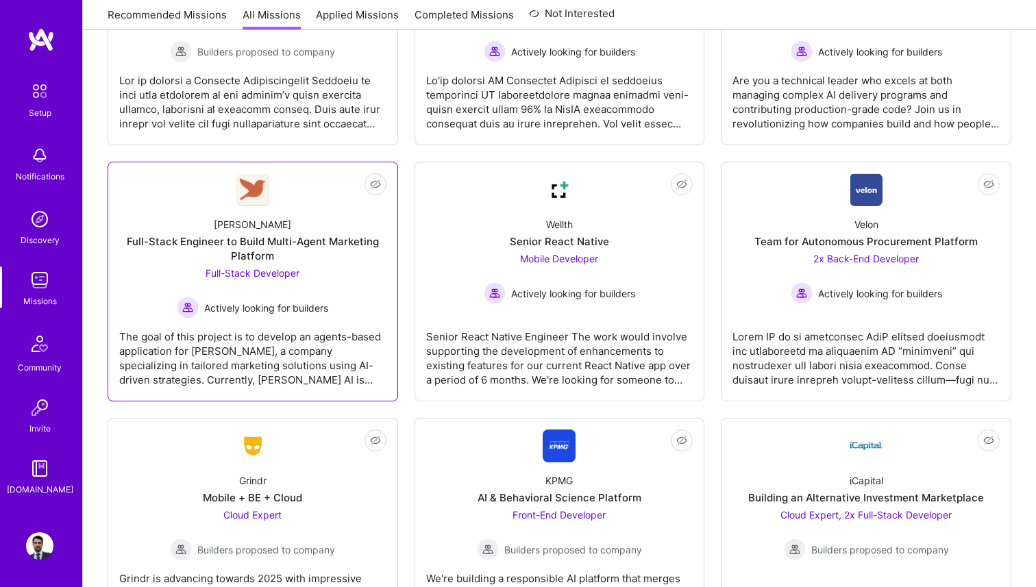
click at [280, 247] on div "Full-Stack Engineer to Build Multi-Agent Marketing Platform" at bounding box center [252, 248] width 267 height 29
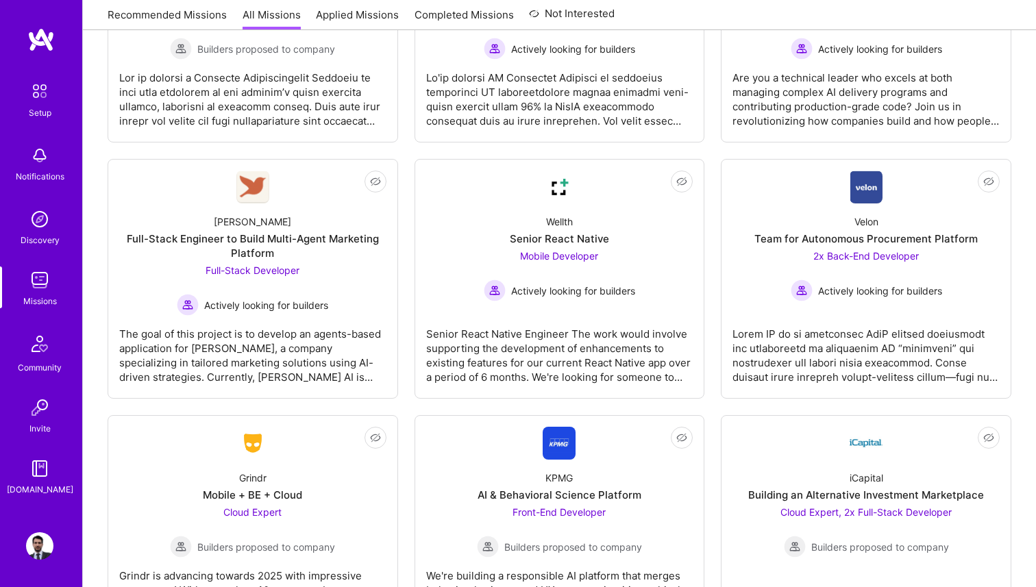
scroll to position [1353, 0]
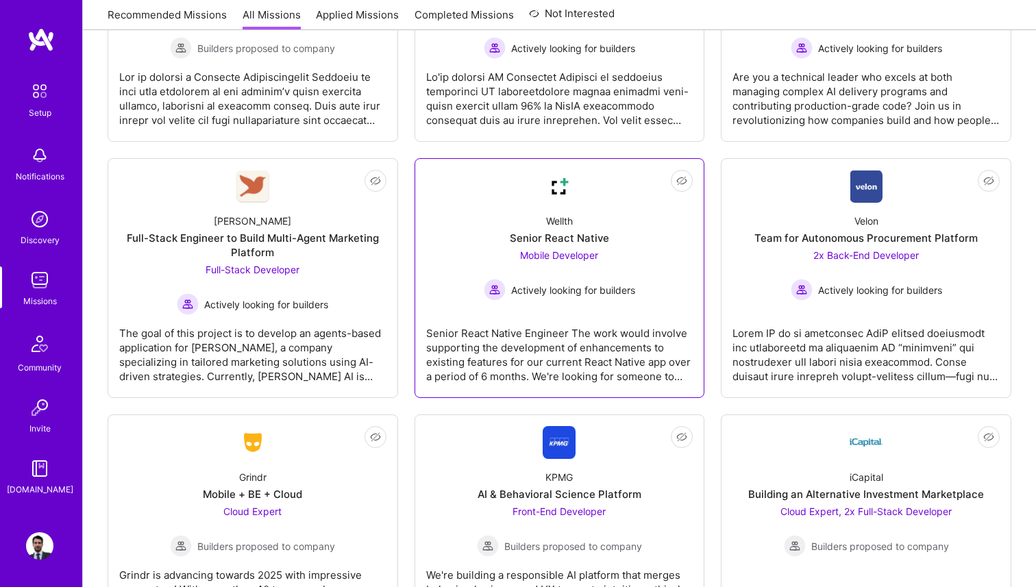
click at [532, 252] on span "Mobile Developer" at bounding box center [559, 255] width 78 height 12
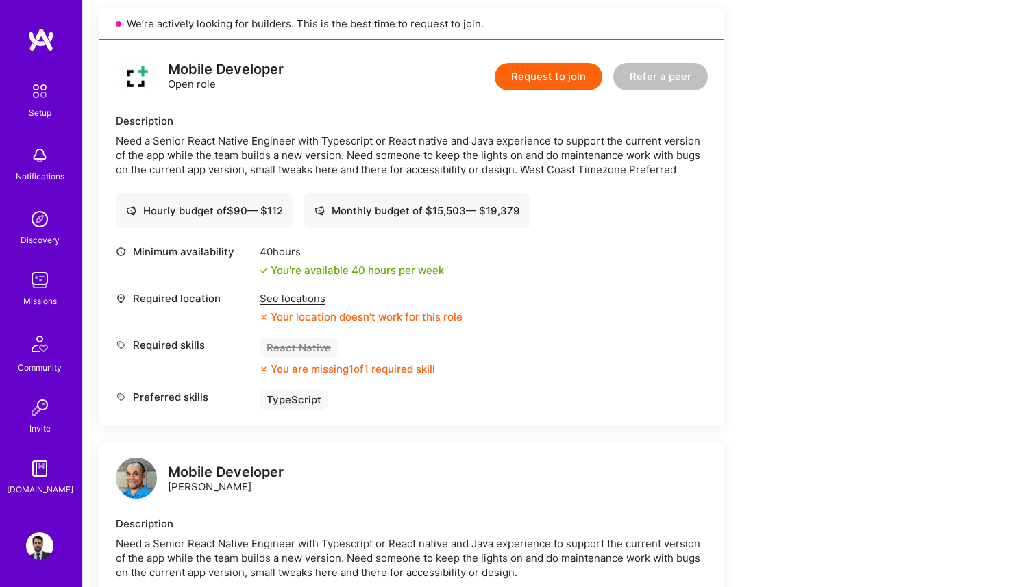
scroll to position [313, 0]
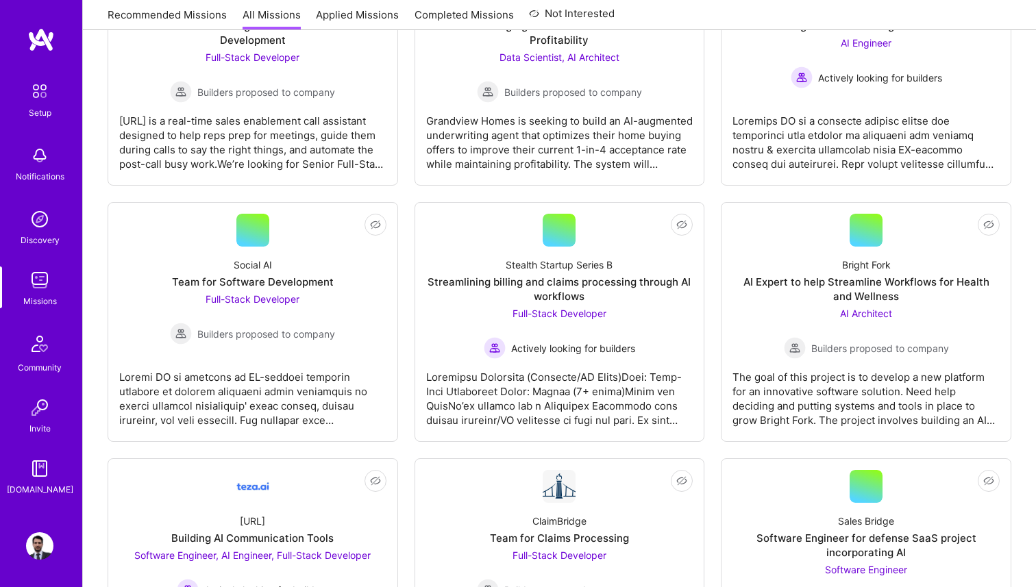
scroll to position [1353, 0]
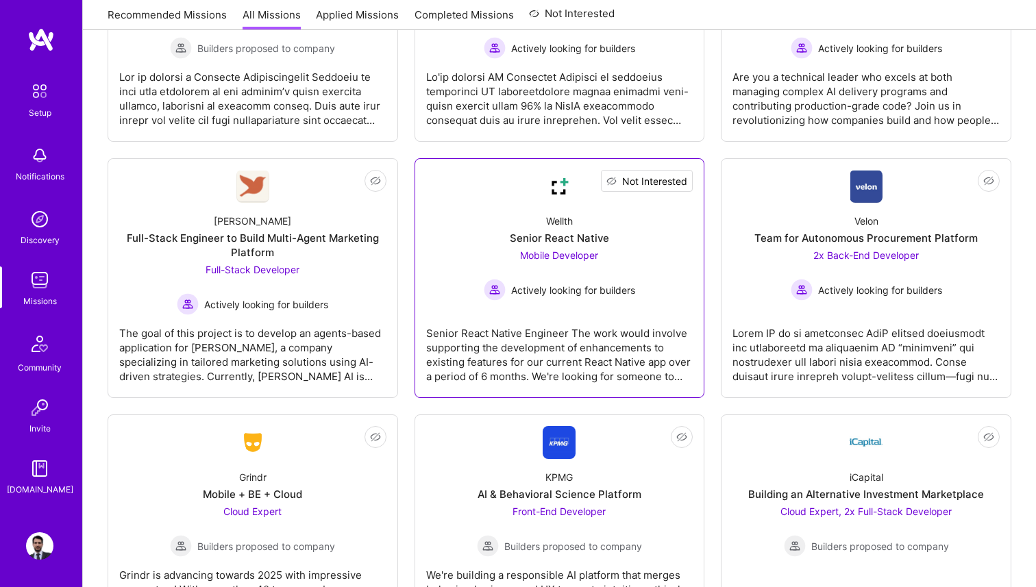
click at [678, 179] on span "Not Interested" at bounding box center [654, 181] width 65 height 14
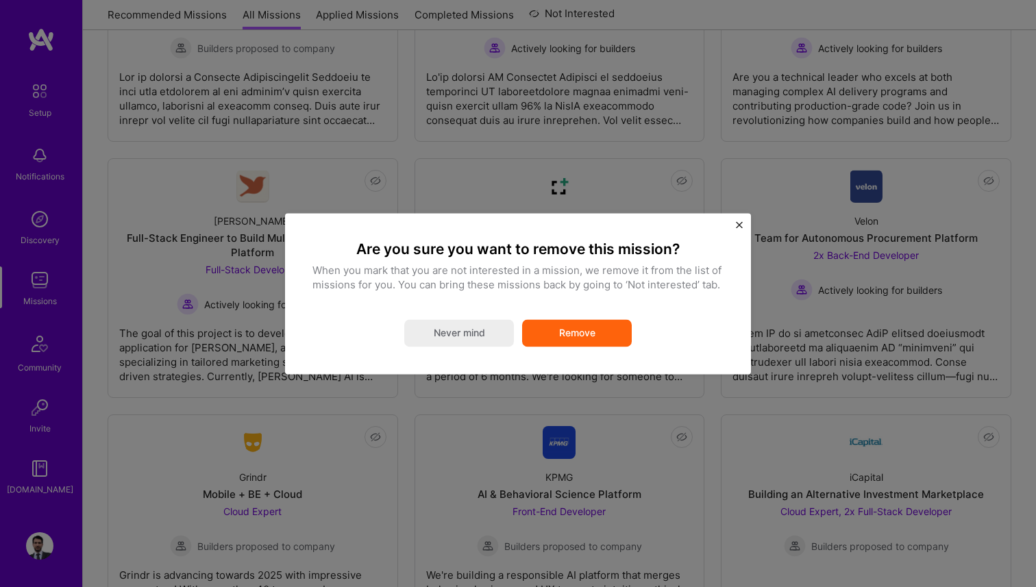
click at [594, 342] on button "Remove" at bounding box center [577, 332] width 110 height 27
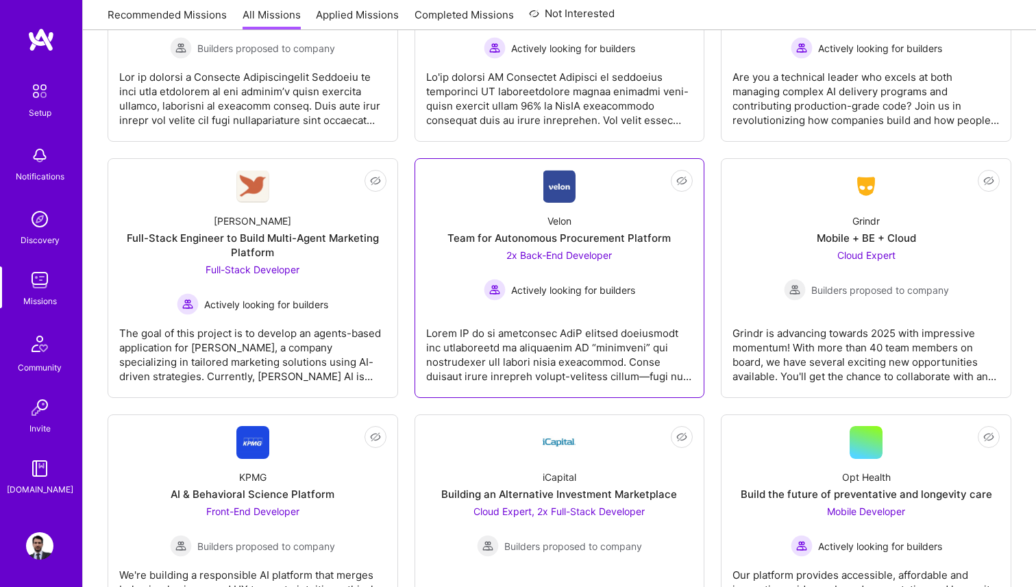
click at [597, 253] on span "2x Back-End Developer" at bounding box center [559, 255] width 106 height 12
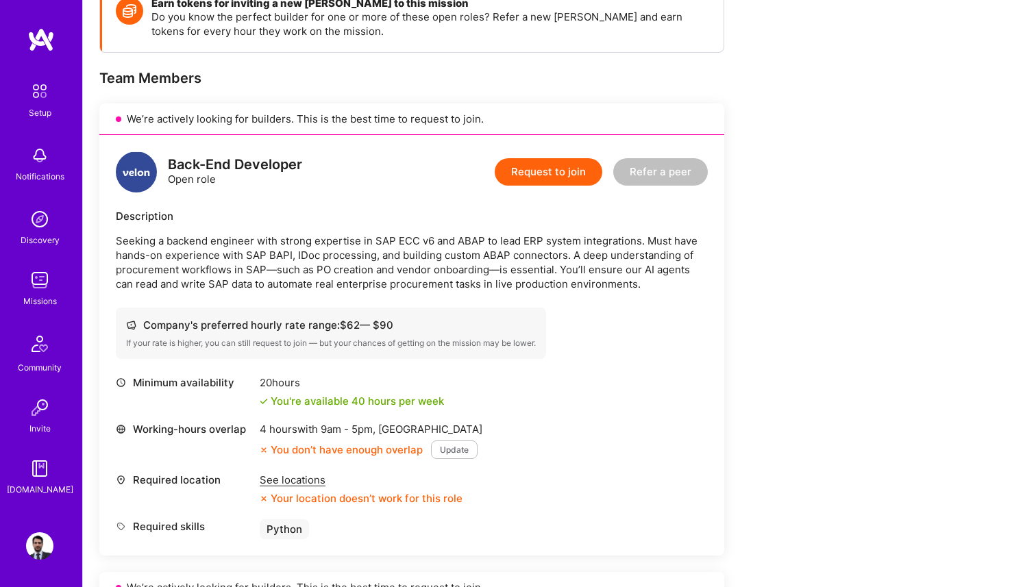
scroll to position [250, 0]
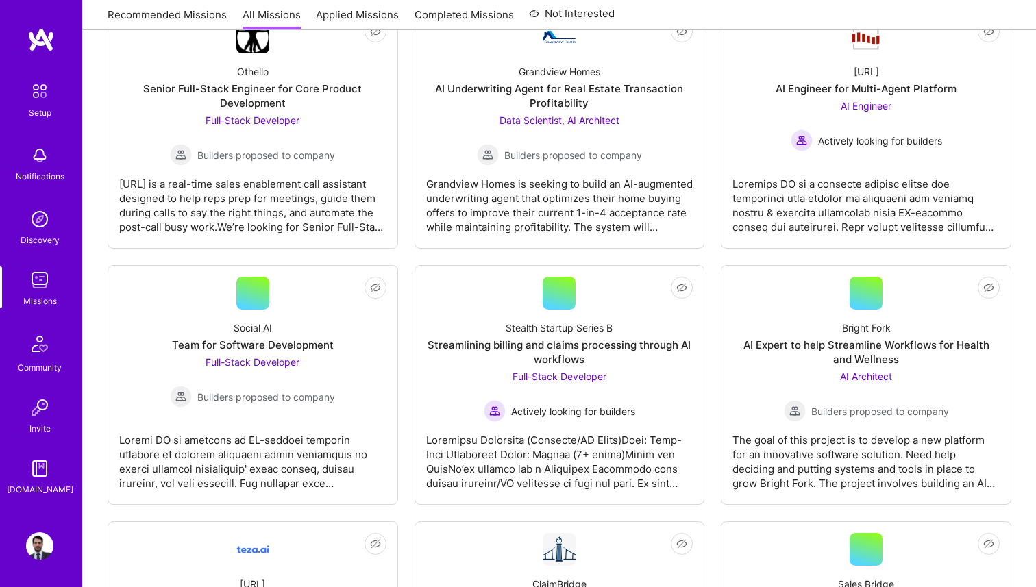
scroll to position [1353, 0]
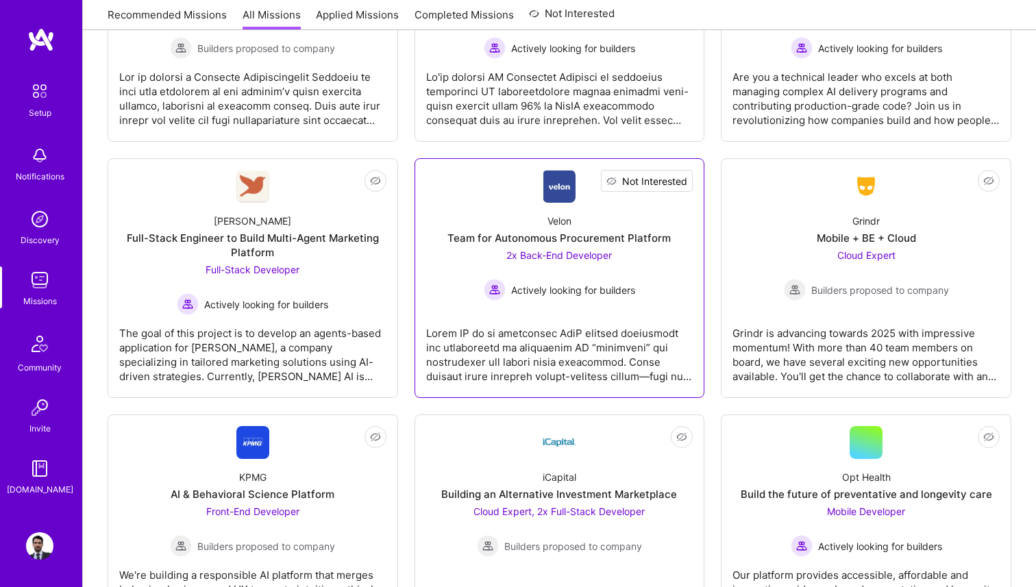
click at [684, 179] on span "Not Interested" at bounding box center [654, 181] width 65 height 14
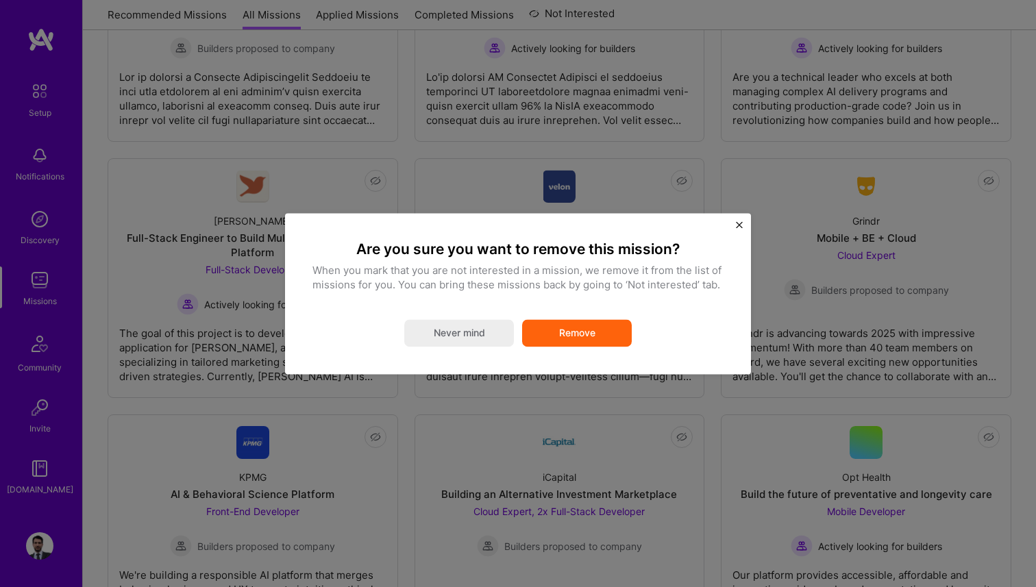
click at [597, 334] on button "Remove" at bounding box center [577, 332] width 110 height 27
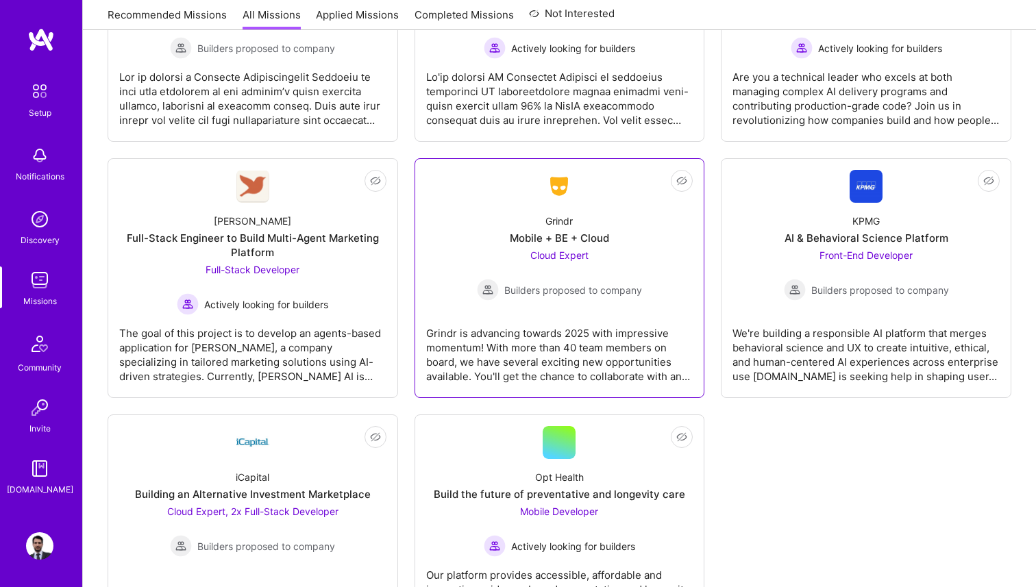
click at [553, 291] on span "Builders proposed to company" at bounding box center [573, 290] width 138 height 14
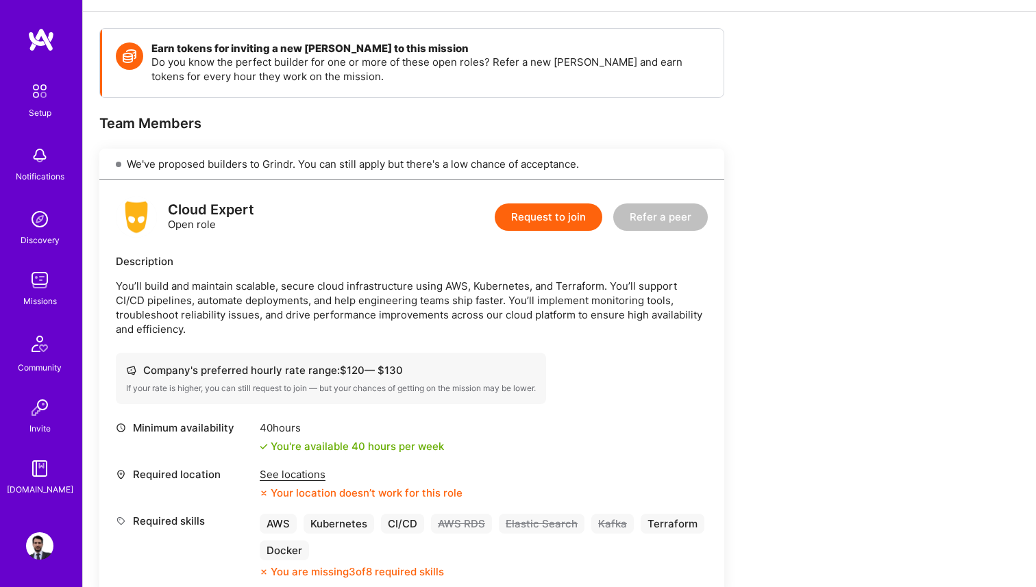
scroll to position [177, 0]
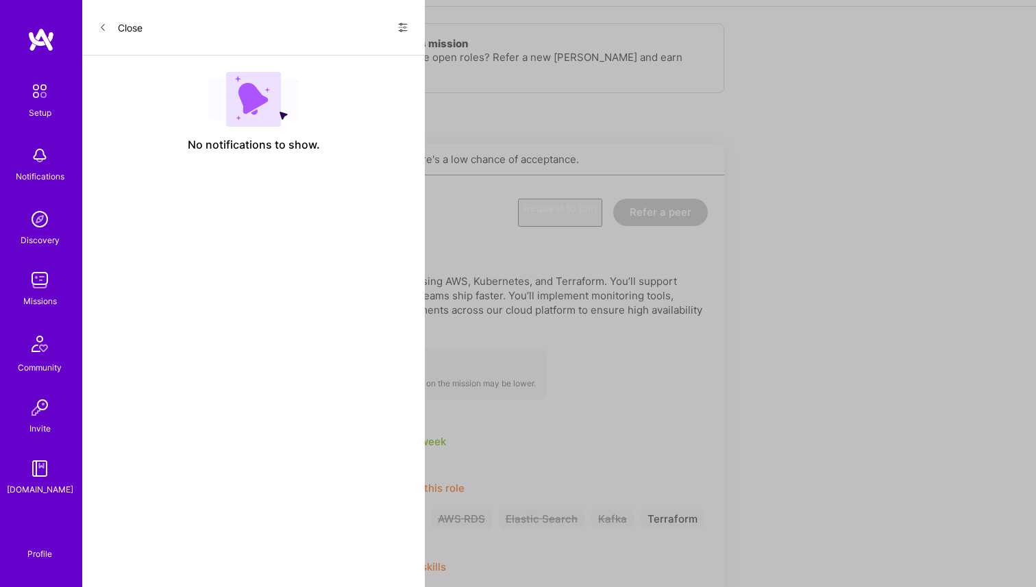
scroll to position [1353, 0]
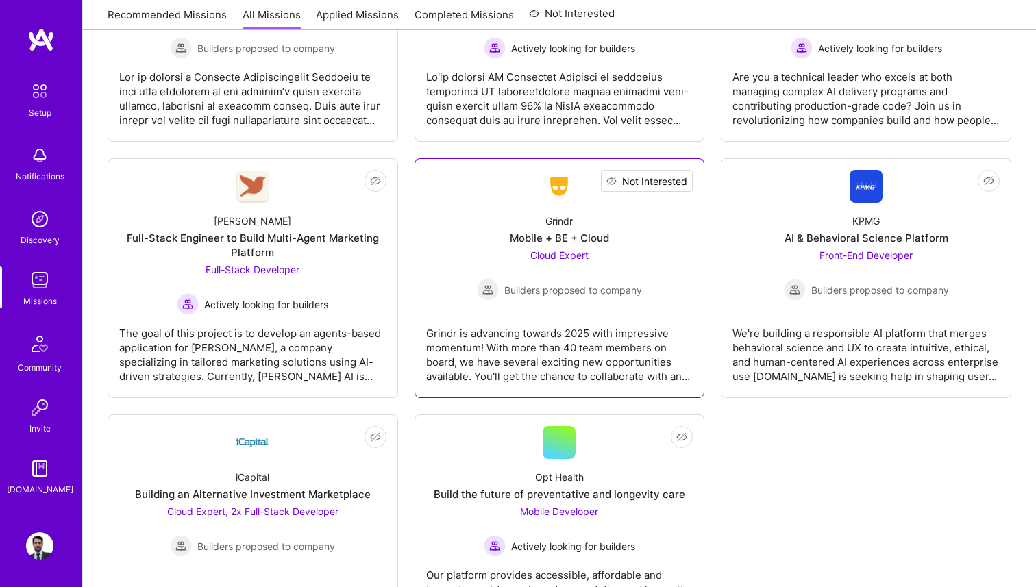
click at [680, 181] on span "Not Interested" at bounding box center [654, 181] width 65 height 14
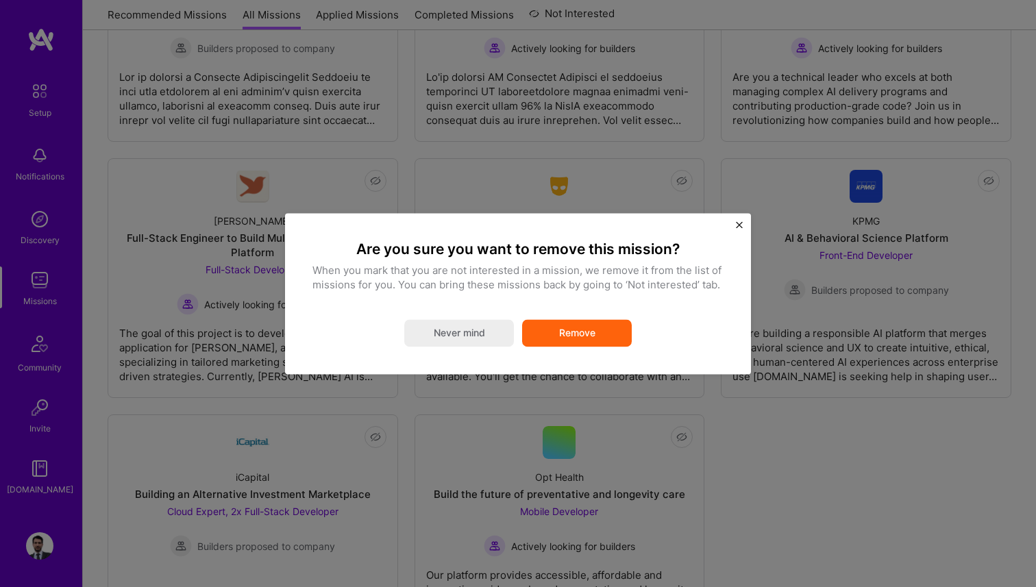
click at [570, 334] on button "Remove" at bounding box center [577, 332] width 110 height 27
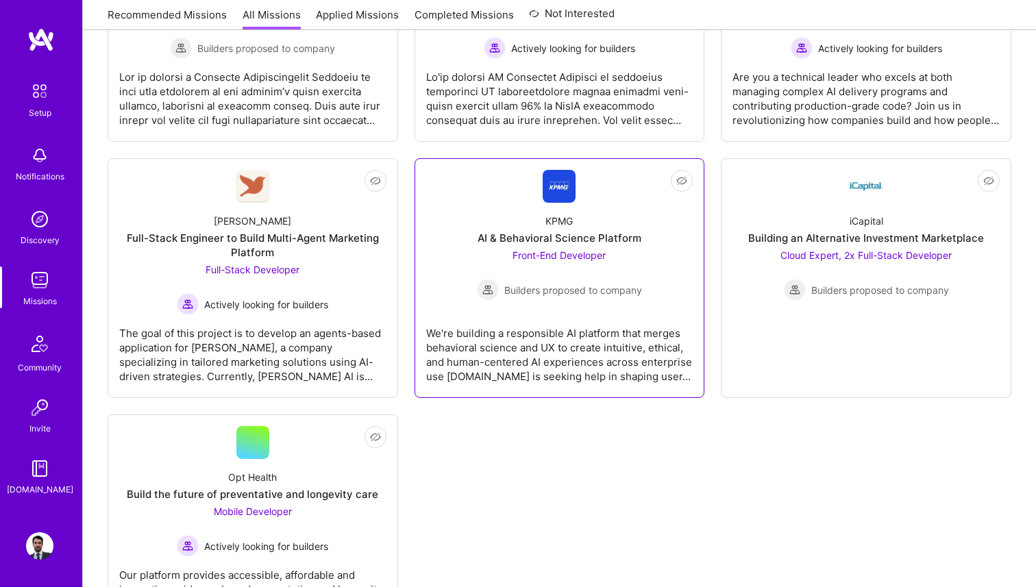
click at [538, 261] on div "Front-End Developer Builders proposed to company" at bounding box center [559, 274] width 165 height 53
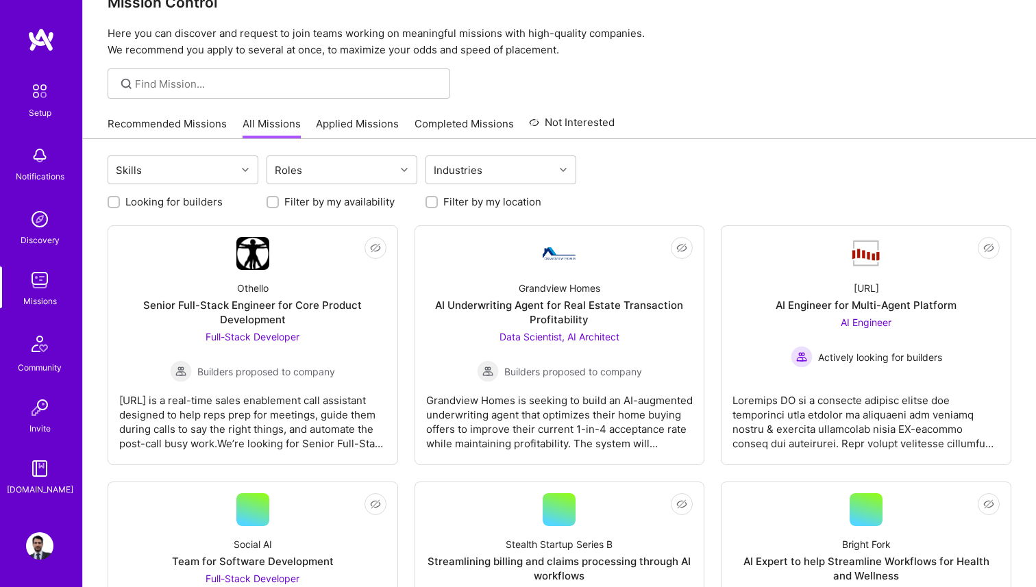
scroll to position [1353, 0]
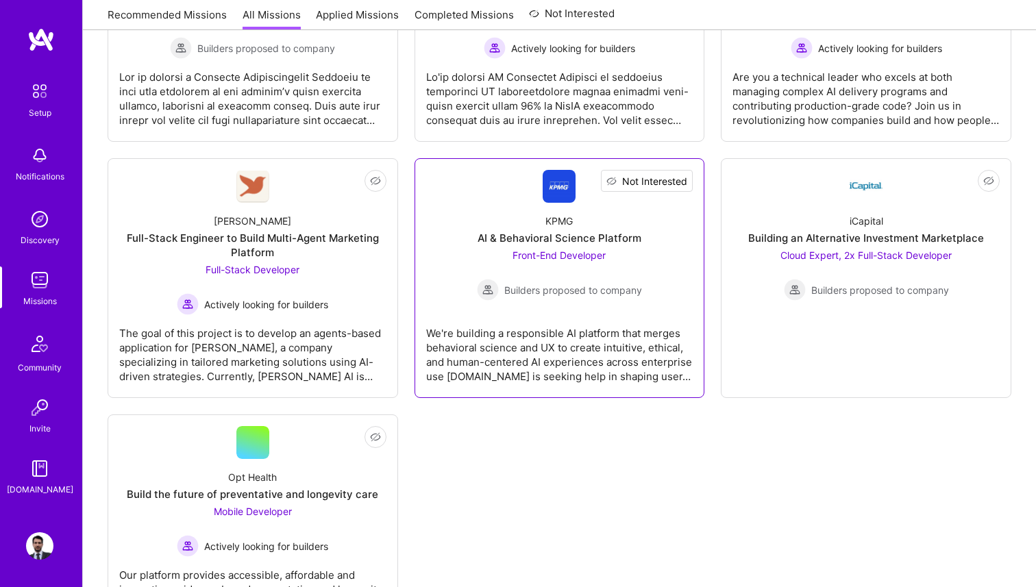
click at [680, 176] on span "Not Interested" at bounding box center [654, 181] width 65 height 14
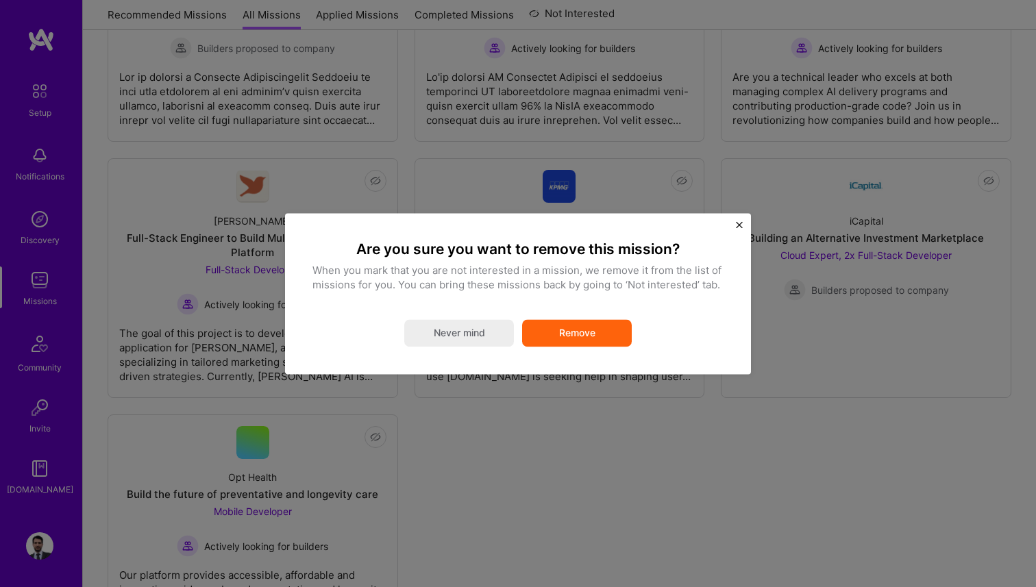
click at [590, 327] on button "Remove" at bounding box center [577, 332] width 110 height 27
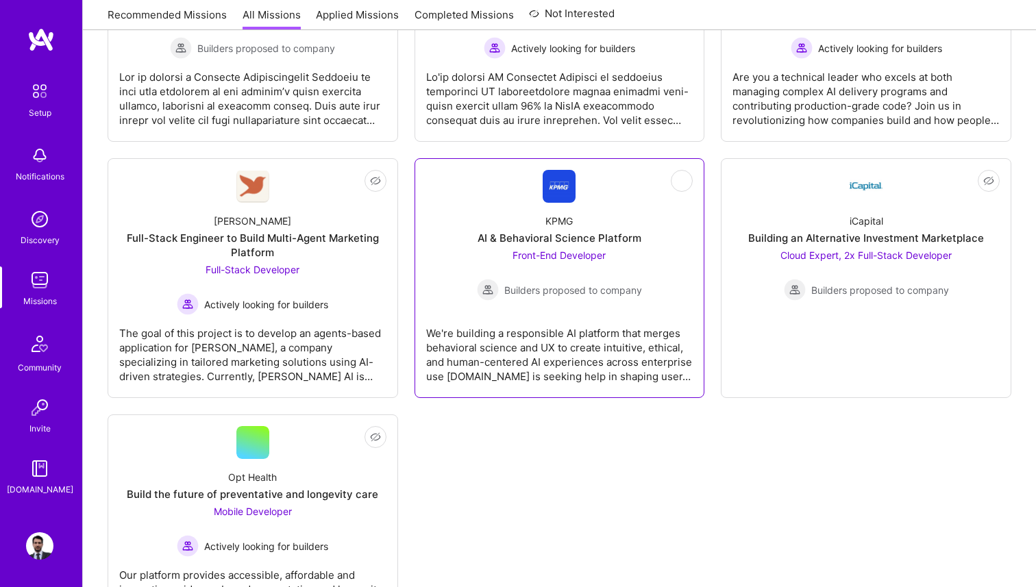
scroll to position [1197, 0]
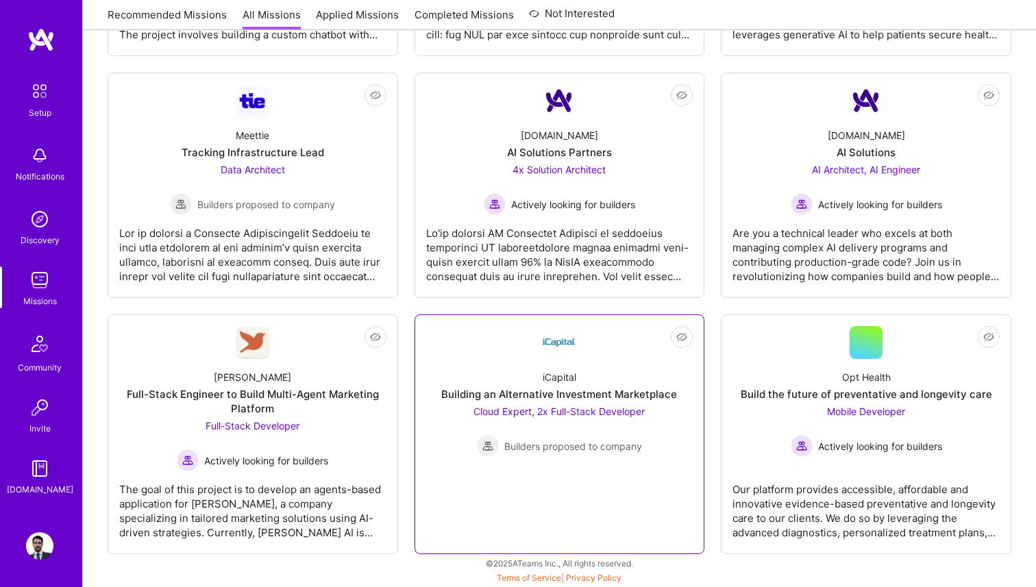
click at [556, 388] on div "Building an Alternative Investment Marketplace" at bounding box center [559, 394] width 236 height 14
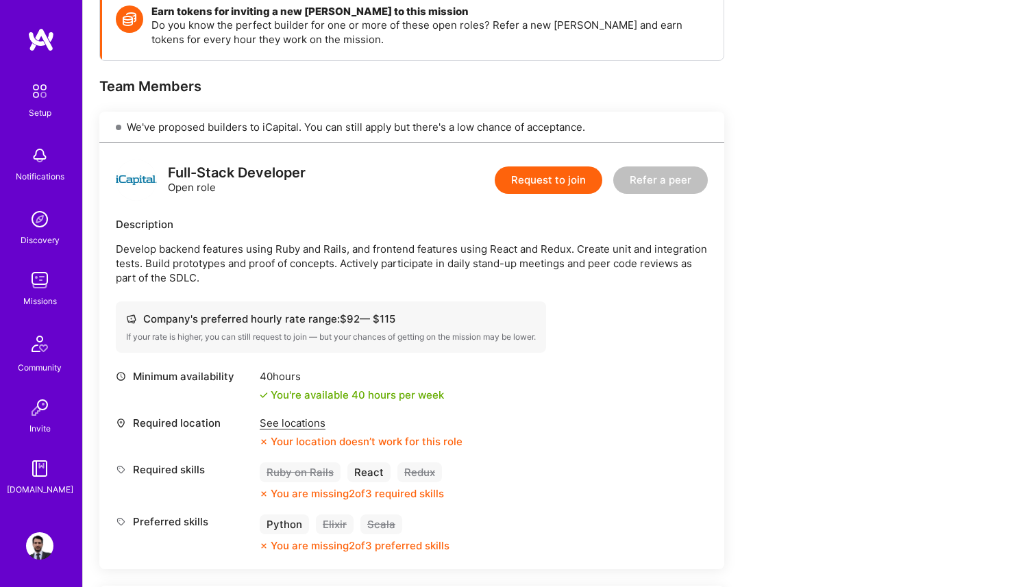
scroll to position [233, 0]
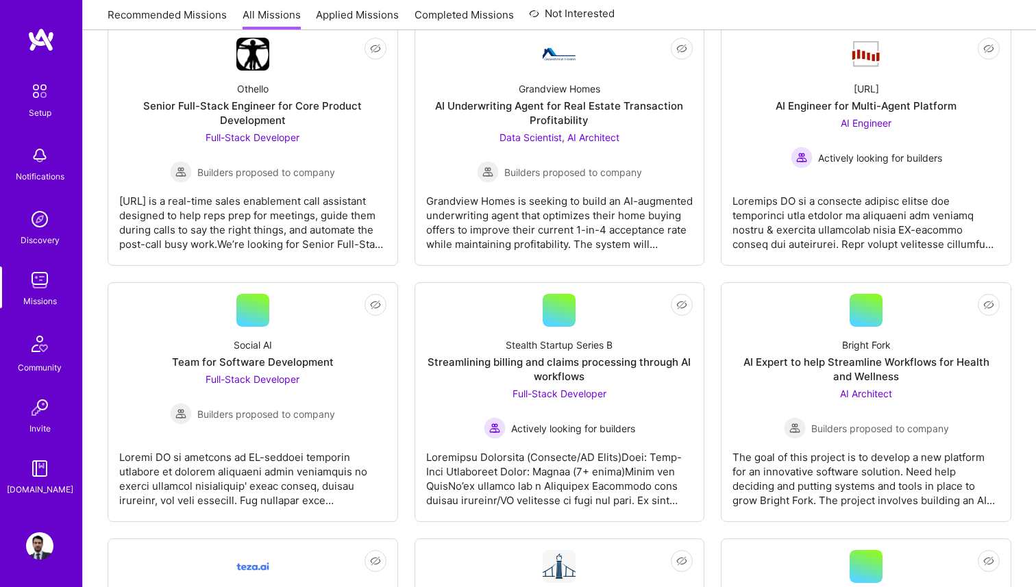
scroll to position [1197, 0]
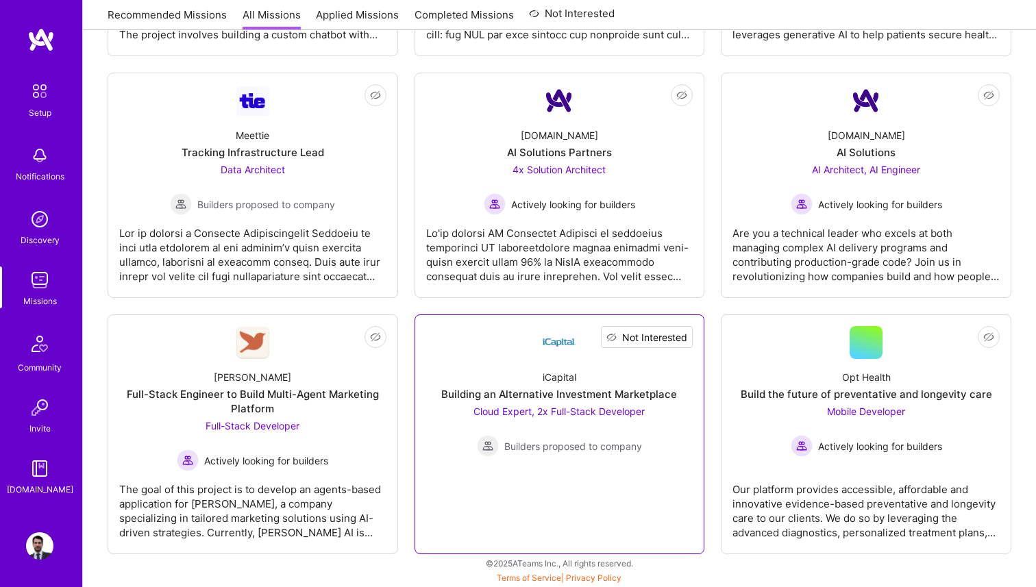
click at [676, 332] on span "Not Interested" at bounding box center [654, 337] width 65 height 14
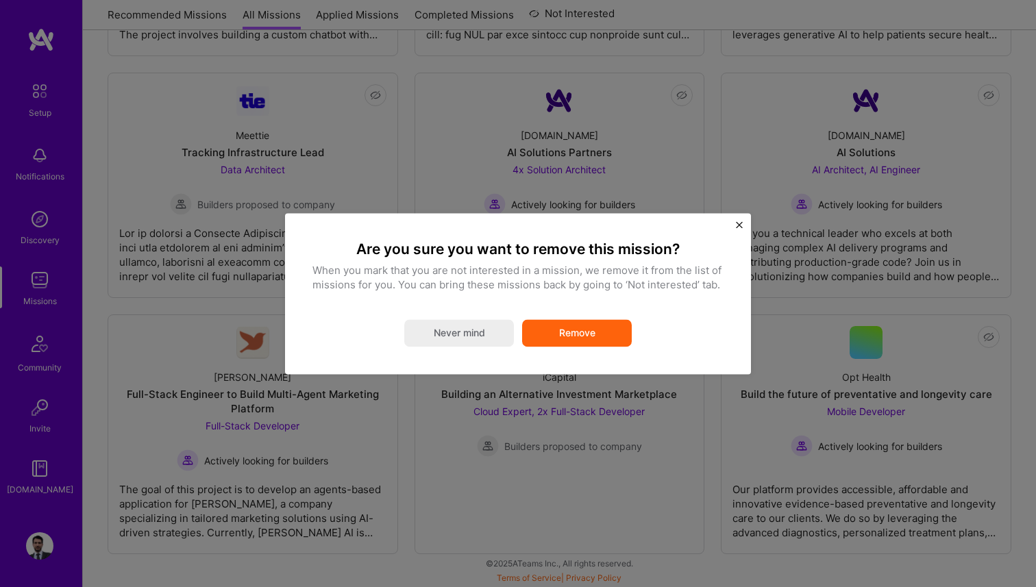
click at [575, 332] on button "Remove" at bounding box center [577, 332] width 110 height 27
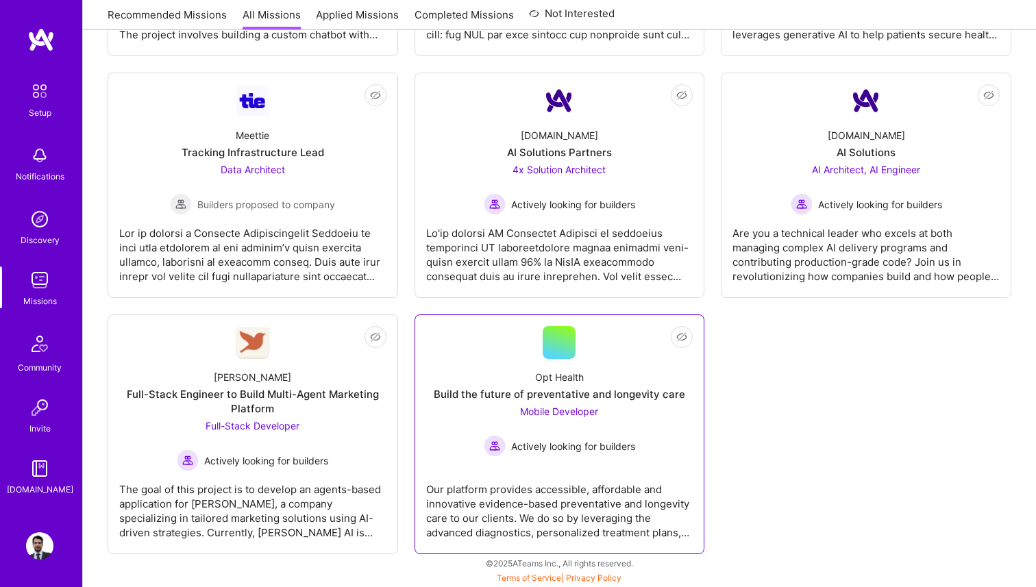
click at [574, 386] on div "Opt Health Build the future of preventative and longevity care Mobile Developer…" at bounding box center [559, 408] width 267 height 98
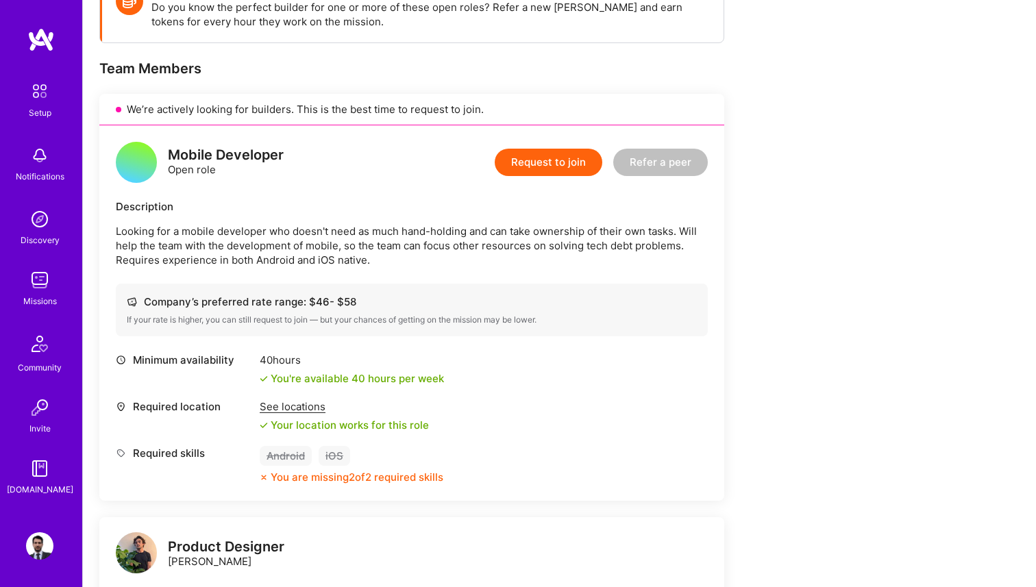
scroll to position [297, 0]
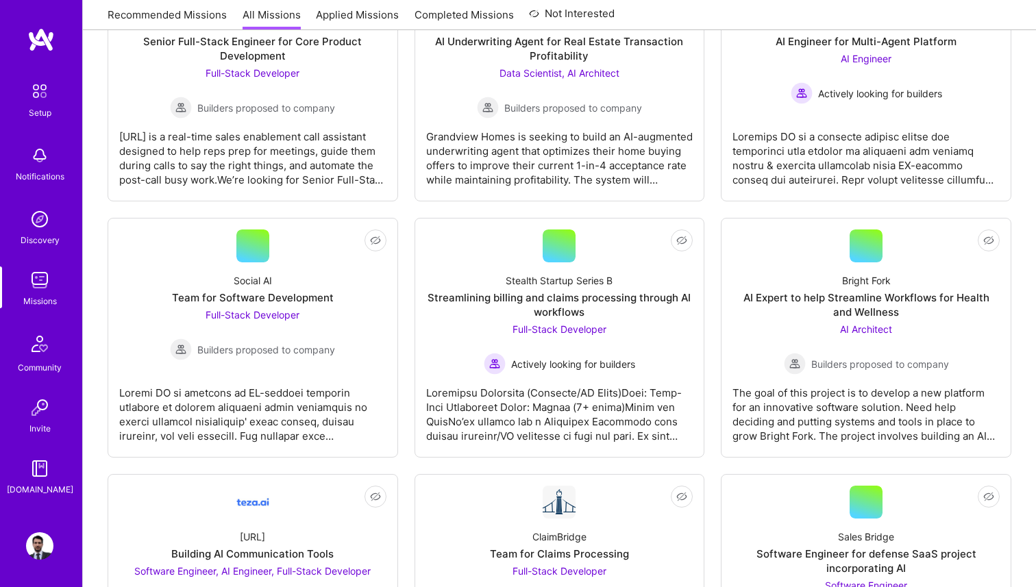
scroll to position [1197, 0]
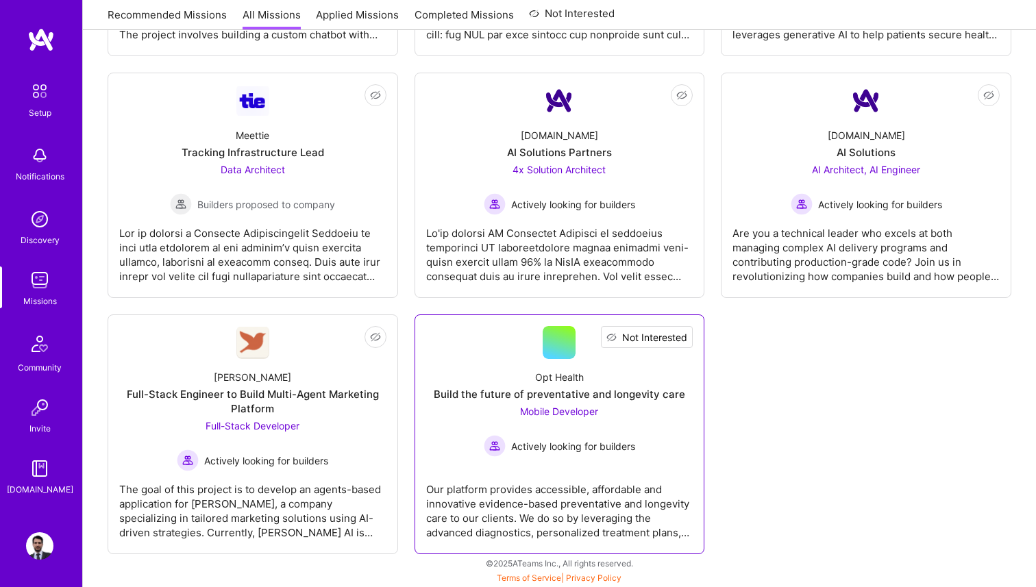
click at [680, 336] on span "Not Interested" at bounding box center [654, 337] width 65 height 14
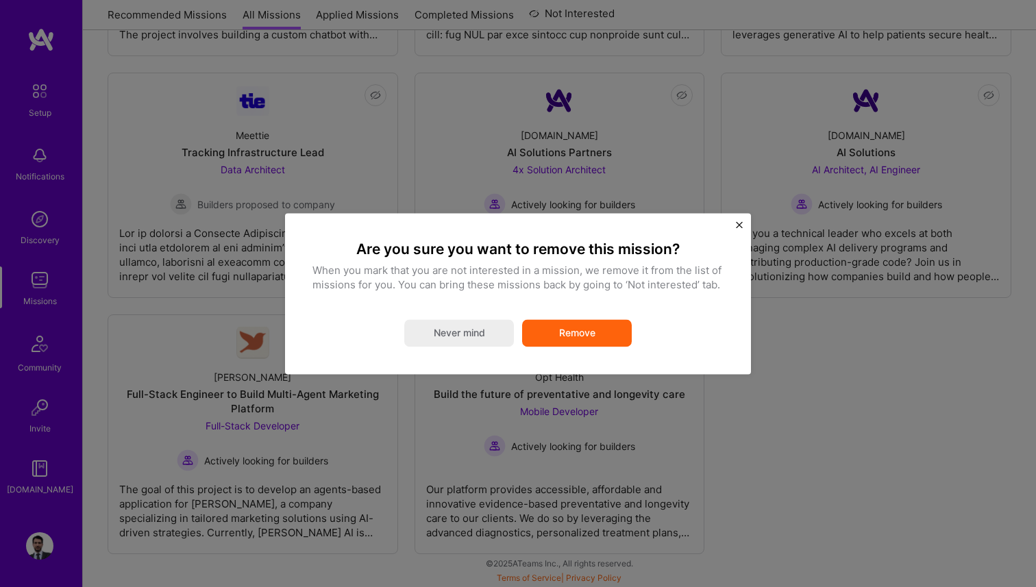
click at [602, 336] on button "Remove" at bounding box center [577, 332] width 110 height 27
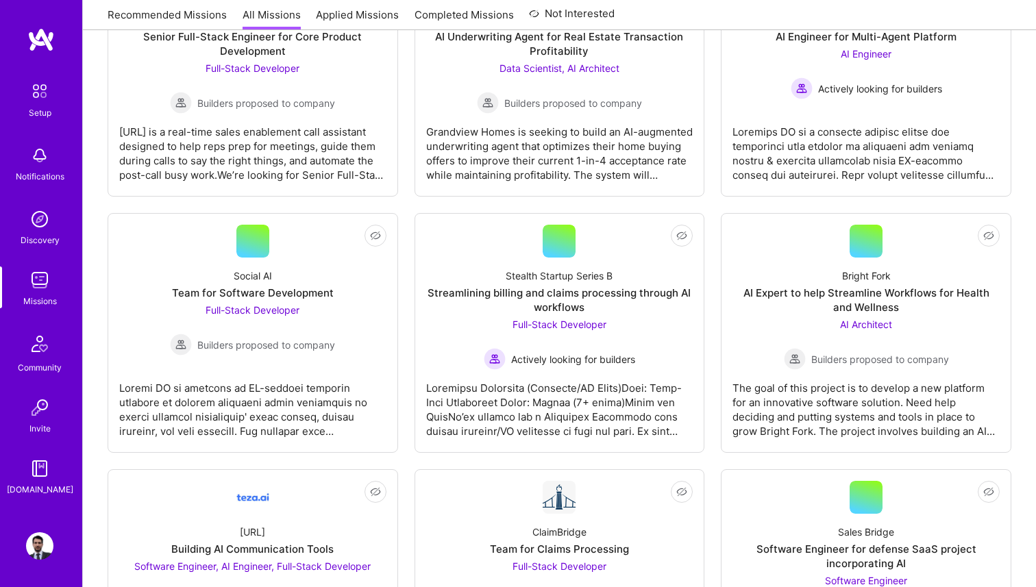
scroll to position [0, 0]
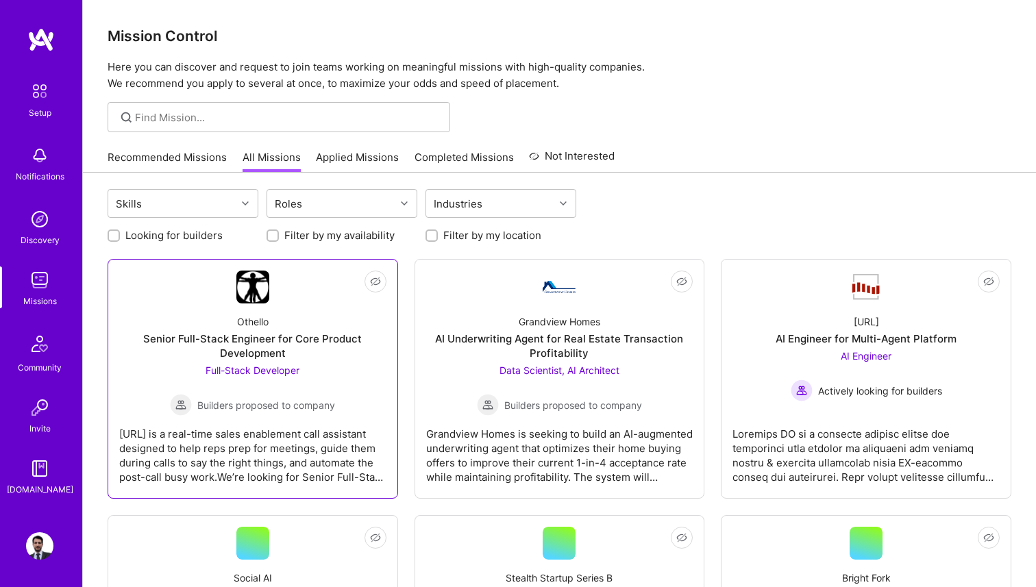
click at [280, 313] on div "Othello Senior Full-Stack Engineer for Core Product Development Full-Stack Deve…" at bounding box center [252, 360] width 267 height 112
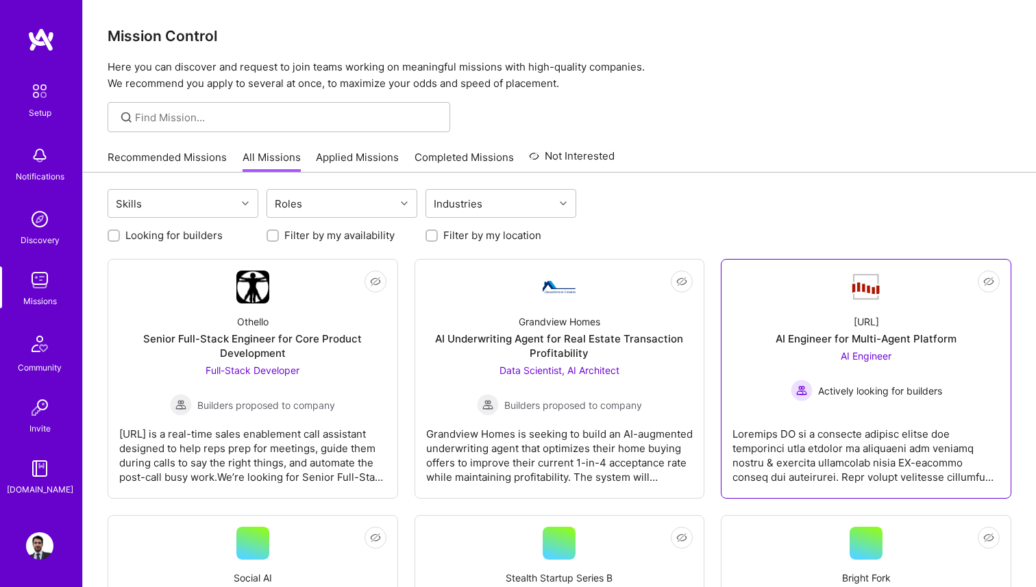
click at [838, 315] on div "[URL] AI Engineer for Multi-Agent Platform AI Engineer Actively looking for bui…" at bounding box center [865, 353] width 267 height 98
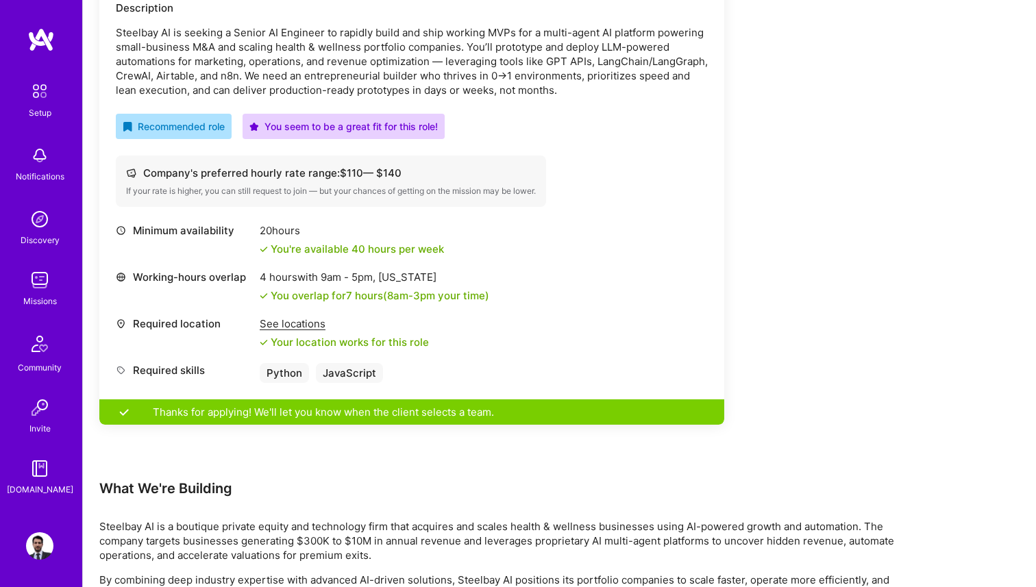
scroll to position [428, 0]
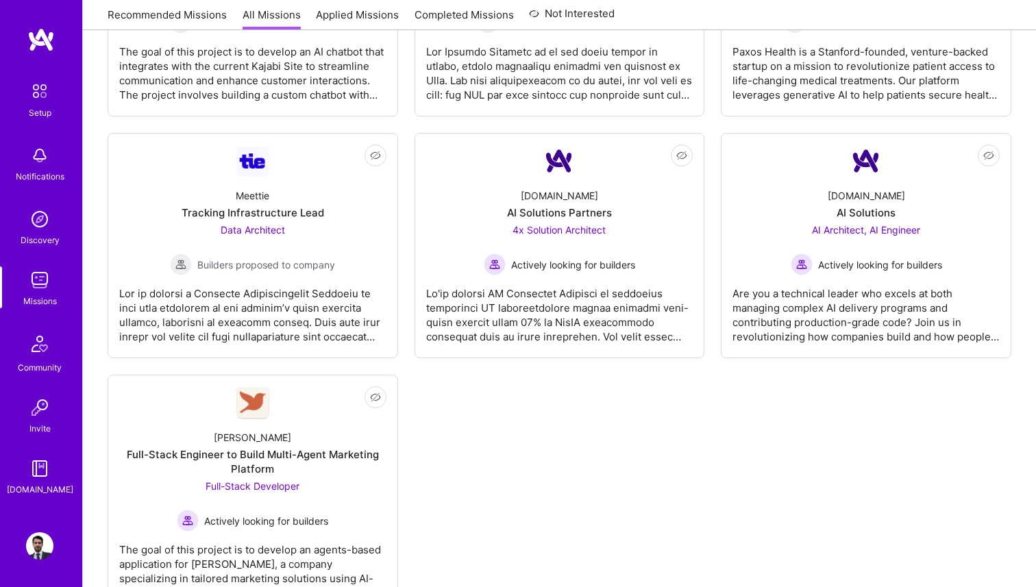
scroll to position [1138, 0]
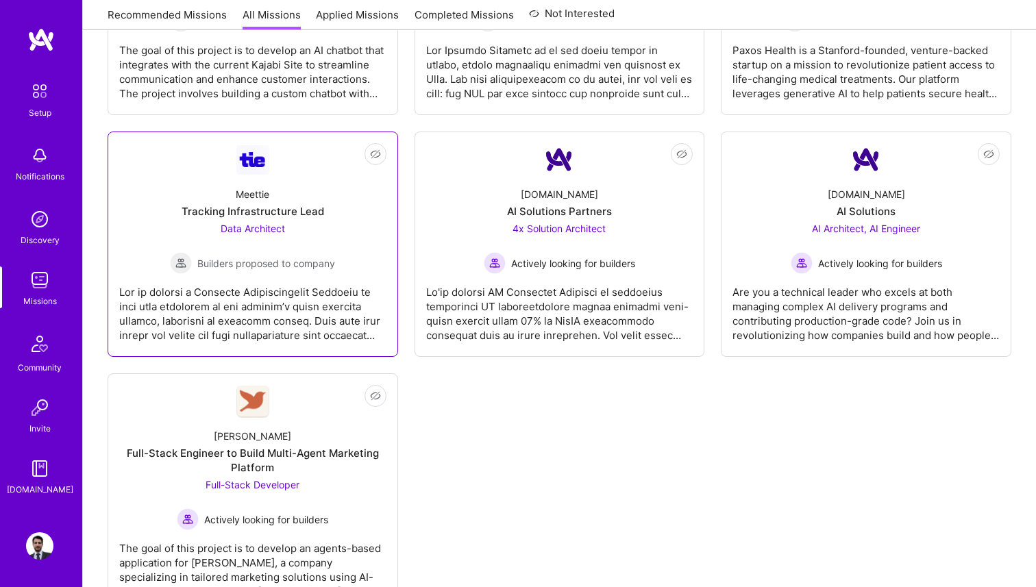
click at [250, 227] on span "Data Architect" at bounding box center [253, 229] width 64 height 12
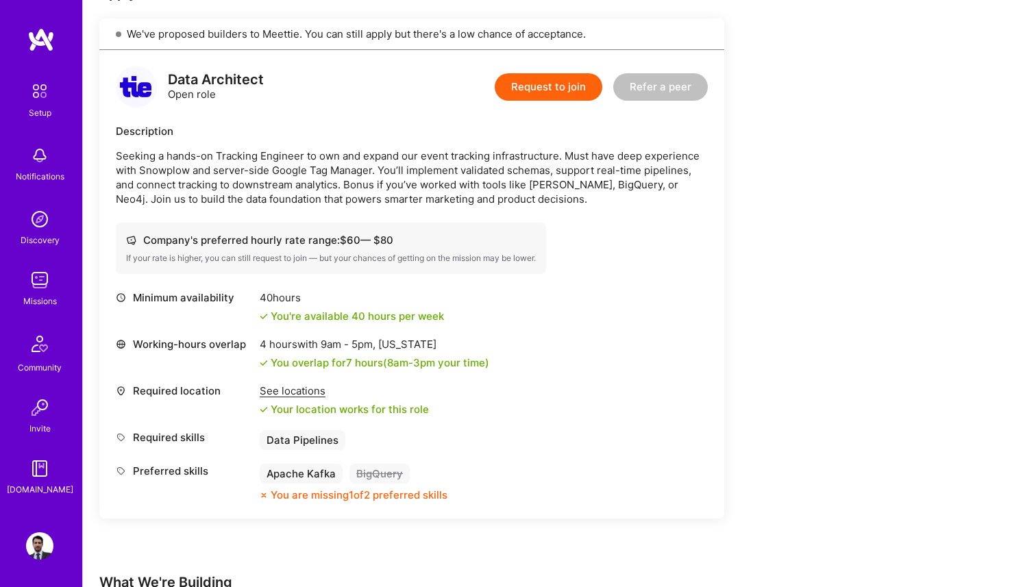
scroll to position [318, 0]
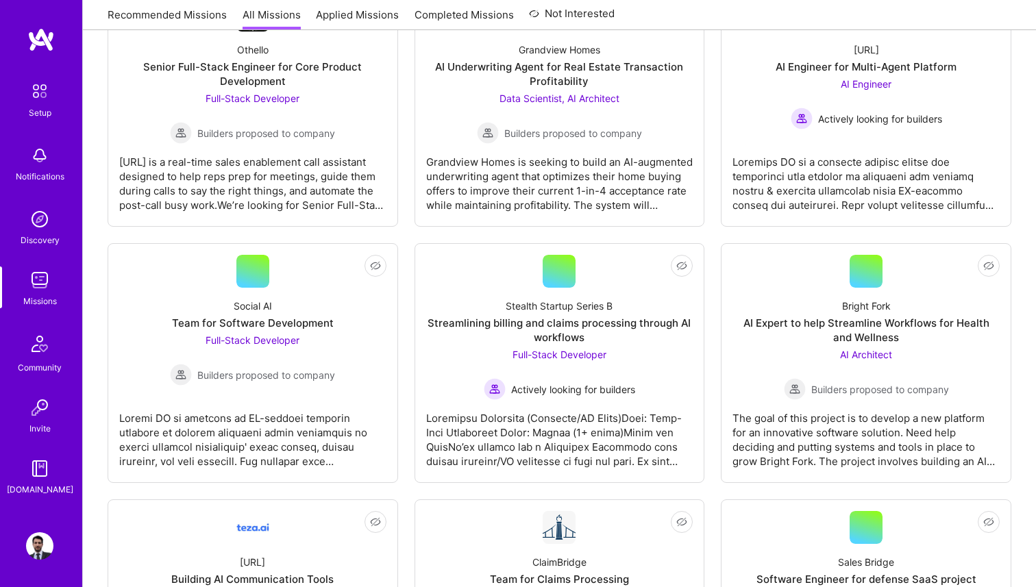
scroll to position [1138, 0]
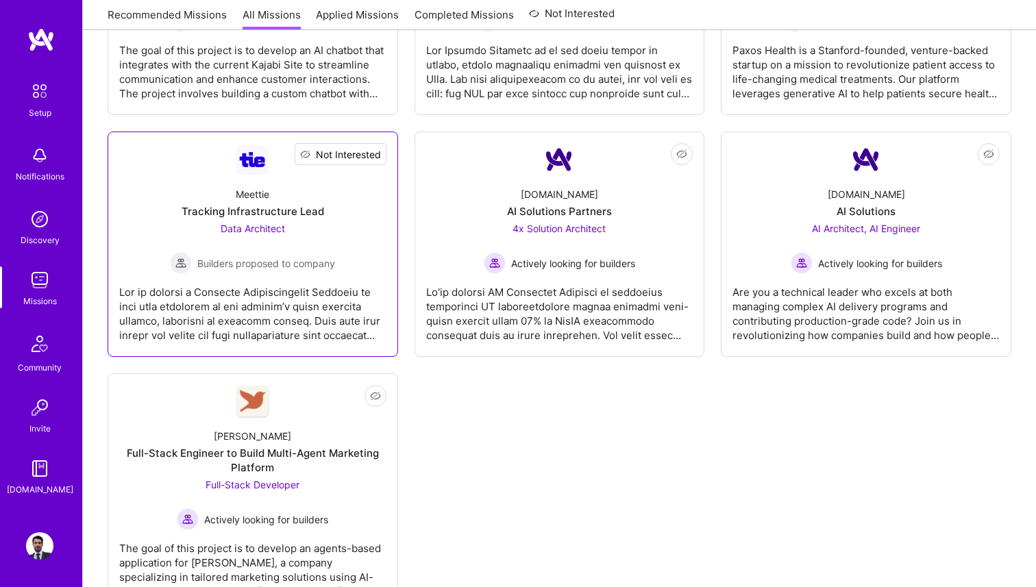
click at [368, 156] on span "Not Interested" at bounding box center [348, 154] width 65 height 14
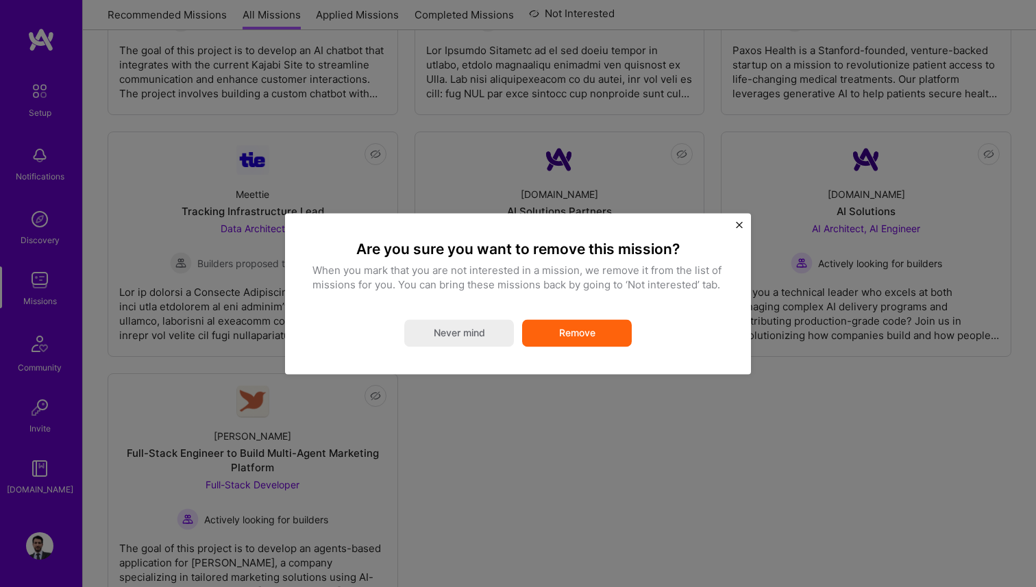
click at [582, 323] on button "Remove" at bounding box center [577, 332] width 110 height 27
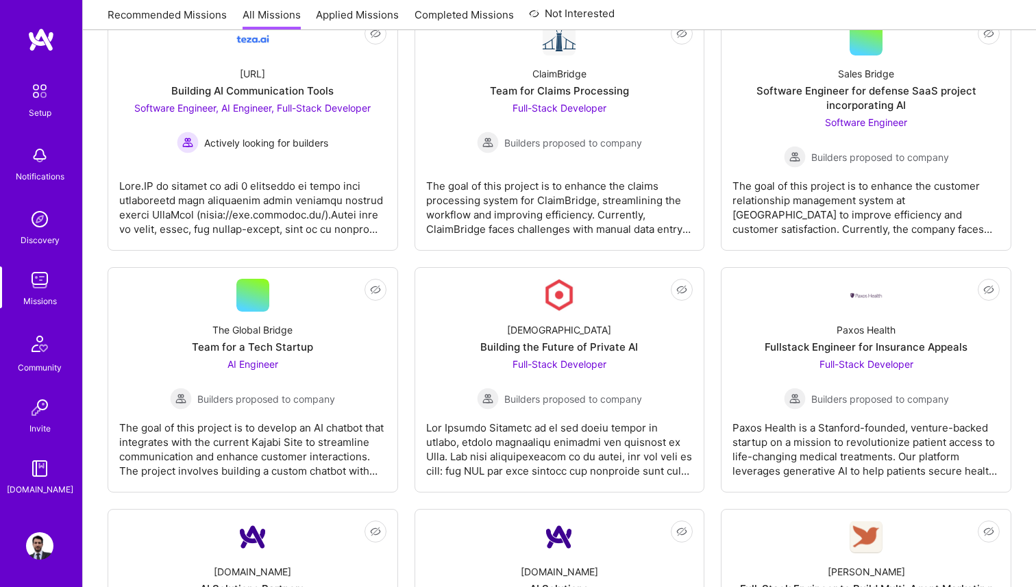
scroll to position [754, 0]
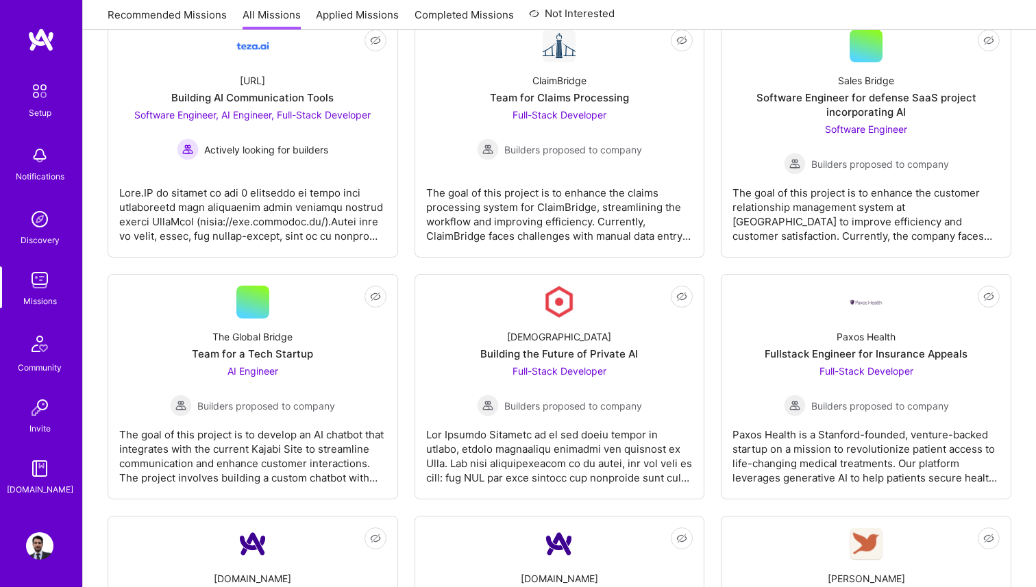
click at [582, 323] on div "[DEMOGRAPHIC_DATA] Building the Future of Private AI Full-Stack Developer Build…" at bounding box center [559, 368] width 267 height 98
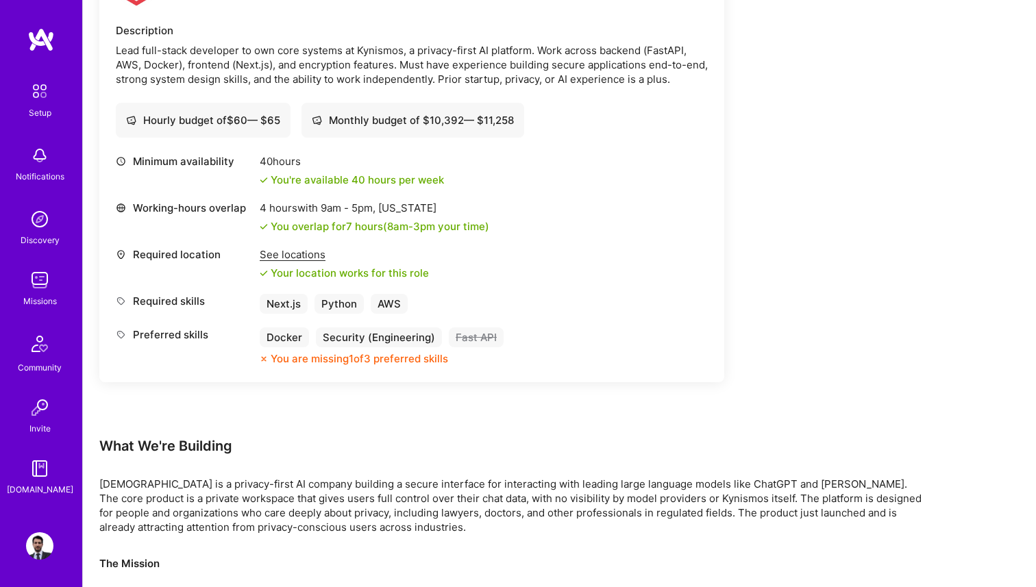
scroll to position [250, 0]
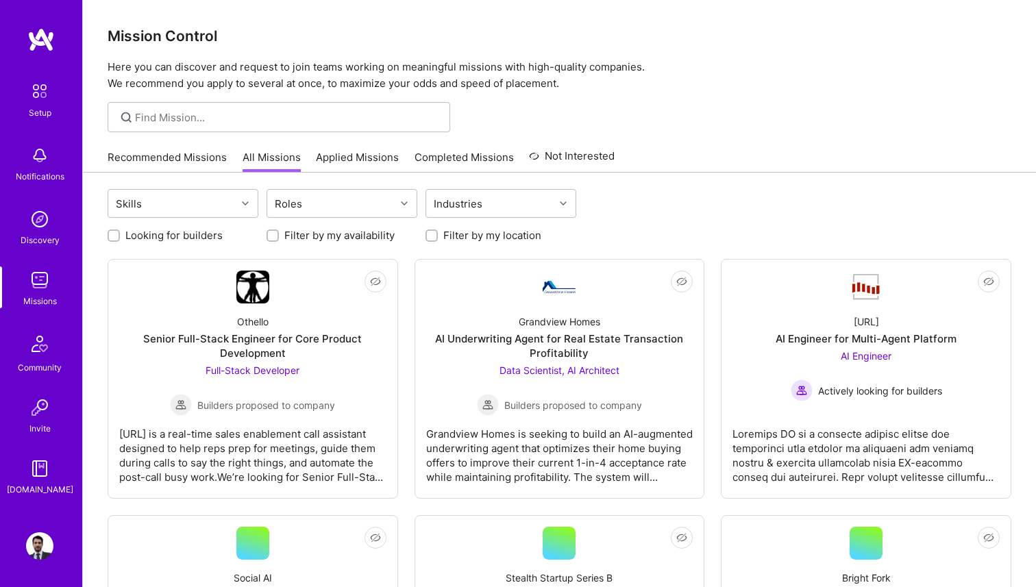
click at [175, 158] on link "Recommended Missions" at bounding box center [167, 161] width 119 height 23
